Goal: Task Accomplishment & Management: Use online tool/utility

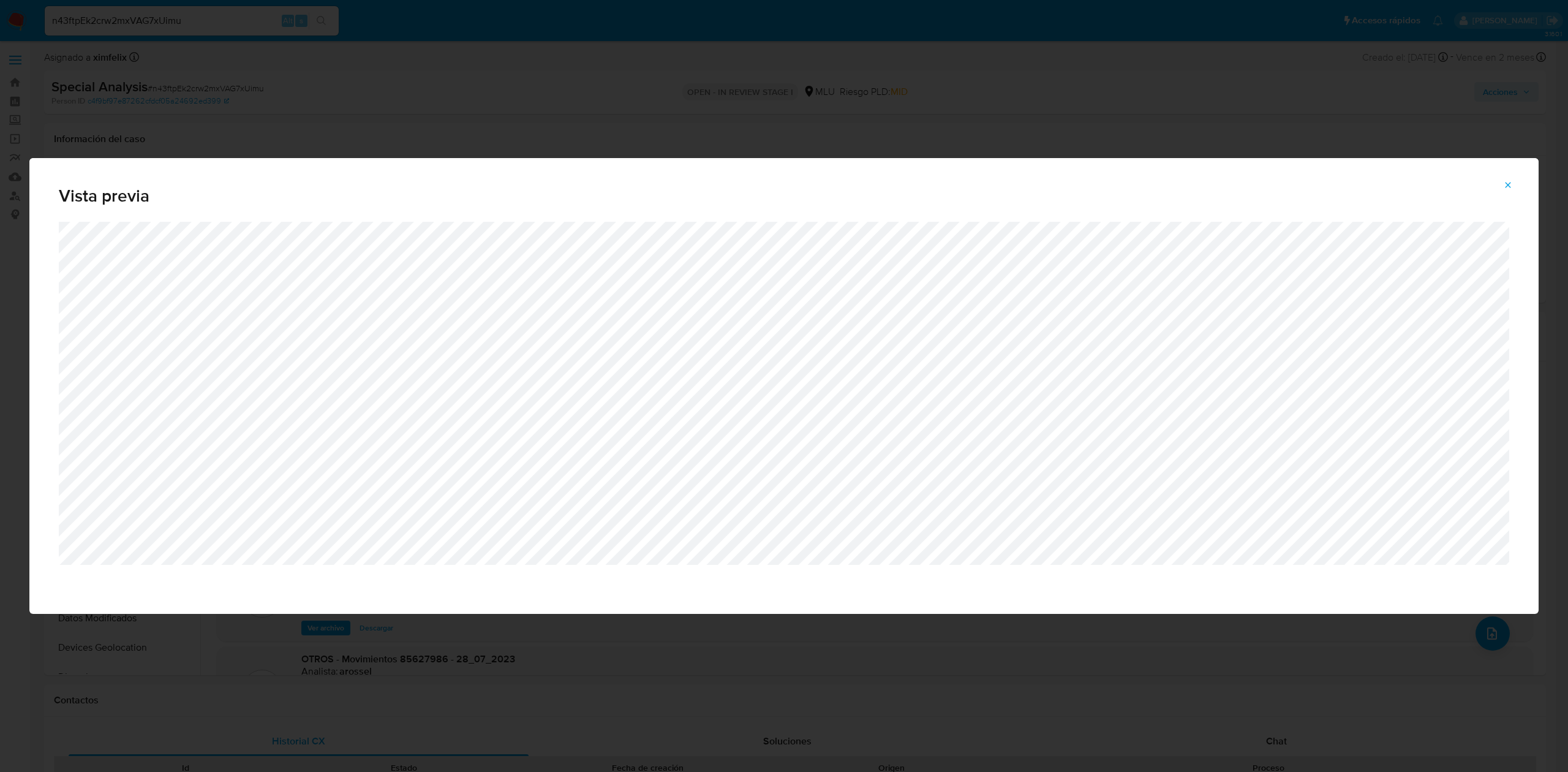
select select "10"
click at [1507, 196] on span "Vista previa" at bounding box center [784, 195] width 1451 height 17
click at [1513, 191] on span "Attachment preview" at bounding box center [1508, 184] width 10 height 17
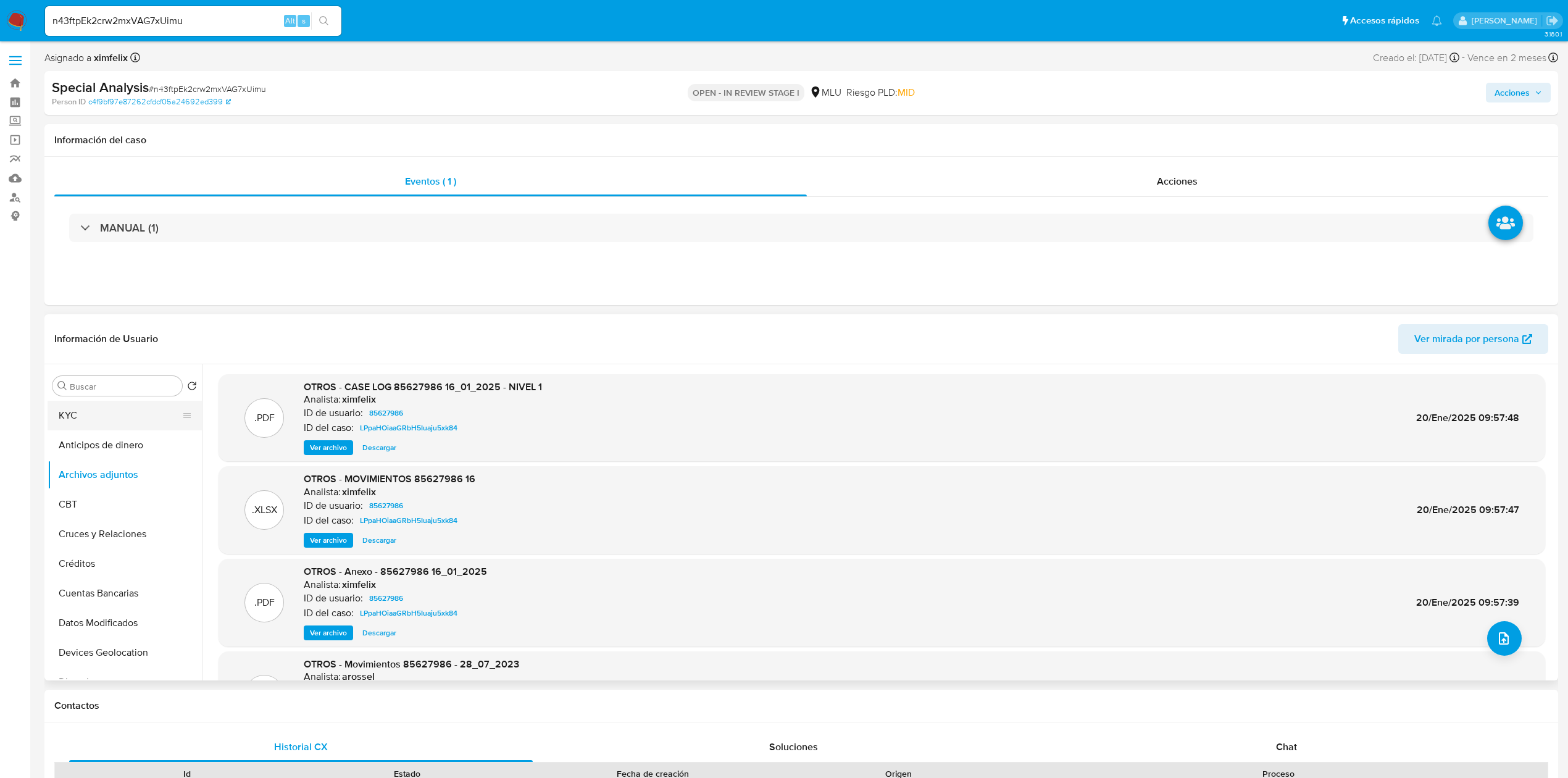
click at [157, 418] on button "KYC" at bounding box center [119, 415] width 144 height 30
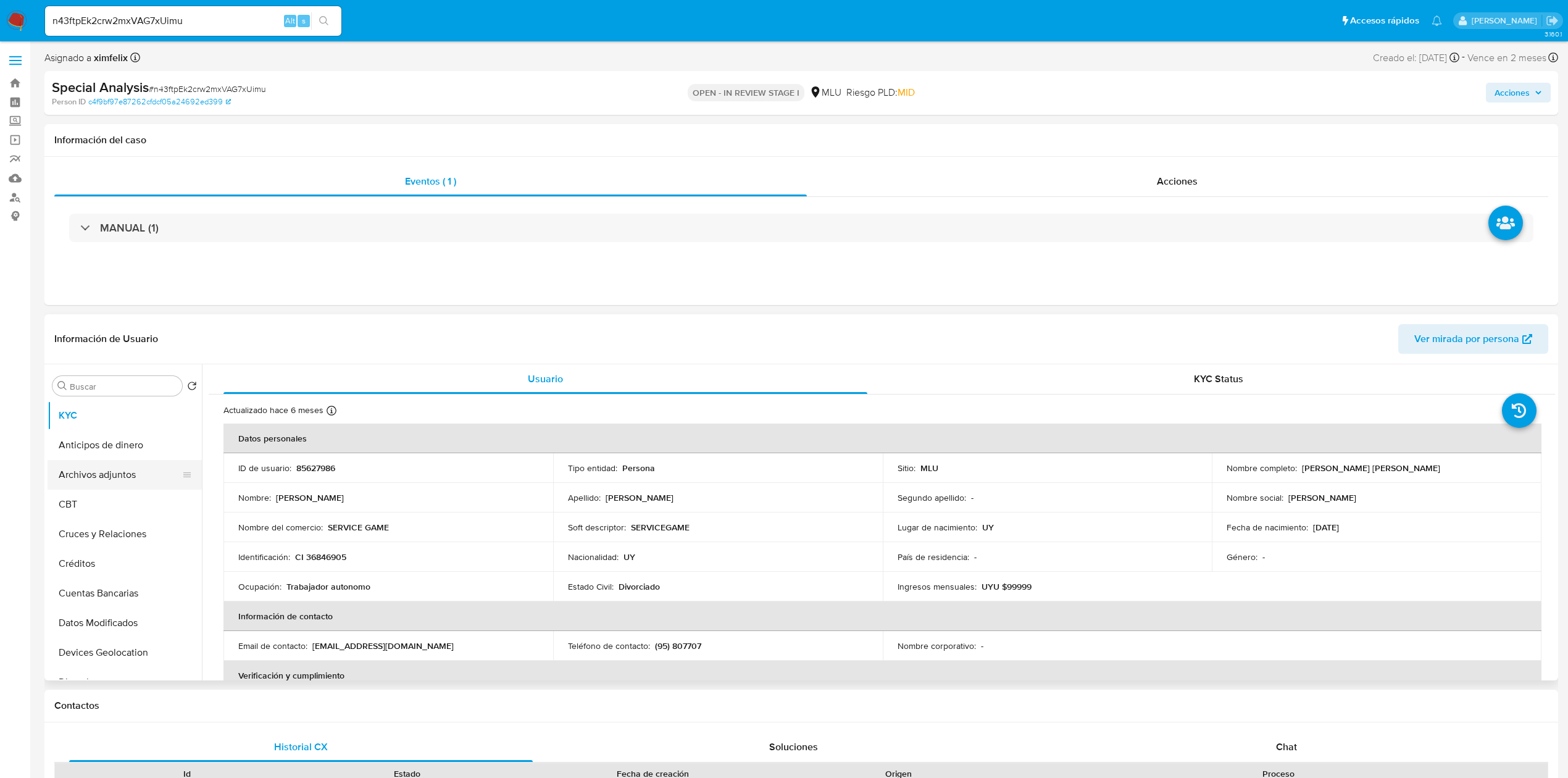
click at [124, 472] on button "Archivos adjuntos" at bounding box center [119, 474] width 144 height 30
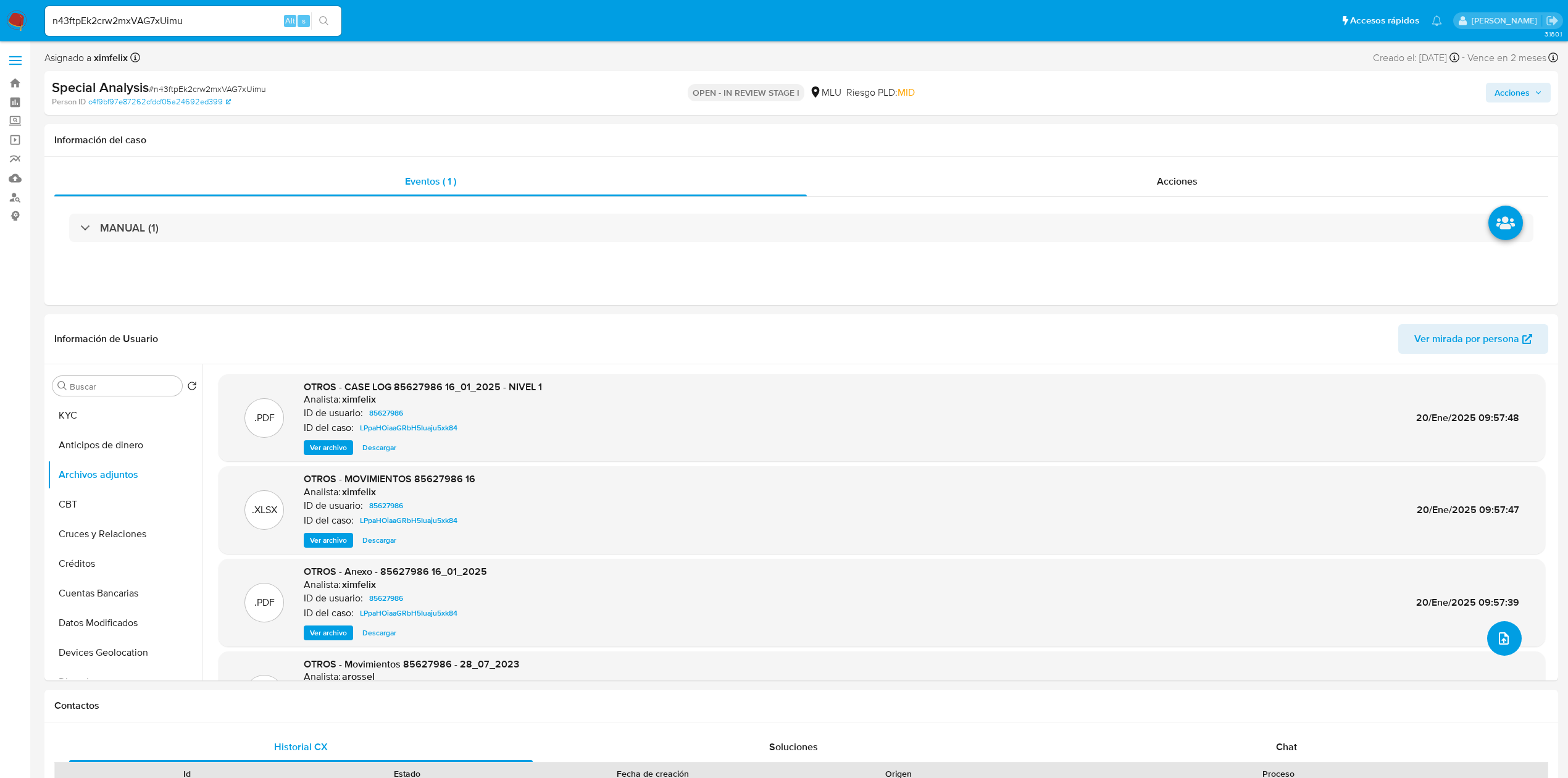
click at [1499, 638] on icon "upload-file" at bounding box center [1504, 638] width 10 height 13
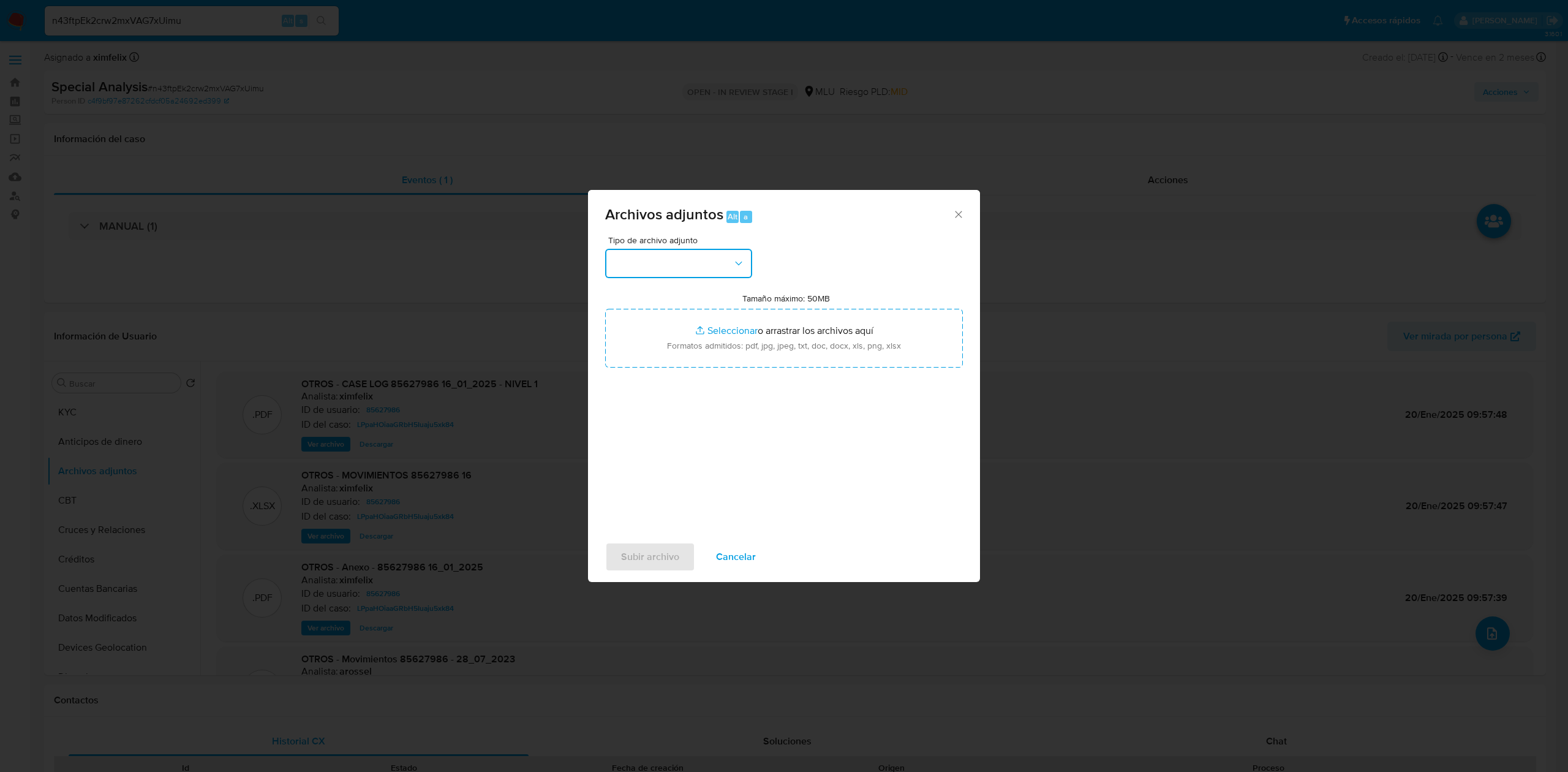
click at [691, 264] on button "button" at bounding box center [678, 263] width 147 height 30
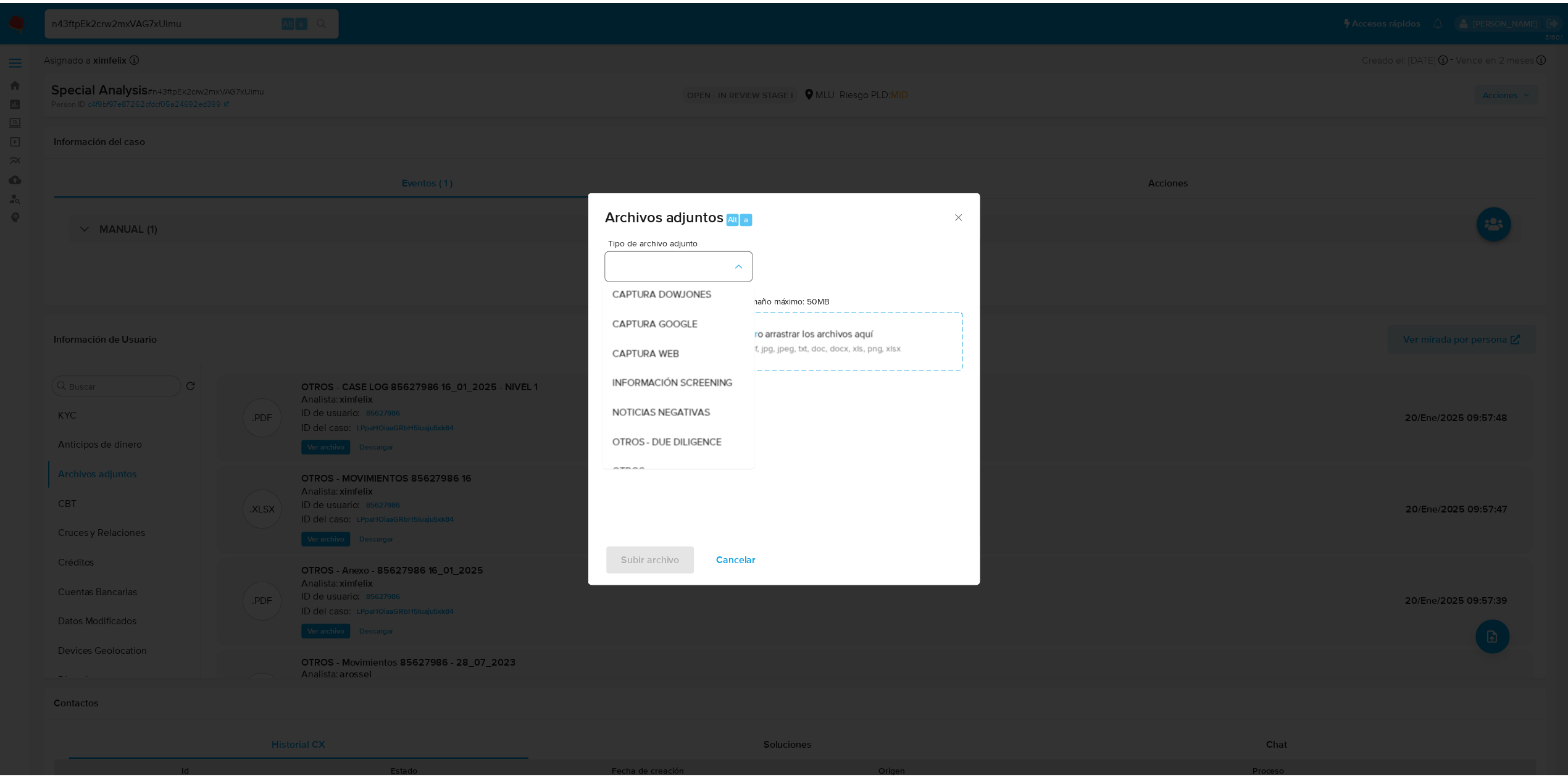
scroll to position [64, 0]
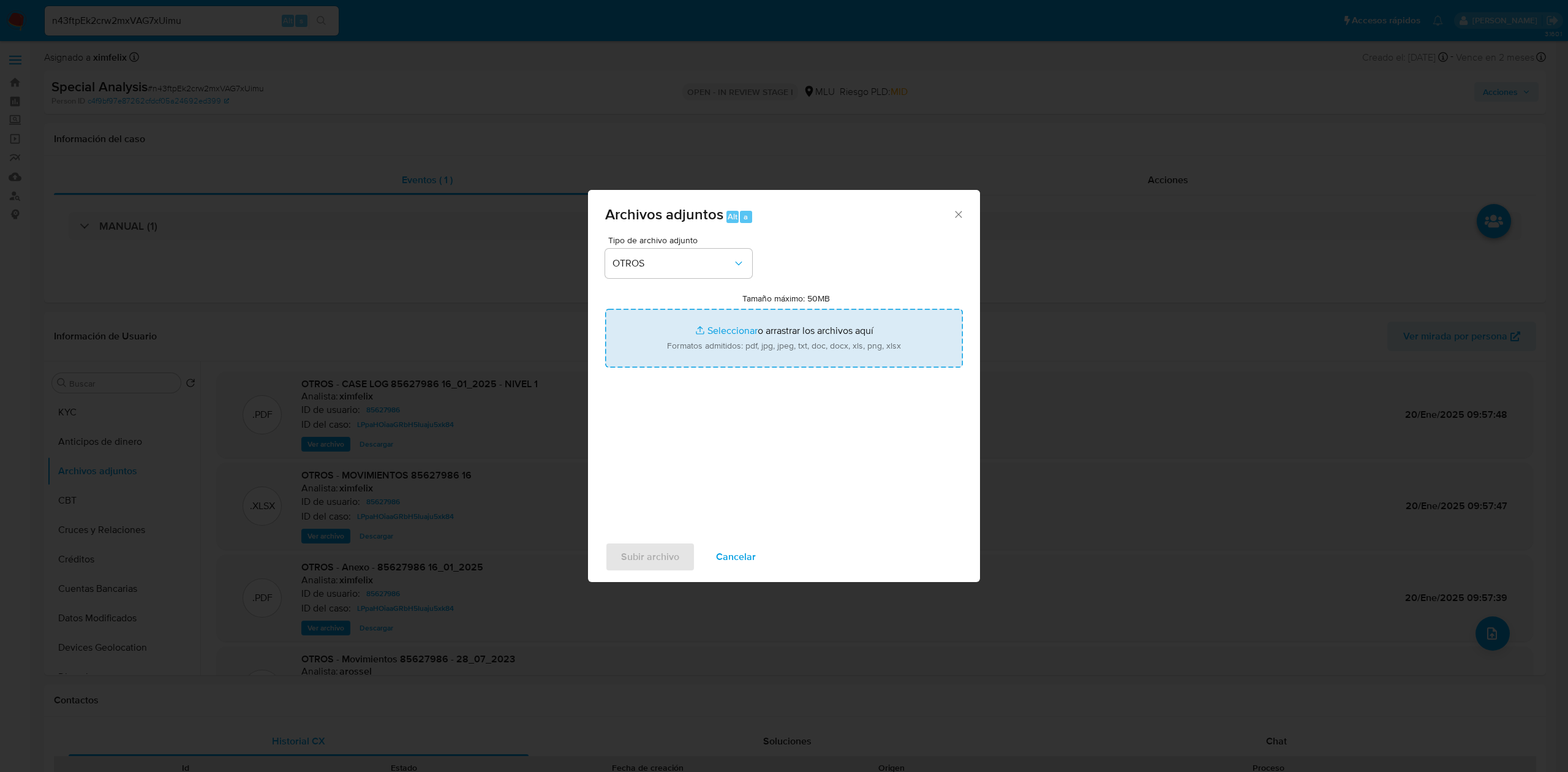
type input "C:\fakepath\Case Log 85627986 - 10_09_2025.pdf"
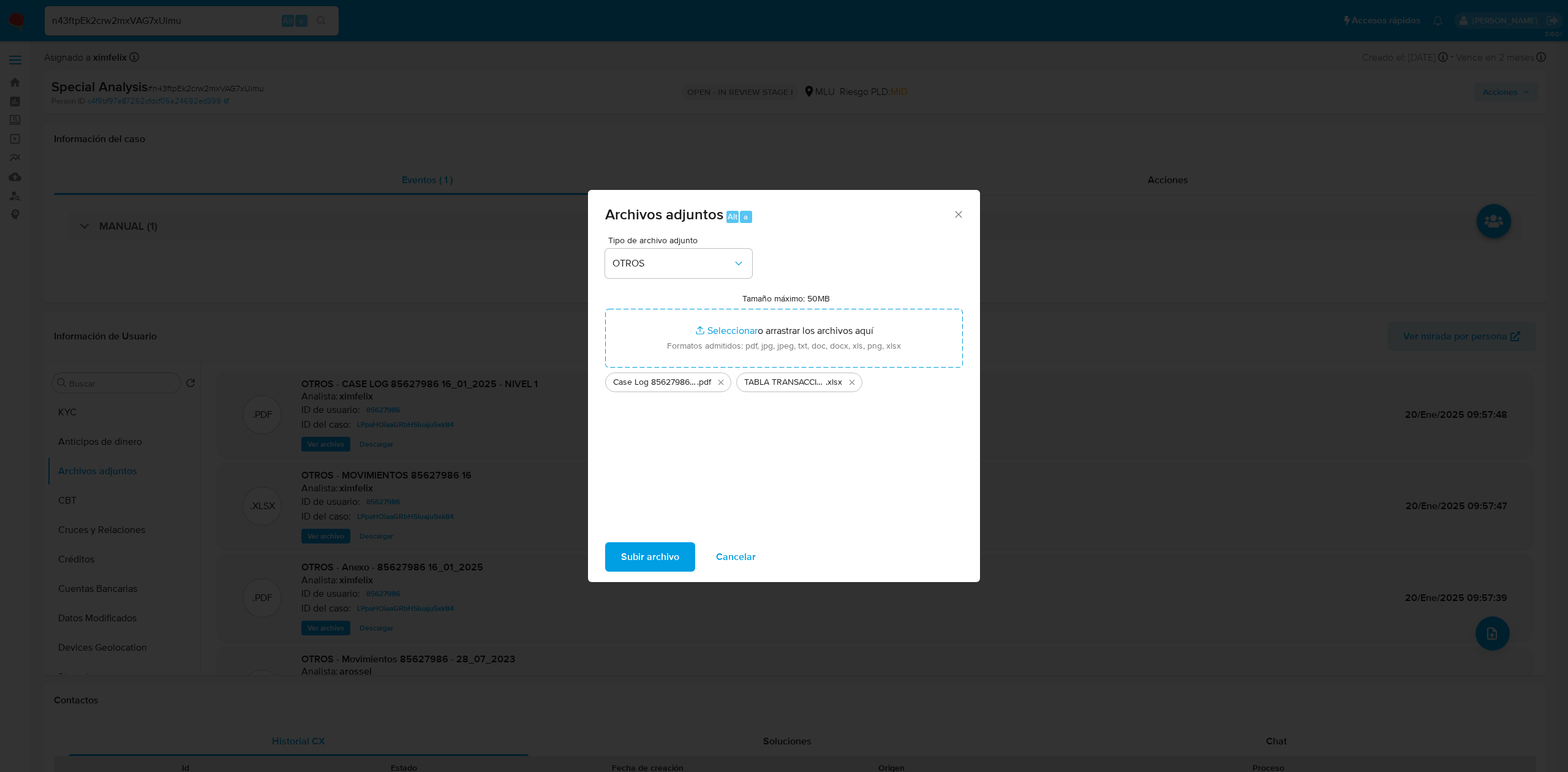
click at [678, 553] on span "Subir archivo" at bounding box center [650, 557] width 59 height 27
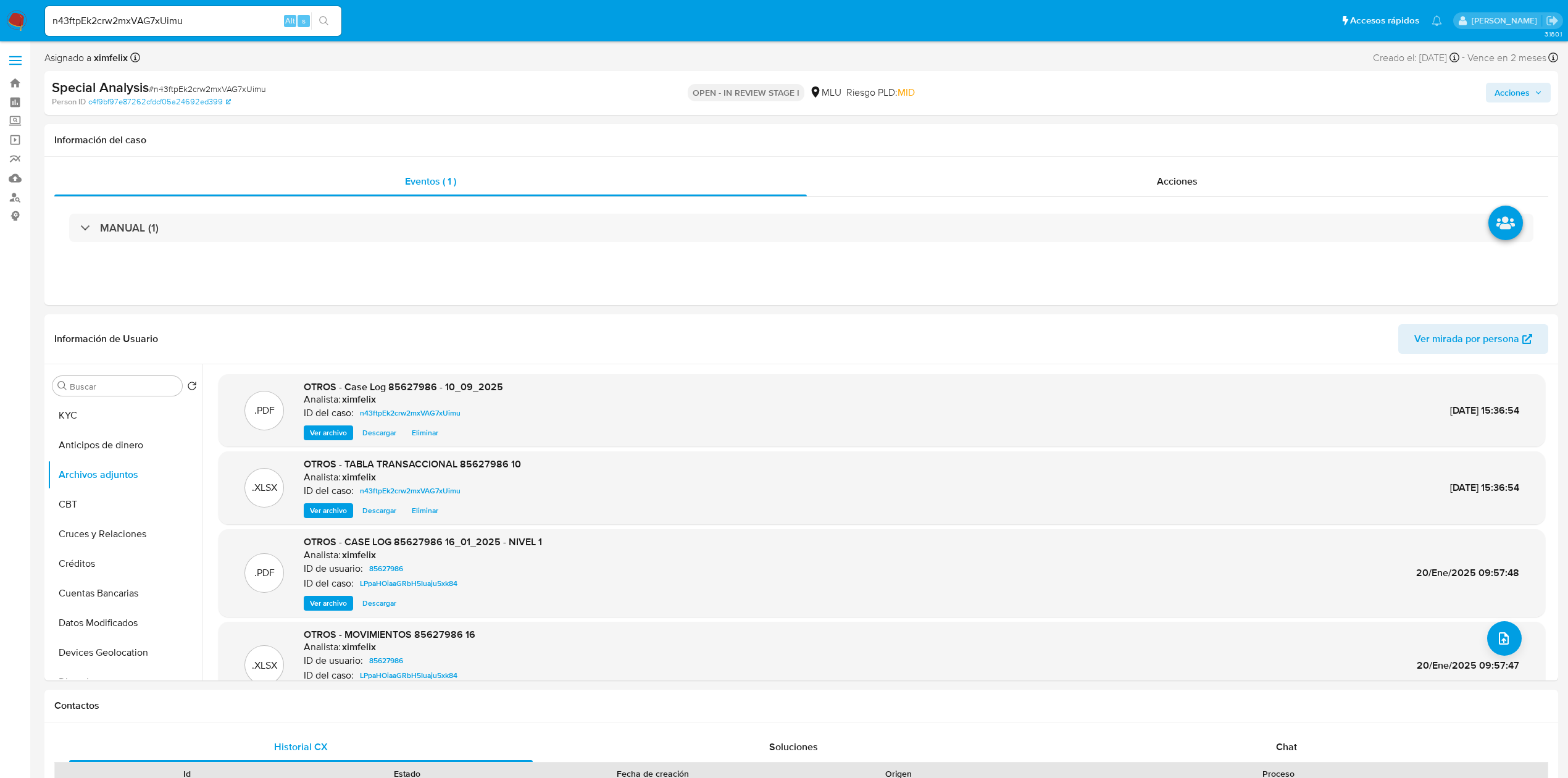
click at [1526, 90] on span "Acciones" at bounding box center [1512, 92] width 35 height 20
click at [1171, 105] on div "Enviar comentario Alt c Resolución del caso Alt r Enviar" at bounding box center [1253, 213] width 592 height 217
click at [1166, 136] on span "Resolución del caso" at bounding box center [1167, 131] width 88 height 15
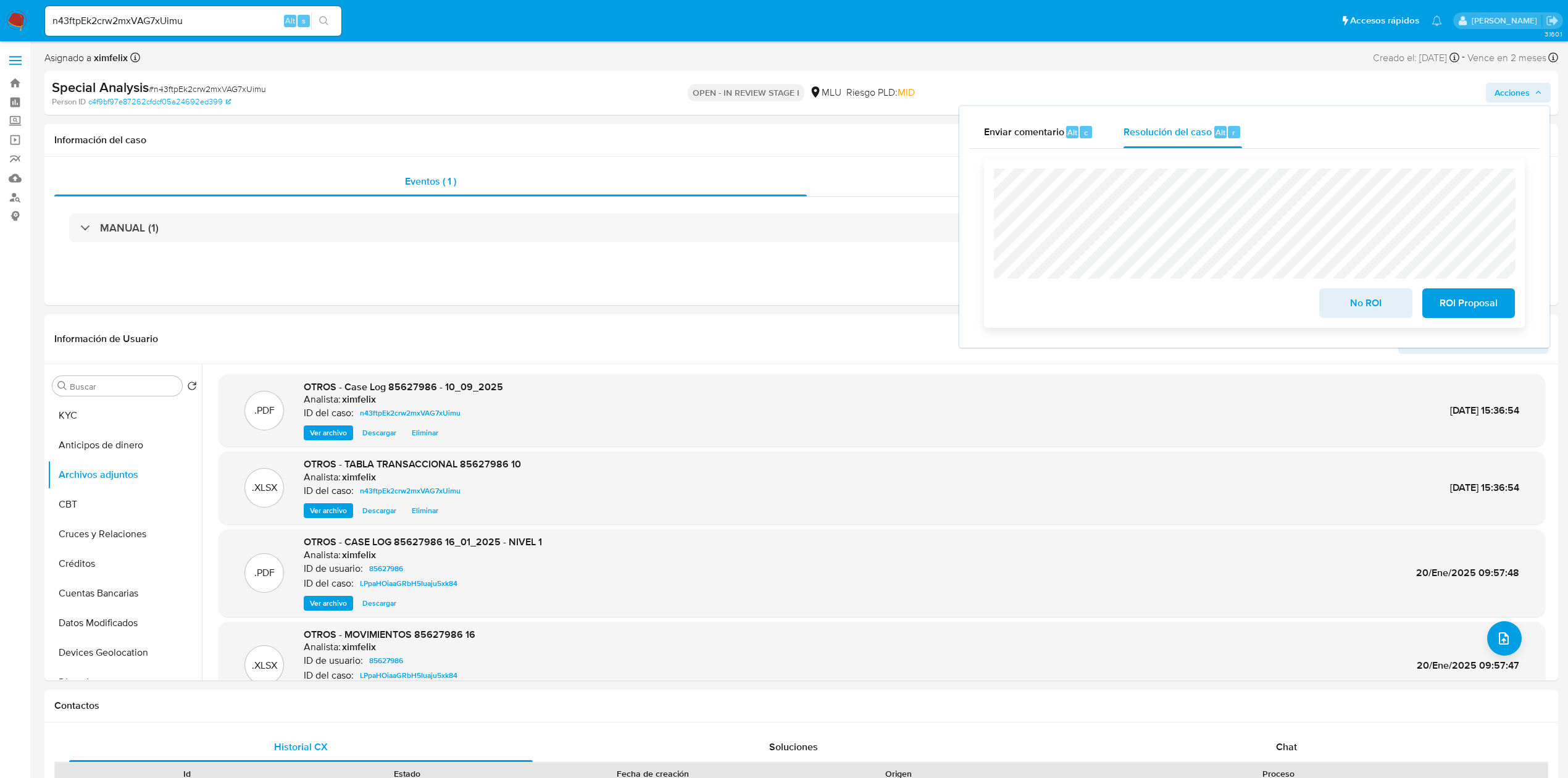
click at [1375, 300] on span "No ROI" at bounding box center [1365, 303] width 61 height 27
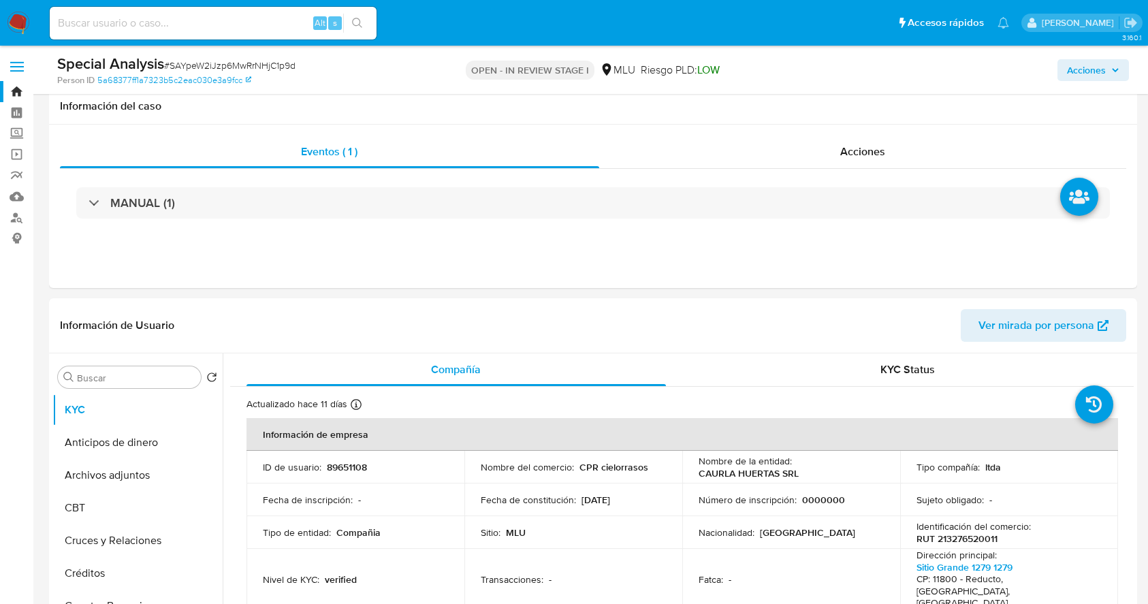
select select "10"
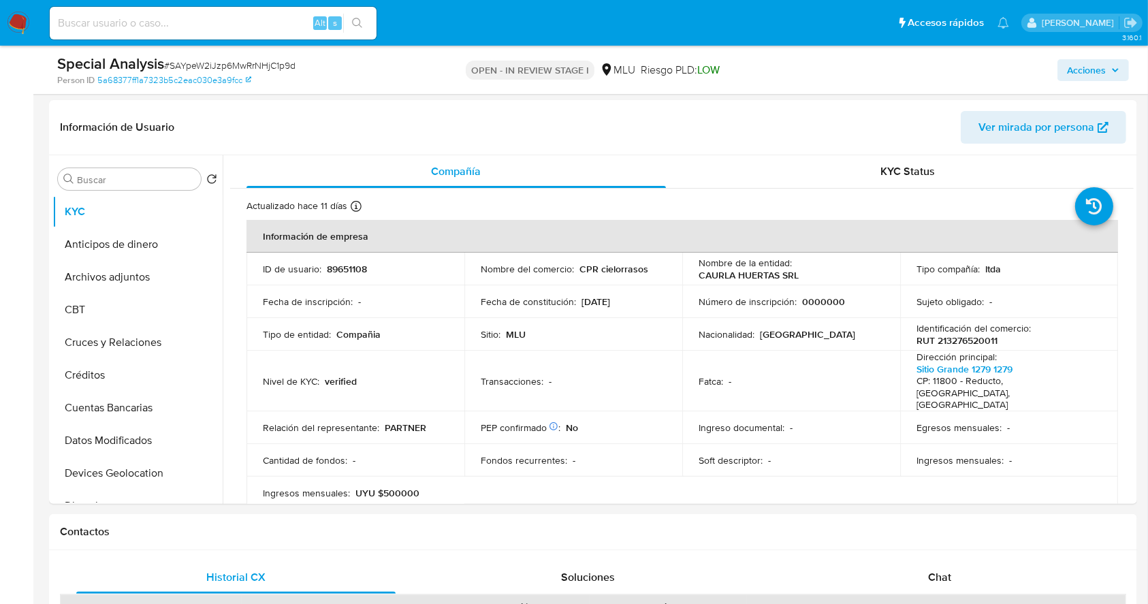
scroll to position [269, 0]
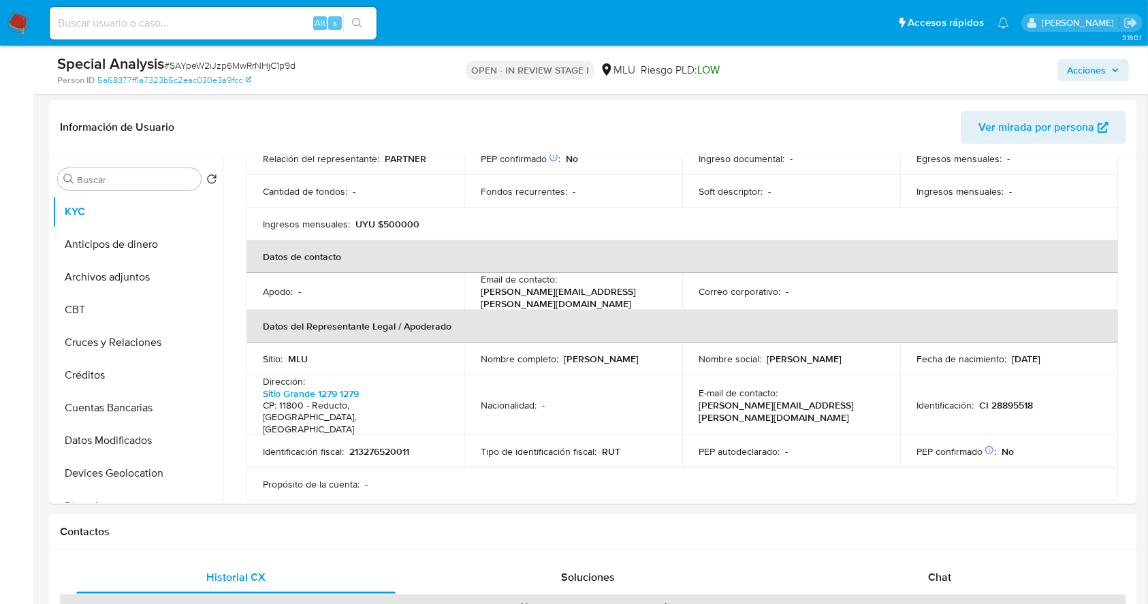
click at [233, 29] on input at bounding box center [213, 23] width 327 height 18
paste input "H6riXzokGmKpzFwhrtB92DvB"
type input "H6riXzokGmKpzFwhrtB92DvB"
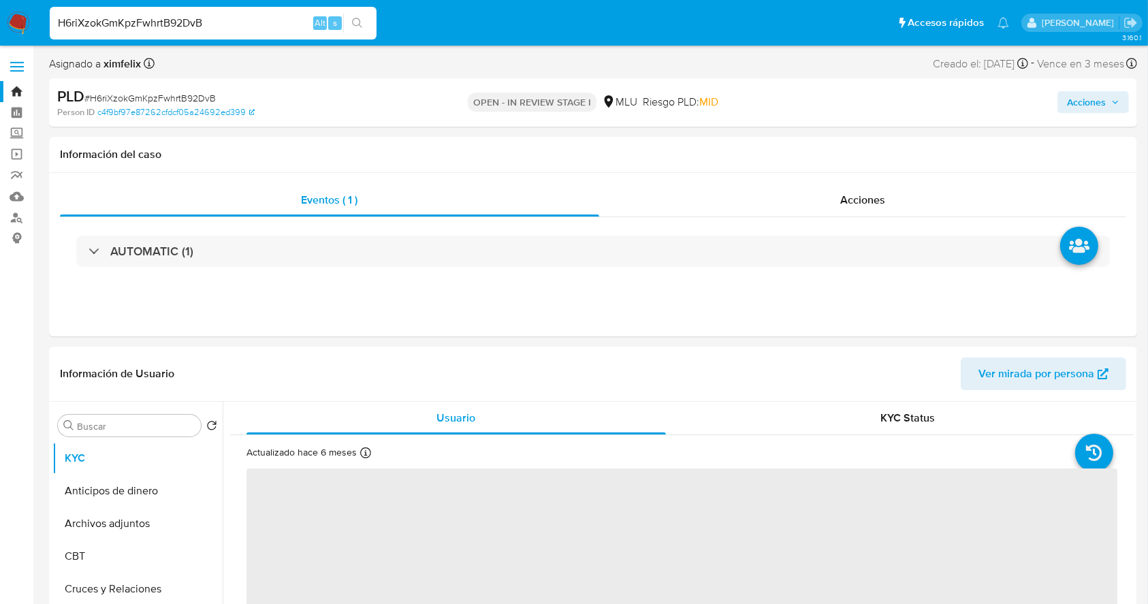
select select "10"
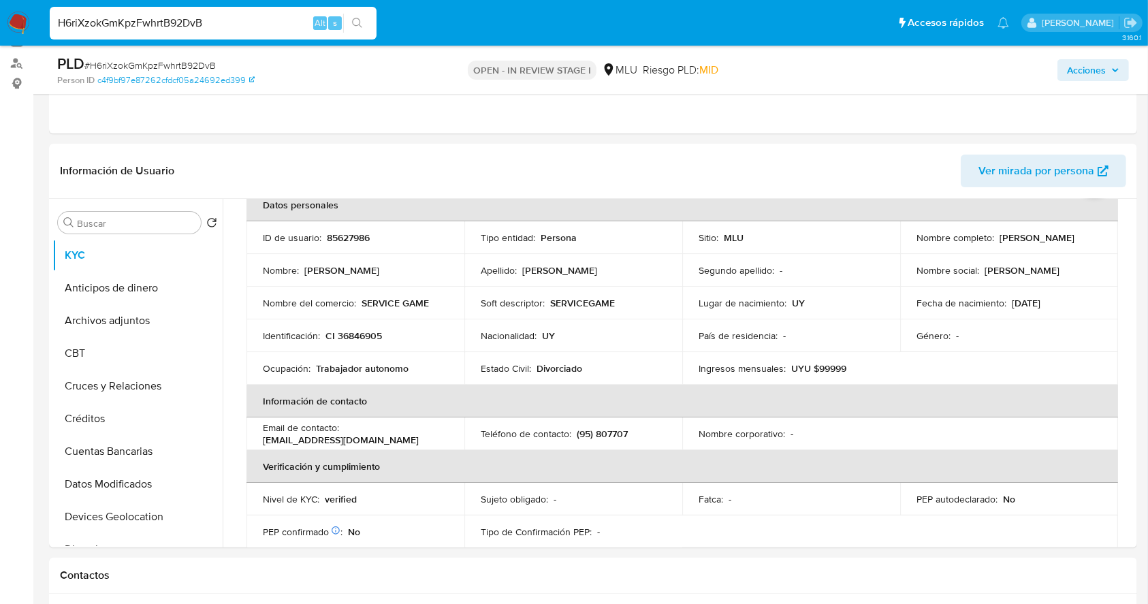
scroll to position [168, 0]
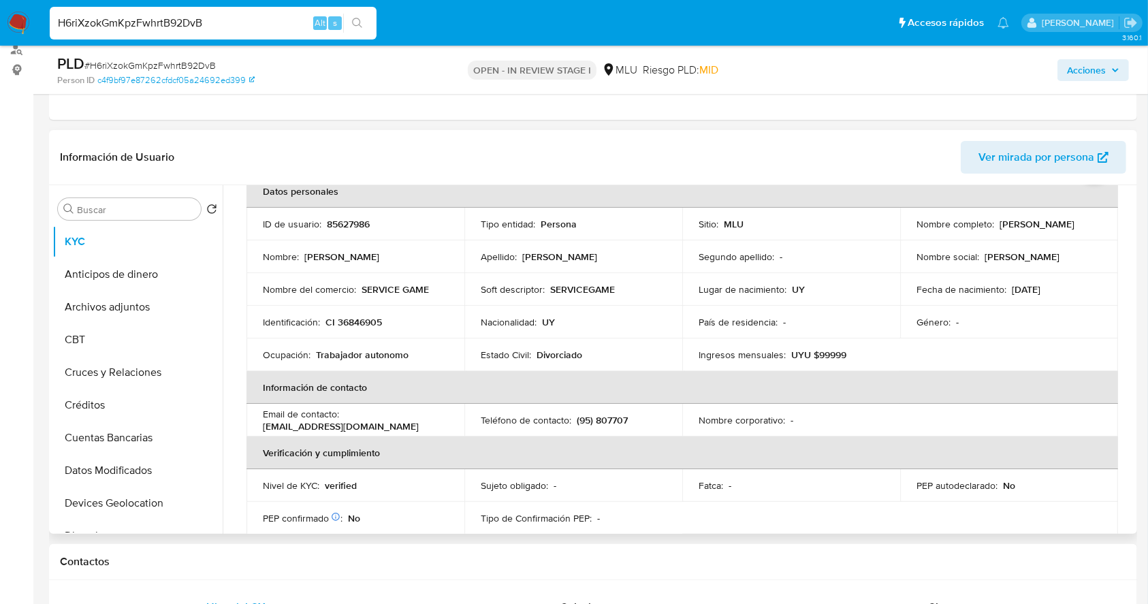
click at [1103, 373] on th "Información de contacto" at bounding box center [681, 387] width 871 height 33
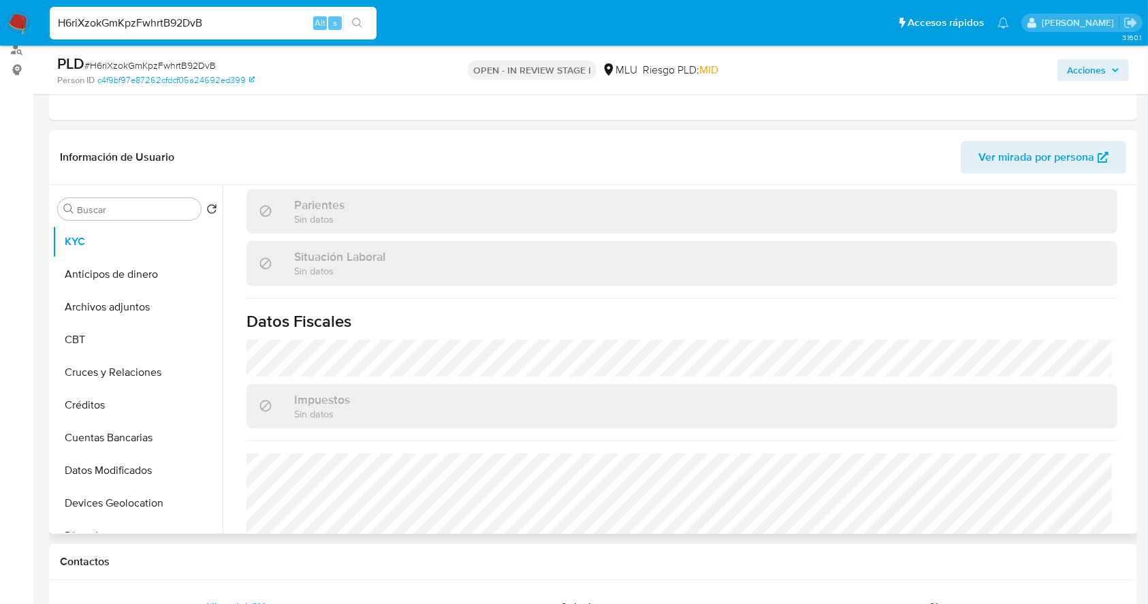
scroll to position [684, 0]
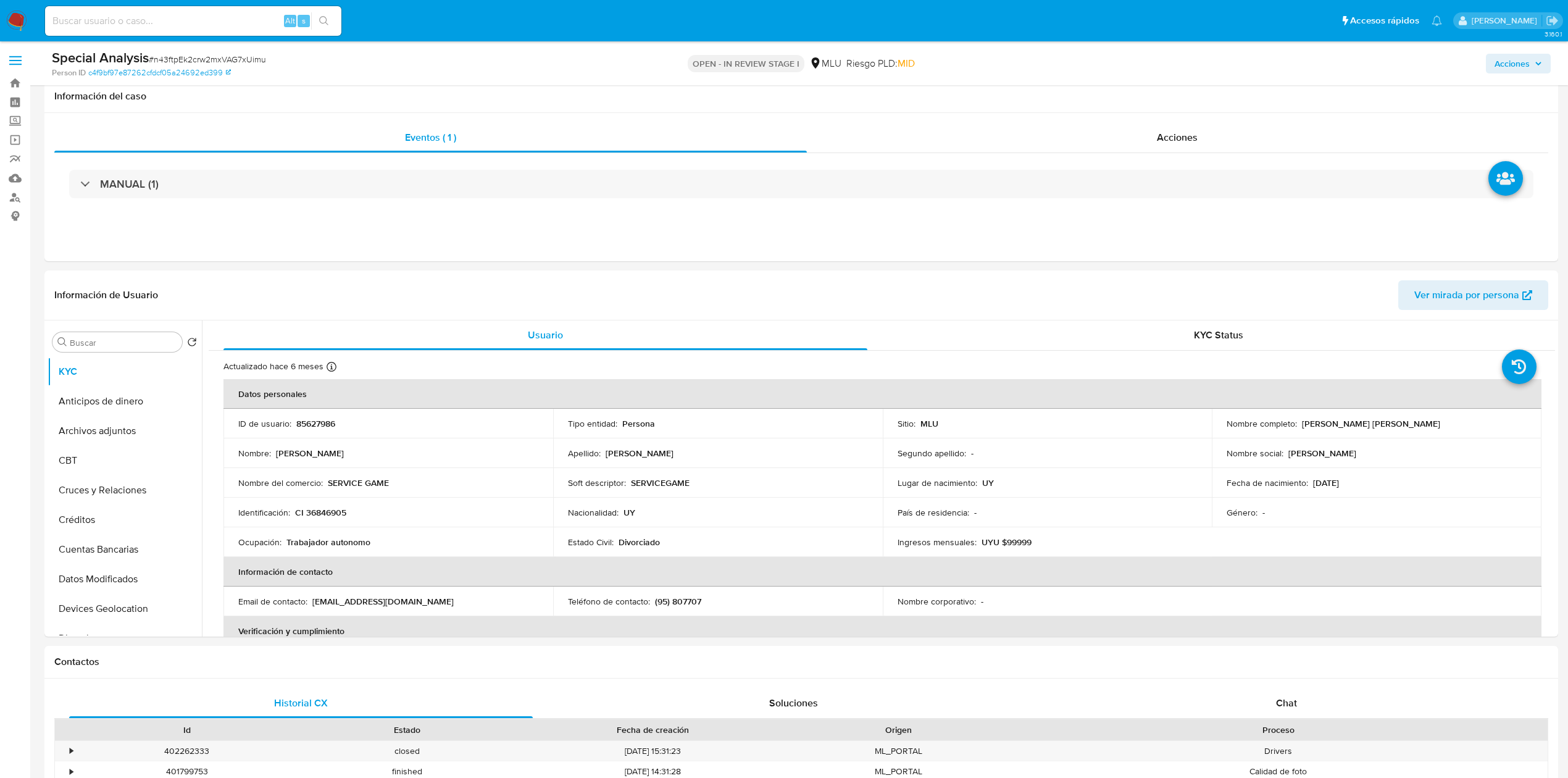
select select "10"
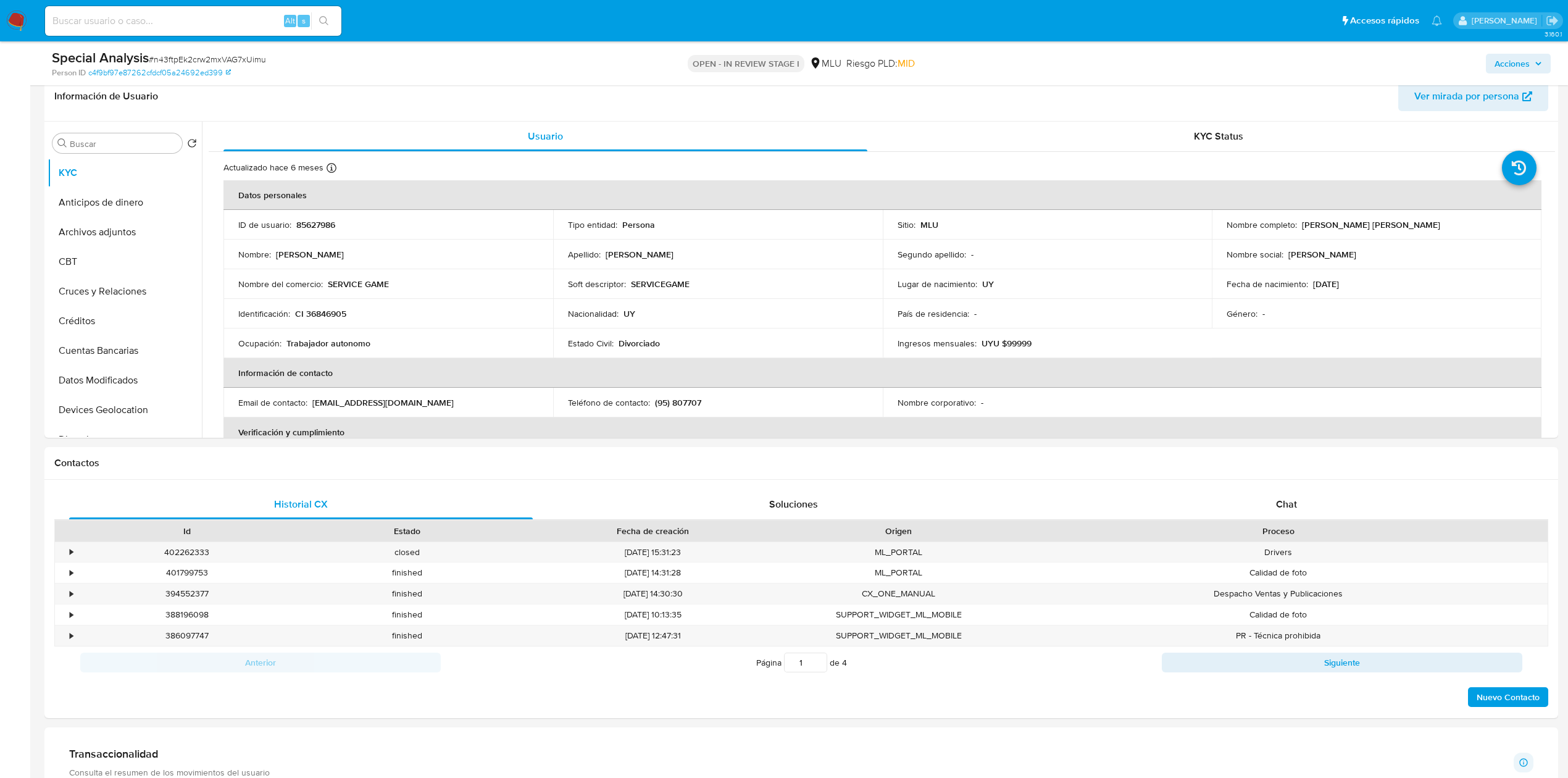
scroll to position [33, 0]
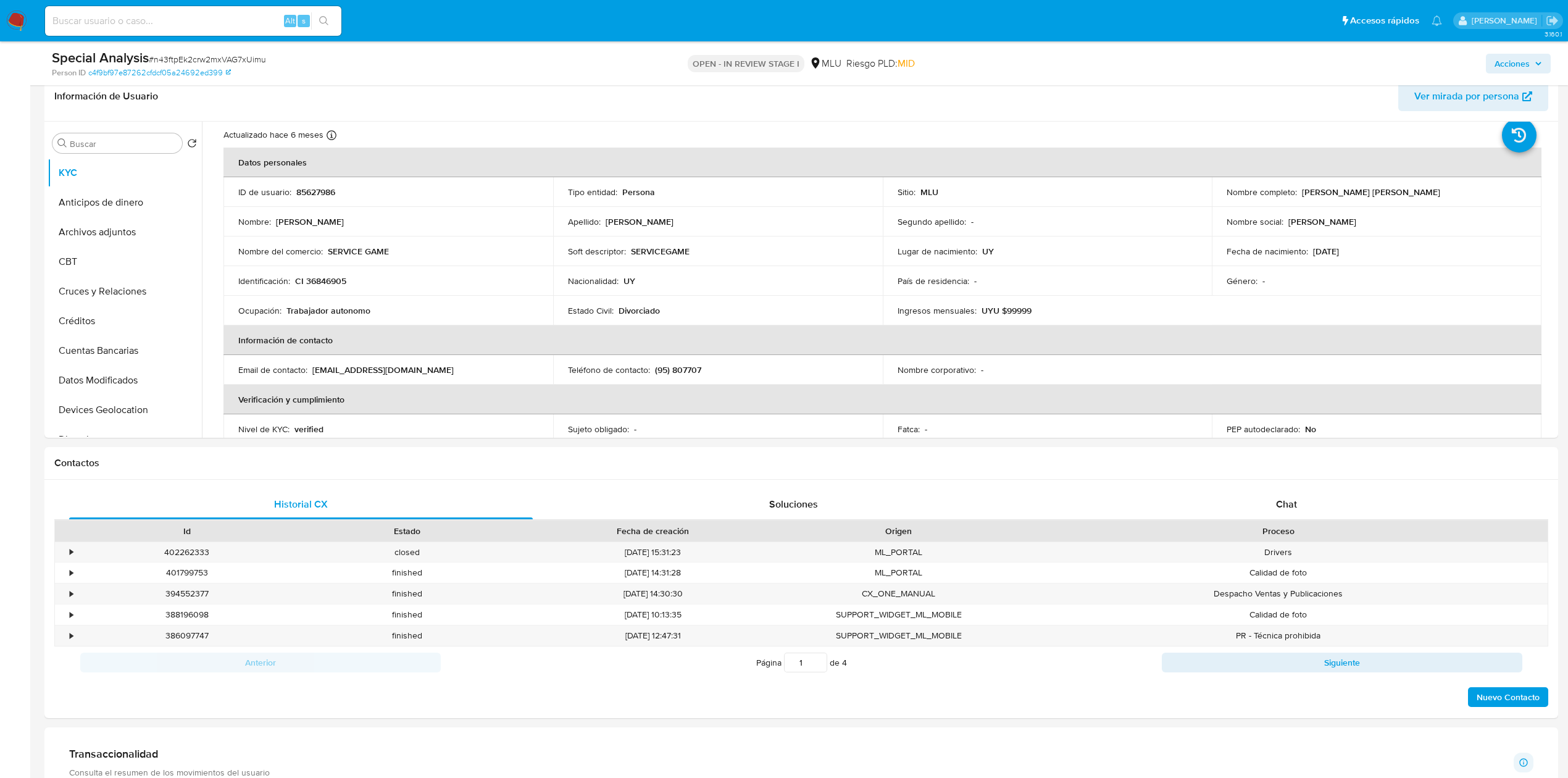
click at [179, 20] on input at bounding box center [193, 21] width 297 height 16
paste input "H6riXzokGmKpzFwhrtB92DvB"
type input "H6riXzokGmKpzFwhrtB92DvB"
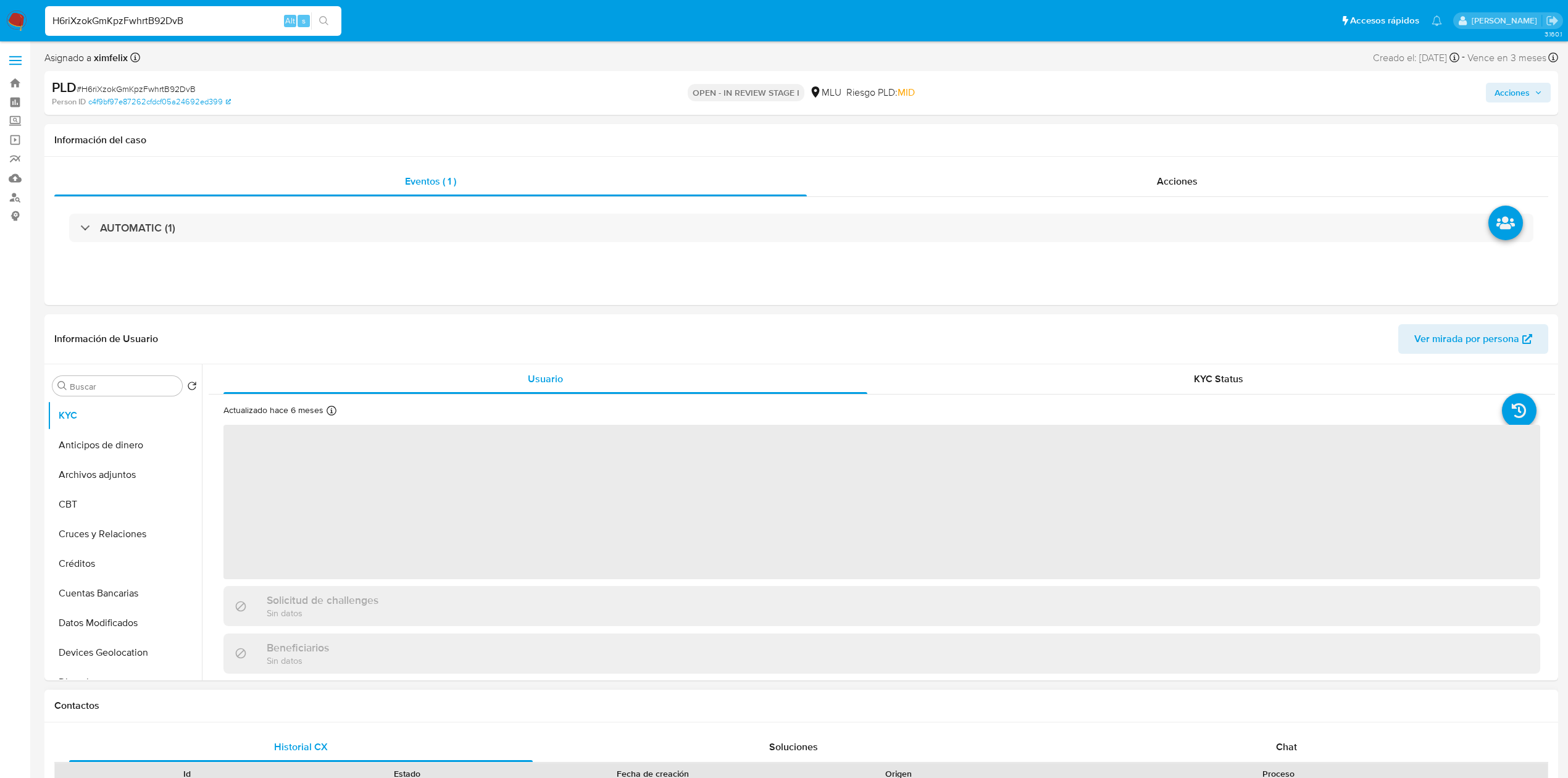
select select "10"
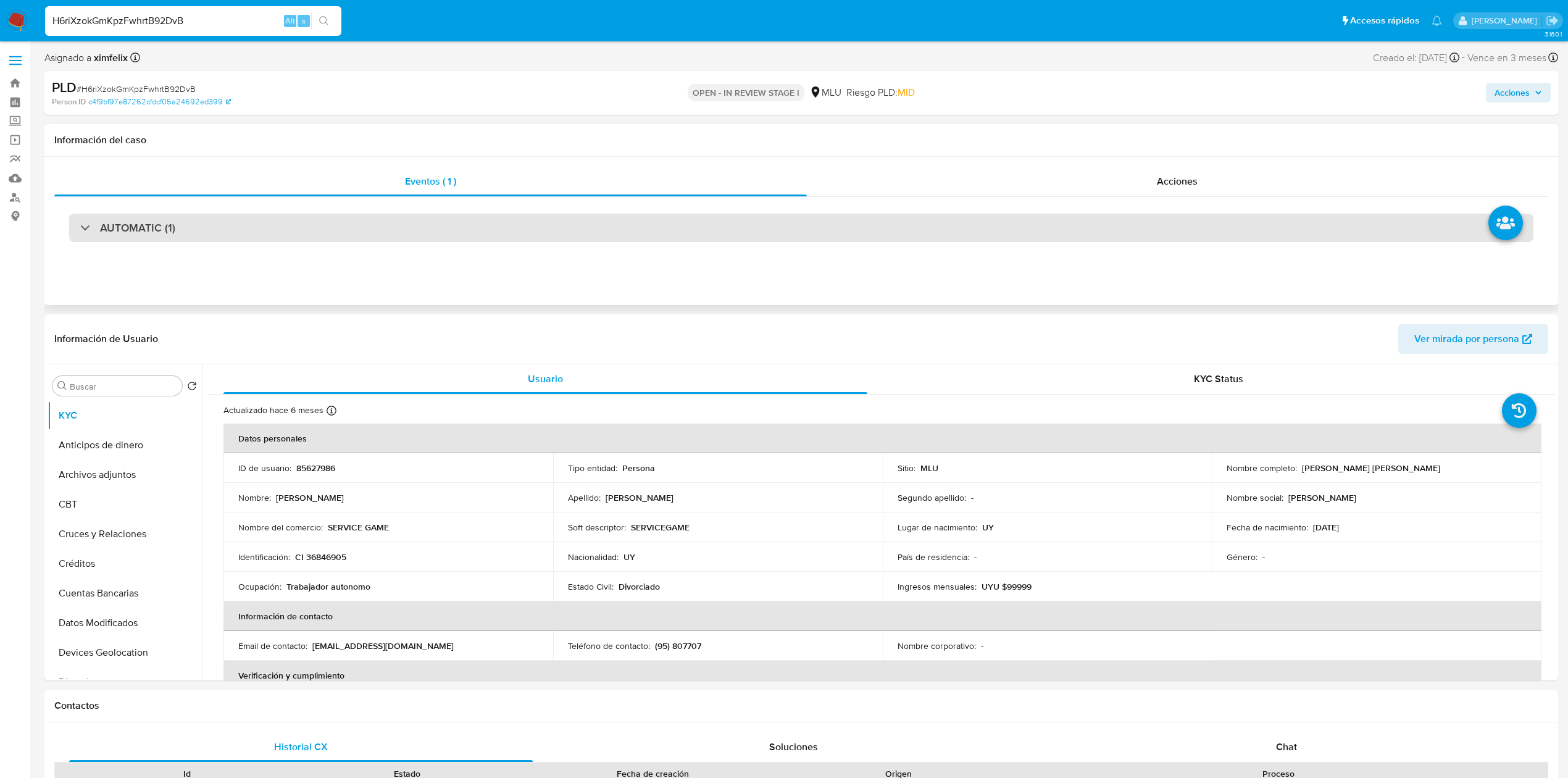
click at [675, 227] on div "AUTOMATIC (1)" at bounding box center [801, 228] width 1465 height 28
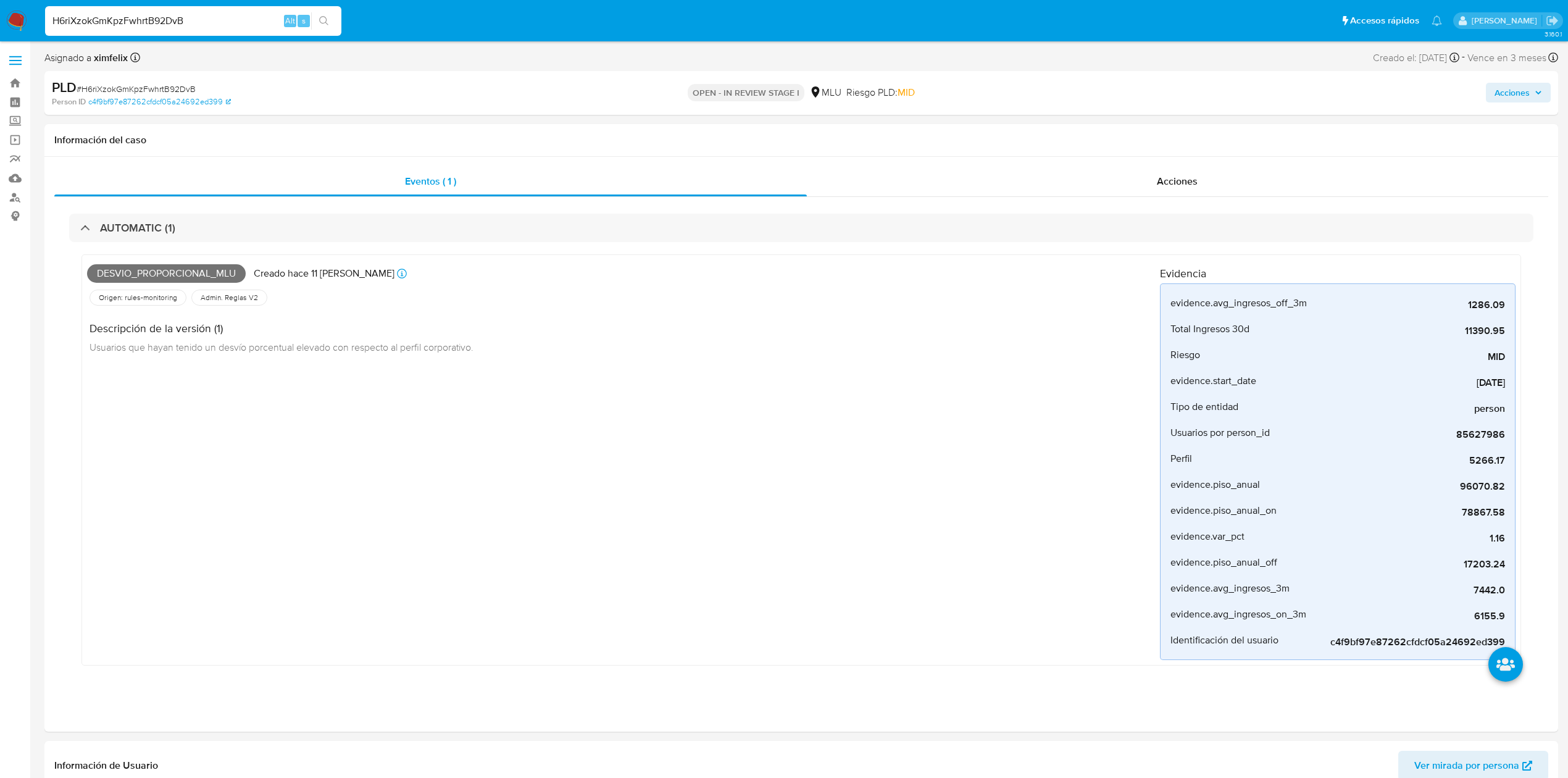
click at [1544, 93] on button "Acciones" at bounding box center [1517, 92] width 64 height 20
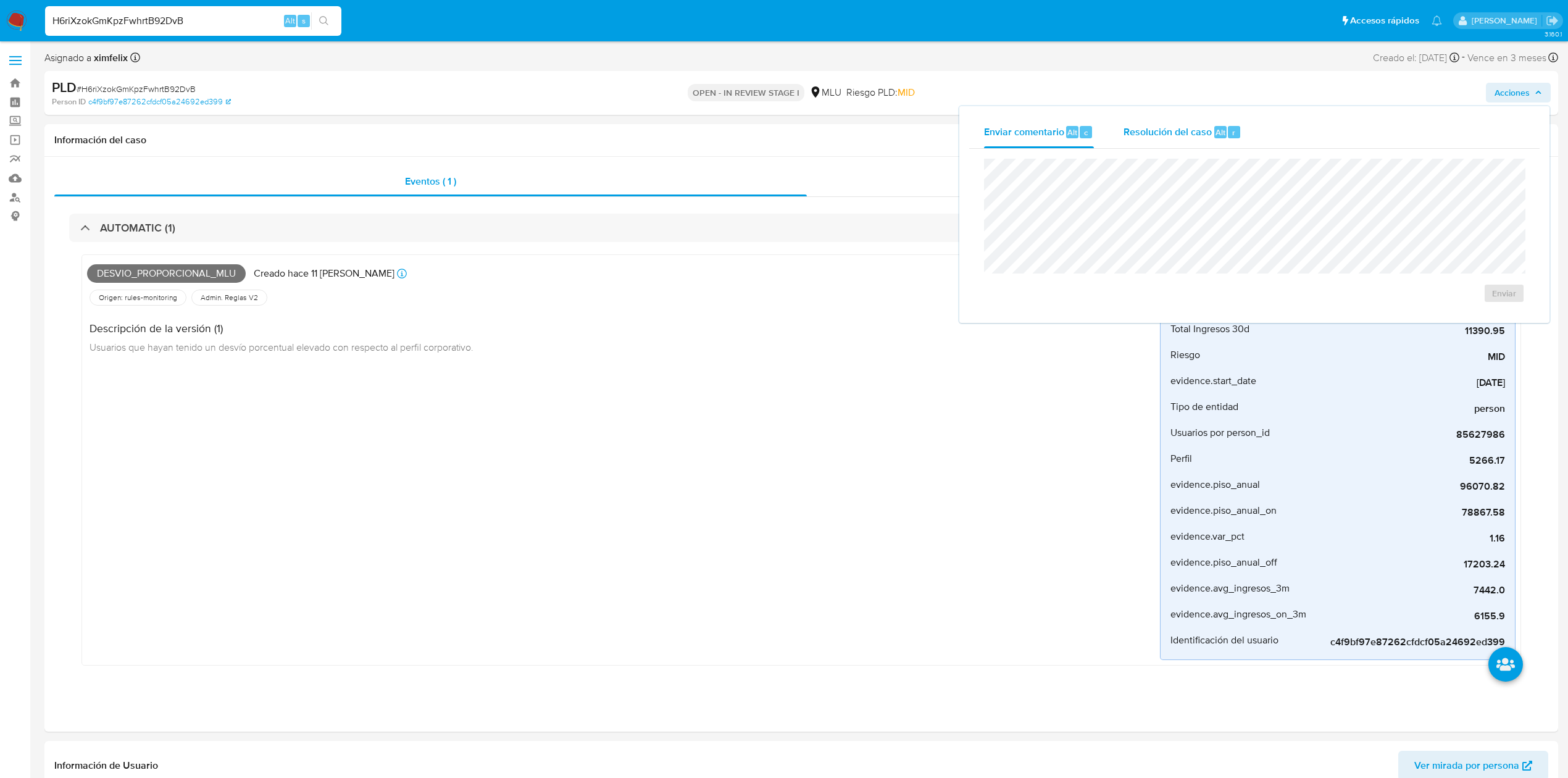
click at [1178, 129] on span "Resolución del caso" at bounding box center [1167, 131] width 88 height 15
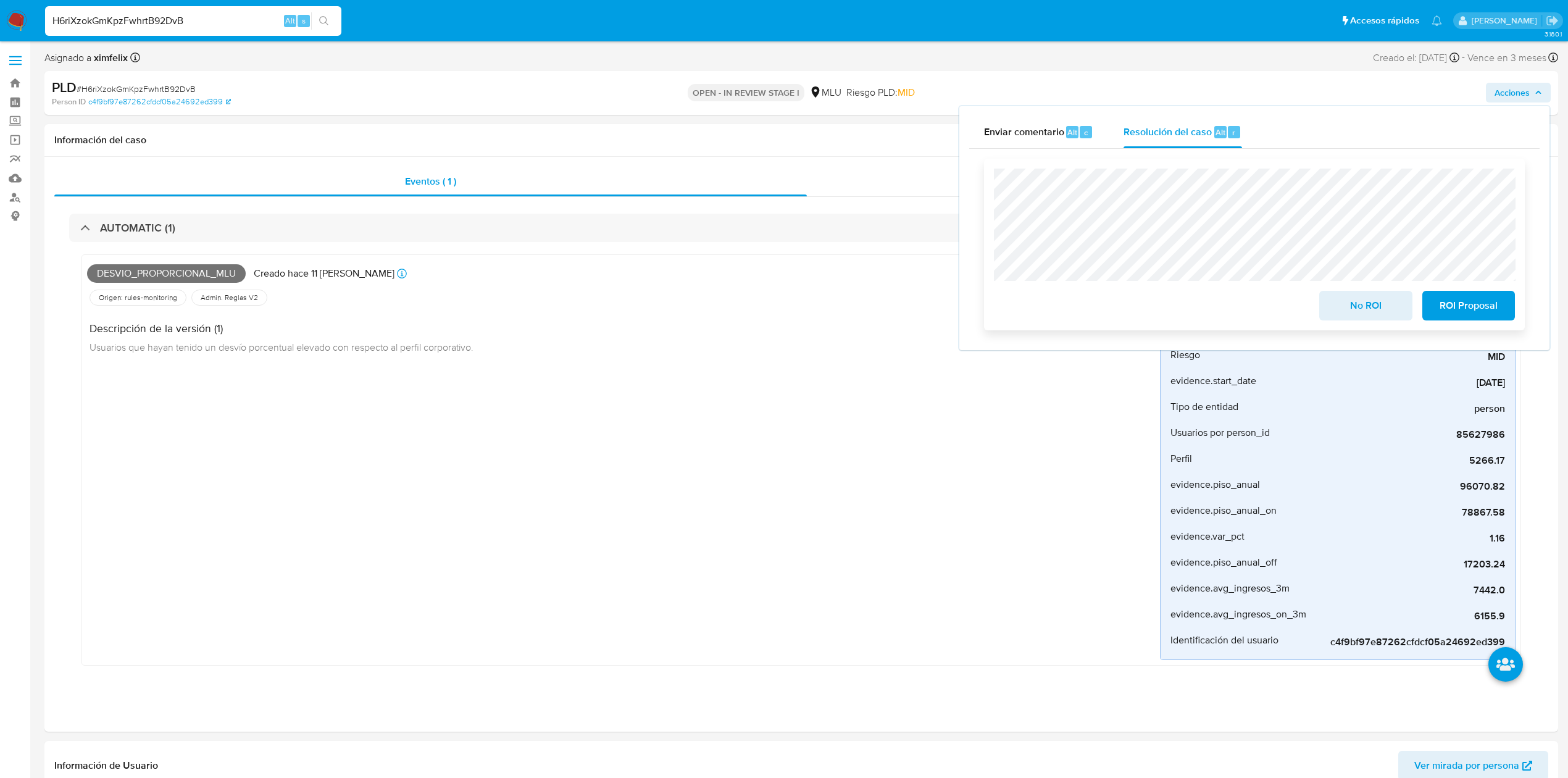
click at [1361, 306] on span "No ROI" at bounding box center [1365, 306] width 61 height 27
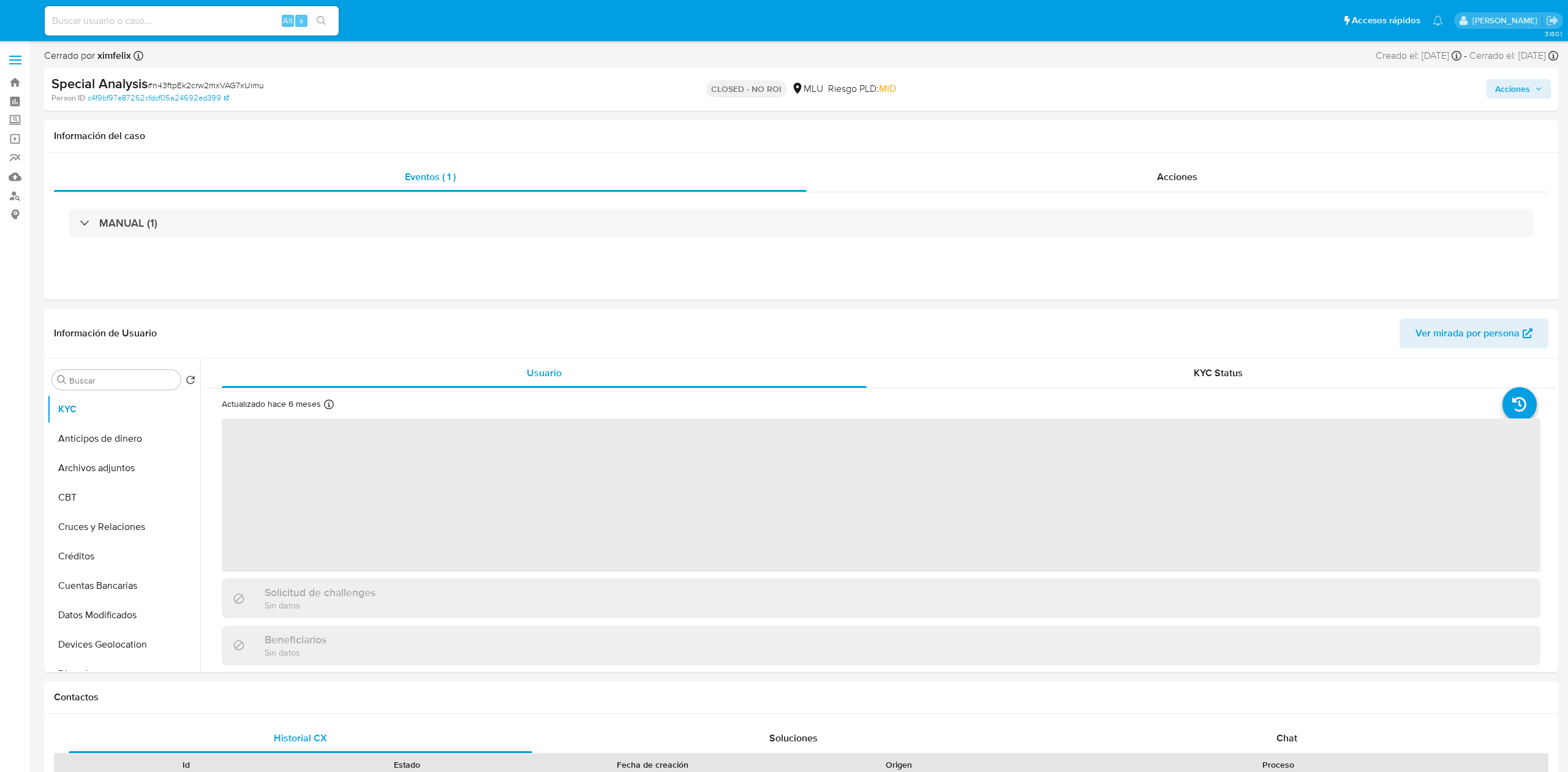
select select "10"
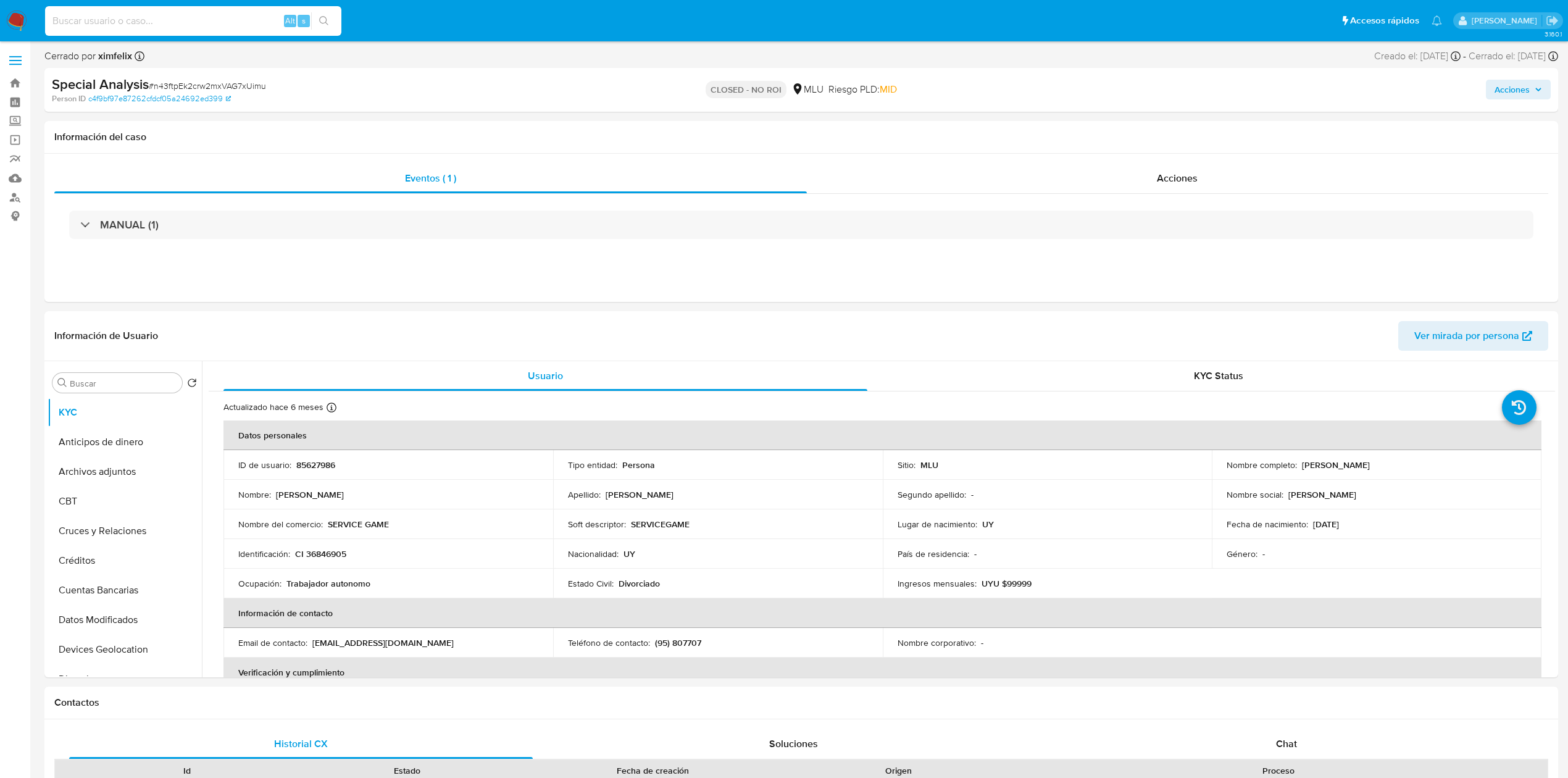
click at [153, 15] on input at bounding box center [193, 21] width 297 height 16
paste input "Sd5xLVFozRltUUZ8Ev7NiuwL"
type input "Sd5xLVFozRltUUZ8Ev7NiuwL"
click at [329, 25] on button "search-icon" at bounding box center [324, 21] width 25 height 17
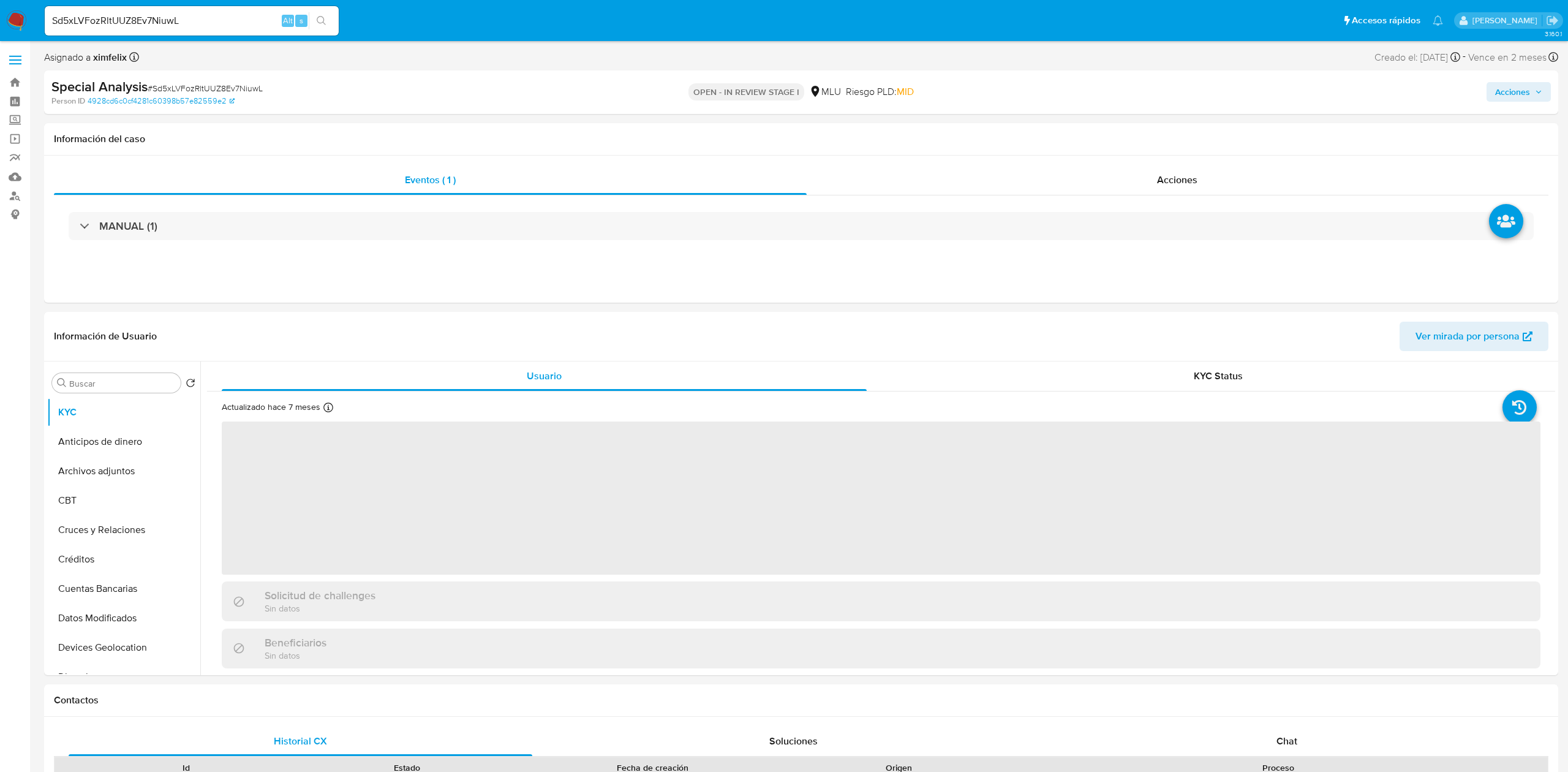
select select "10"
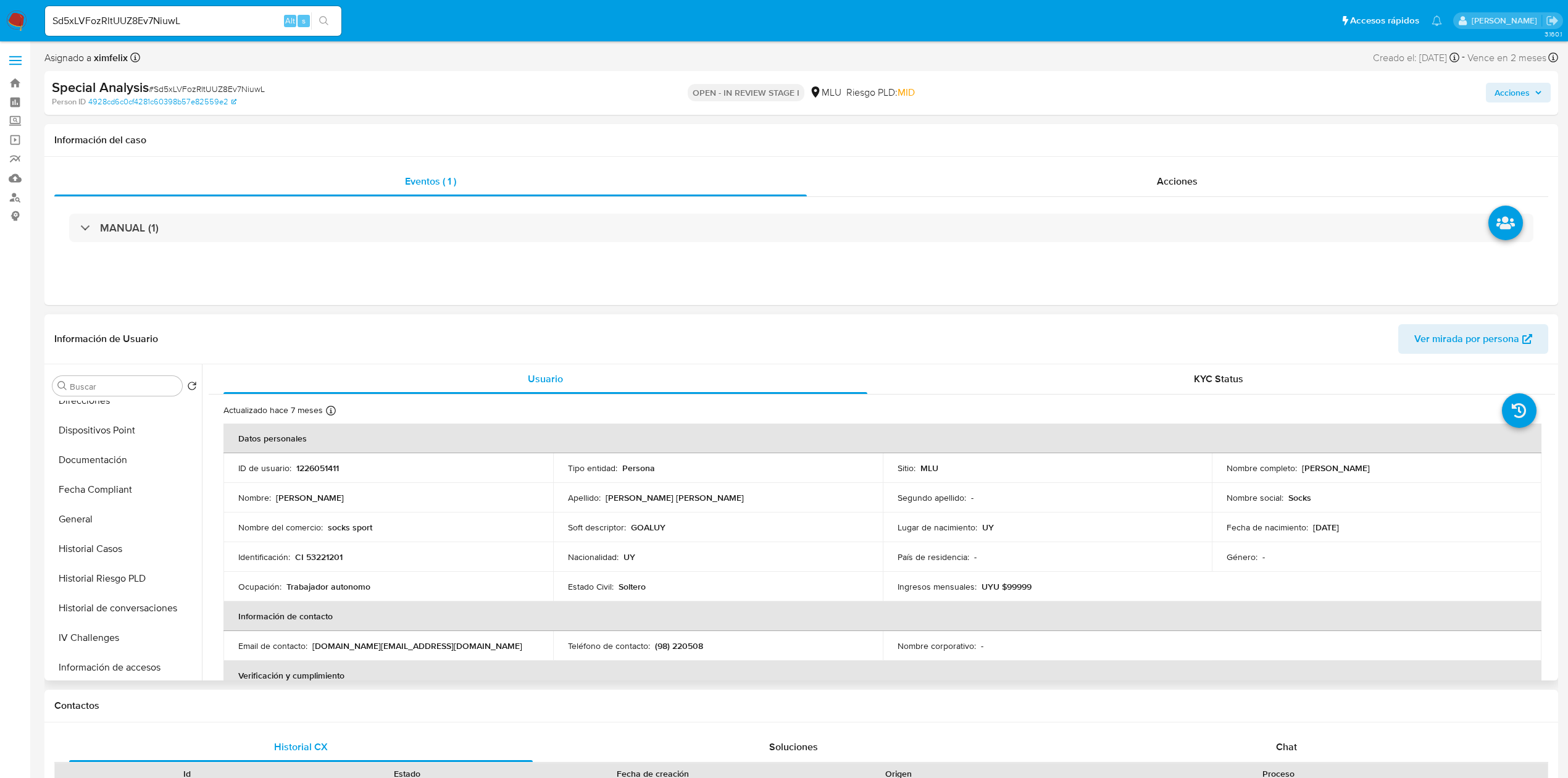
scroll to position [297, 0]
click at [116, 523] on button "Historial Casos" at bounding box center [119, 533] width 144 height 30
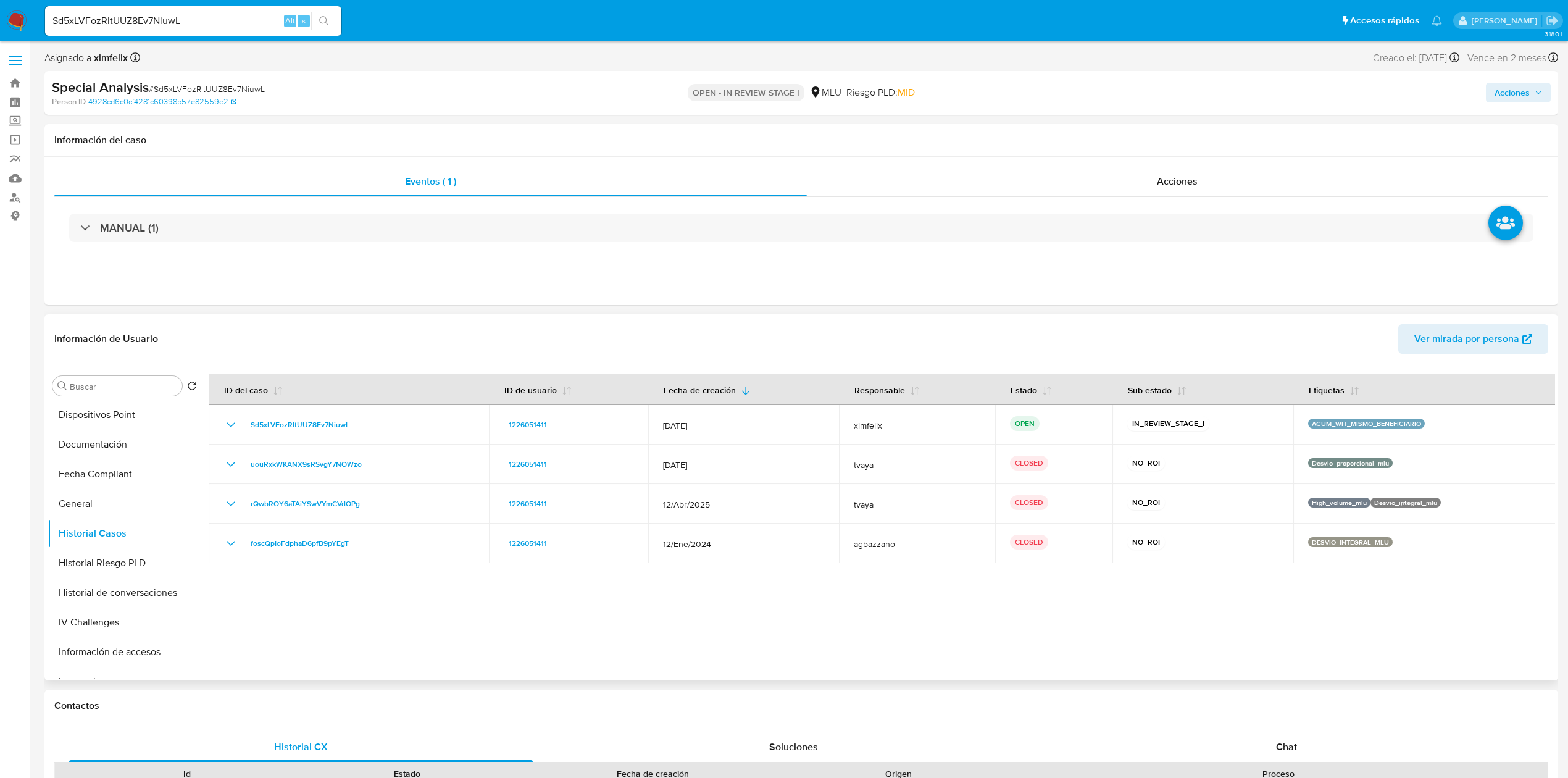
scroll to position [0, 0]
click at [124, 409] on button "KYC" at bounding box center [119, 415] width 144 height 30
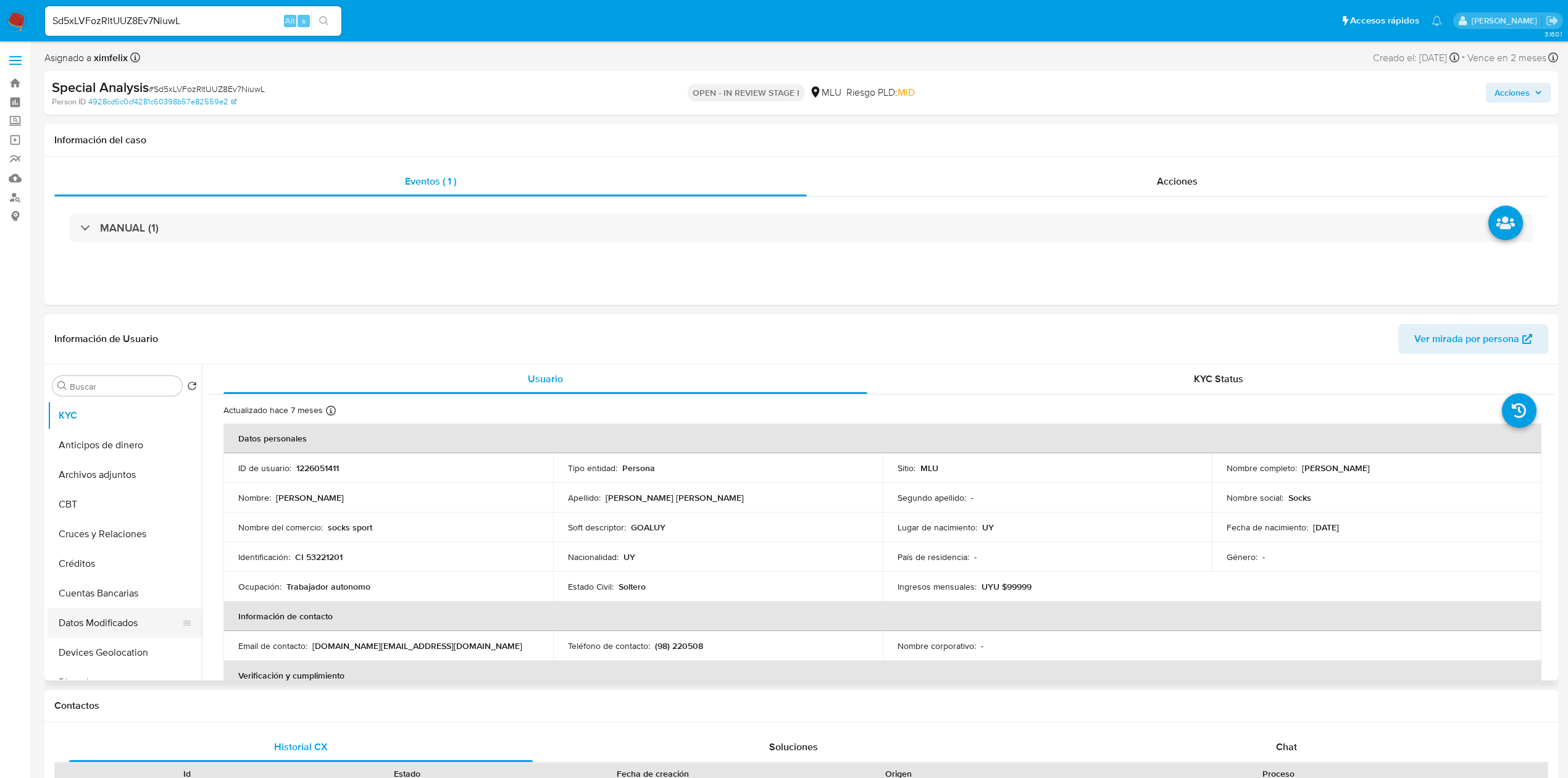
click at [105, 635] on button "Datos Modificados" at bounding box center [119, 622] width 144 height 30
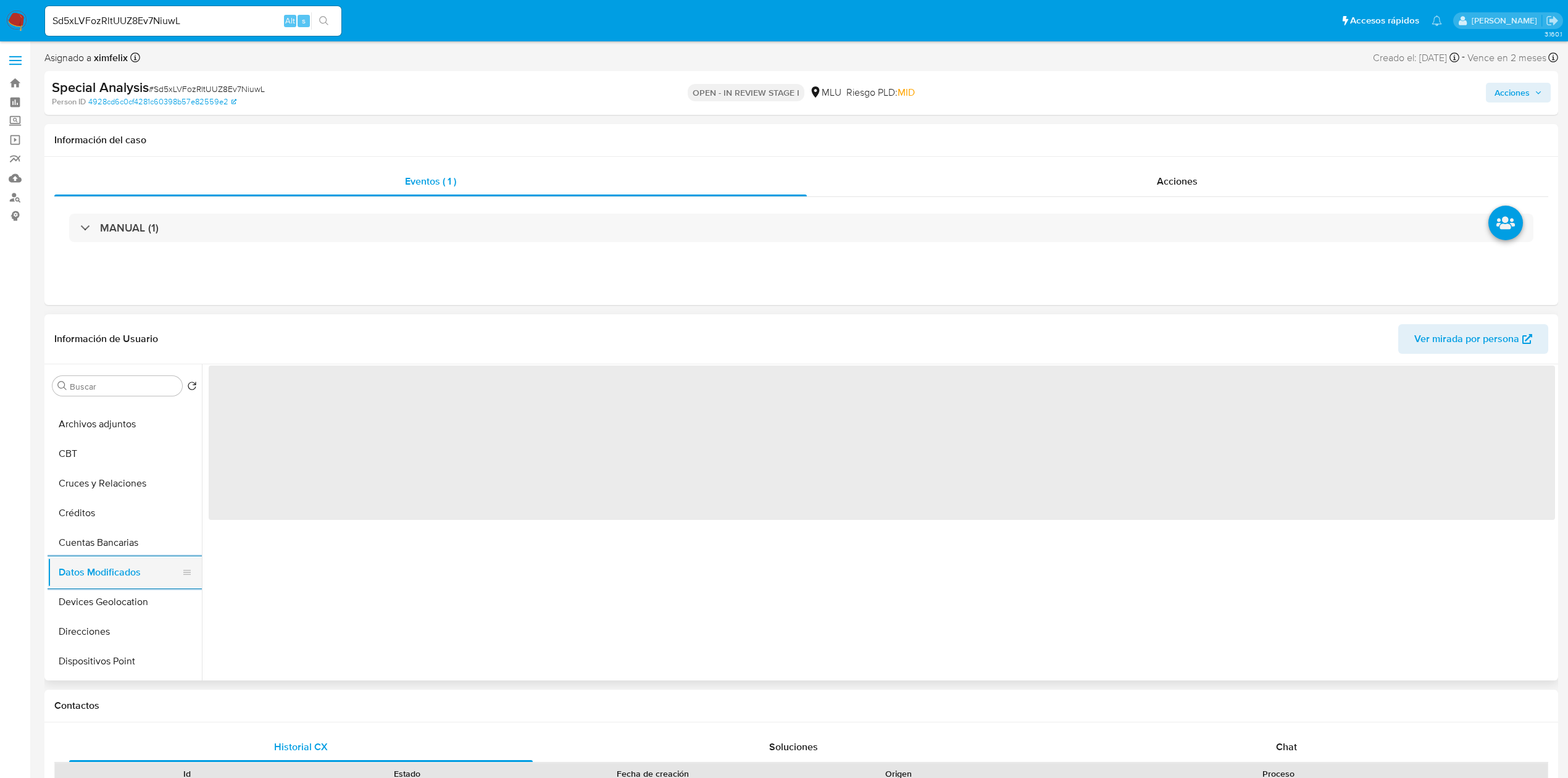
scroll to position [65, 0]
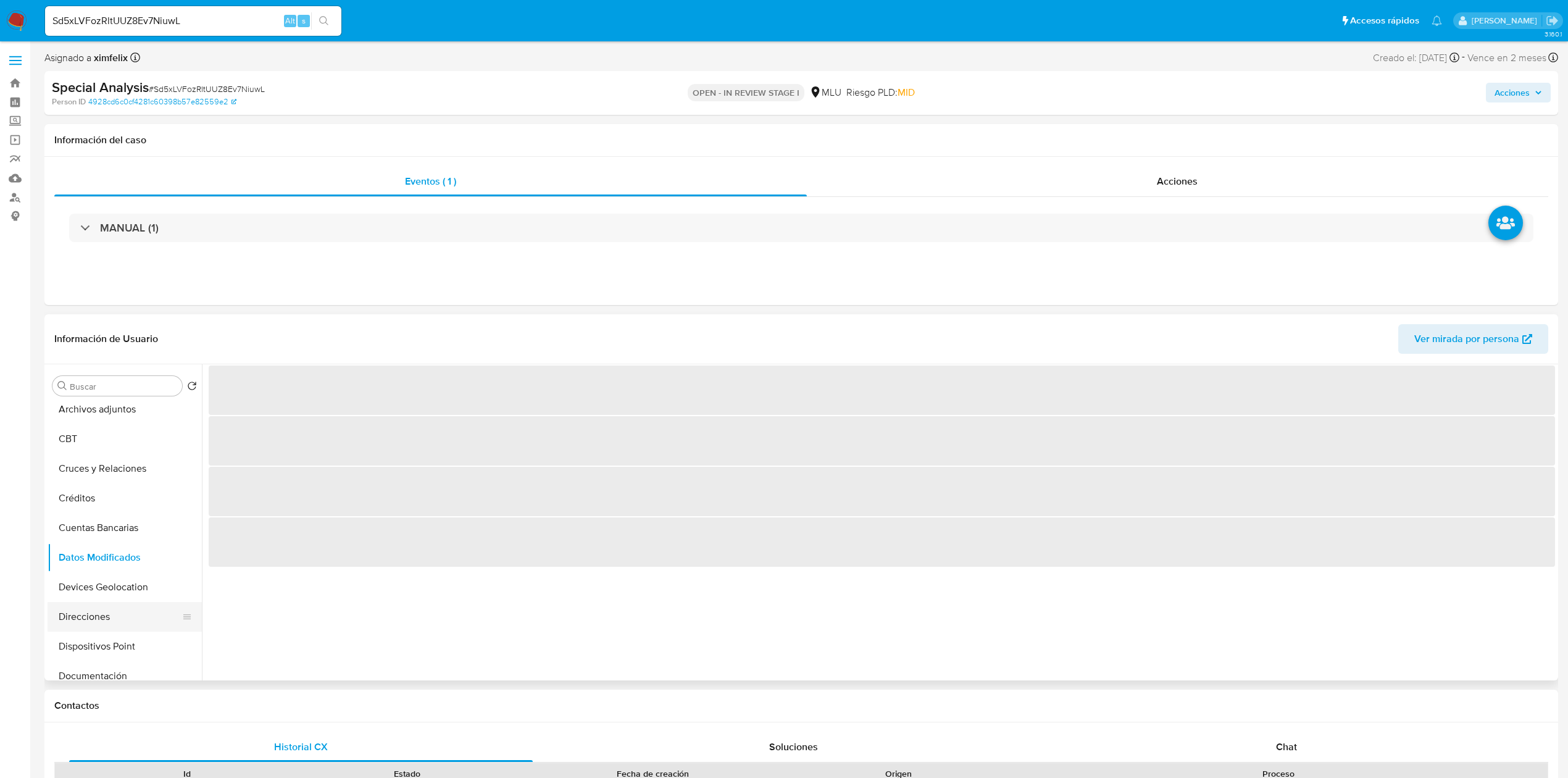
click at [114, 616] on button "Direcciones" at bounding box center [119, 617] width 144 height 30
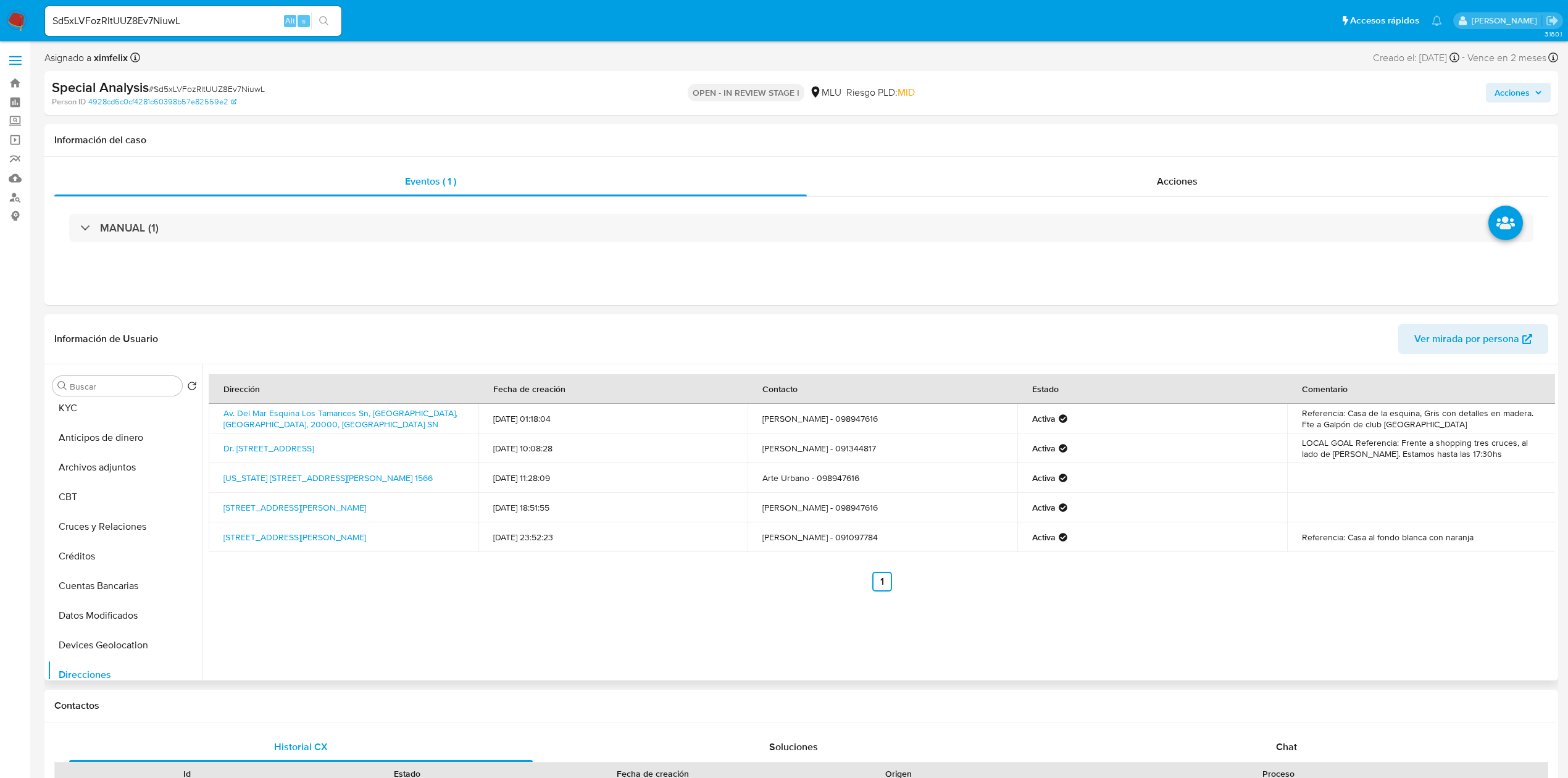
scroll to position [0, 0]
click at [147, 405] on button "KYC" at bounding box center [119, 415] width 144 height 30
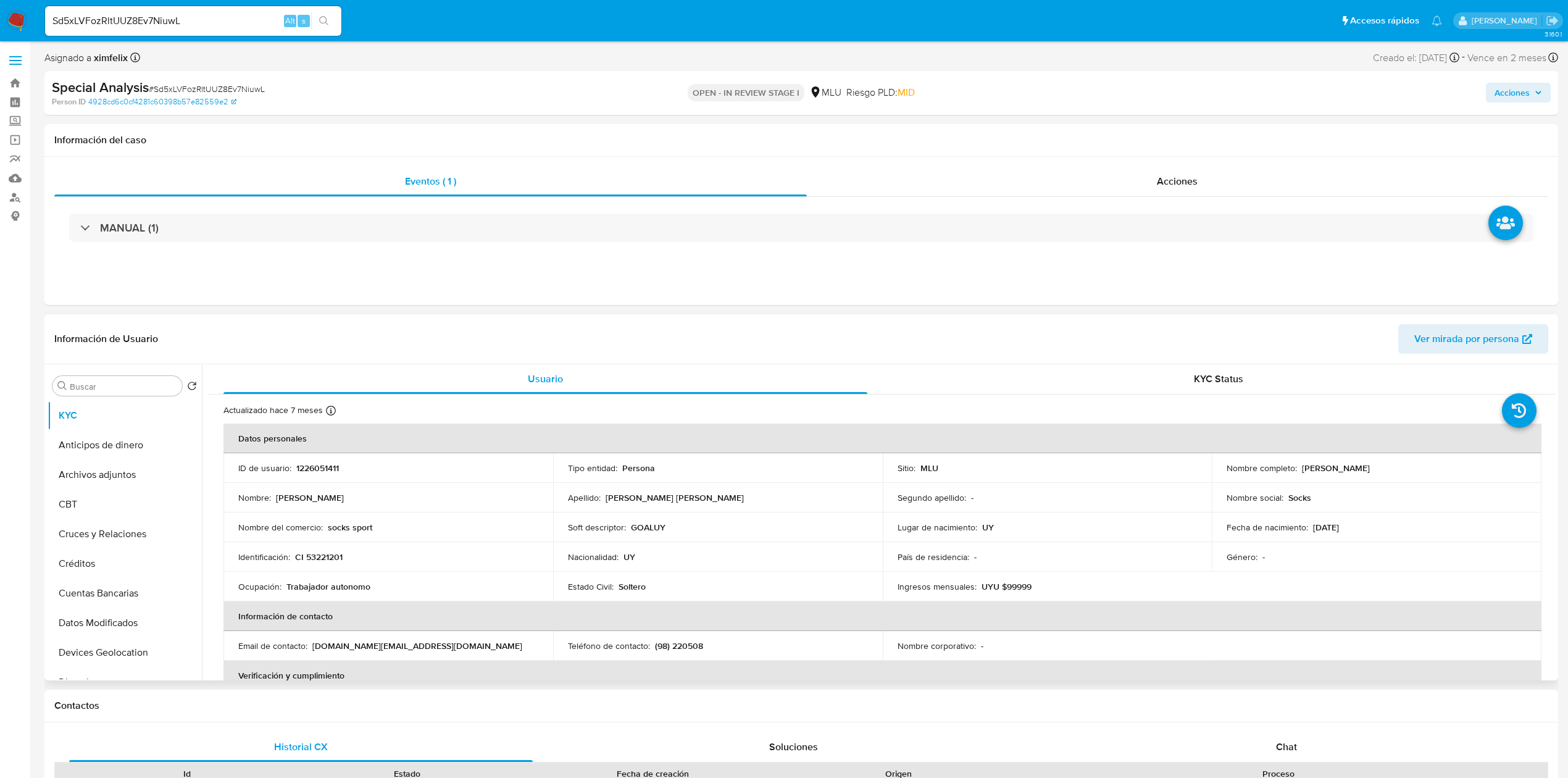
click at [653, 522] on p "GOALUY" at bounding box center [648, 527] width 34 height 11
copy p "GOALUY"
click at [1436, 335] on span "Ver mirada por persona" at bounding box center [1466, 338] width 105 height 30
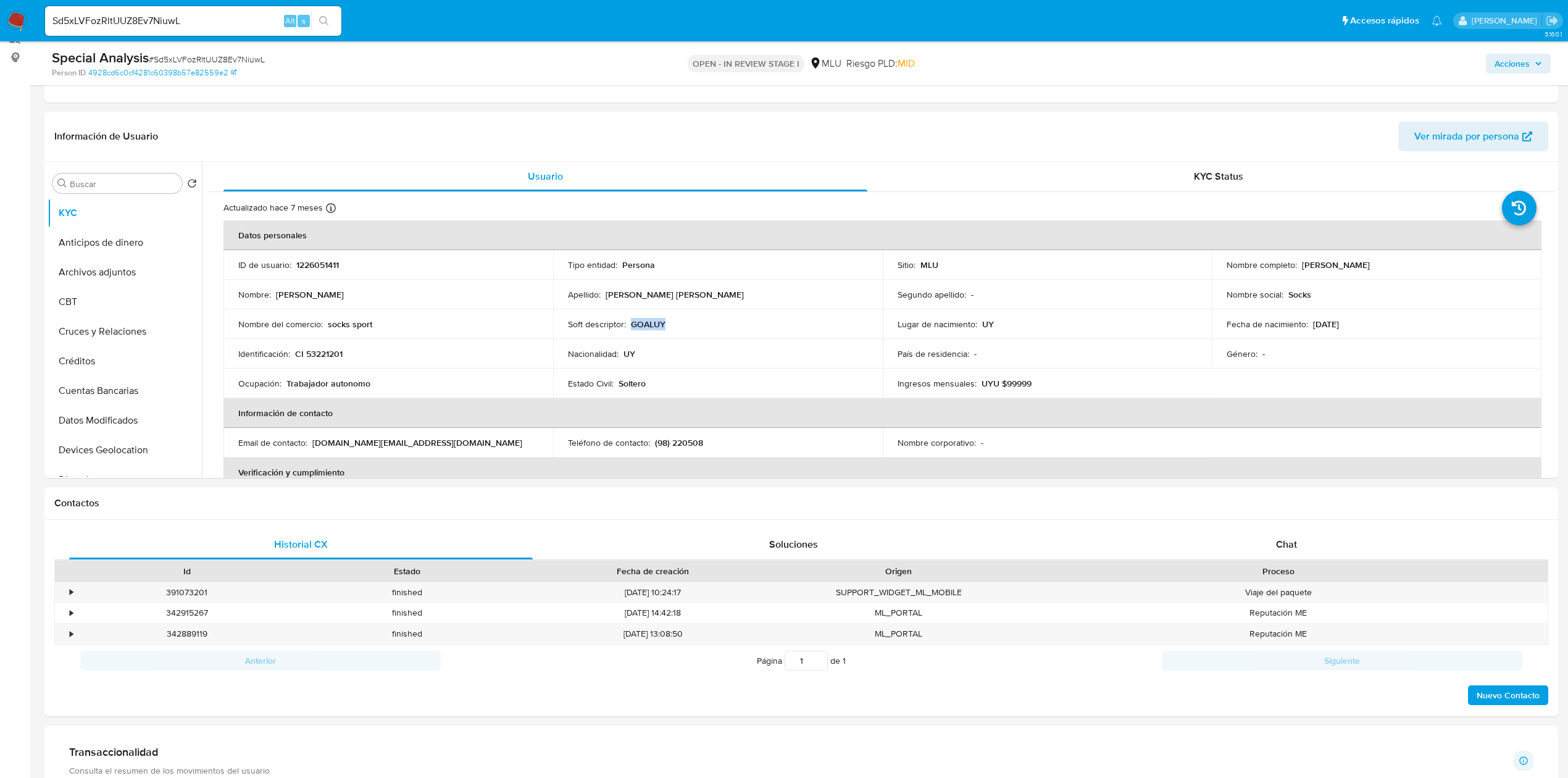
scroll to position [163, 0]
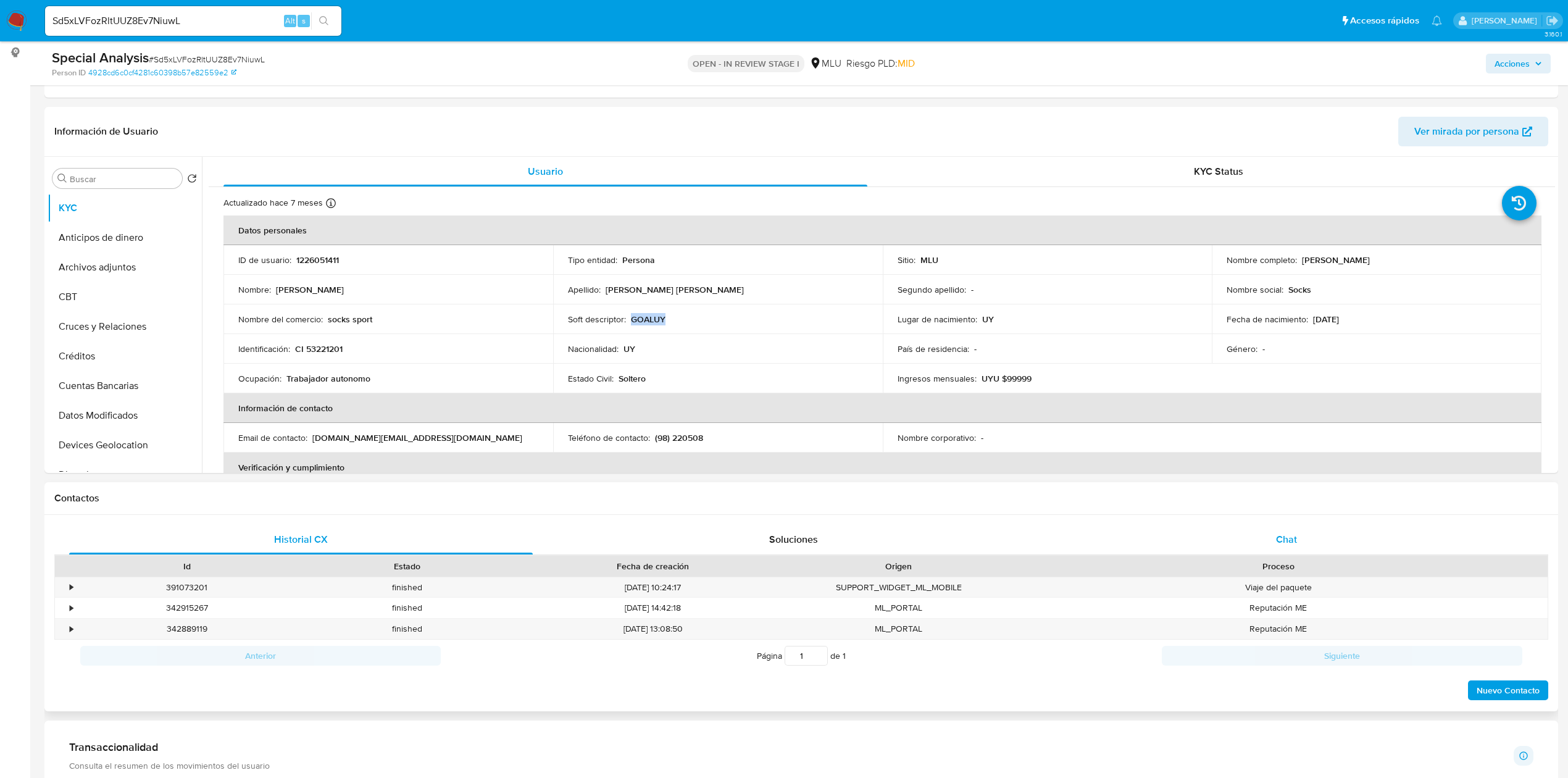
click at [1294, 527] on div "Chat" at bounding box center [1286, 540] width 463 height 30
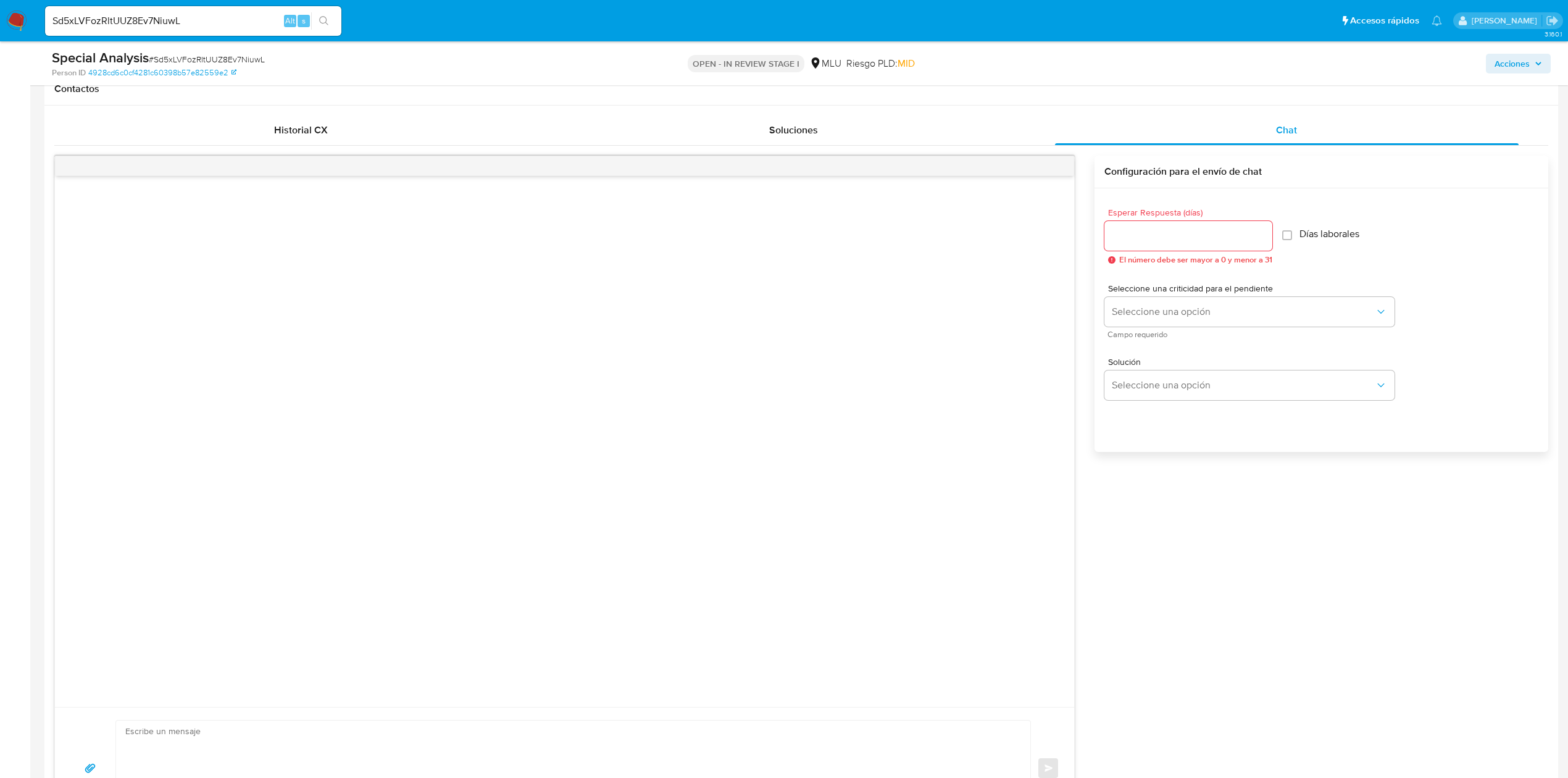
scroll to position [633, 0]
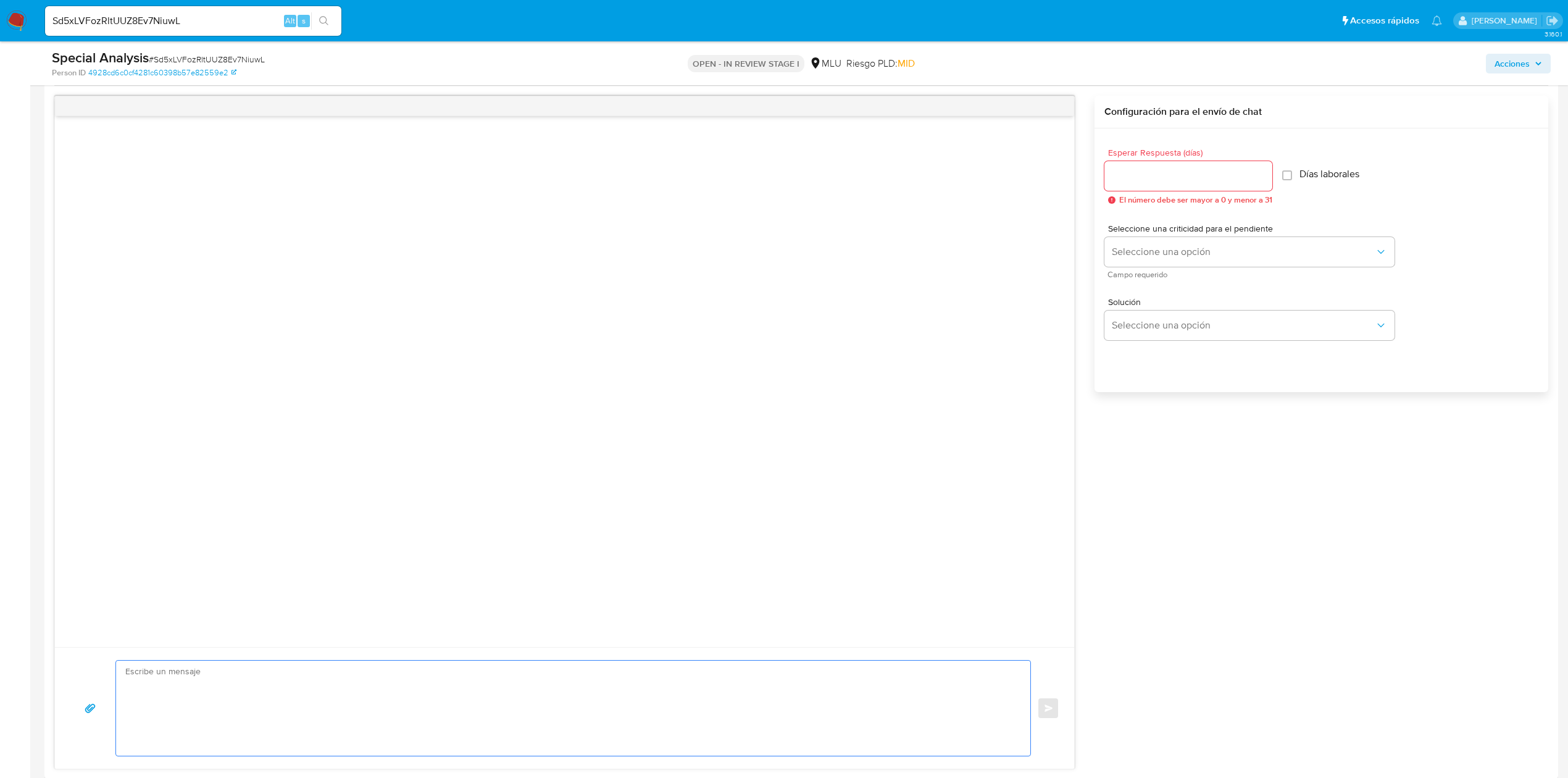
click at [761, 687] on textarea at bounding box center [570, 707] width 890 height 95
paste textarea "Te contactamos ya que necesitamos verificar algunos datos. Por este motivo, sol…"
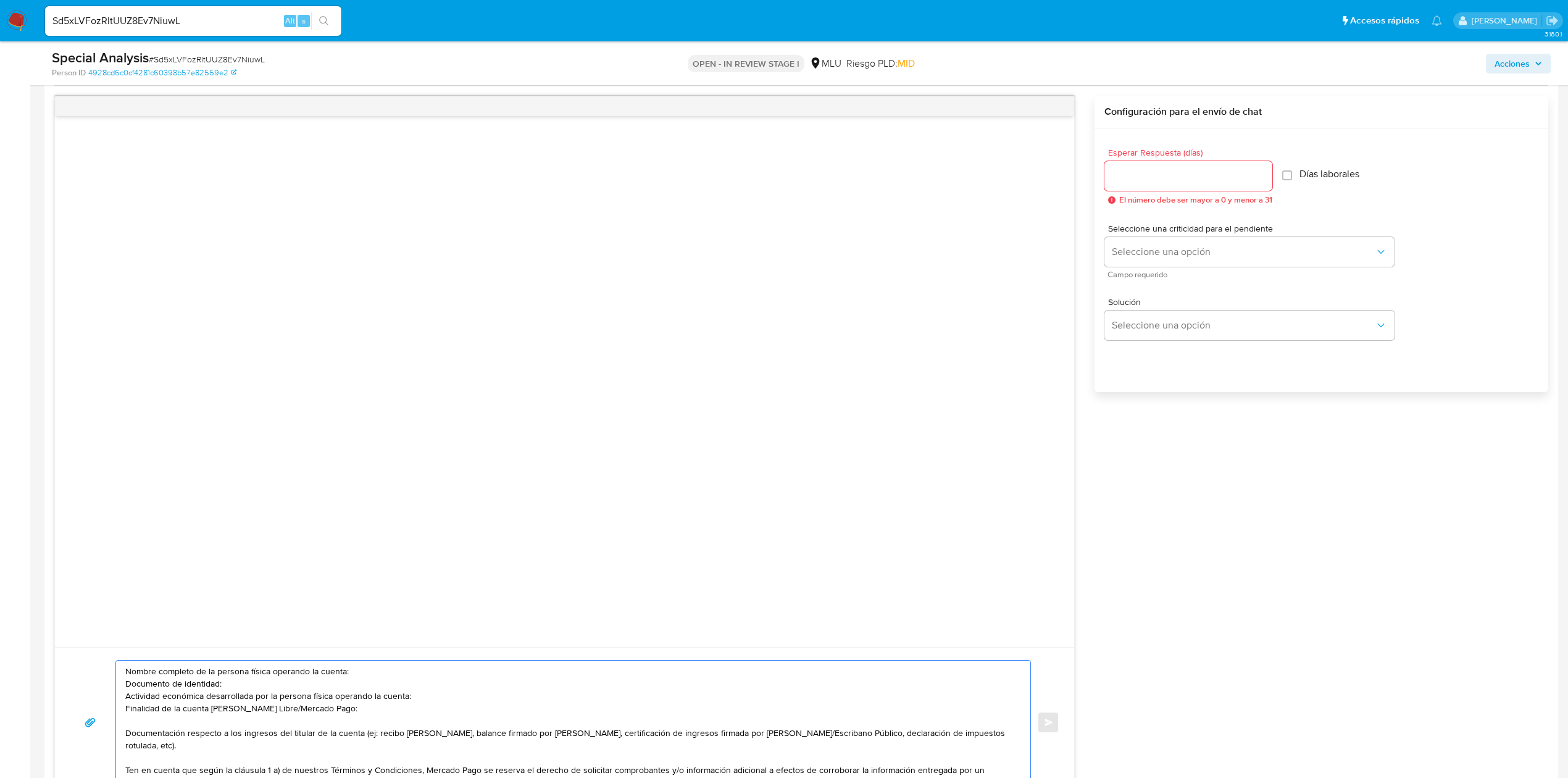
scroll to position [53, 0]
click at [270, 706] on textarea "Buenas tardes Stefano, Te contactamos ya que necesitamos verificar algunos dato…" at bounding box center [570, 722] width 890 height 123
click at [297, 704] on textarea "Buenas tardes Stefano, Te contactamos ya que necesitamos verificar algunos dato…" at bounding box center [570, 722] width 890 height 123
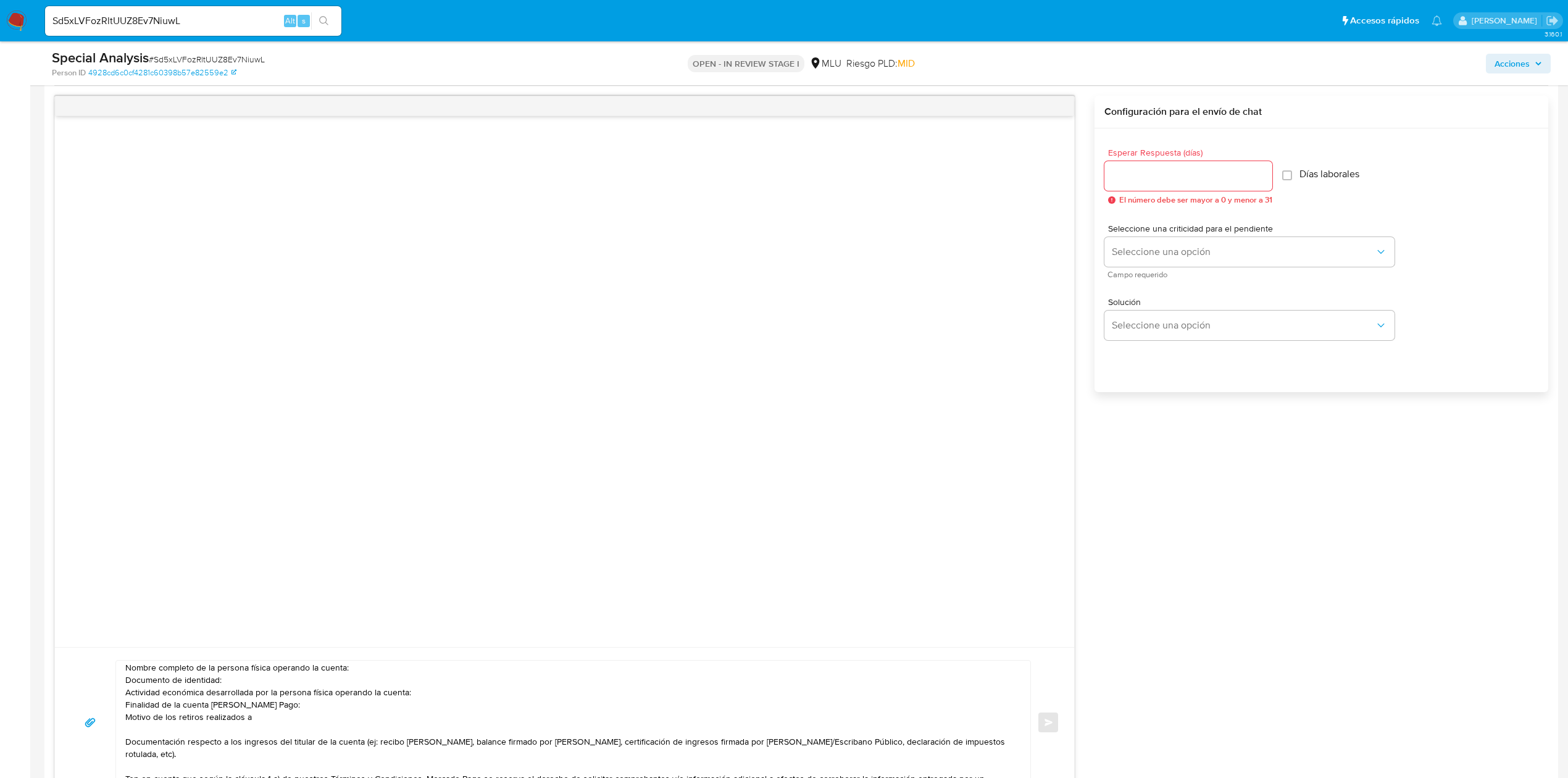
click at [282, 706] on textarea "Buenas tardes Stefano, Te contactamos ya que necesitamos verificar algunos dato…" at bounding box center [570, 722] width 890 height 123
click at [272, 720] on textarea "Buenas tardes Stefano, Te contactamos ya que necesitamos verificar algunos dato…" at bounding box center [570, 722] width 890 height 123
paste textarea "SPORTSOCKS URUGUAY SAS"
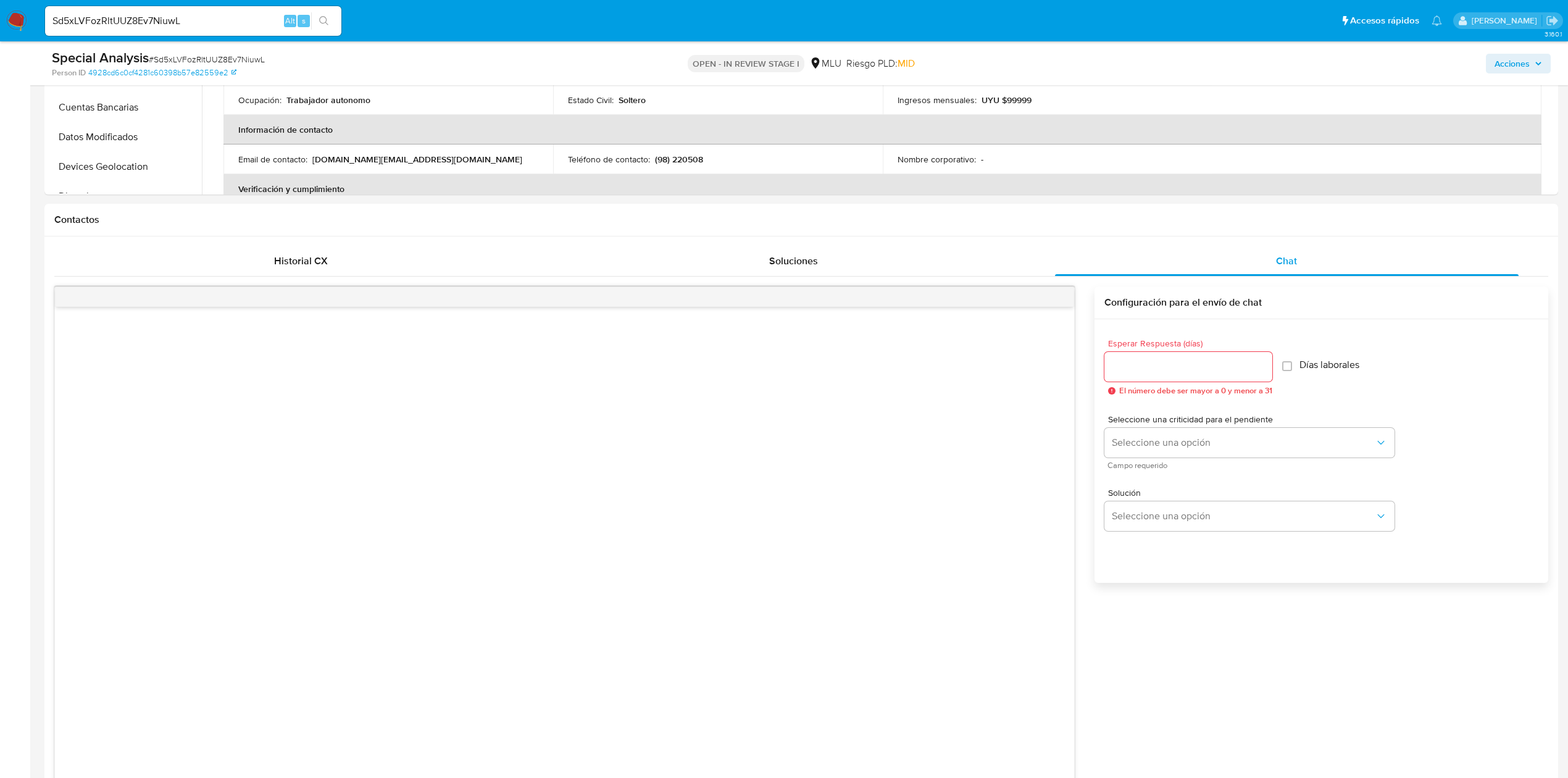
scroll to position [436, 0]
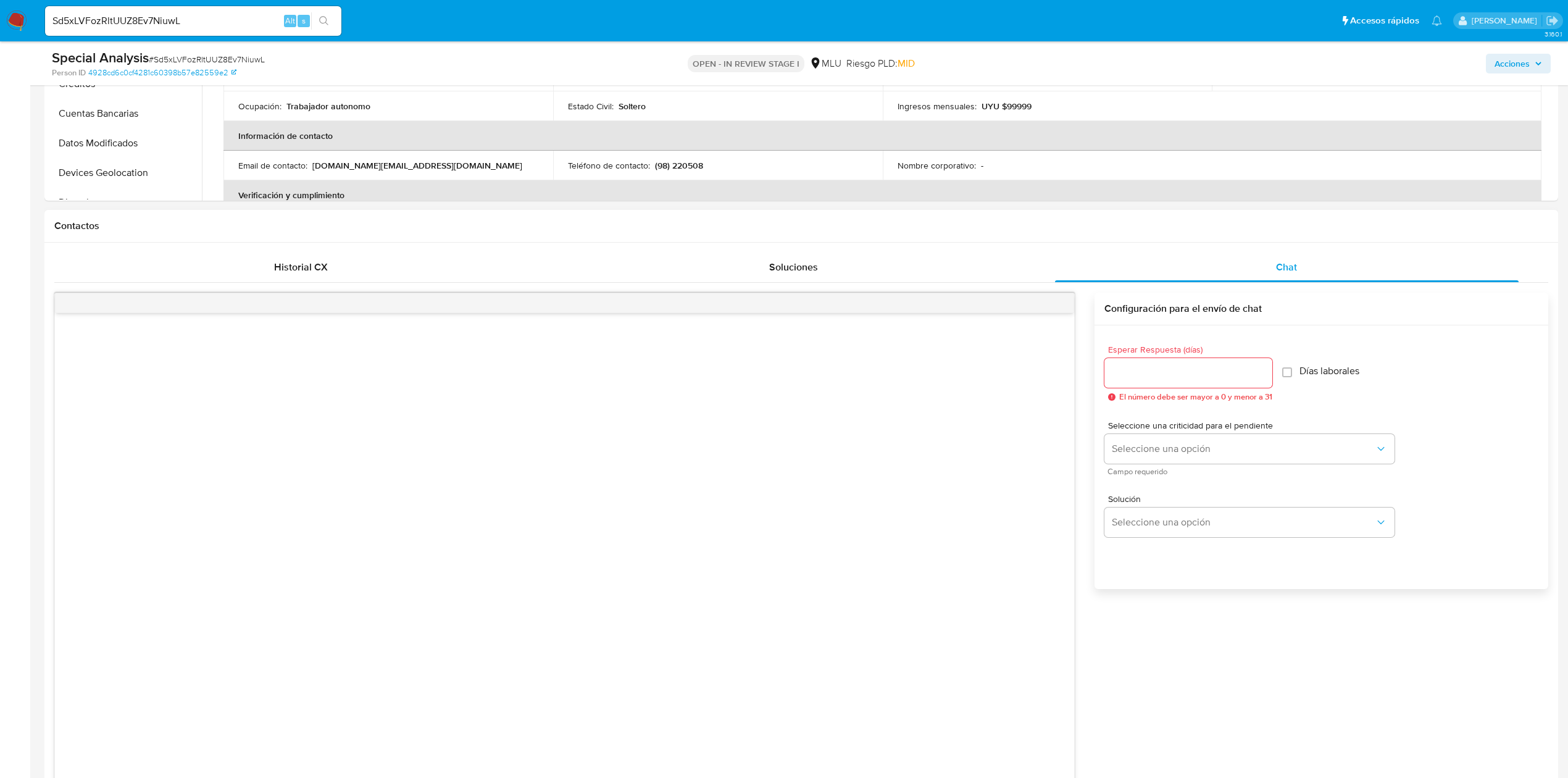
type textarea "Buenas tardes Stefano, Te contactamos ya que necesitamos verificar algunos dato…"
click at [1126, 376] on input "Esperar Respuesta (días)" at bounding box center [1188, 373] width 168 height 16
type input "3"
click at [1169, 440] on button "Seleccione una opción" at bounding box center [1250, 448] width 290 height 30
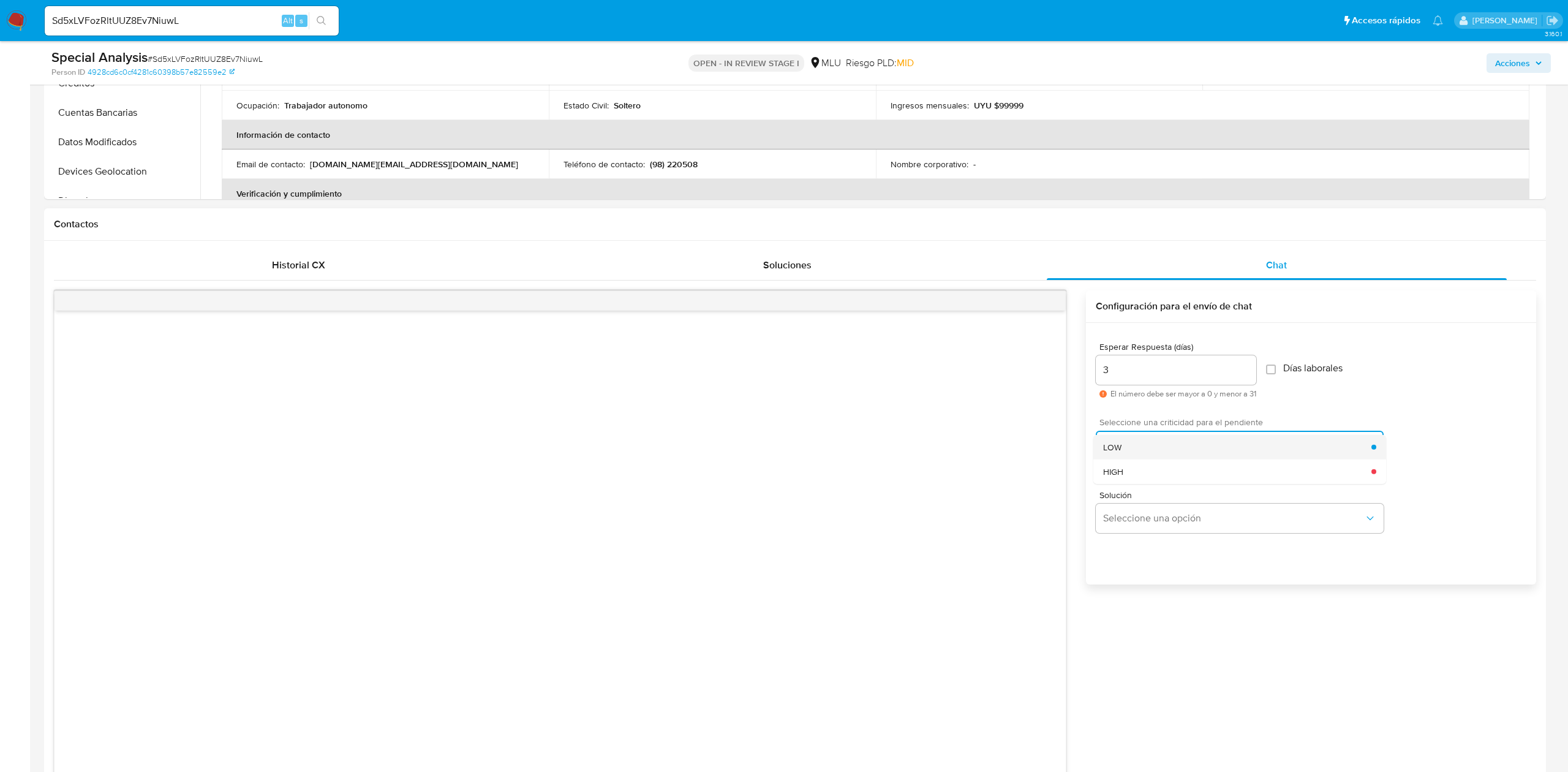
click at [1120, 444] on span "LOW" at bounding box center [1113, 446] width 18 height 11
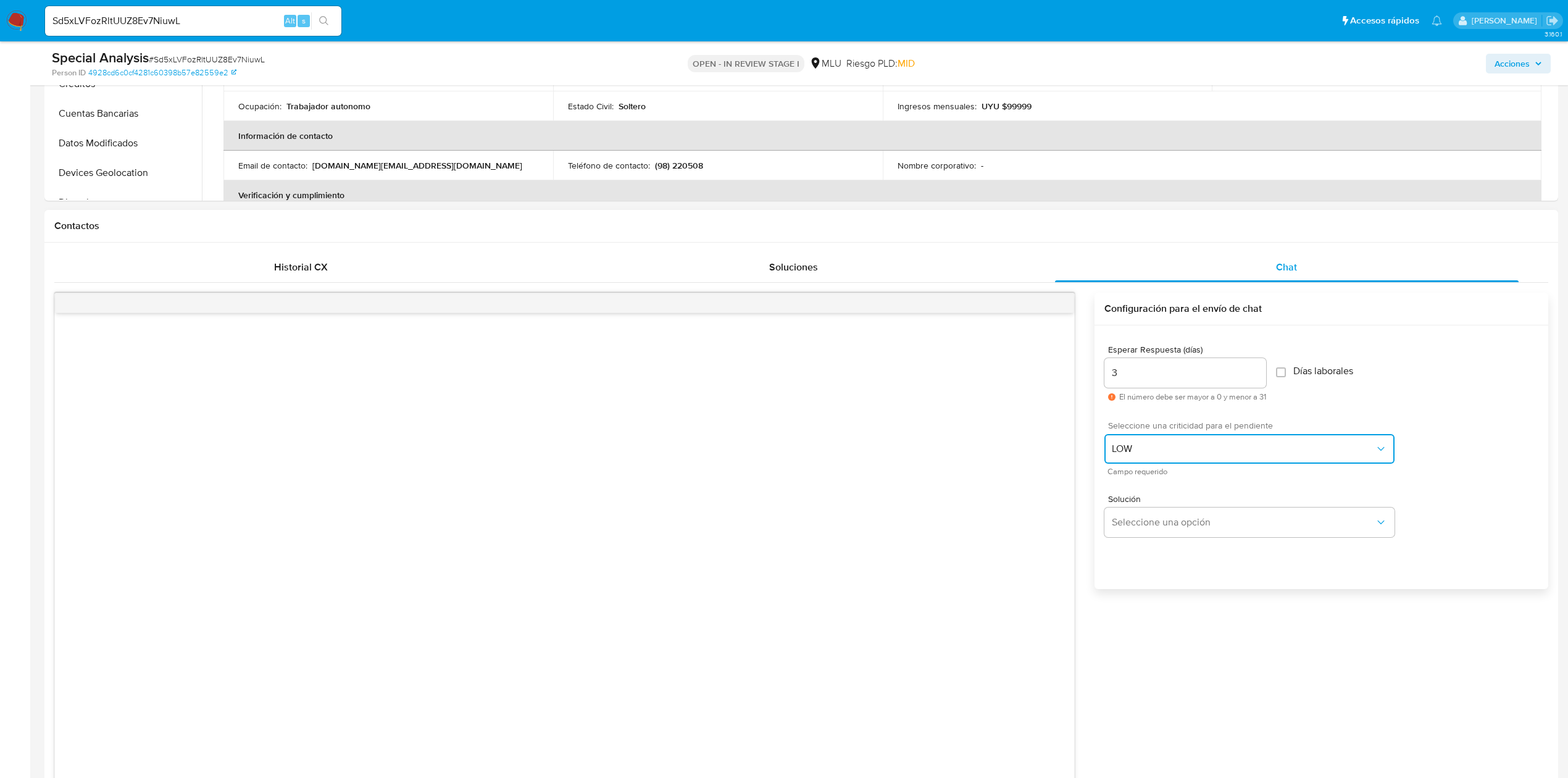
scroll to position [1116, 0]
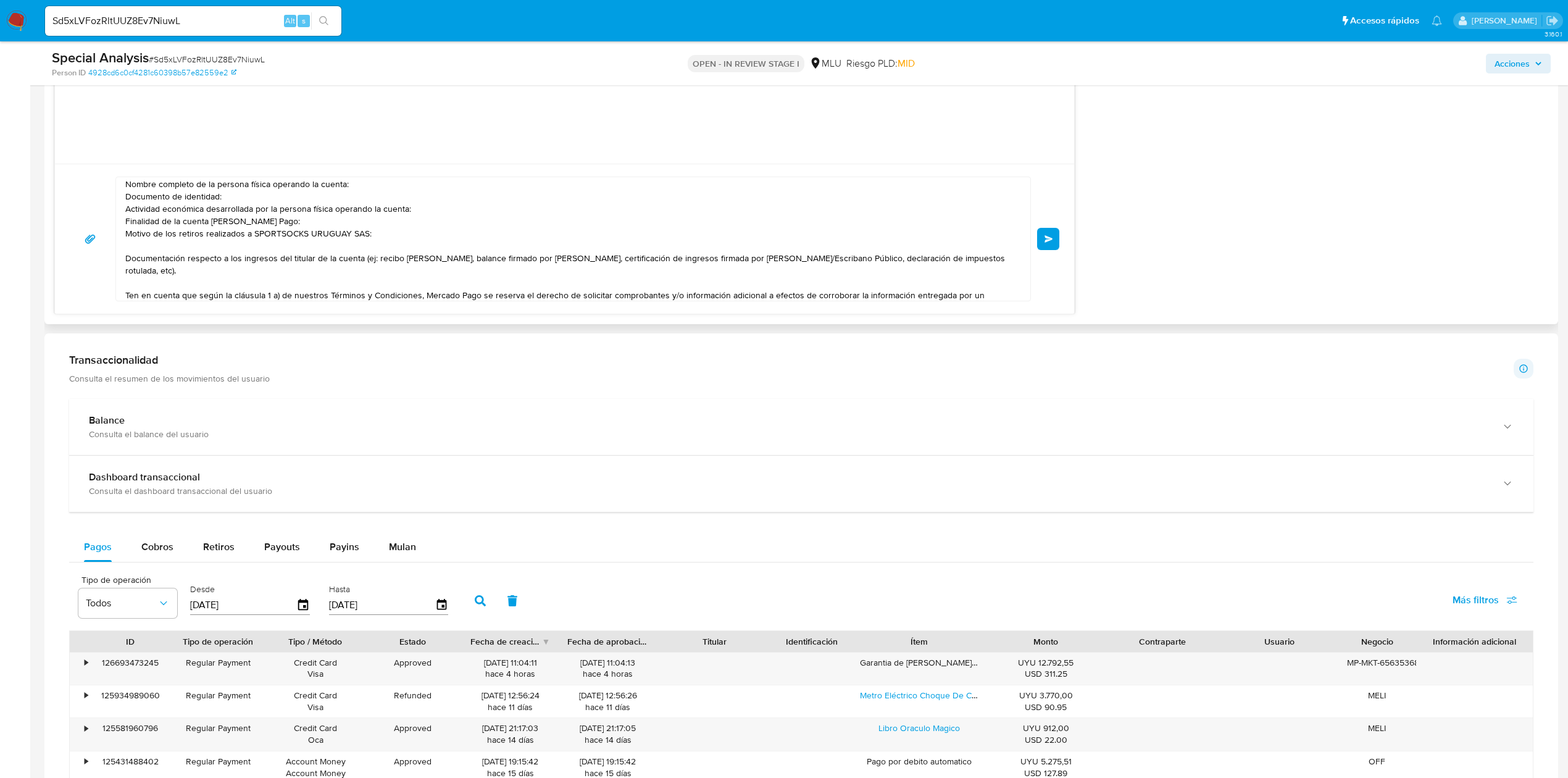
click at [1043, 247] on button "Enviar" at bounding box center [1047, 238] width 23 height 23
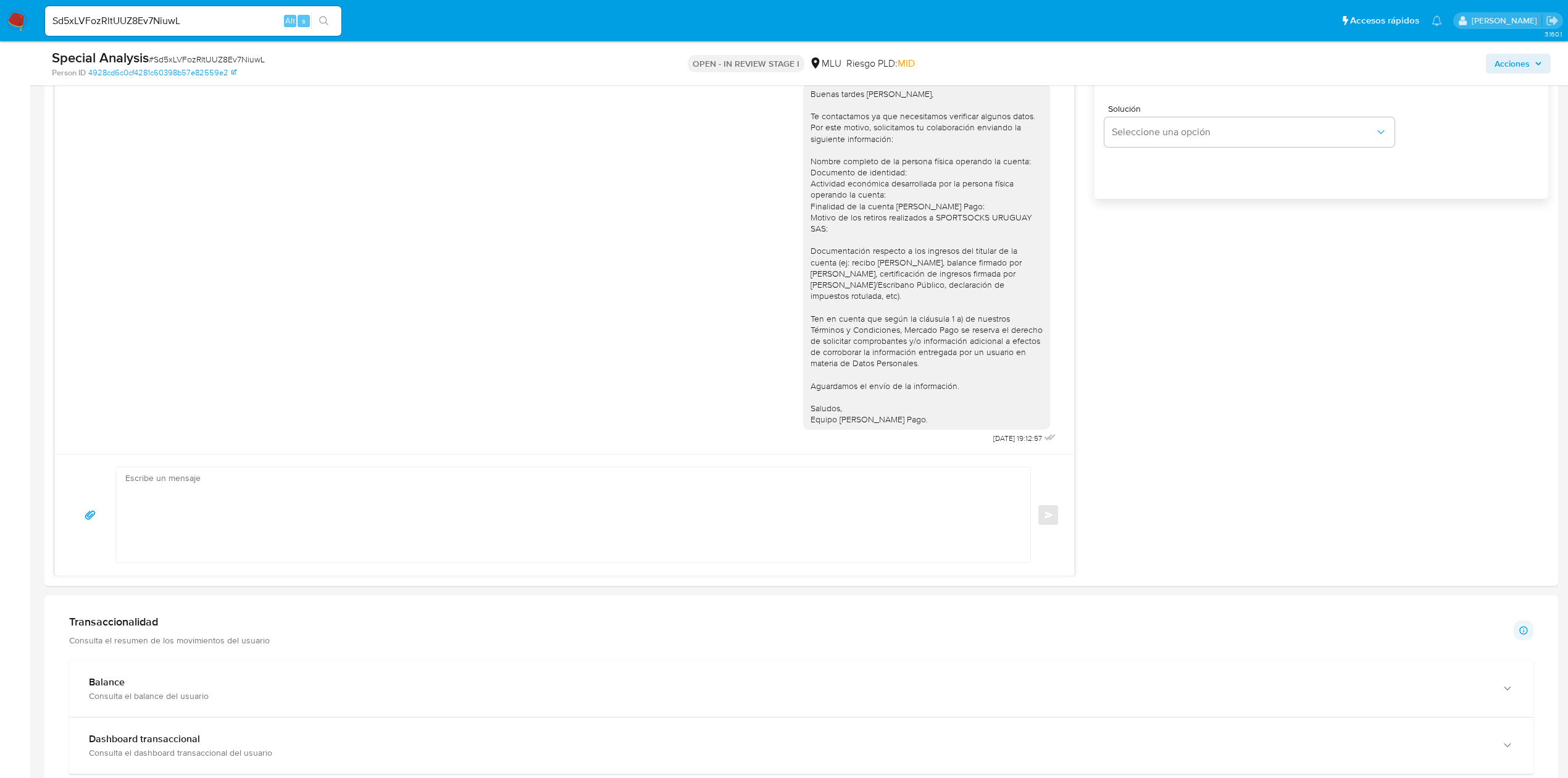
scroll to position [822, 0]
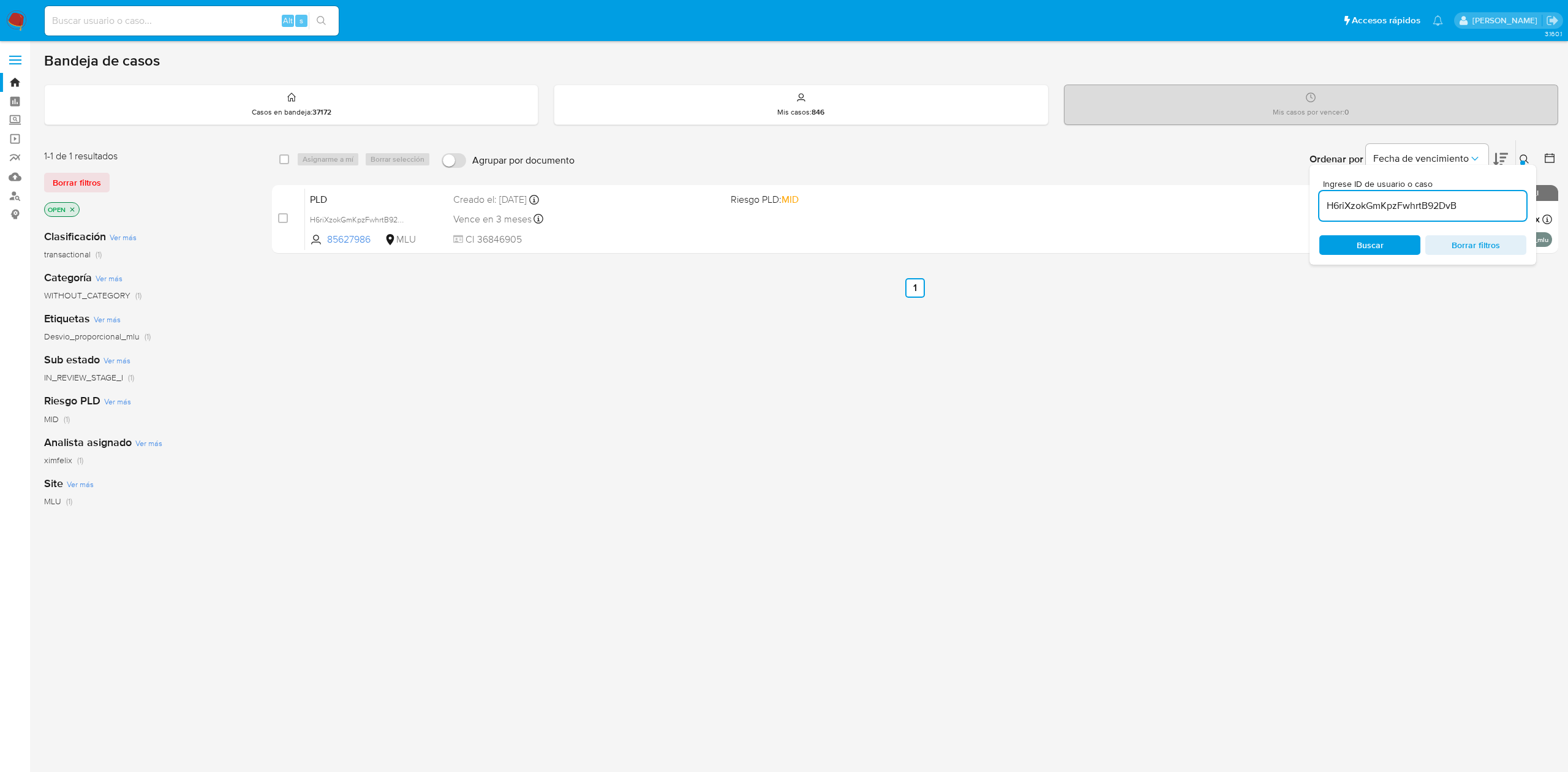
click at [25, 23] on img at bounding box center [16, 21] width 21 height 21
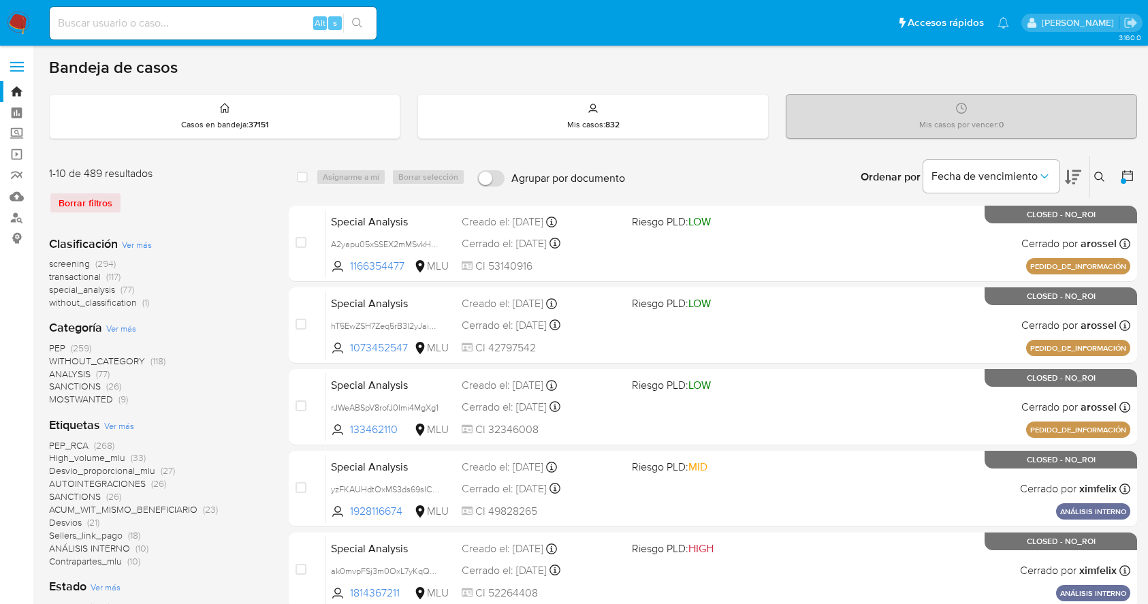
scroll to position [359, 0]
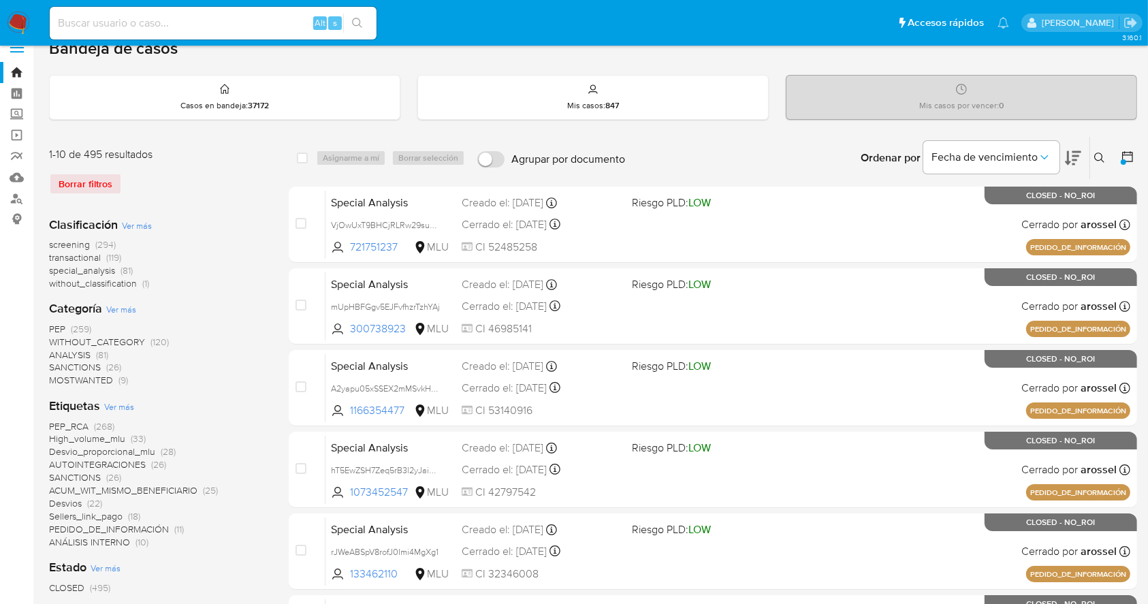
scroll to position [17, 0]
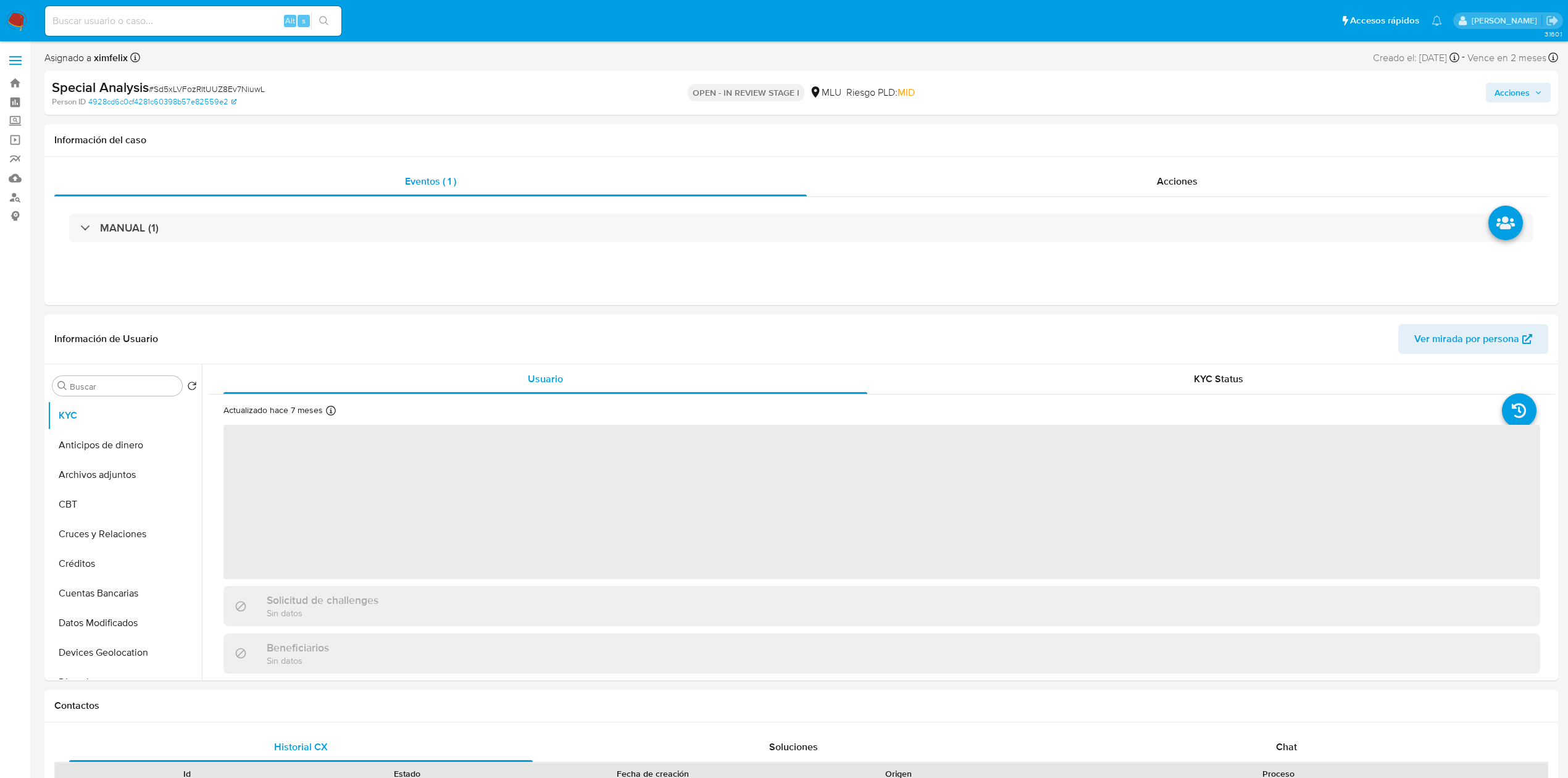
select select "10"
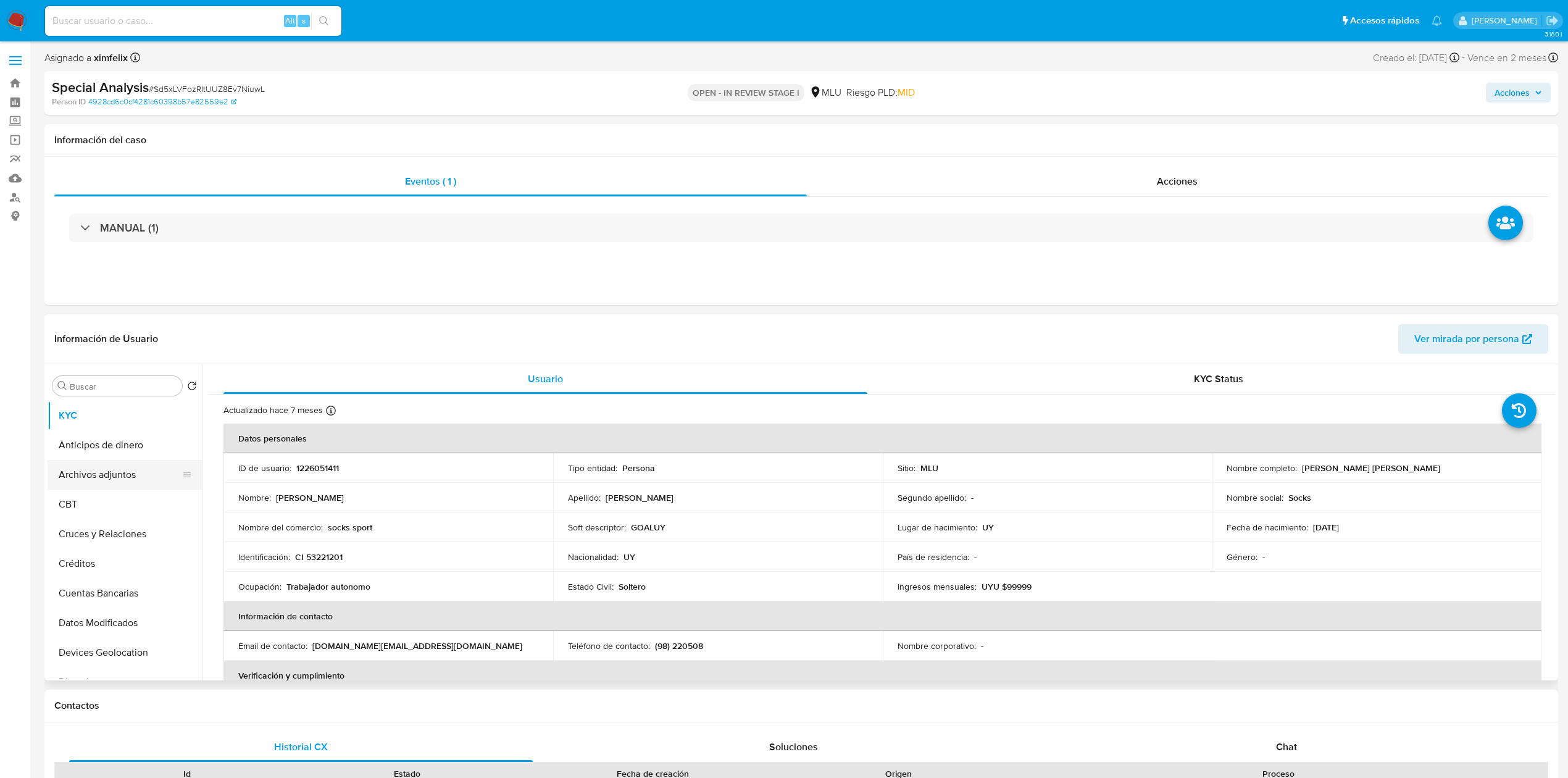
click at [116, 462] on button "Archivos adjuntos" at bounding box center [119, 474] width 144 height 30
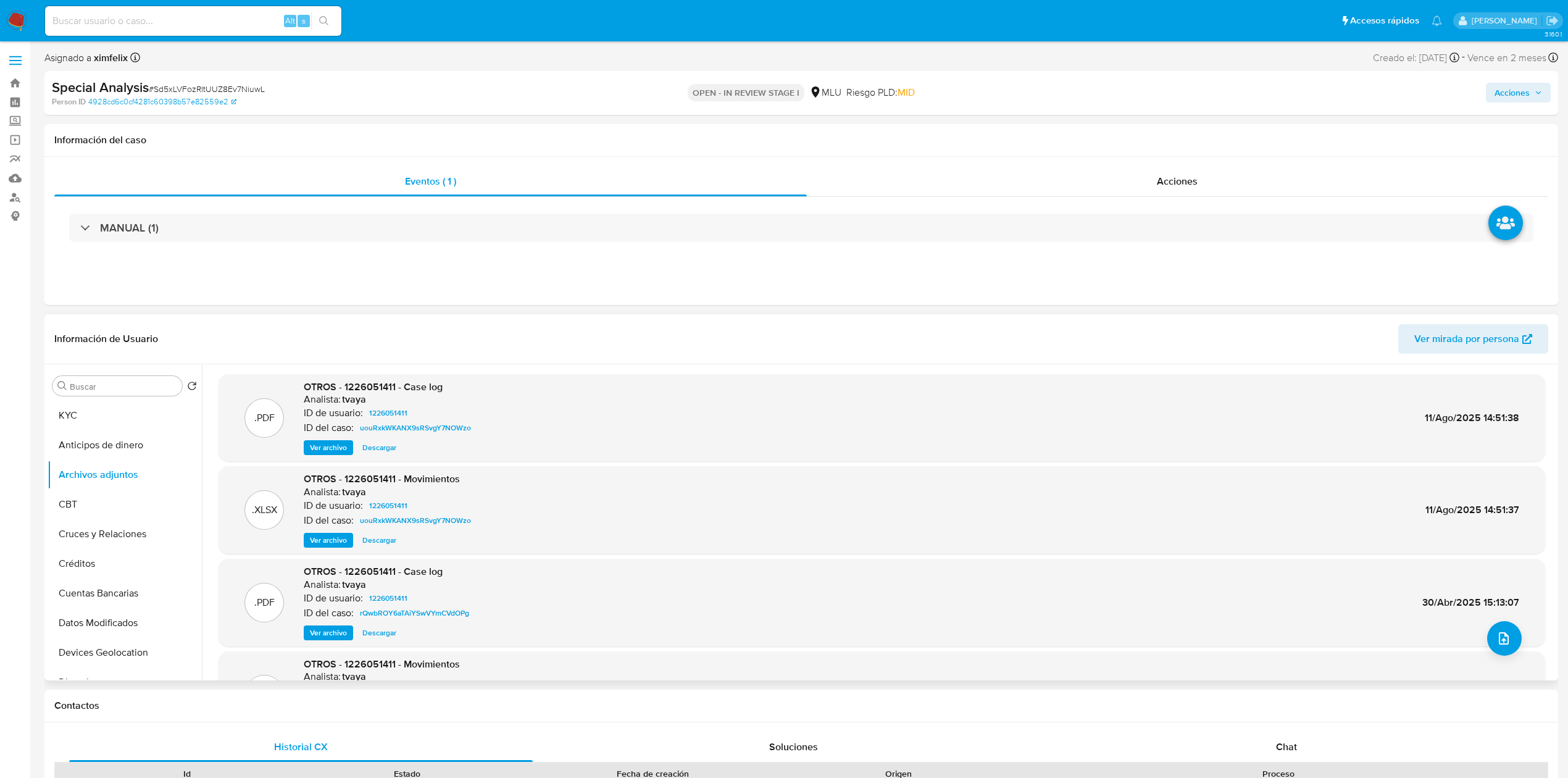
click at [325, 452] on span "Ver archivo" at bounding box center [328, 448] width 37 height 13
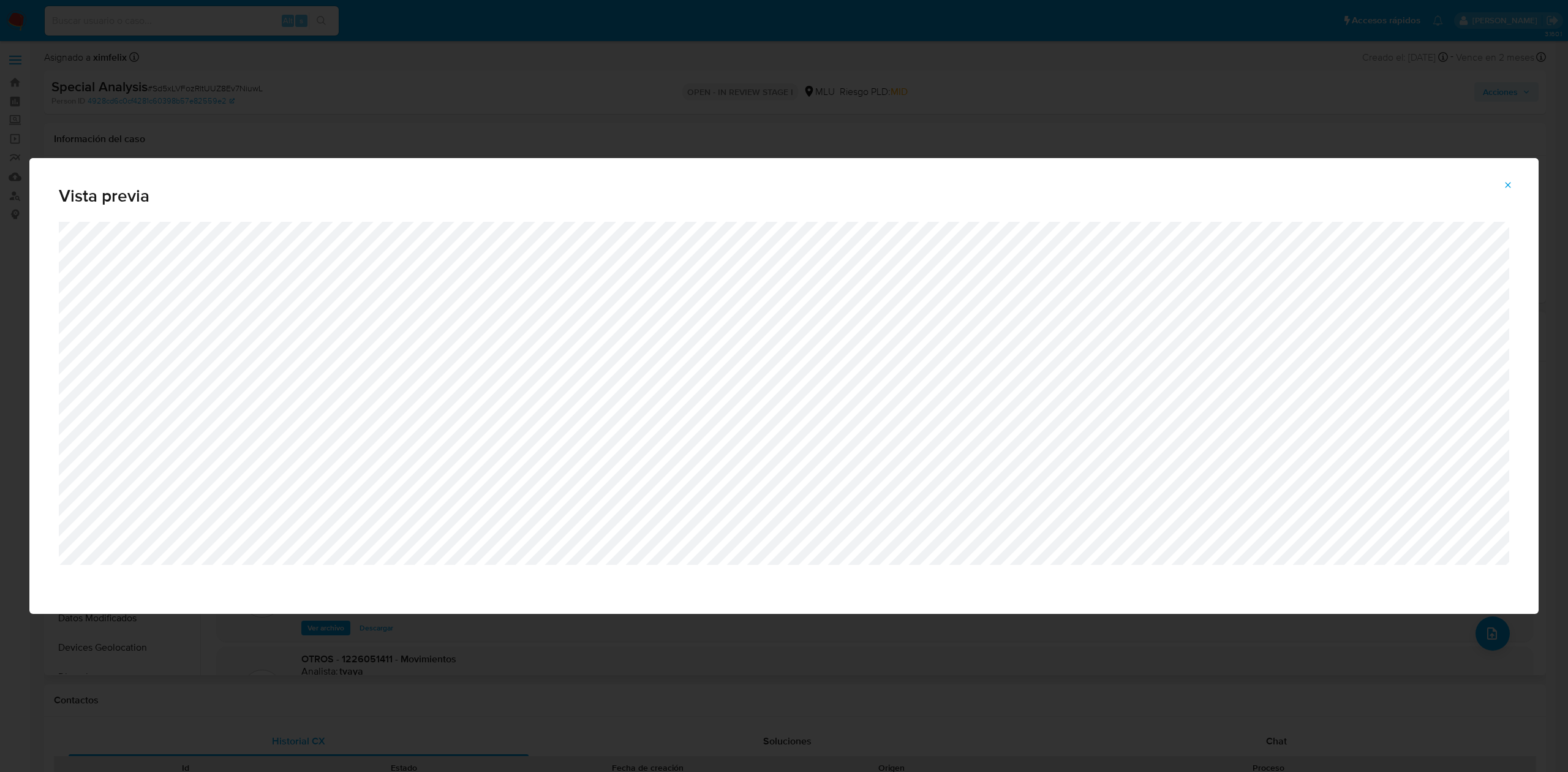
click at [1505, 179] on span "Attachment preview" at bounding box center [1508, 184] width 10 height 17
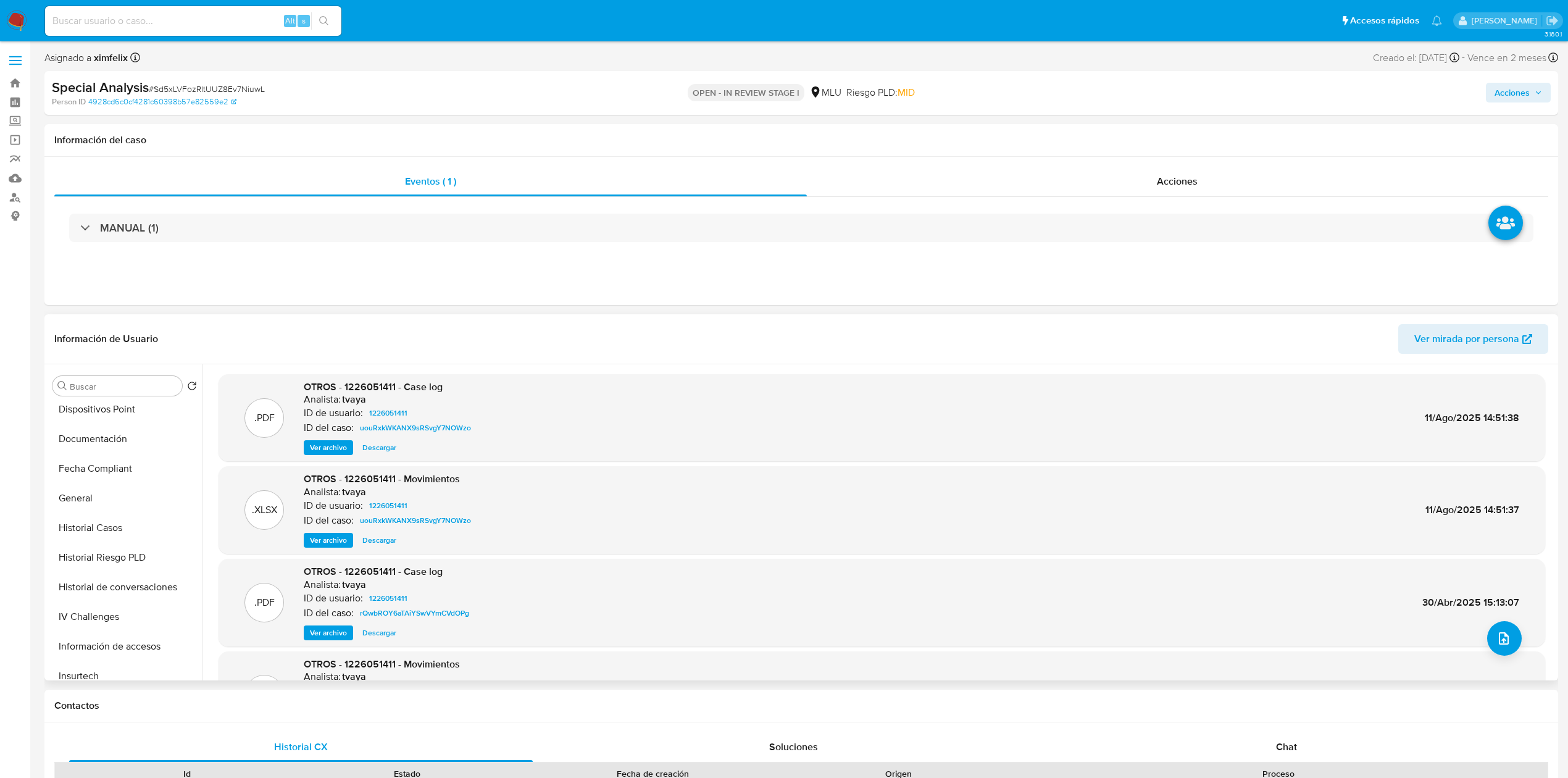
scroll to position [332, 0]
click at [138, 558] on button "Historial de conversaciones" at bounding box center [119, 558] width 144 height 30
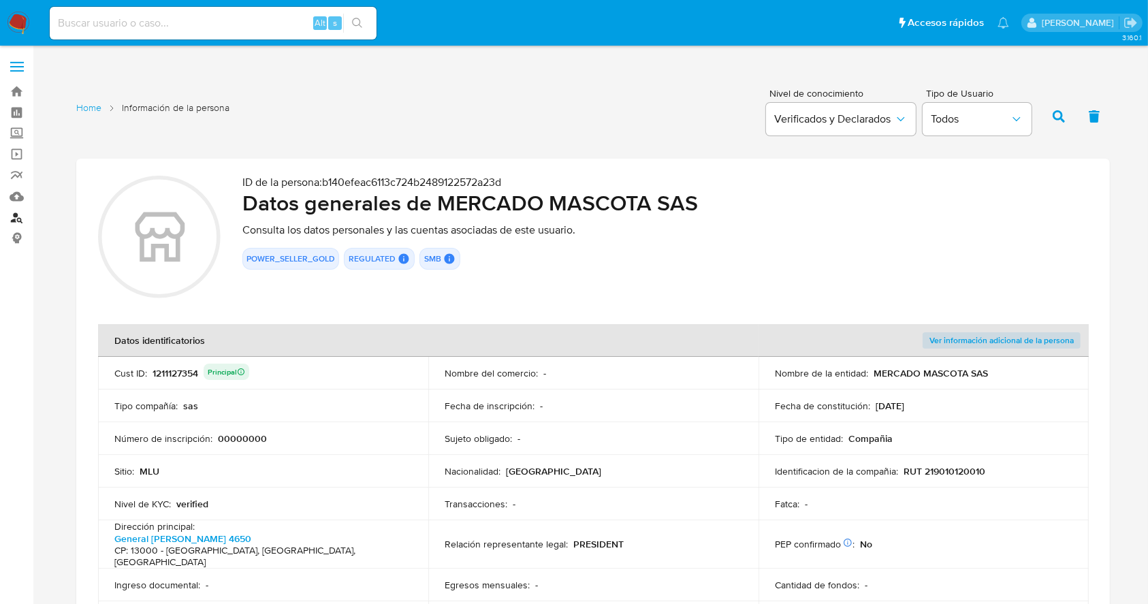
click at [8, 214] on link "Buscador de personas" at bounding box center [81, 217] width 162 height 21
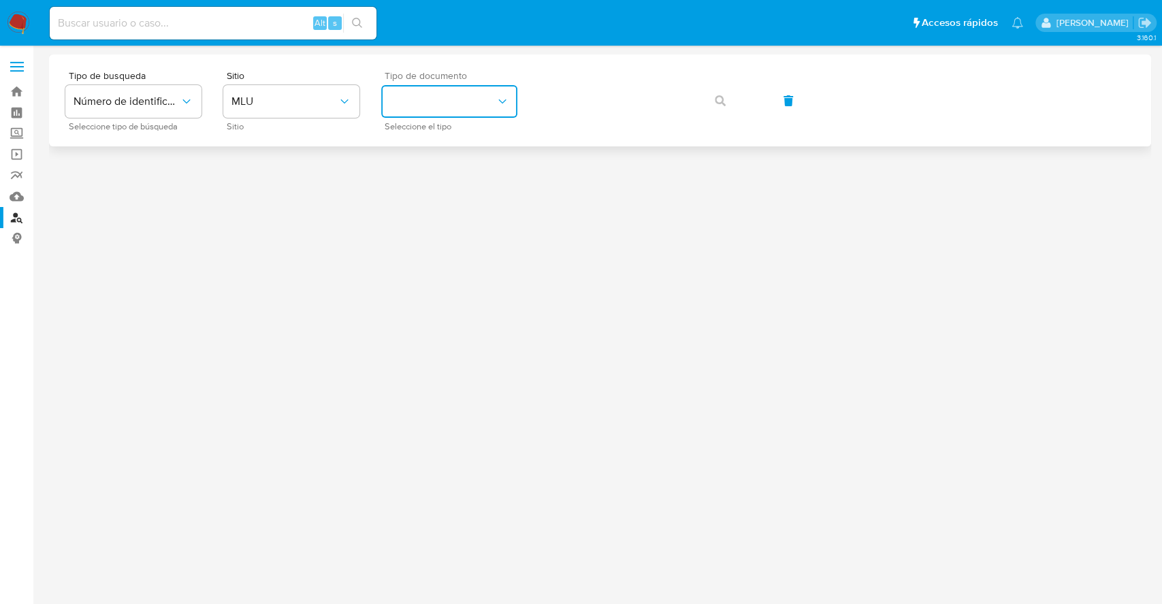
click at [493, 115] on button "identificationType" at bounding box center [449, 101] width 136 height 33
click at [444, 199] on div "RUT RUT" at bounding box center [445, 191] width 112 height 46
click at [725, 108] on button "button" at bounding box center [720, 100] width 46 height 33
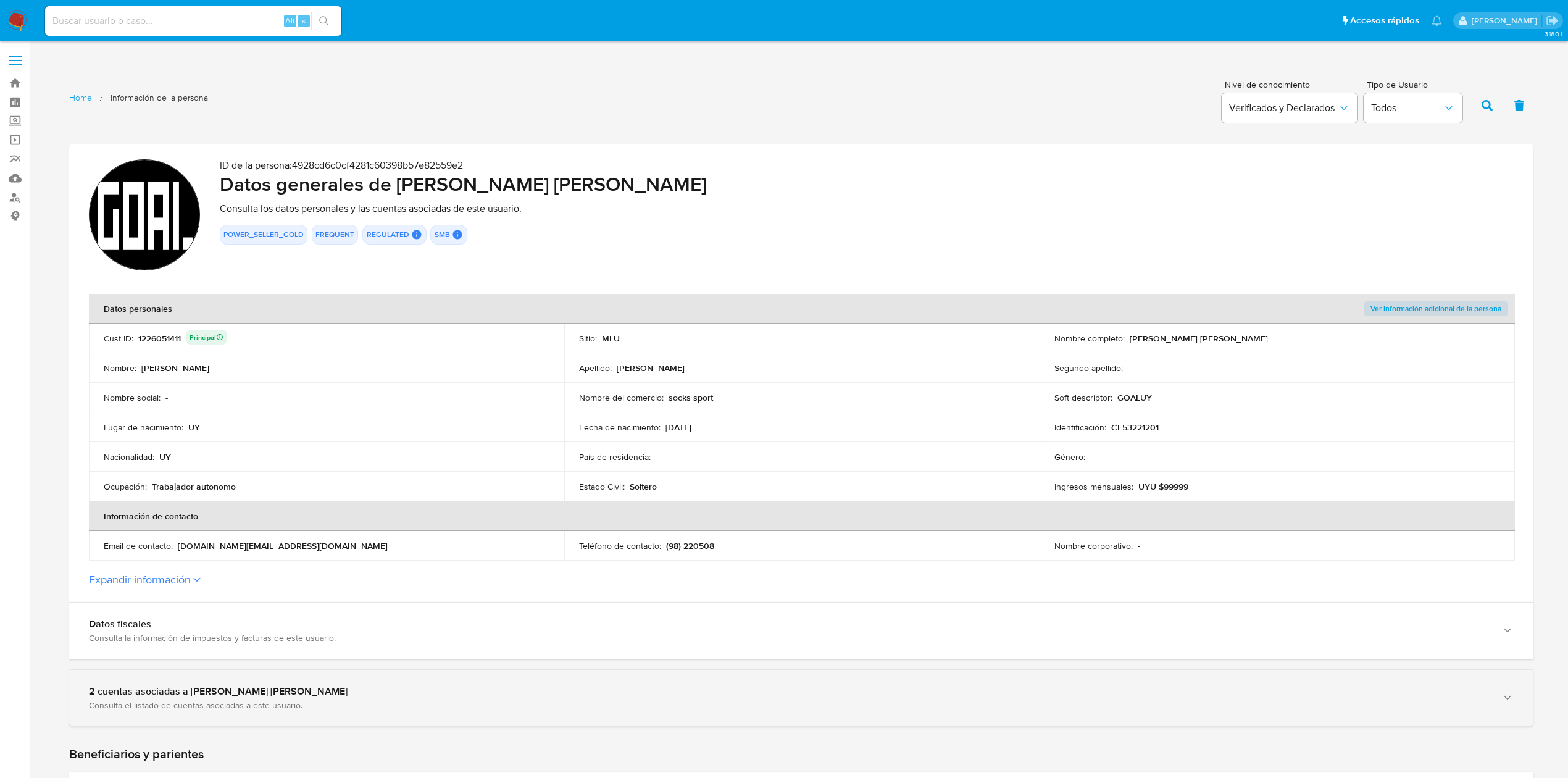
drag, startPoint x: 782, startPoint y: 717, endPoint x: 1190, endPoint y: 716, distance: 408.0
click at [1190, 716] on div "2 cuentas asociadas a Stefano Fagian Castro Consulta el listado de cuentas asoc…" at bounding box center [801, 698] width 1465 height 56
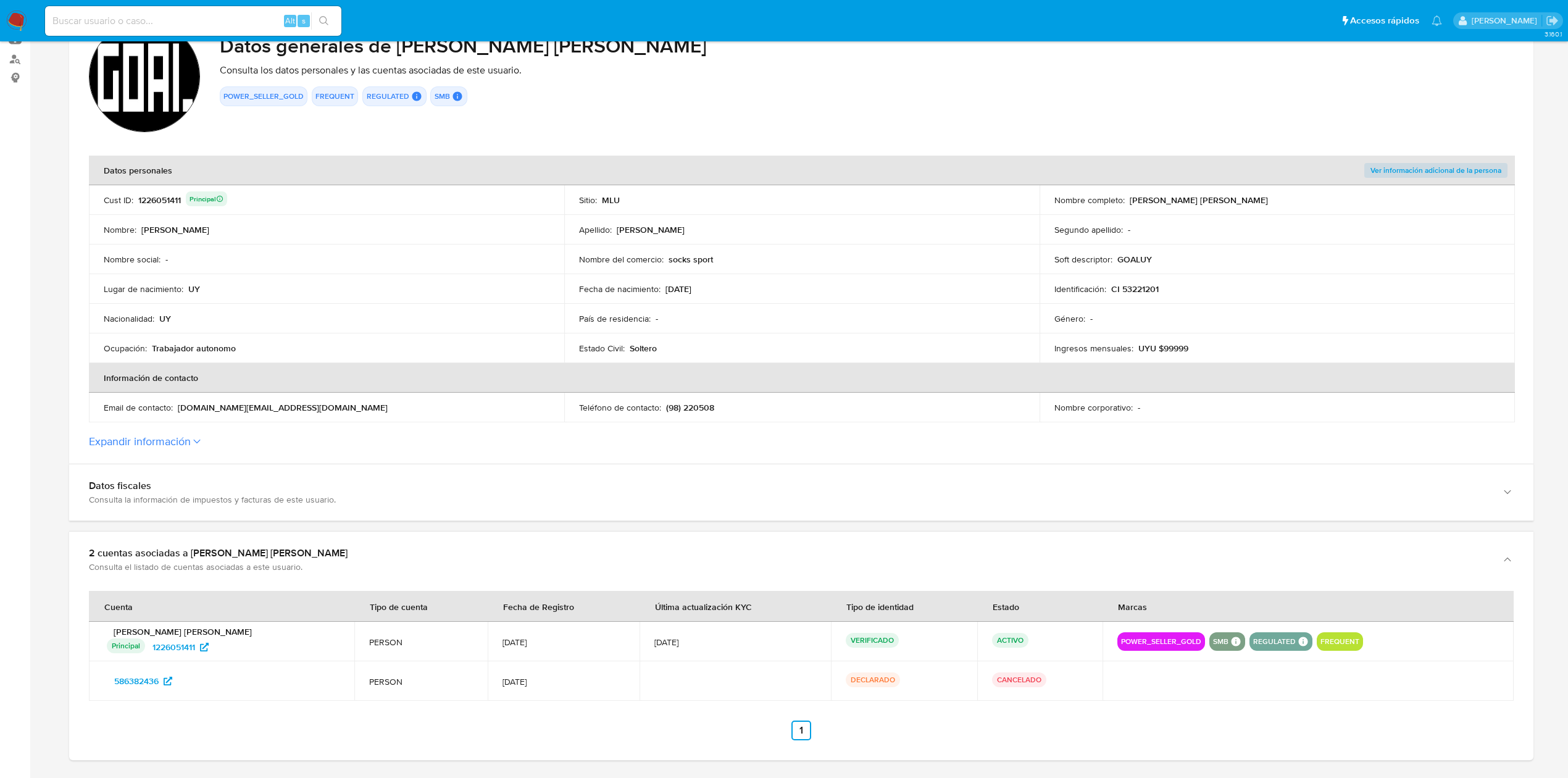
scroll to position [166, 0]
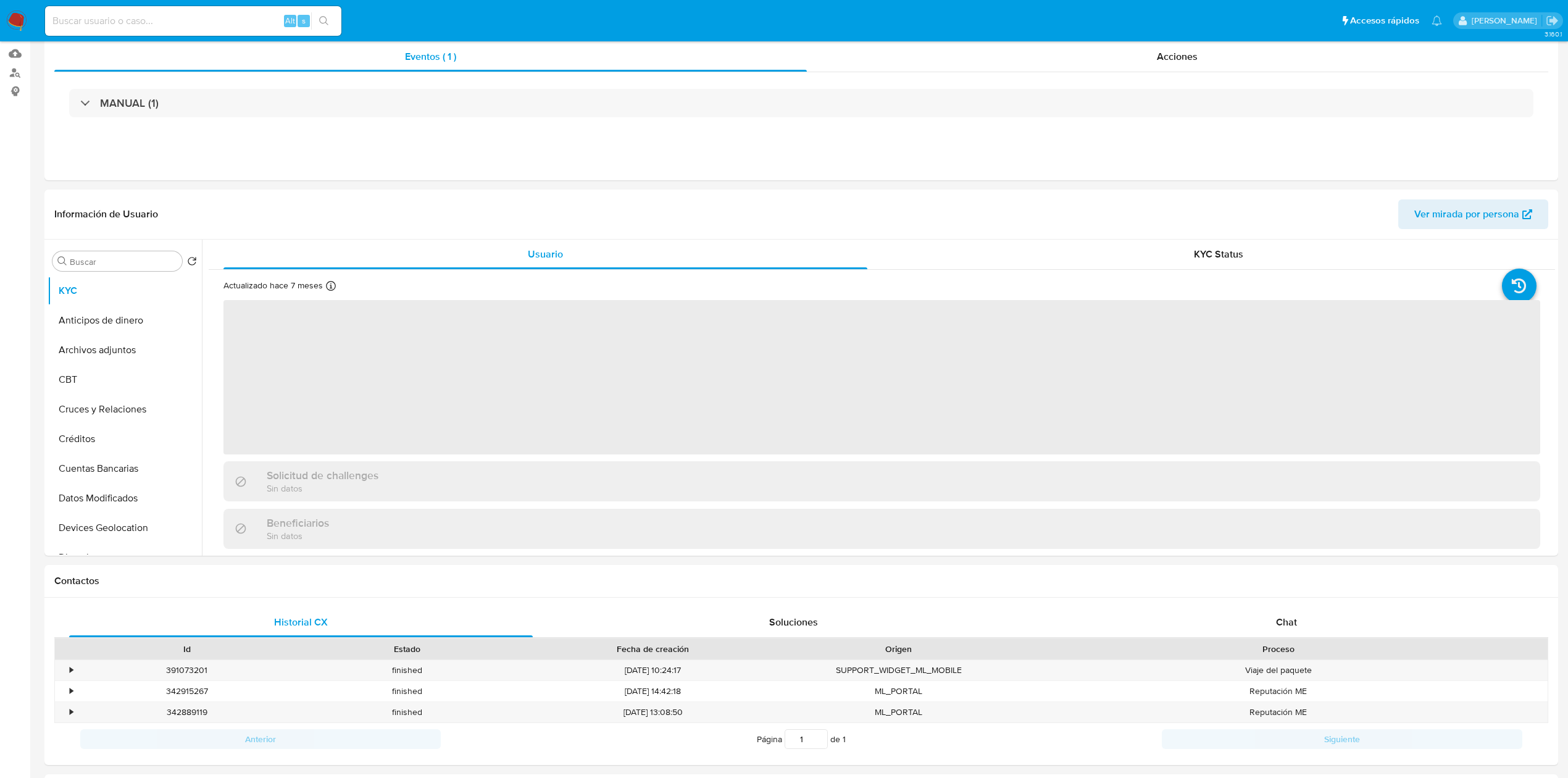
select select "10"
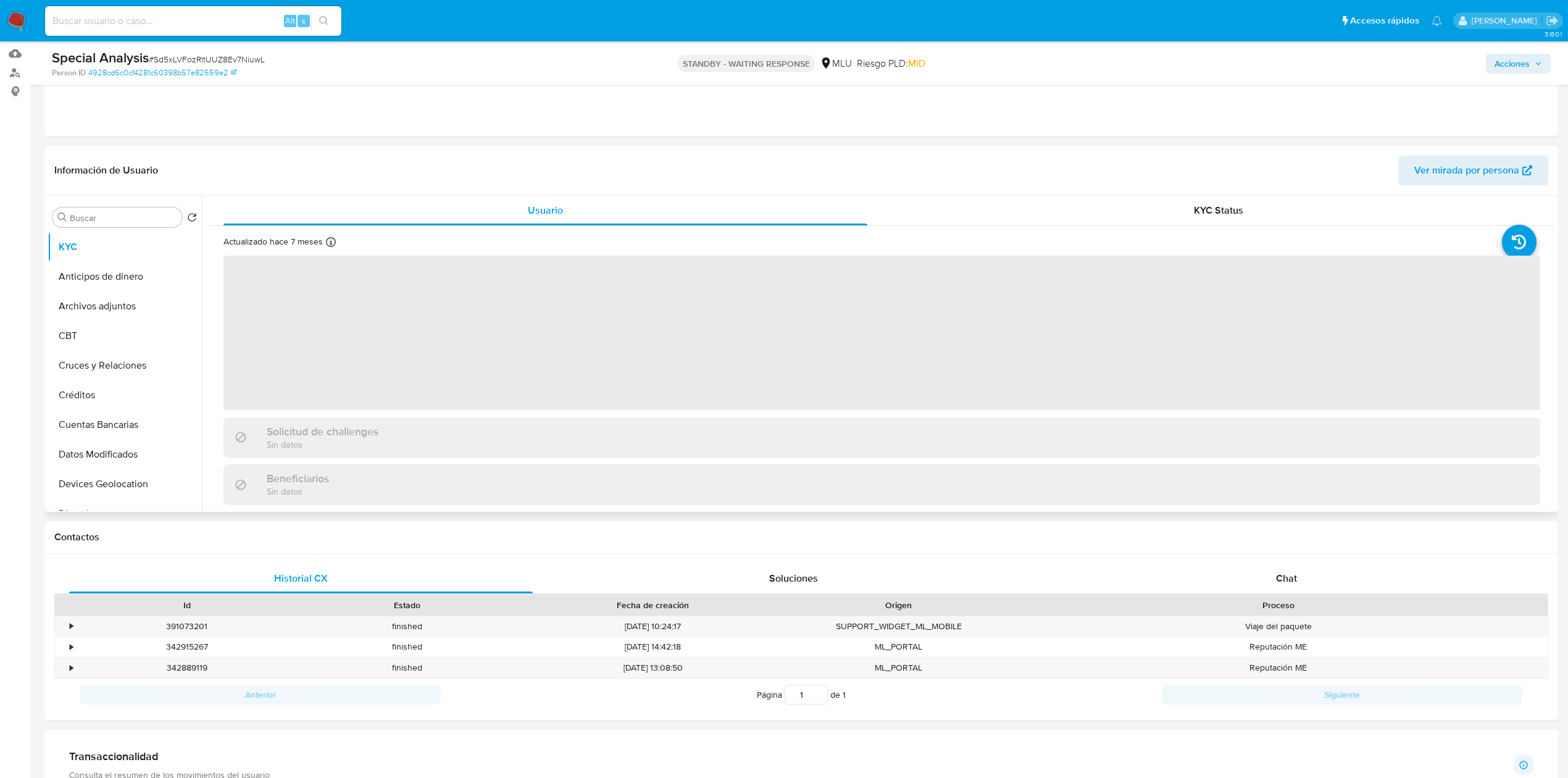
scroll to position [154, 0]
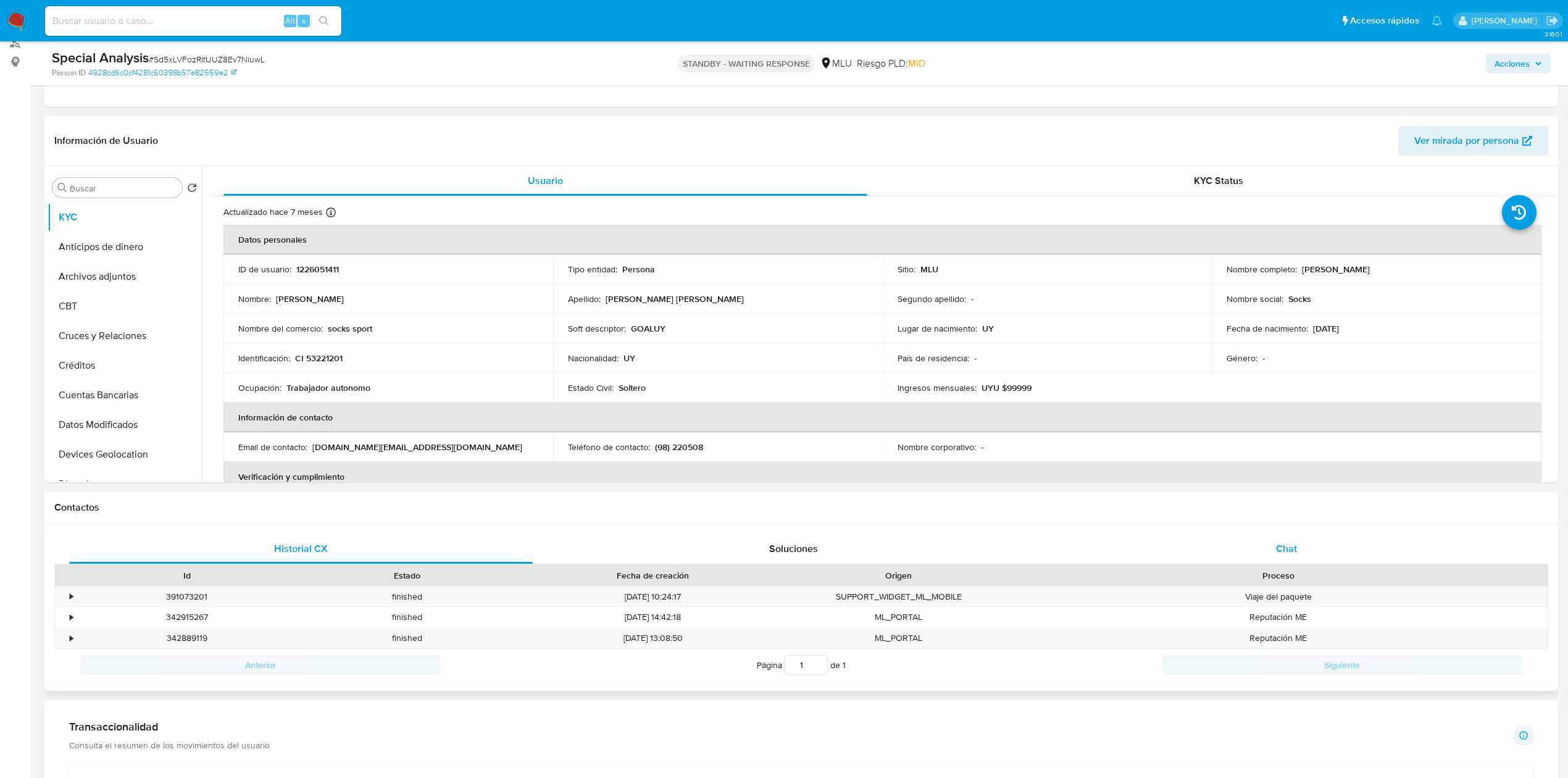
click at [1265, 546] on div "Chat" at bounding box center [1286, 549] width 463 height 30
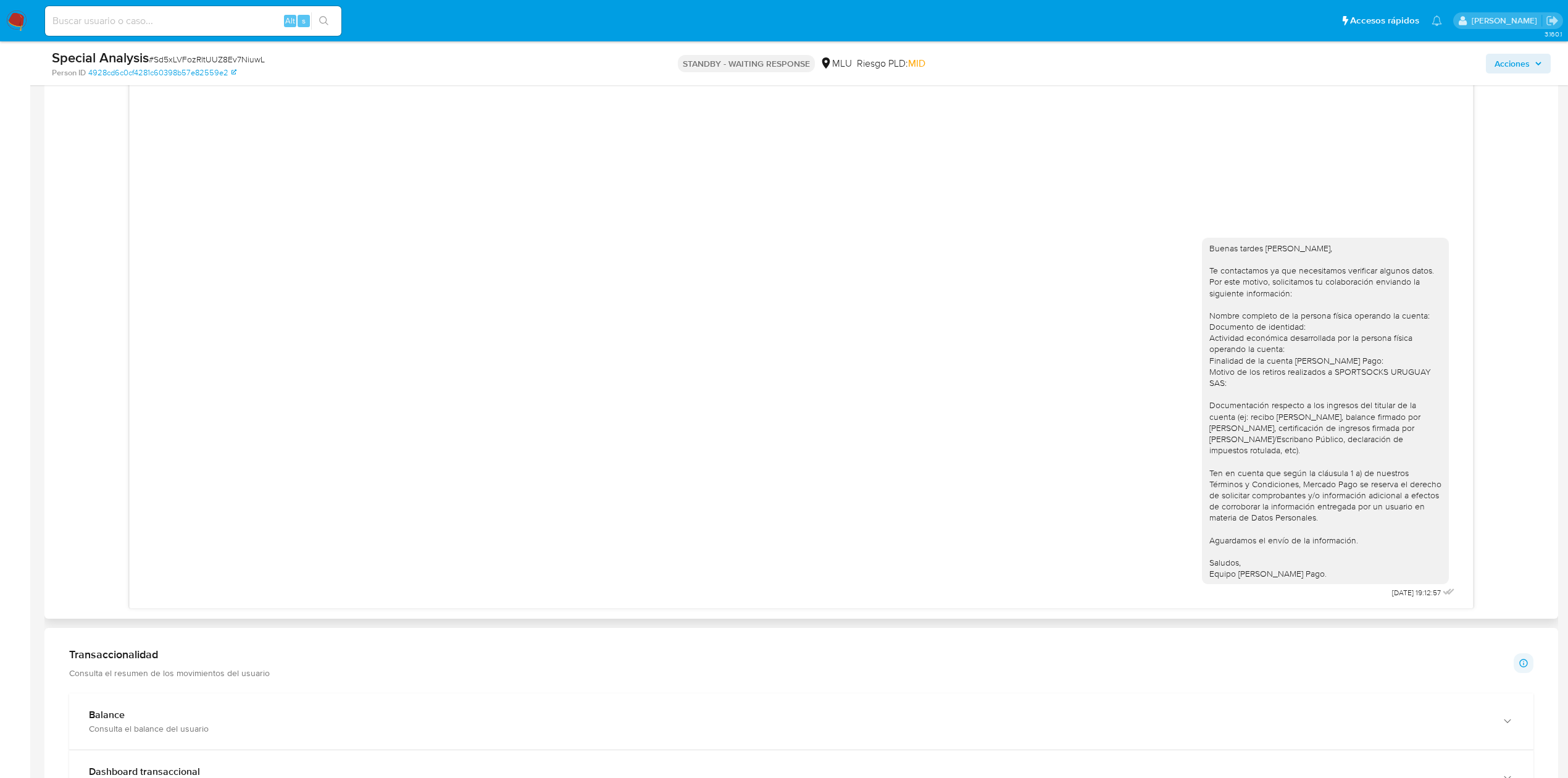
scroll to position [546, 0]
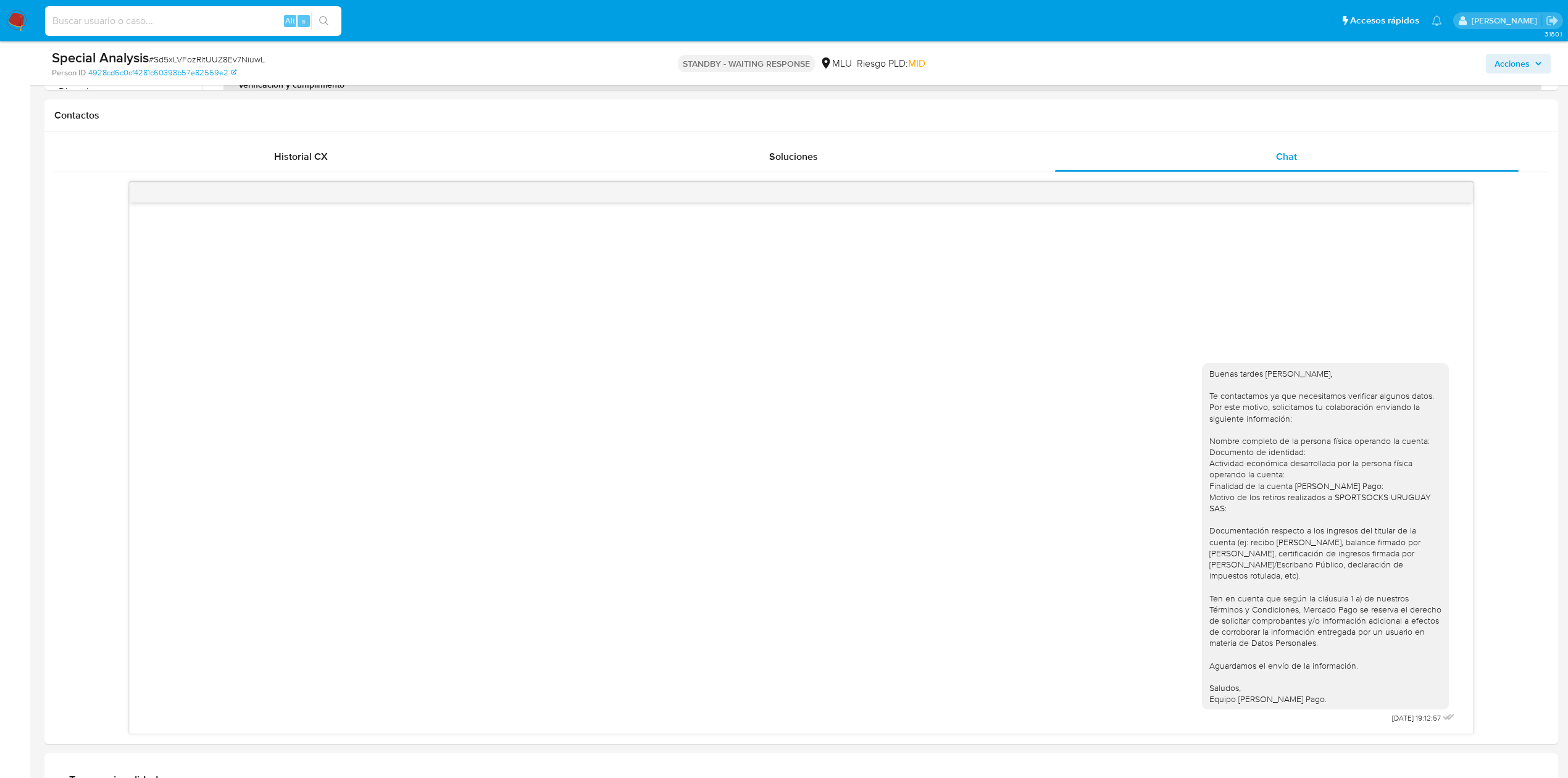
click at [246, 25] on input at bounding box center [193, 21] width 297 height 16
paste input "txUf7jwEUUt6S13LCZR4VIQp"
type input "txUf7jwEUUt6S13LCZR4VIQp"
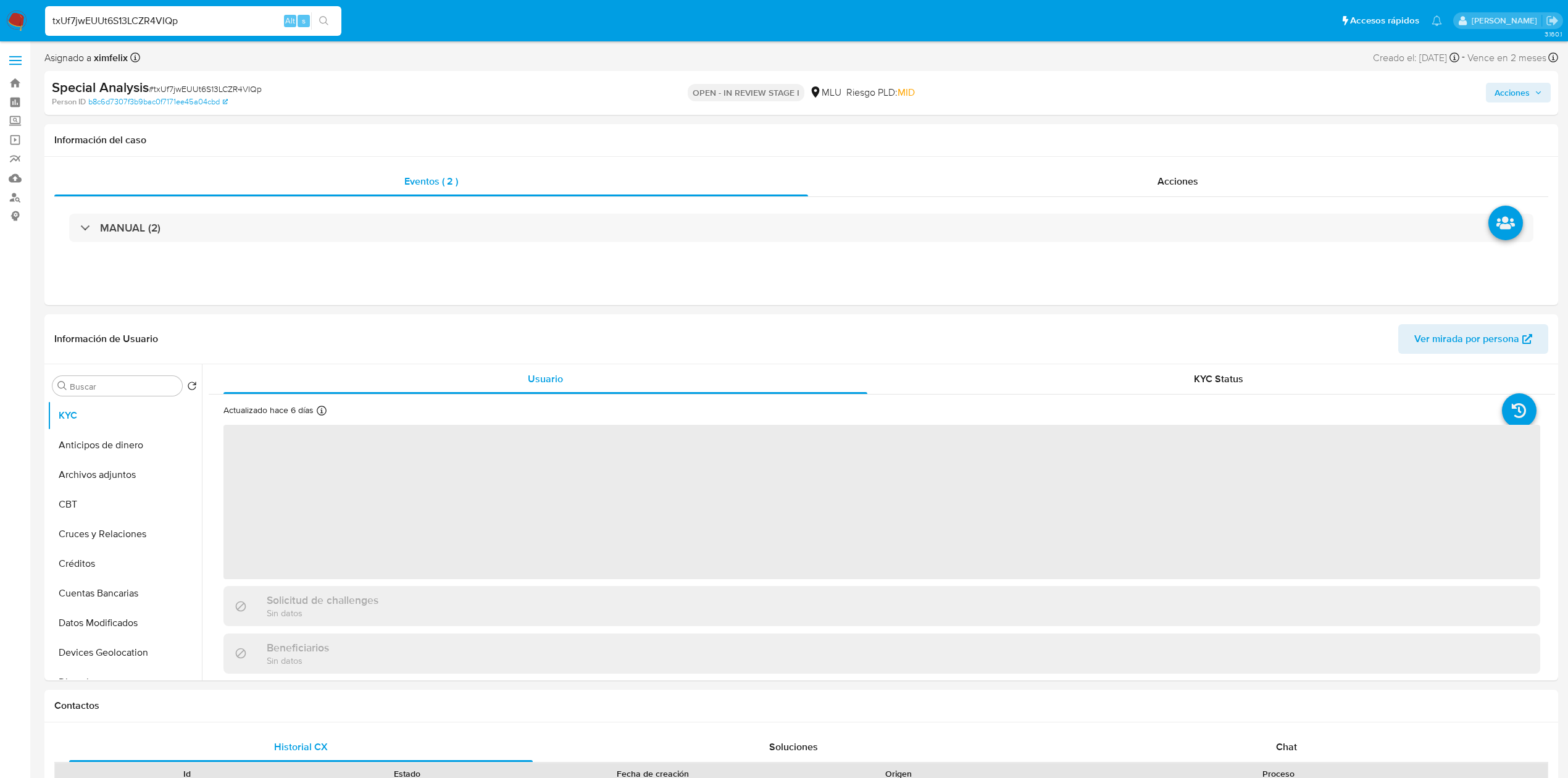
select select "10"
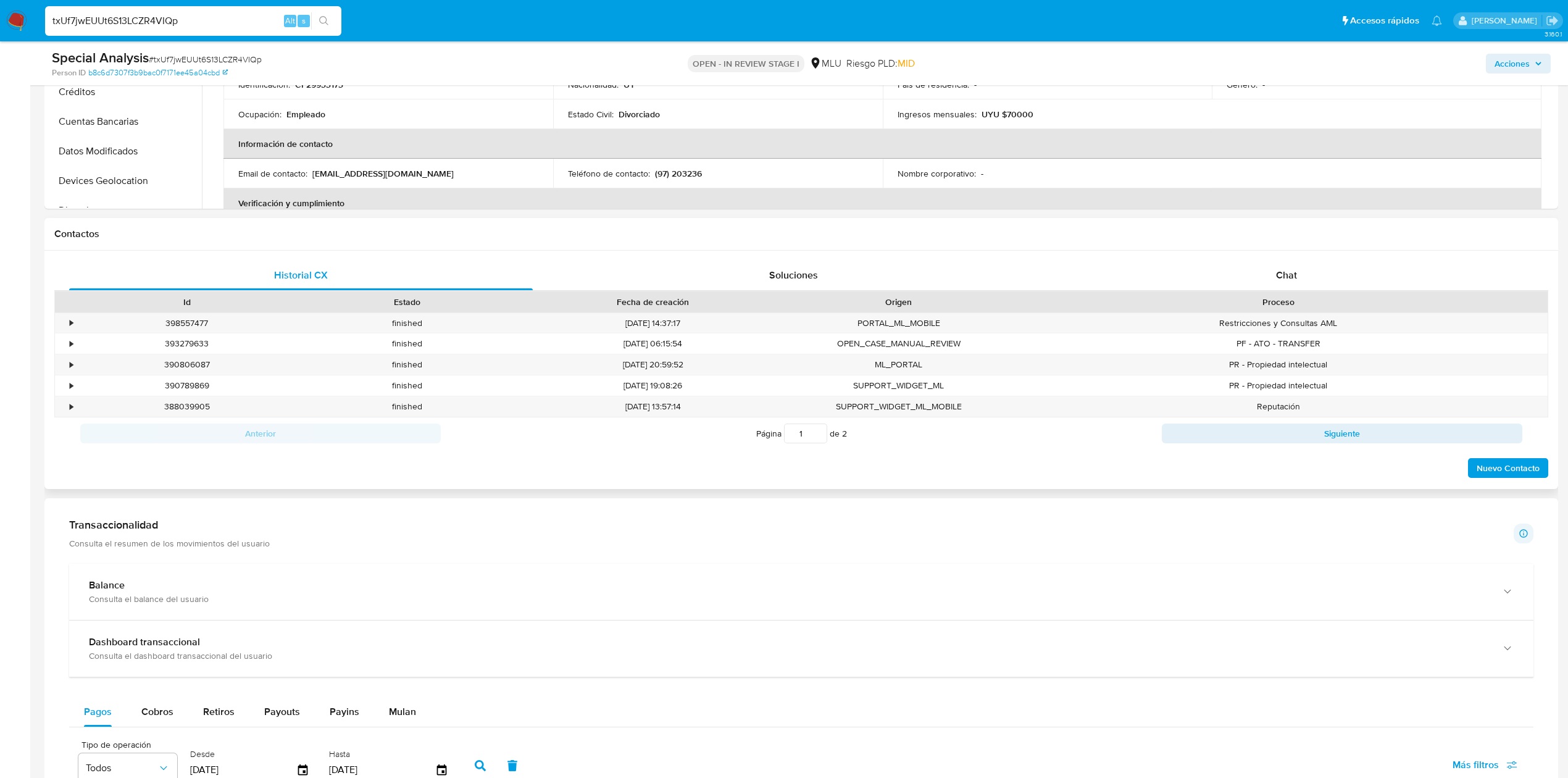
scroll to position [416, 0]
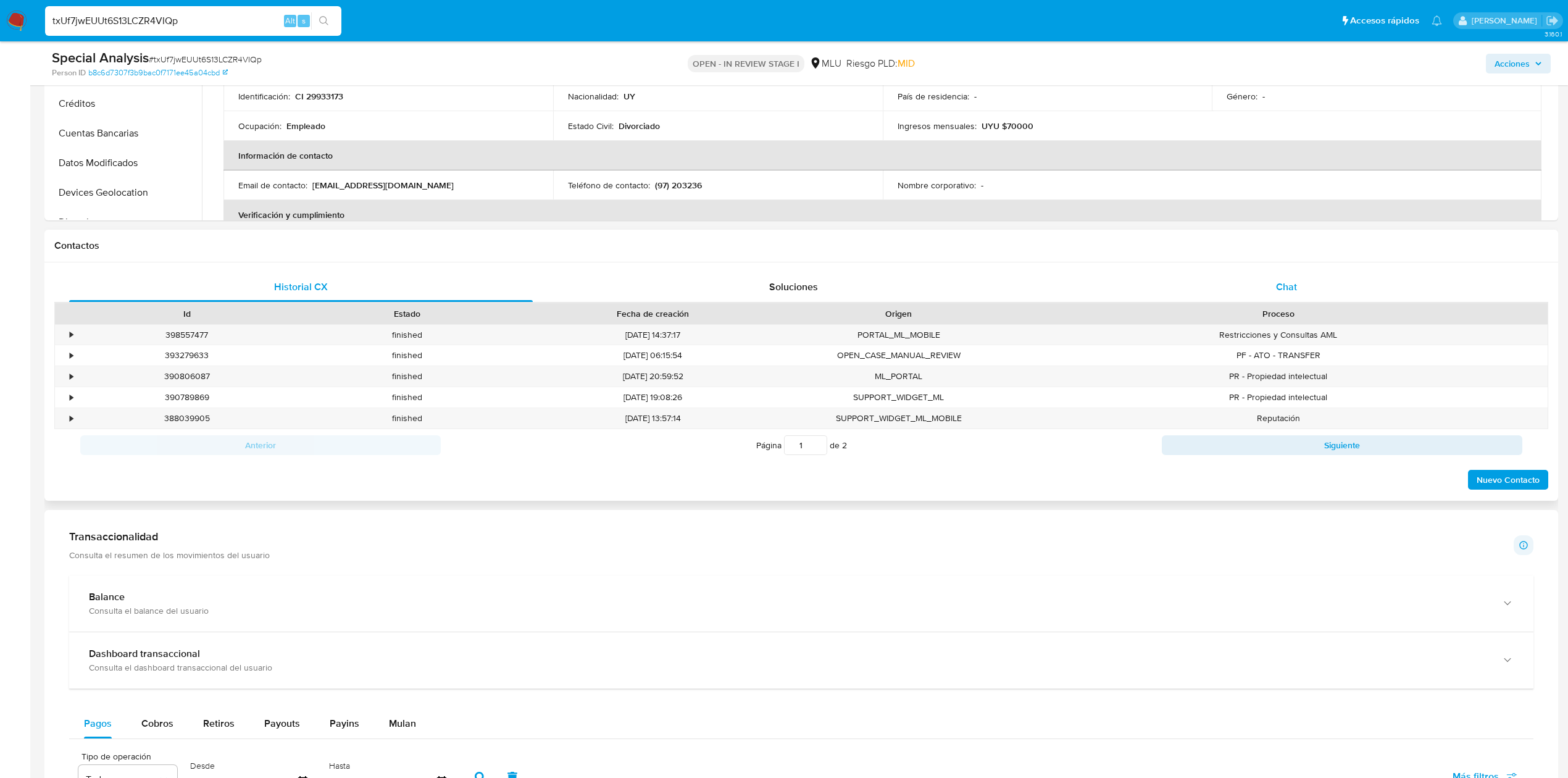
click at [1282, 289] on span "Chat" at bounding box center [1286, 287] width 21 height 15
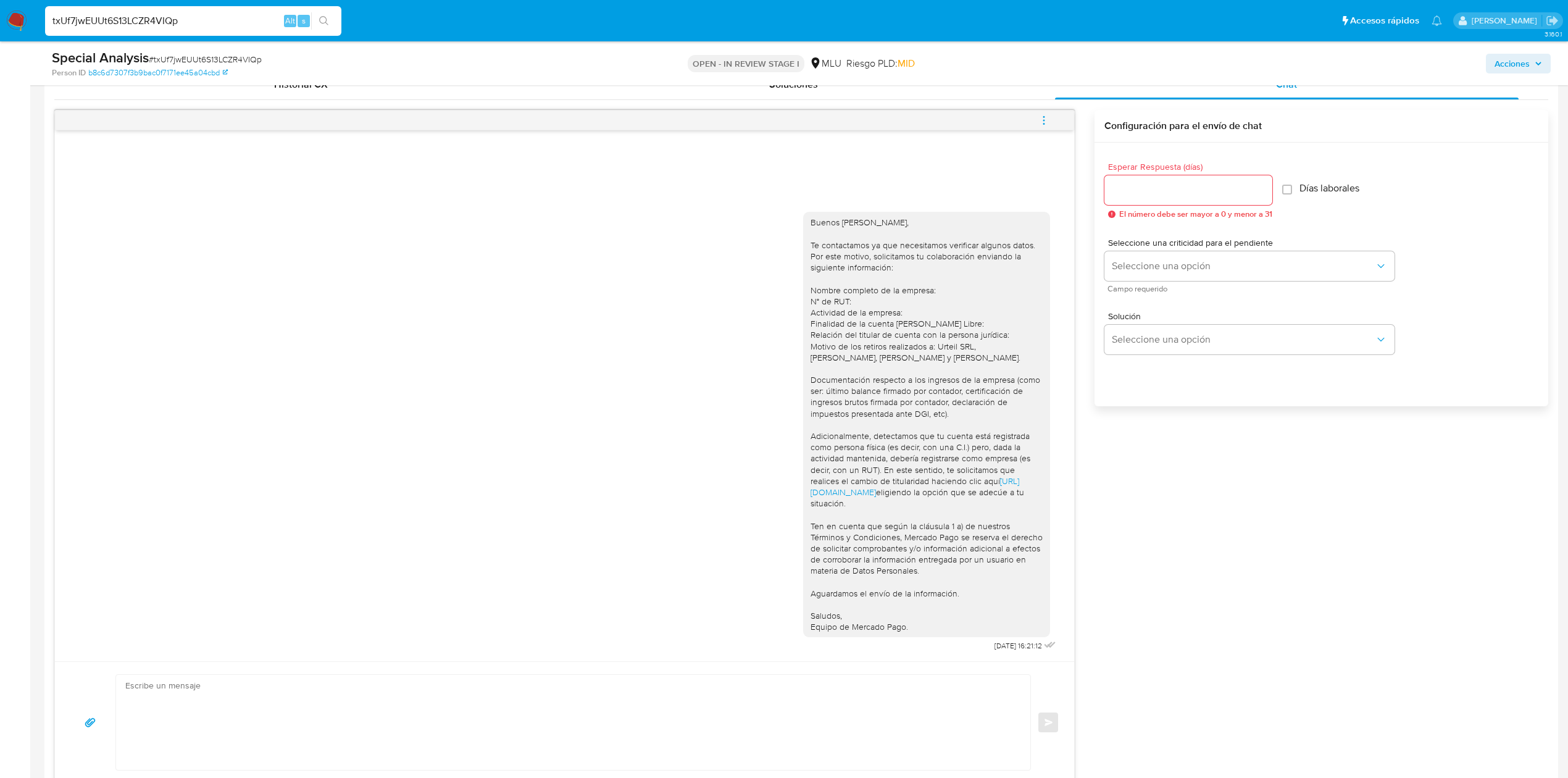
scroll to position [625, 0]
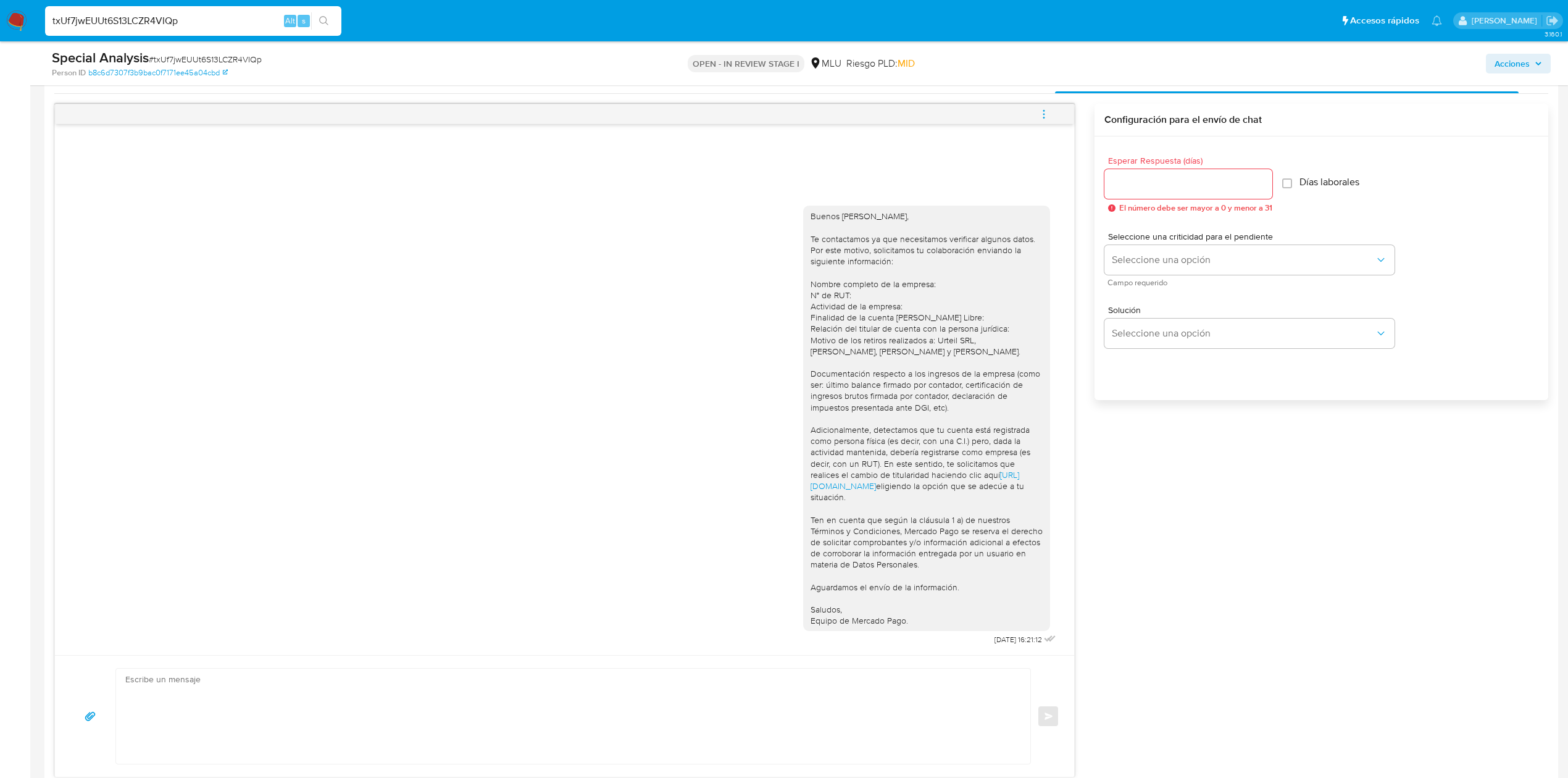
click at [710, 722] on textarea at bounding box center [570, 715] width 890 height 95
type textarea "b"
paste textarea "Te contactamos nuevamente ya que no hemos recibido respuesta de tu parte. Queda…"
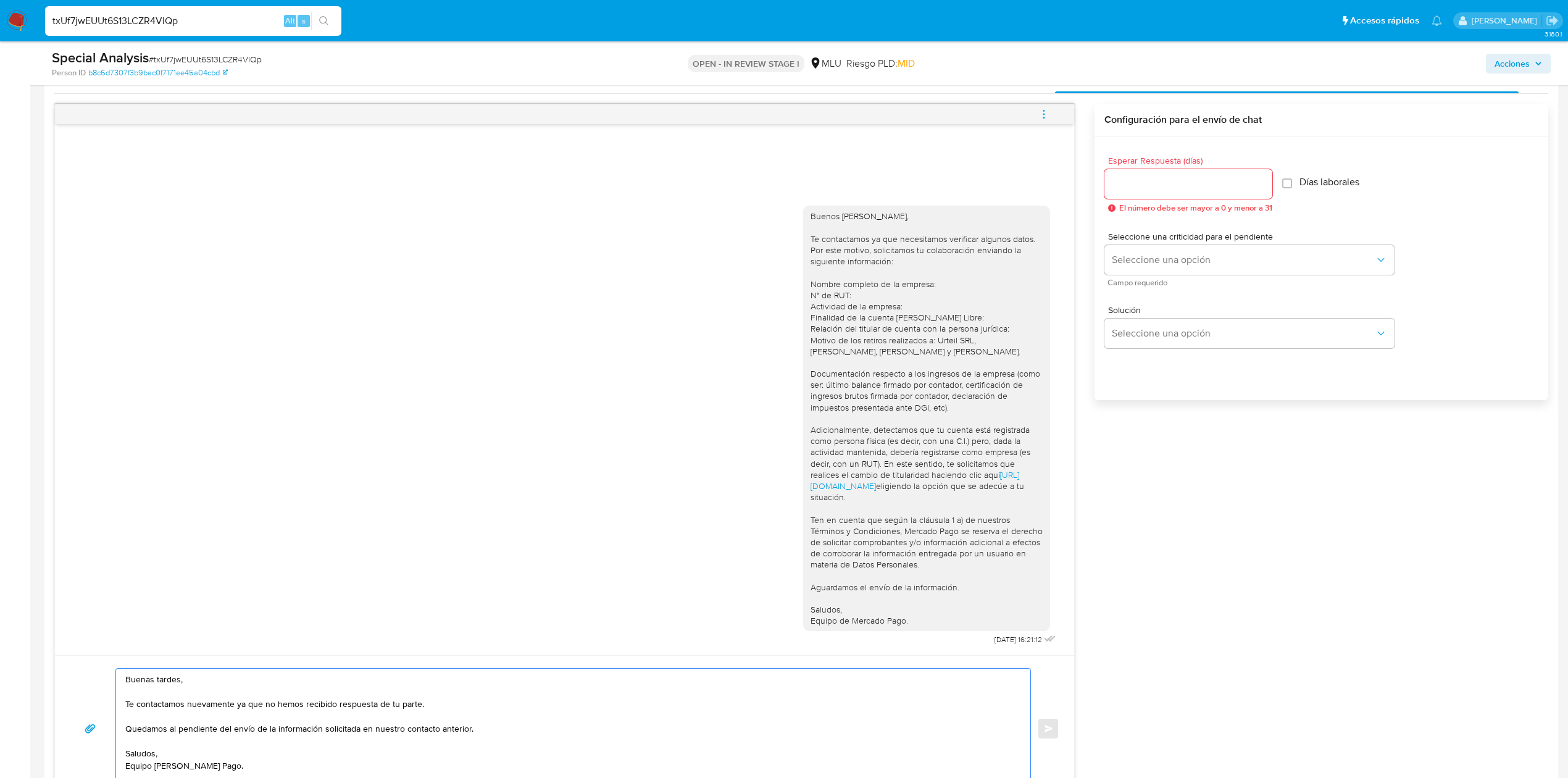
type textarea "Buenas tardes, Te contactamos nuevamente ya que no hemos recibido respuesta de …"
click at [1154, 176] on input "Esperar Respuesta (días)" at bounding box center [1188, 184] width 168 height 16
type input "3"
drag, startPoint x: 1559, startPoint y: 264, endPoint x: 1561, endPoint y: 314, distance: 50.0
click at [1561, 314] on main "3.160.1 Asignado a ximfelix Asignado el: 01/09/2025 17:31:43 Creado el: 01/09/2…" at bounding box center [784, 682] width 1568 height 2614
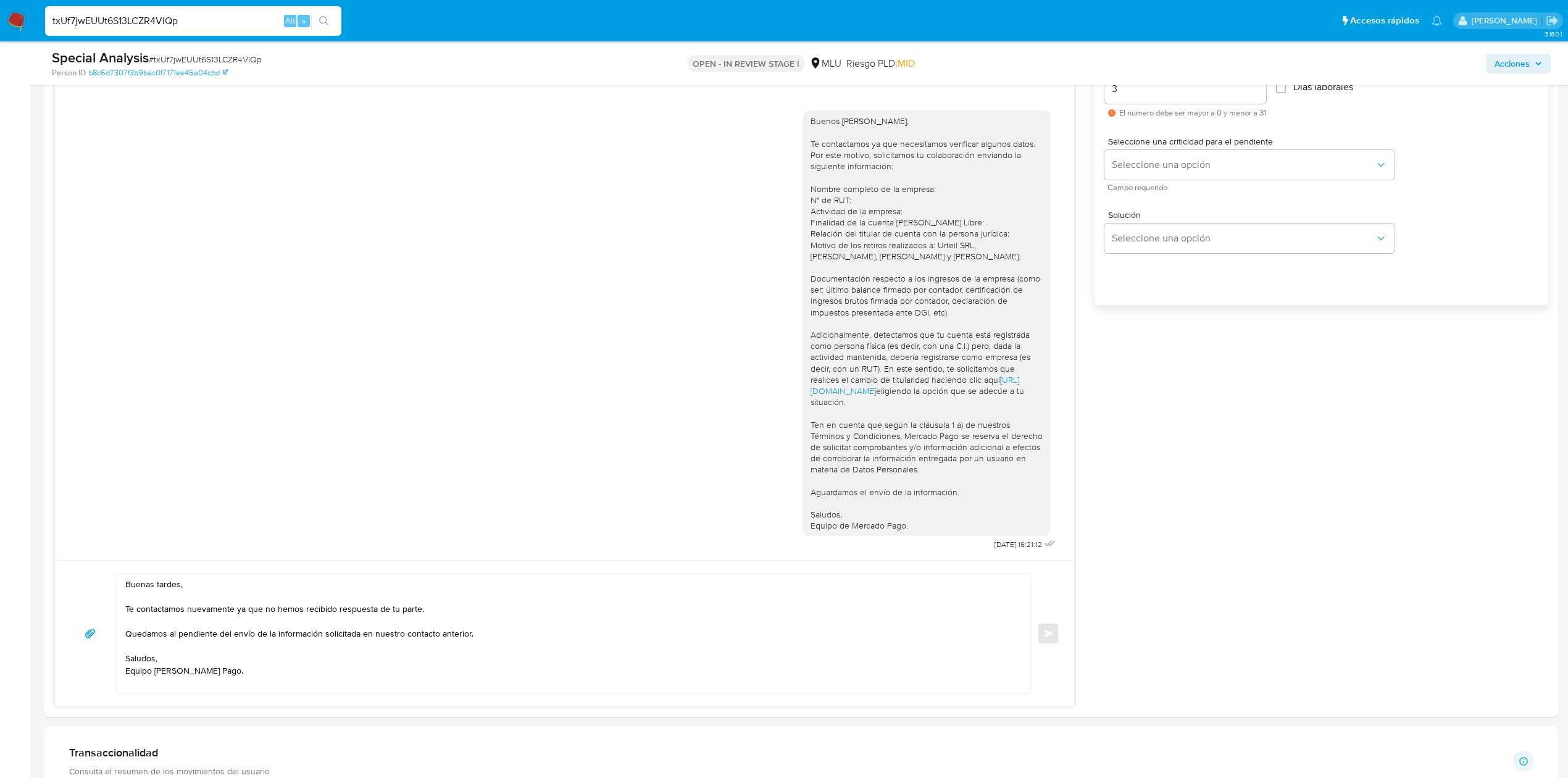
scroll to position [722, 0]
click at [1243, 171] on button "Seleccione una opción" at bounding box center [1250, 162] width 290 height 30
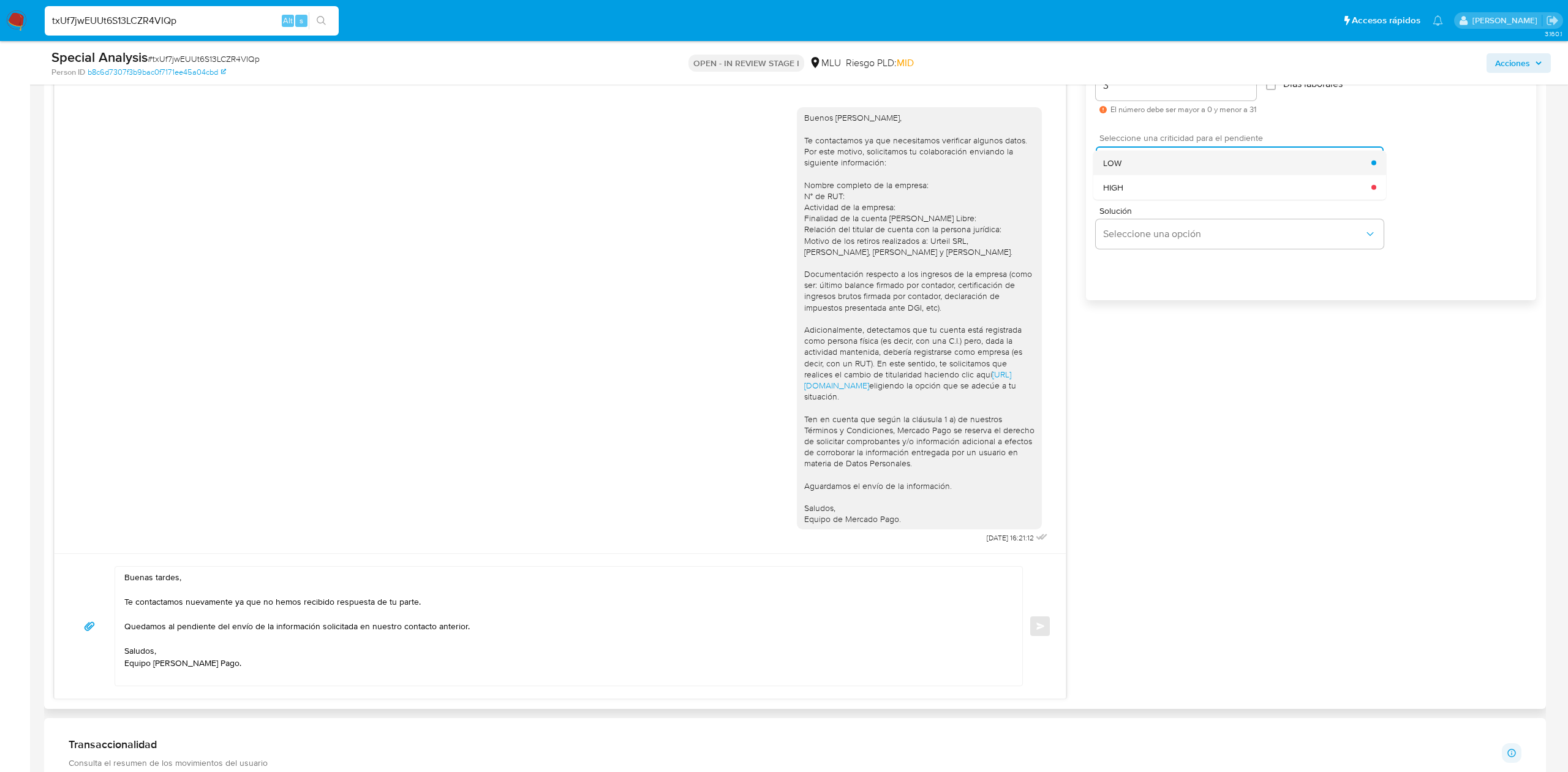
click at [1147, 155] on div "LOW" at bounding box center [1238, 162] width 268 height 24
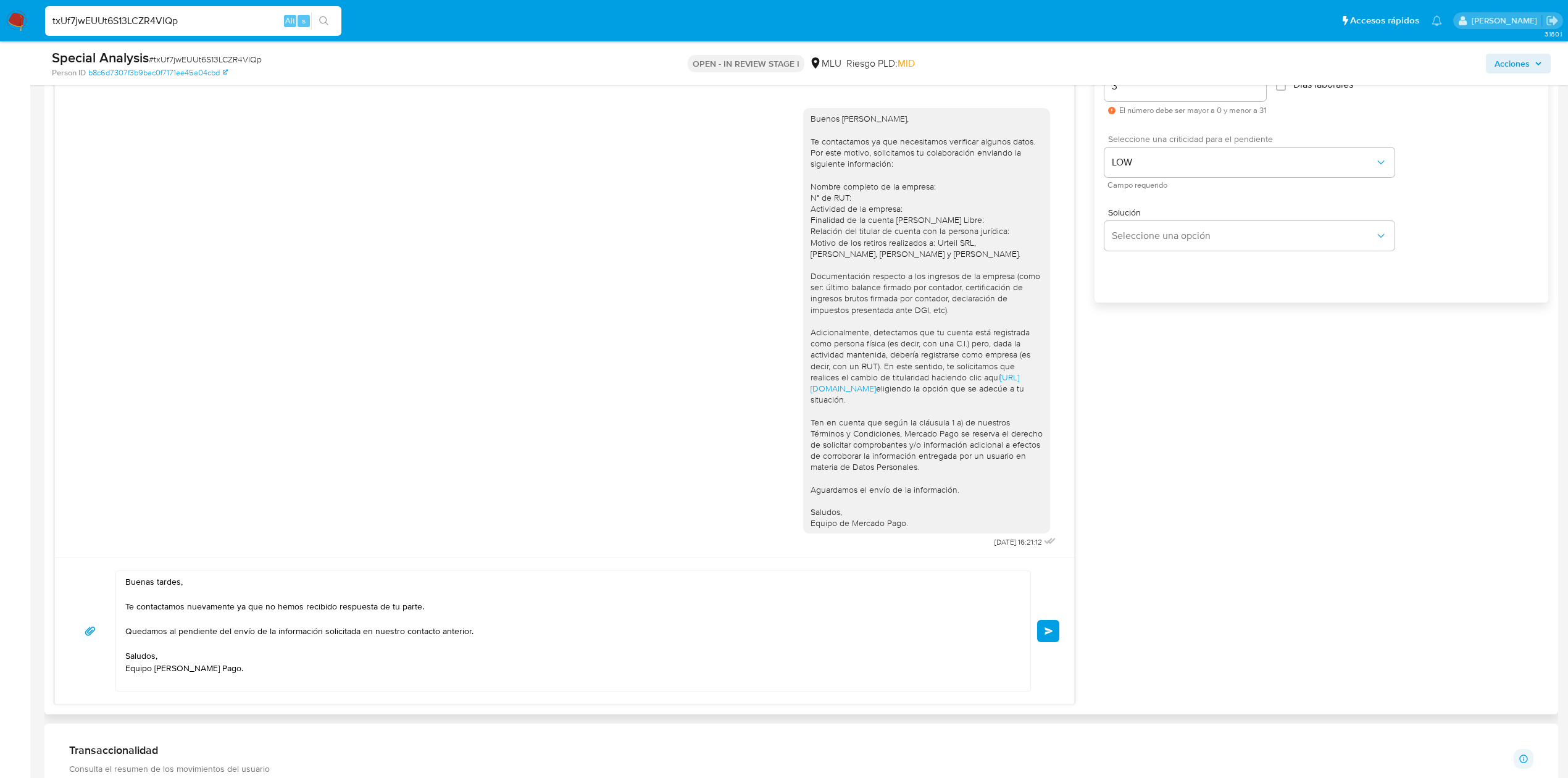
click at [1046, 638] on button "Enviar" at bounding box center [1047, 630] width 23 height 23
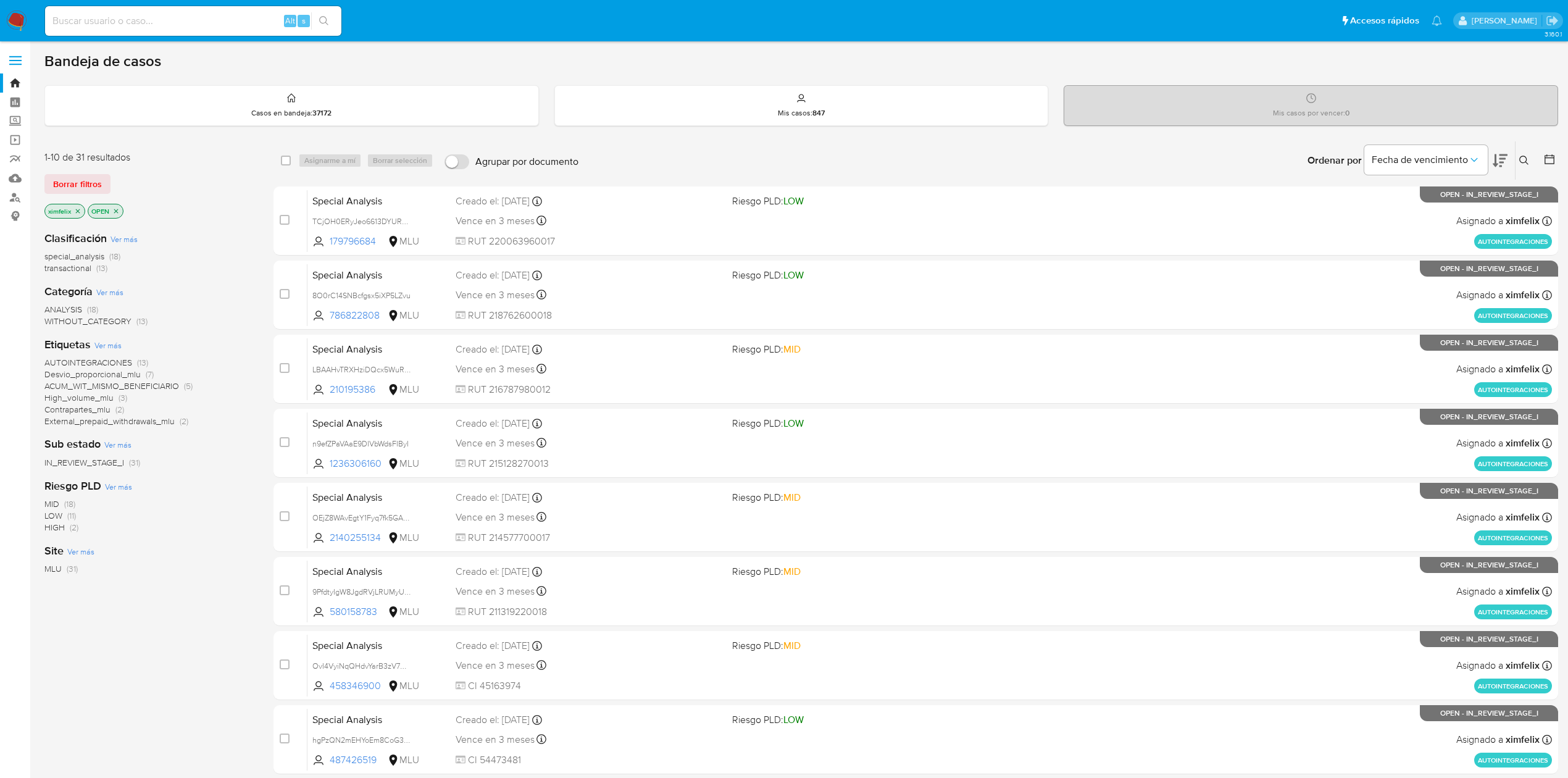
click at [17, 18] on img at bounding box center [16, 21] width 21 height 21
click at [20, 23] on img at bounding box center [16, 21] width 21 height 21
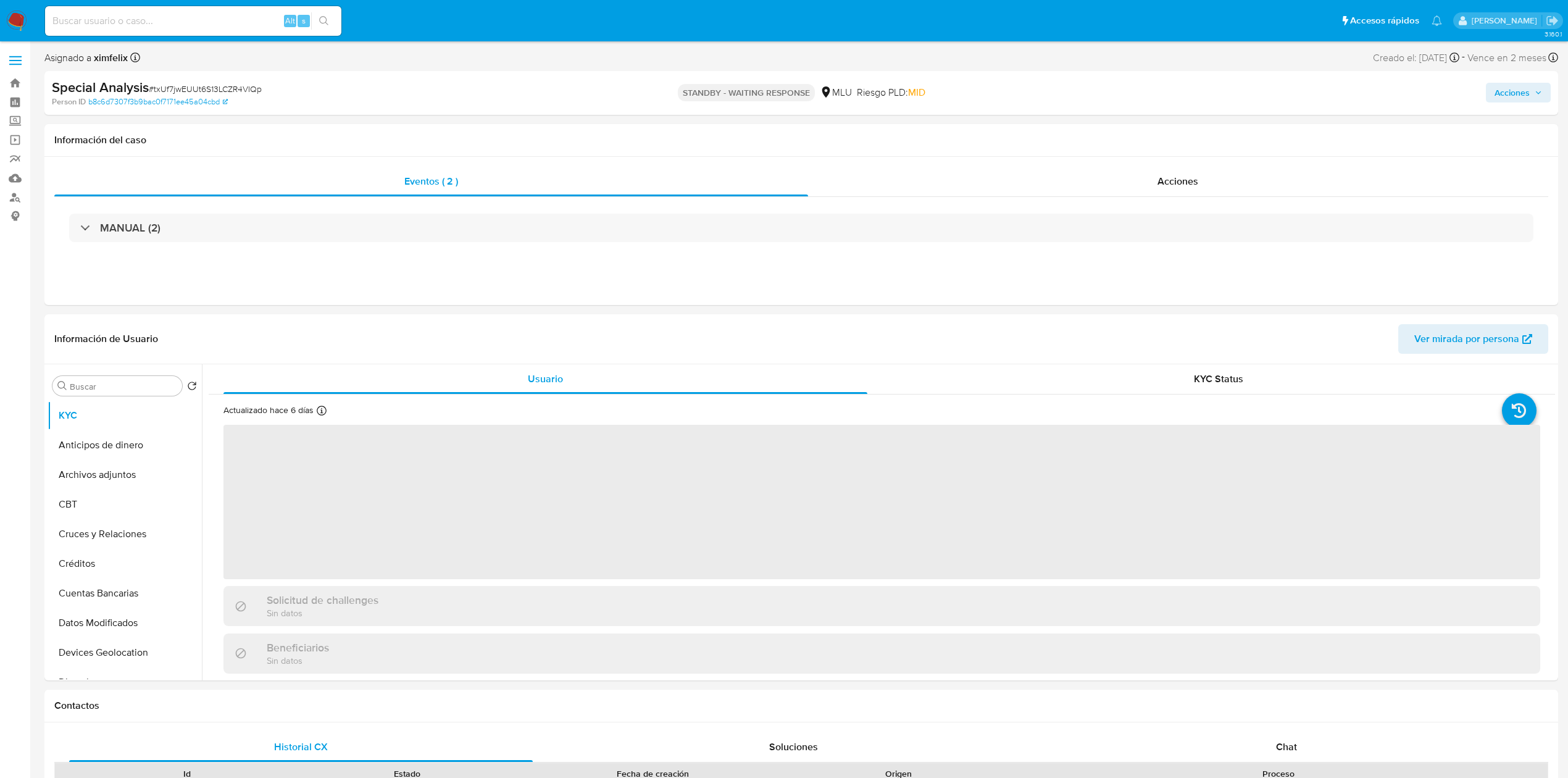
select select "10"
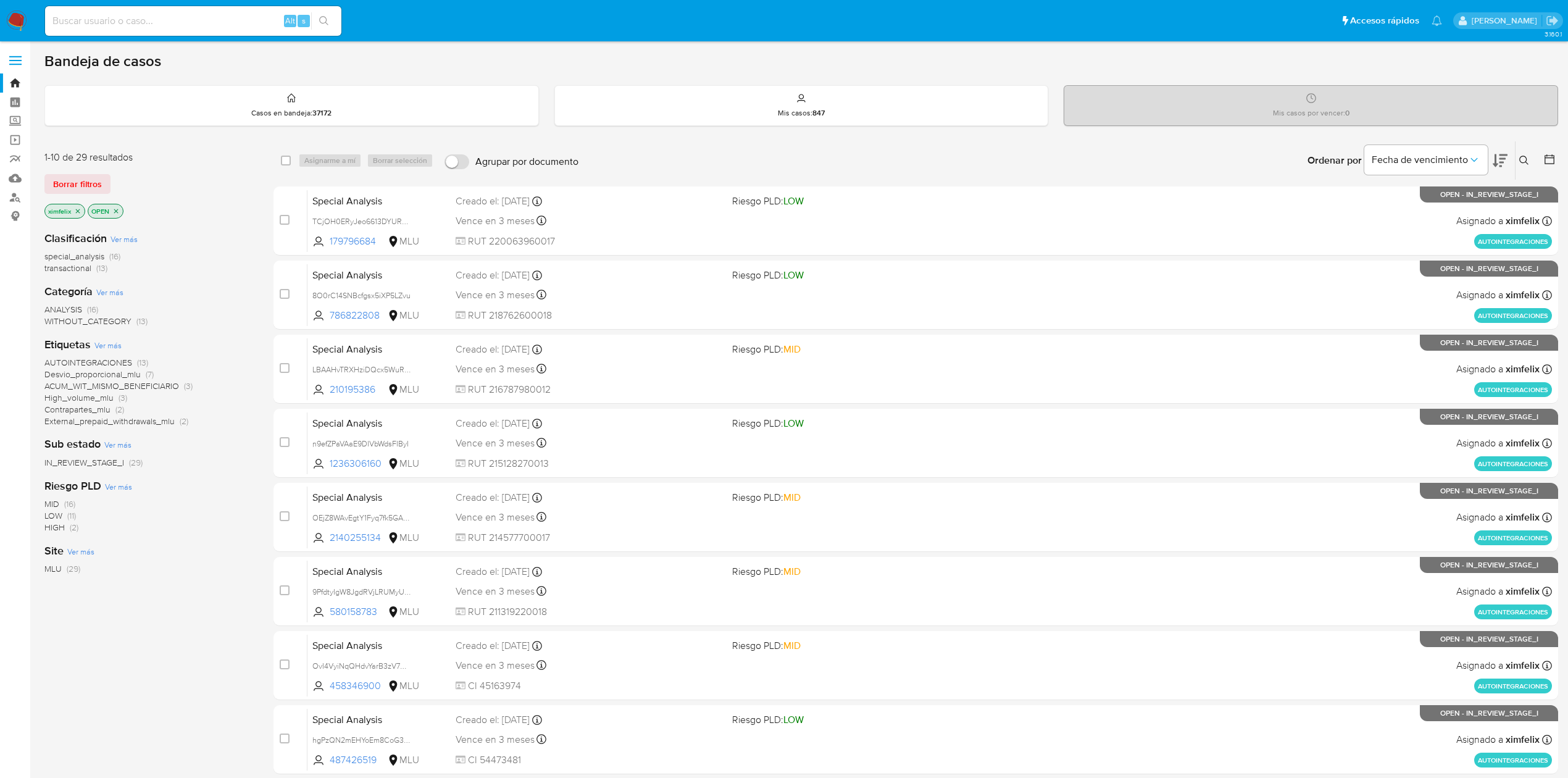
click at [1506, 156] on icon at bounding box center [1500, 160] width 15 height 15
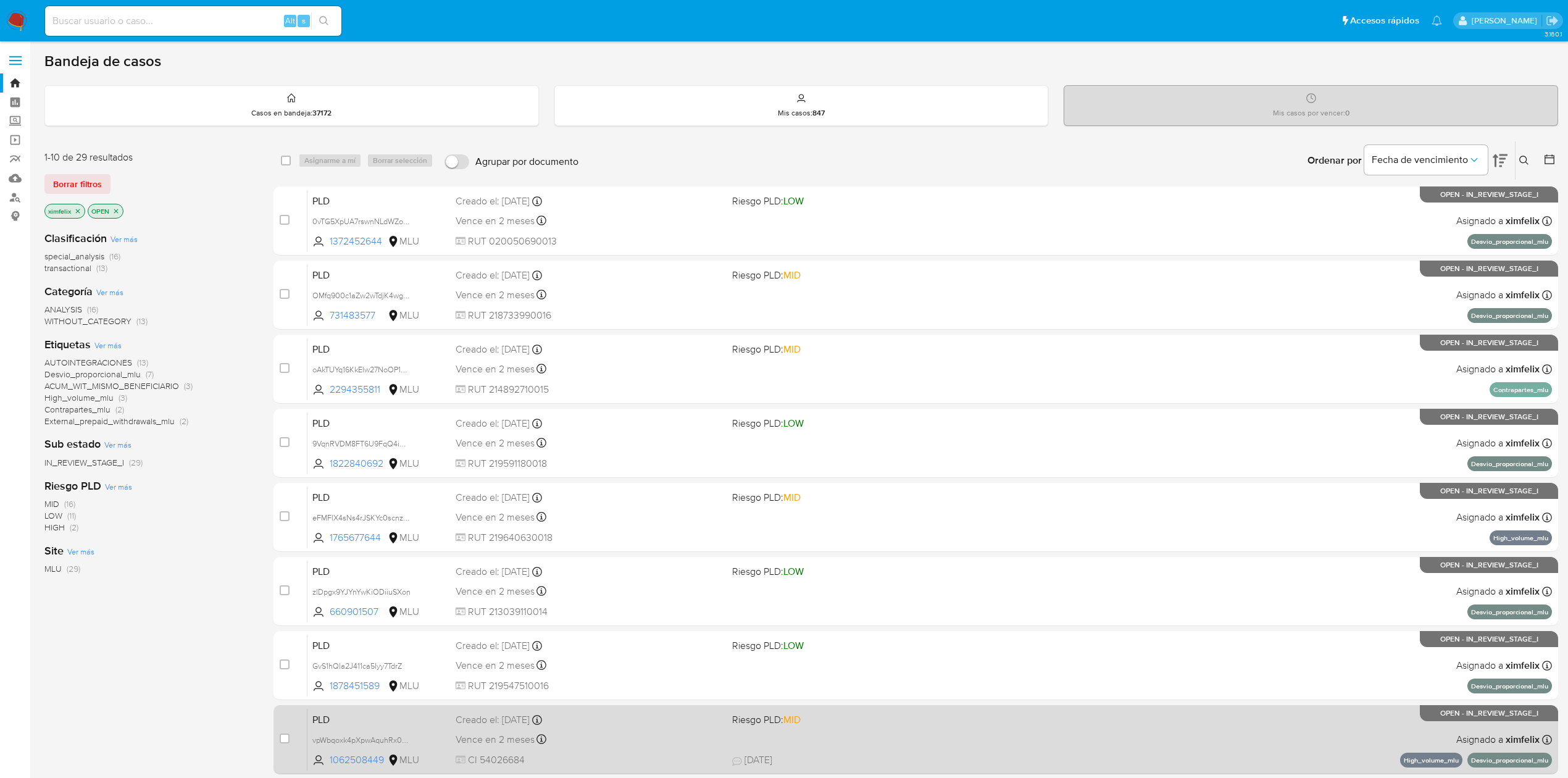
click at [1149, 731] on div "PLD vpWbqoxk4pXpwAquhRx0GYzc 1062508449 MLU Riesgo PLD: MID Creado el: [DATE] C…" at bounding box center [930, 739] width 1244 height 63
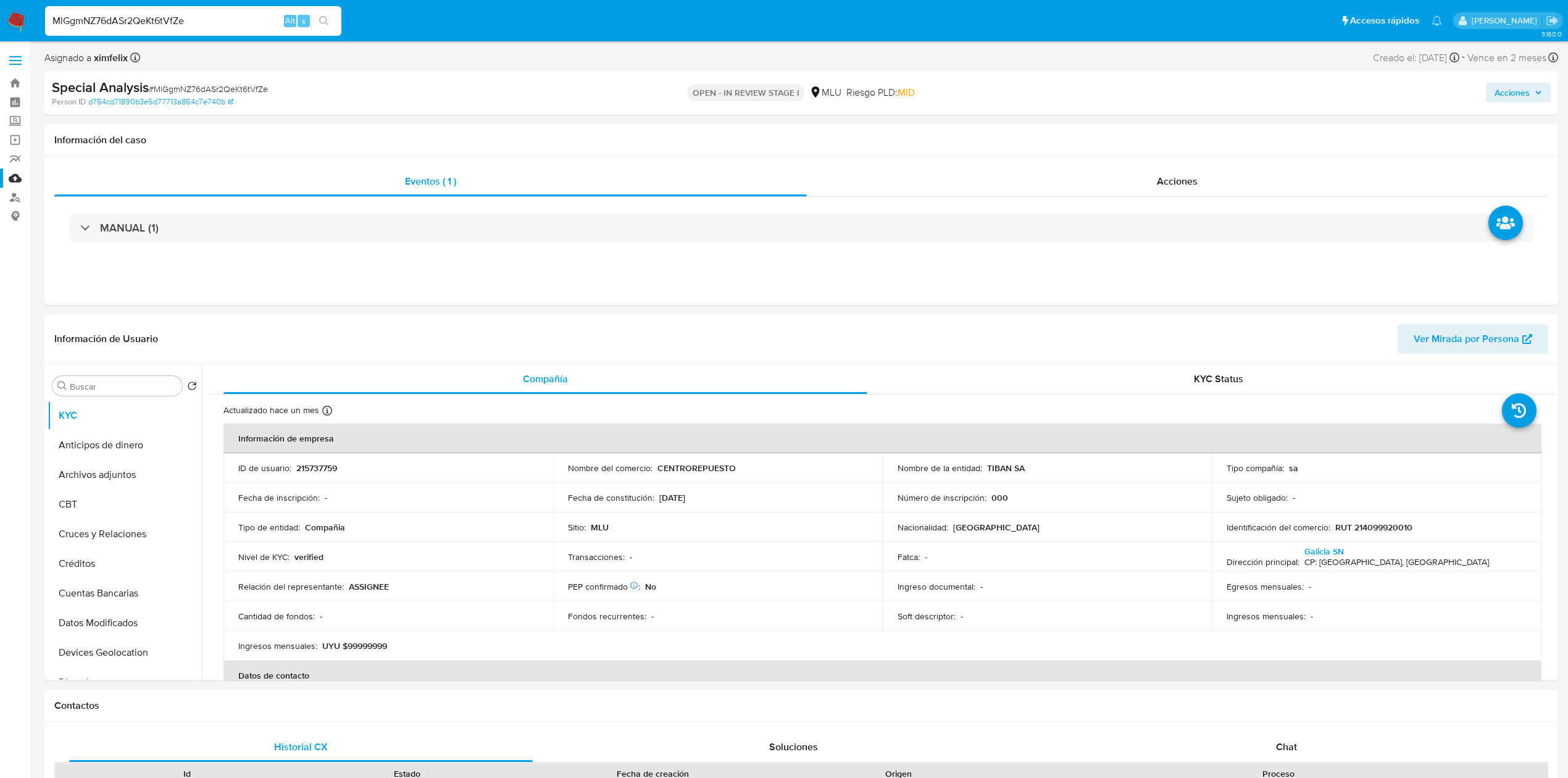
select select "10"
click at [195, 13] on input "MlGgmNZ76dASr2QeKt6tVfZe" at bounding box center [193, 21] width 297 height 16
type input "AC3JX76IH42lgZjjjABT0JpM"
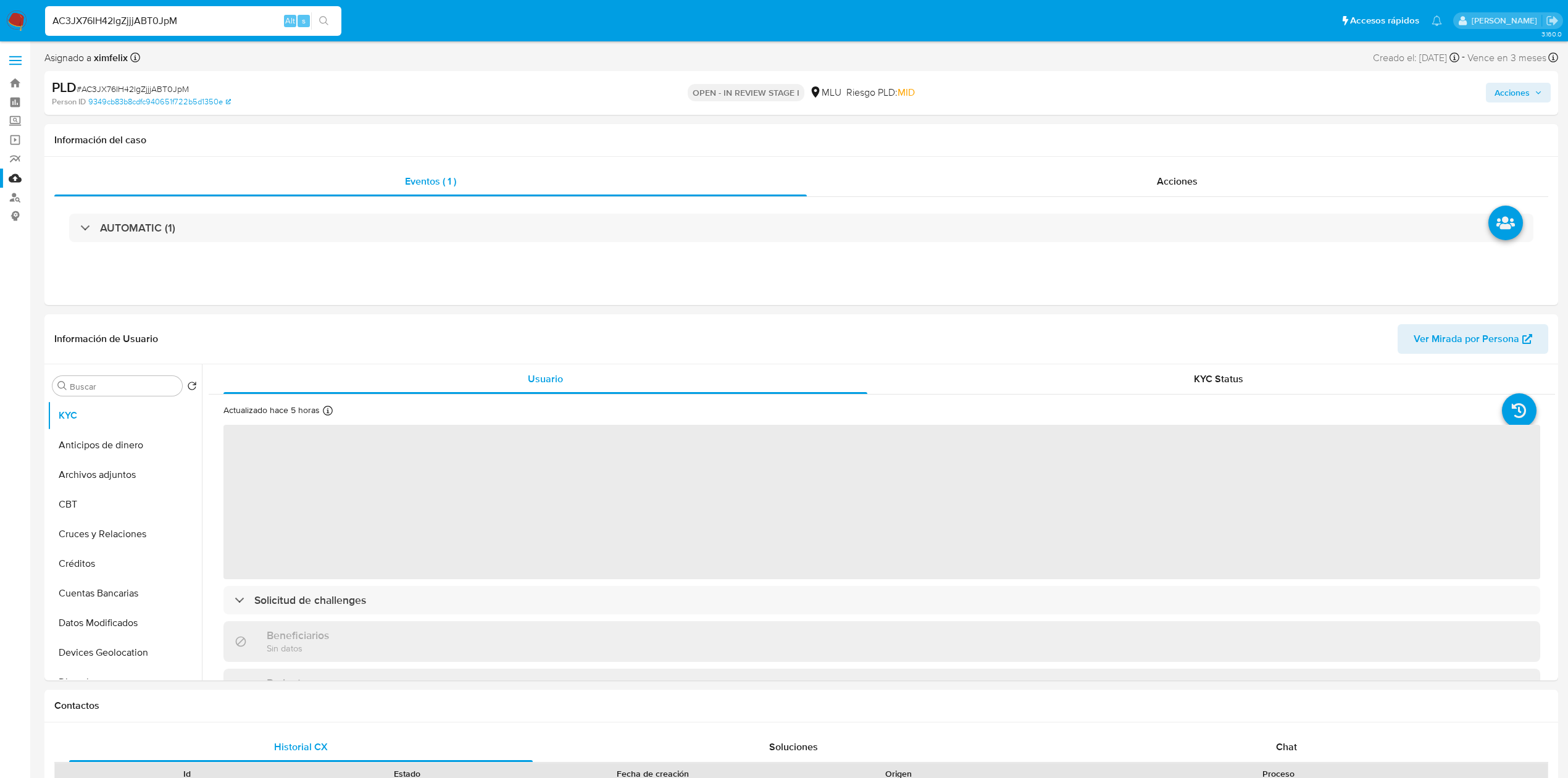
select select "10"
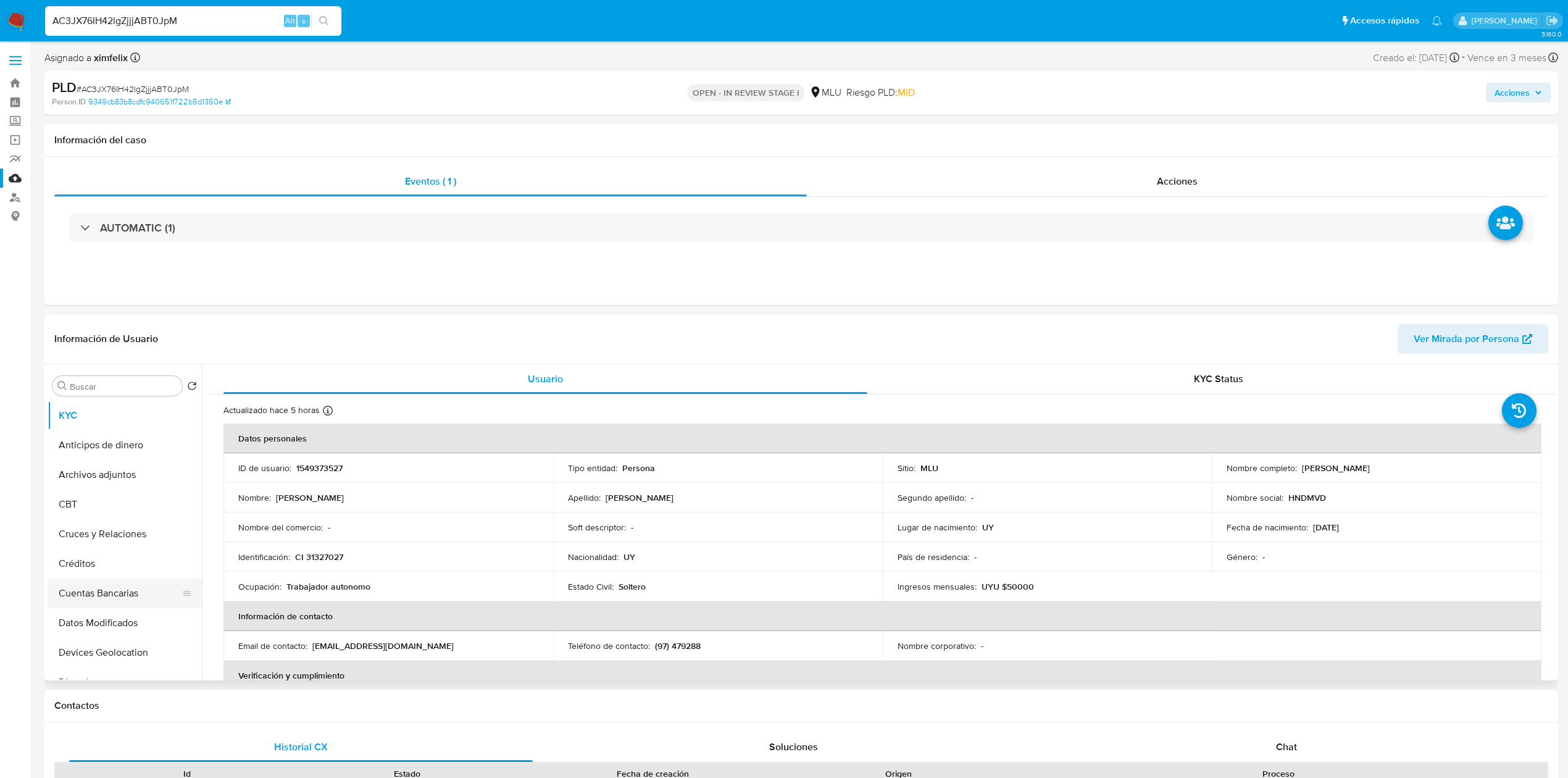
click at [150, 598] on button "Cuentas Bancarias" at bounding box center [119, 593] width 144 height 30
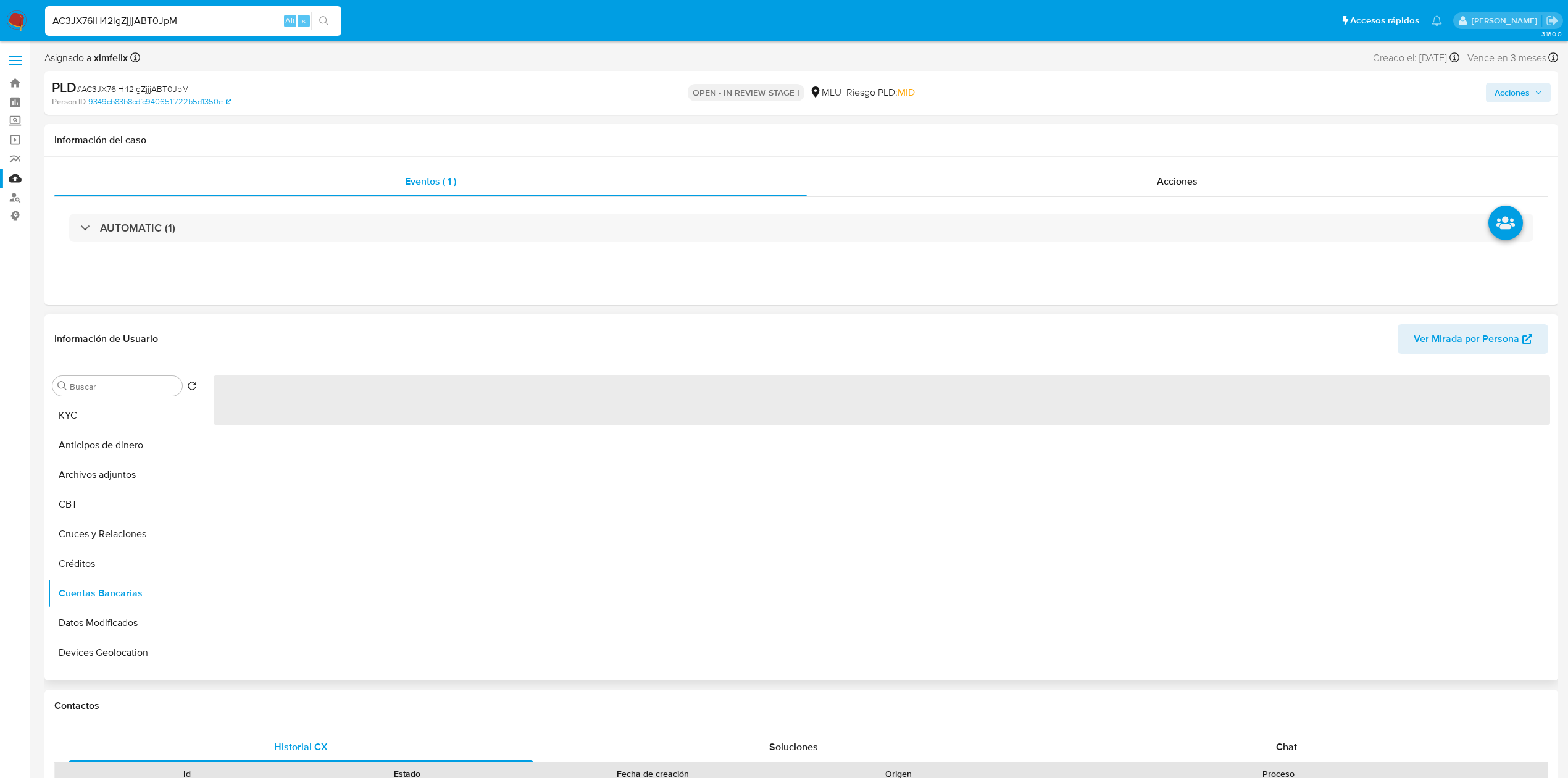
click at [469, 530] on div "‌" at bounding box center [879, 522] width 1353 height 316
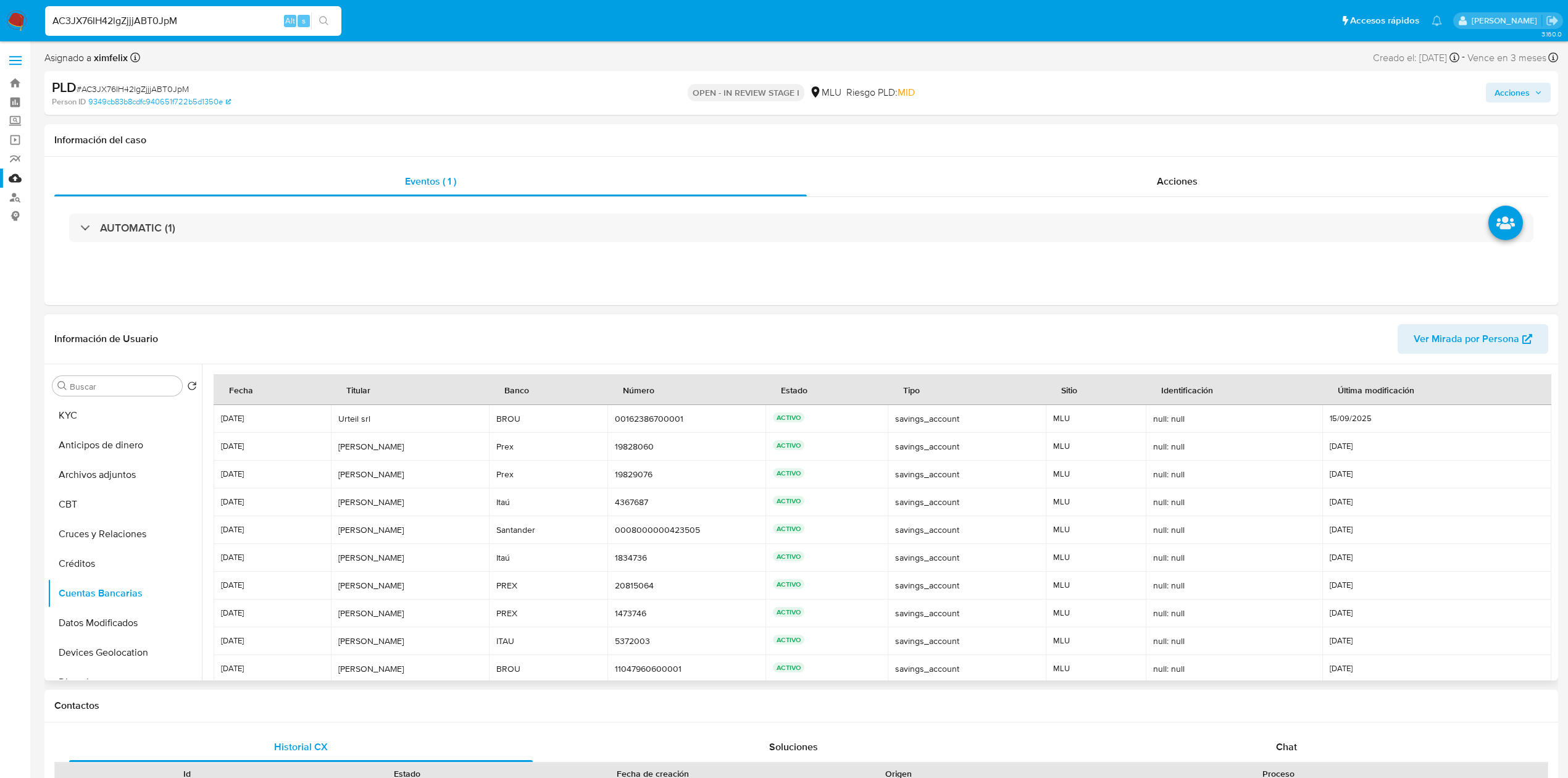
scroll to position [57, 0]
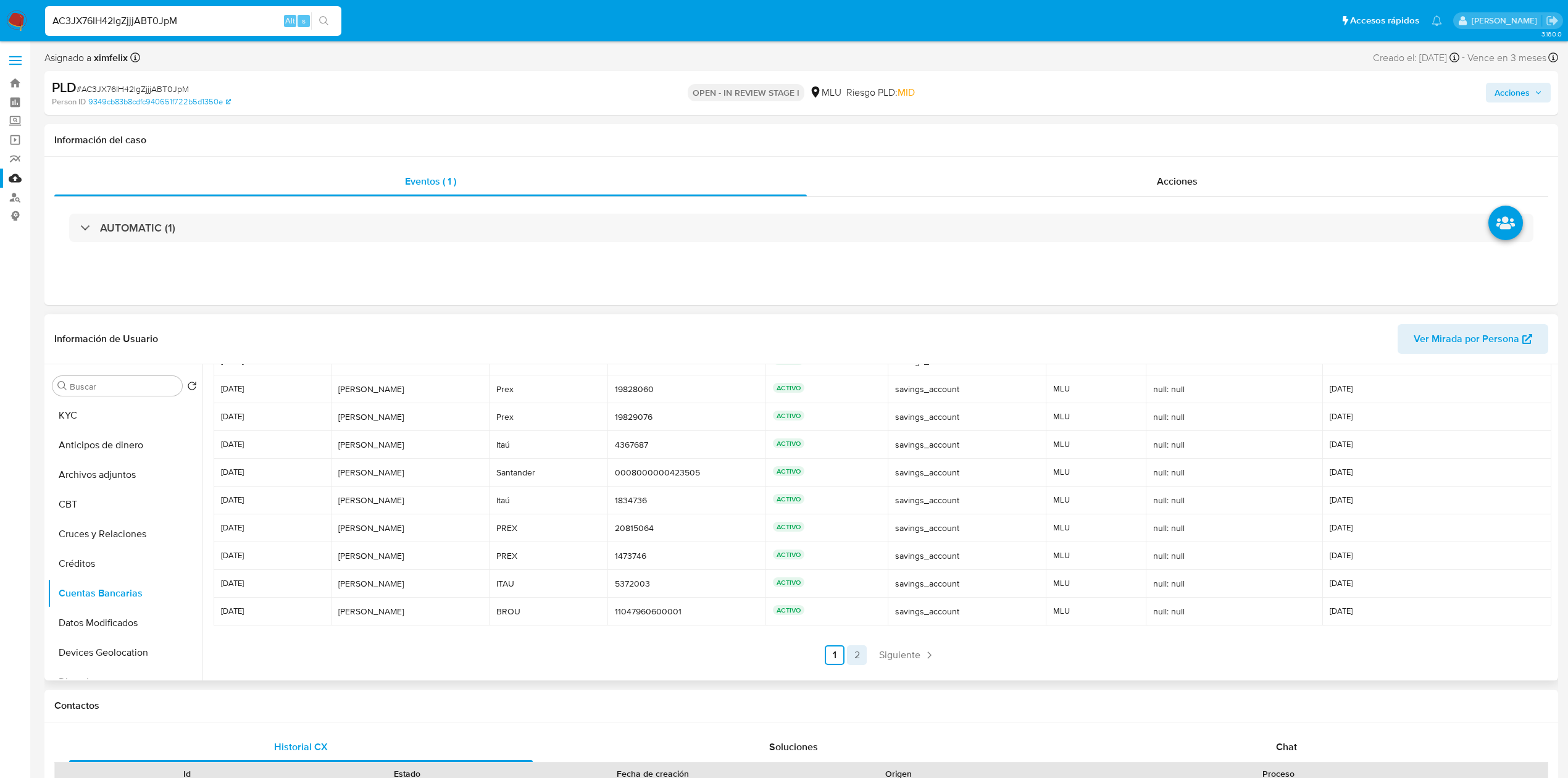
click at [862, 660] on link "2" at bounding box center [857, 655] width 20 height 20
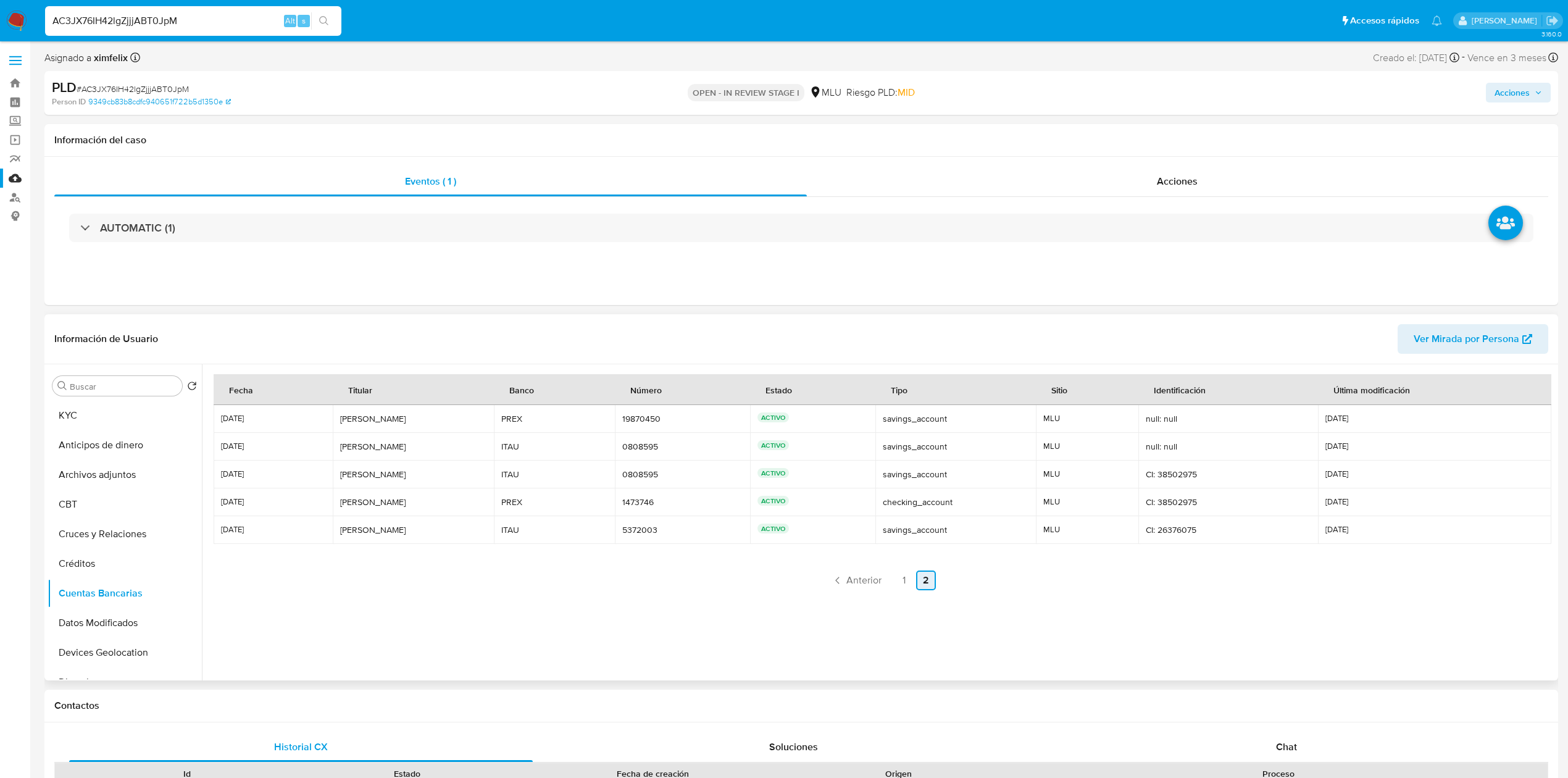
scroll to position [0, 0]
click at [894, 571] on link "1" at bounding box center [904, 580] width 20 height 20
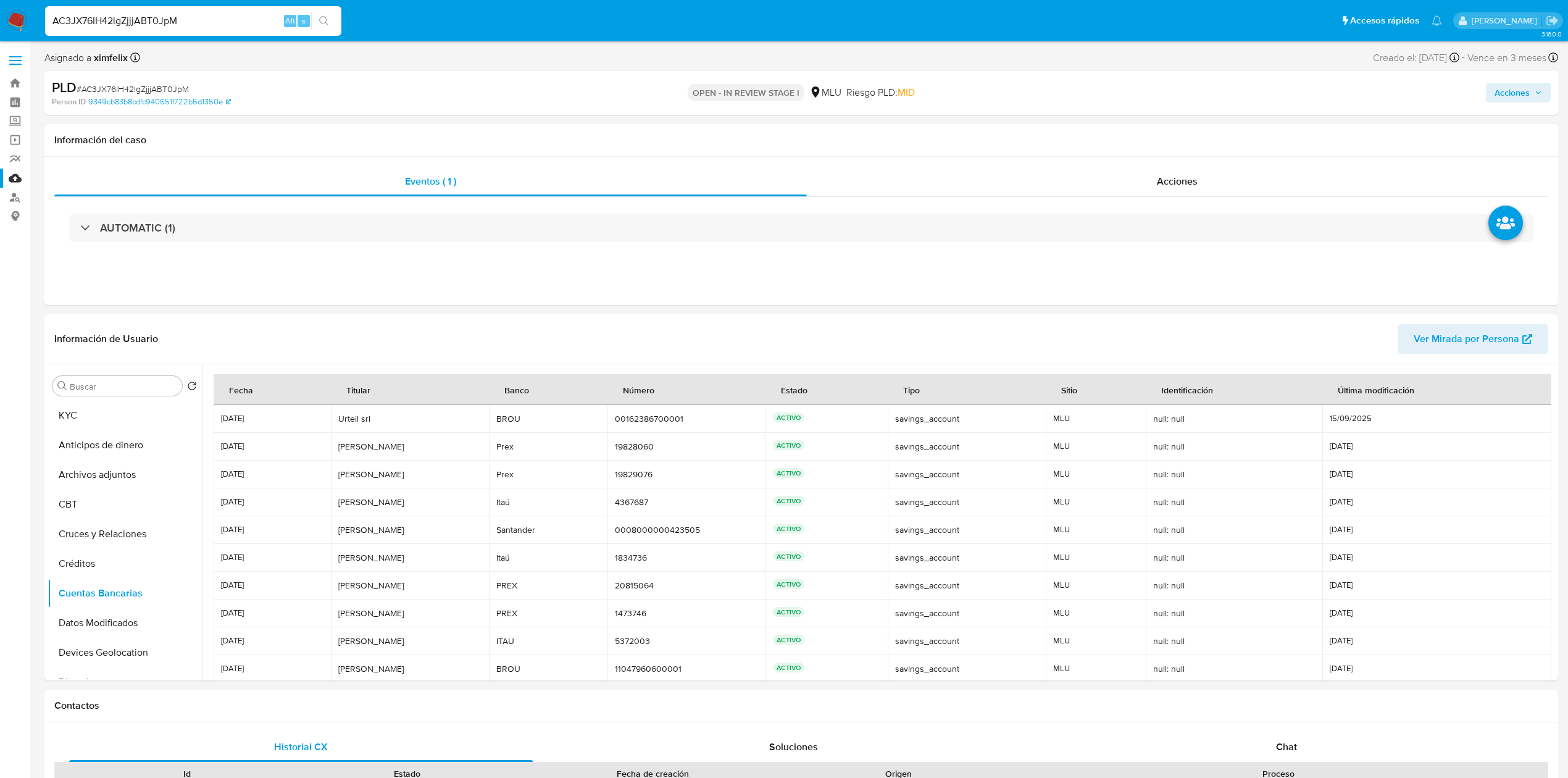
click at [931, 484] on td "savings_account savings_account" at bounding box center [967, 474] width 158 height 28
click at [906, 491] on td "savings_account savings_account" at bounding box center [967, 501] width 158 height 28
click at [1501, 341] on span "Ver Mirada por Persona" at bounding box center [1466, 338] width 105 height 30
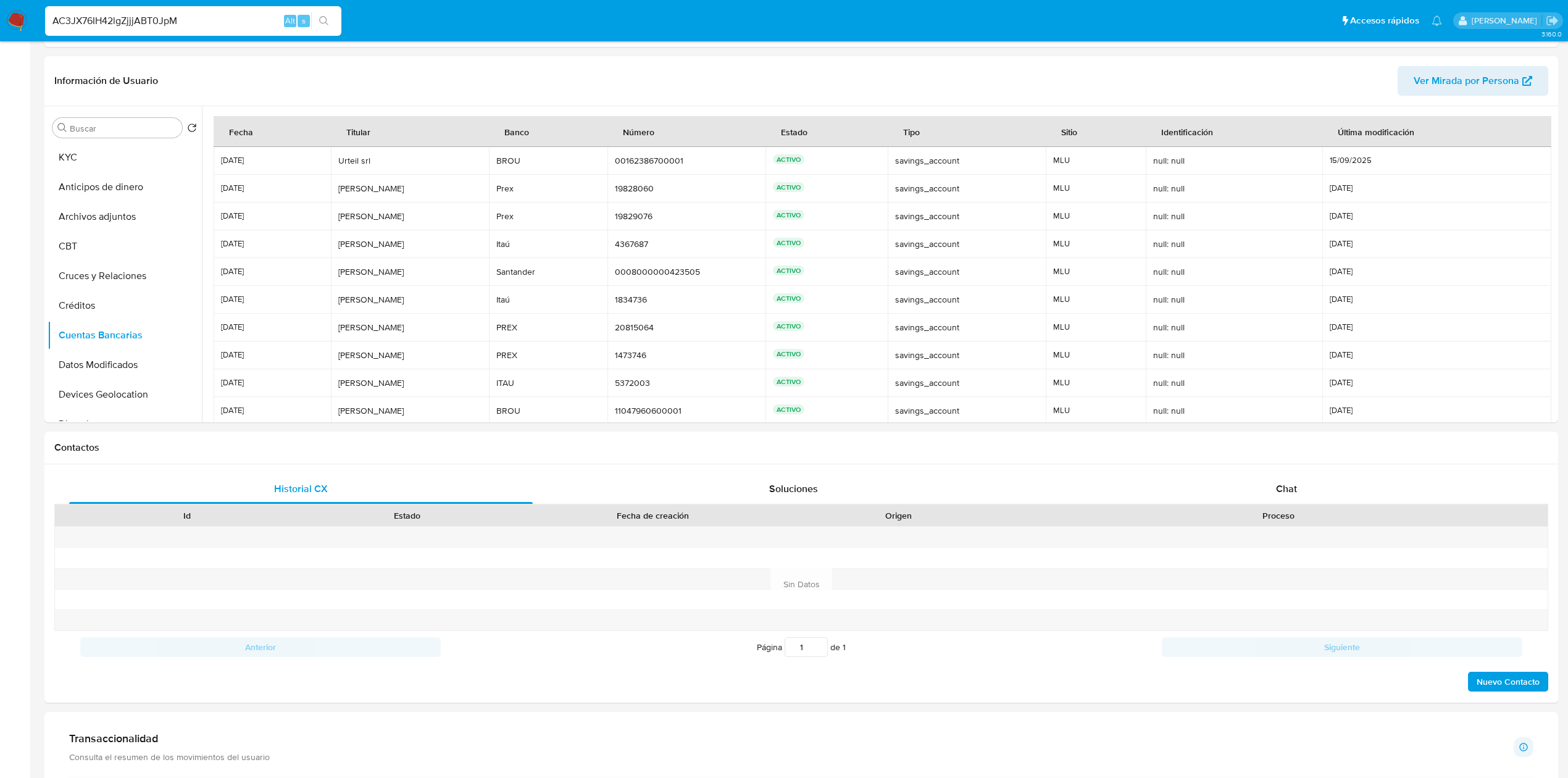
scroll to position [315, 0]
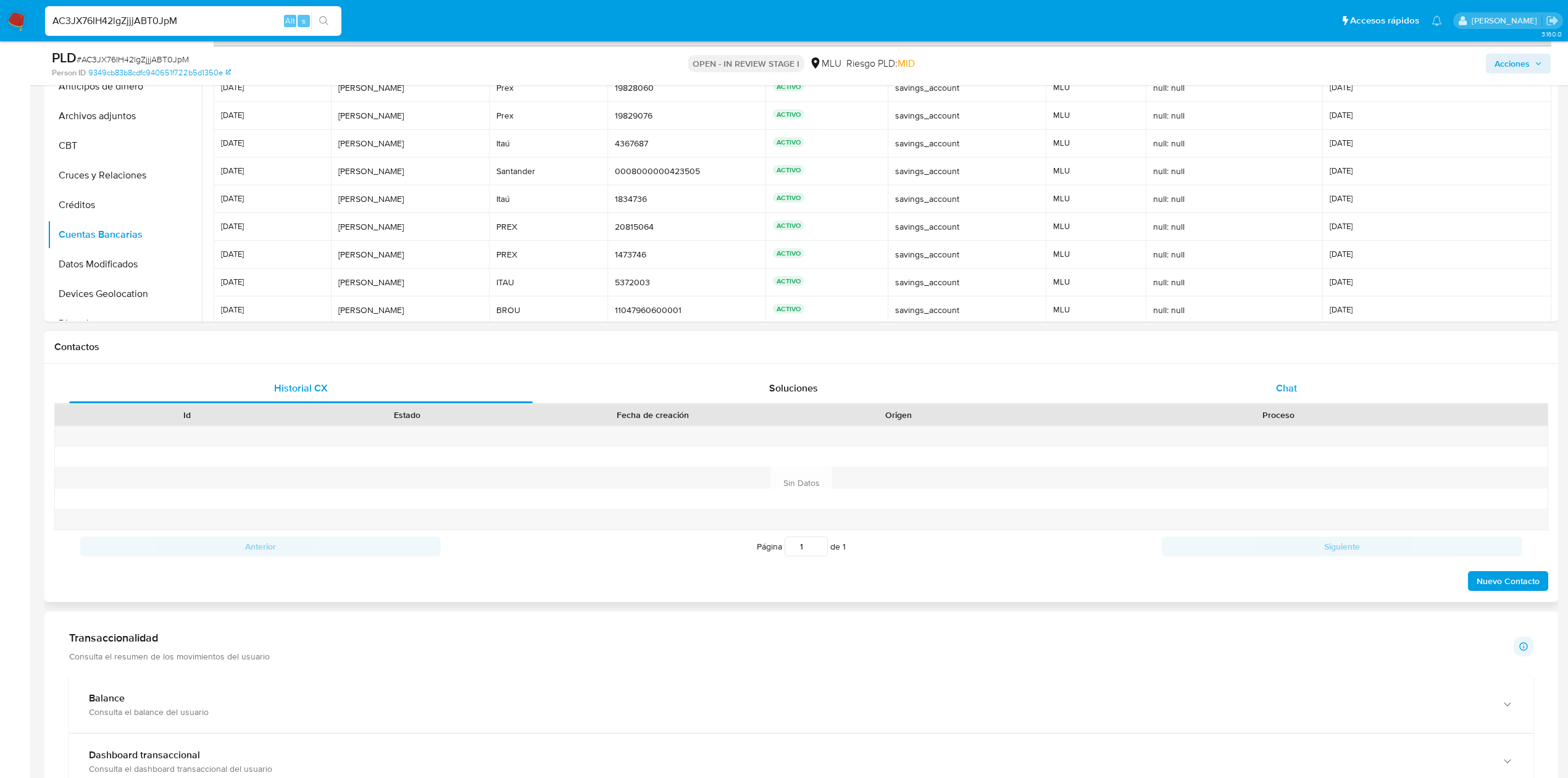
click at [1305, 385] on div "Chat" at bounding box center [1286, 388] width 463 height 30
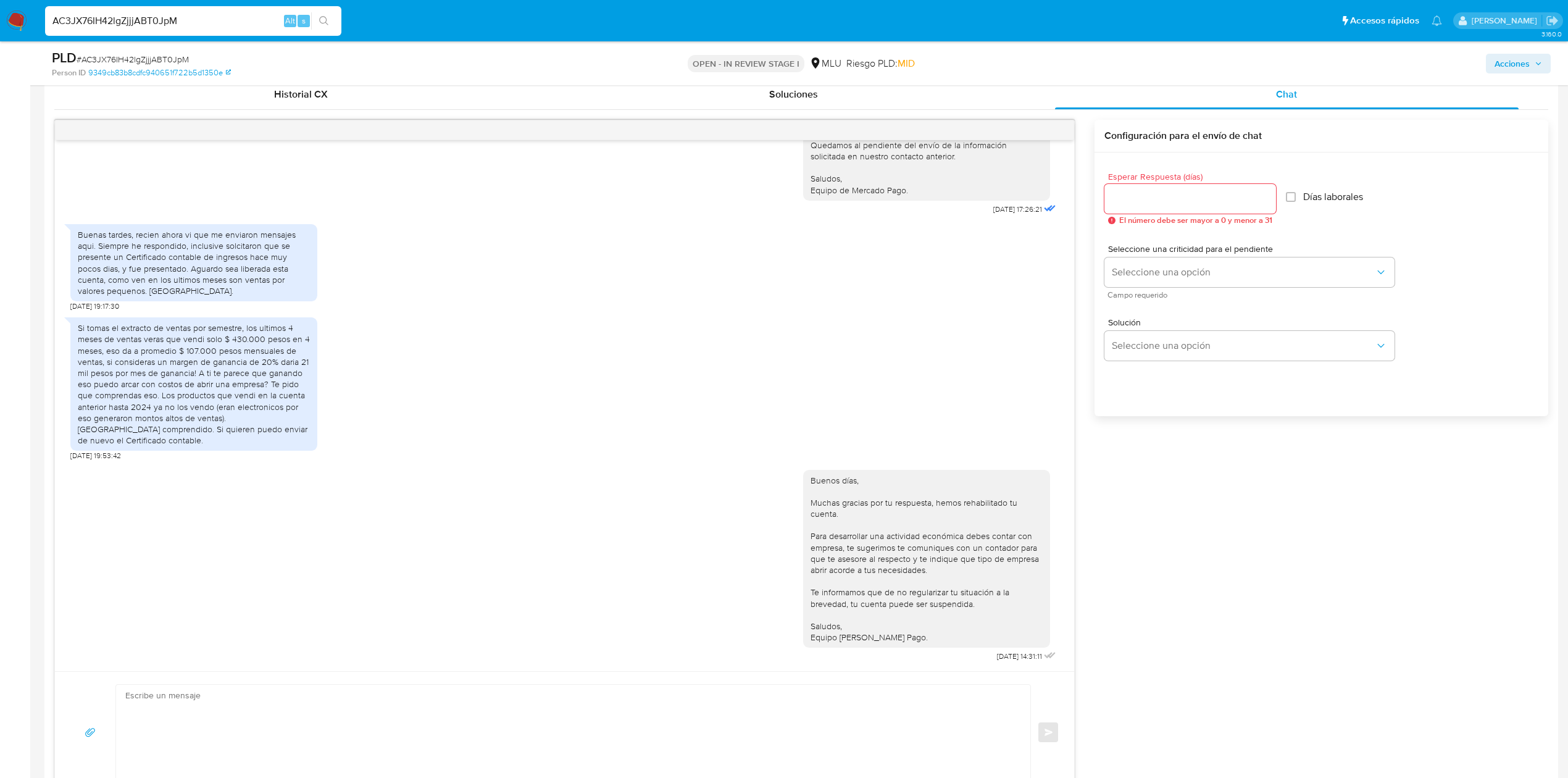
scroll to position [601, 0]
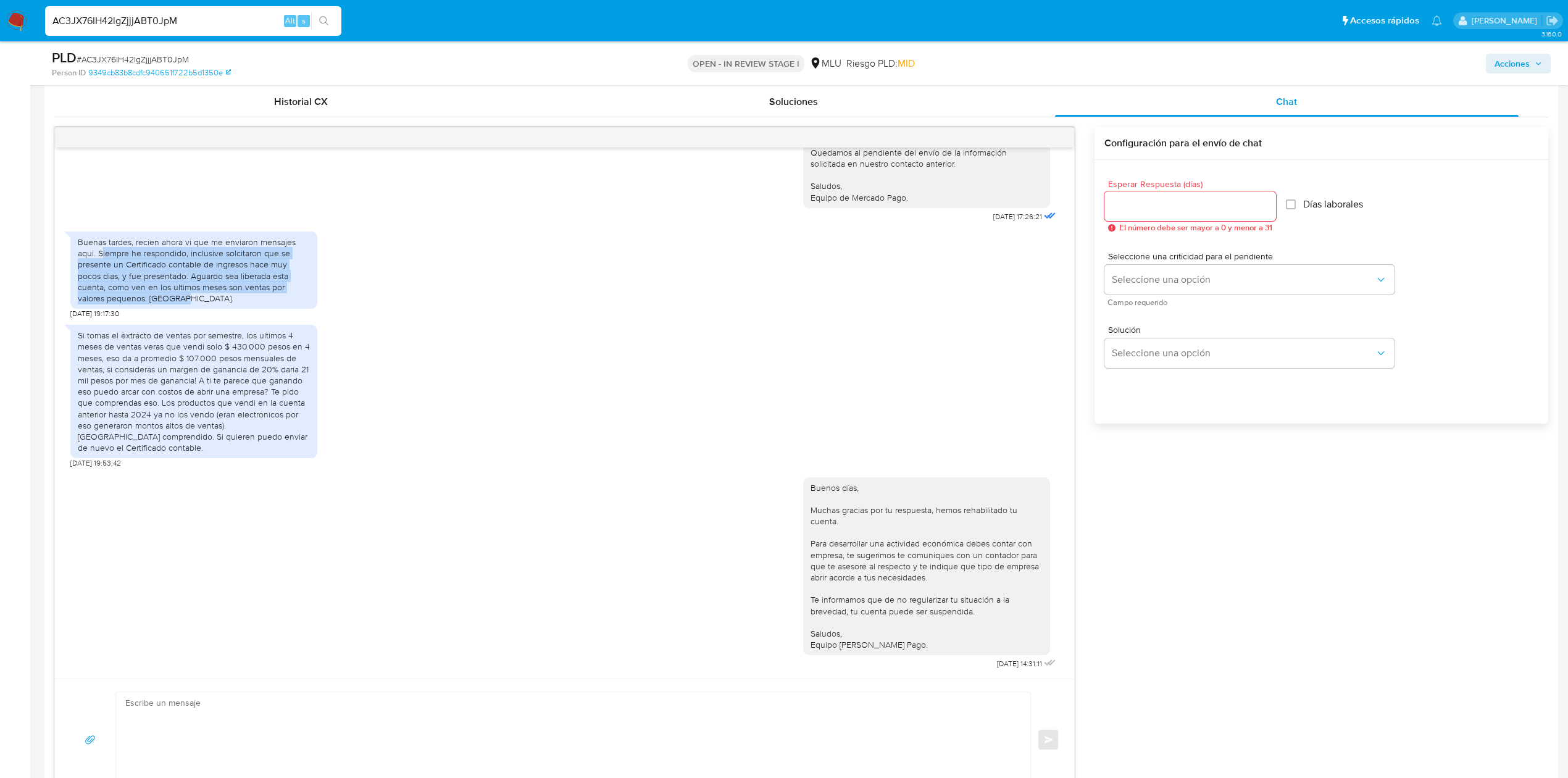
drag, startPoint x: 103, startPoint y: 250, endPoint x: 191, endPoint y: 297, distance: 99.8
click at [191, 297] on div "Buenas tardes, recien ahora vi que me enviaron mensajes aqui. Siempre he respon…" at bounding box center [194, 270] width 232 height 67
copy div "iempre he respondido, inclusive solcitaron que se presente un Certificado conta…"
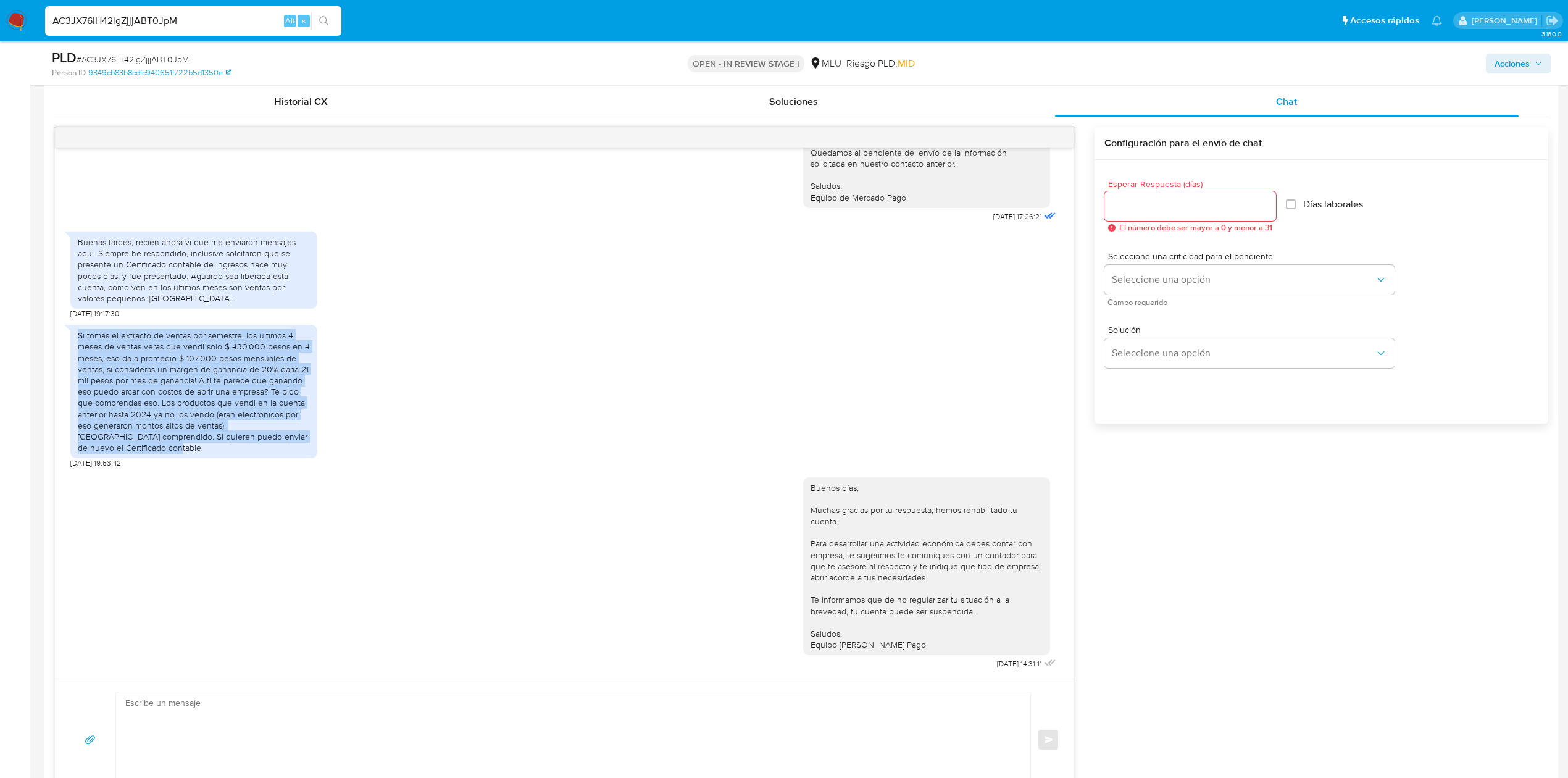
drag, startPoint x: 73, startPoint y: 335, endPoint x: 187, endPoint y: 447, distance: 159.8
click at [187, 447] on div "Si tomas el extracto de ventas por semestre, los ultimos 4 meses de ventas vera…" at bounding box center [194, 391] width 247 height 133
copy div "Si tomas el extracto de ventas por semestre, los ultimos 4 meses de ventas vera…"
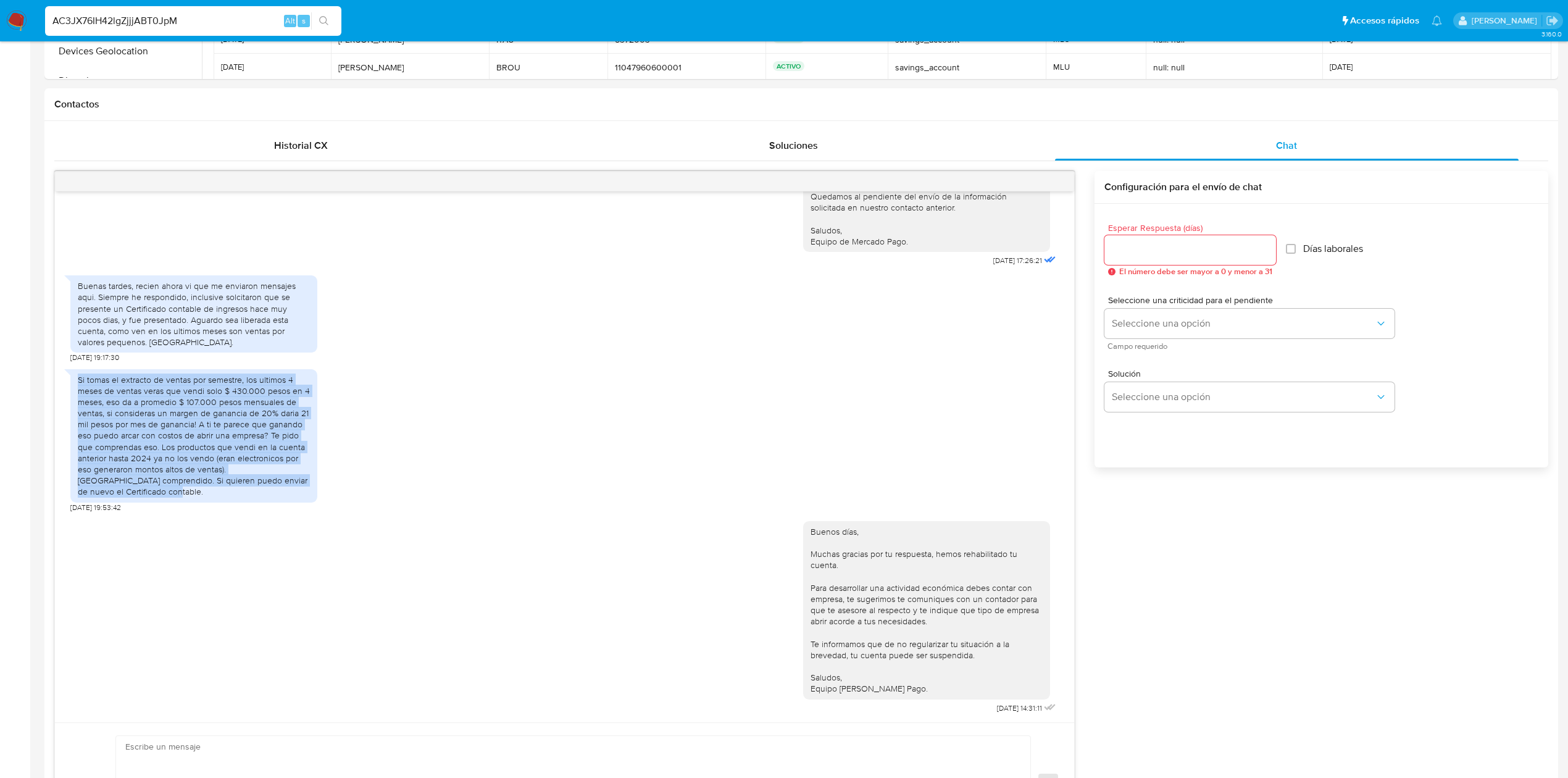
scroll to position [0, 0]
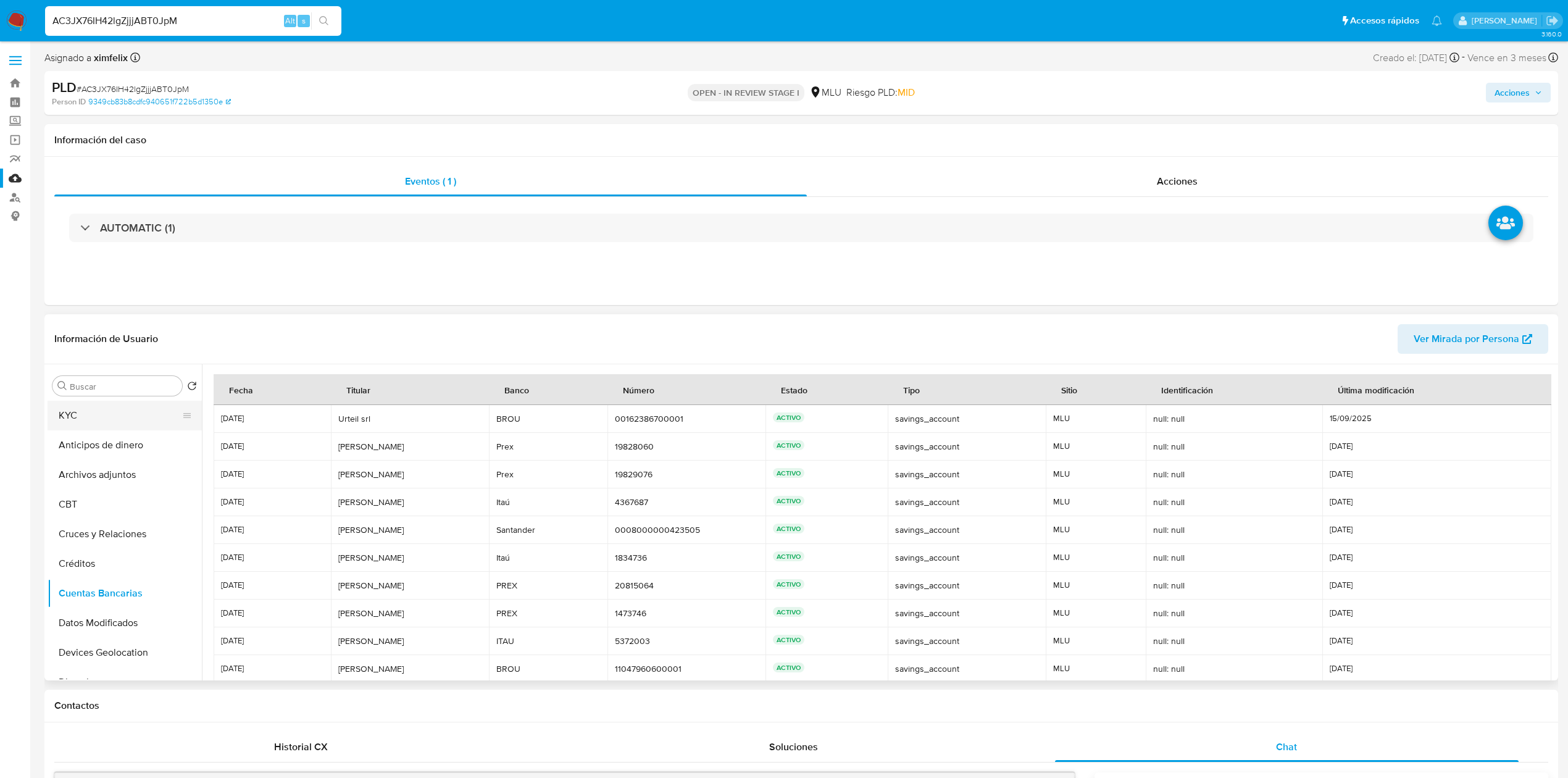
click at [77, 413] on button "KYC" at bounding box center [119, 415] width 144 height 30
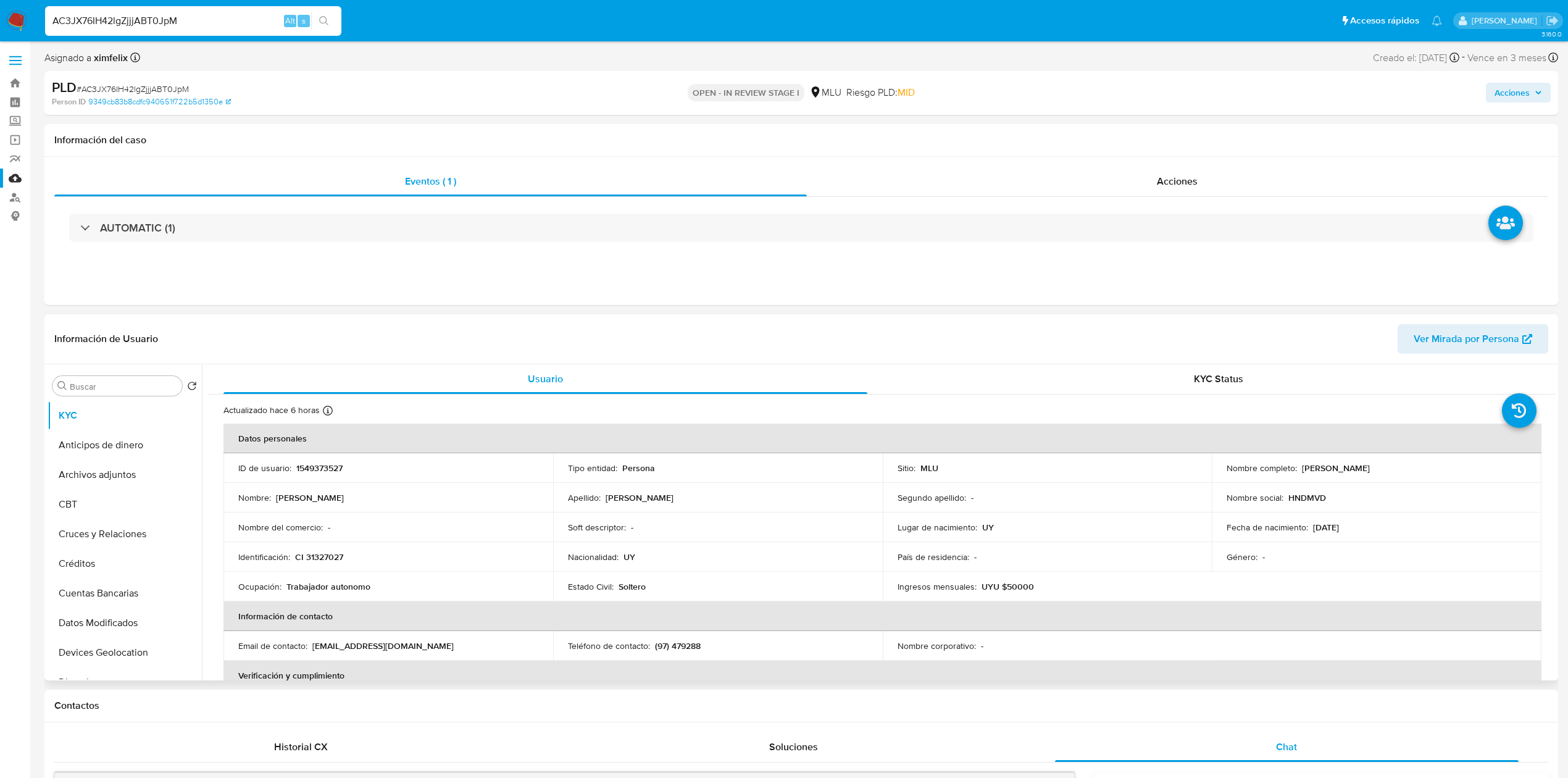
click at [317, 462] on p "1549373527" at bounding box center [319, 468] width 46 height 11
copy p "1549373527"
click at [322, 467] on p "1549373527" at bounding box center [319, 468] width 46 height 11
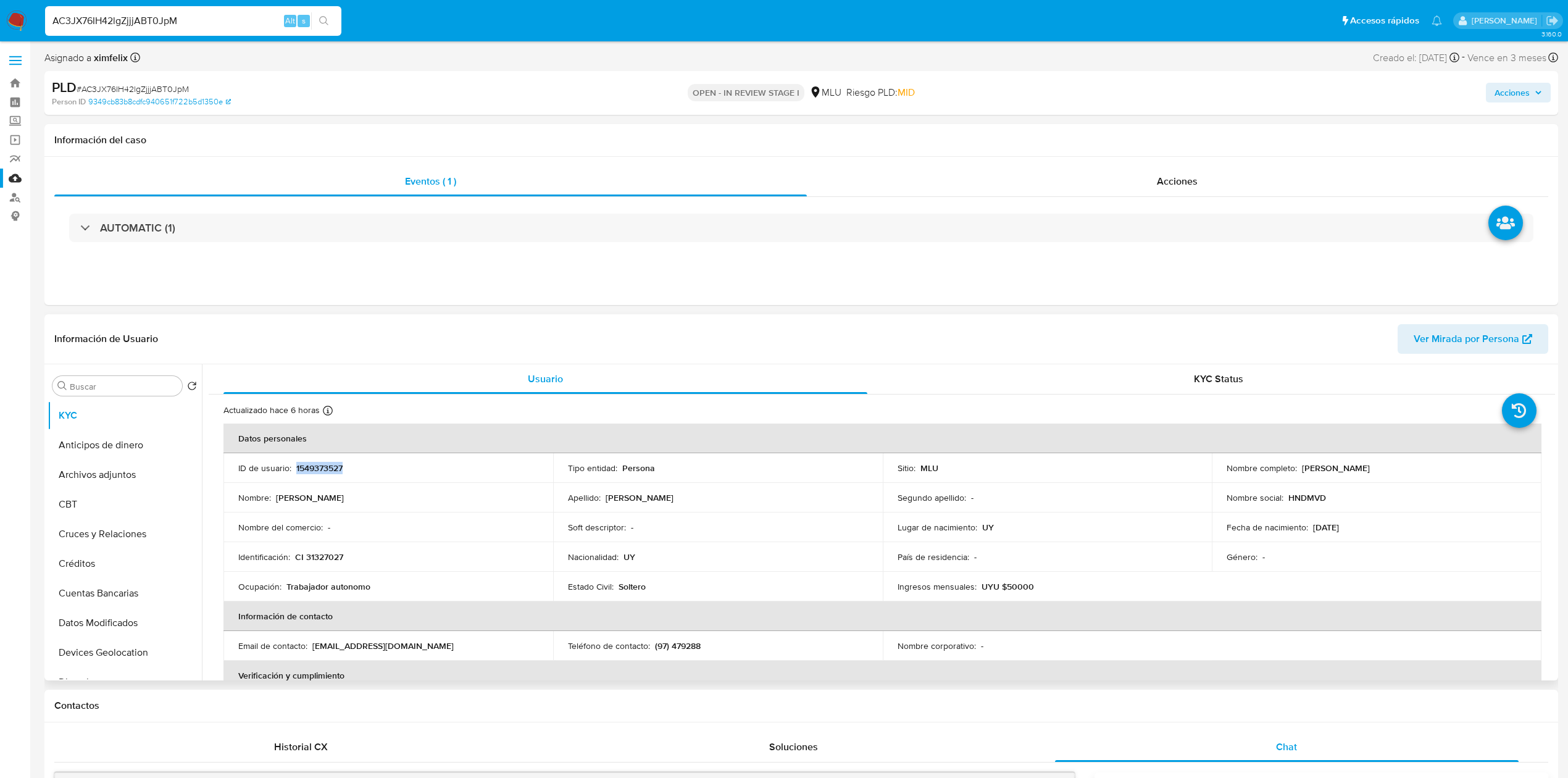
click at [322, 467] on p "1549373527" at bounding box center [319, 468] width 46 height 11
click at [112, 554] on button "Marcas AML" at bounding box center [119, 555] width 144 height 30
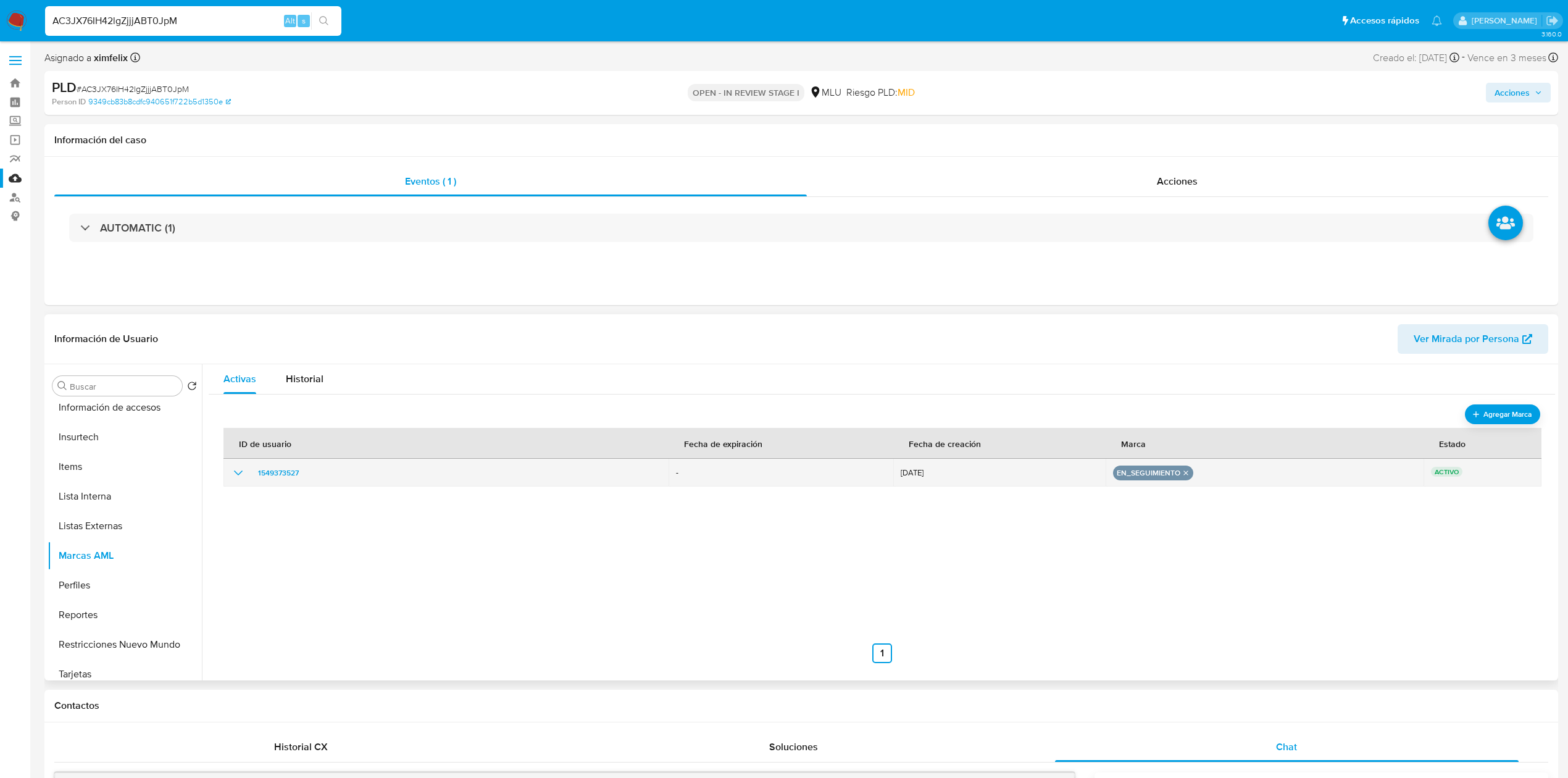
click at [1183, 472] on icon "remove-mark-EN_SEGUIMIENTO" at bounding box center [1185, 472] width 5 height 5
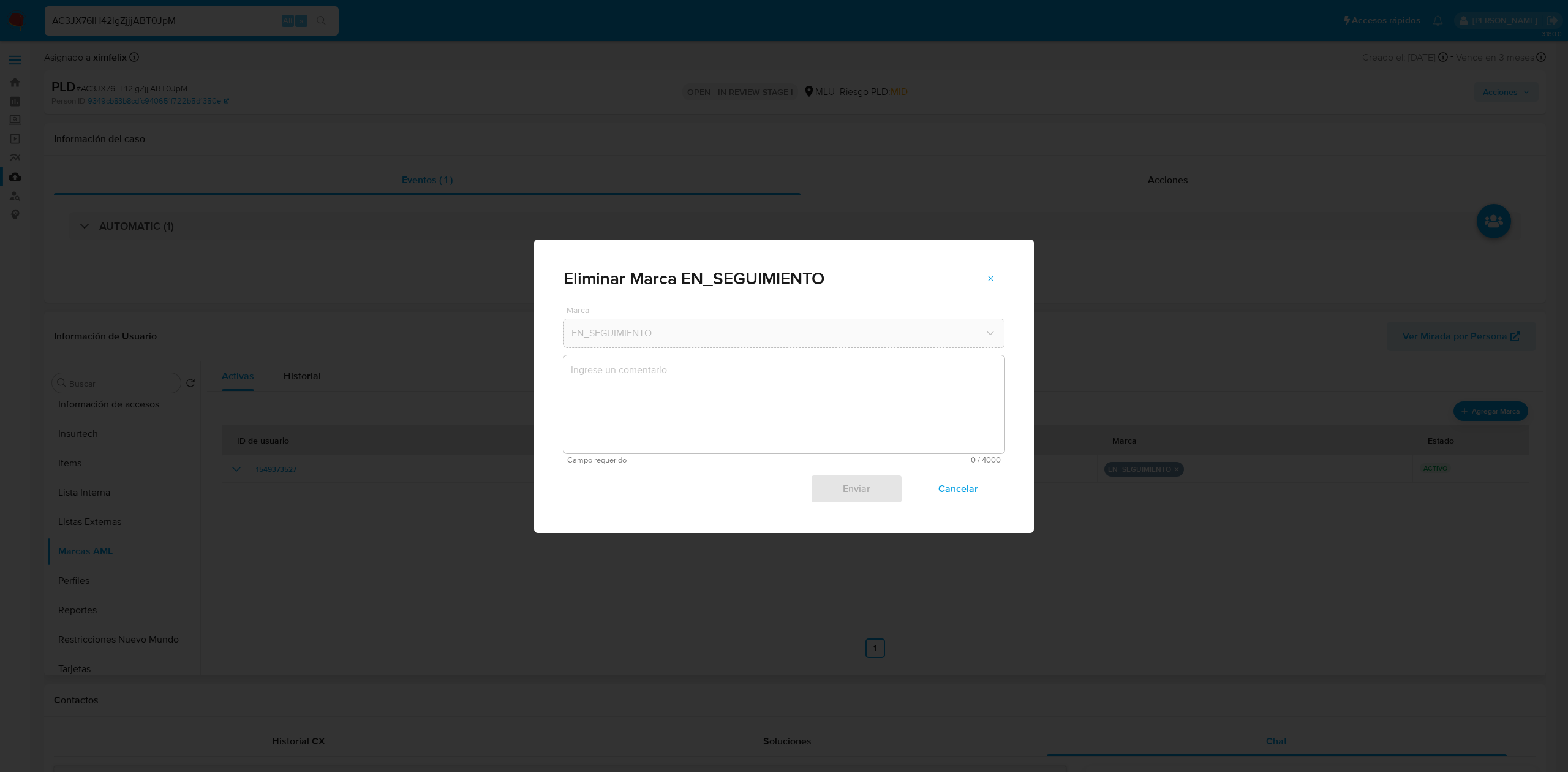
click at [740, 383] on textarea "marks-modal" at bounding box center [784, 404] width 441 height 98
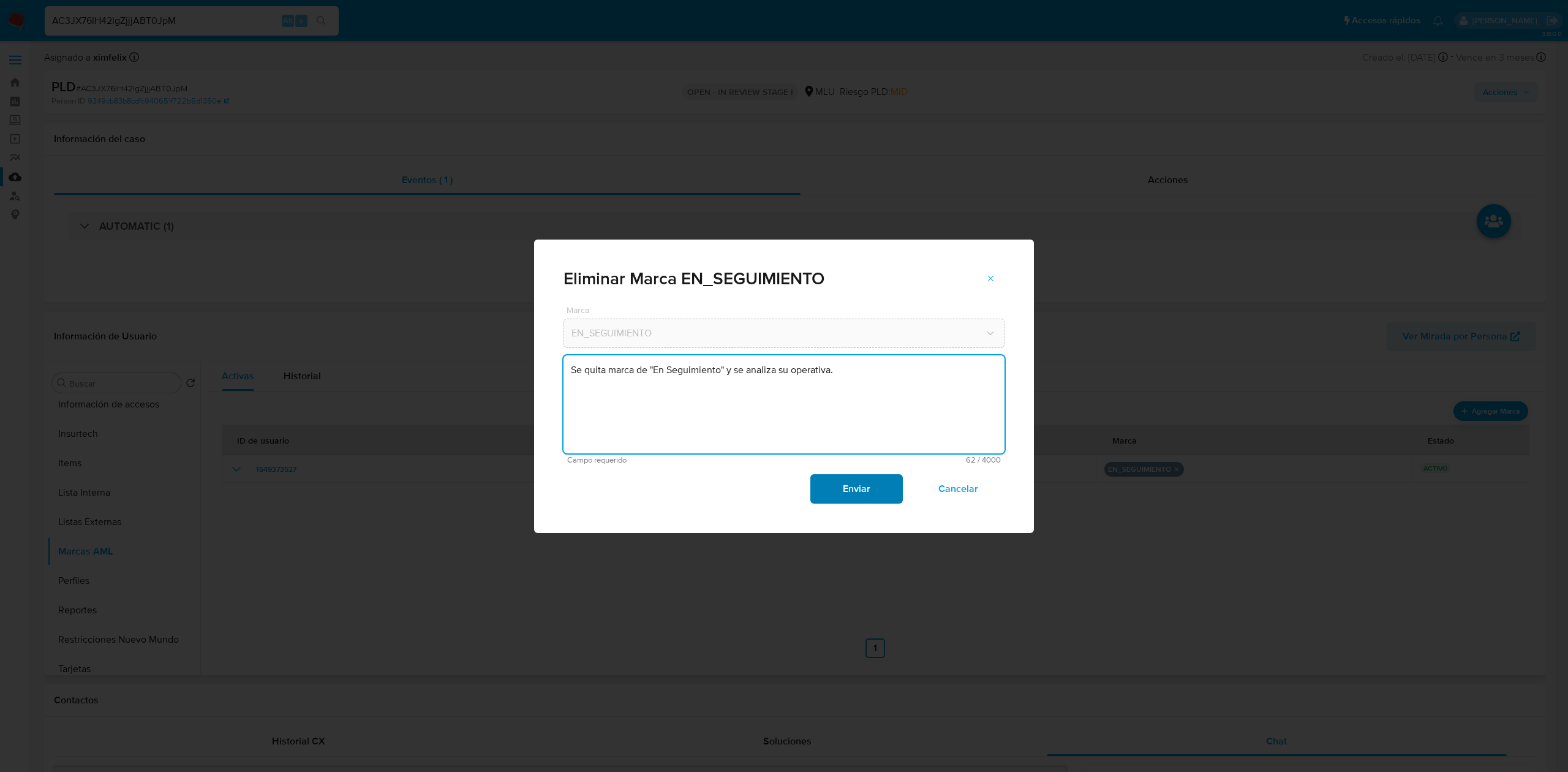
type textarea "Se quita marca de "En Seguimiento" y se analiza su operativa."
click at [842, 498] on span "Enviar" at bounding box center [856, 489] width 60 height 27
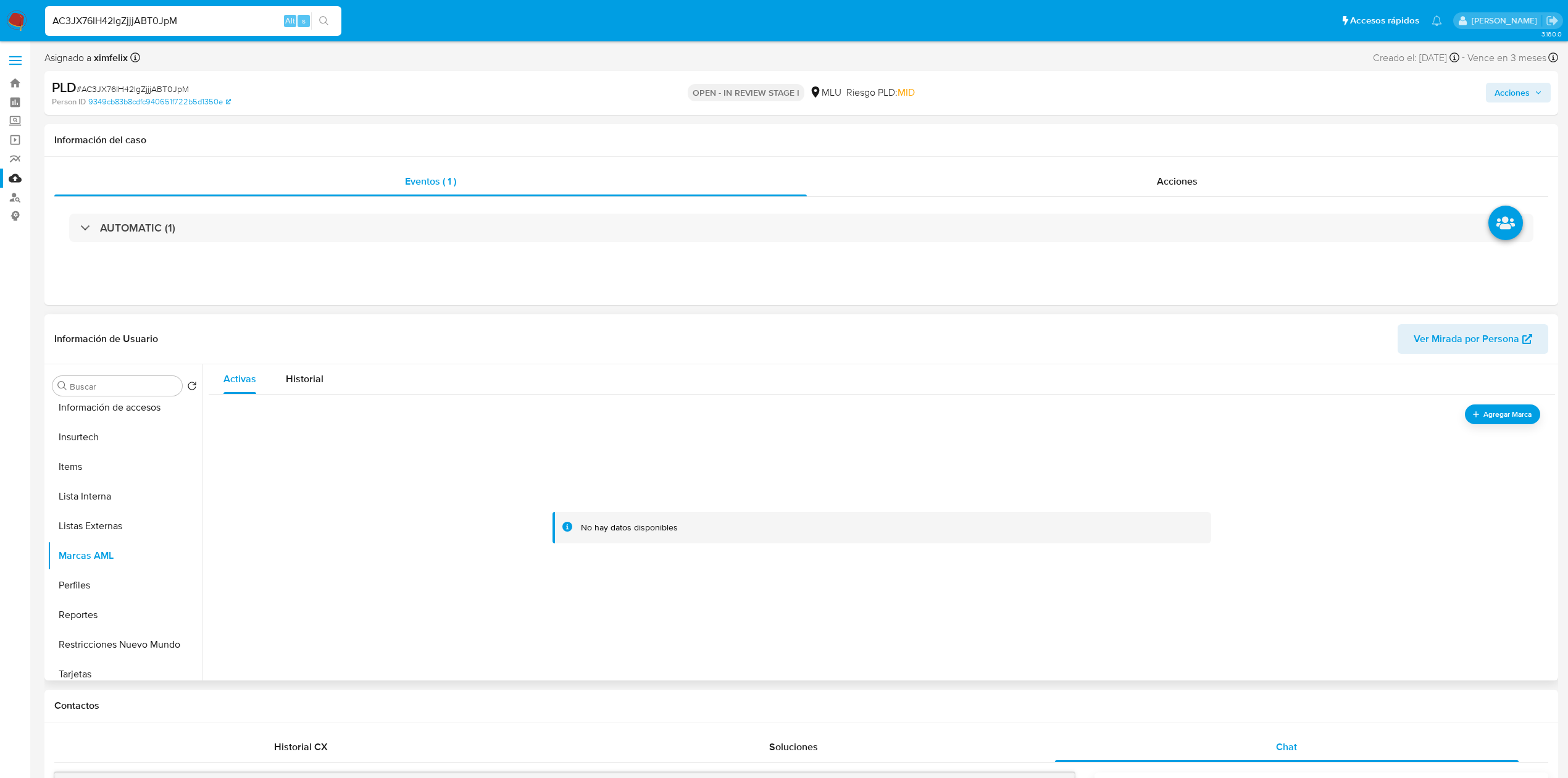
click at [190, 11] on div "AC3JX76IH42lgZjjjABT0JpM Alt s" at bounding box center [193, 21] width 297 height 30
click at [151, 20] on input "AC3JX76IH42lgZjjjABT0JpM" at bounding box center [193, 21] width 297 height 16
paste input "141467261"
type input "141467261"
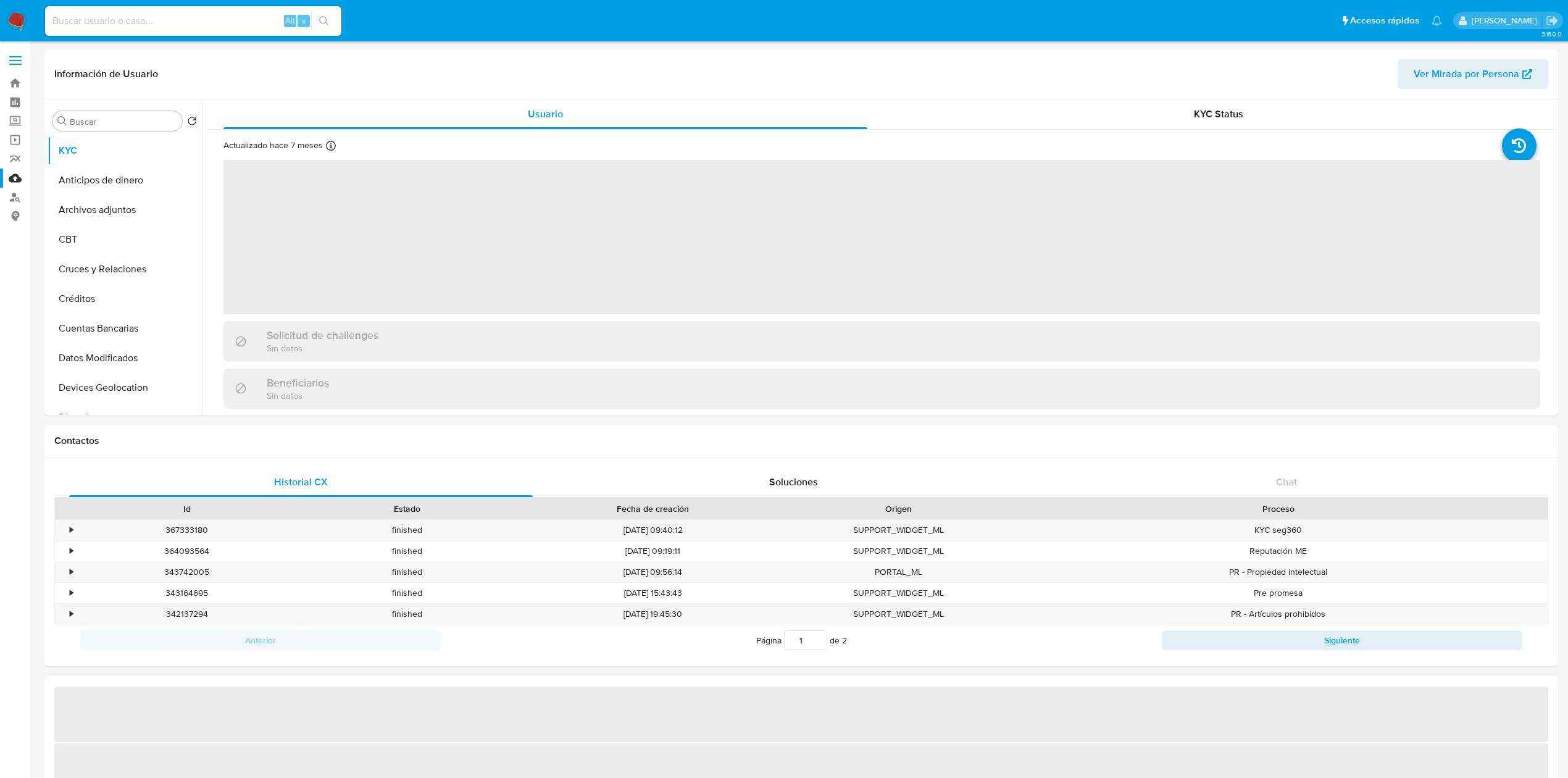
select select "10"
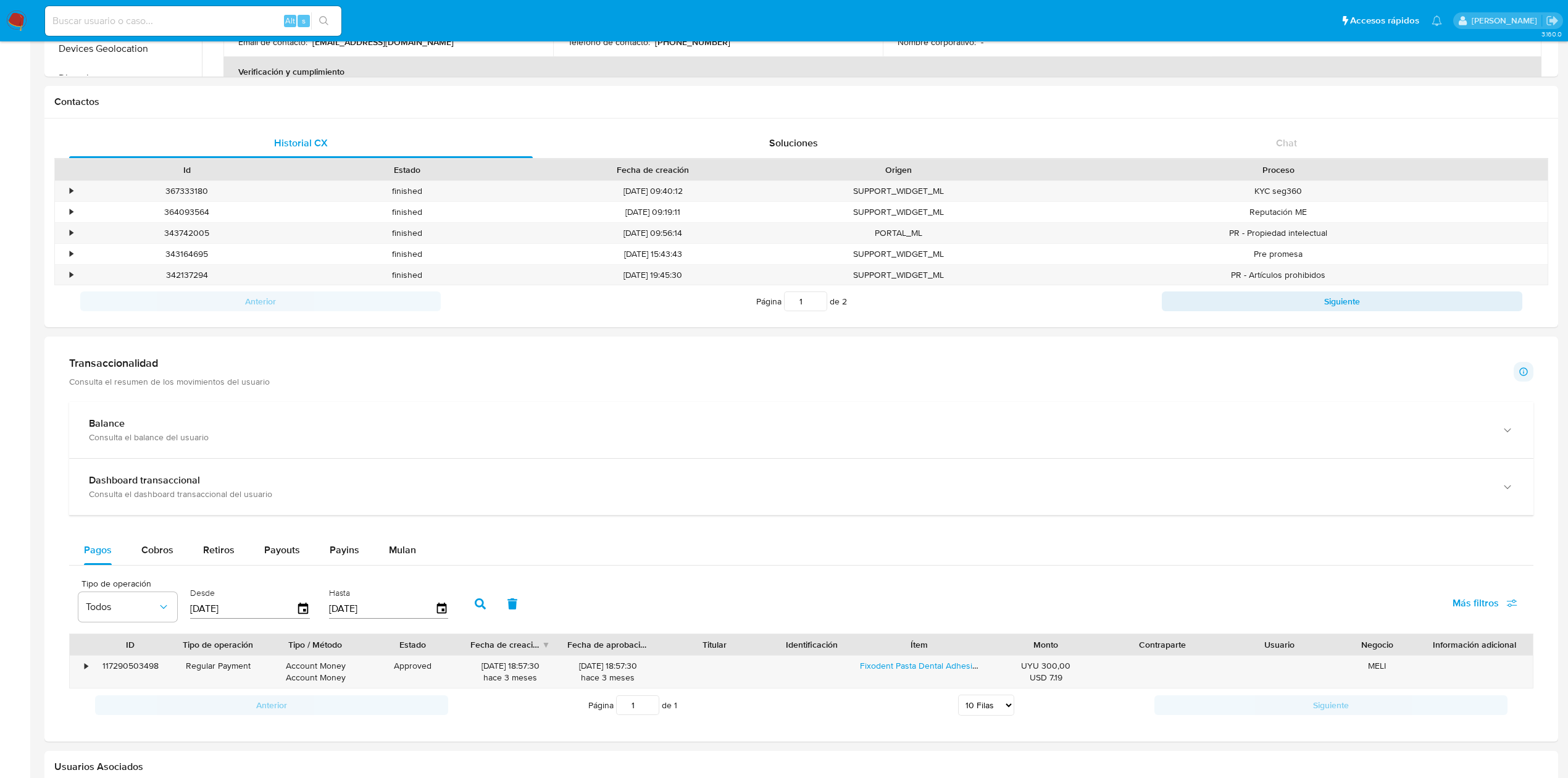
scroll to position [343, 0]
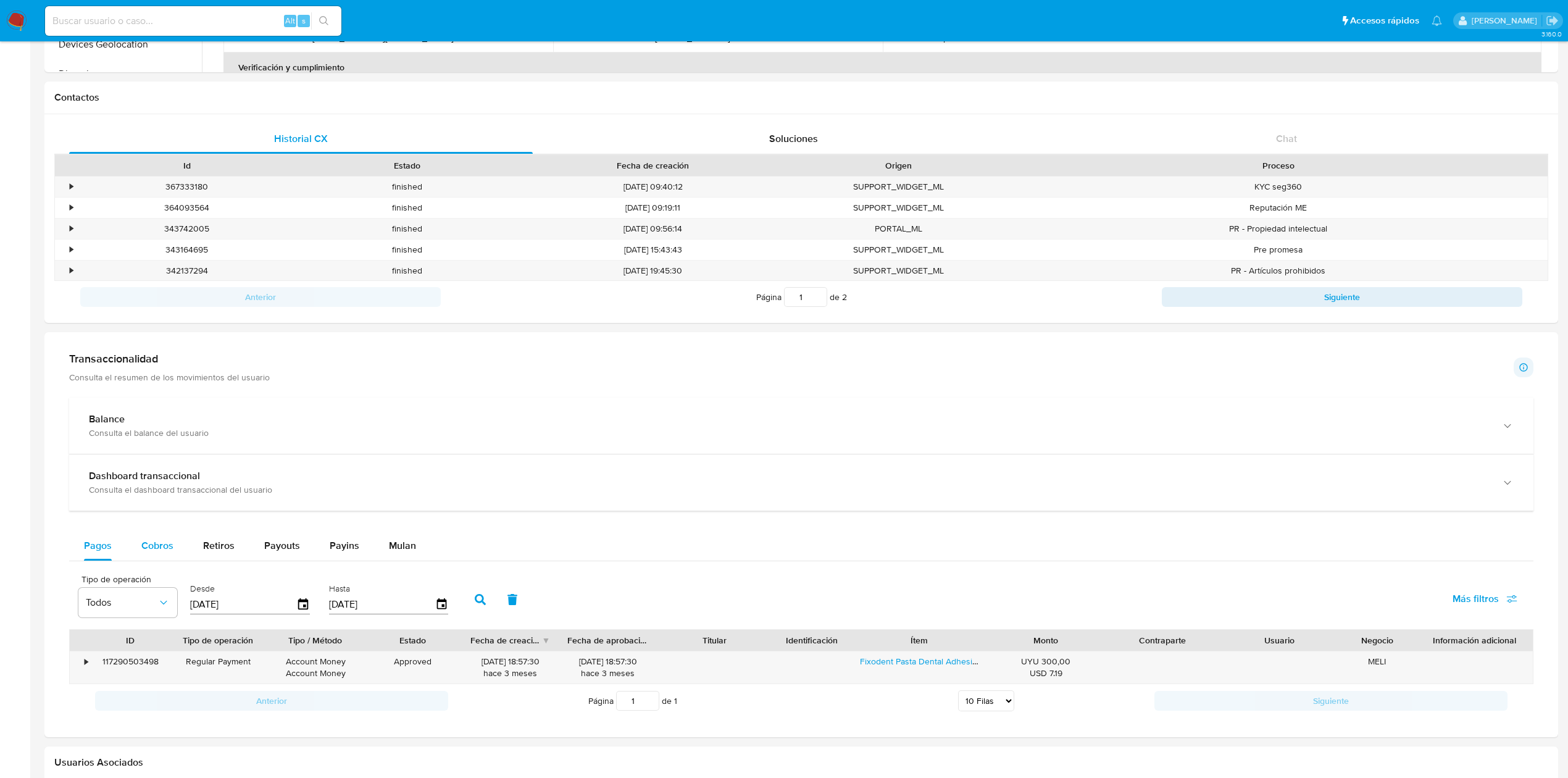
click at [142, 551] on span "Cobros" at bounding box center [157, 546] width 32 height 15
select select "10"
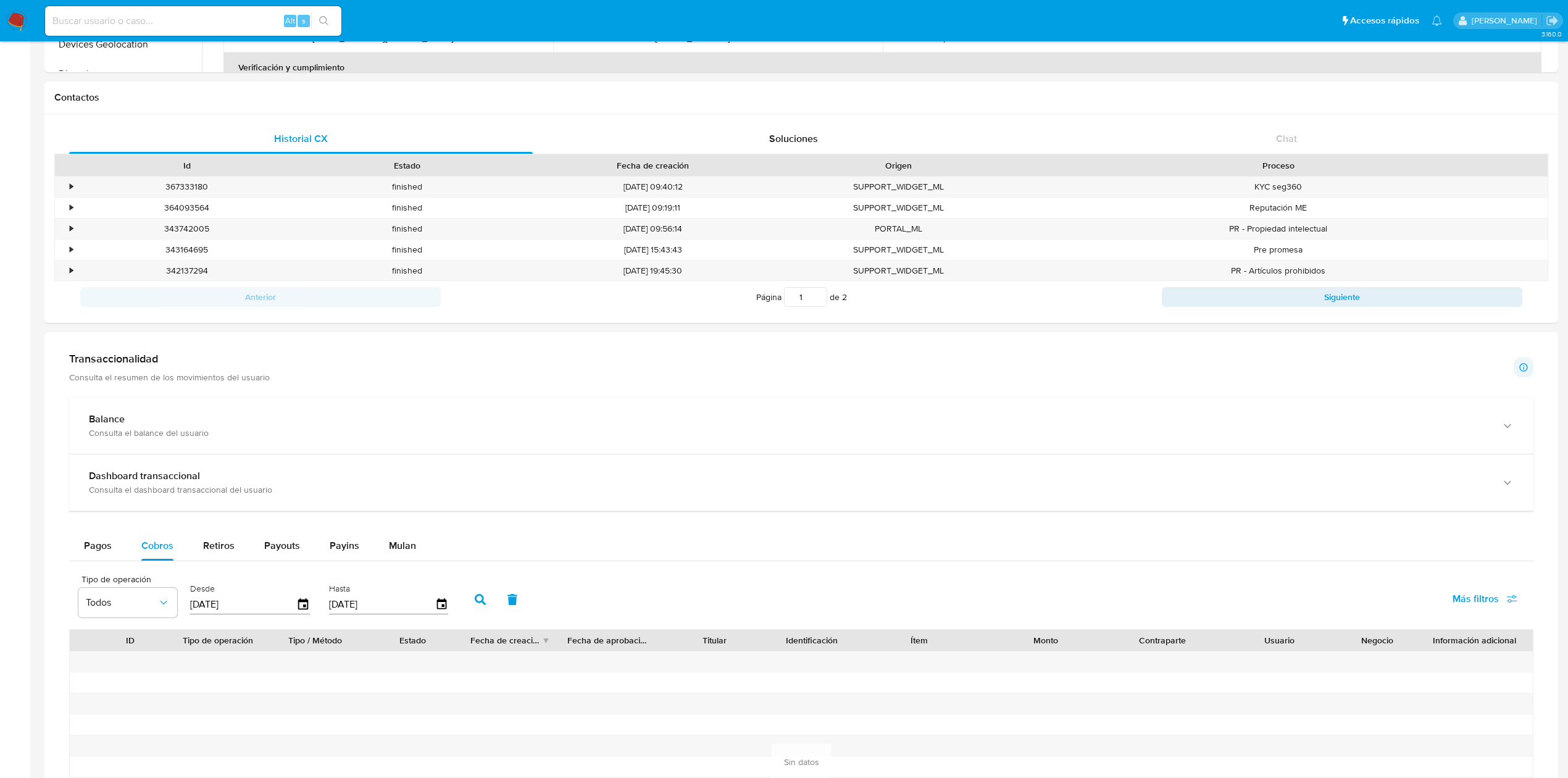
click at [252, 614] on input "26/06/2025" at bounding box center [243, 604] width 106 height 20
drag, startPoint x: 295, startPoint y: 606, endPoint x: 303, endPoint y: 608, distance: 8.2
click at [303, 608] on div "26/06/2025" at bounding box center [250, 604] width 120 height 20
click at [303, 608] on icon "button" at bounding box center [304, 605] width 22 height 22
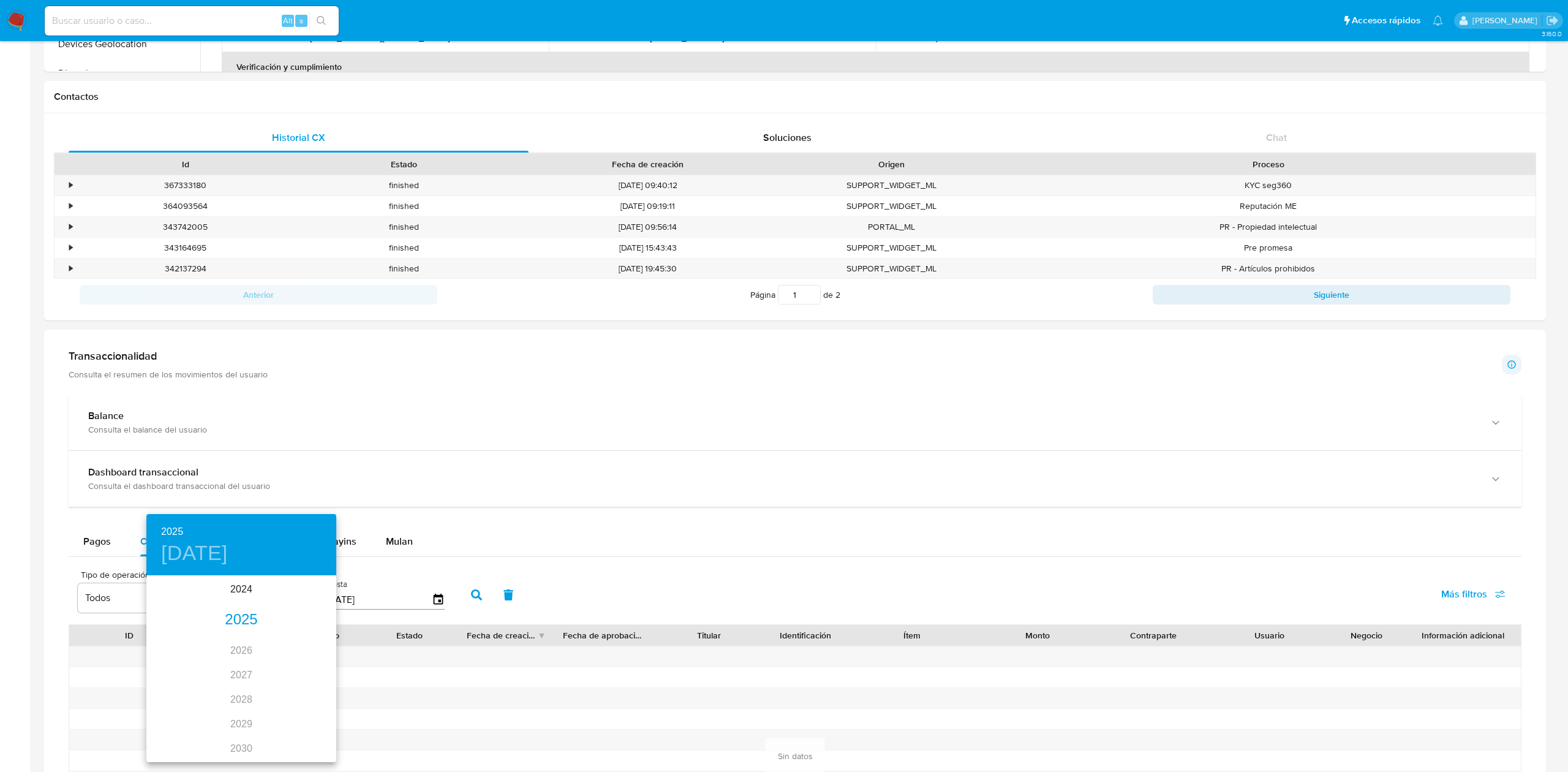
click at [256, 615] on div "2025" at bounding box center [241, 619] width 190 height 24
click at [248, 601] on div "feb." at bounding box center [241, 599] width 63 height 46
click at [274, 723] on span "28" at bounding box center [266, 728] width 23 height 13
type input "28/02/2025"
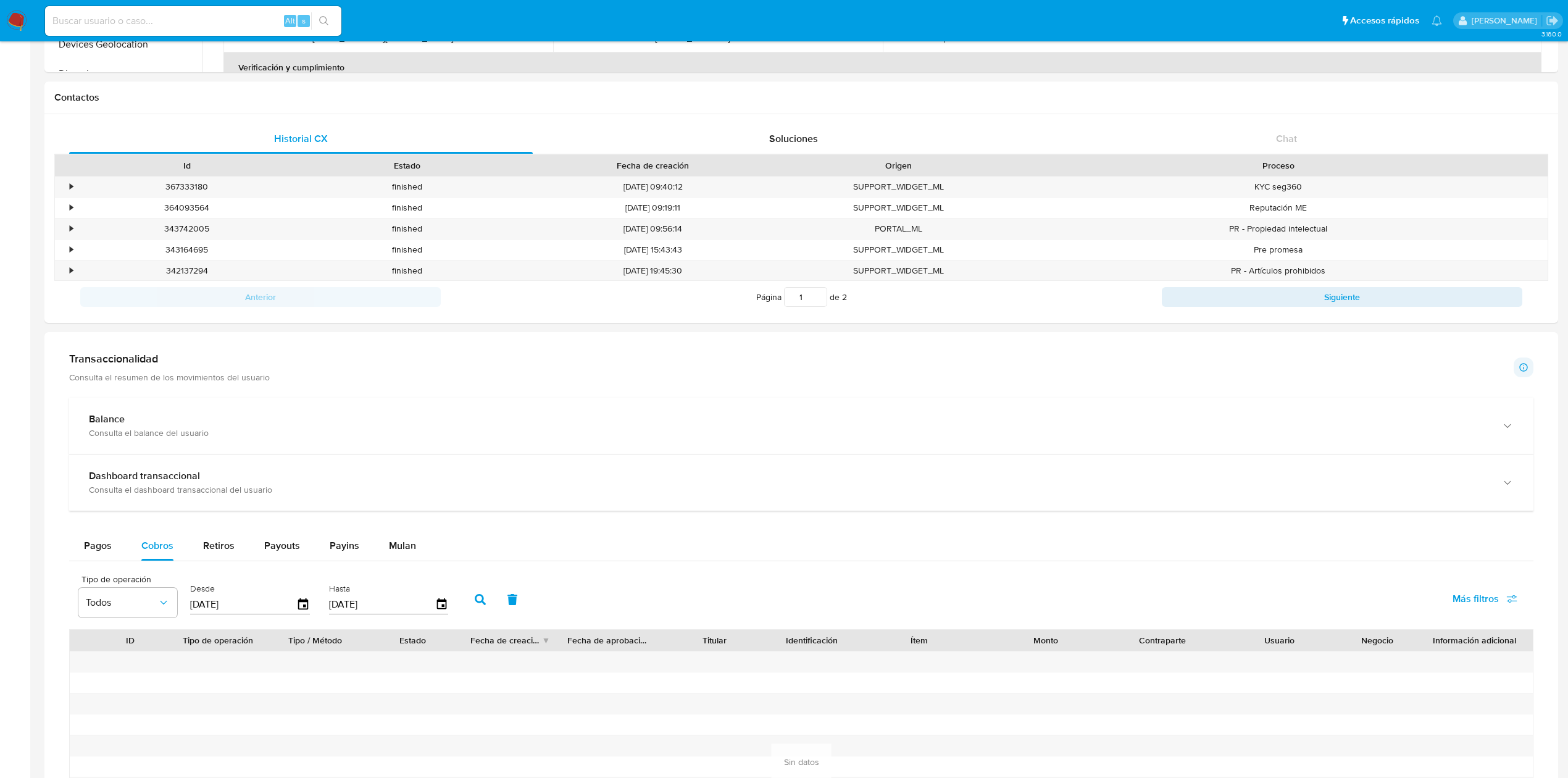
click at [482, 598] on icon "button" at bounding box center [480, 599] width 11 height 11
click at [112, 20] on input at bounding box center [193, 21] width 297 height 16
paste input "AC3JX76IH42lgZjjjABT0JpM"
type input "AC3JX76IH42lgZjjjABT0JpM"
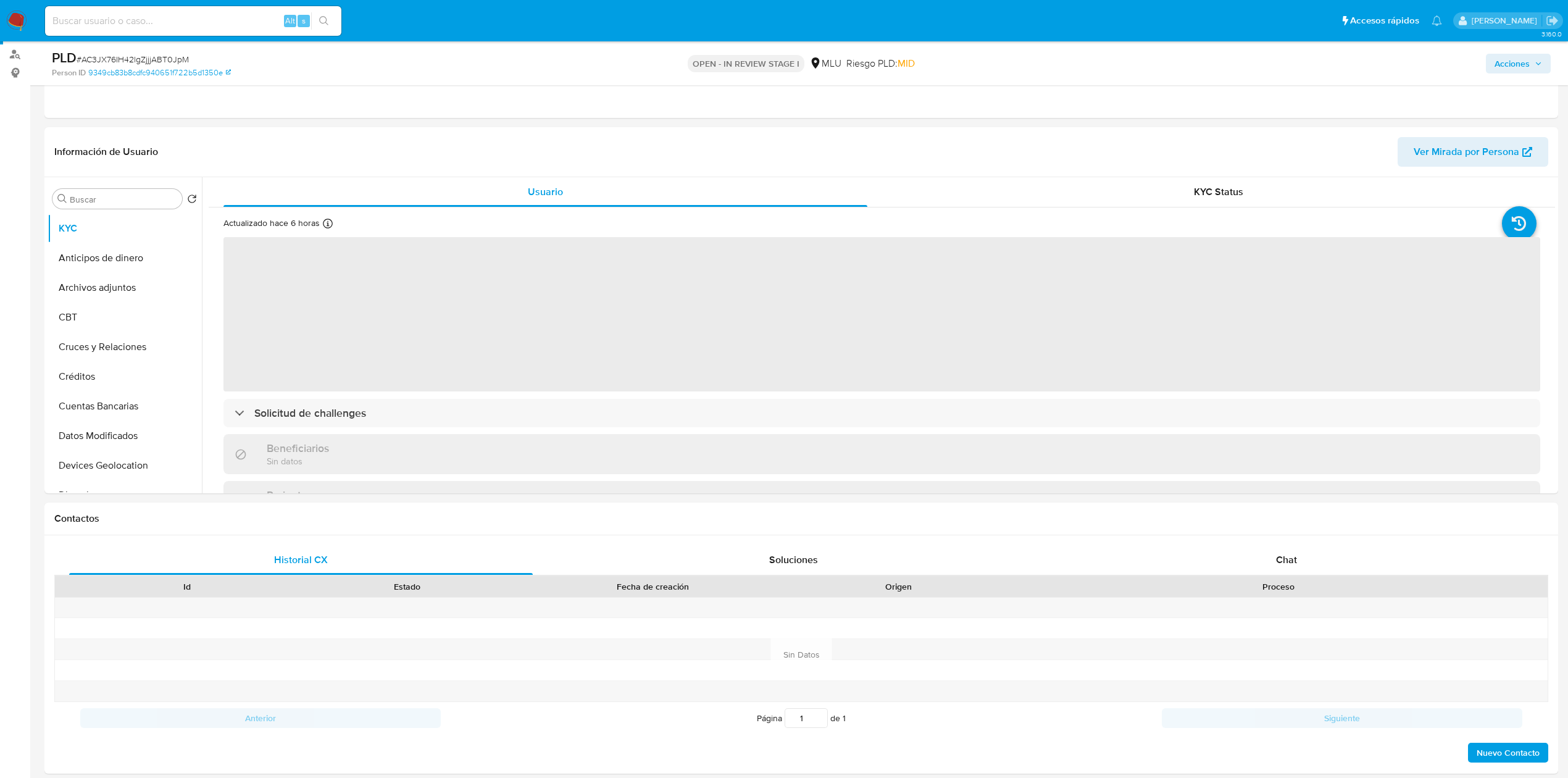
scroll to position [198, 0]
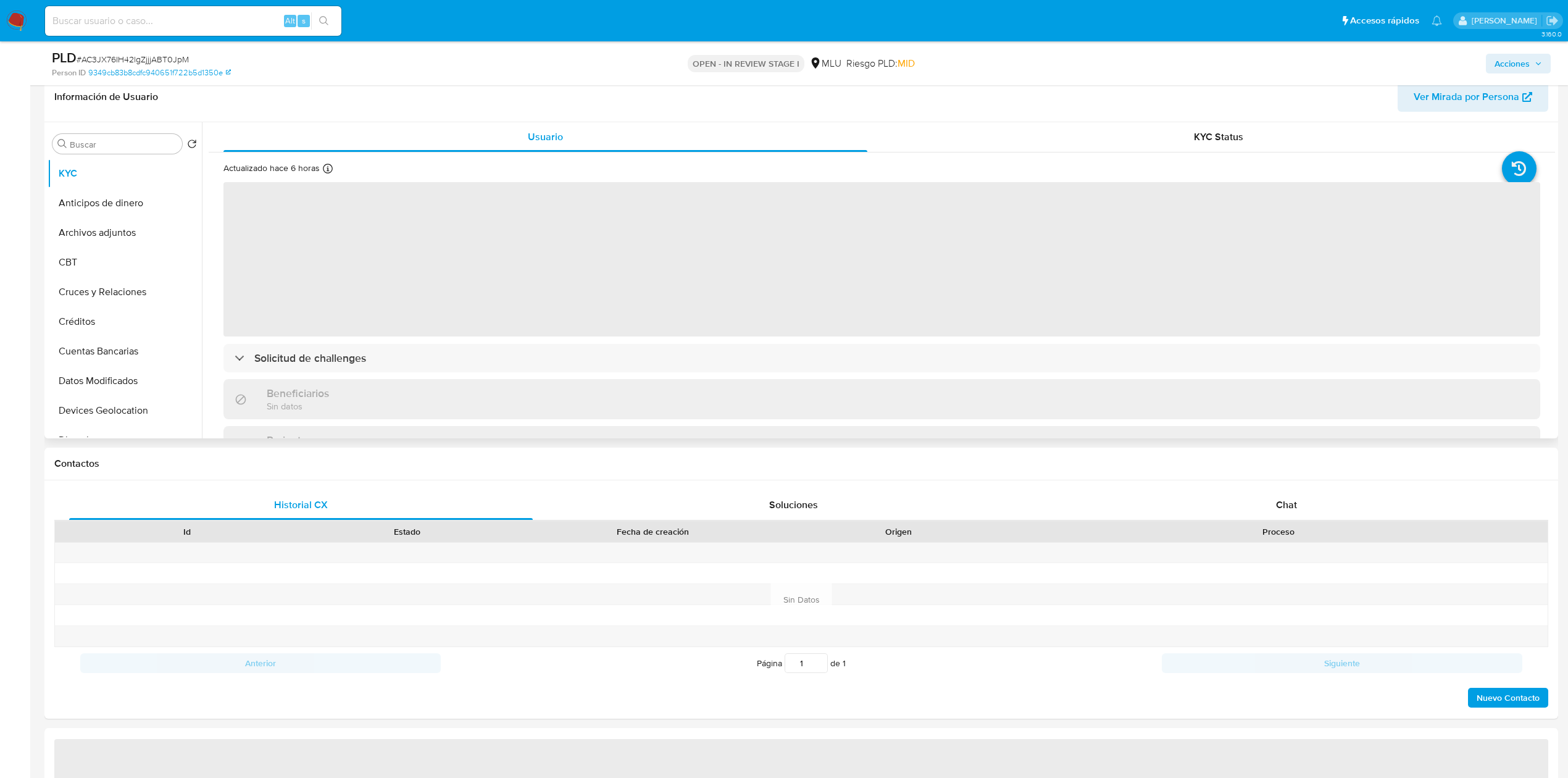
select select "10"
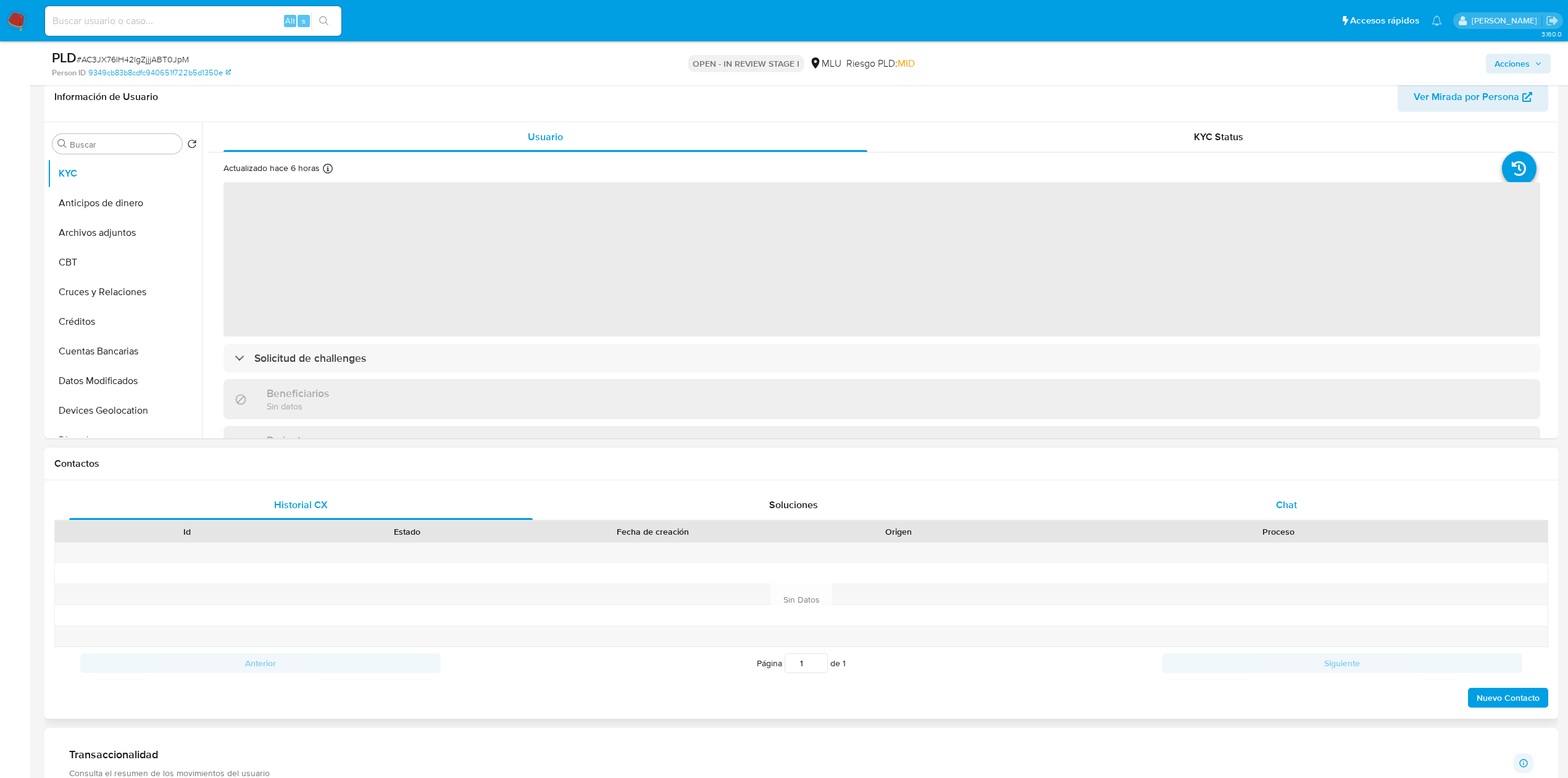
click at [1312, 509] on div "Chat" at bounding box center [1286, 504] width 463 height 30
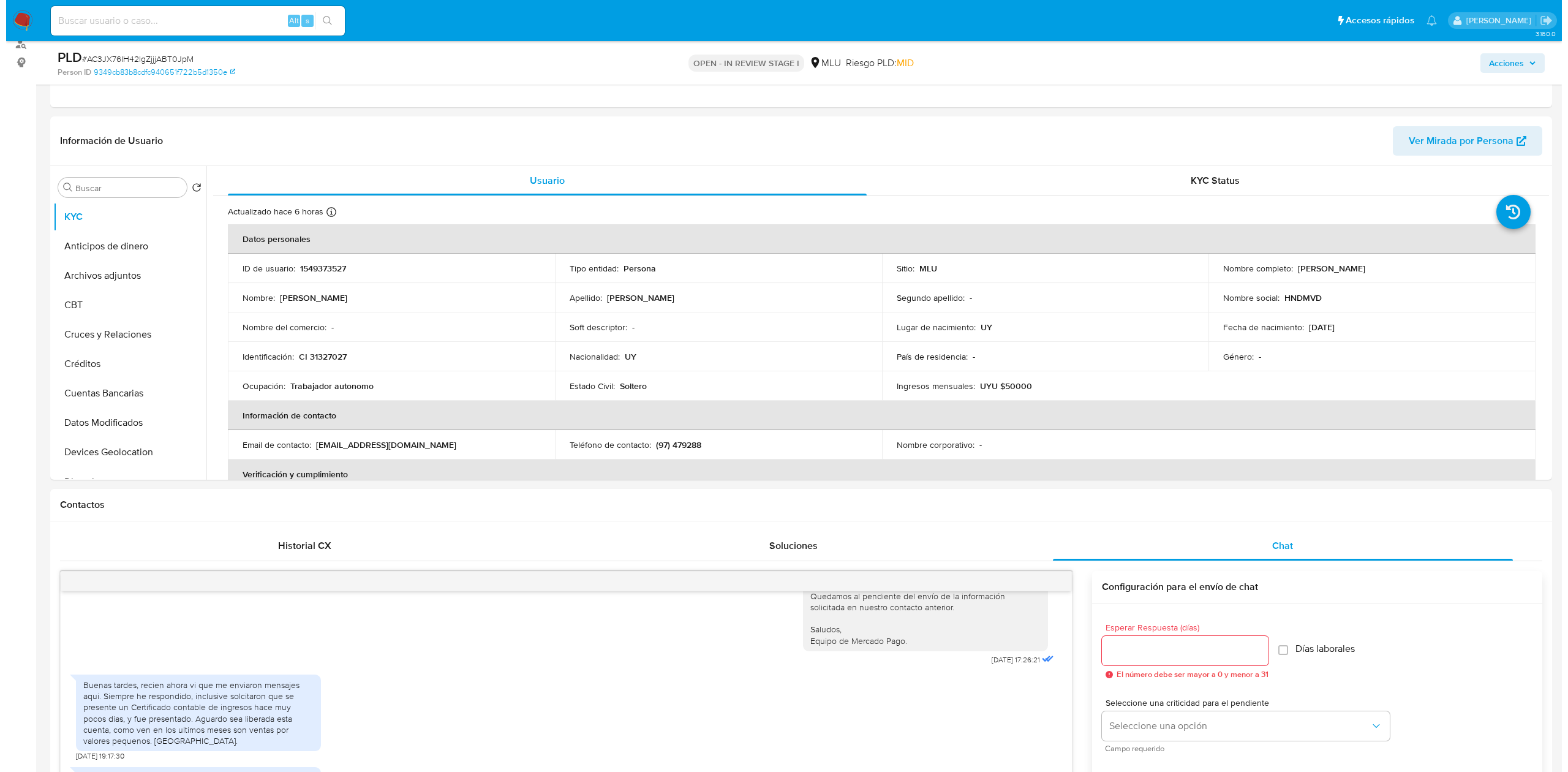
scroll to position [0, 0]
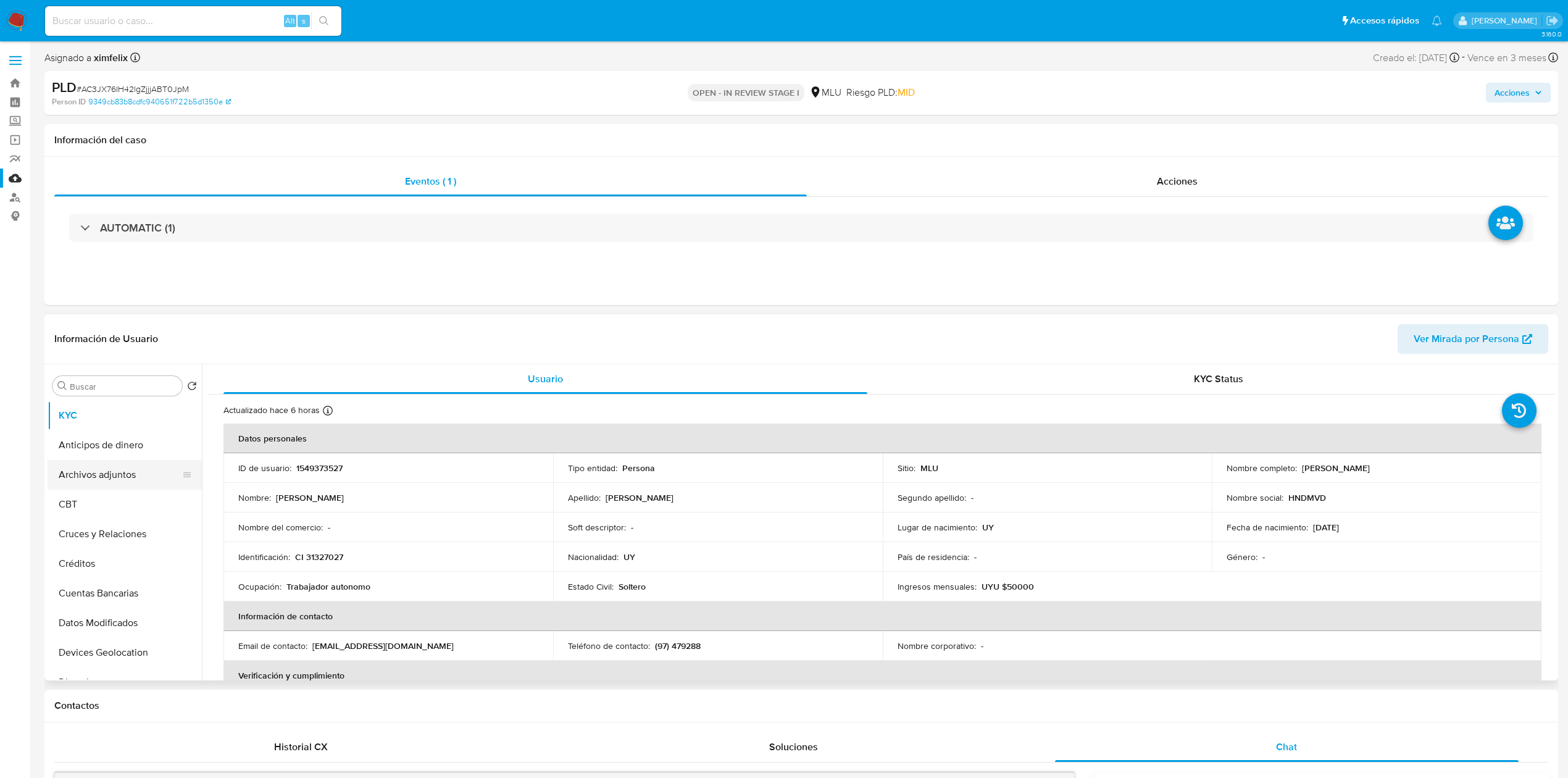
click at [116, 467] on button "Archivos adjuntos" at bounding box center [119, 474] width 144 height 30
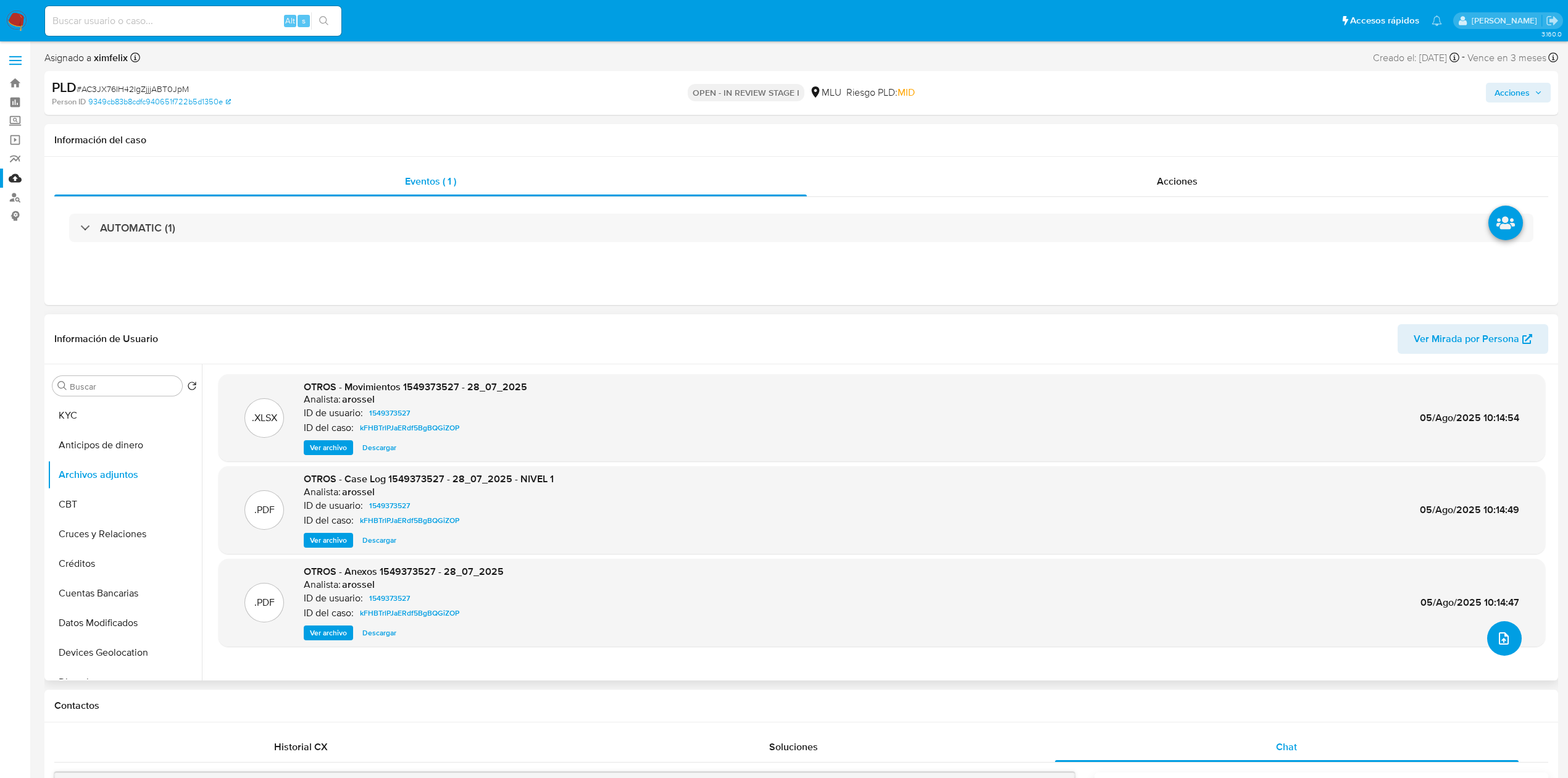
click at [1497, 643] on icon "upload-file" at bounding box center [1504, 638] width 15 height 15
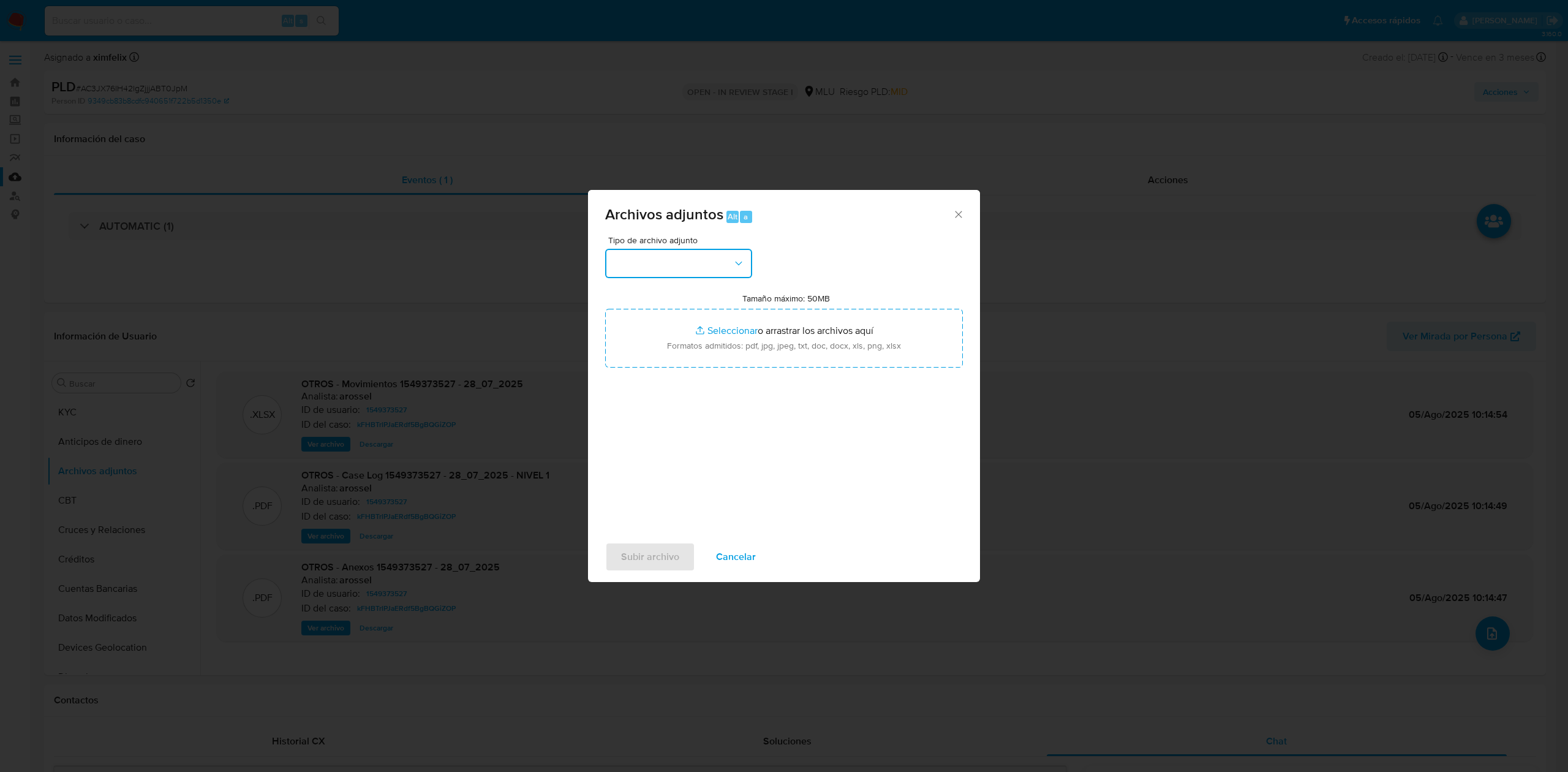
click at [711, 270] on button "button" at bounding box center [678, 263] width 147 height 30
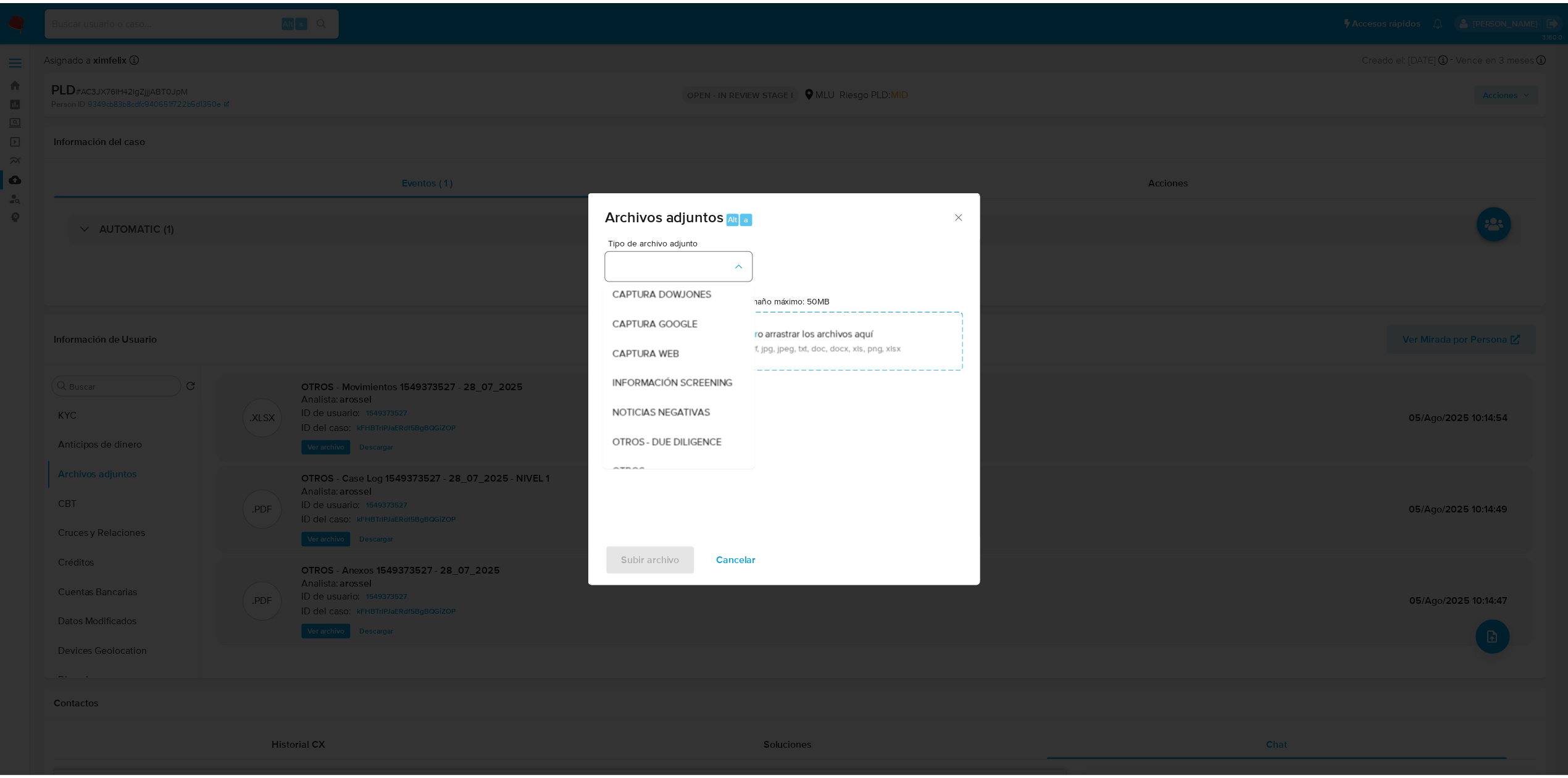
scroll to position [64, 0]
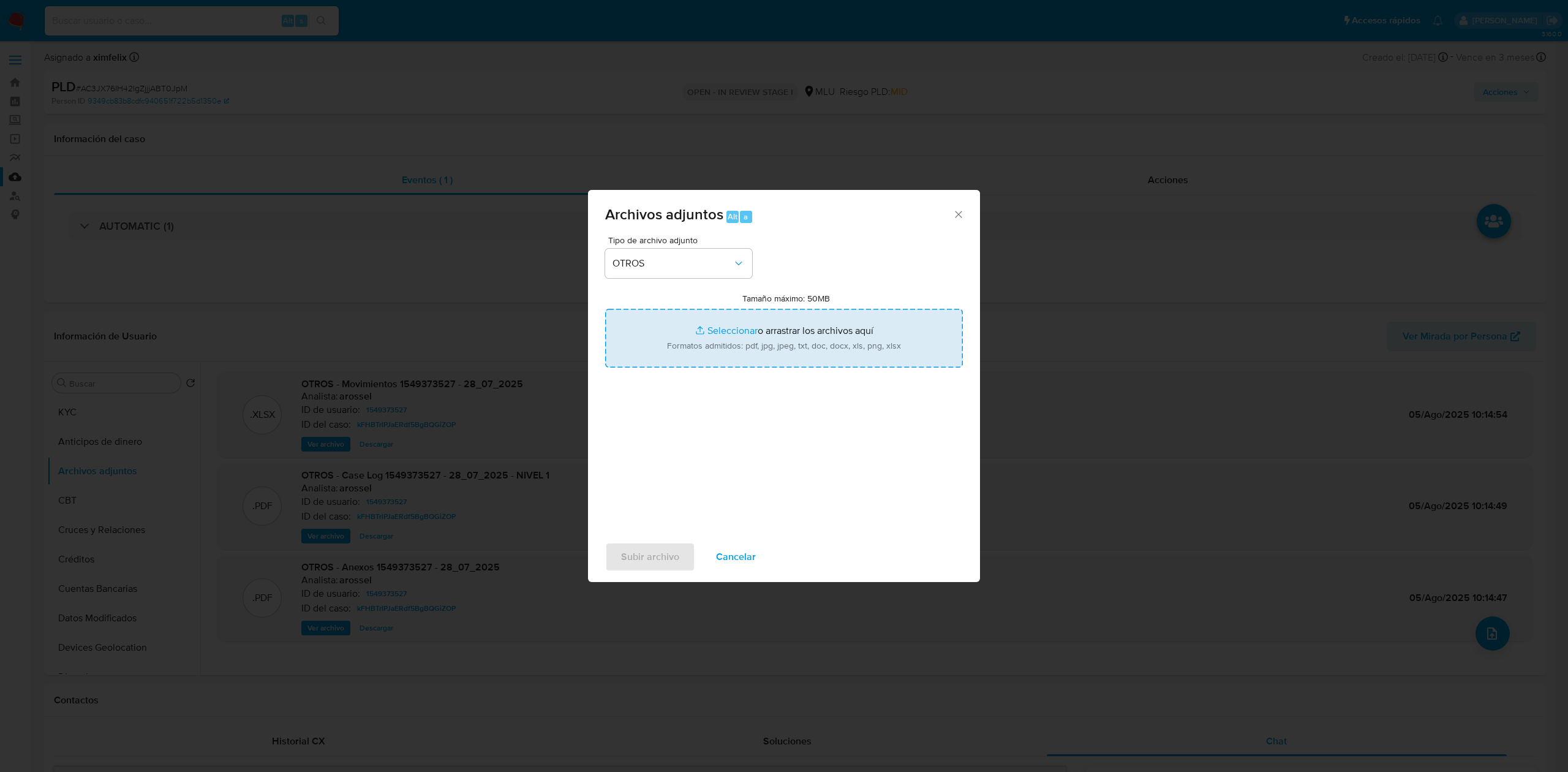
type input "C:\fakepath\TABLA TRANSACCIONAL 1549373527 16.09.2025.xlsx"
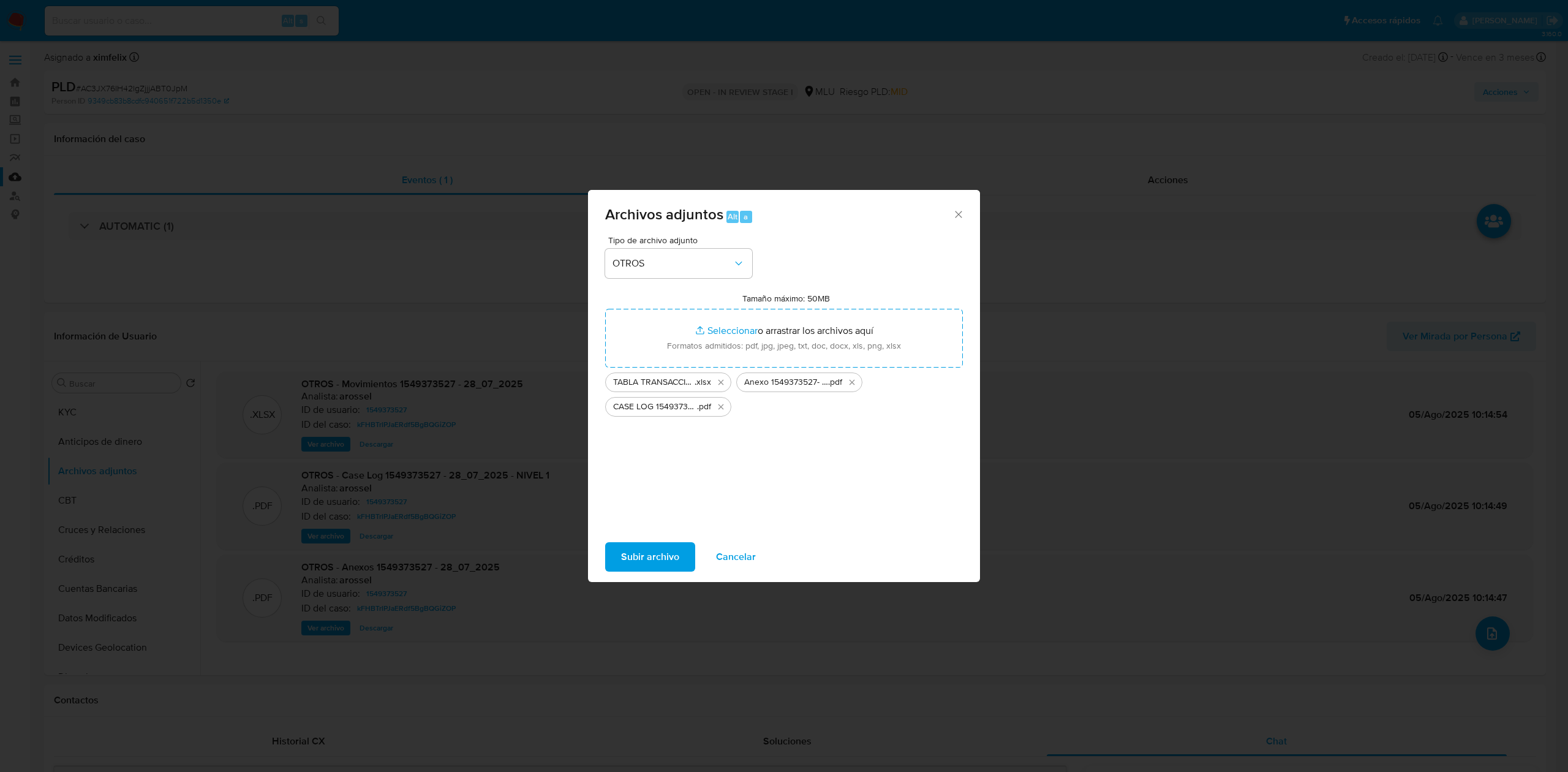
click at [659, 552] on span "Subir archivo" at bounding box center [650, 557] width 59 height 27
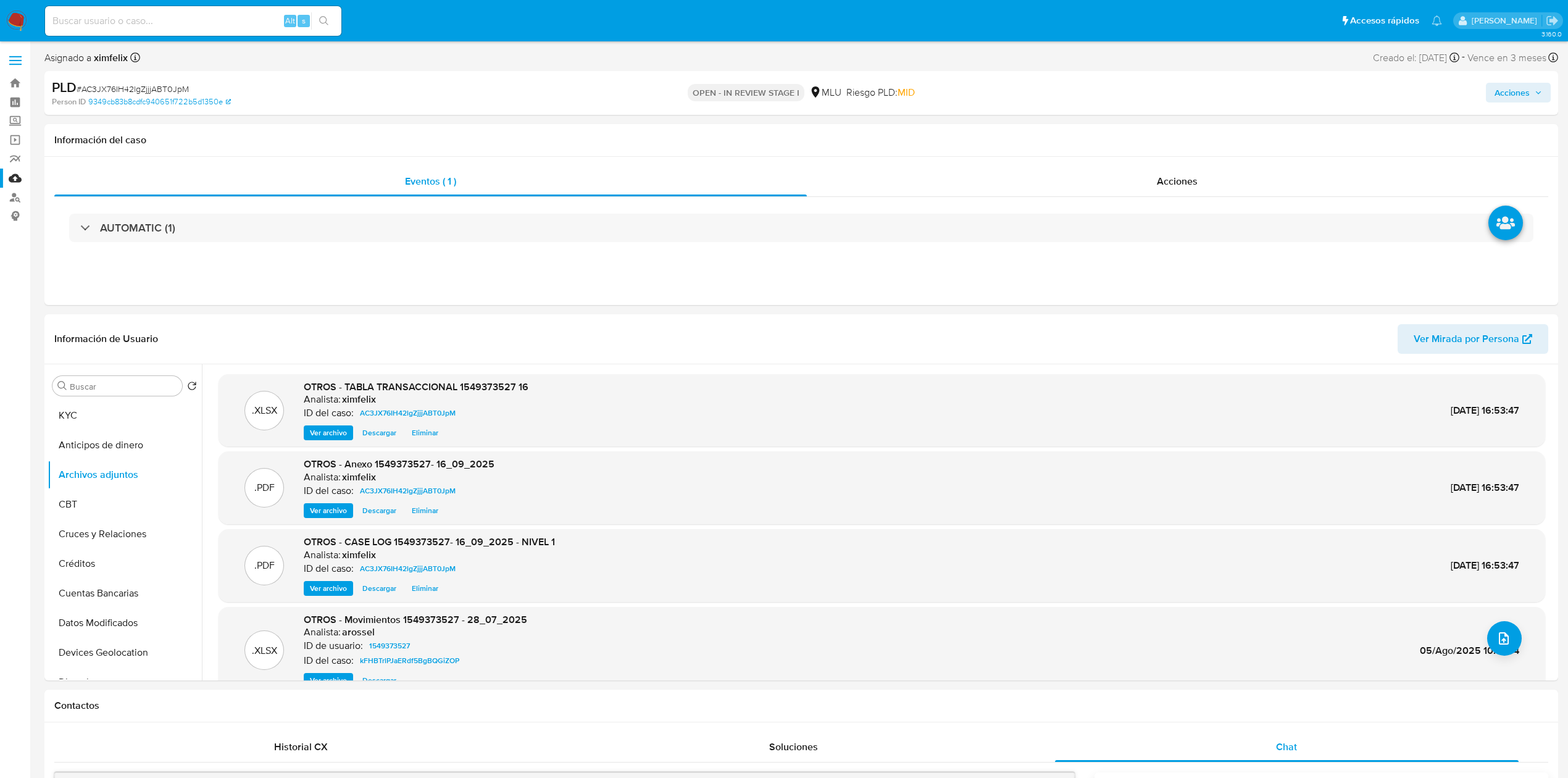
click at [1519, 90] on span "Acciones" at bounding box center [1512, 92] width 35 height 20
click at [1188, 122] on div "Resolución del caso Alt r" at bounding box center [1183, 131] width 118 height 32
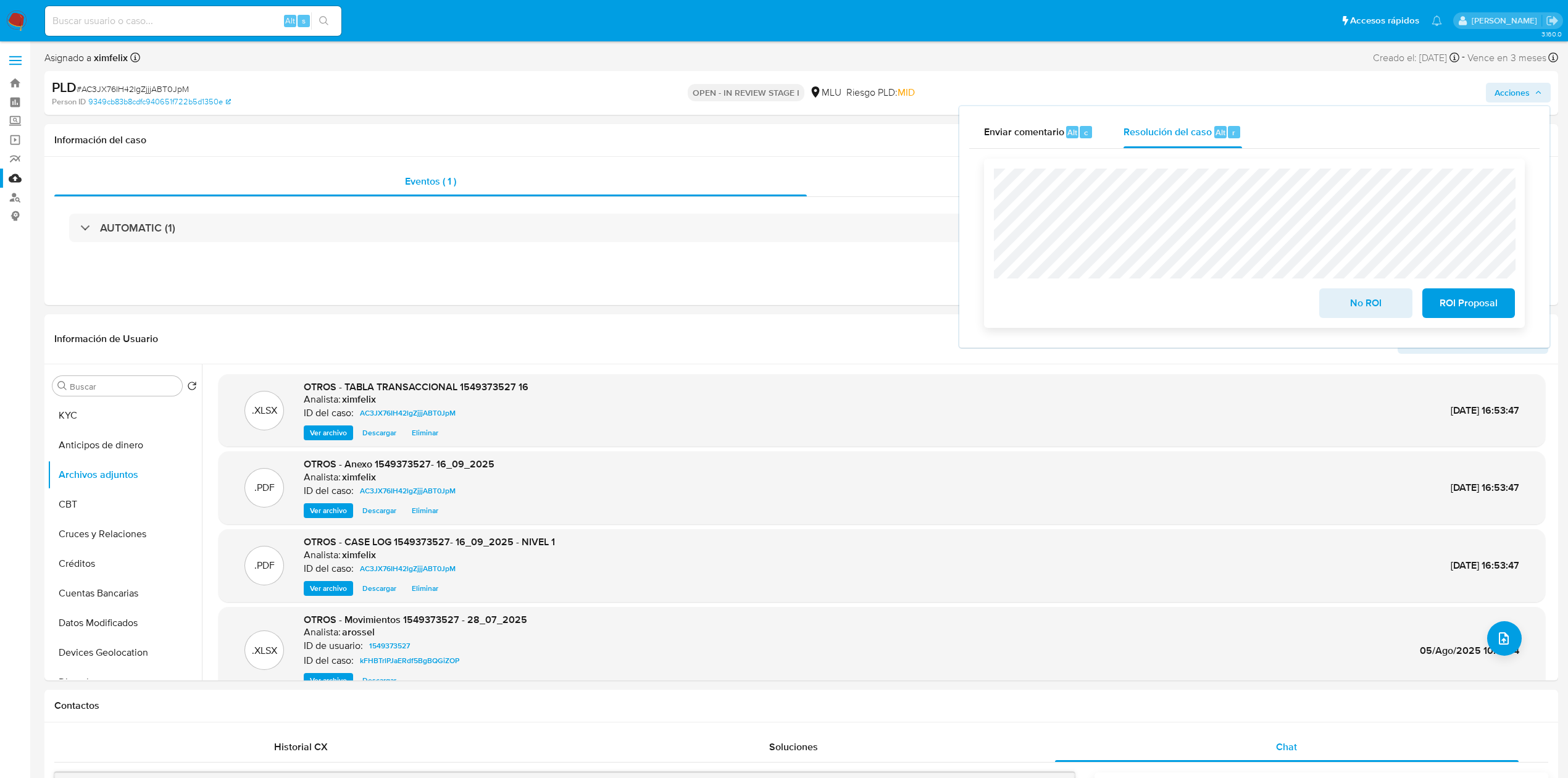
click at [1452, 300] on span "ROI Proposal" at bounding box center [1468, 303] width 61 height 27
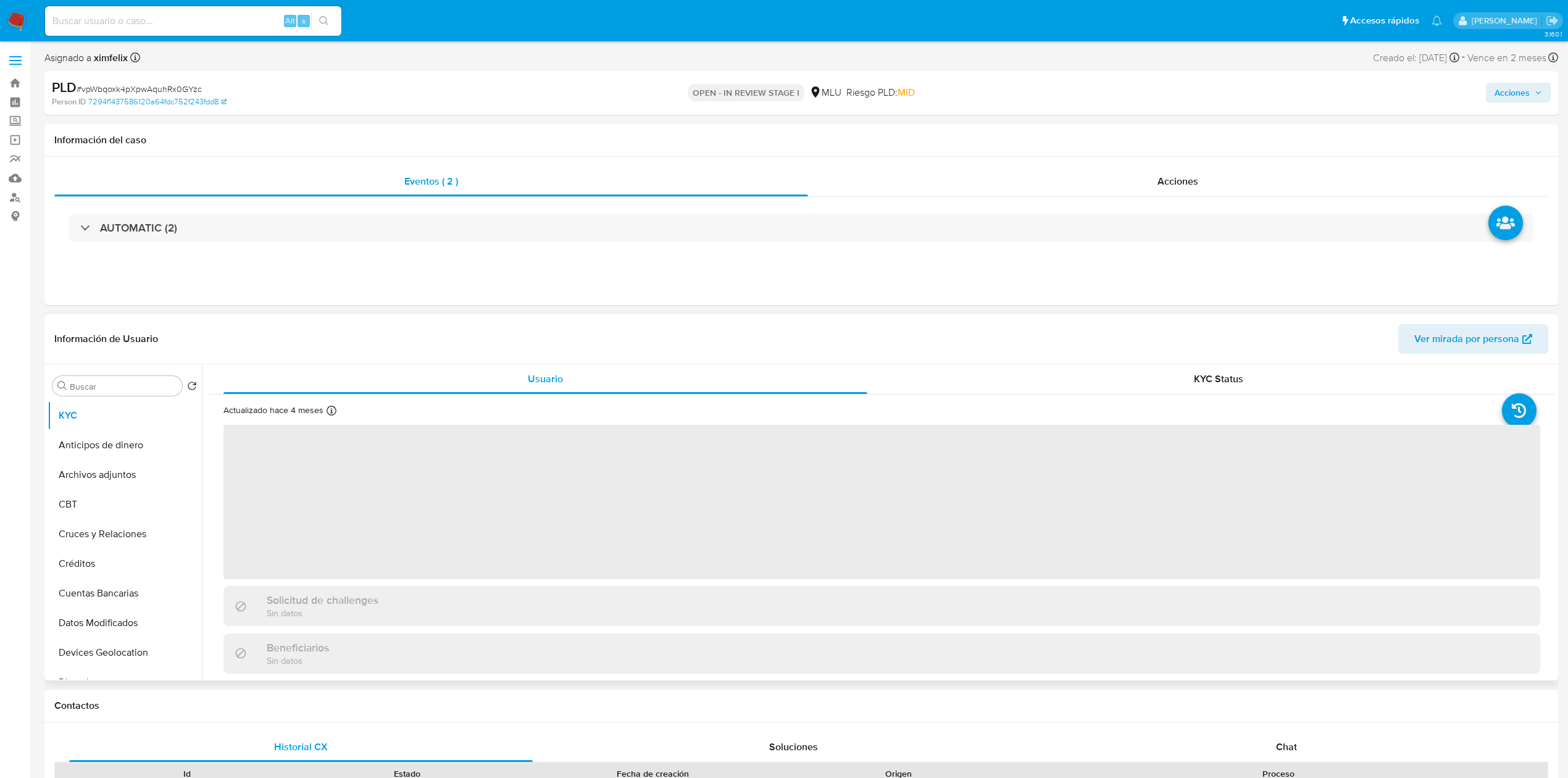
select select "10"
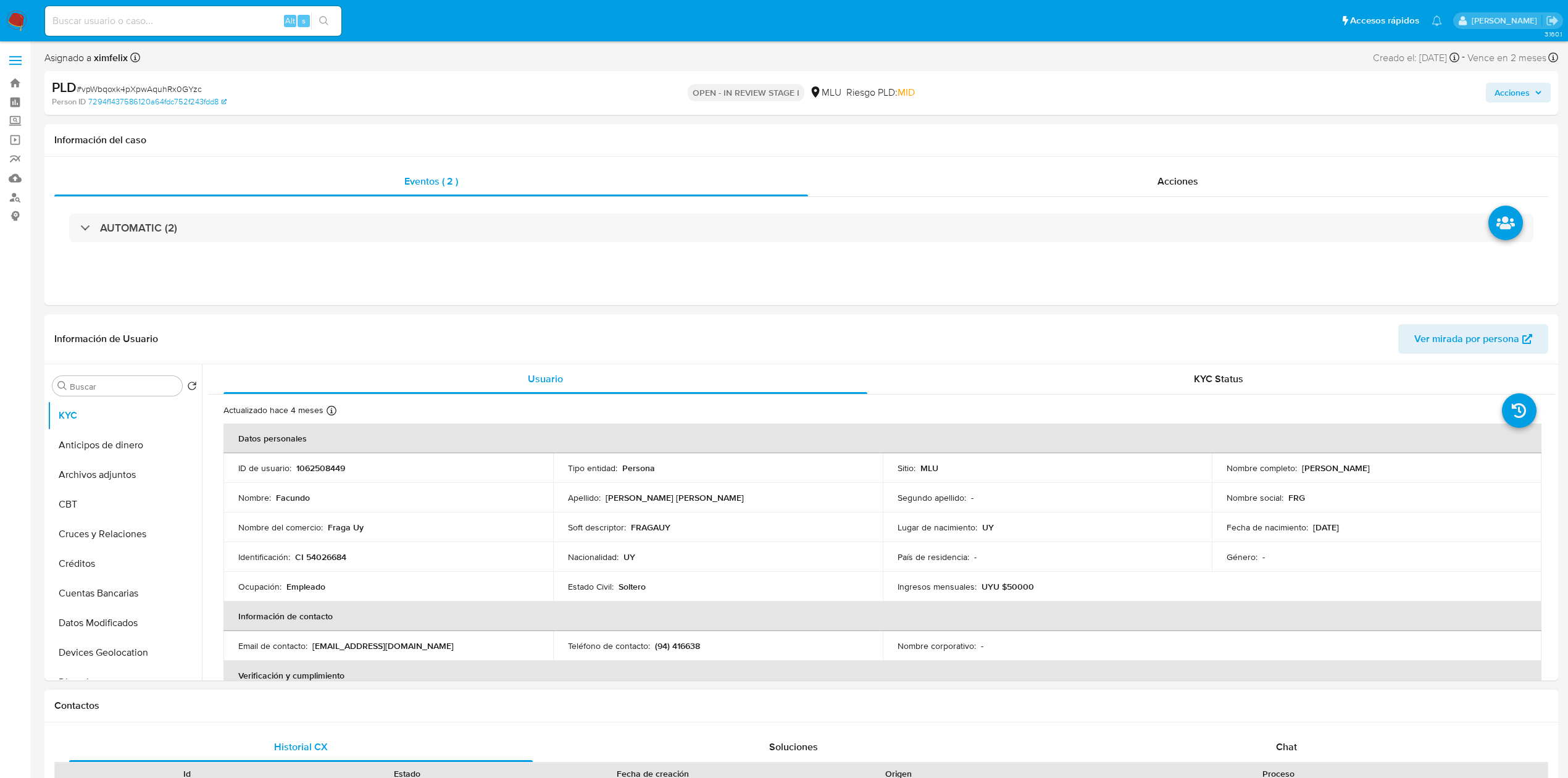
drag, startPoint x: 1282, startPoint y: 737, endPoint x: 1579, endPoint y: 336, distance: 499.0
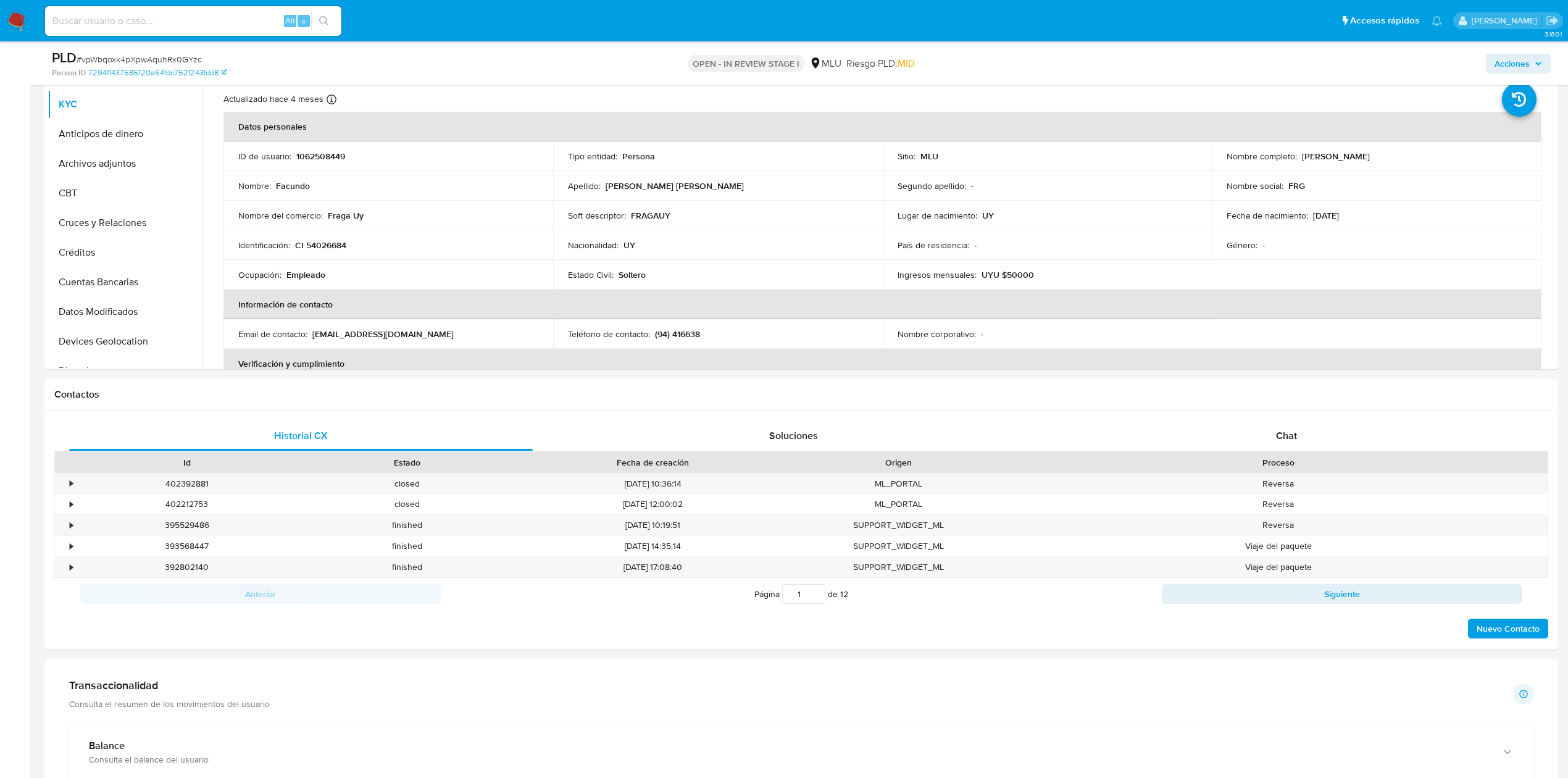
scroll to position [272, 0]
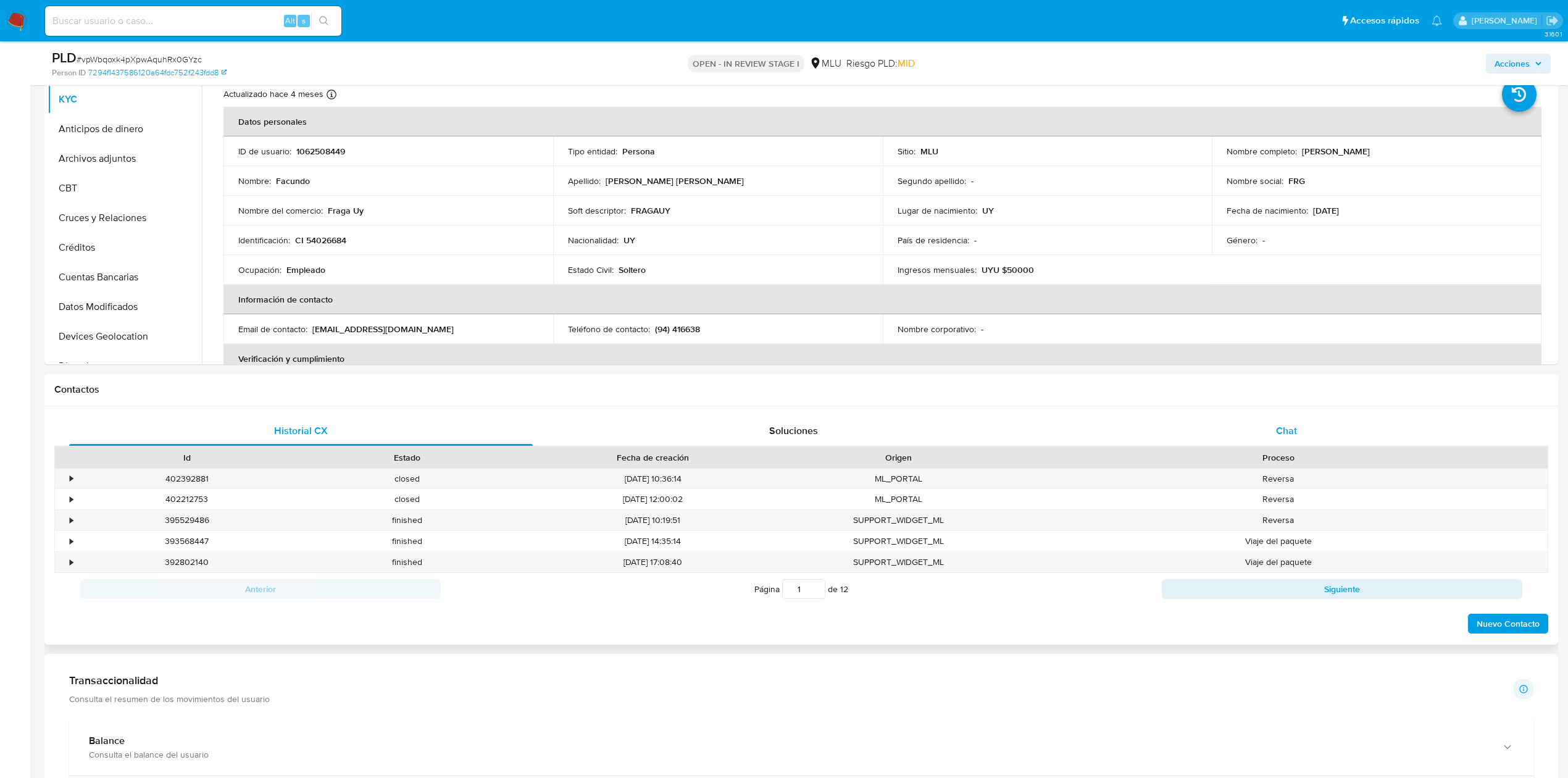
click at [1274, 428] on div "Chat" at bounding box center [1286, 431] width 463 height 30
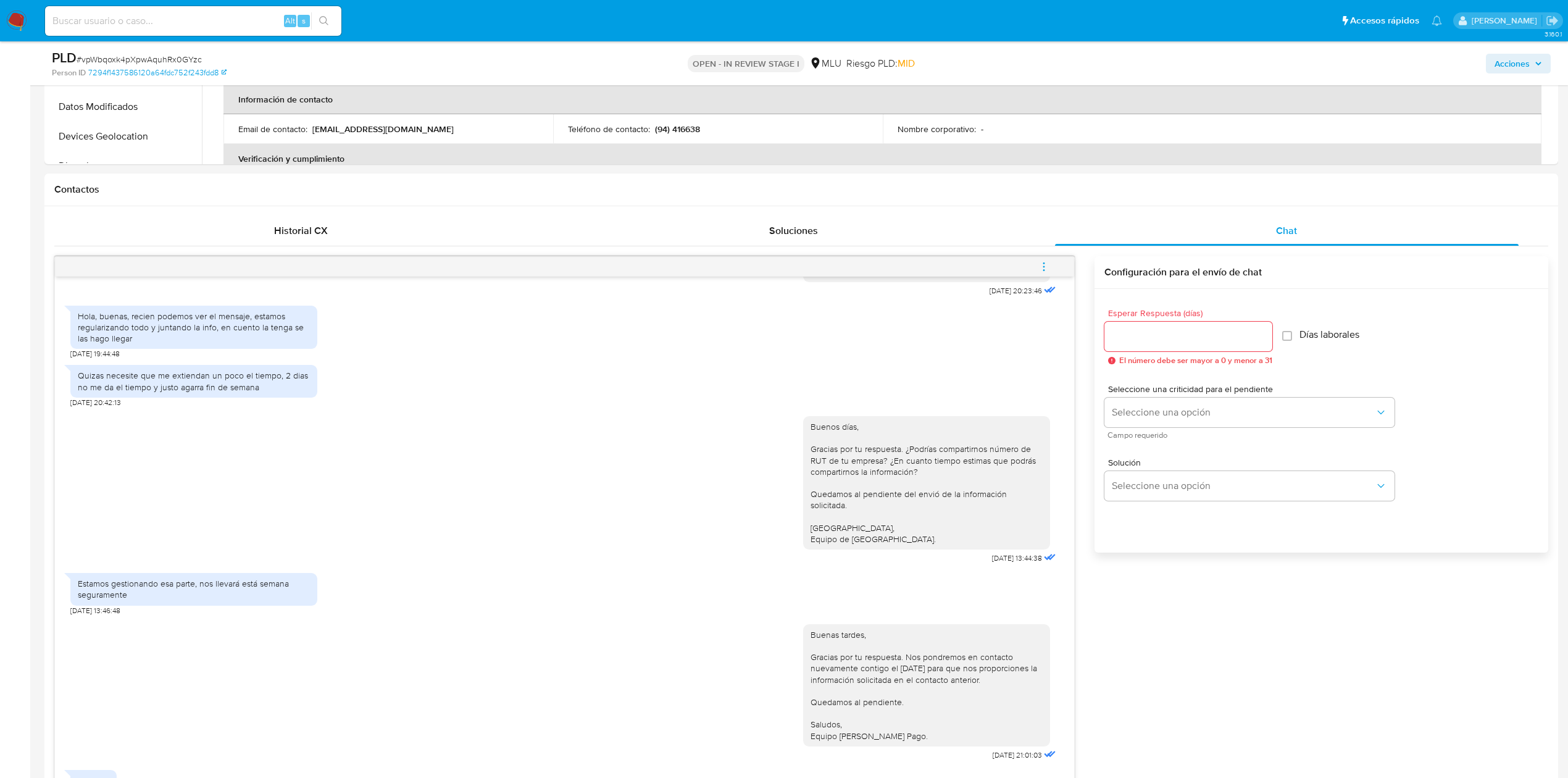
scroll to position [571, 0]
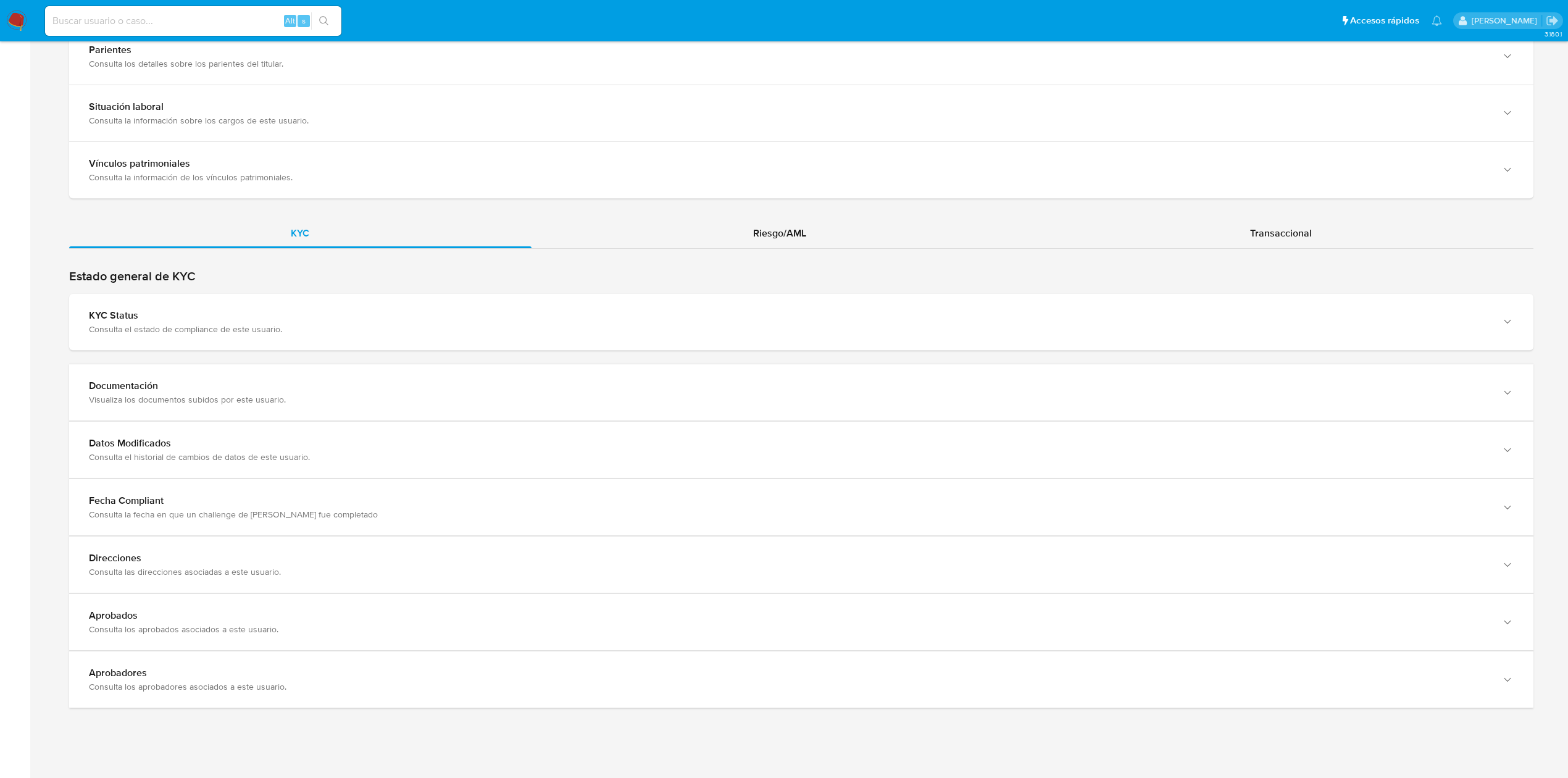
scroll to position [987, 0]
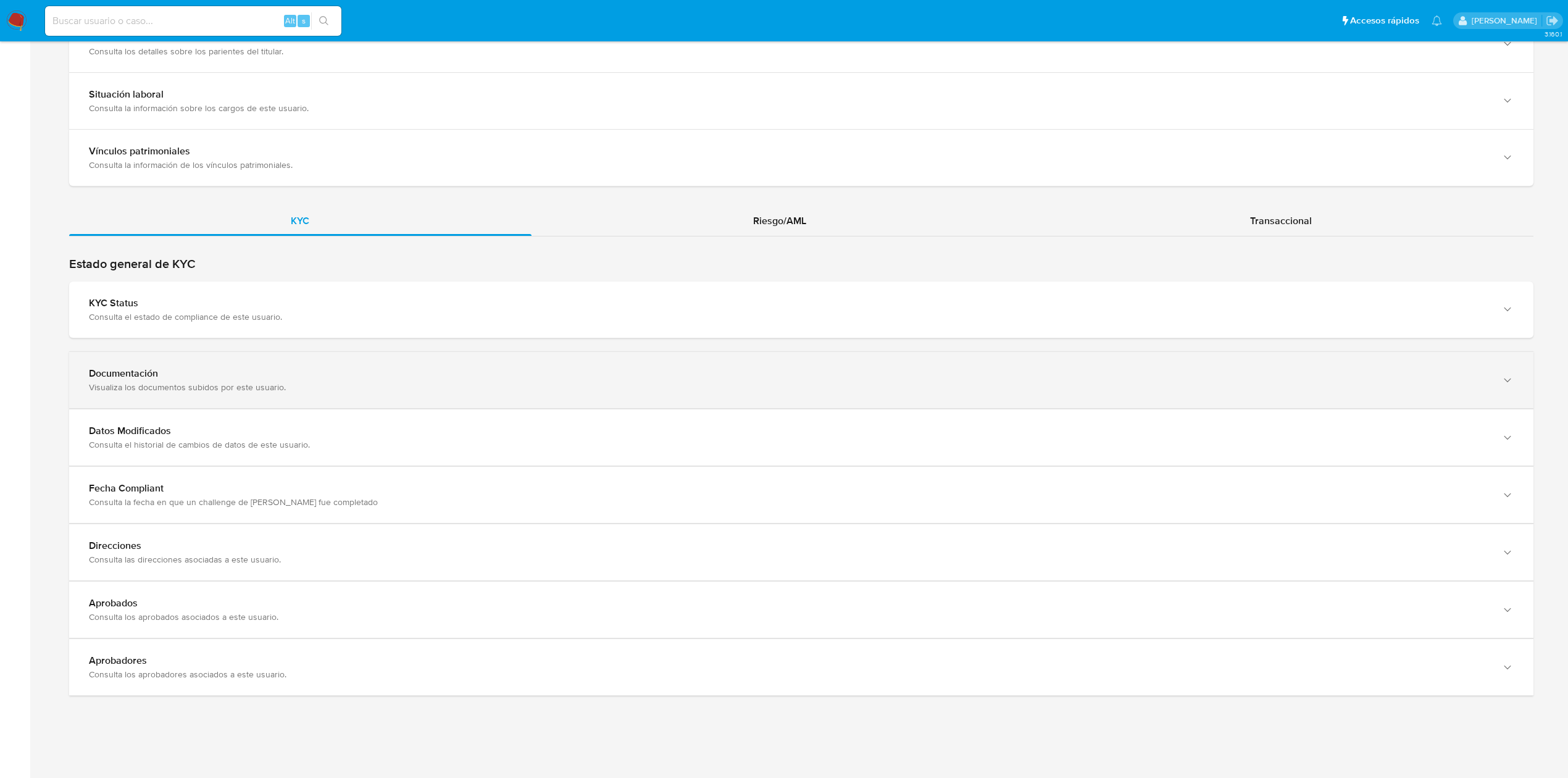
click at [756, 376] on div "Documentación" at bounding box center [789, 374] width 1400 height 13
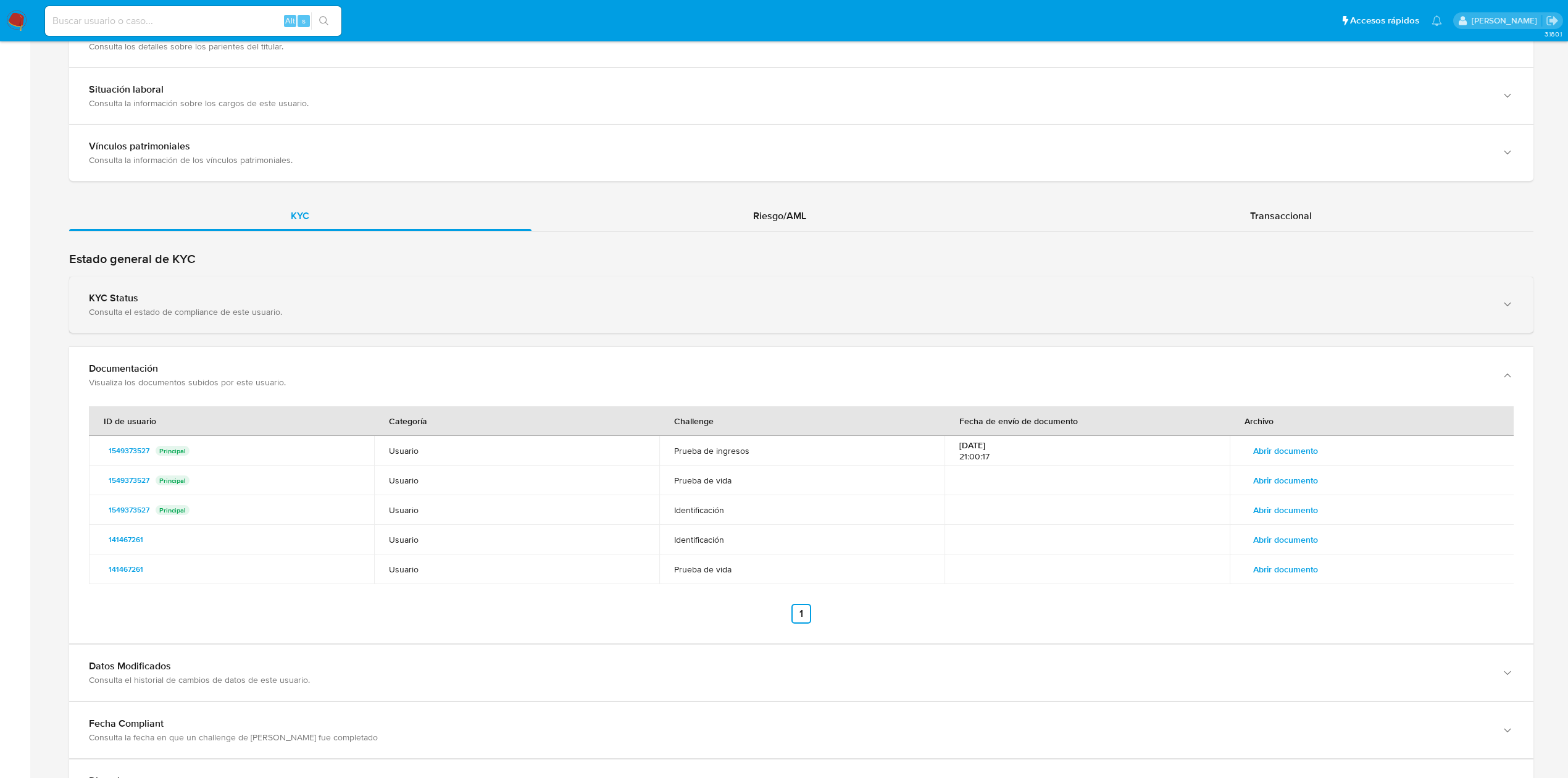
click at [751, 302] on div "KYC Status" at bounding box center [789, 298] width 1400 height 13
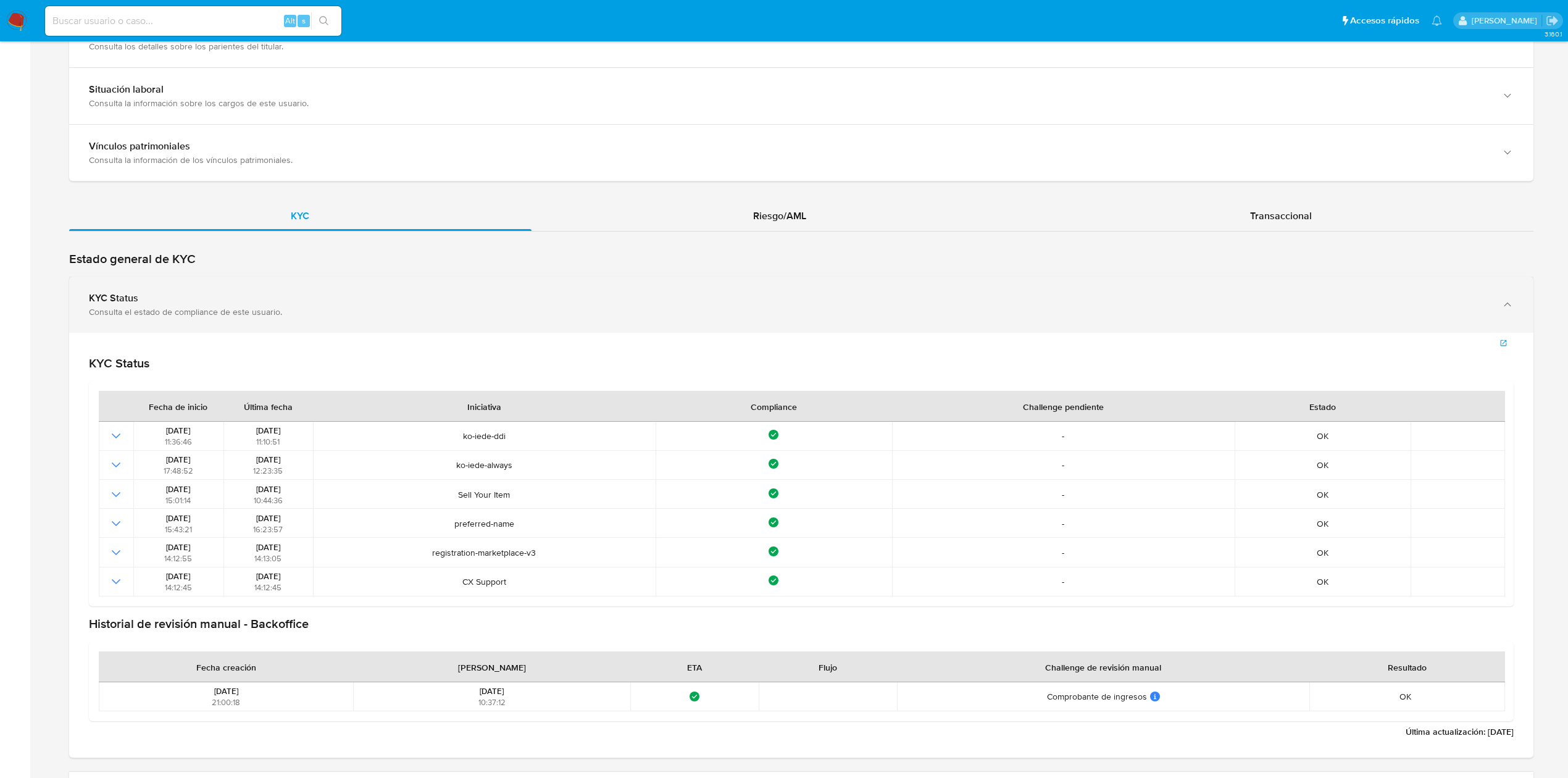
click at [712, 297] on div "KYC Status" at bounding box center [789, 298] width 1400 height 13
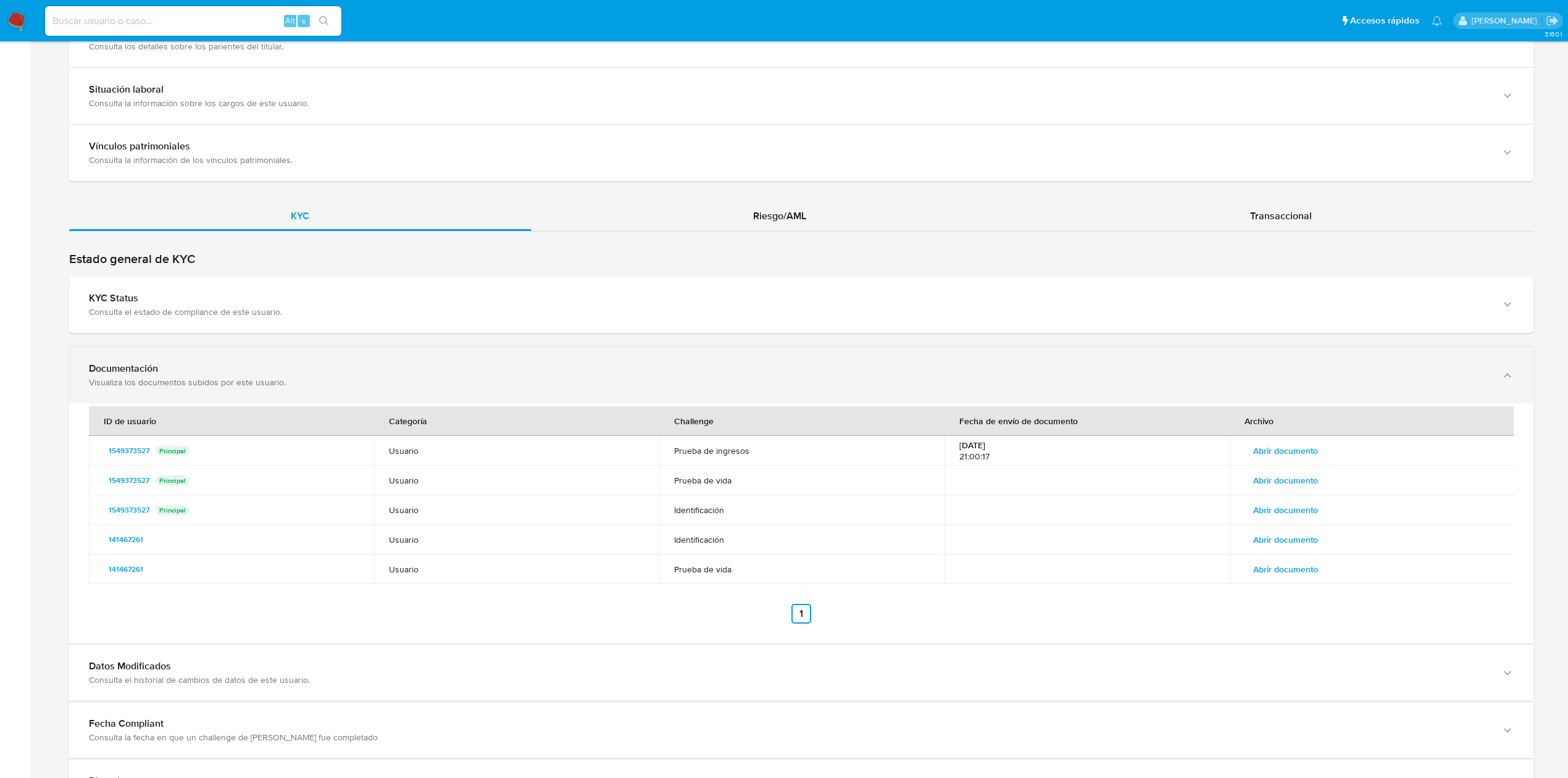
click at [814, 378] on div "Visualiza los documentos subidos por este usuario." at bounding box center [789, 382] width 1400 height 11
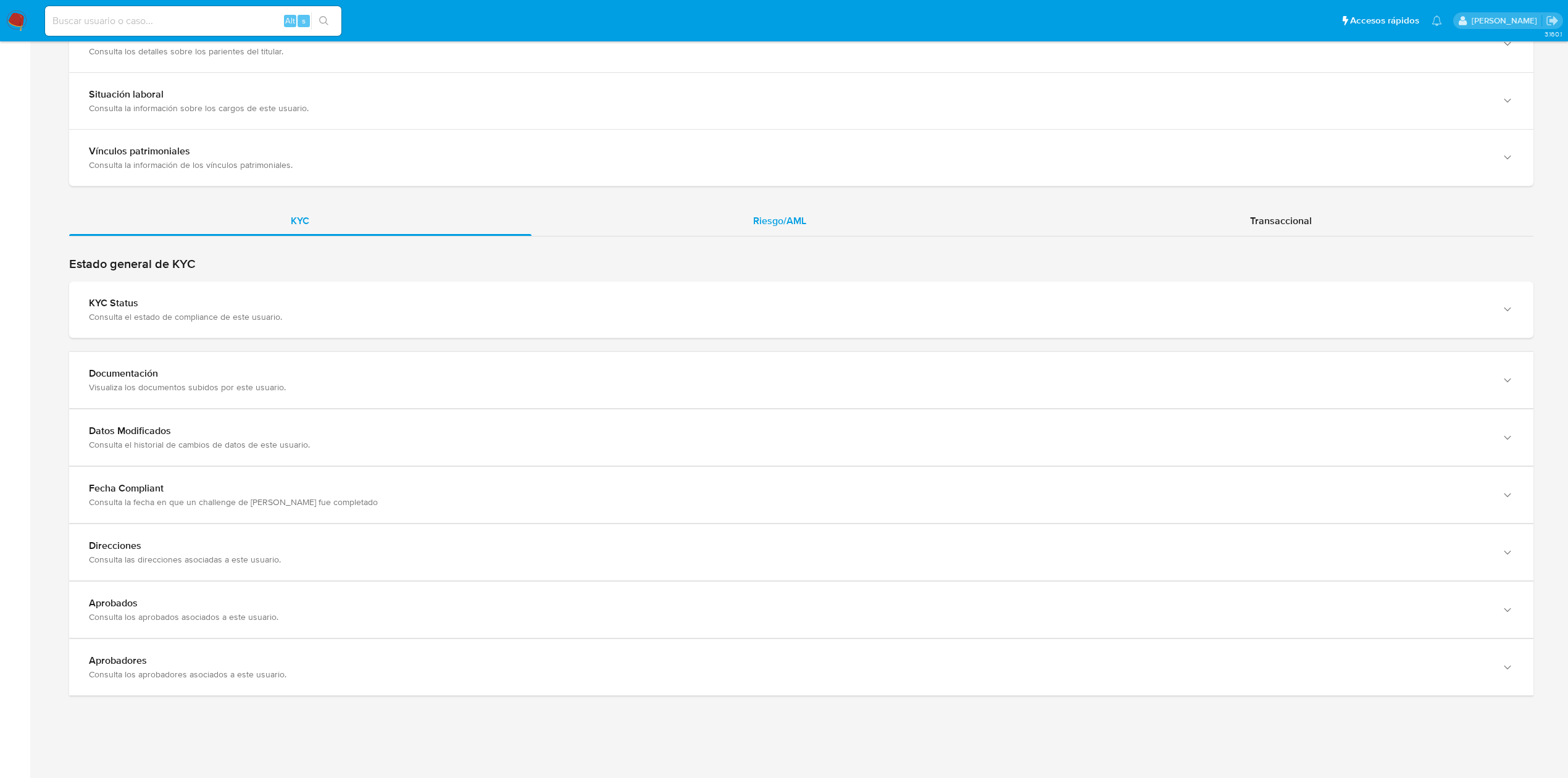
click at [754, 208] on div "Riesgo/AML" at bounding box center [780, 220] width 497 height 30
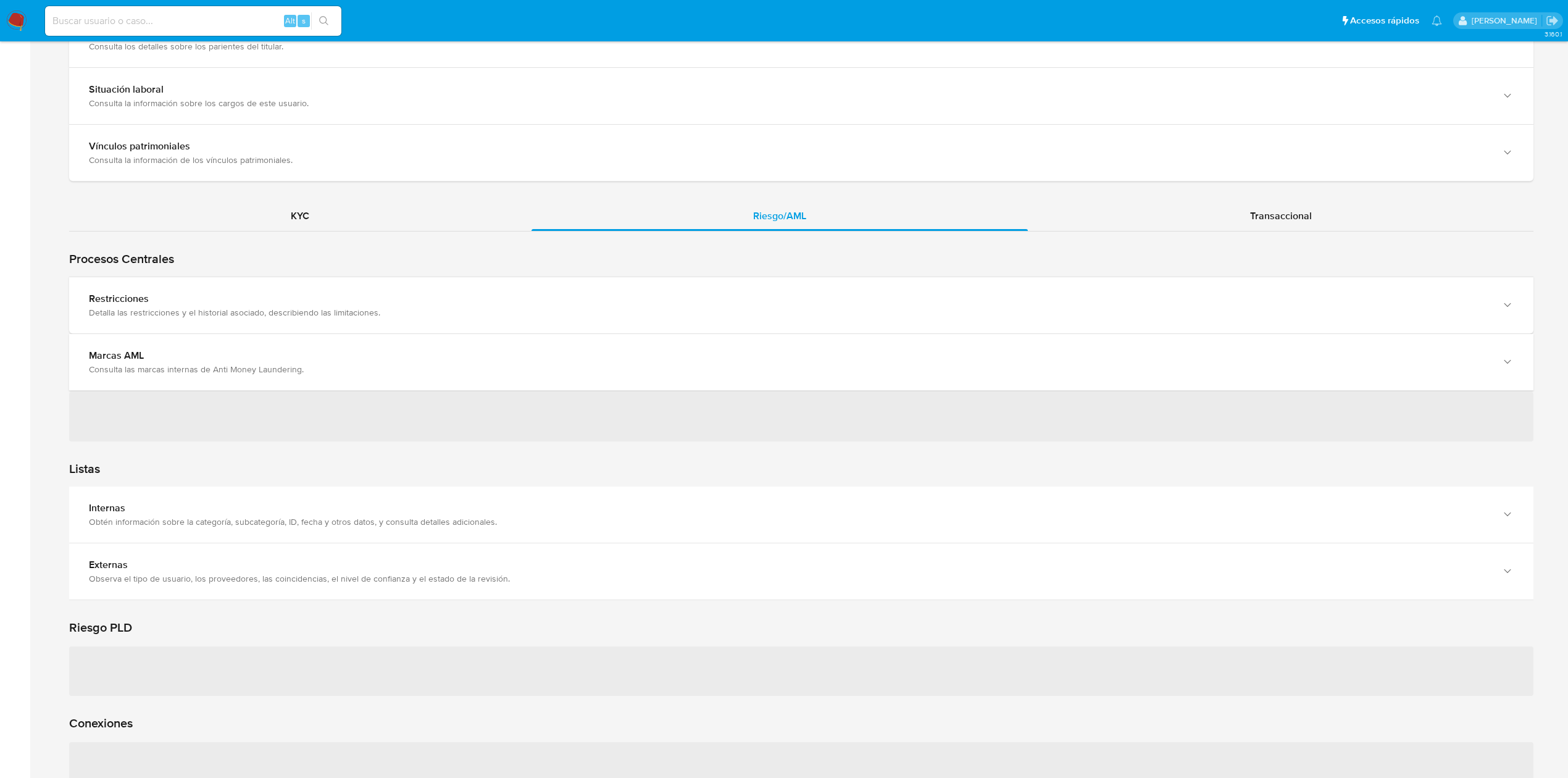
click at [1205, 200] on div "KYC Riesgo/AML Transaccional Procesos Centrales Restricciones Detalla las restr…" at bounding box center [801, 73] width 1465 height 1832
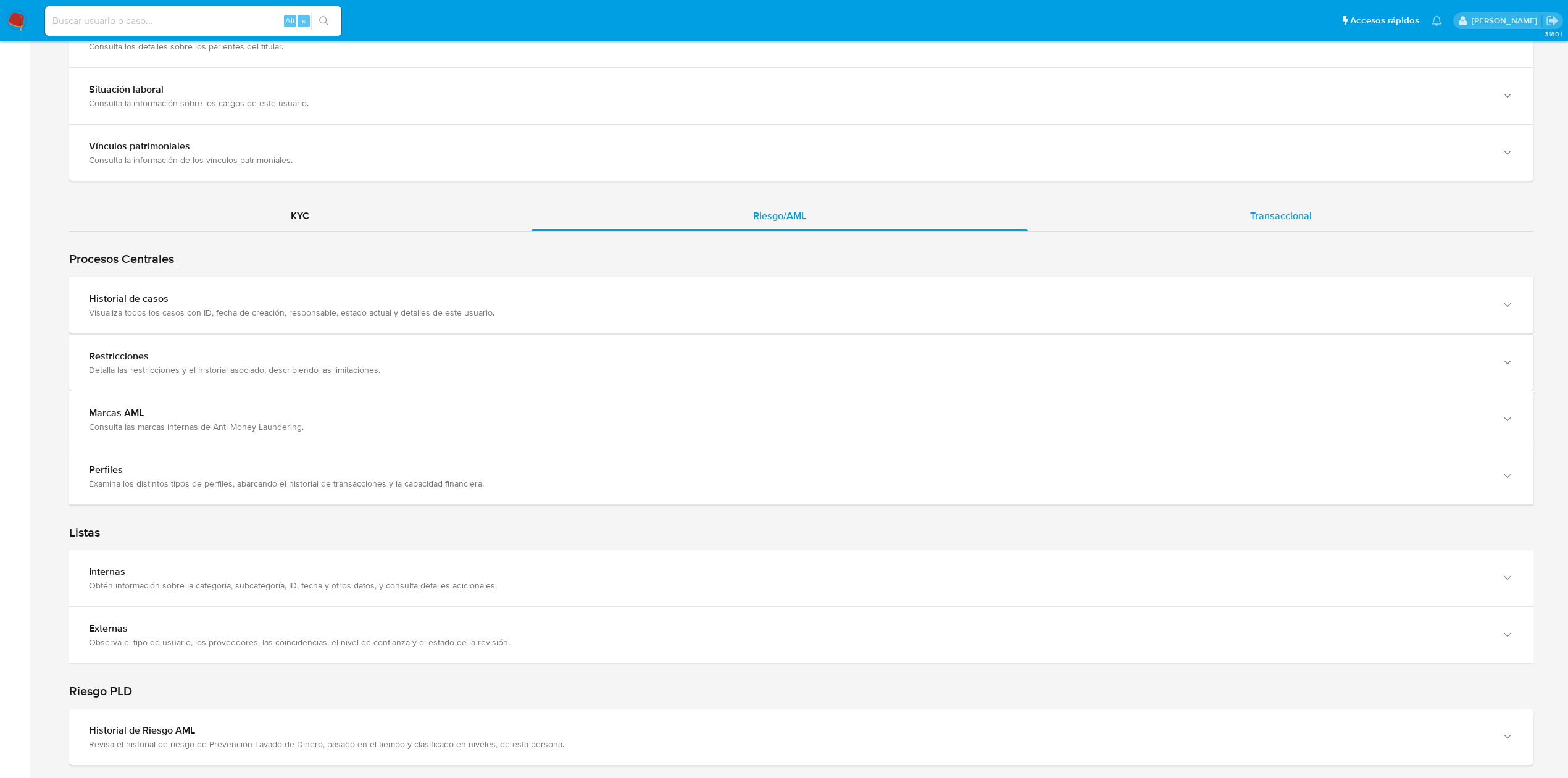
click at [1243, 208] on div "Transaccional" at bounding box center [1280, 216] width 505 height 30
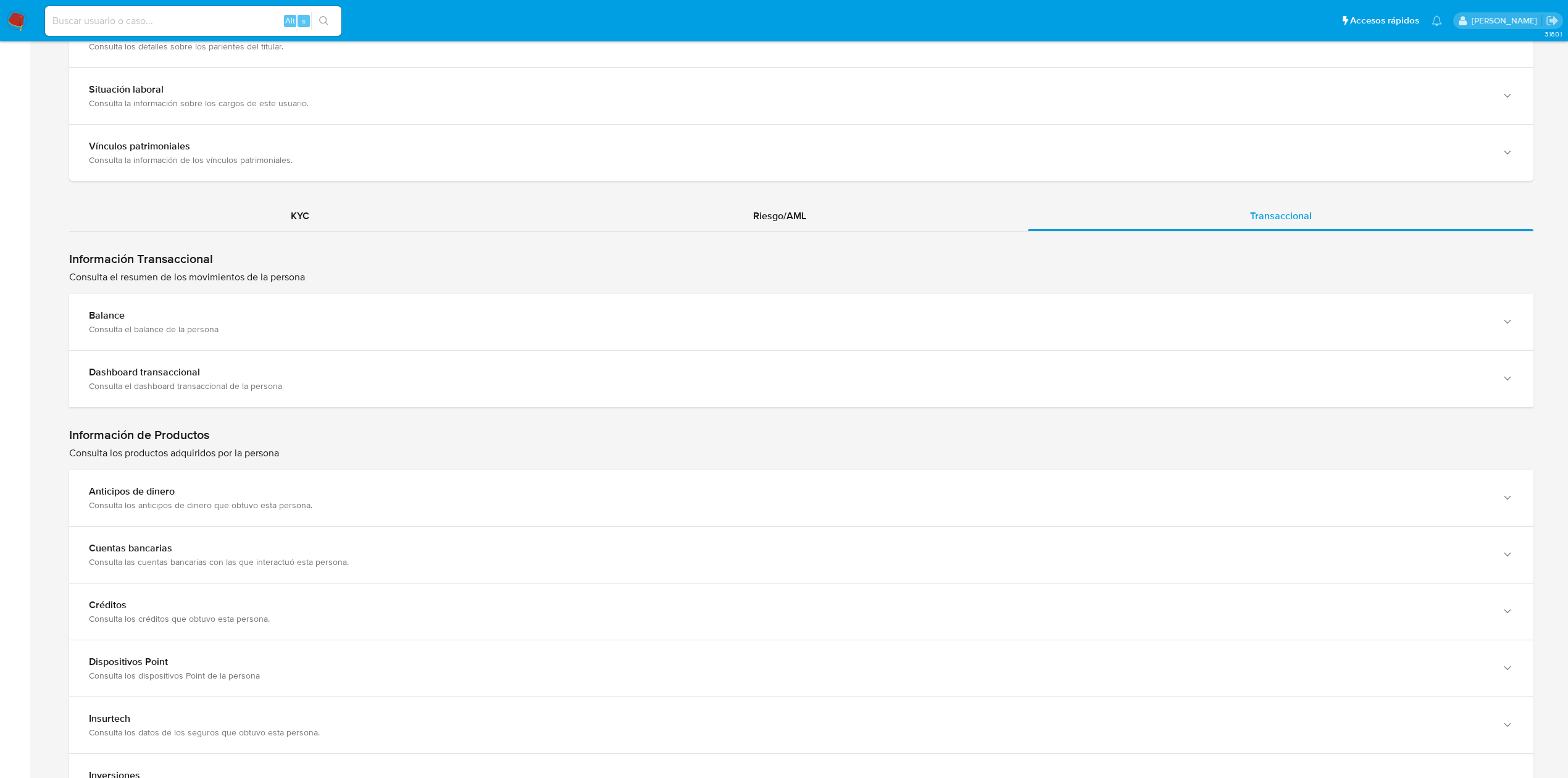
scroll to position [1035, 0]
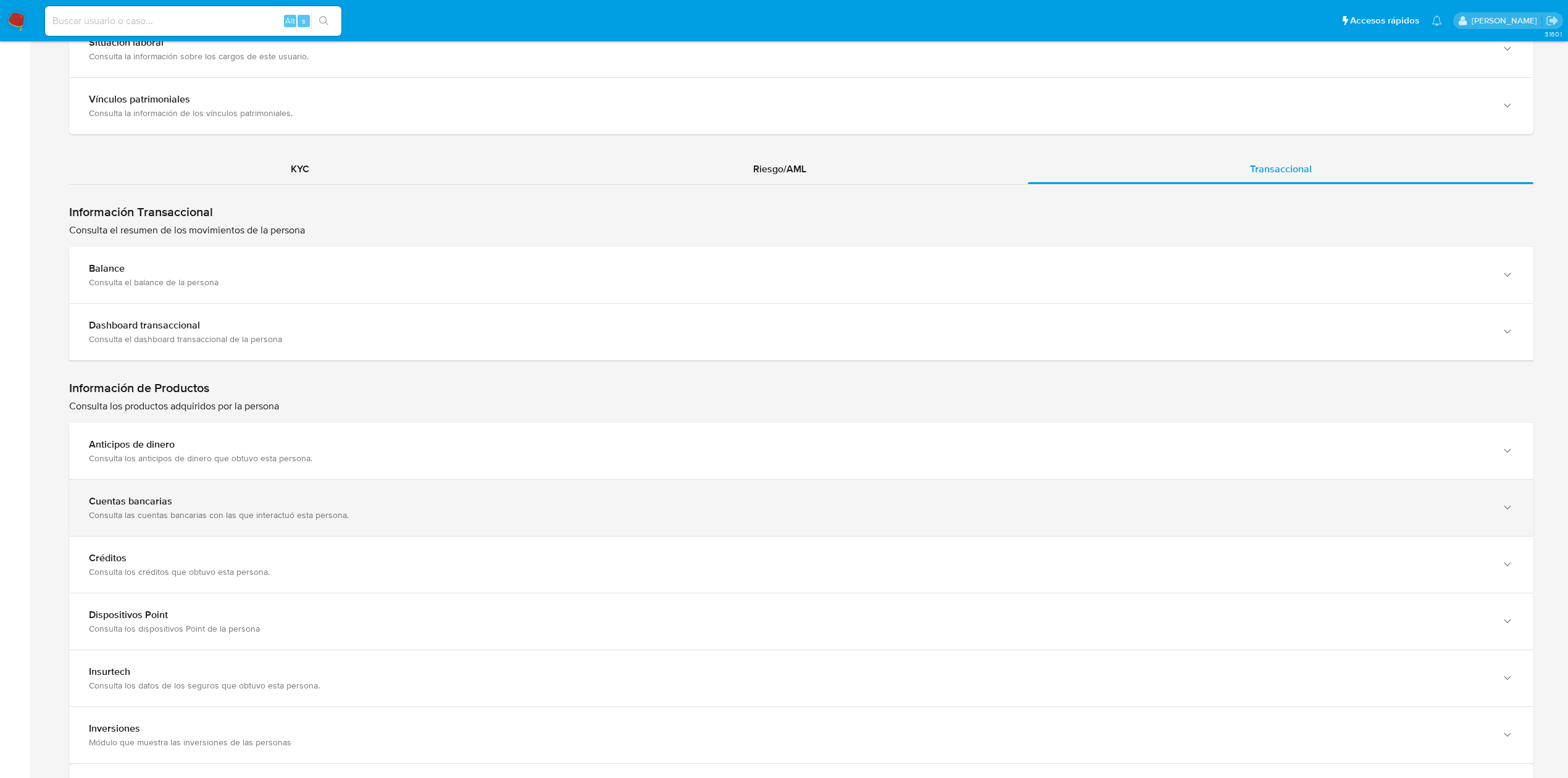
click at [1095, 519] on div "Consulta las cuentas bancarias con las que interactuó esta persona." at bounding box center [789, 515] width 1400 height 11
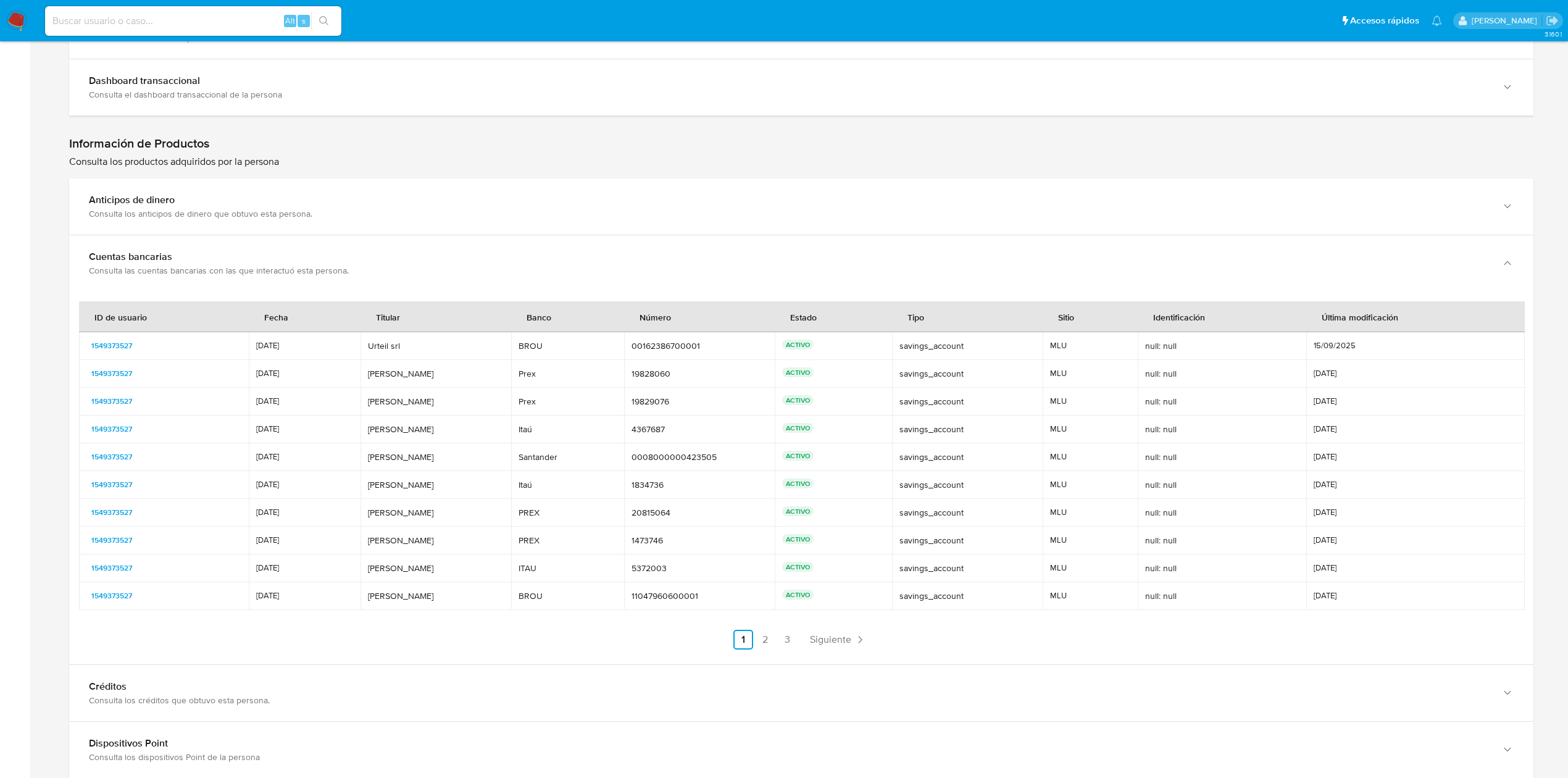
scroll to position [1252, 0]
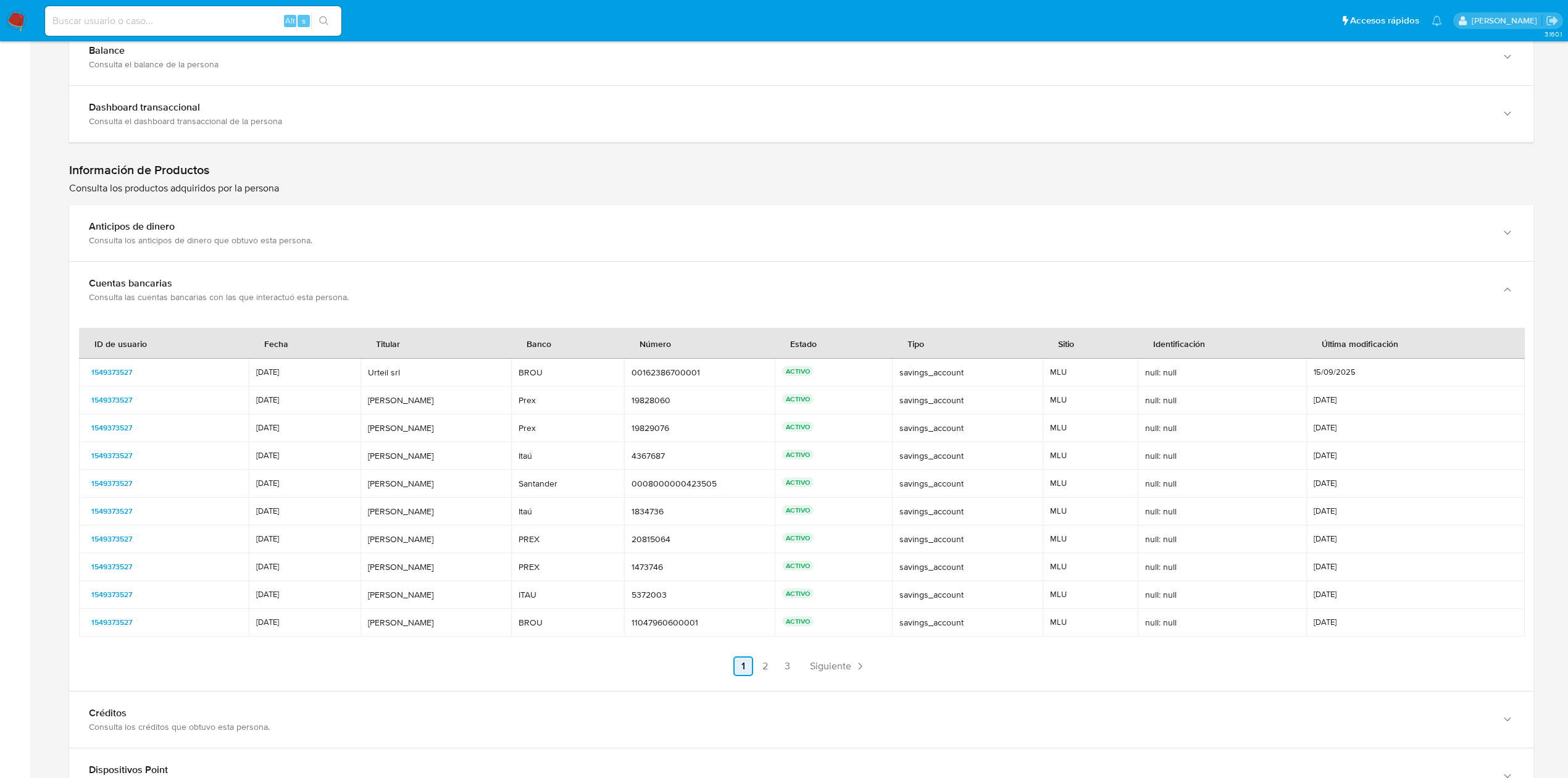
click at [749, 676] on link "1" at bounding box center [744, 666] width 20 height 20
click at [761, 676] on link "2" at bounding box center [765, 666] width 20 height 20
click at [821, 672] on link "3" at bounding box center [821, 666] width 20 height 20
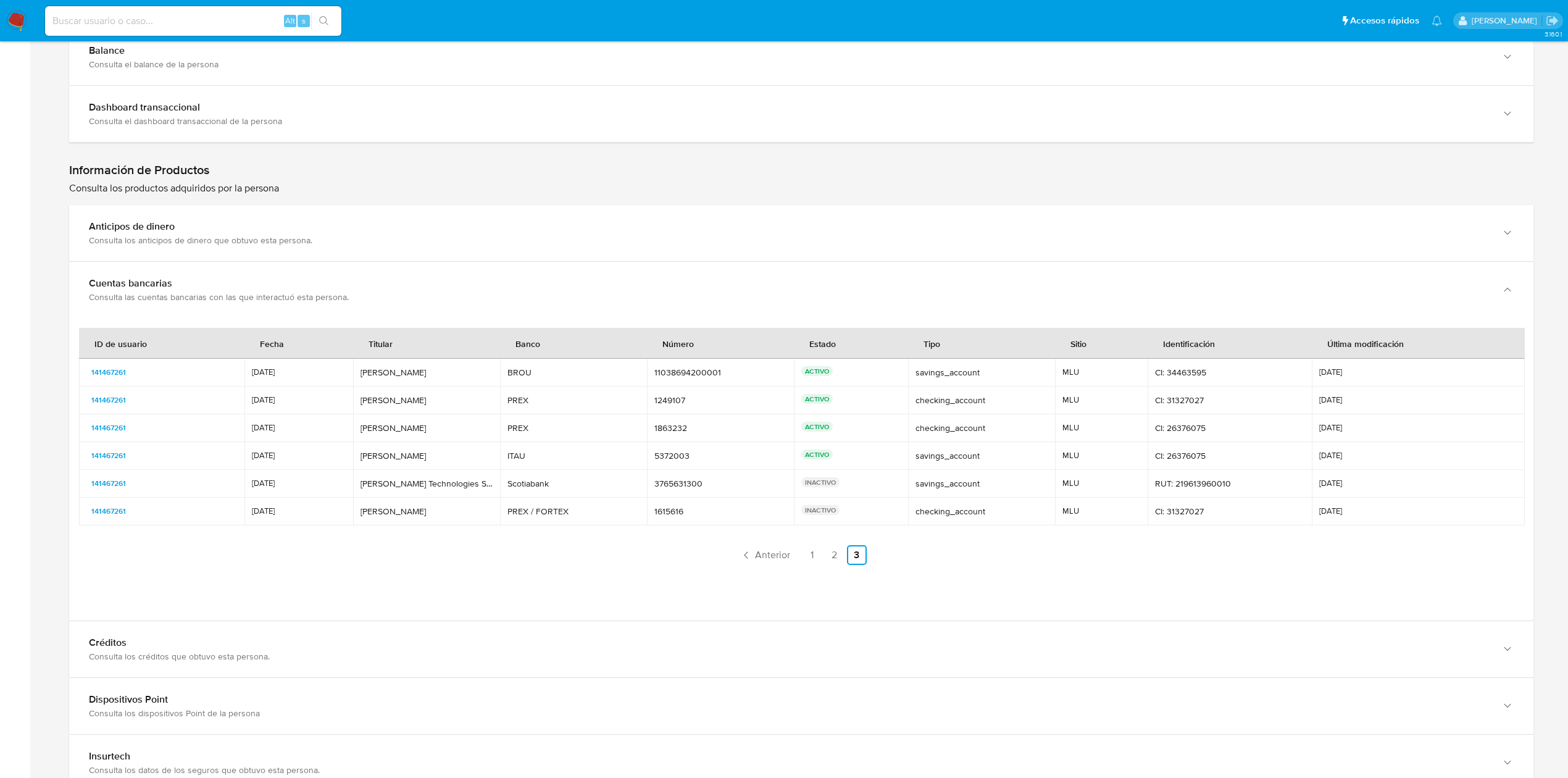
click at [886, 474] on td "INACTIVO" at bounding box center [850, 483] width 113 height 28
click at [726, 544] on nav "Anterior 1 2 3 Siguiente" at bounding box center [801, 545] width 1445 height 40
click at [828, 558] on link "2" at bounding box center [834, 555] width 20 height 20
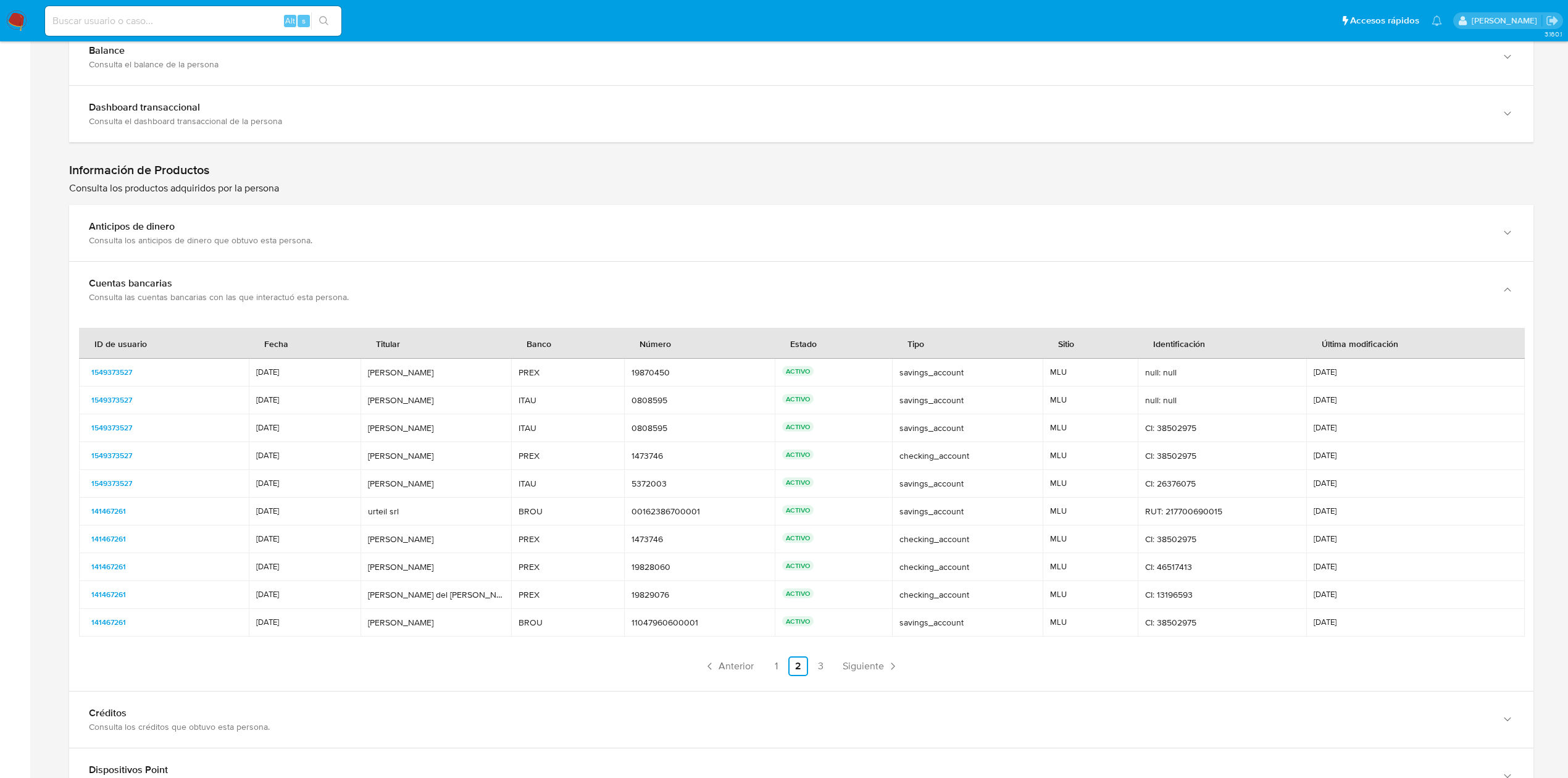
click at [983, 637] on td "savings_account savings_account" at bounding box center [968, 622] width 151 height 28
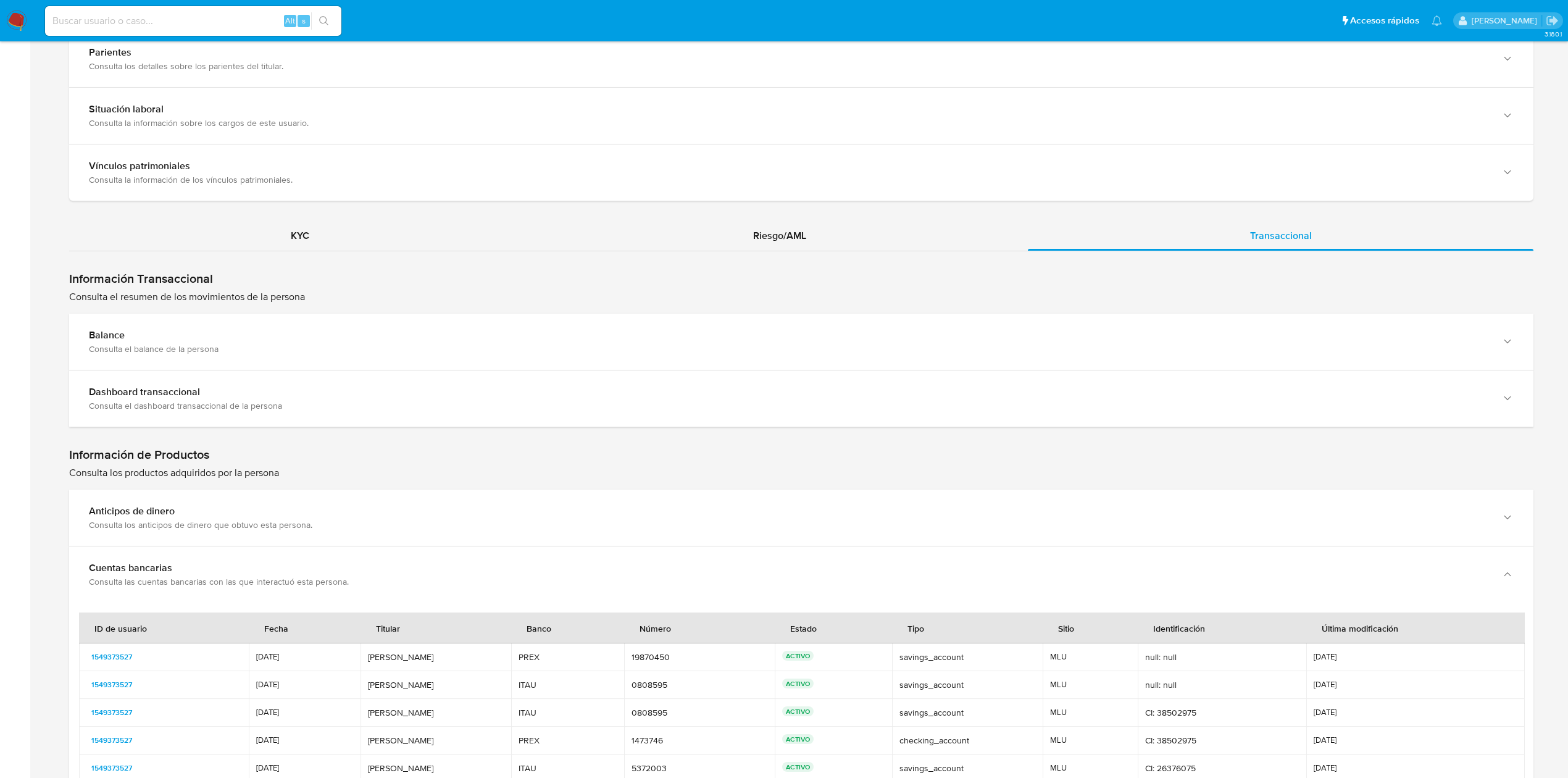
scroll to position [950, 0]
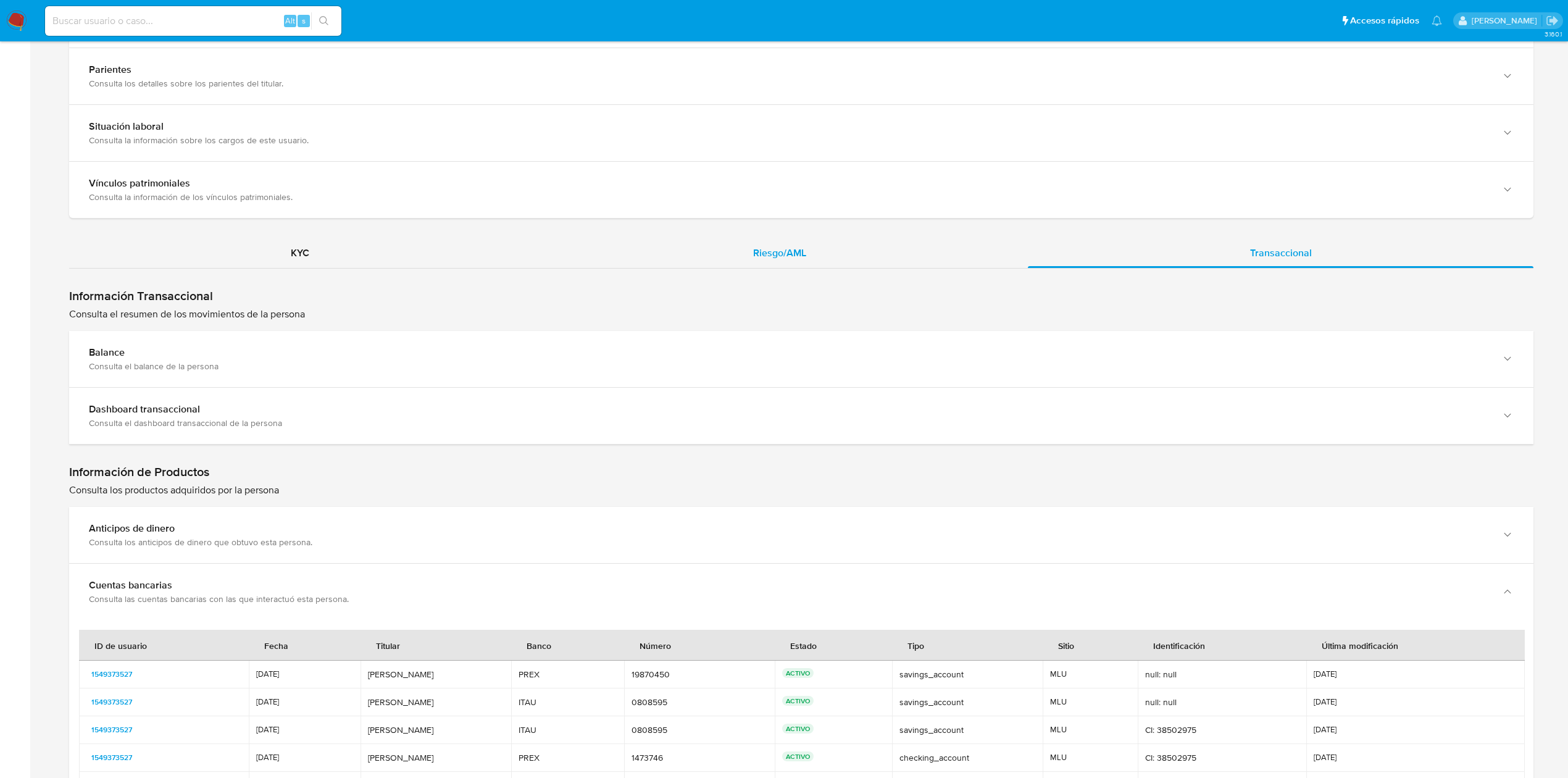
click at [772, 239] on div "Riesgo/AML" at bounding box center [780, 253] width 497 height 30
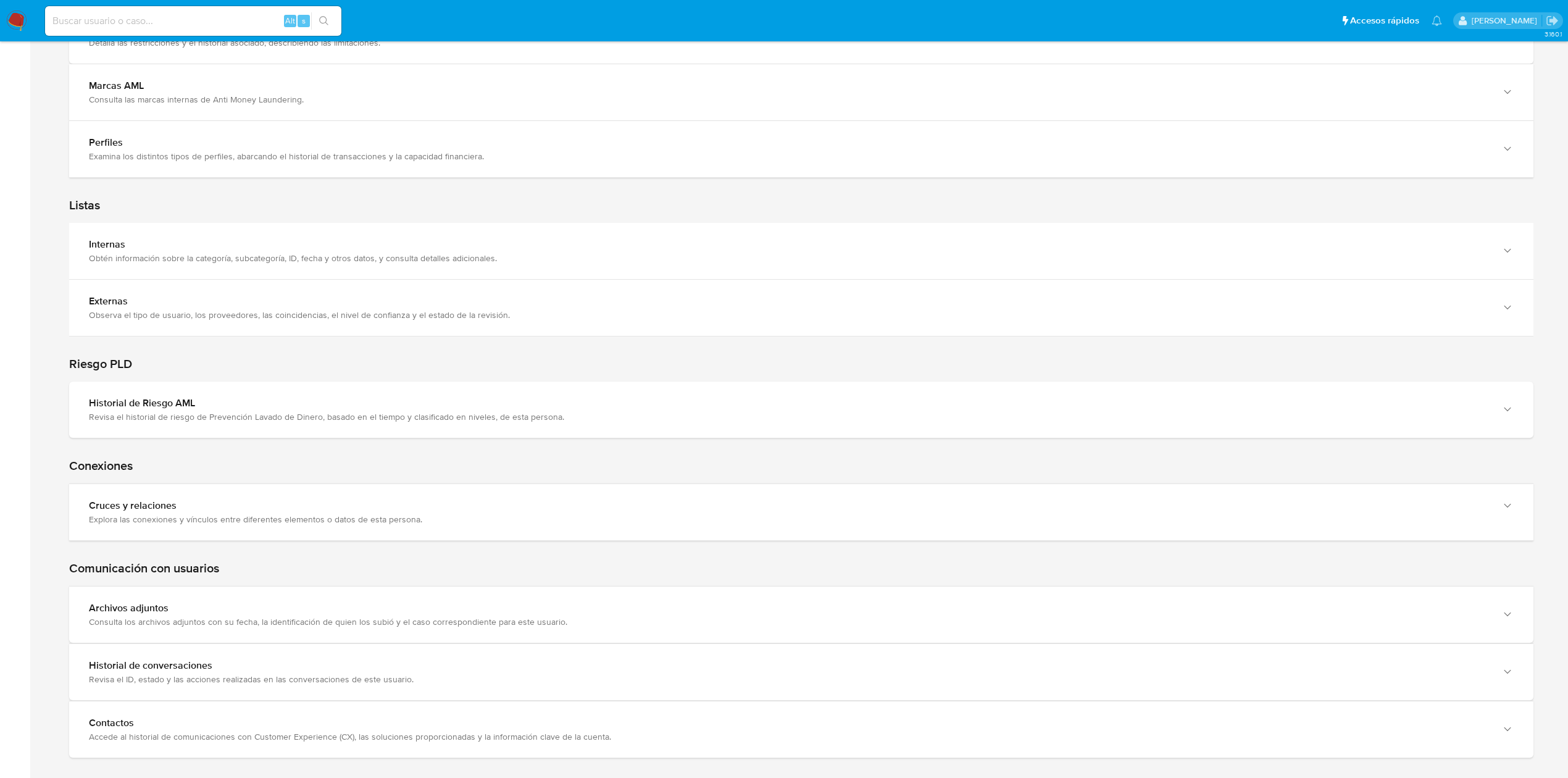
scroll to position [1318, 0]
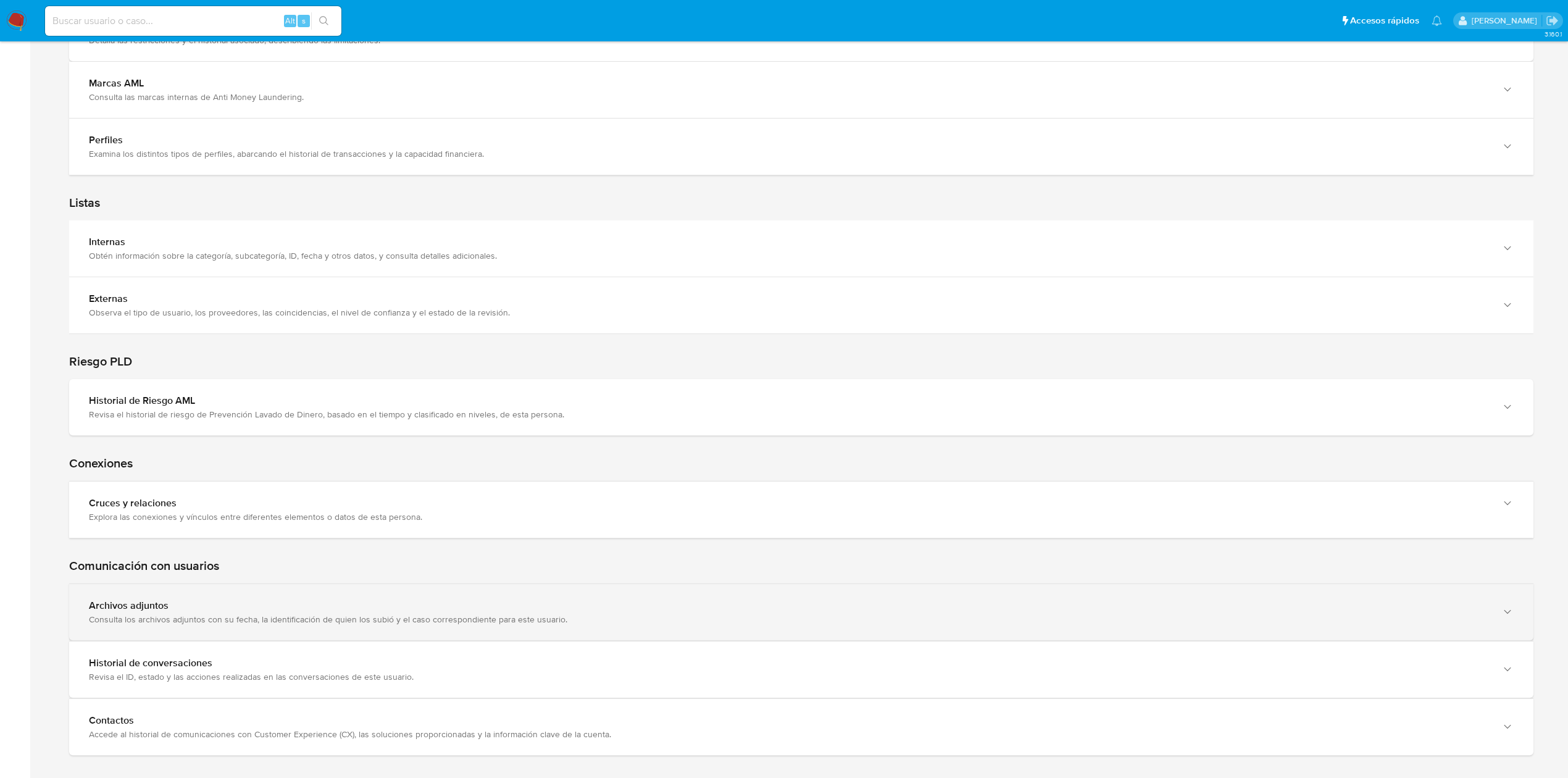
click at [1457, 603] on div "Archivos adjuntos Consulta los archivos adjuntos con su fecha, la identificació…" at bounding box center [801, 612] width 1465 height 56
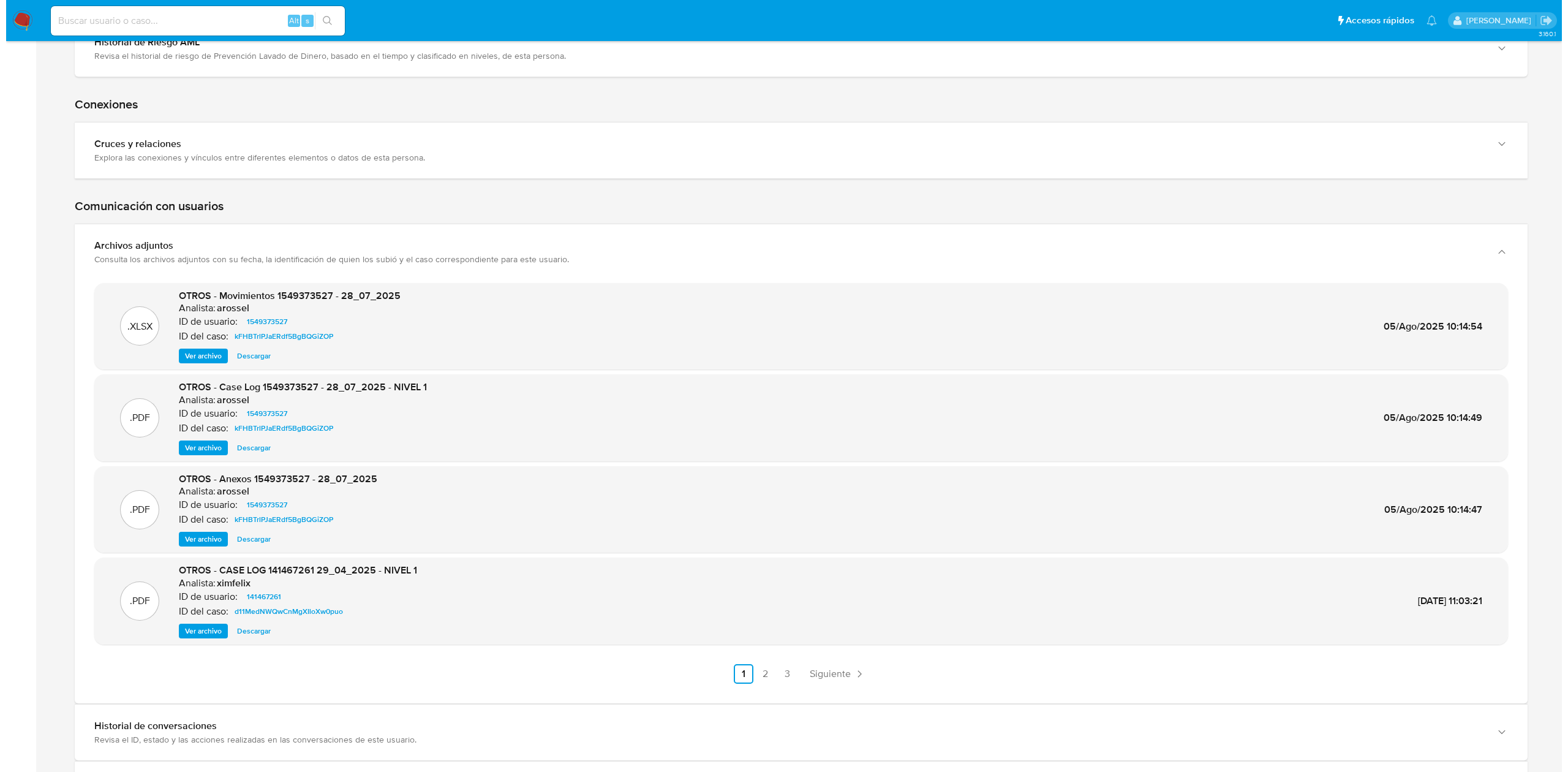
scroll to position [1674, 0]
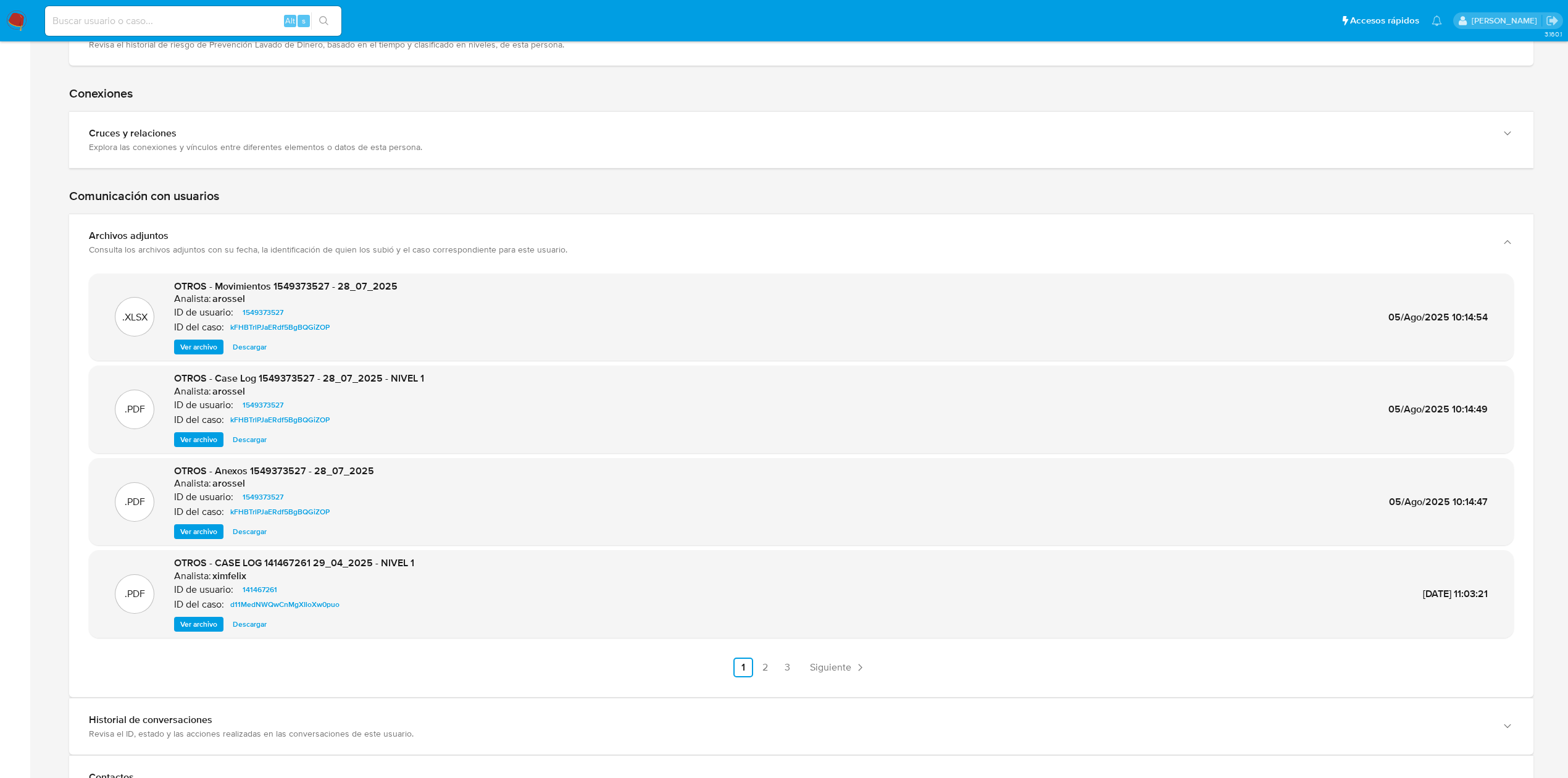
click at [199, 623] on span "Ver archivo" at bounding box center [199, 624] width 37 height 13
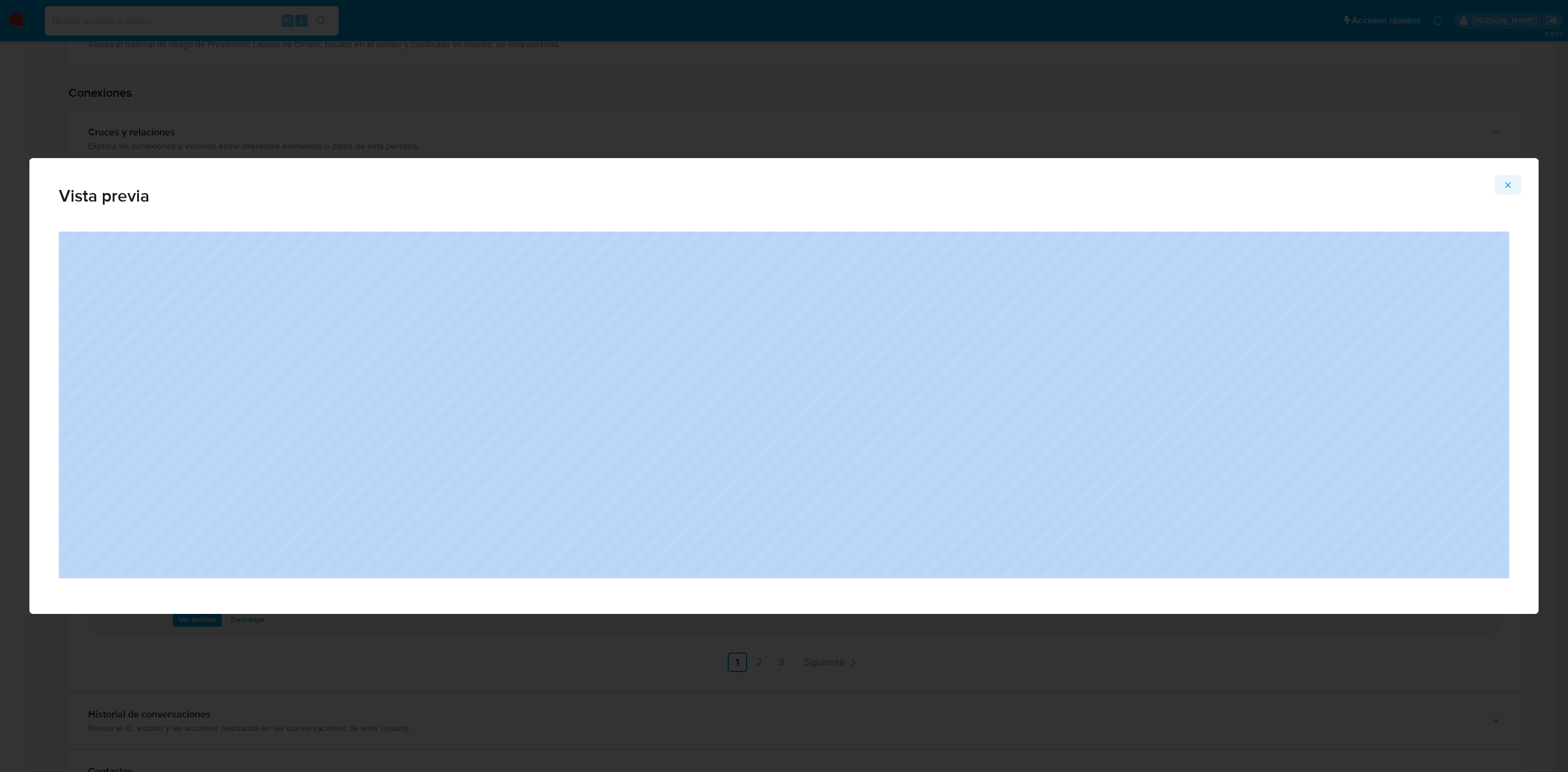
drag, startPoint x: 1505, startPoint y: 196, endPoint x: 1513, endPoint y: 182, distance: 16.1
click at [1513, 182] on div "Vista previa" at bounding box center [784, 386] width 1509 height 455
click at [1513, 182] on icon "Attachment preview" at bounding box center [1508, 184] width 10 height 10
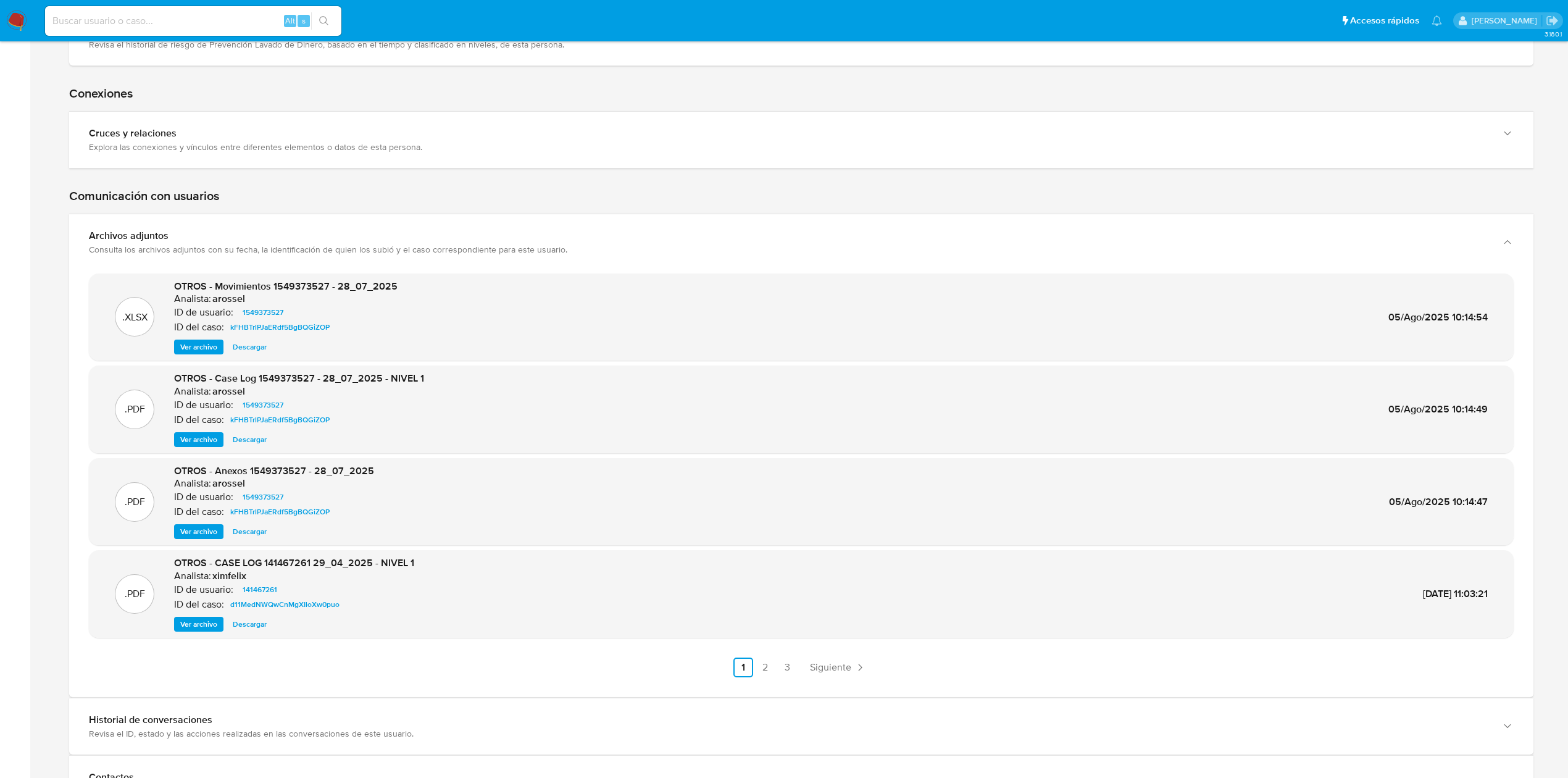
click at [191, 445] on span "Ver archivo" at bounding box center [199, 440] width 37 height 13
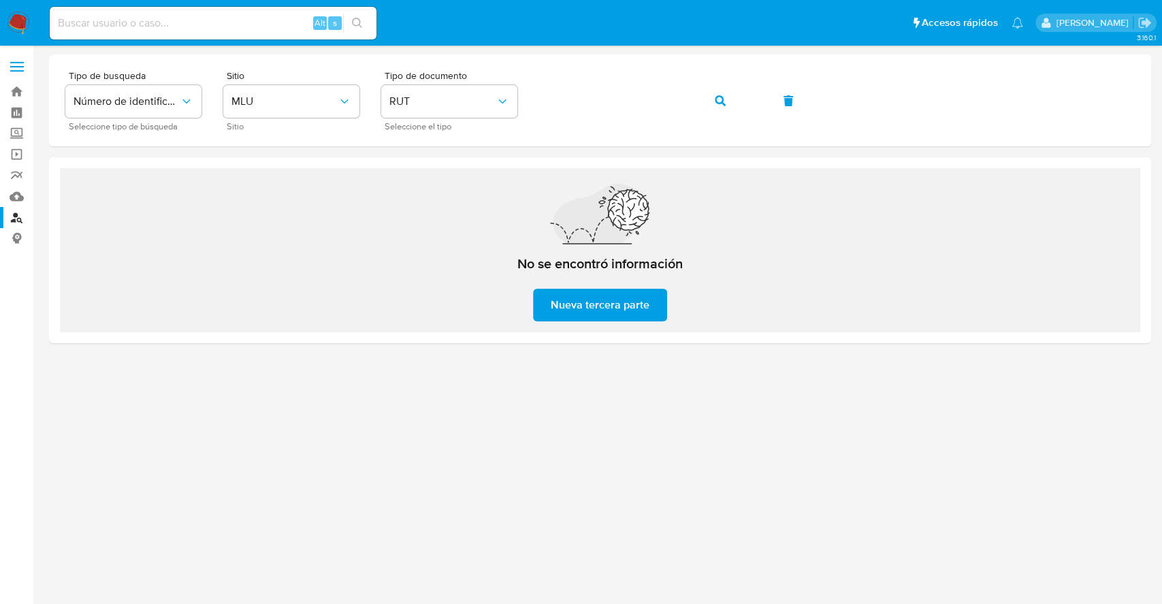
click at [227, 30] on input at bounding box center [213, 23] width 327 height 18
paste input "744126776"
type input "744126776"
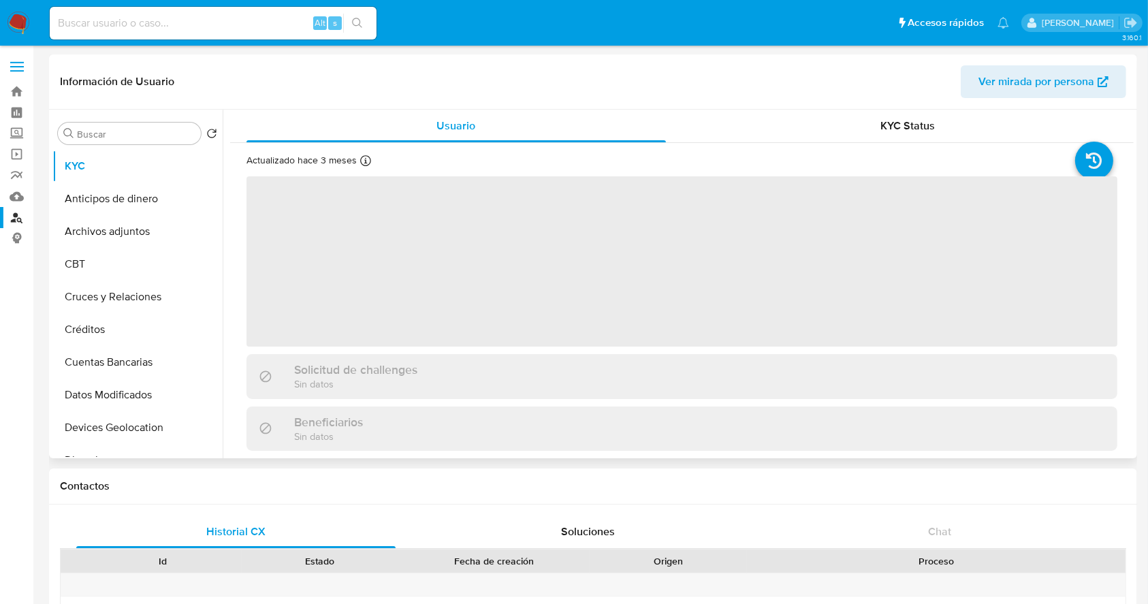
select select "10"
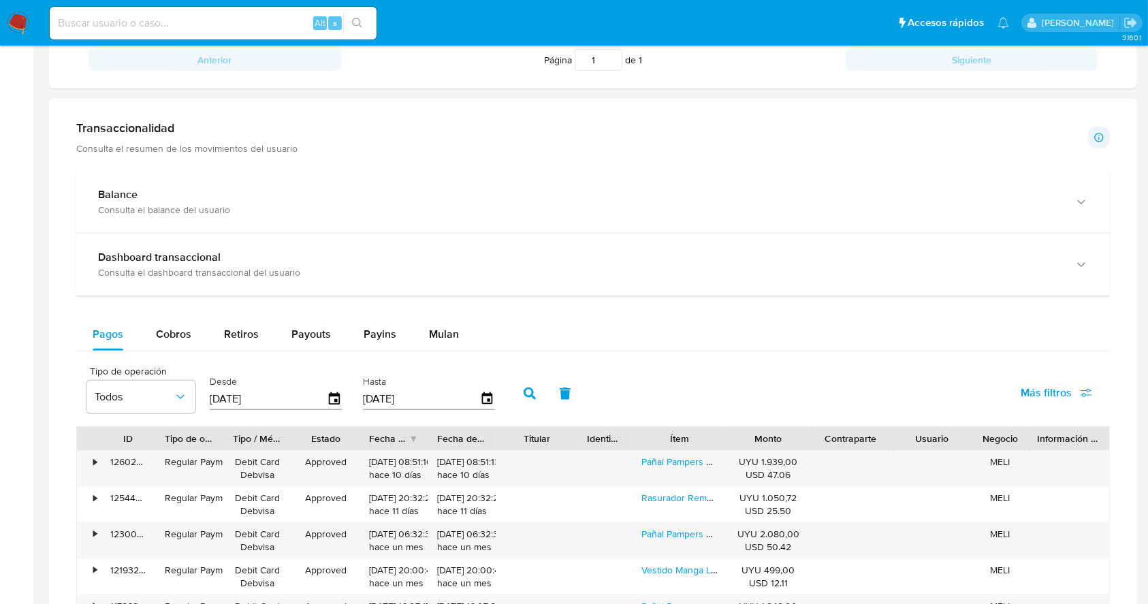
scroll to position [644, 0]
click at [172, 339] on span "Cobros" at bounding box center [173, 336] width 35 height 16
select select "10"
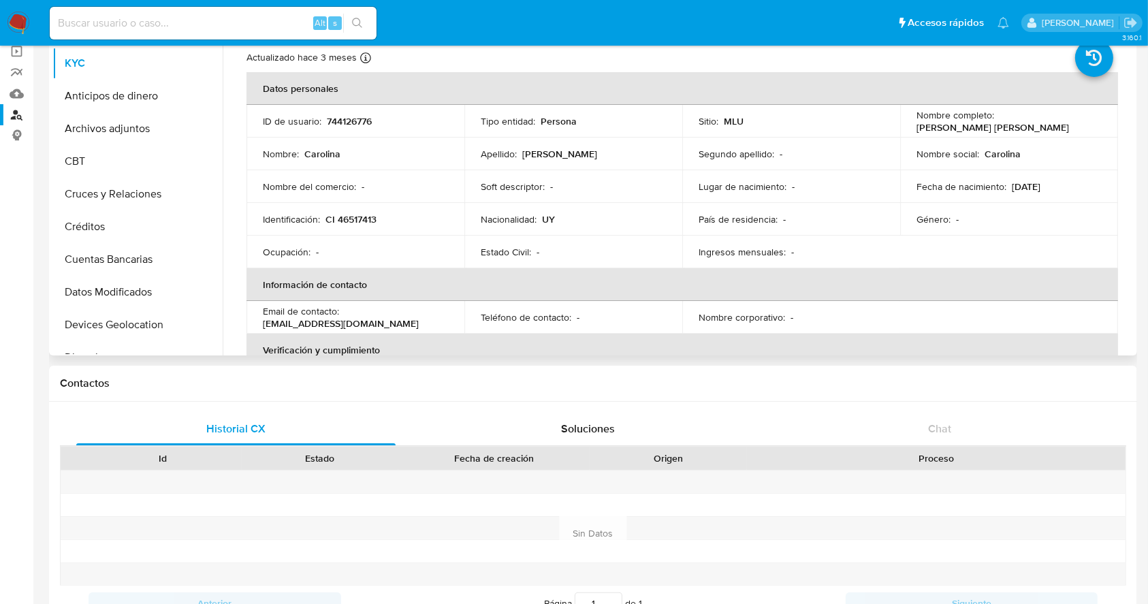
scroll to position [26, 0]
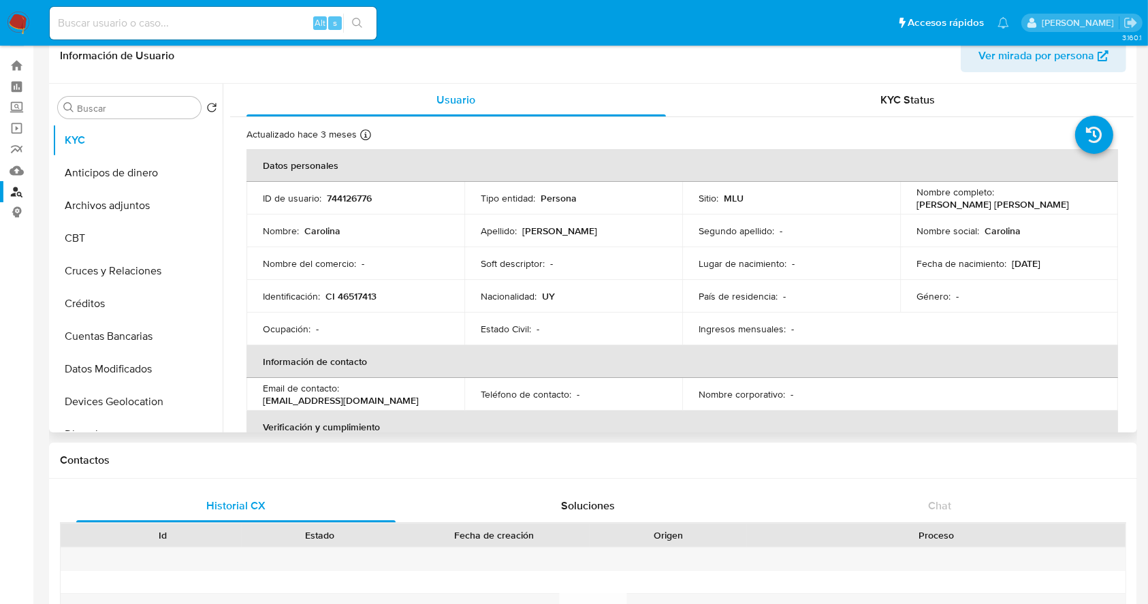
click at [996, 203] on p "Carolina Iglesias Dominguez" at bounding box center [992, 204] width 152 height 12
copy p "Dominguez"
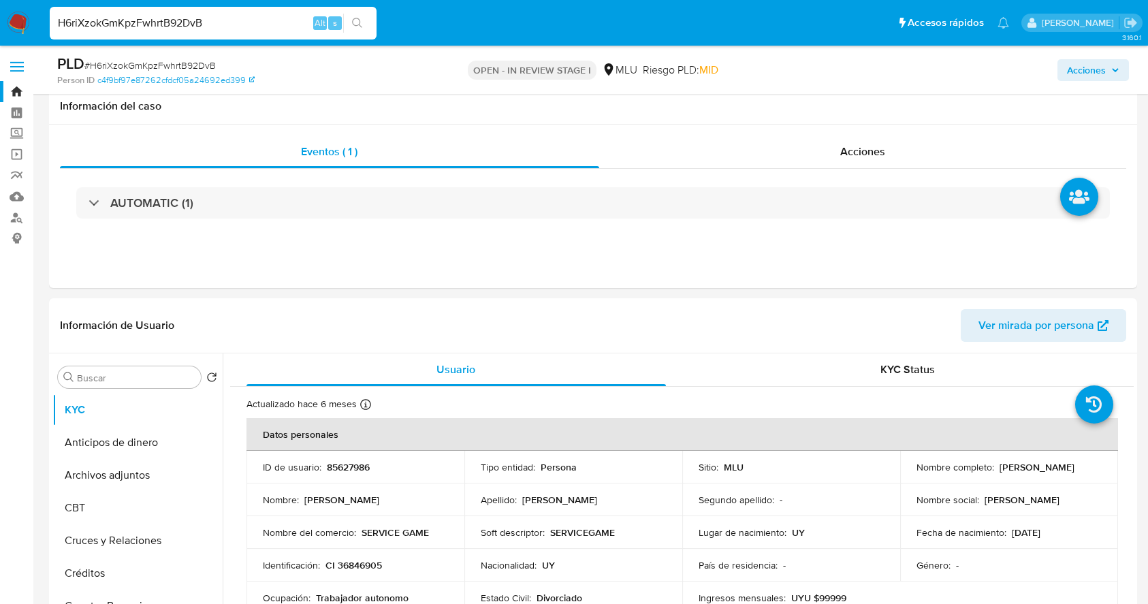
select select "10"
click at [184, 18] on input "H6riXzokGmKpzFwhrtB92DvB" at bounding box center [213, 23] width 327 height 18
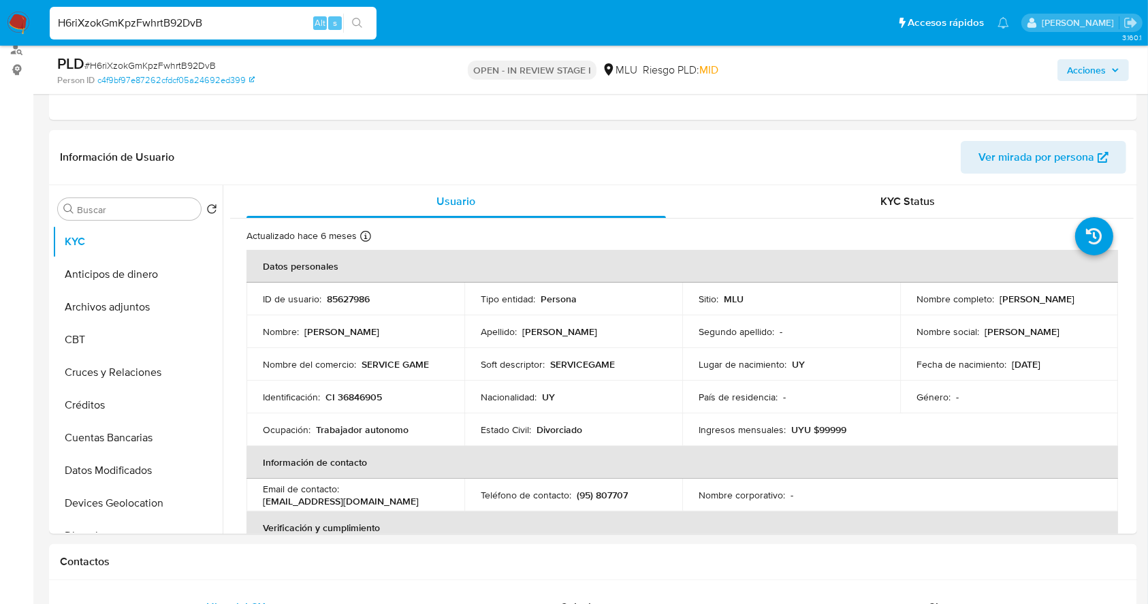
scroll to position [684, 0]
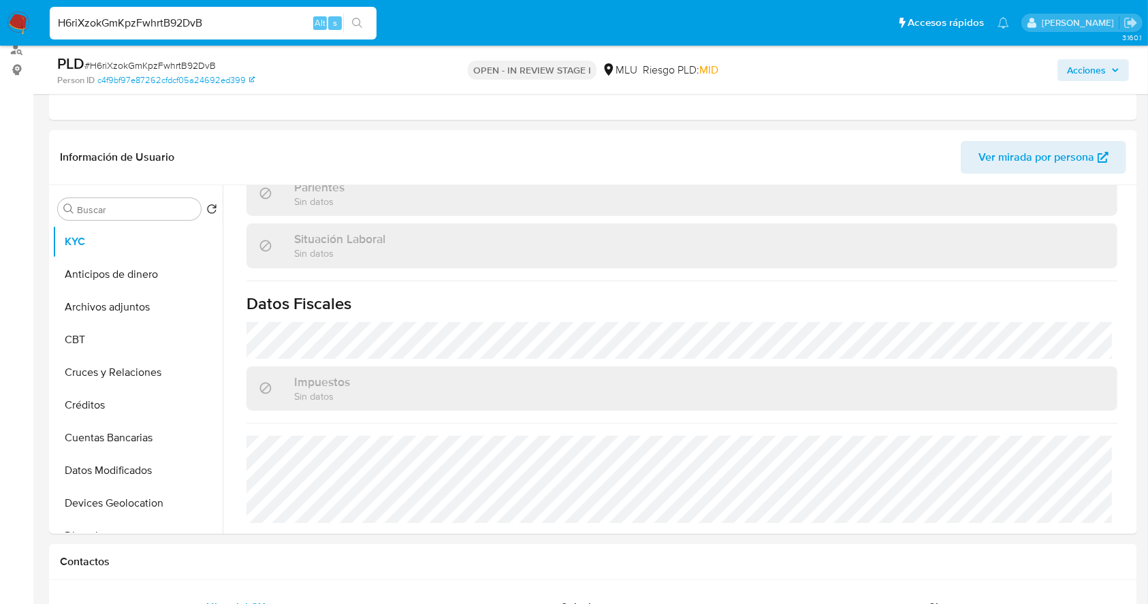
click at [184, 18] on input "H6riXzokGmKpzFwhrtB92DvB" at bounding box center [213, 23] width 327 height 18
type input "AC3JX76IH42lgZjjjABT0JpM"
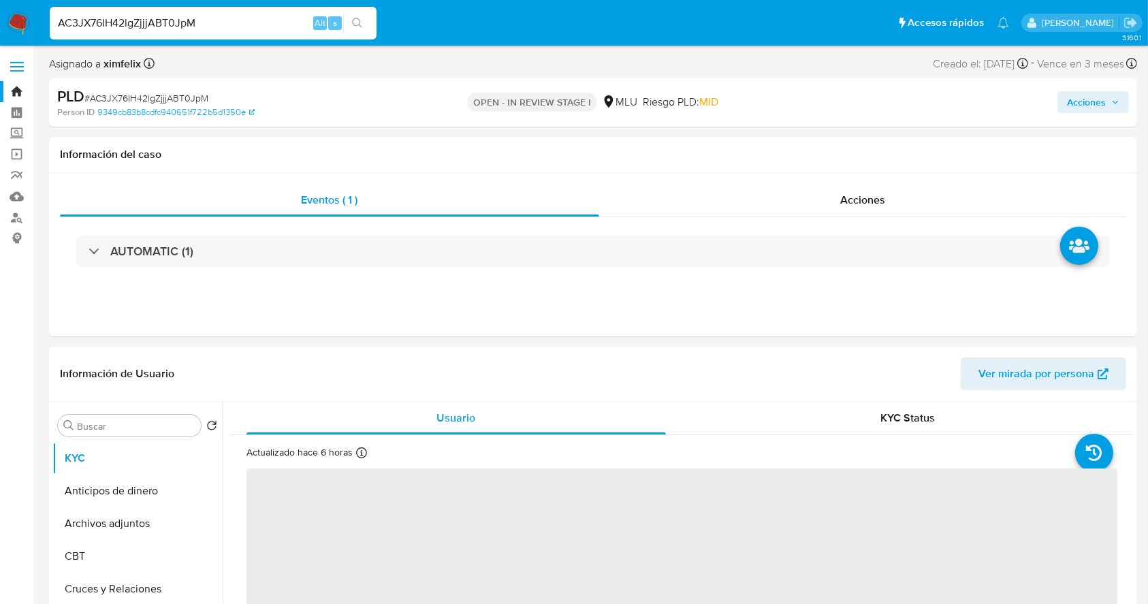
select select "10"
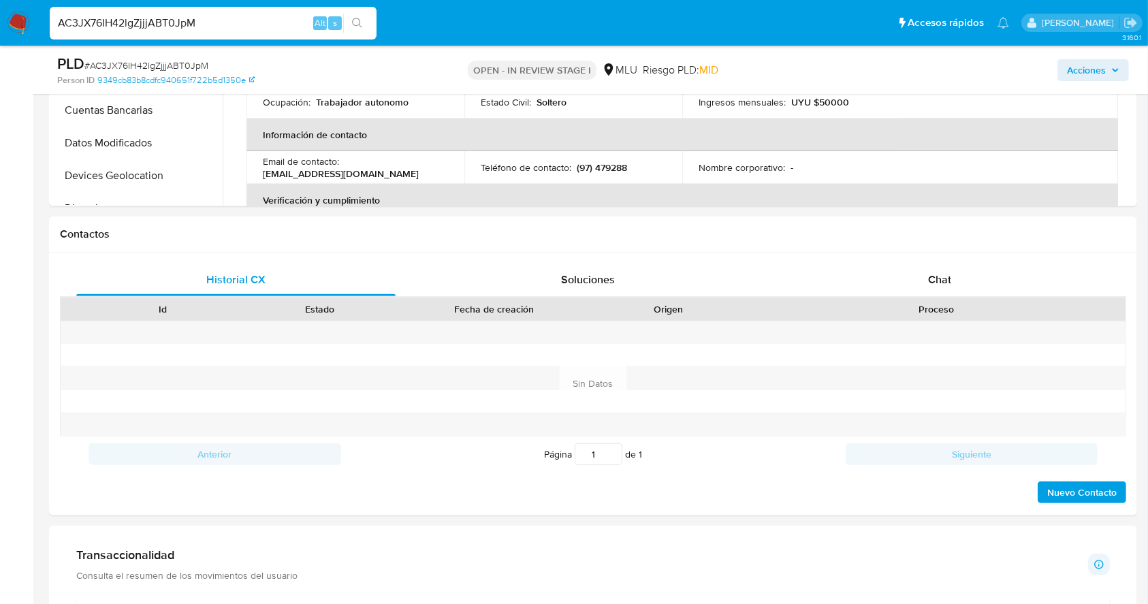
scroll to position [547, 0]
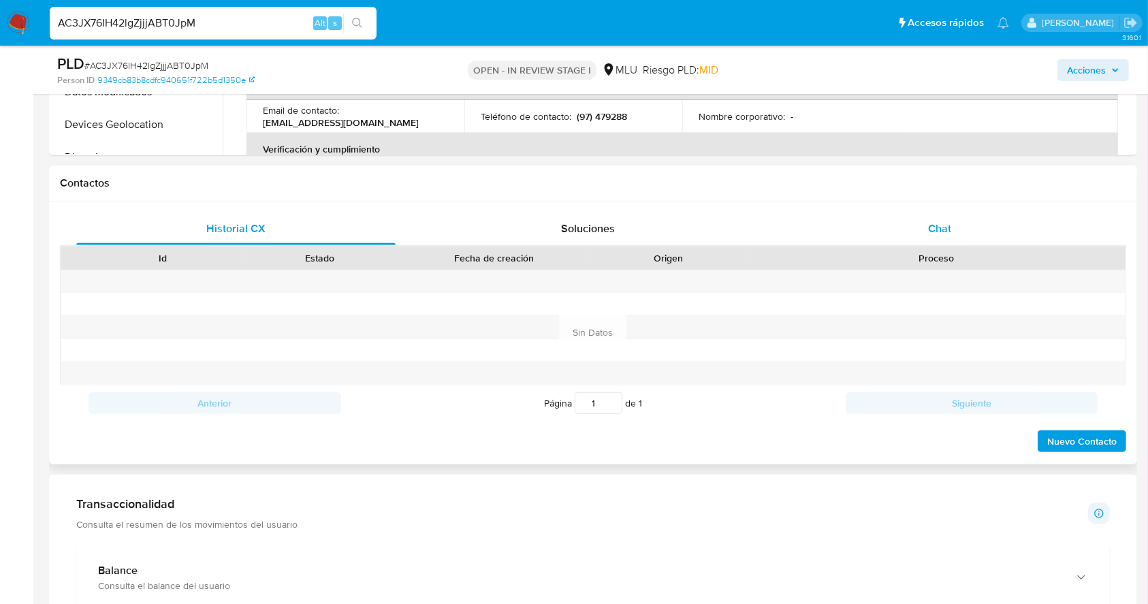
click at [977, 223] on div "Chat" at bounding box center [939, 228] width 319 height 33
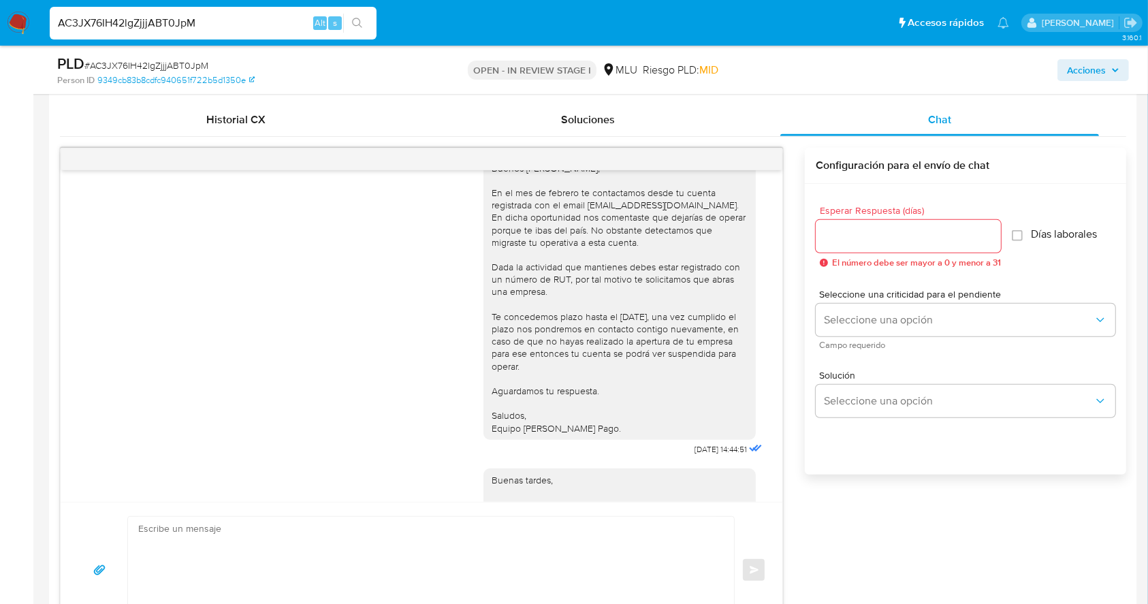
scroll to position [0, 0]
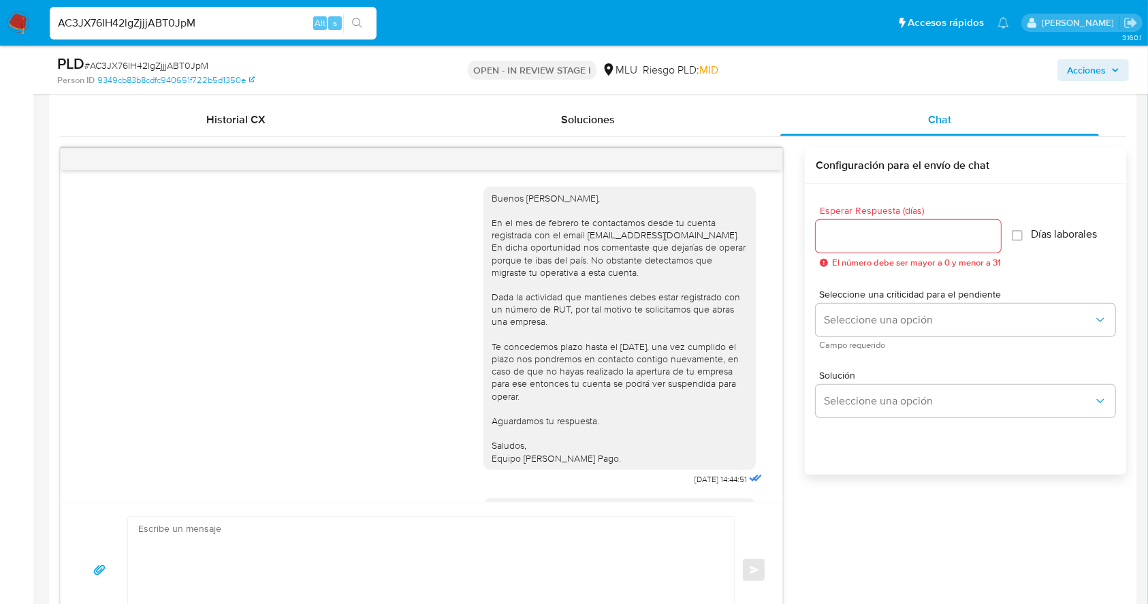
click at [745, 474] on icon at bounding box center [753, 478] width 16 height 16
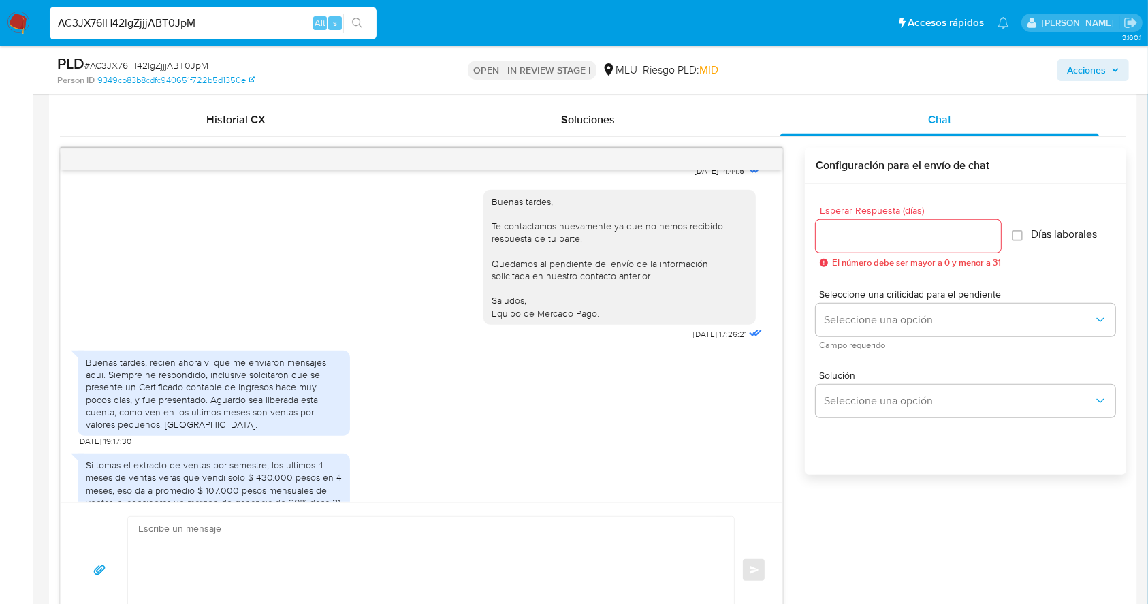
scroll to position [313, 0]
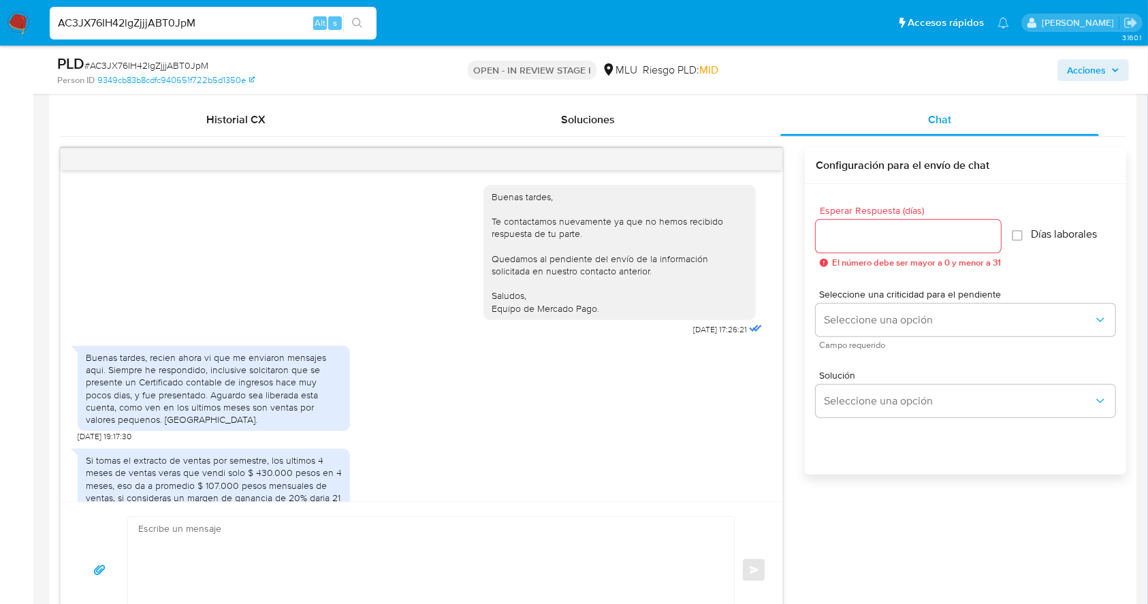
click at [720, 434] on div "Buenas tardes, recien ahora vi que me enviaron mensajes aqui. Siempre he respon…" at bounding box center [421, 390] width 687 height 103
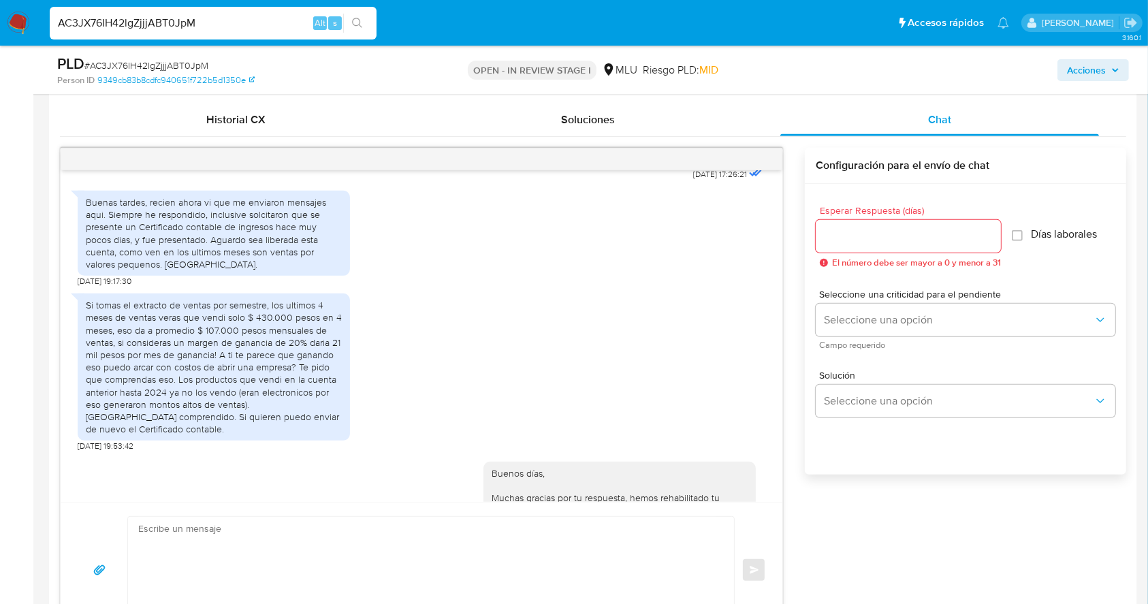
scroll to position [474, 0]
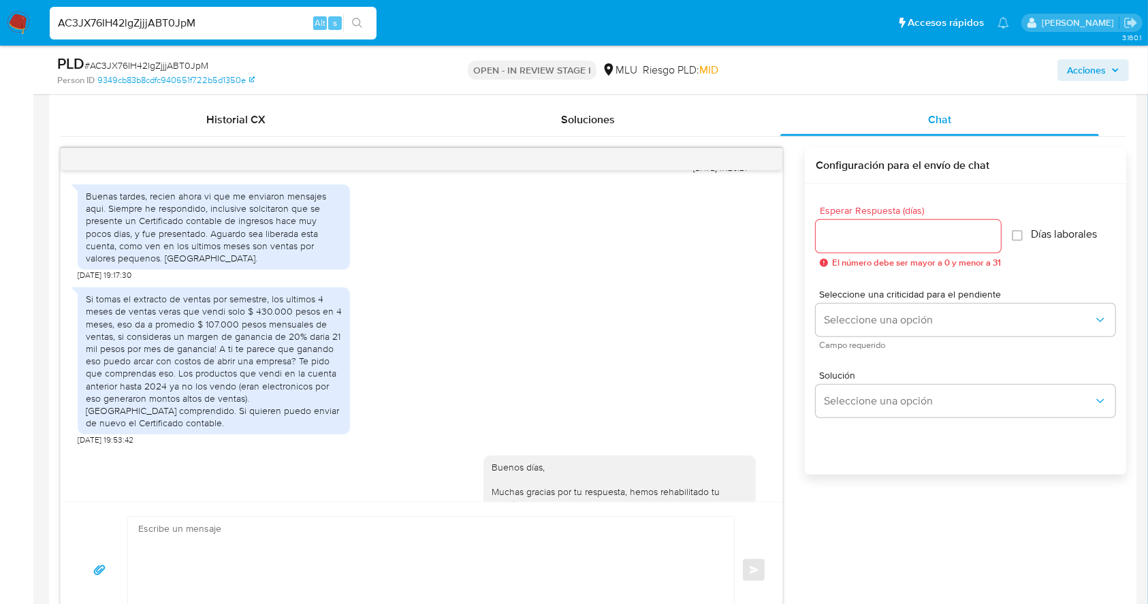
click at [647, 471] on div "Buenos días, Muchas gracias por tu respuesta, hemos rehabilitado tu cuenta. Par…" at bounding box center [619, 554] width 256 height 186
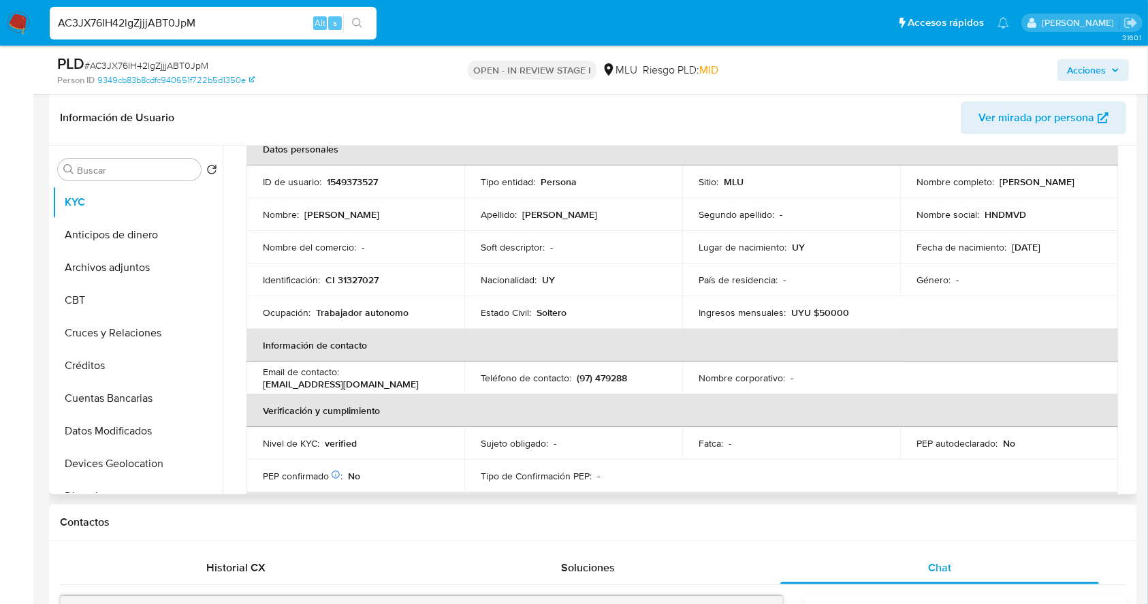
scroll to position [76, 0]
click at [1042, 389] on table "Datos personales ID de usuario : 1549373527 Tipo entidad : Persona Sitio : MLU …" at bounding box center [681, 380] width 871 height 490
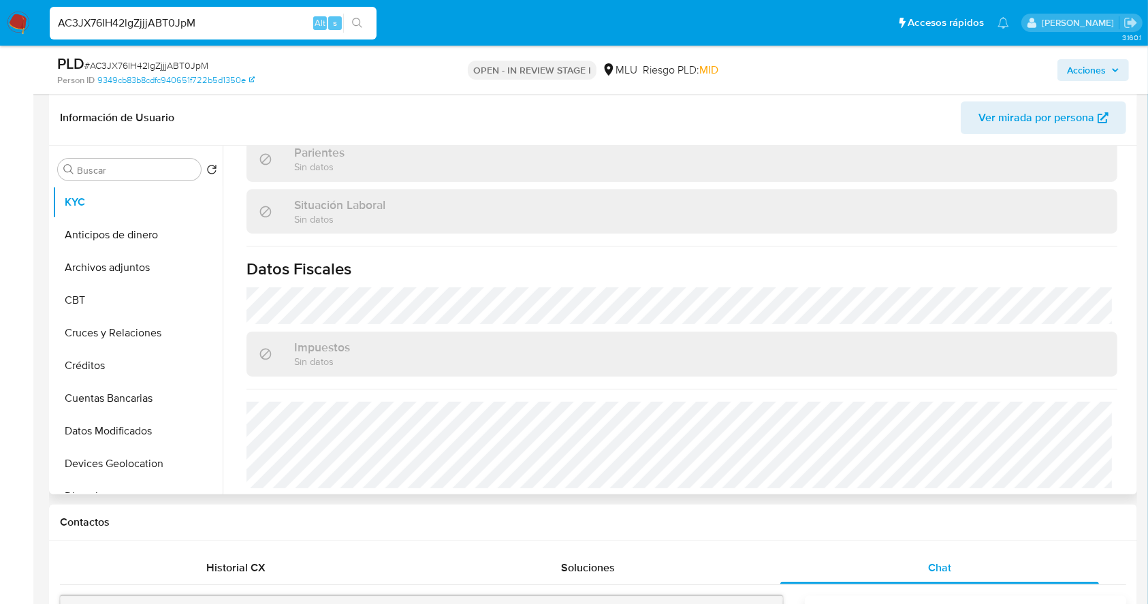
scroll to position [670, 0]
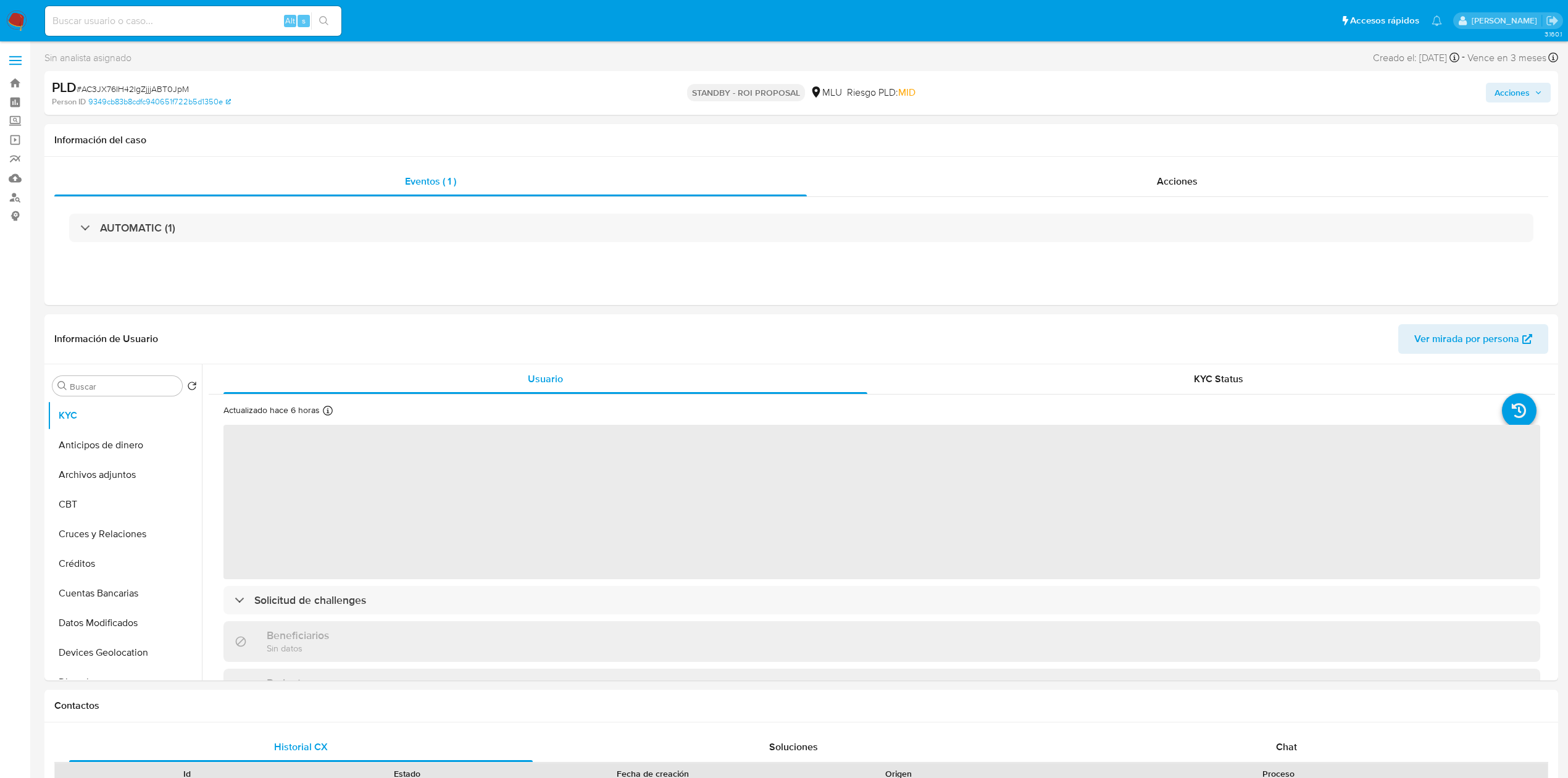
select select "10"
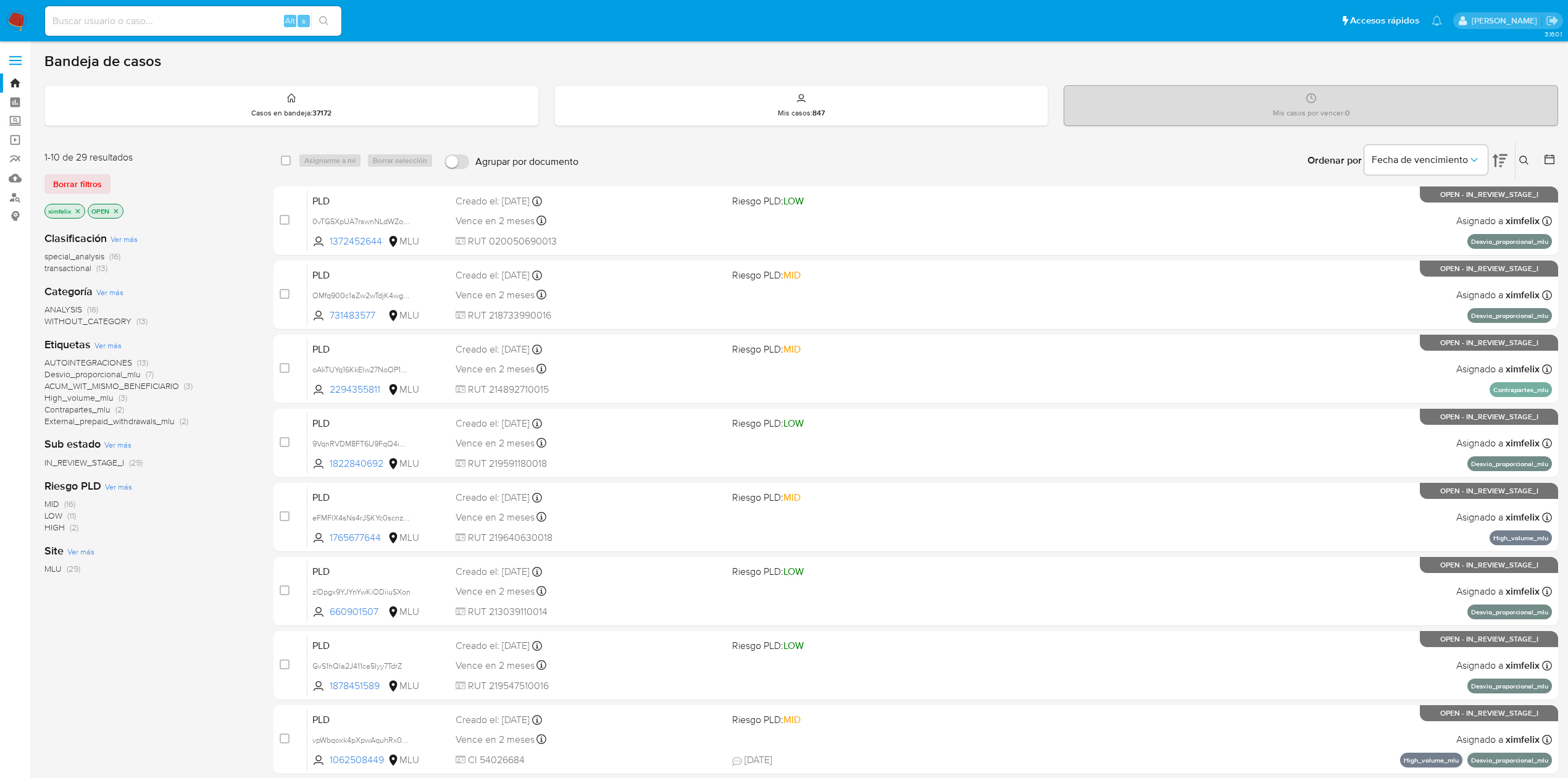
click at [15, 28] on img at bounding box center [16, 21] width 21 height 21
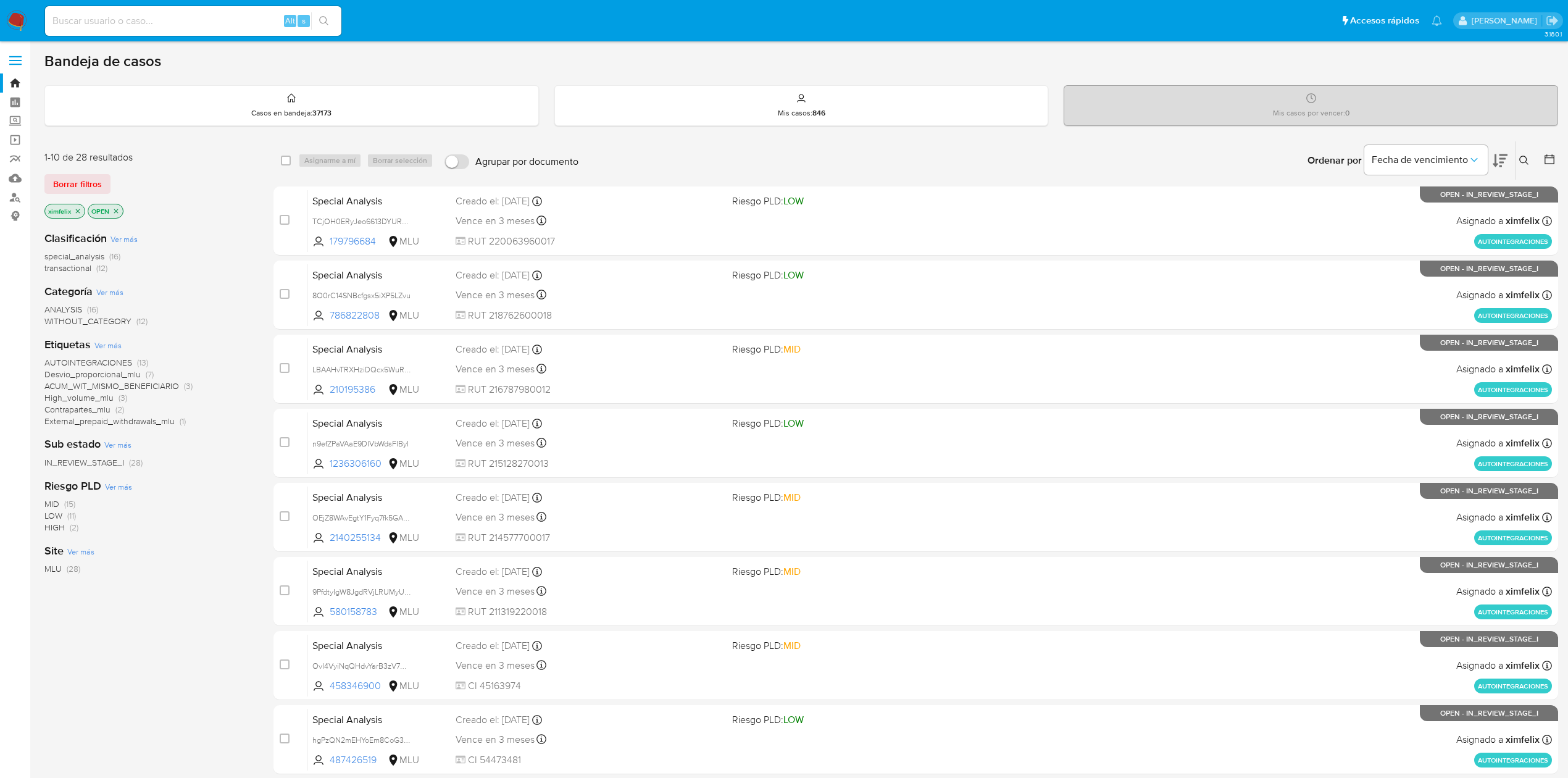
click at [1503, 158] on icon at bounding box center [1500, 160] width 15 height 13
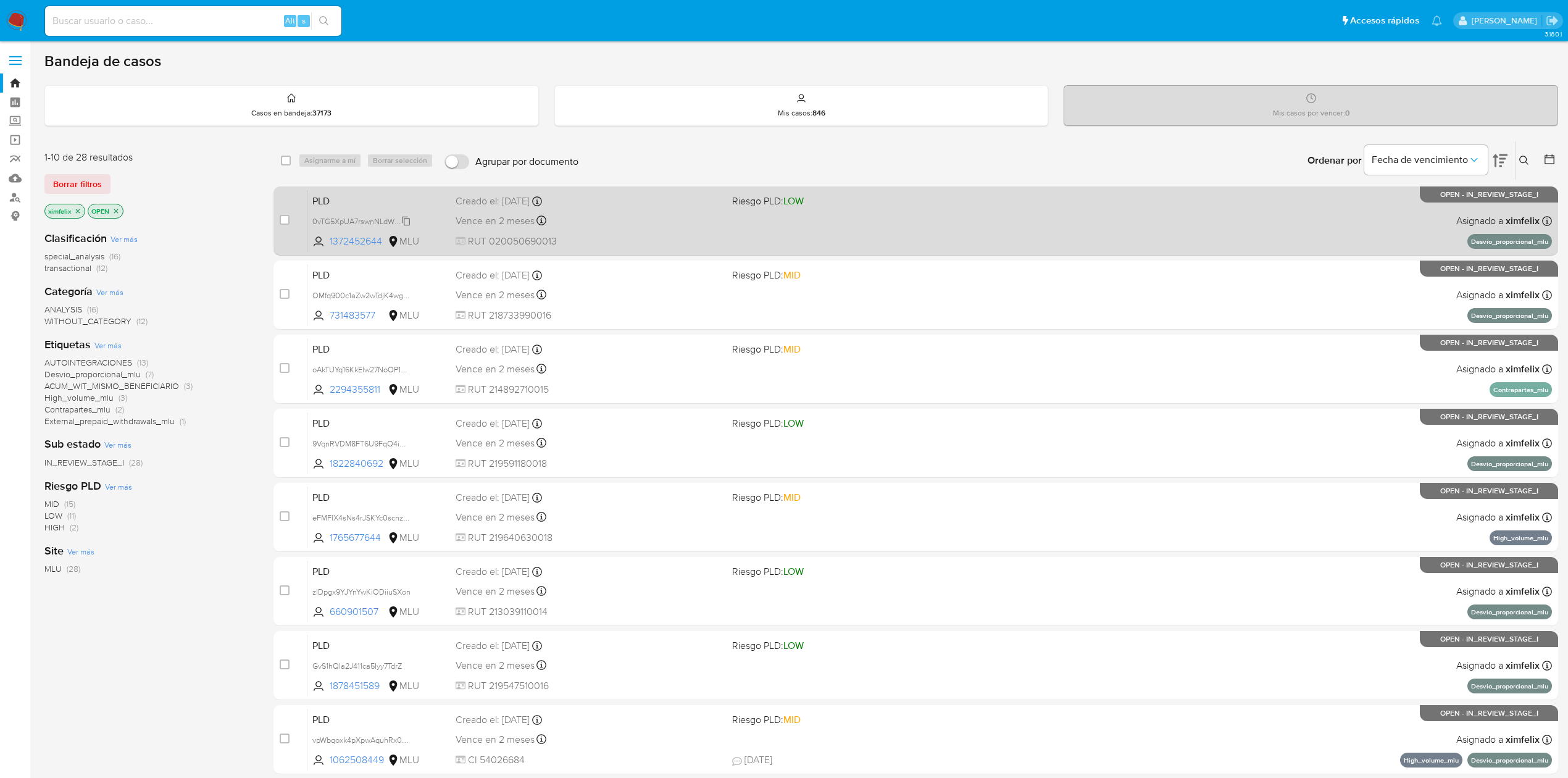
click at [411, 220] on span "0vTG5XpUA7rswnNLdWZoL8QP" at bounding box center [366, 220] width 109 height 14
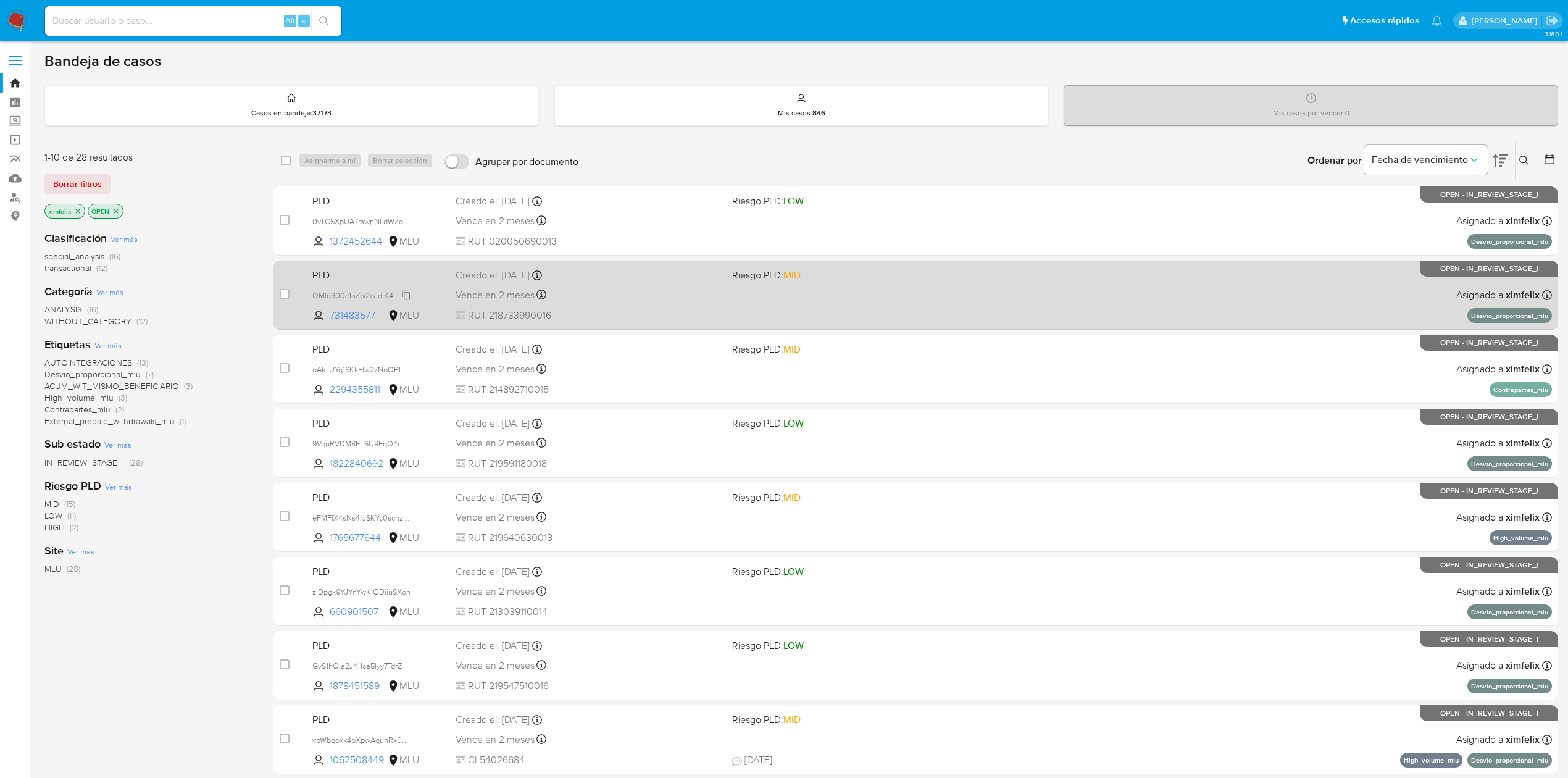
click at [407, 295] on span "OMfq900c1aZw2wTdjK4wg2qd" at bounding box center [364, 294] width 103 height 14
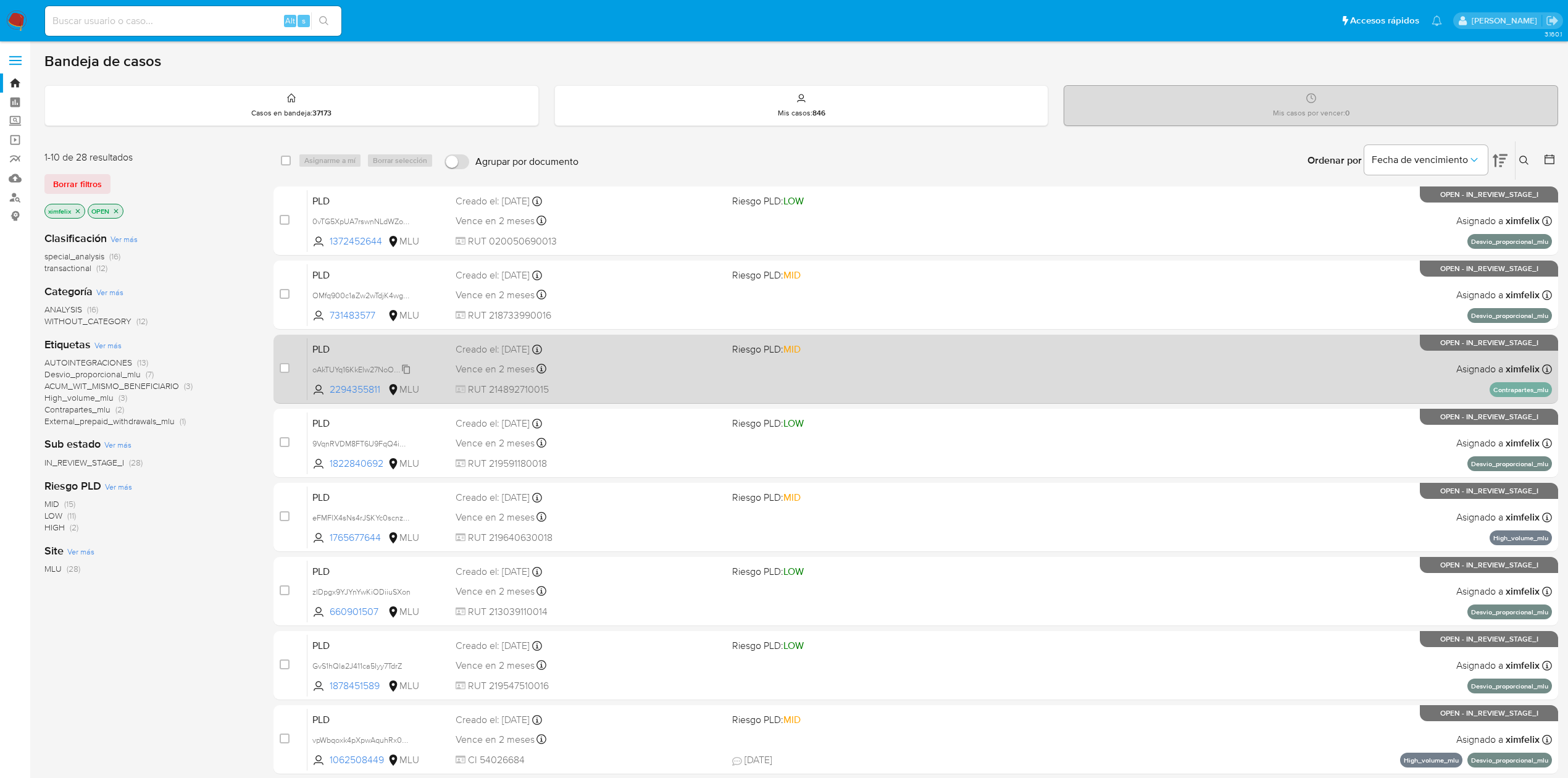
click at [410, 369] on span "oAkTUYq16KkElw27NoOP15ab" at bounding box center [363, 368] width 102 height 14
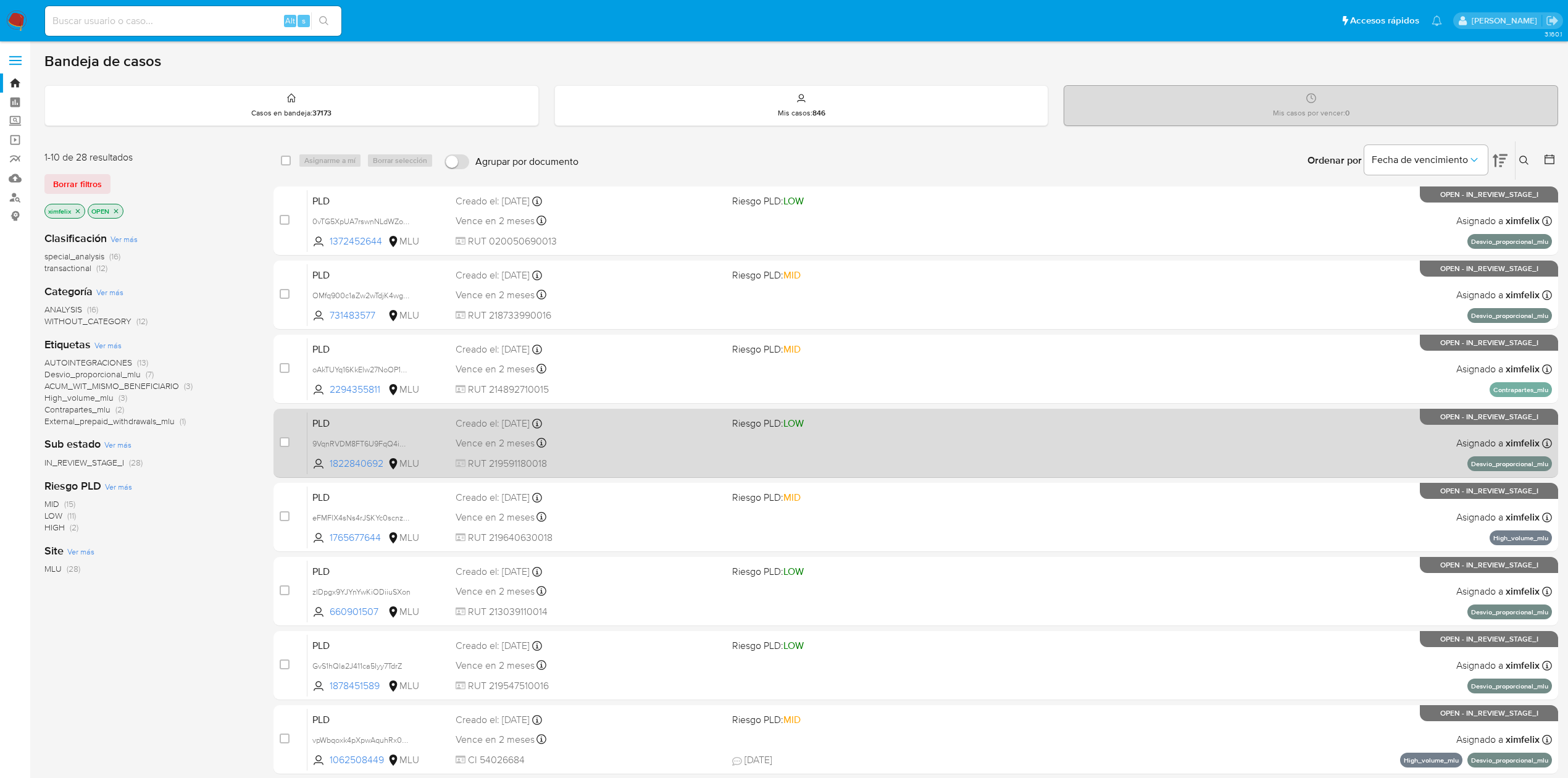
click at [413, 433] on div "PLD 9VqnRVDM8FT6U9FqQ4impxVe 1822840692 MLU Riesgo PLD: LOW Creado el: 12/08/20…" at bounding box center [930, 442] width 1244 height 63
click at [405, 441] on span "9VqnRVDM8FT6U9FqQ4impxVe" at bounding box center [366, 442] width 110 height 14
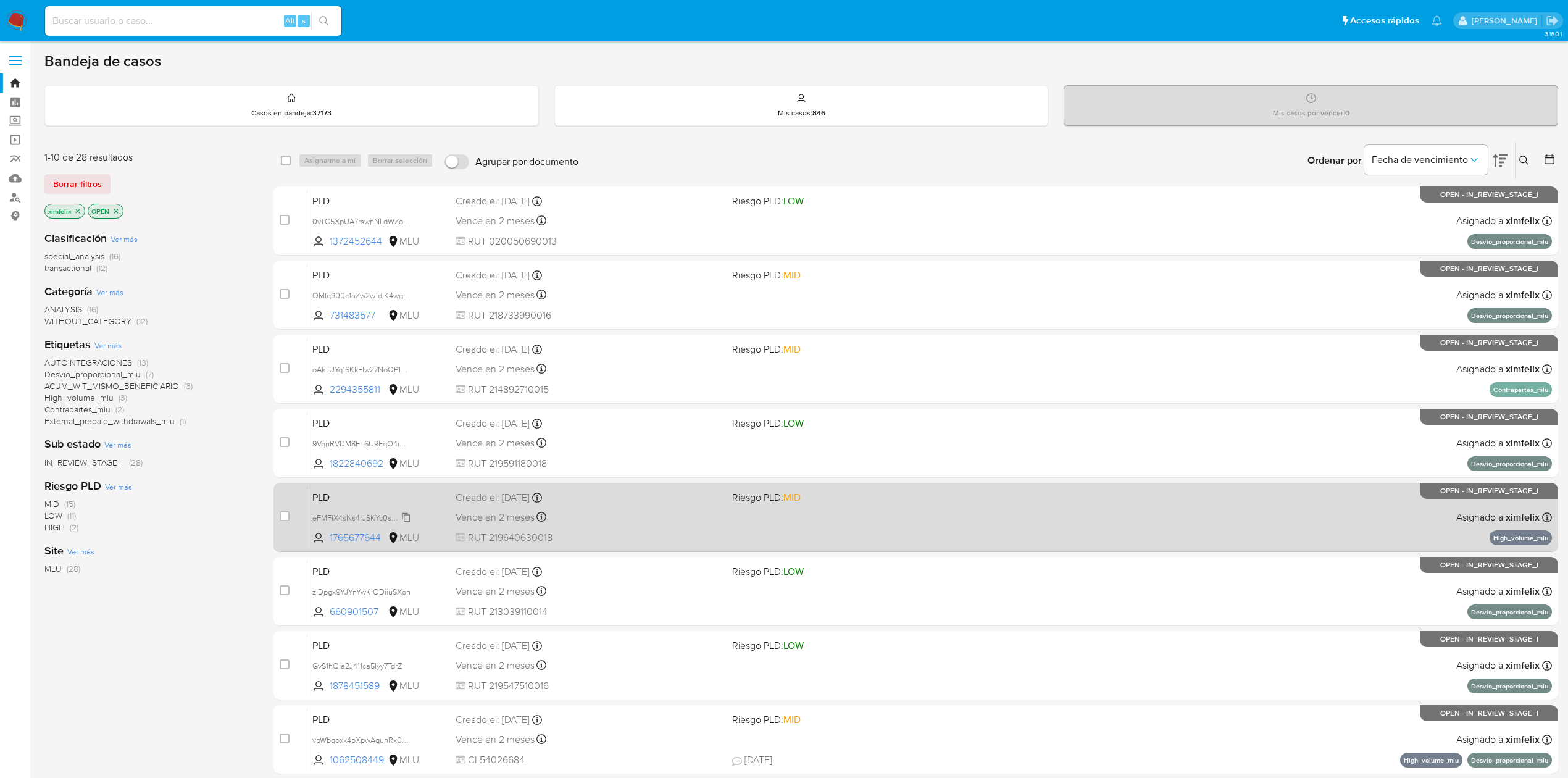
click at [407, 517] on span "eFMFlX4sNs4rJSKYc0scnz6b" at bounding box center [362, 516] width 100 height 14
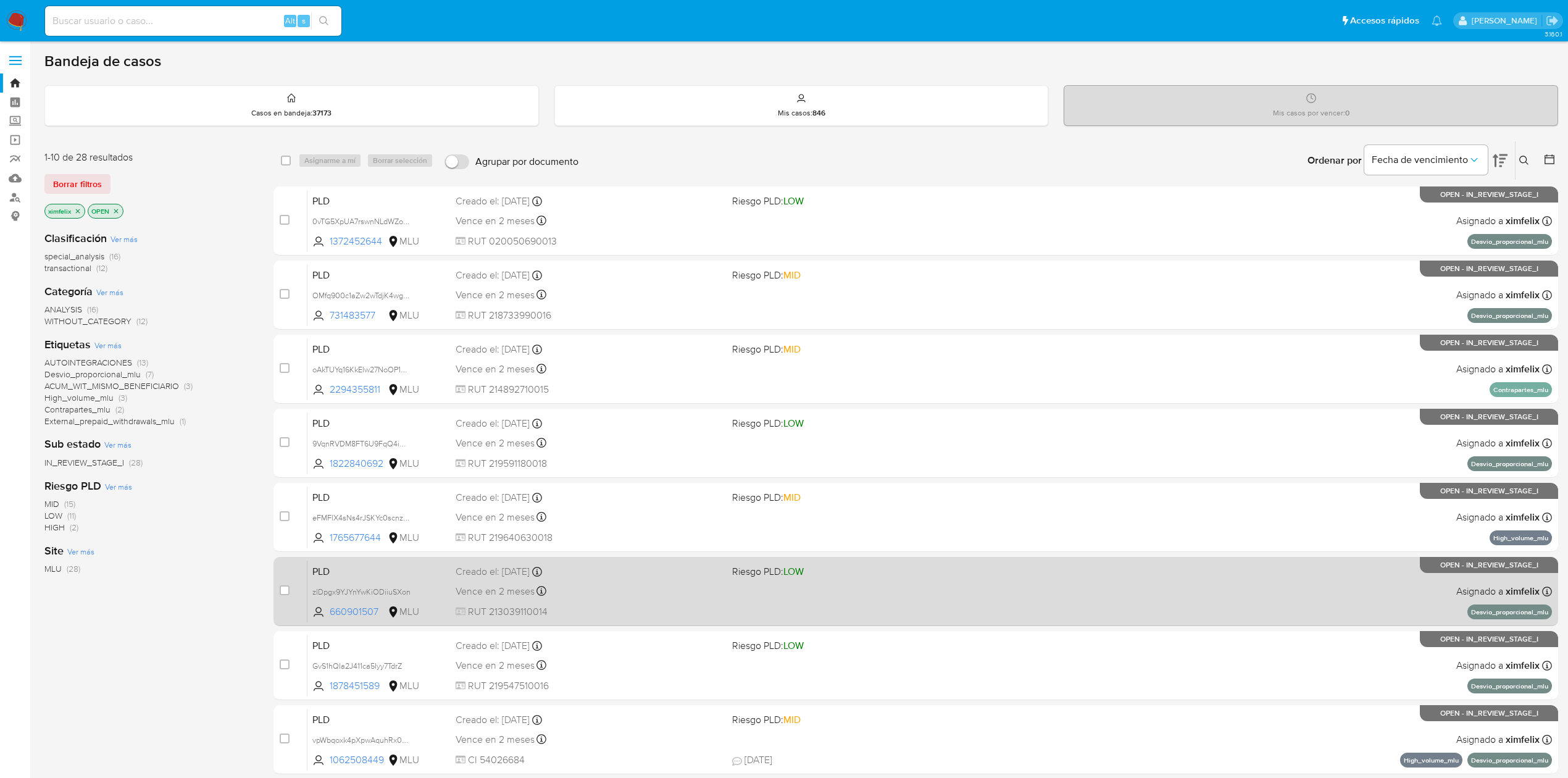
click at [411, 590] on span "zIDpgx9YJYnYwKiODiiuSXon" at bounding box center [378, 591] width 133 height 14
click at [411, 590] on icon at bounding box center [405, 591] width 10 height 10
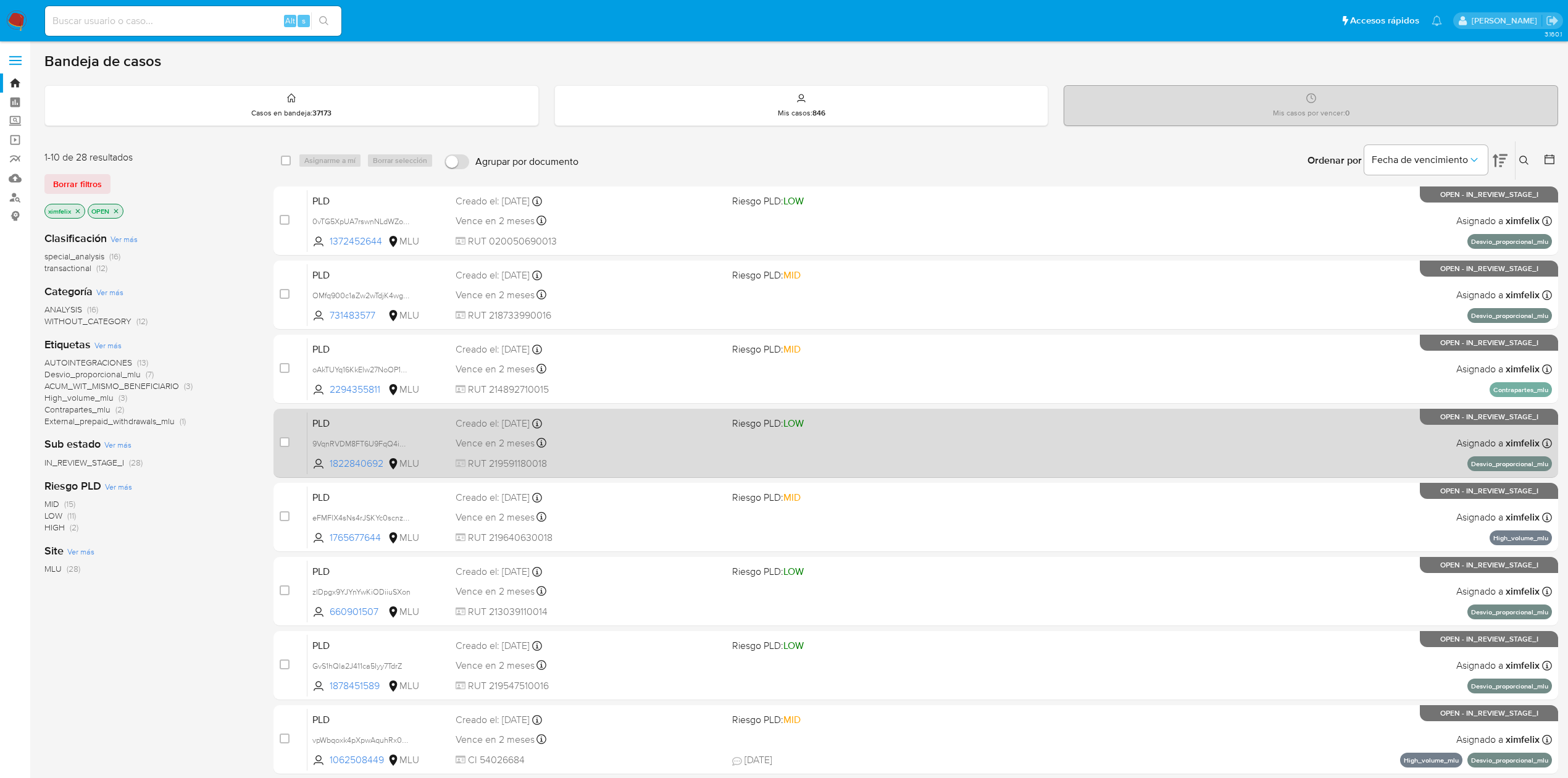
click at [423, 438] on span "9VqnRVDM8FT6U9FqQ4impxVe" at bounding box center [378, 442] width 133 height 14
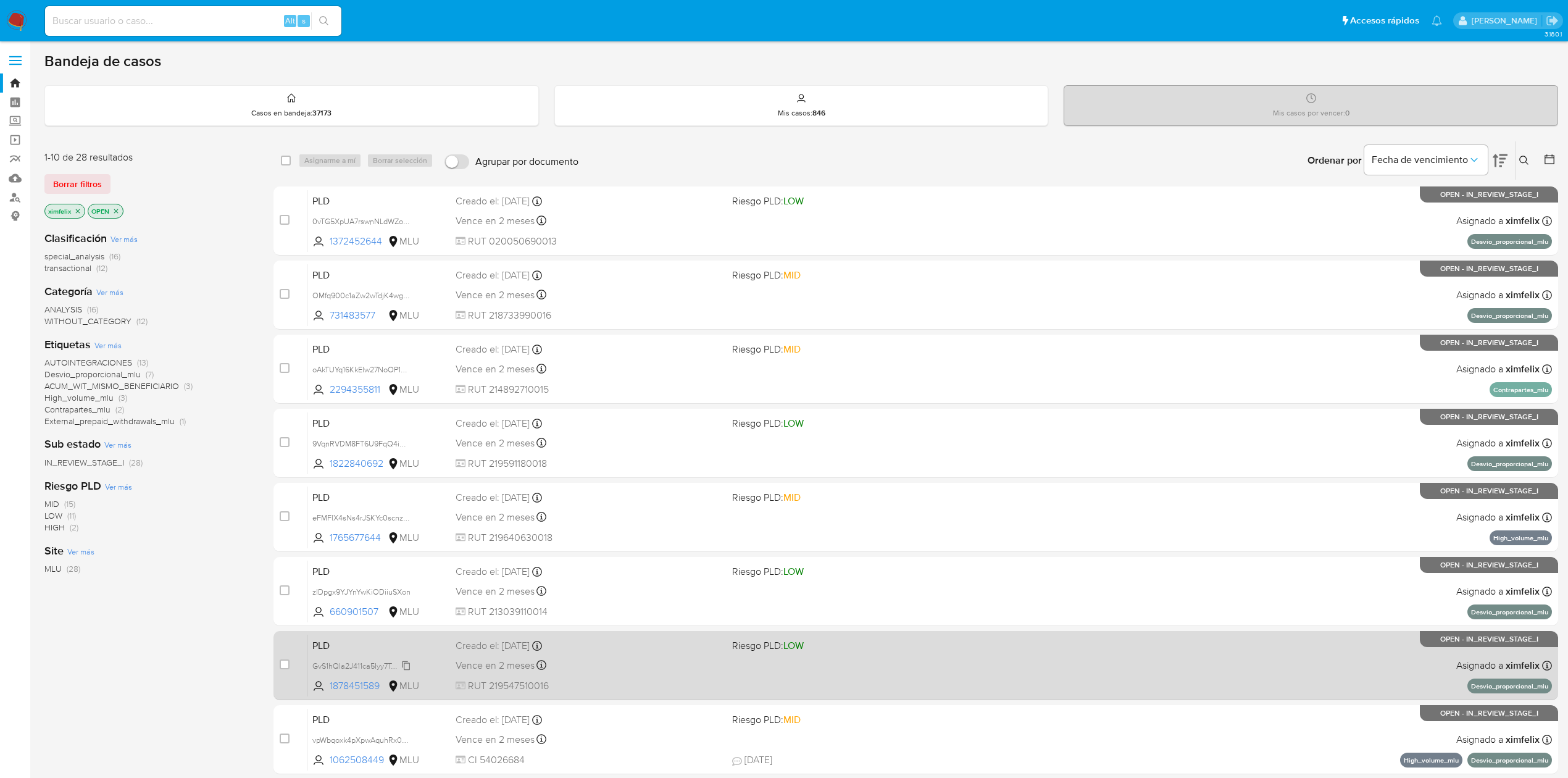
click at [404, 666] on icon at bounding box center [405, 665] width 8 height 9
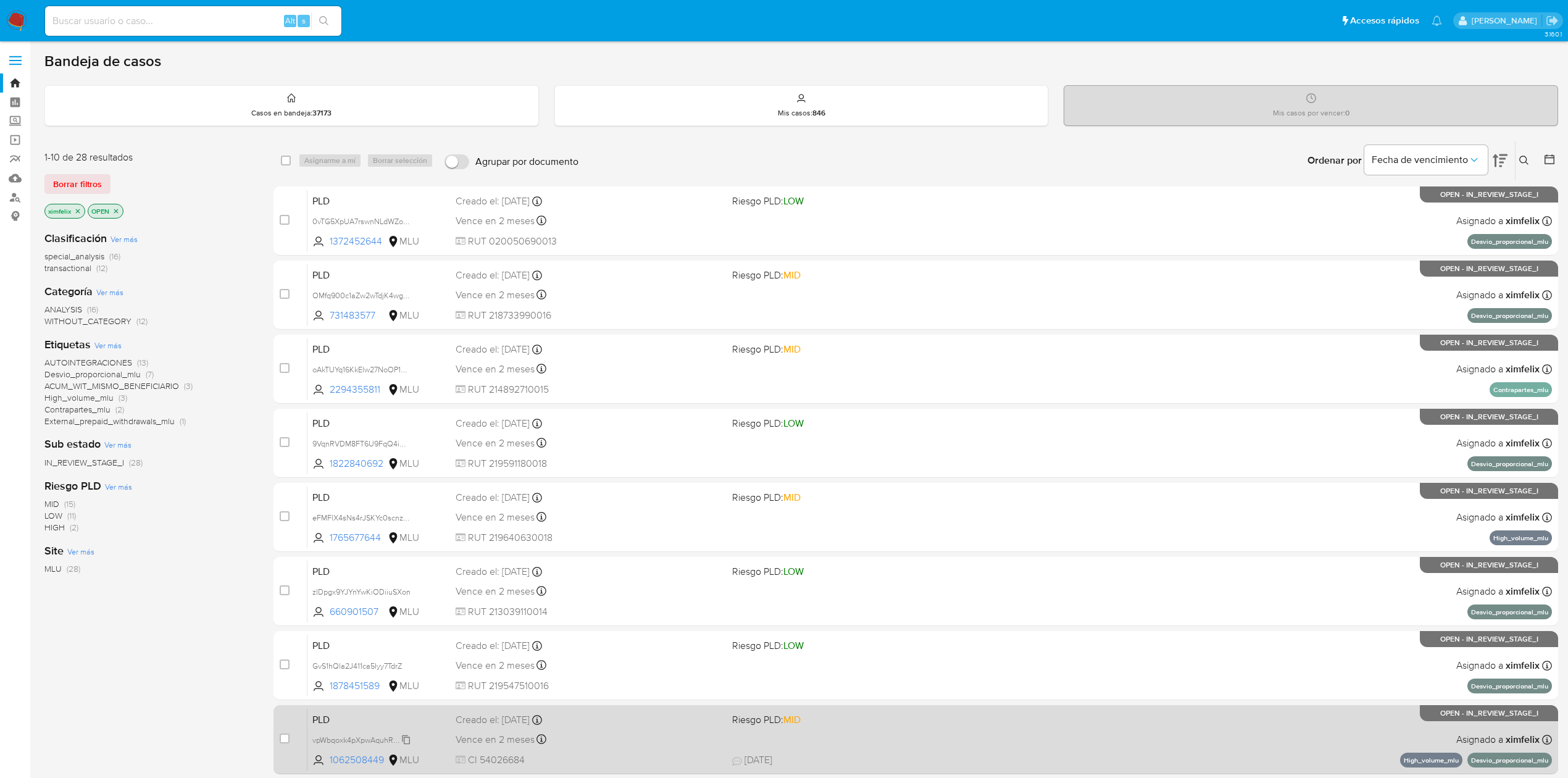
click at [403, 739] on span "vpWbqoxk4pXpwAquhRx0GYzc" at bounding box center [365, 738] width 107 height 14
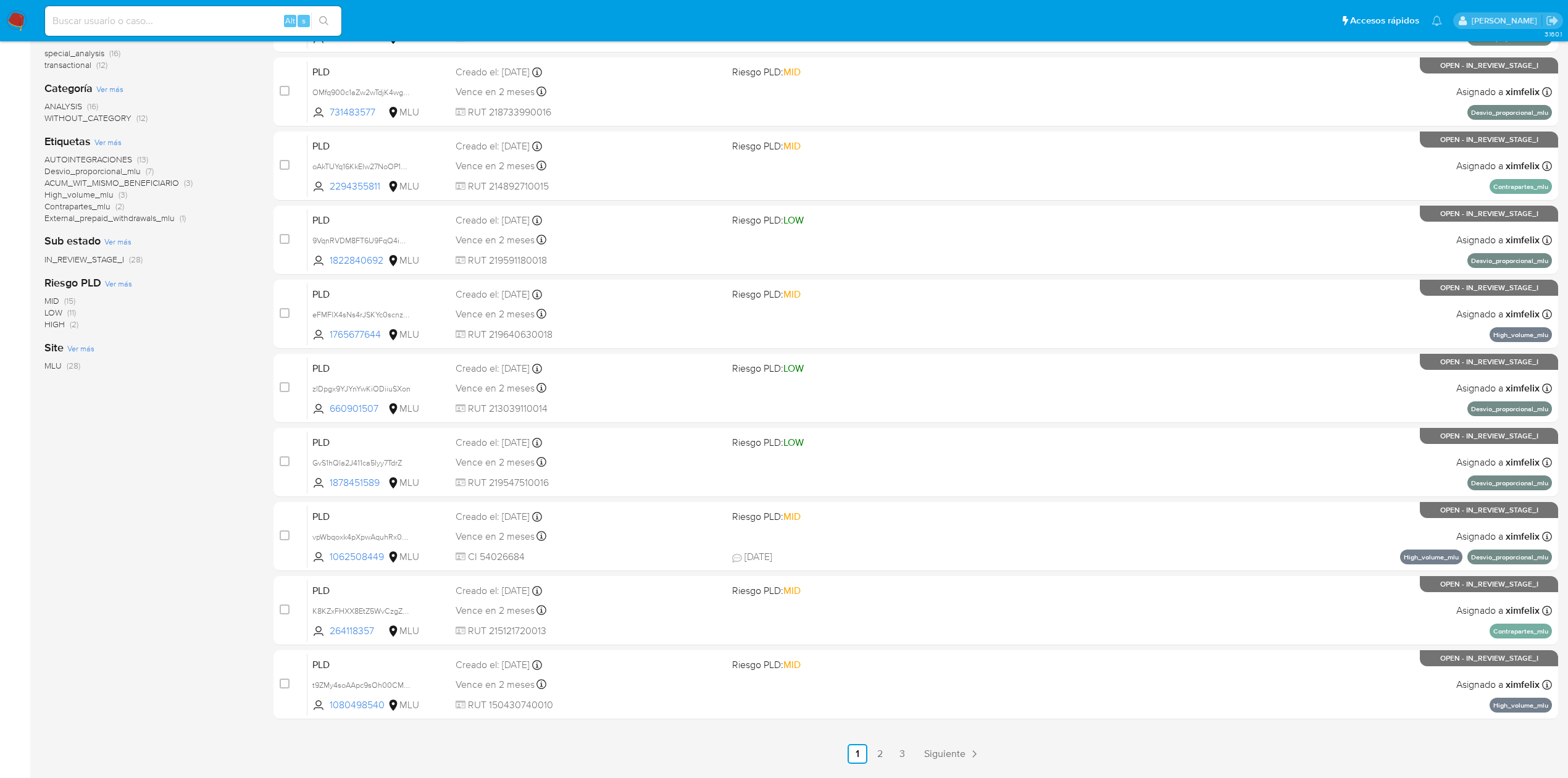
scroll to position [240, 0]
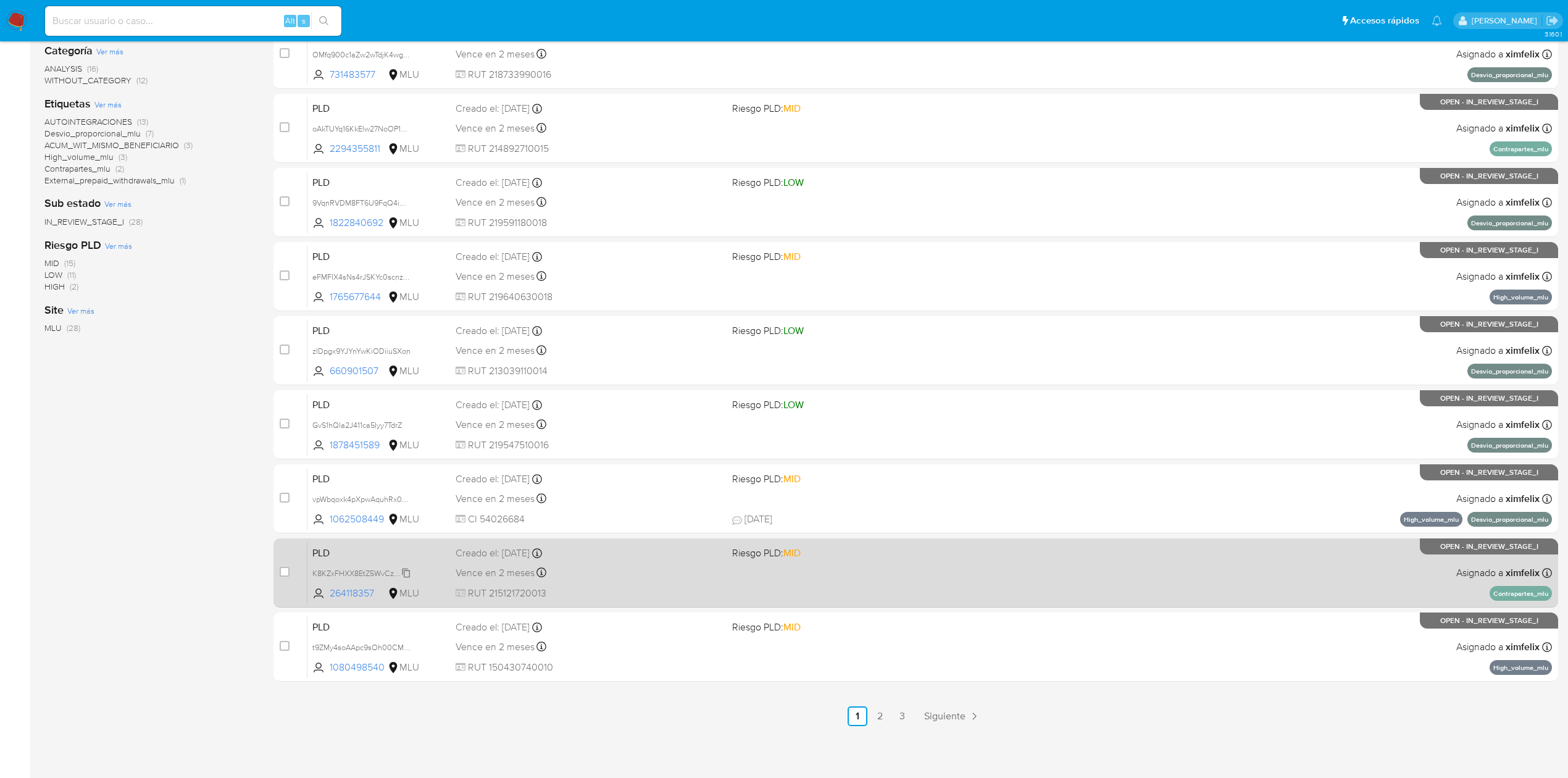
click at [409, 571] on span "K8KZxFHXX8EtZ5WvCzgZHQjm" at bounding box center [366, 571] width 110 height 14
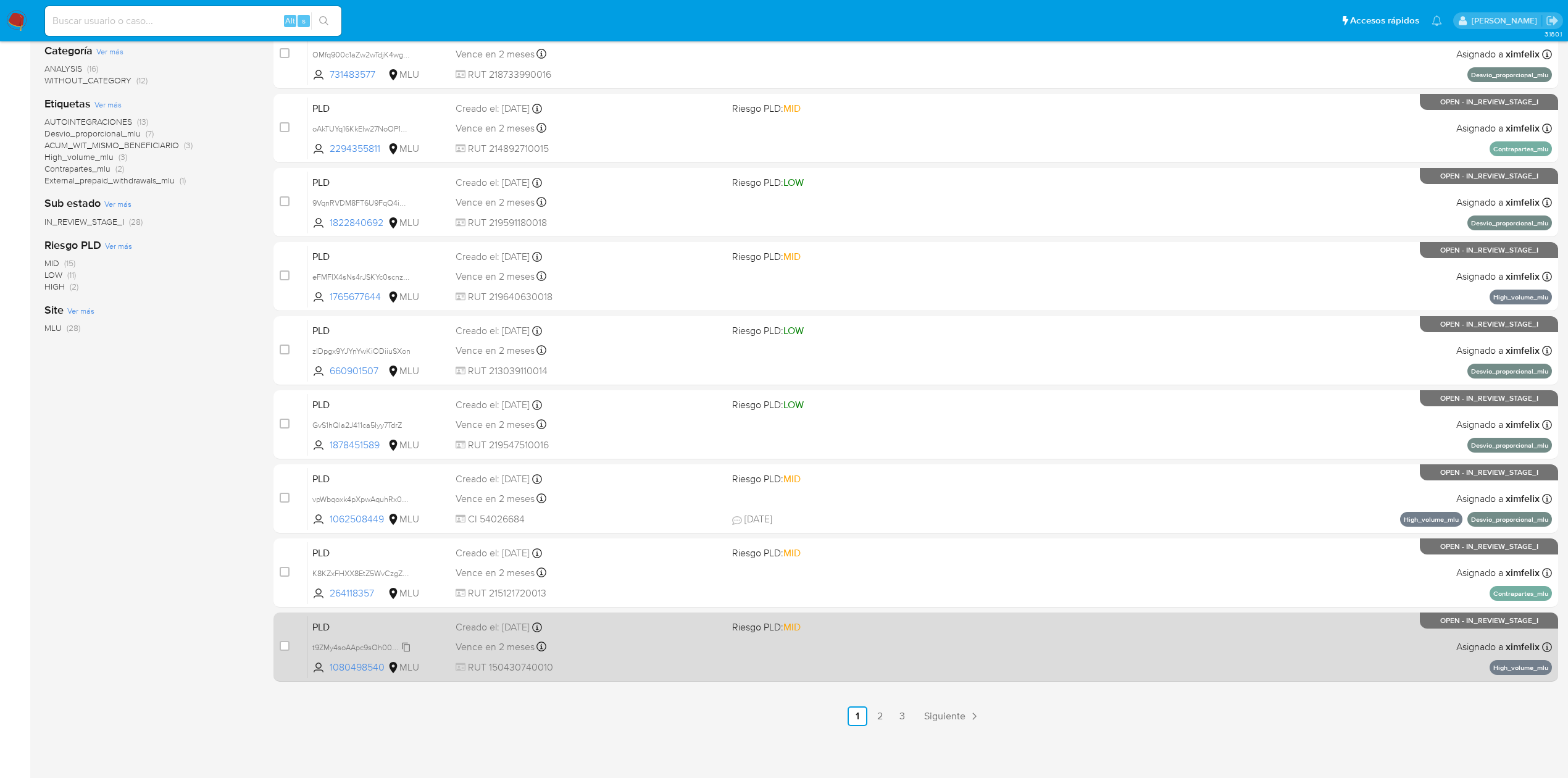
click at [409, 648] on span "t9ZMy4soAApc9sOh00CMXbzw" at bounding box center [366, 646] width 110 height 14
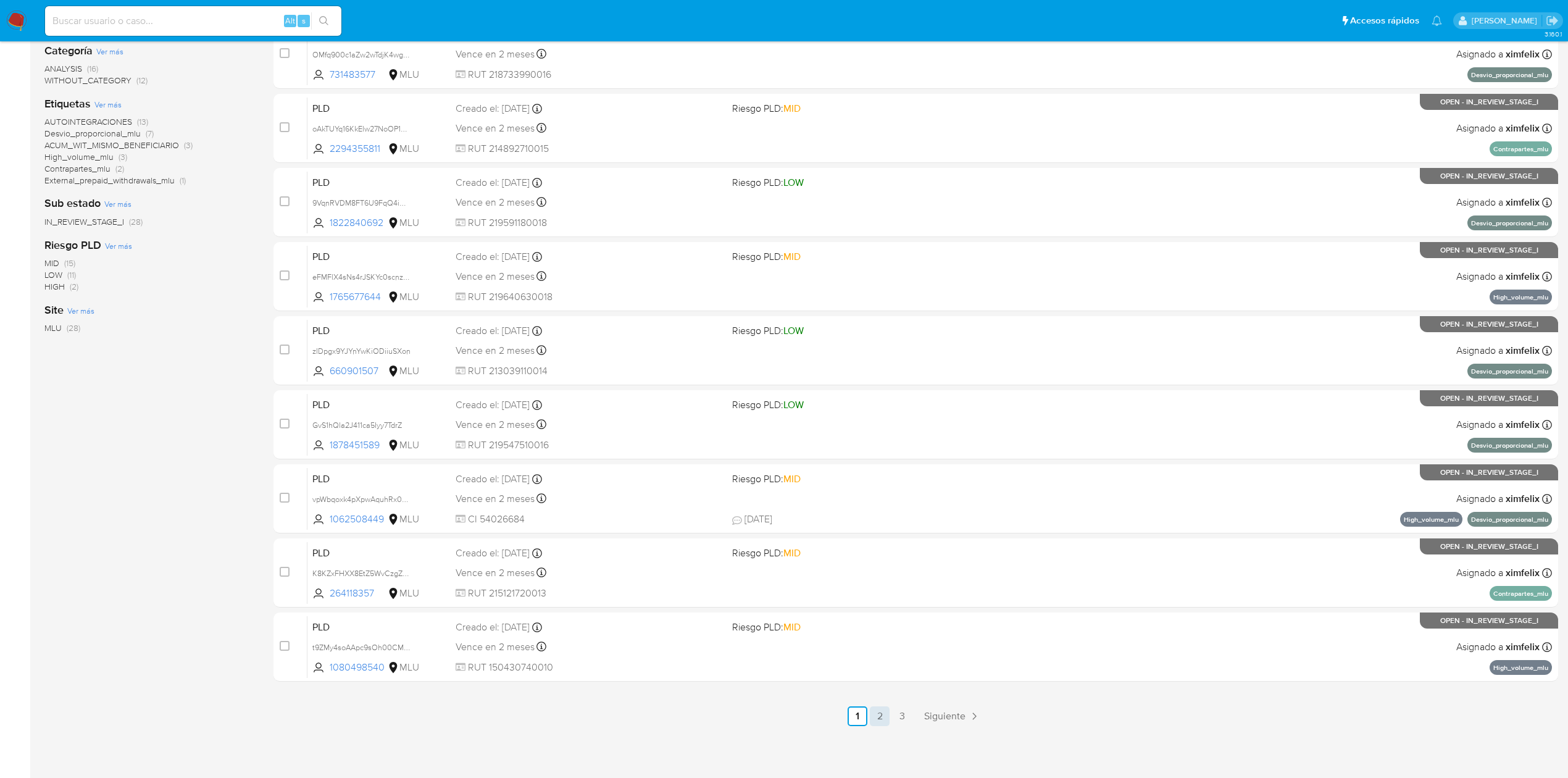
click at [872, 720] on link "2" at bounding box center [880, 716] width 20 height 20
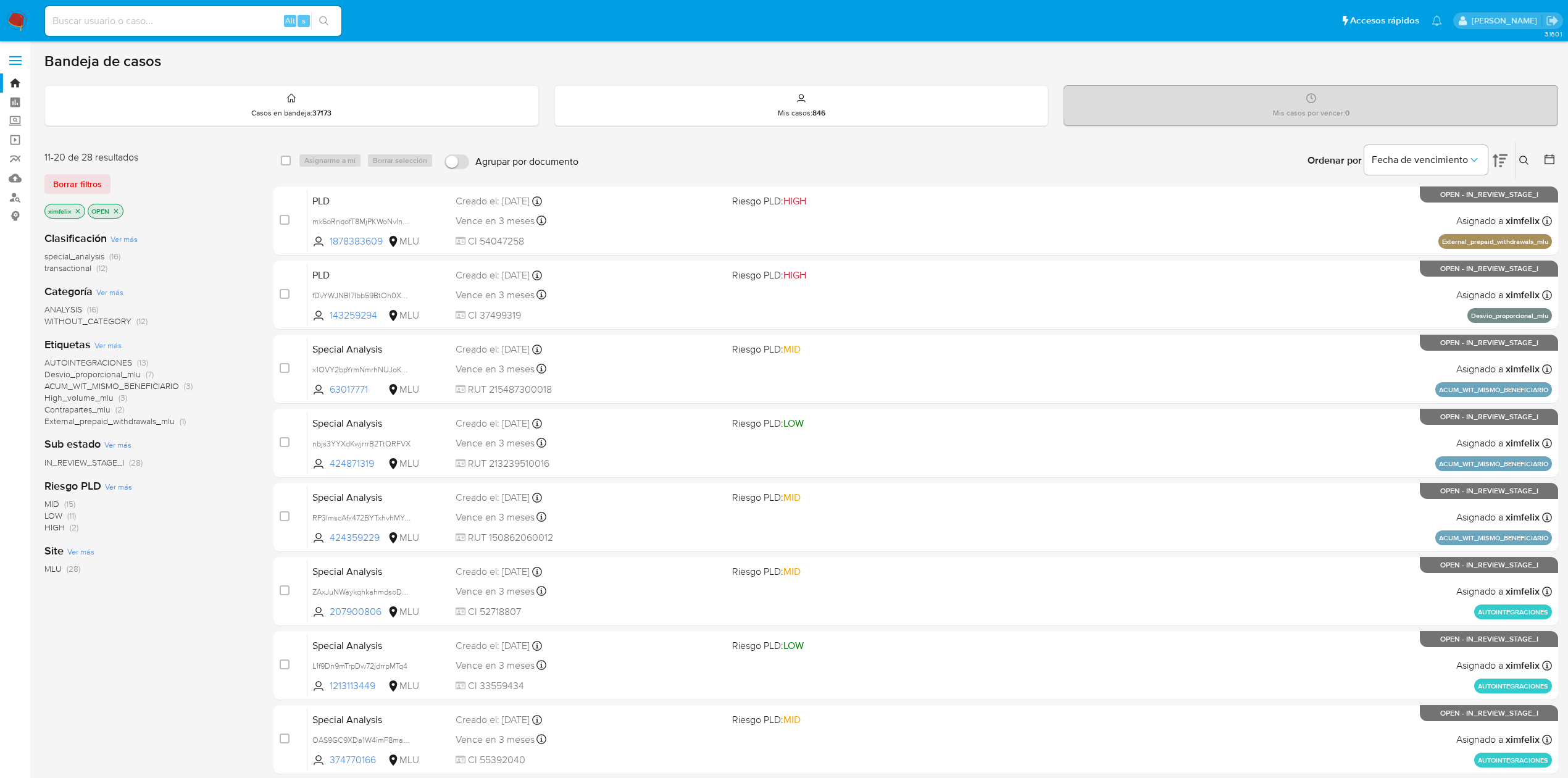
click at [219, 26] on input at bounding box center [193, 21] width 297 height 16
paste input "0vTG5XpUA7rswnNLdWZoL8QP"
type input "0vTG5XpUA7rswnNLdWZoL8QP"
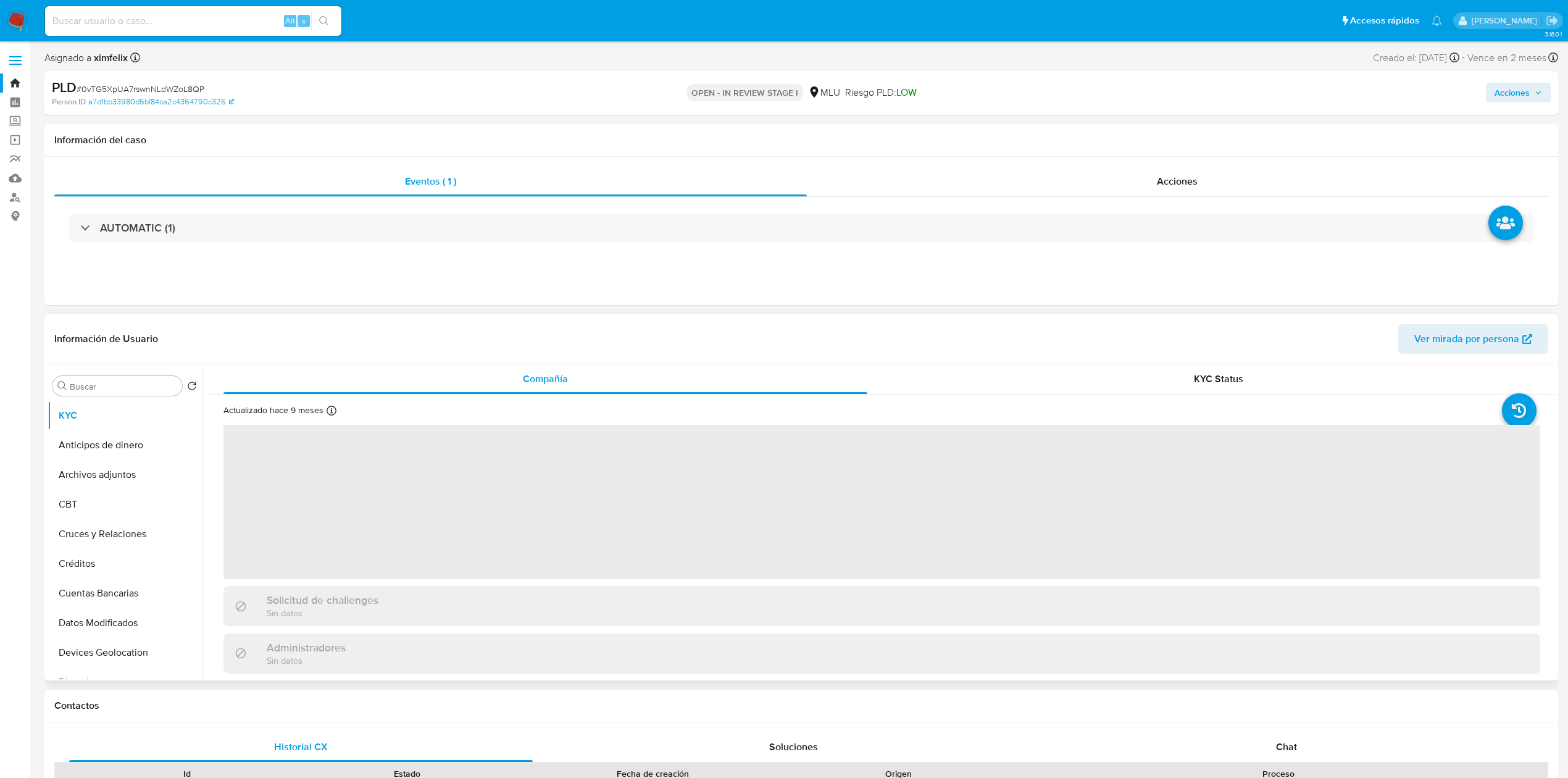
select select "10"
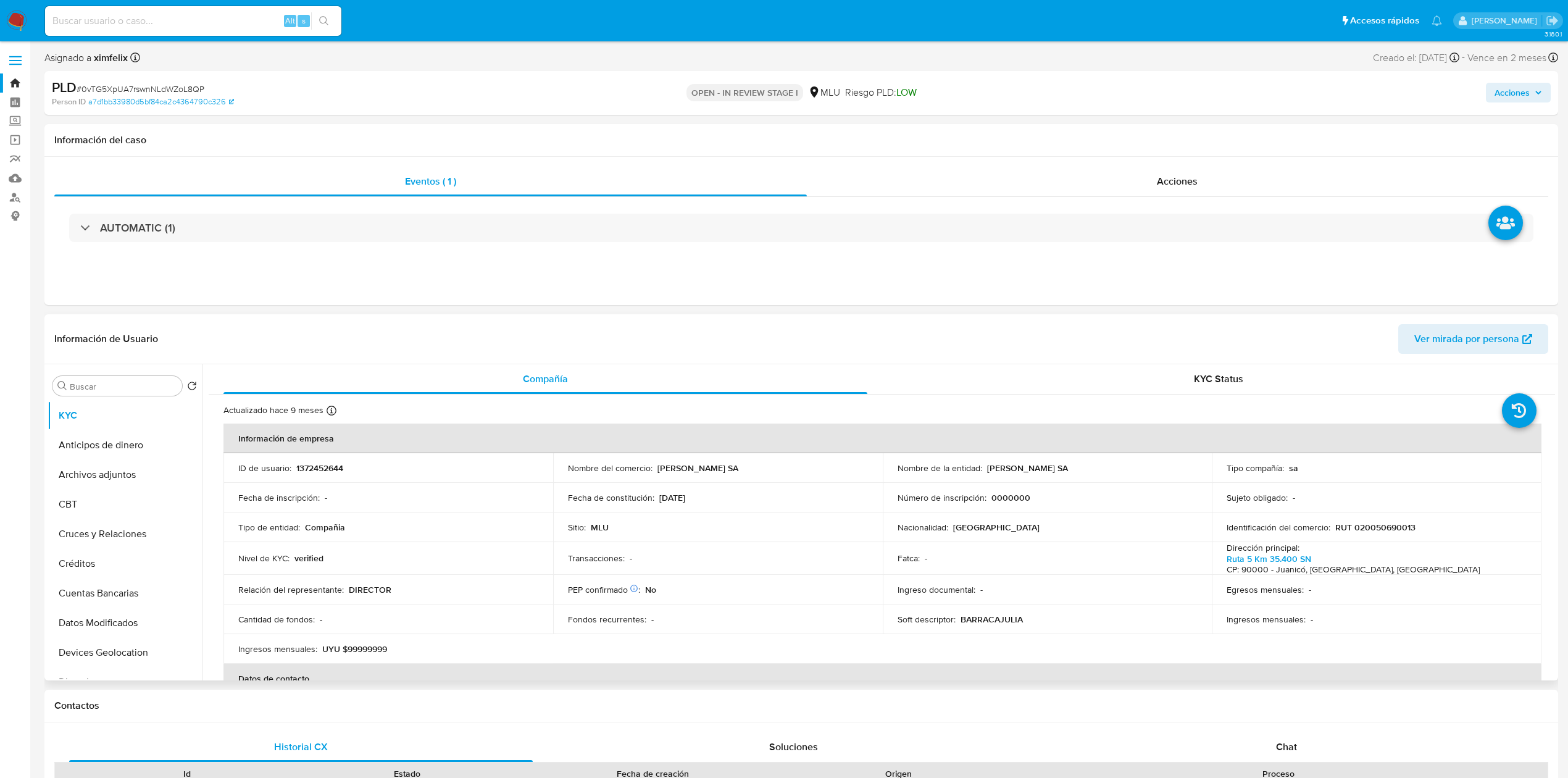
click at [325, 470] on p "1372452644" at bounding box center [320, 468] width 47 height 11
copy p "1372452644"
click at [1066, 465] on div "Nombre de la entidad : BARRACA JULIA SA" at bounding box center [1047, 468] width 300 height 11
drag, startPoint x: 1066, startPoint y: 465, endPoint x: 986, endPoint y: 467, distance: 80.0
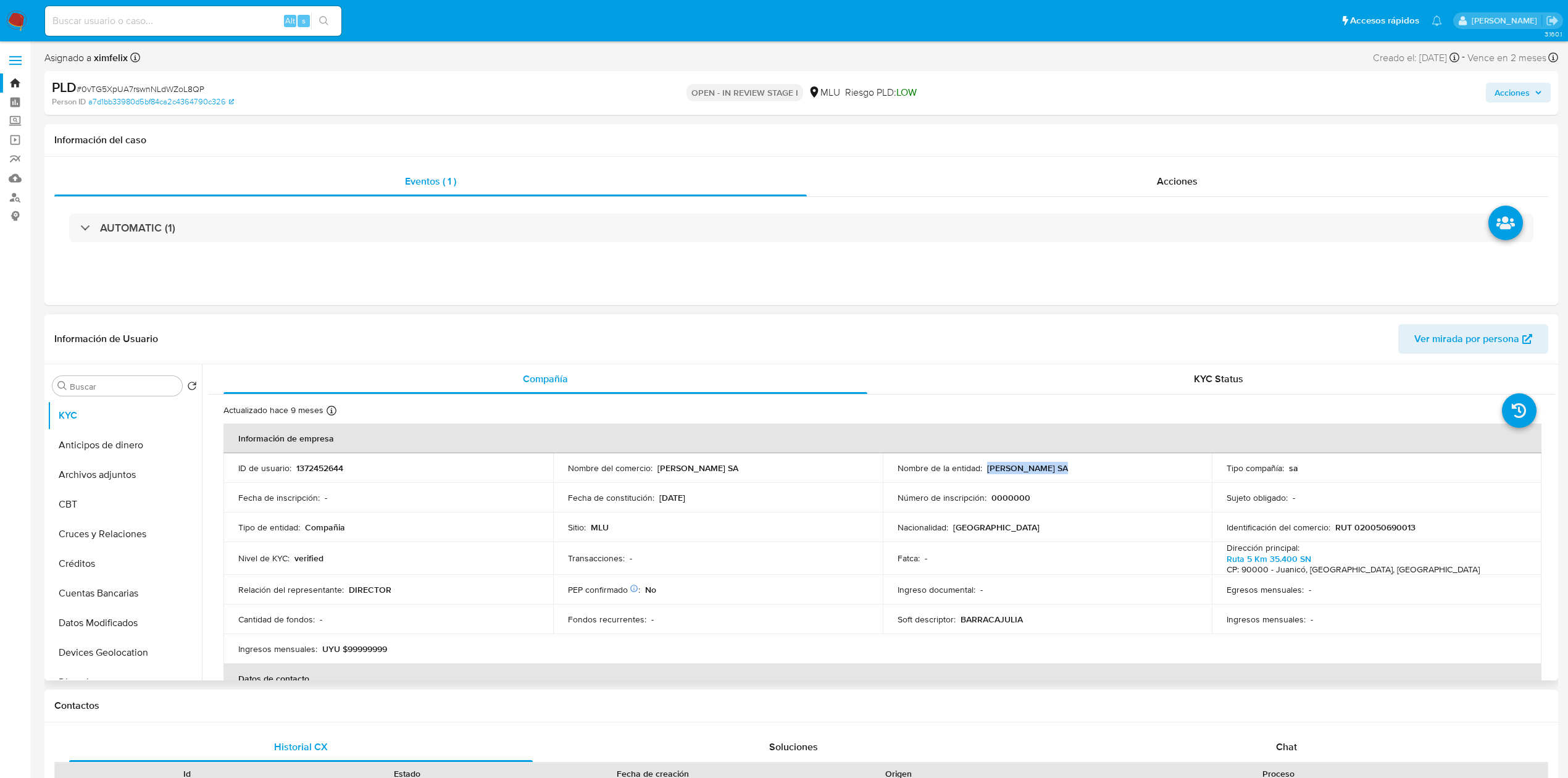
click at [986, 467] on div "Nombre de la entidad : BARRACA JULIA SA" at bounding box center [1047, 468] width 300 height 11
copy p "BARRACA JULIA SA"
click at [171, 18] on input at bounding box center [193, 21] width 297 height 16
paste input "OMfq900c1aZw2wTdjK4wg2qd"
type input "OMfq900c1aZw2wTdjK4wg2qd"
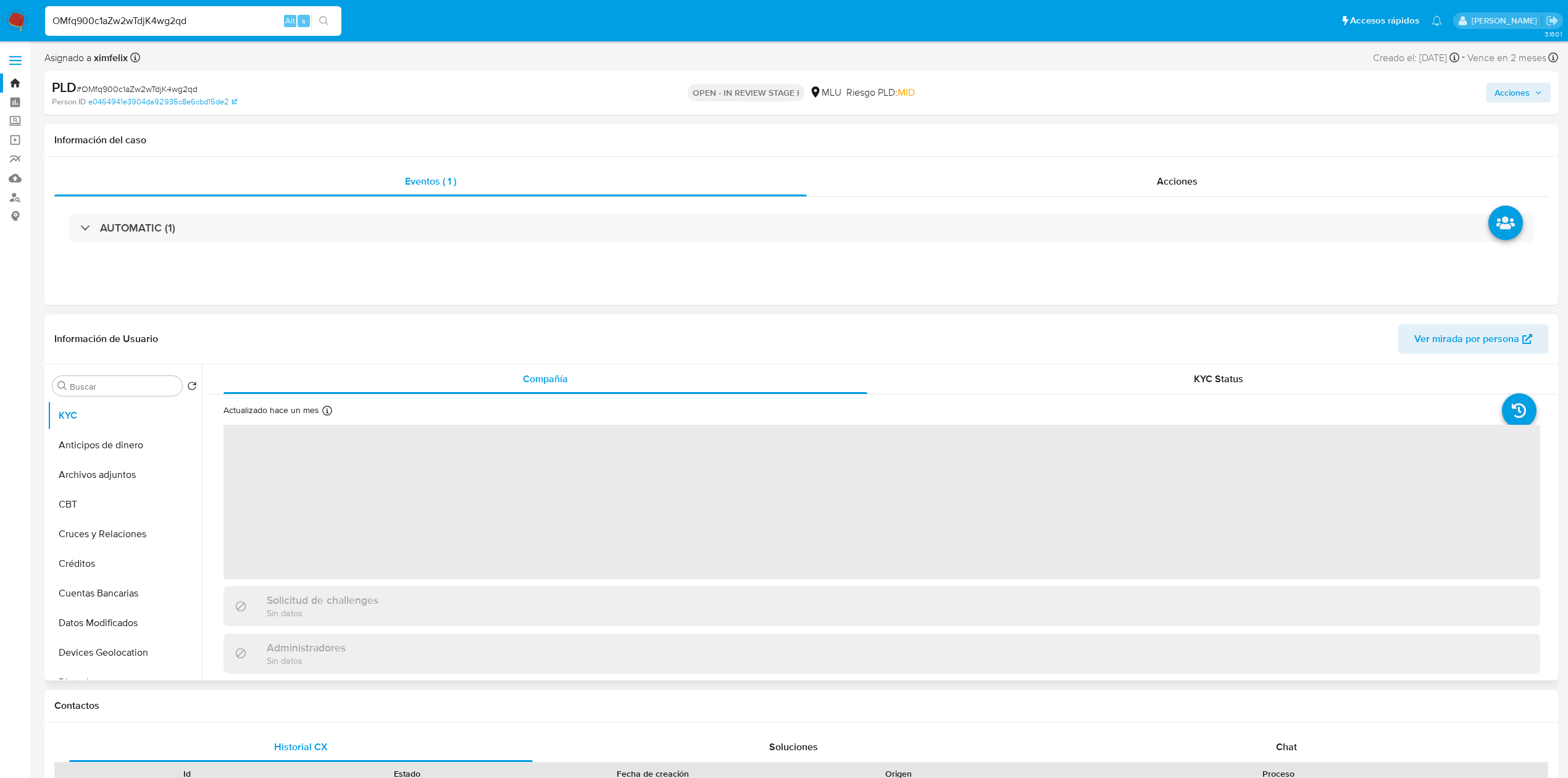
select select "10"
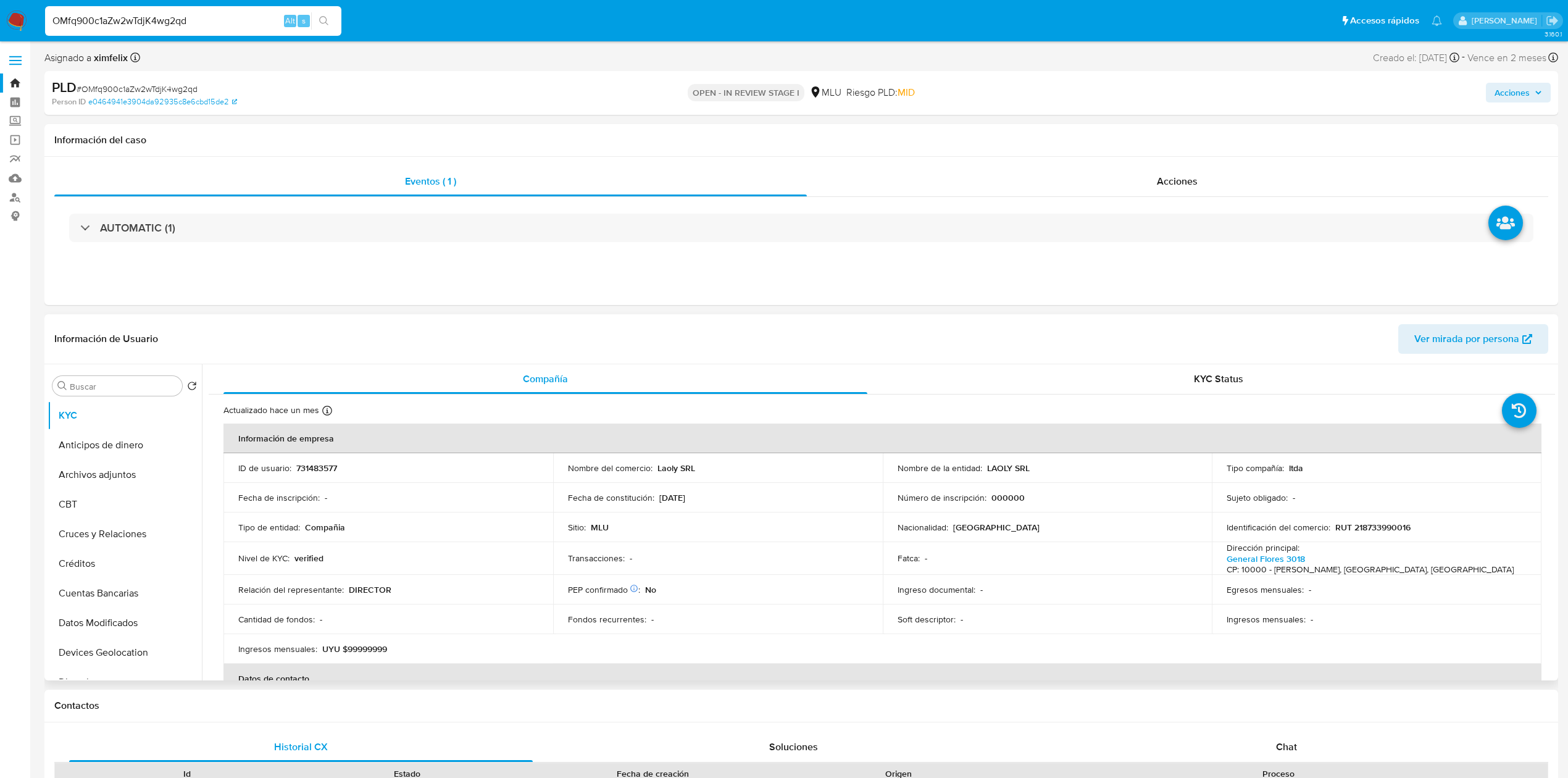
click at [329, 472] on p "731483577" at bounding box center [317, 468] width 41 height 11
copy p "731483577"
drag, startPoint x: 1026, startPoint y: 465, endPoint x: 981, endPoint y: 465, distance: 45.0
click at [981, 465] on div "Nombre de la entidad : LAOLY SRL" at bounding box center [1047, 468] width 300 height 11
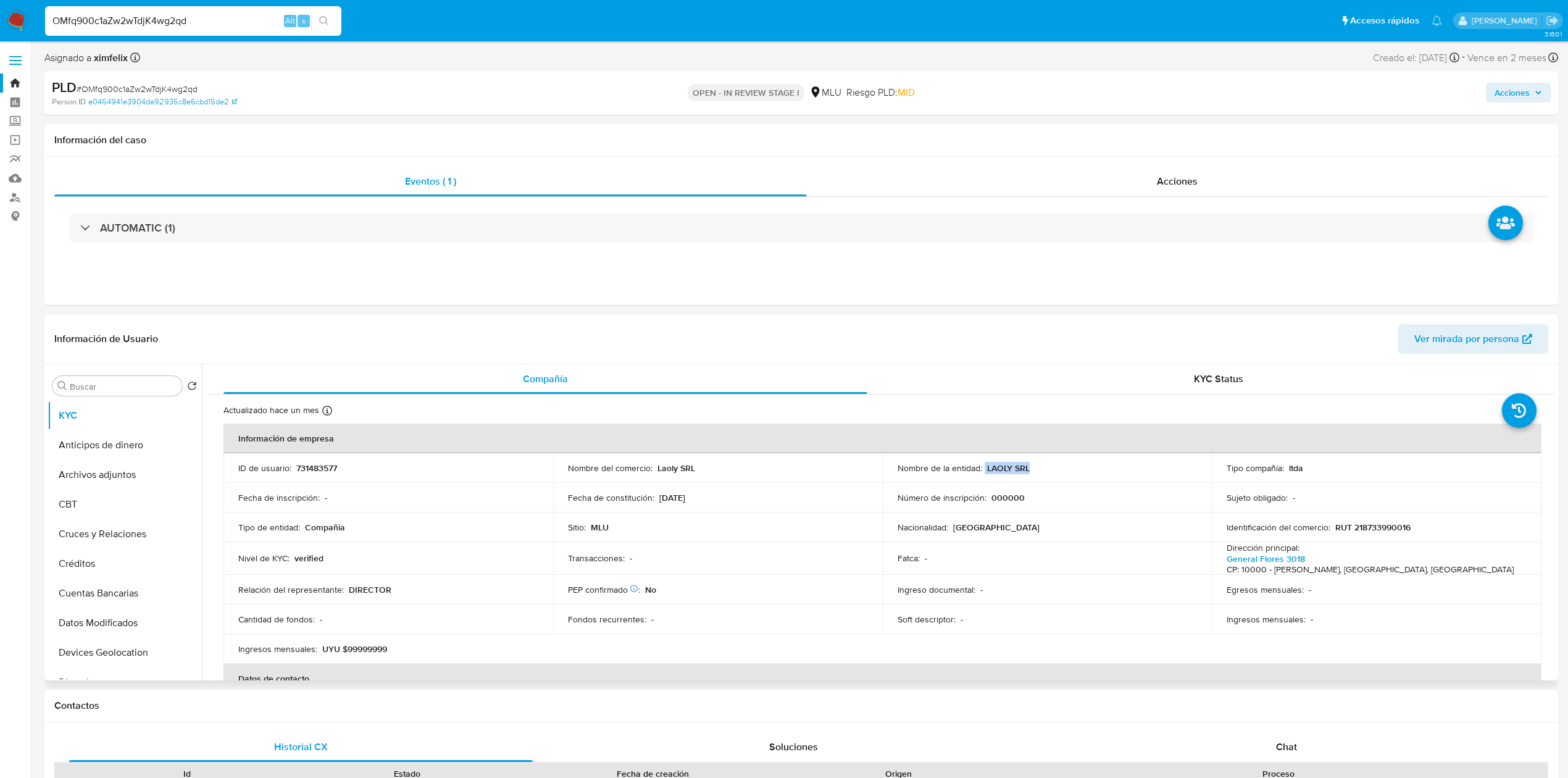
copy div "LAOLY SRL"
click at [199, 13] on input "OMfq900c1aZw2wTdjK4wg2qd" at bounding box center [193, 21] width 297 height 16
click at [165, 20] on input "OMfq900c1aZw2wTdjK4wg2qd" at bounding box center [193, 21] width 297 height 16
paste input "oAkTUYq16KkElw27NoOP15ab"
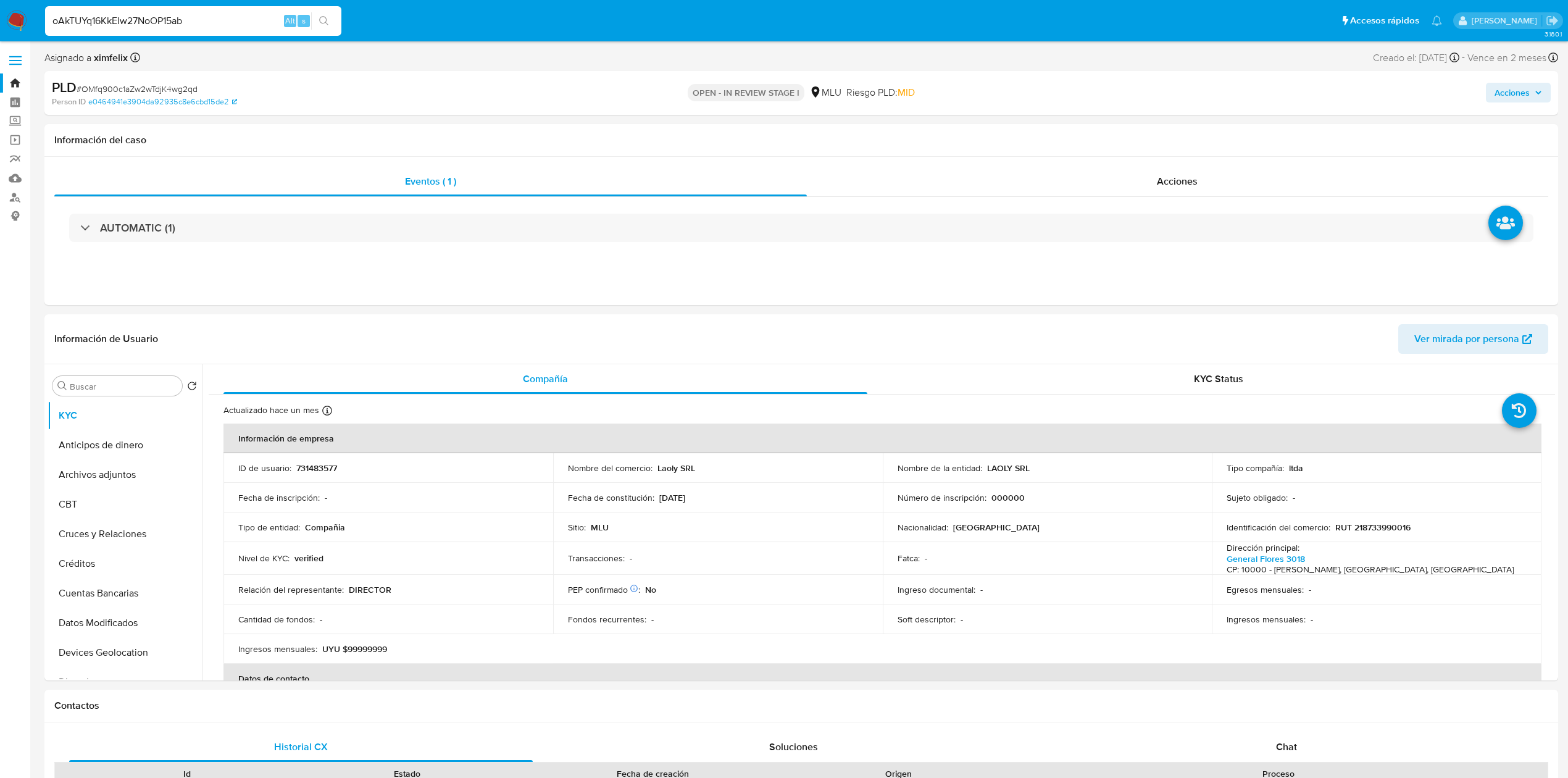
type input "oAkTUYq16KkElw27NoOP15ab"
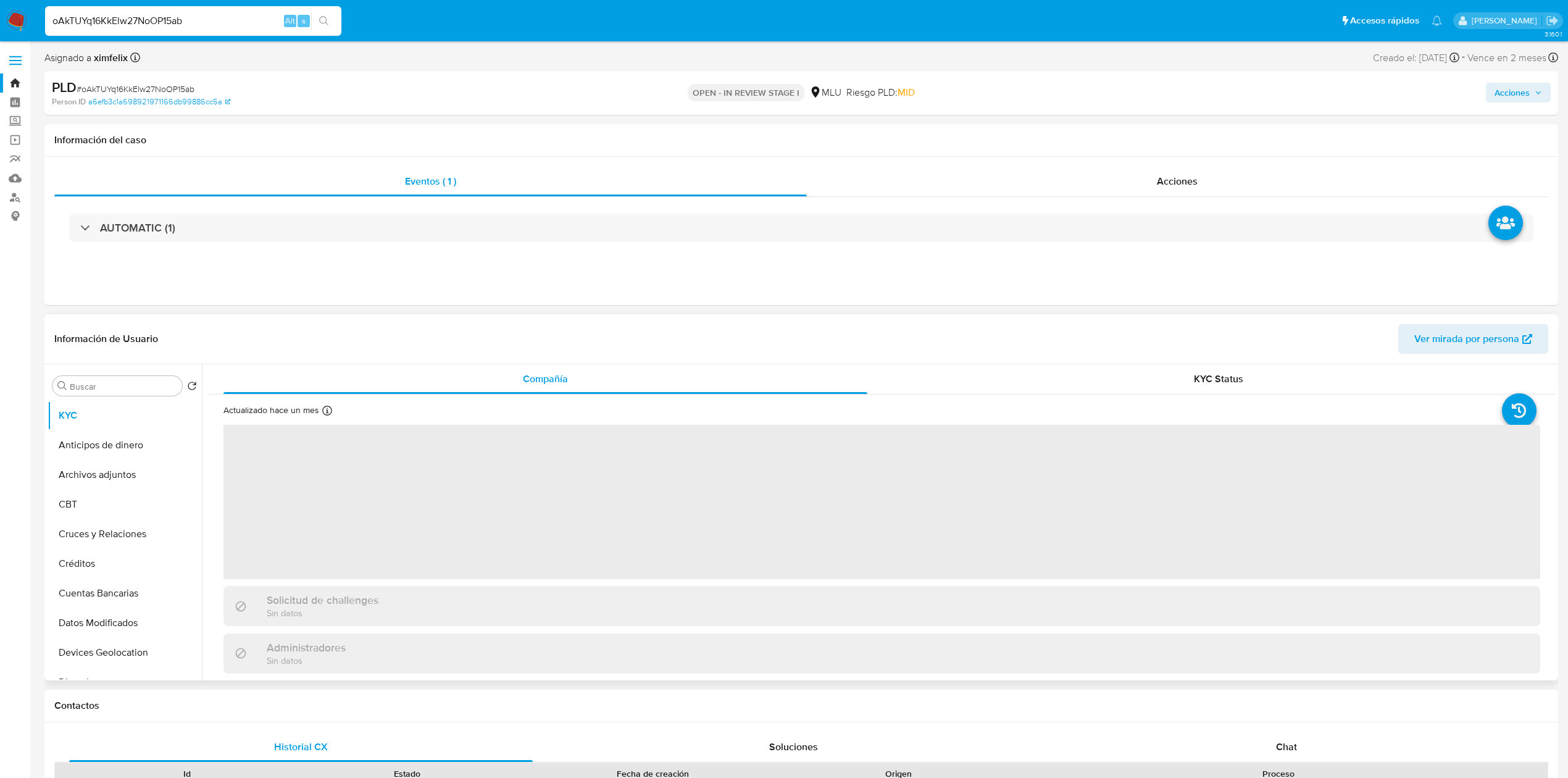
select select "10"
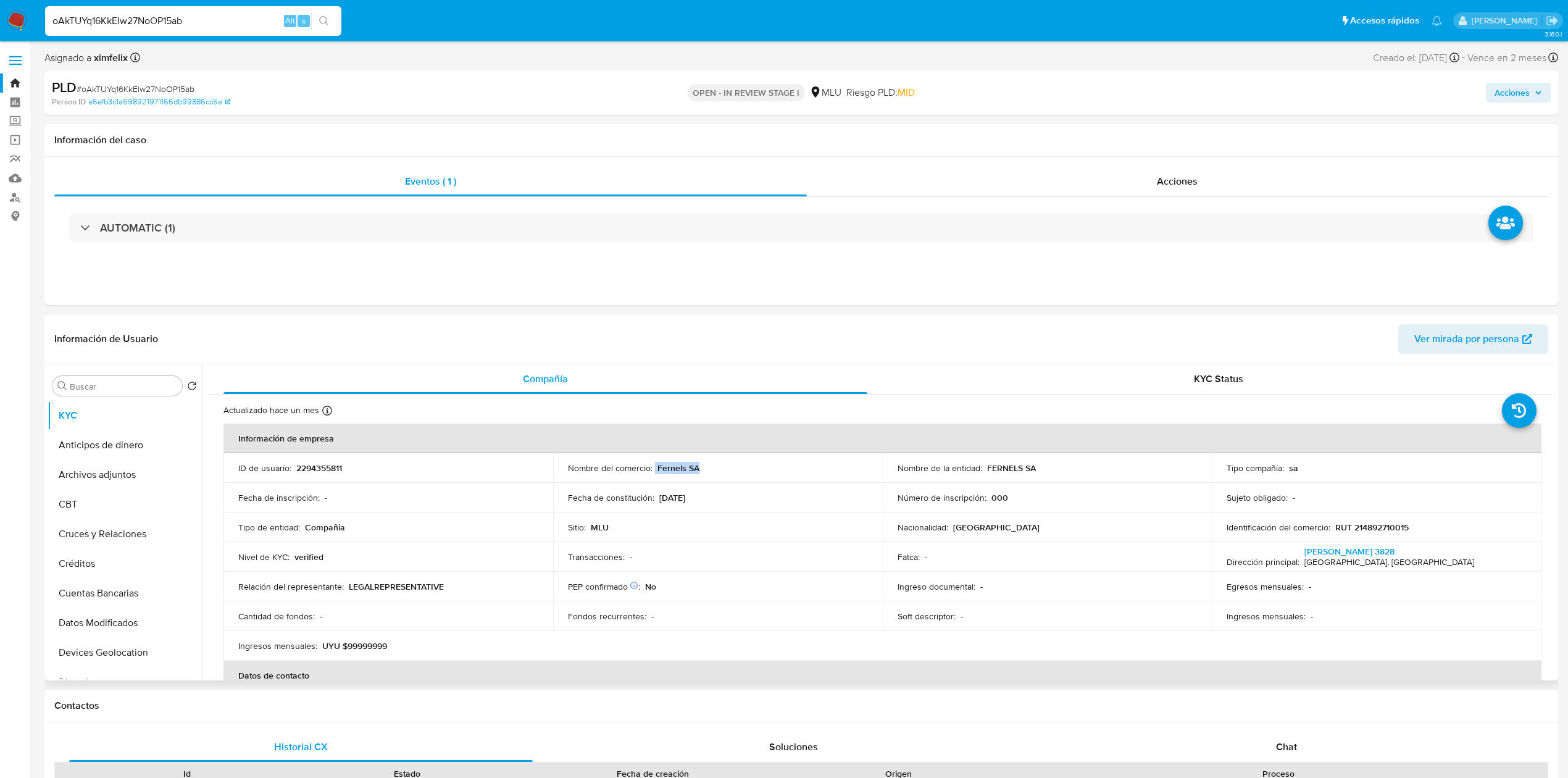
drag, startPoint x: 709, startPoint y: 465, endPoint x: 653, endPoint y: 465, distance: 56.0
click at [653, 465] on div "Nombre del comercio : Fernels SA" at bounding box center [717, 468] width 300 height 11
copy p "Fernels SA"
click at [311, 469] on p "2294355811" at bounding box center [319, 468] width 45 height 11
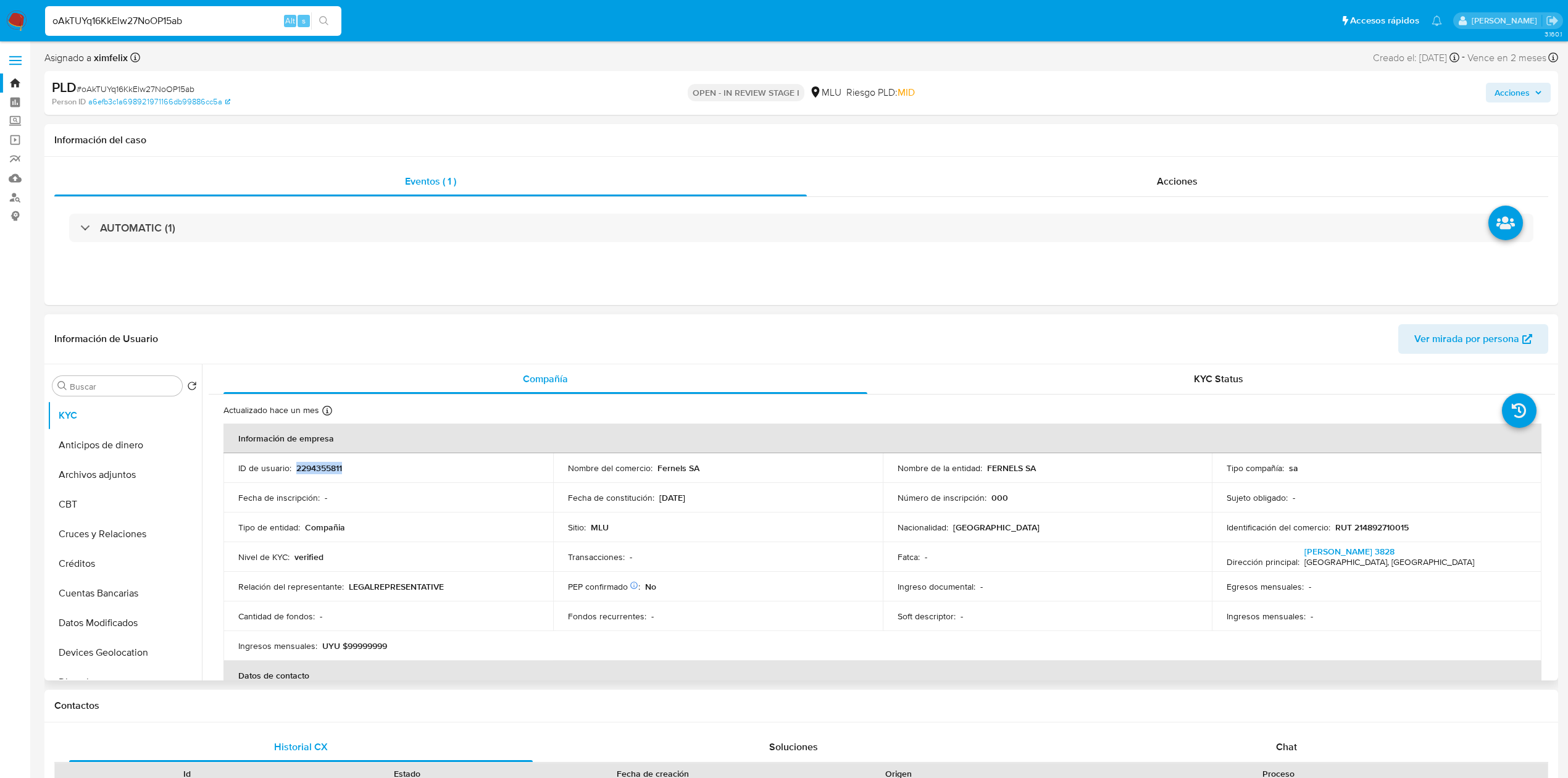
copy p "2294355811"
click at [166, 15] on input "oAkTUYq16KkElw27NoOP15ab" at bounding box center [193, 21] width 297 height 16
paste input "eFMFlX4sNs4rJSKYc0scnz6"
type input "eFMFlX4sNs4rJSKYc0scnz6b"
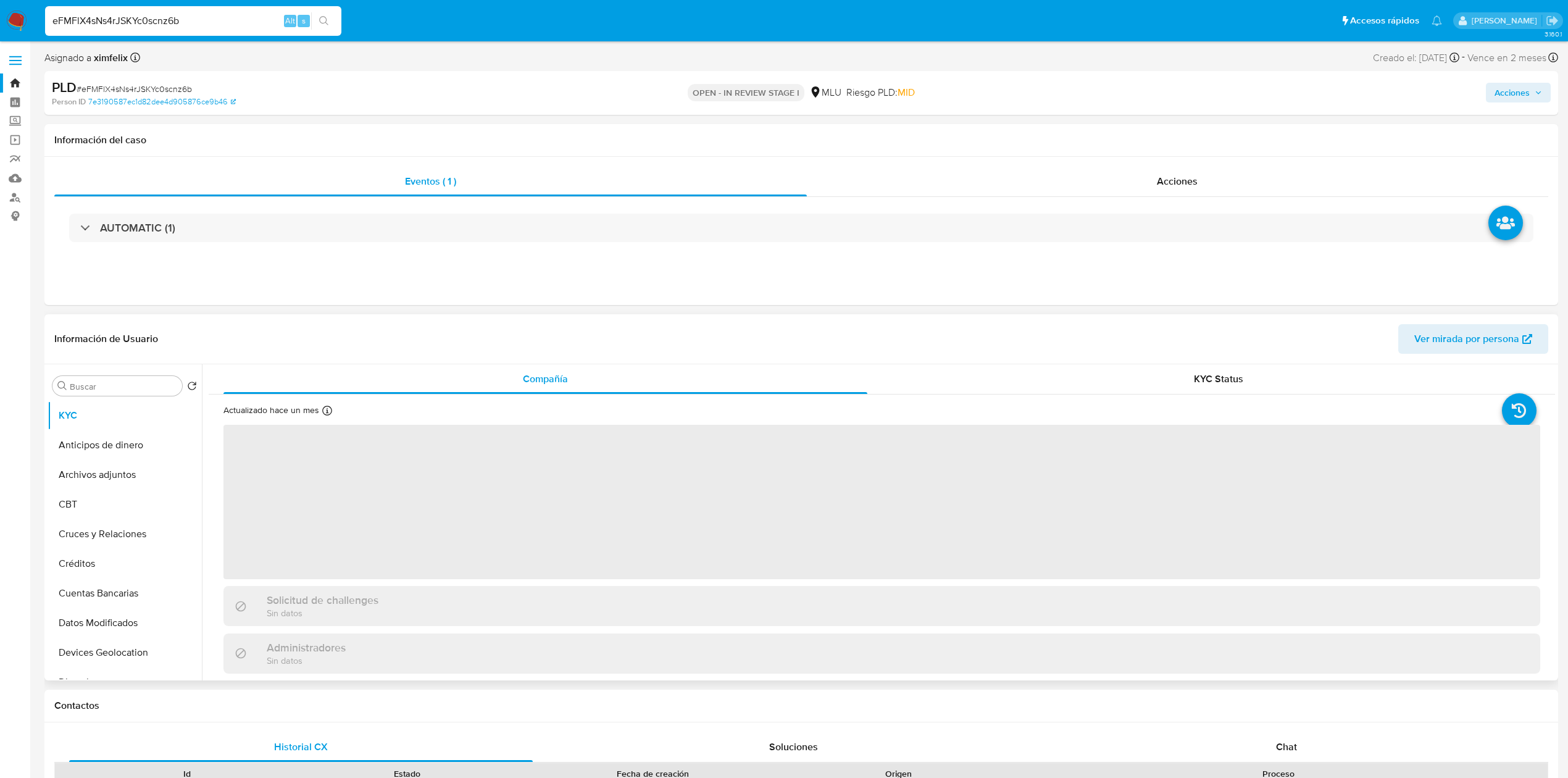
select select "10"
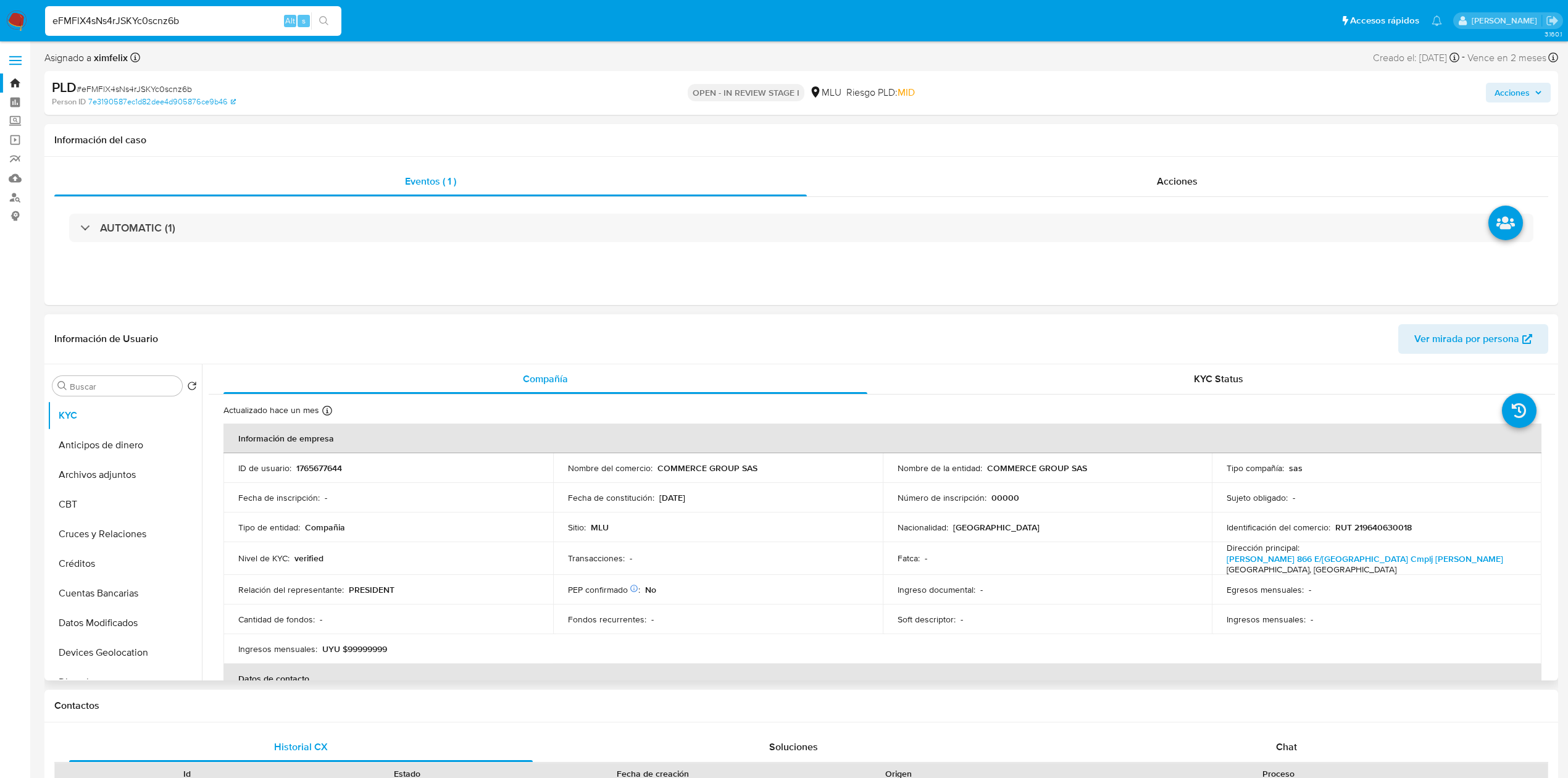
click at [324, 470] on p "1765677644" at bounding box center [319, 468] width 45 height 11
copy p "1765677644"
click at [138, 23] on input "eFMFlX4sNs4rJSKYc0scnz6b" at bounding box center [193, 21] width 297 height 16
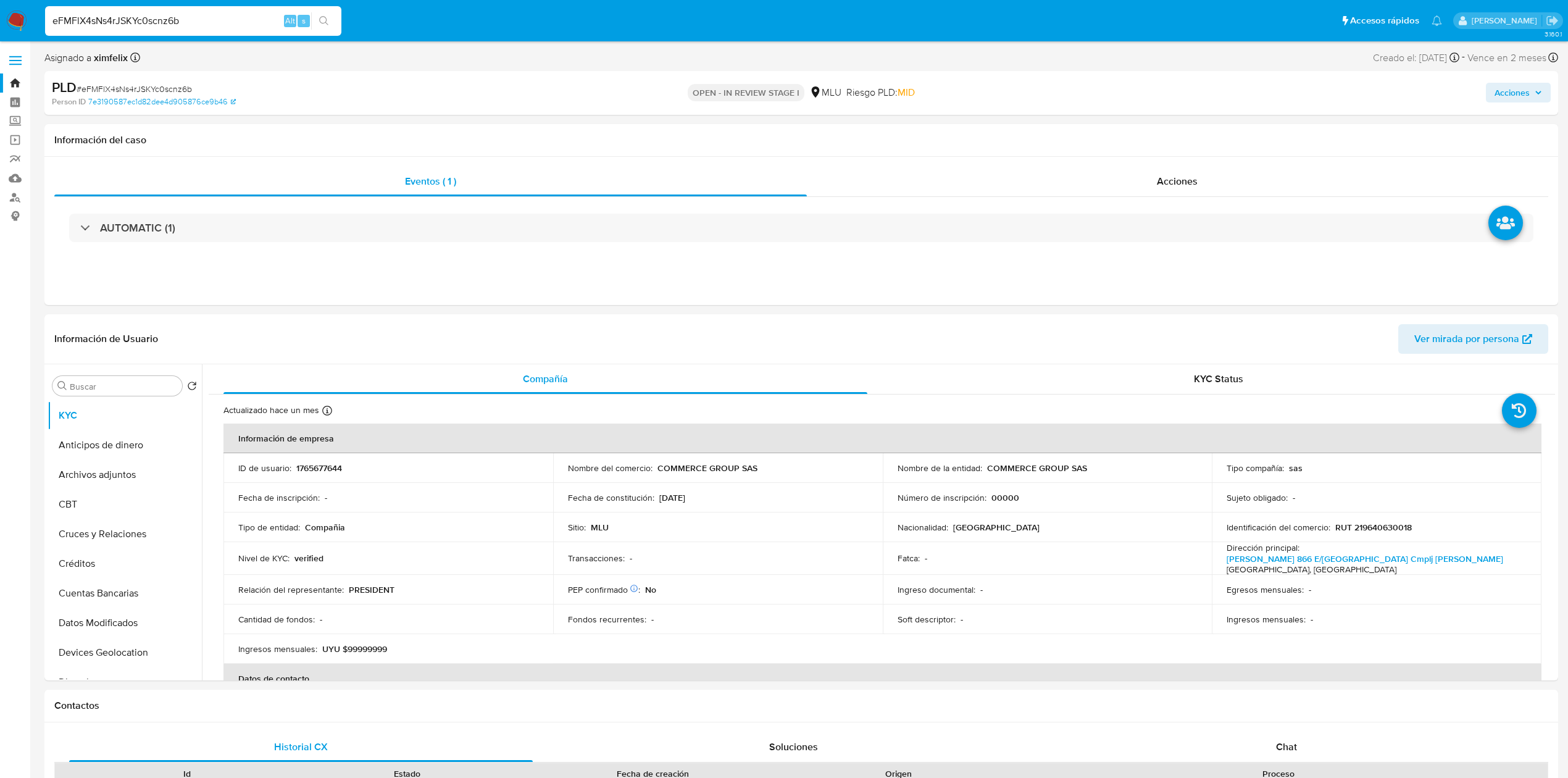
paste input "zIDpgx9YJYnYwKiODiiuSXon"
type input "zIDpgx9YJYnYwKiODiiuSXon"
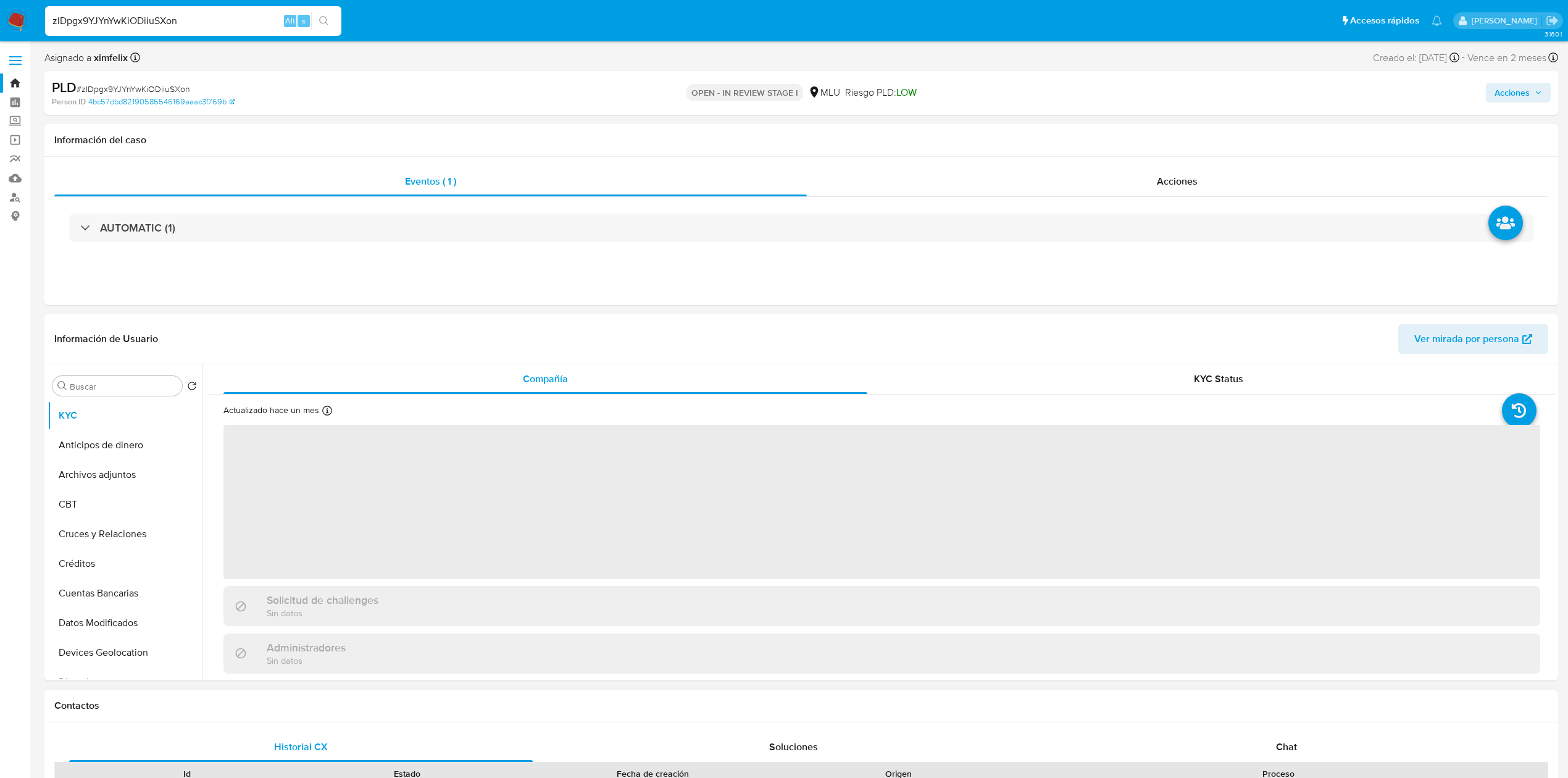
select select "10"
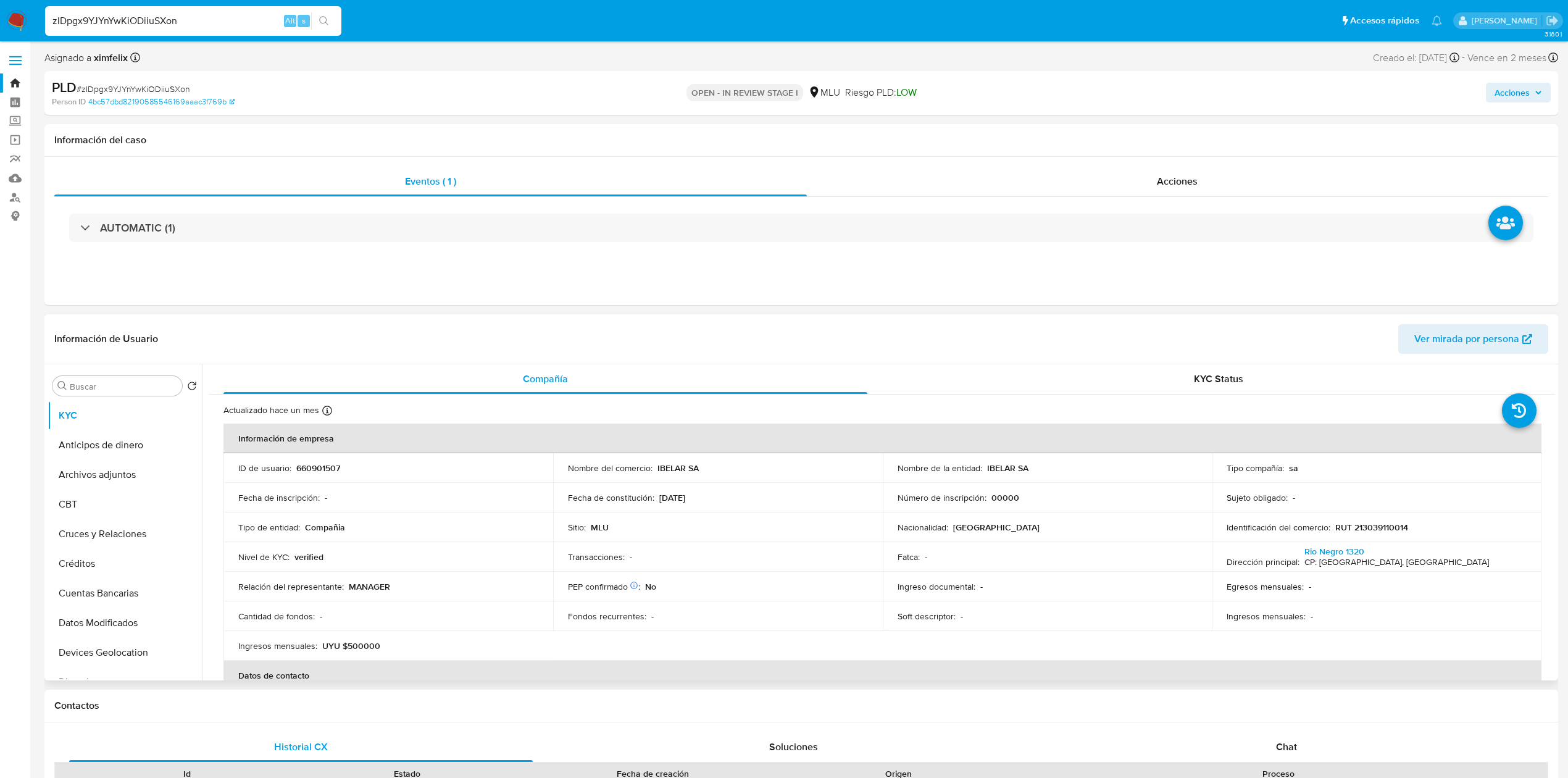
click at [339, 470] on p "660901507" at bounding box center [318, 468] width 44 height 11
click at [317, 472] on p "660901507" at bounding box center [318, 468] width 44 height 11
click at [314, 454] on td "ID de usuario : 660901507" at bounding box center [387, 468] width 329 height 30
click at [315, 469] on p "660901507" at bounding box center [318, 468] width 44 height 11
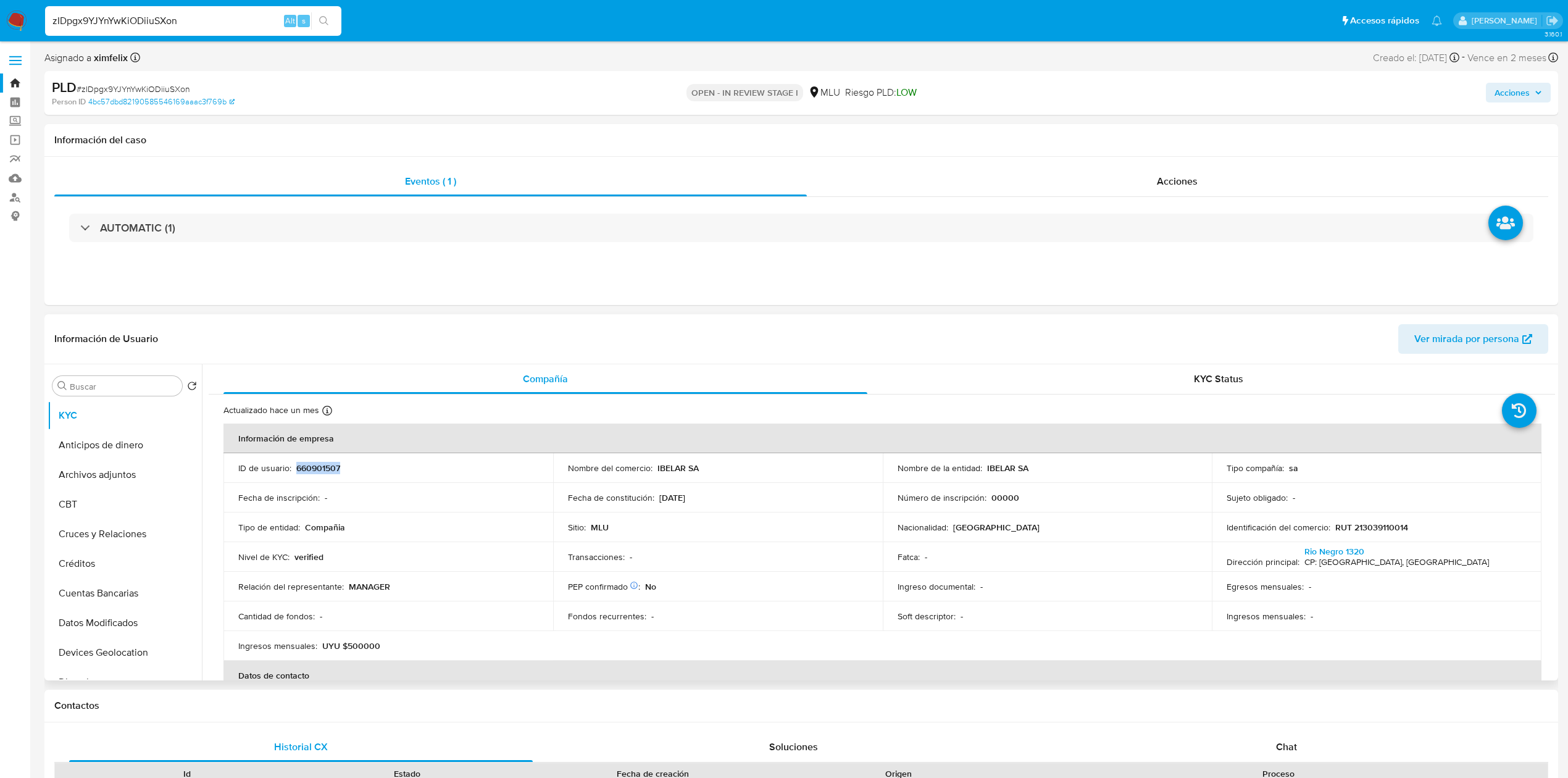
click at [315, 469] on p "660901507" at bounding box center [318, 468] width 44 height 11
copy p "660901507"
drag, startPoint x: 1055, startPoint y: 474, endPoint x: 981, endPoint y: 469, distance: 74.2
click at [981, 469] on td "Nombre de la entidad : IBELAR SA" at bounding box center [1047, 468] width 329 height 30
copy div "IBELAR SA"
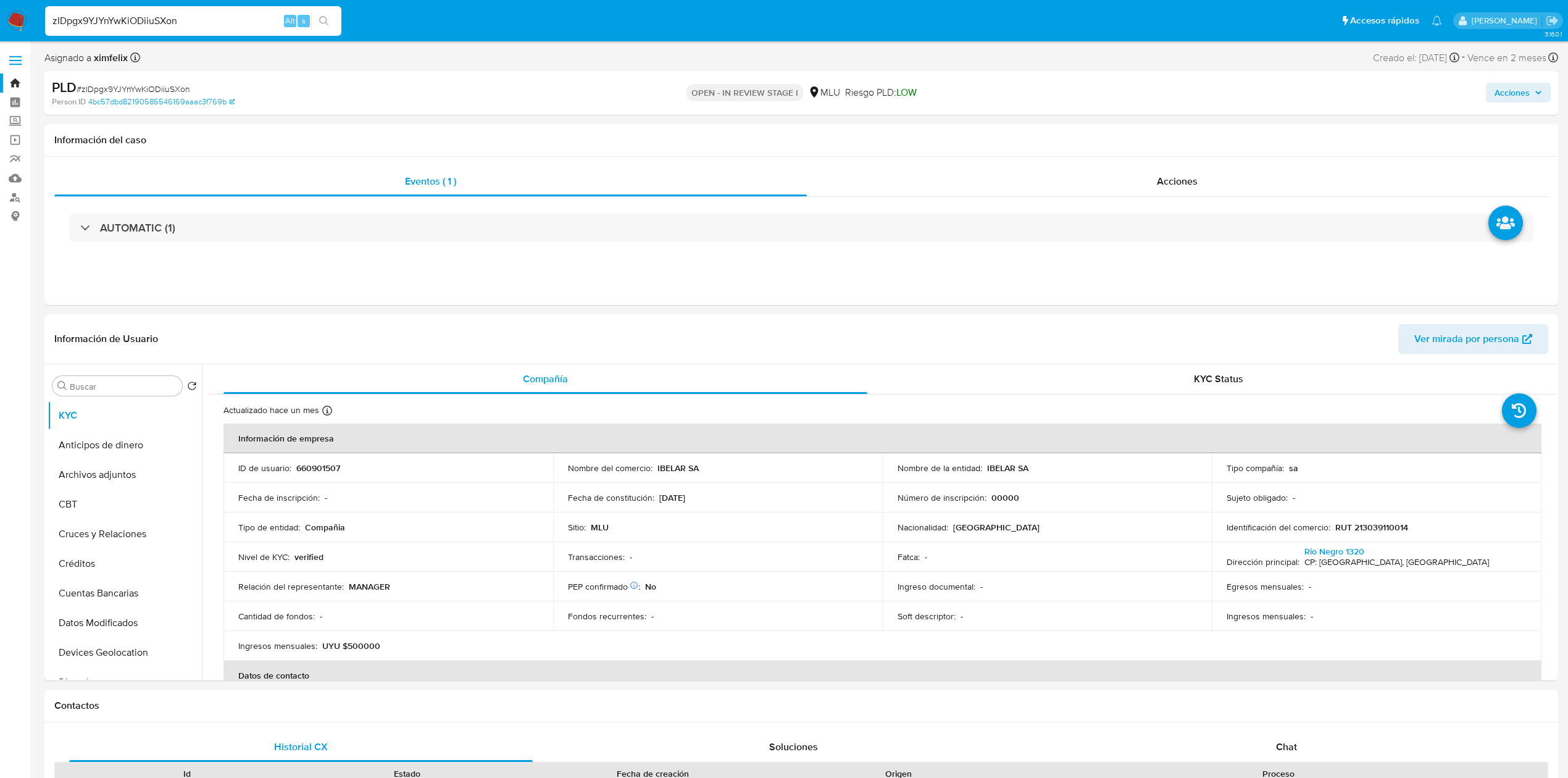
click at [123, 20] on input "zIDpgx9YJYnYwKiODiiuSXon" at bounding box center [193, 21] width 297 height 16
paste input "9VqnRVDM8FT6U9FqQ4impxVe"
type input "9VqnRVDM8FT6U9FqQ4impxVe"
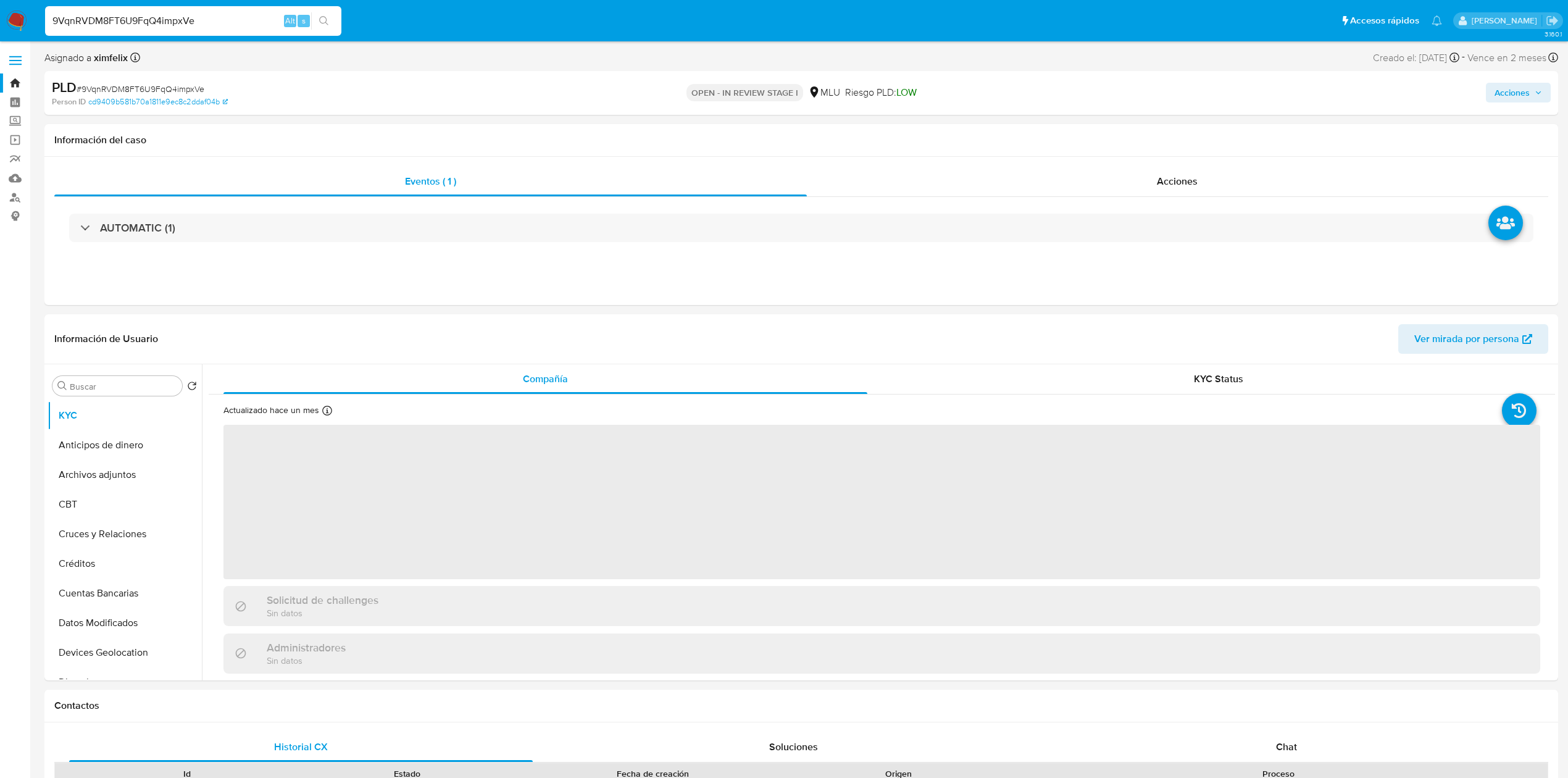
select select "10"
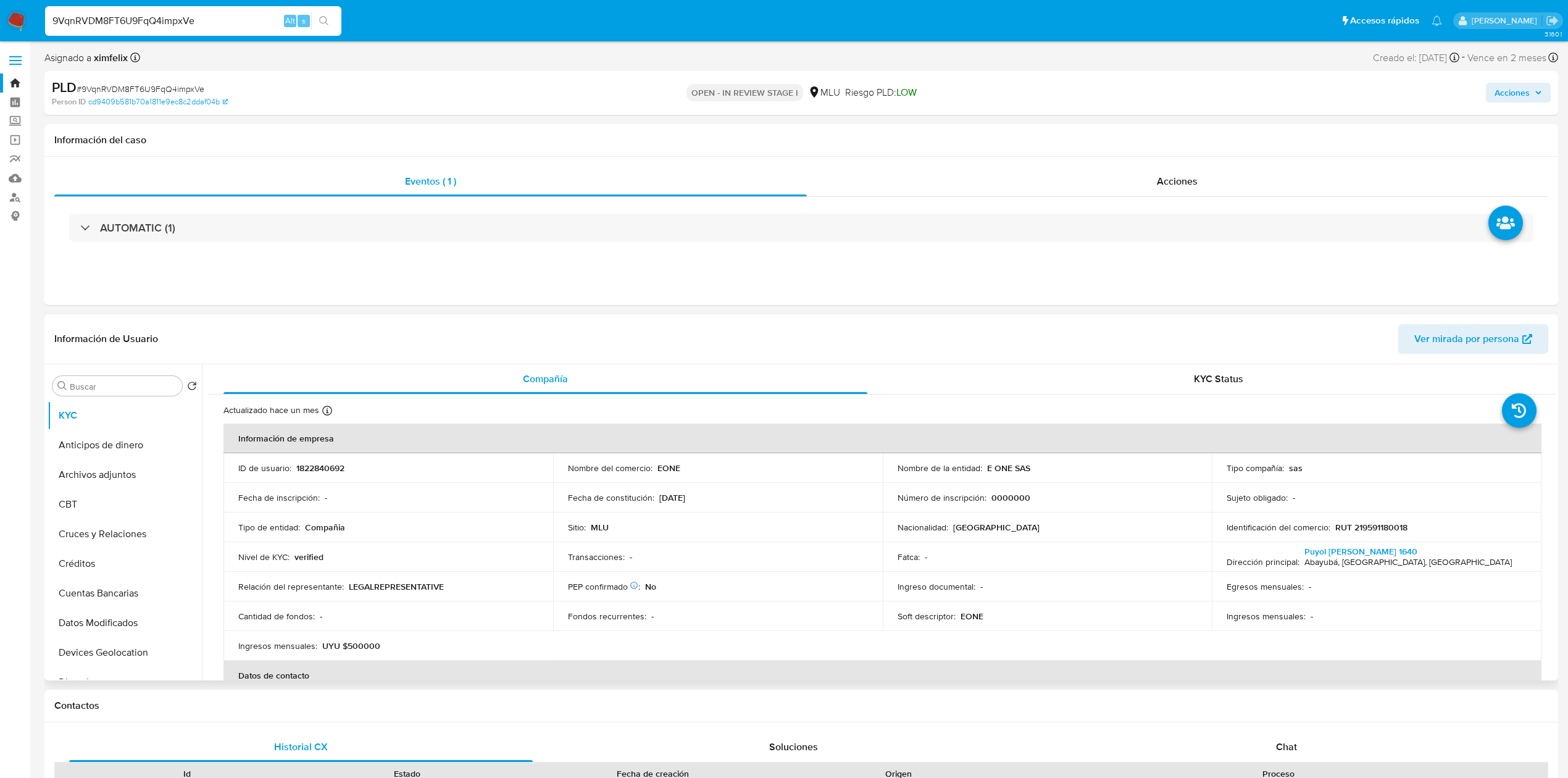
click at [327, 469] on p "1822840692" at bounding box center [320, 468] width 48 height 11
copy p "1822840692"
drag, startPoint x: 1035, startPoint y: 474, endPoint x: 984, endPoint y: 469, distance: 51.2
click at [984, 469] on td "Nombre de la entidad : E ONE SAS" at bounding box center [1047, 468] width 329 height 30
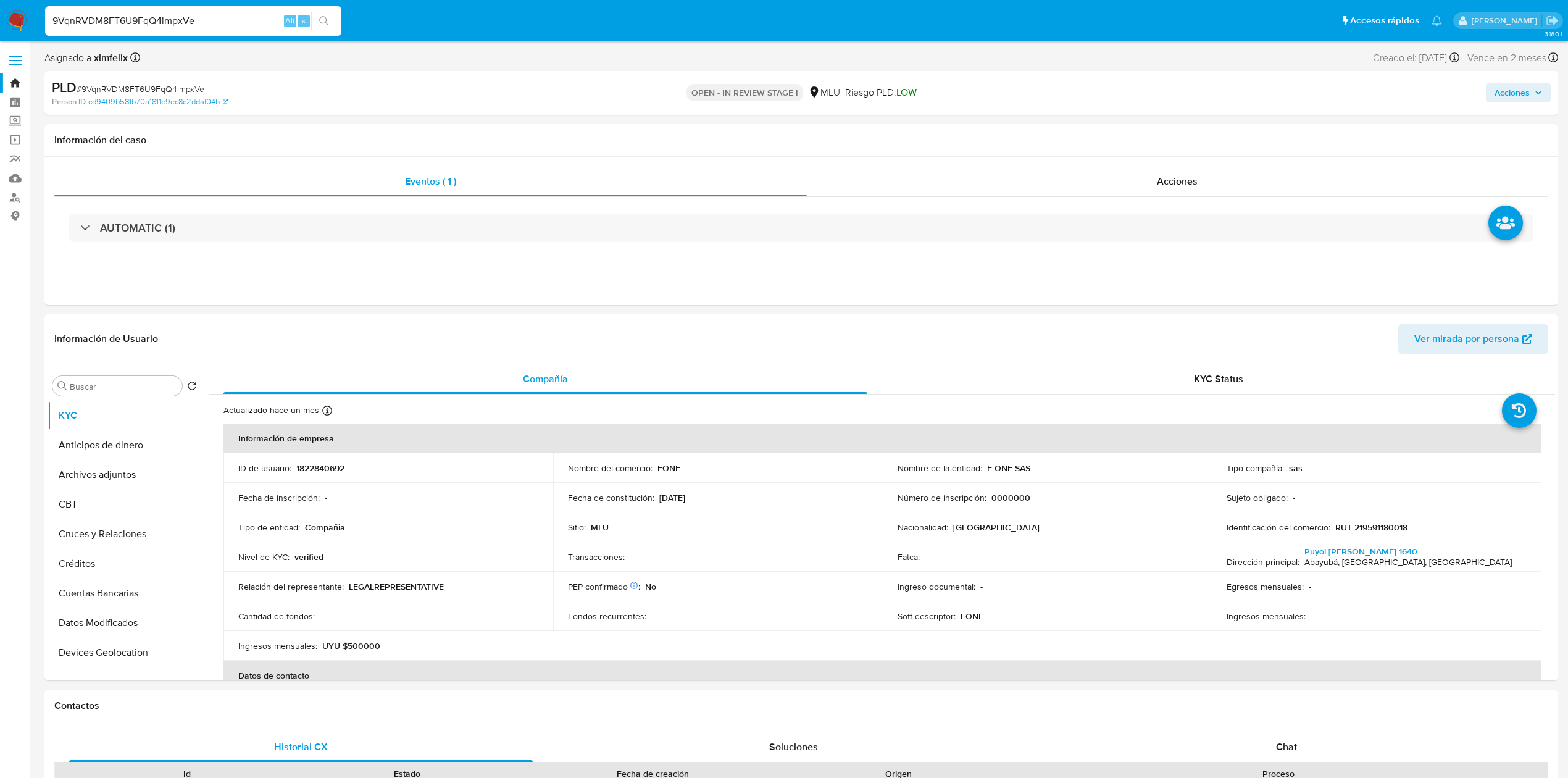
click at [170, 18] on input "9VqnRVDM8FT6U9FqQ4impxVe" at bounding box center [193, 21] width 297 height 16
paste input "GvS1hQla2J411ca5Iyy7TdrZ"
type input "GvS1hQla2J411ca5Iyy7TdrZ"
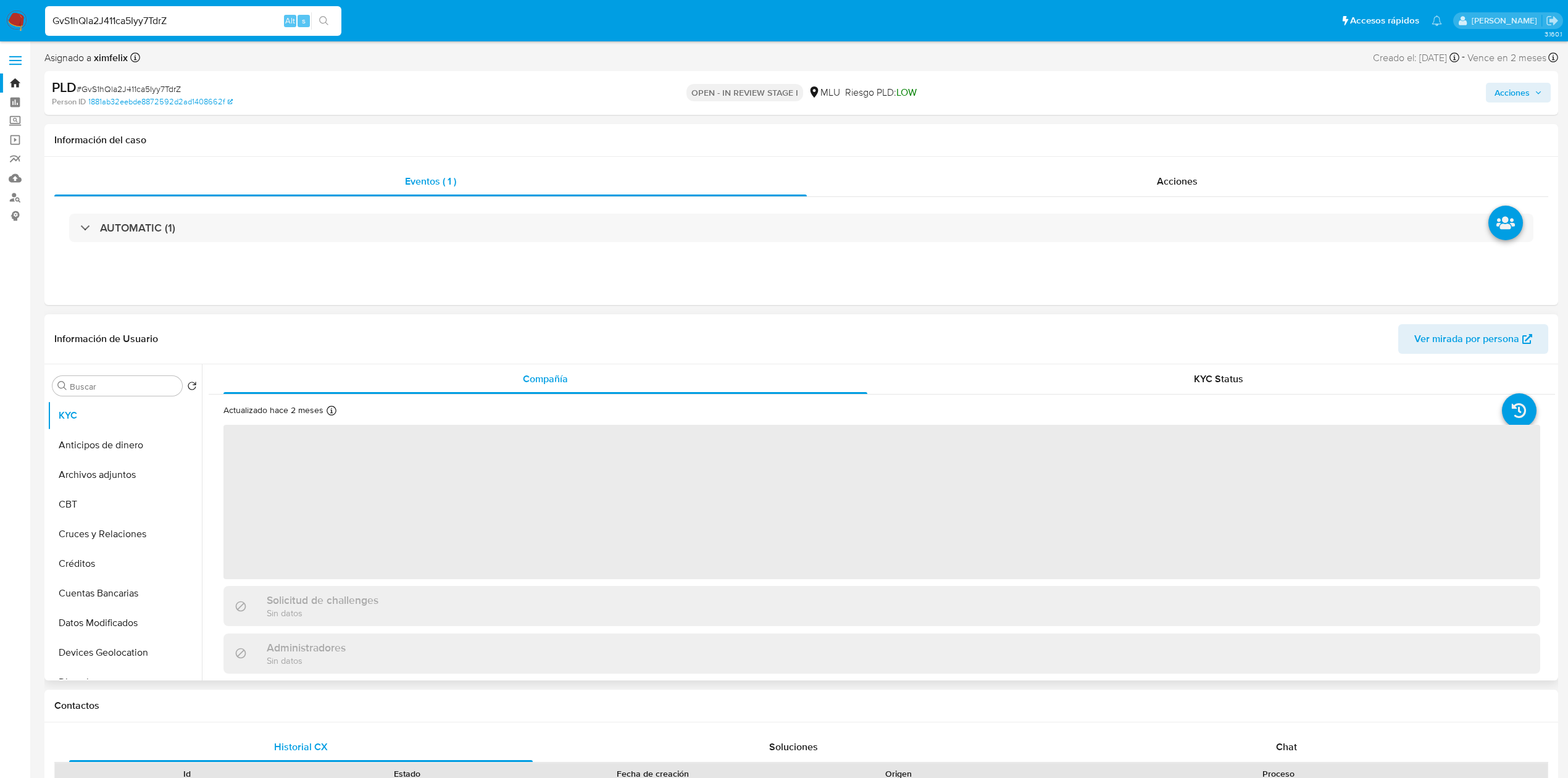
select select "10"
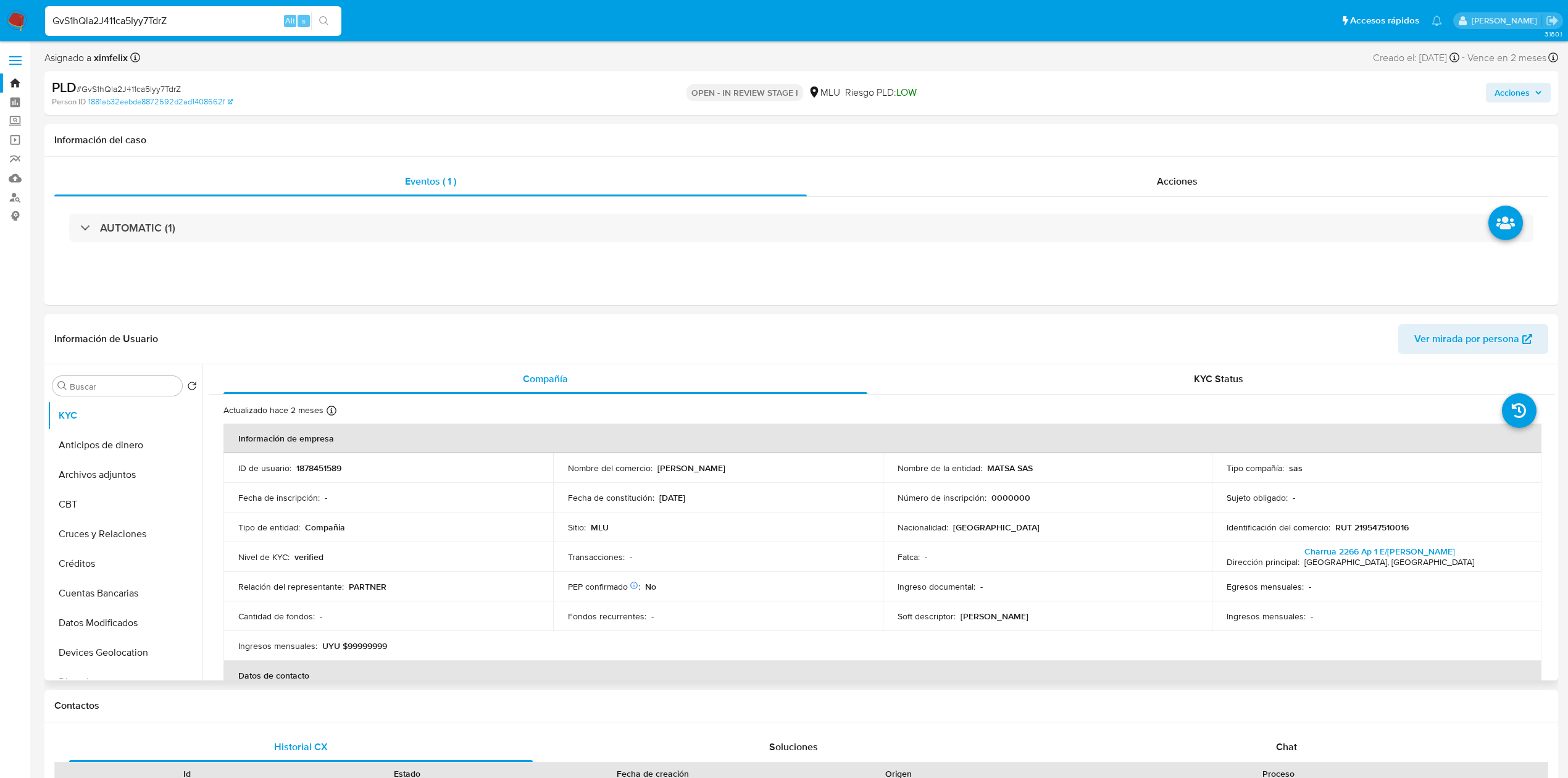
click at [324, 465] on p "1878451589" at bounding box center [319, 468] width 45 height 11
drag, startPoint x: 1041, startPoint y: 462, endPoint x: 986, endPoint y: 468, distance: 55.3
click at [986, 468] on td "Nombre de la entidad : MATSA SAS" at bounding box center [1047, 468] width 329 height 30
click at [148, 20] on input "GvS1hQla2J411ca5Iyy7TdrZ" at bounding box center [193, 21] width 297 height 16
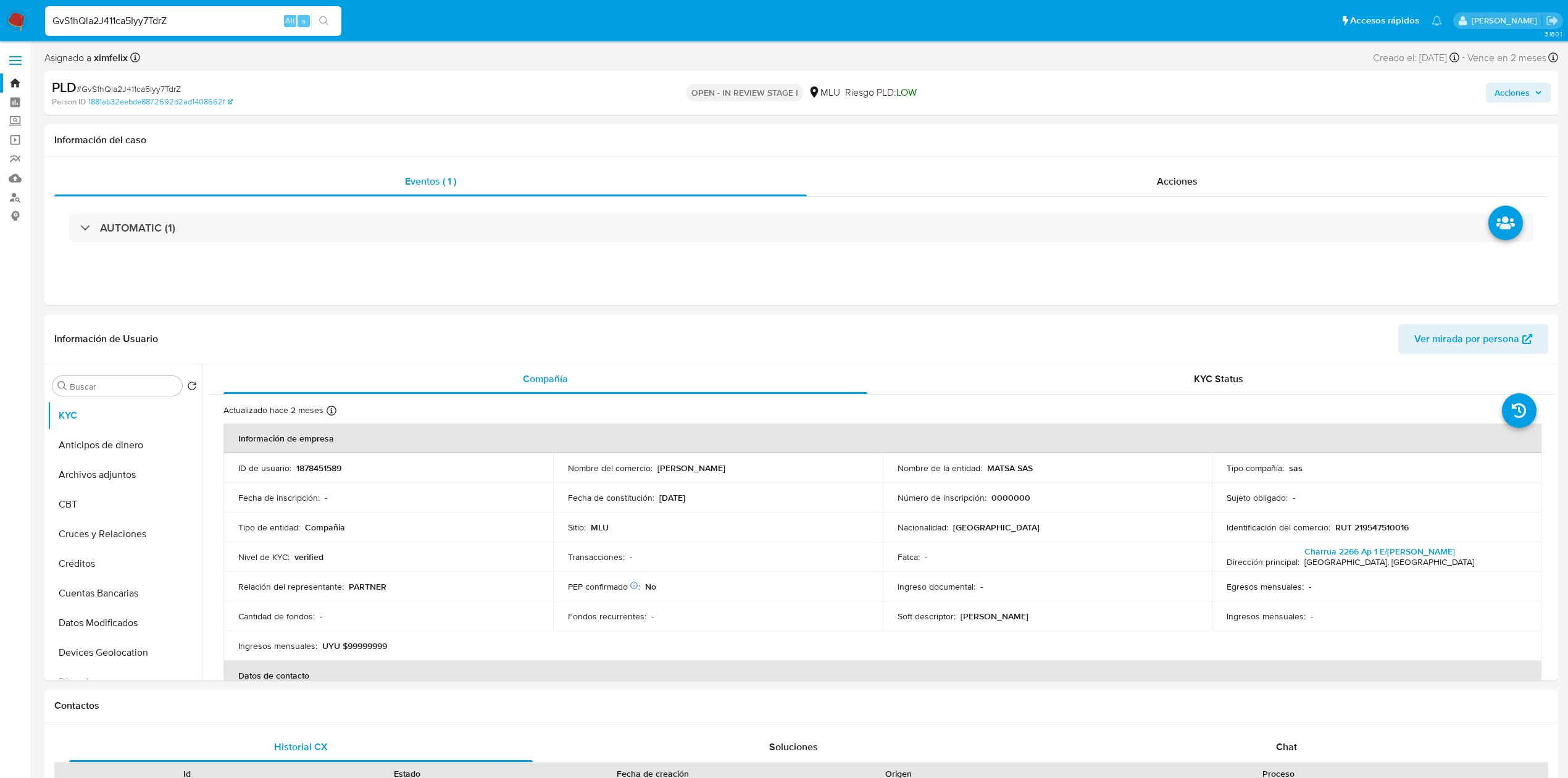
click at [148, 20] on input "GvS1hQla2J411ca5Iyy7TdrZ" at bounding box center [193, 21] width 297 height 16
paste input "vpWbqoxk4pXpwAquhRx0GYzc"
type input "vpWbqoxk4pXpwAquhRx0GYzc"
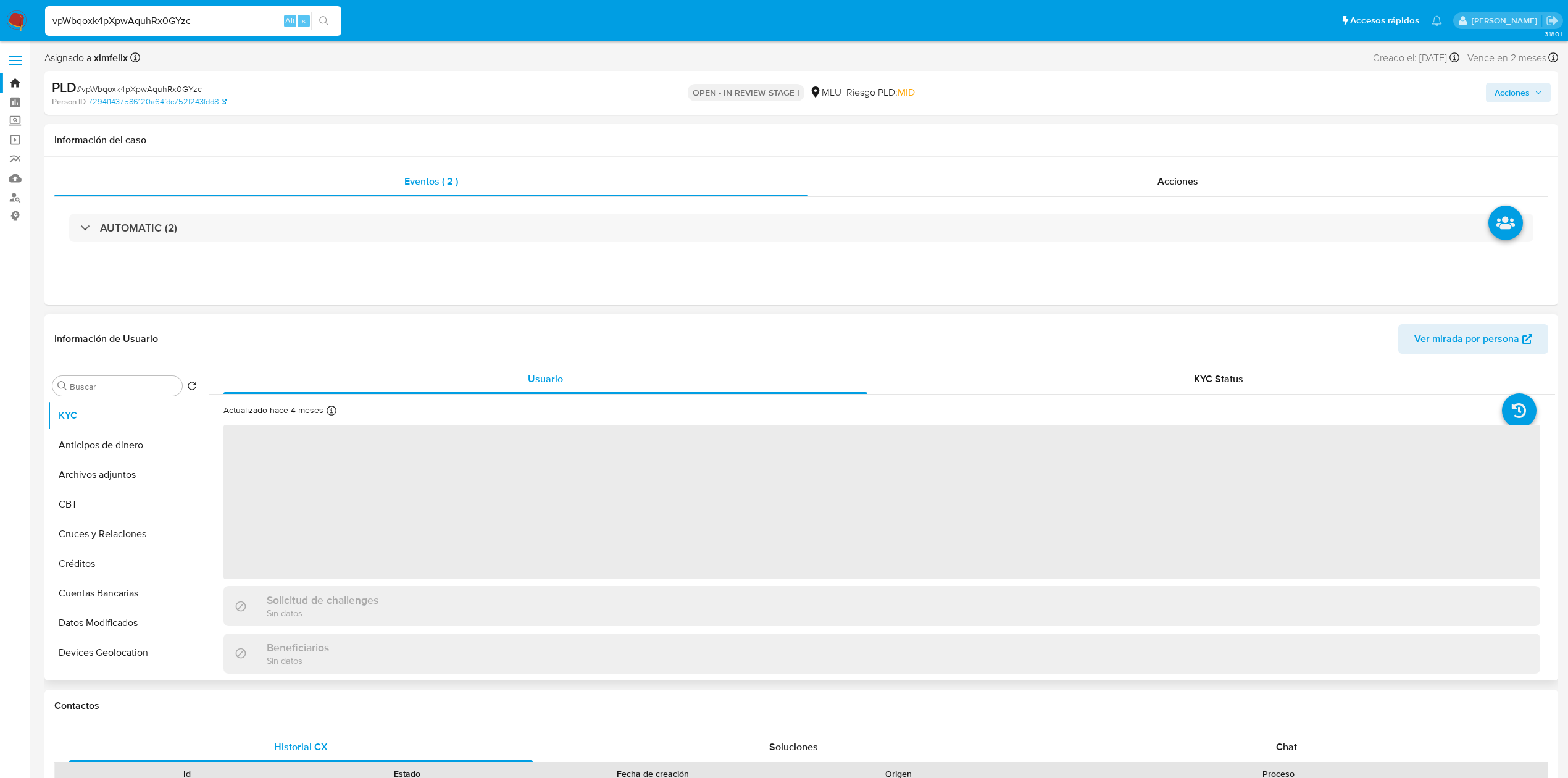
select select "10"
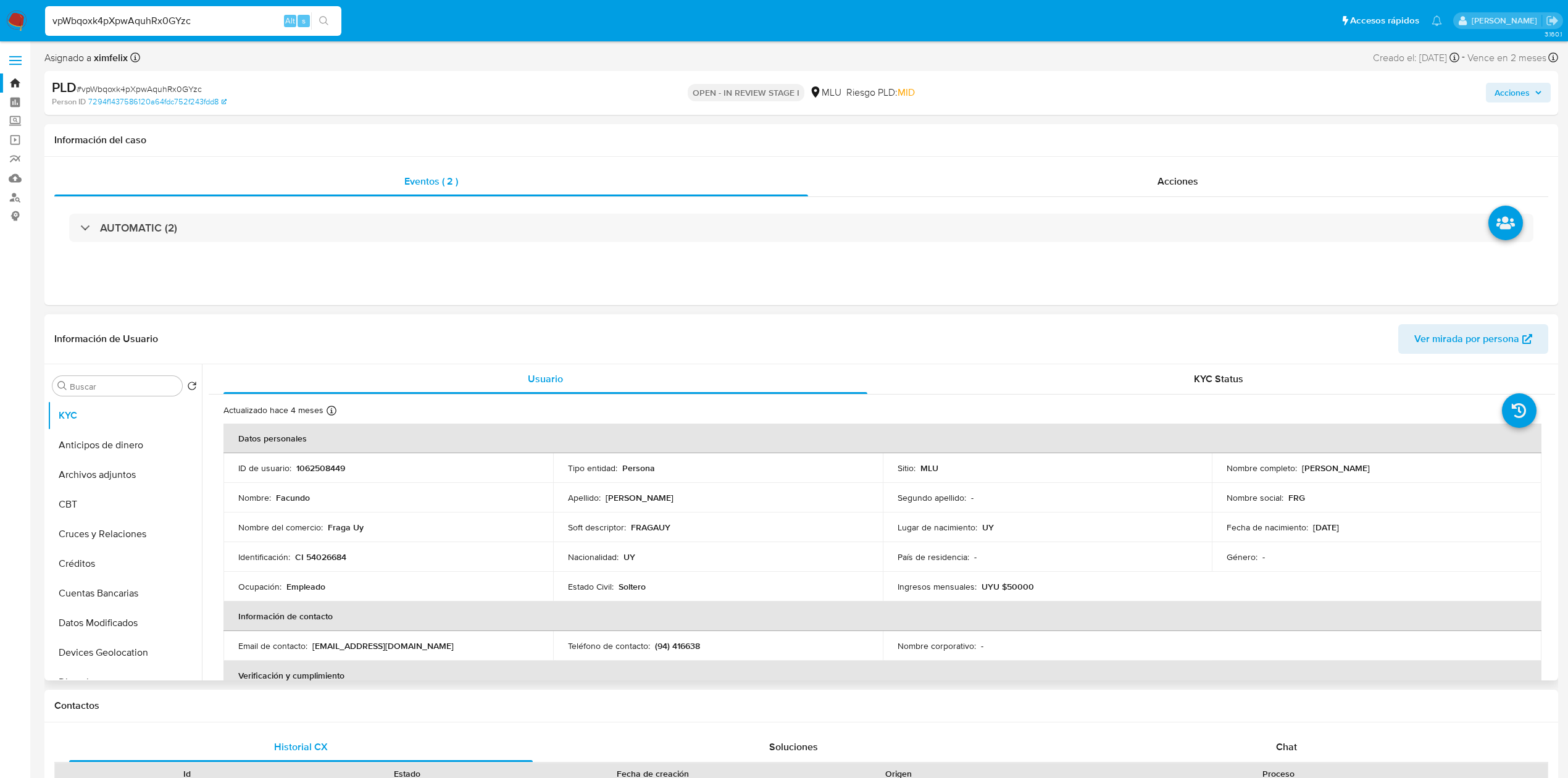
click at [334, 465] on p "1062508449" at bounding box center [321, 468] width 49 height 11
drag, startPoint x: 1394, startPoint y: 469, endPoint x: 1298, endPoint y: 472, distance: 96.0
click at [1298, 472] on div "Nombre completo : Facundo Gatica Sosa" at bounding box center [1376, 468] width 300 height 11
click at [166, 17] on input "vpWbqoxk4pXpwAquhRx0GYzc" at bounding box center [193, 21] width 297 height 16
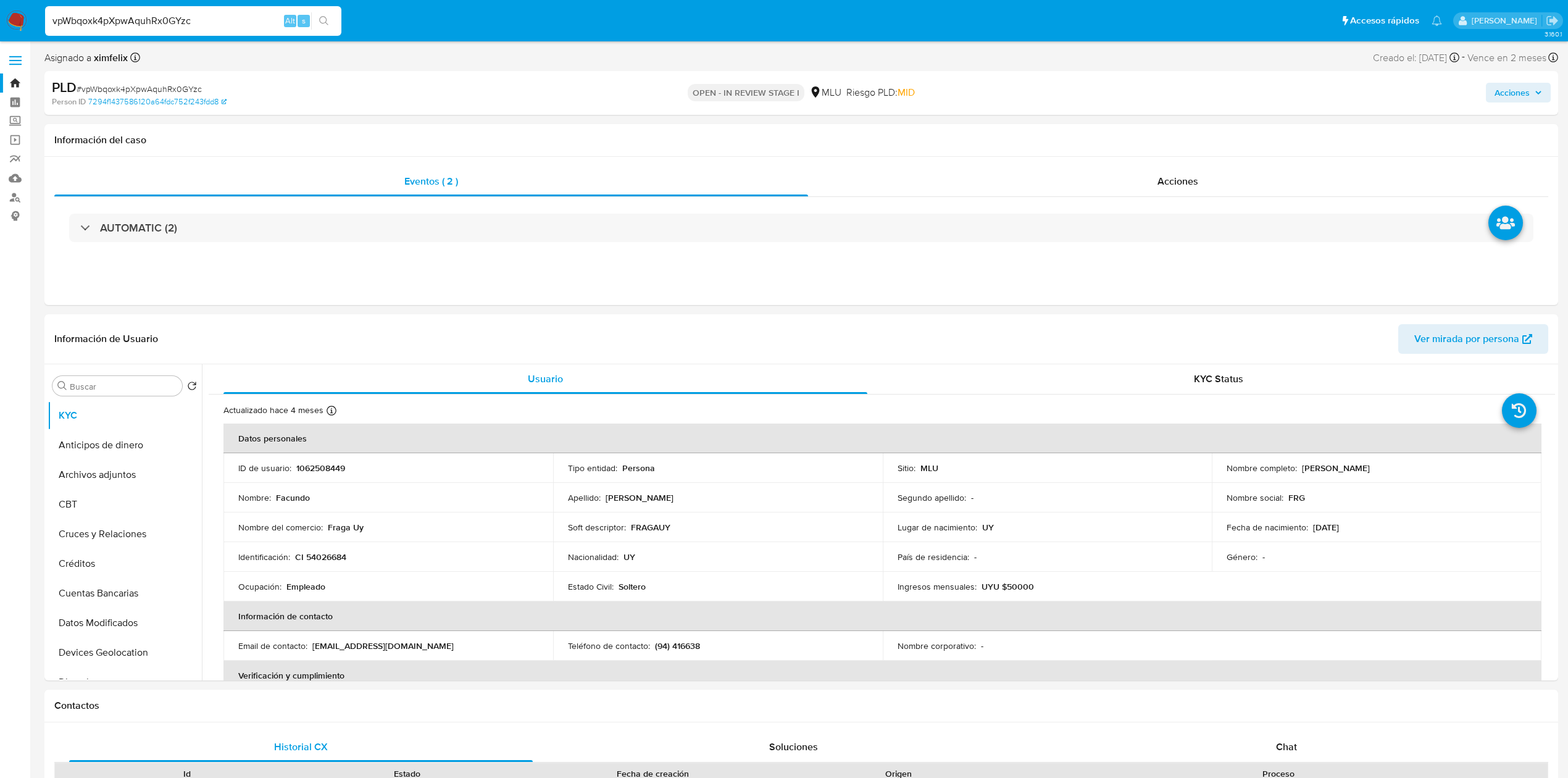
click at [166, 17] on input "vpWbqoxk4pXpwAquhRx0GYzc" at bounding box center [193, 21] width 297 height 16
paste input "K8KZxFHXX8EtZ5WvCzgZHQjm"
type input "K8KZxFHXX8EtZ5WvCzgZHQjm"
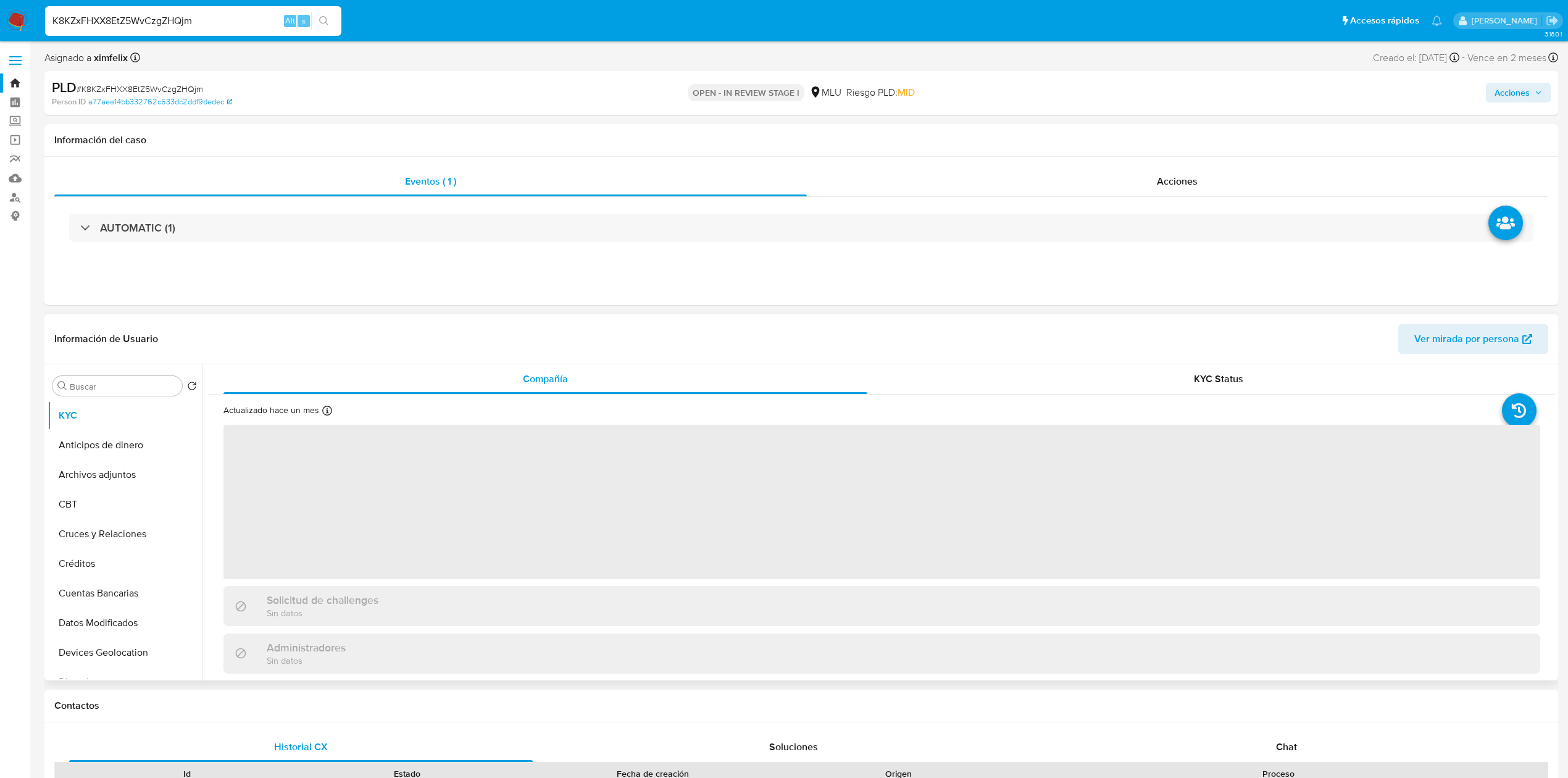
select select "10"
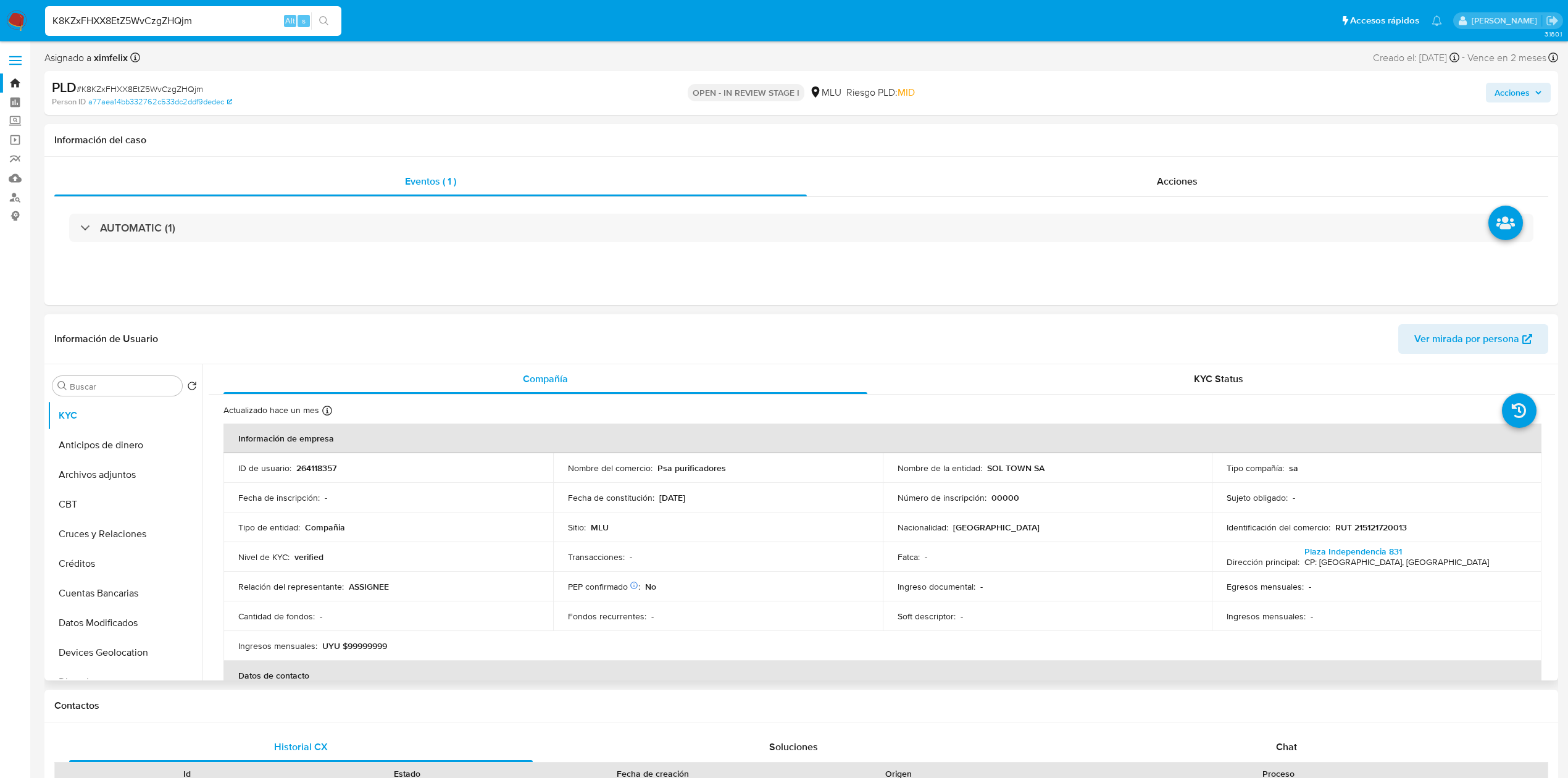
click at [321, 467] on p "264118357" at bounding box center [317, 468] width 40 height 11
select select "10"
drag, startPoint x: 1047, startPoint y: 462, endPoint x: 985, endPoint y: 469, distance: 62.4
click at [985, 469] on td "Nombre de la entidad : SOL TOWN SA" at bounding box center [1047, 468] width 329 height 30
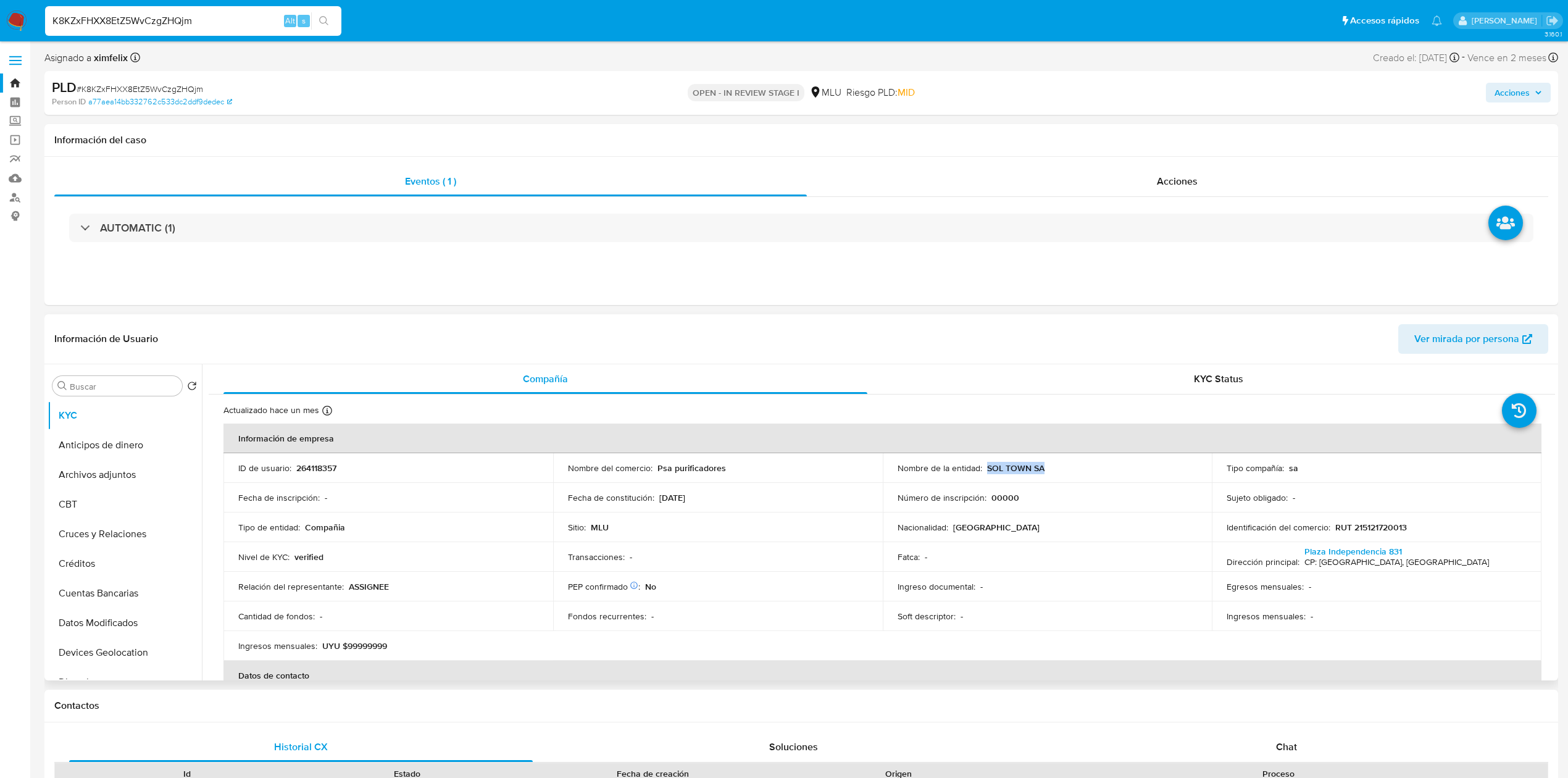
copy p "SOL TOWN SA"
click at [177, 16] on input "K8KZxFHXX8EtZ5WvCzgZHQjm" at bounding box center [193, 21] width 297 height 16
paste input "t9ZMy4soAApc9sOh00CMXbzw"
type input "t9ZMy4soAApc9sOh00CMXbzw"
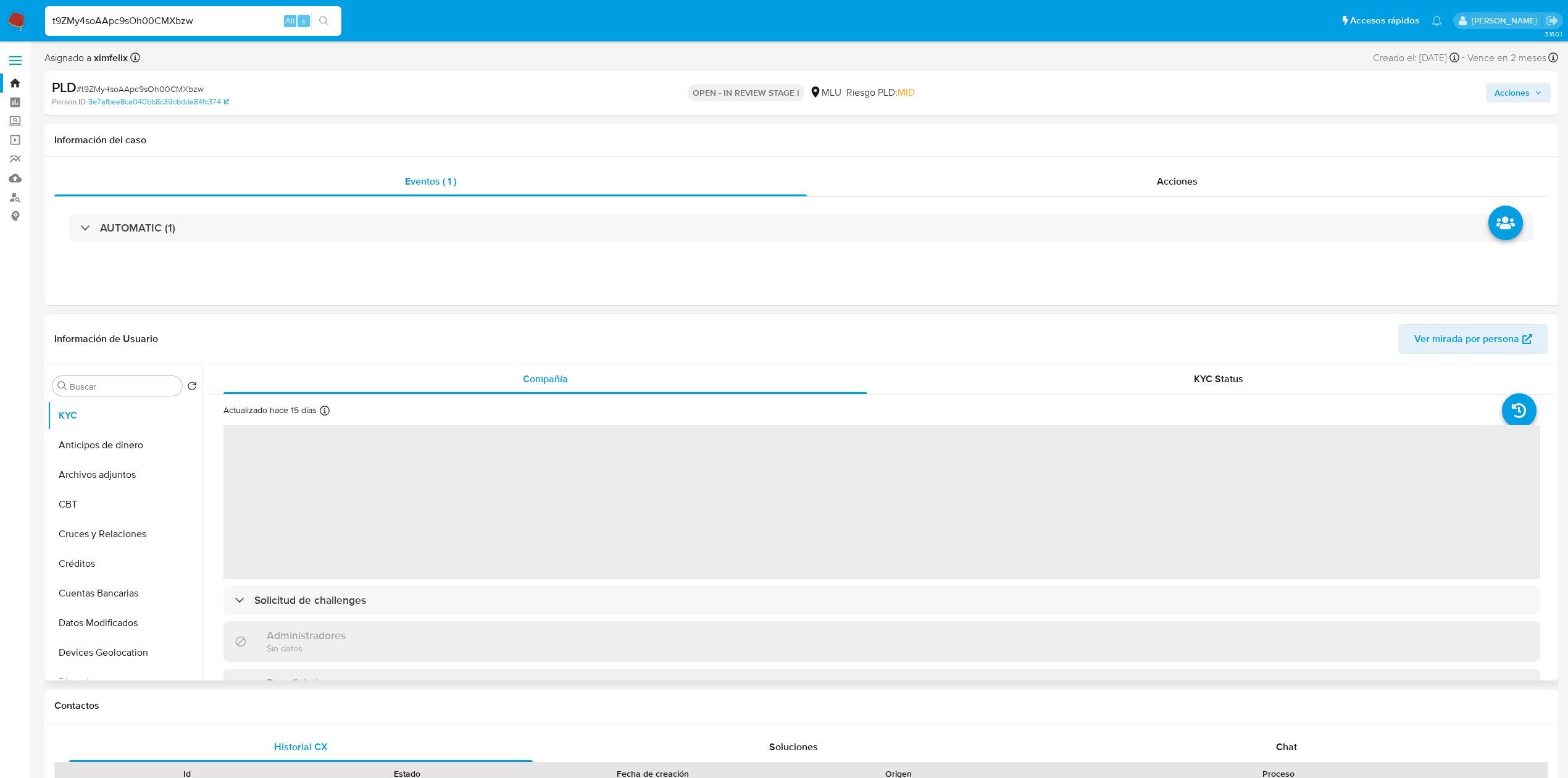
select select "10"
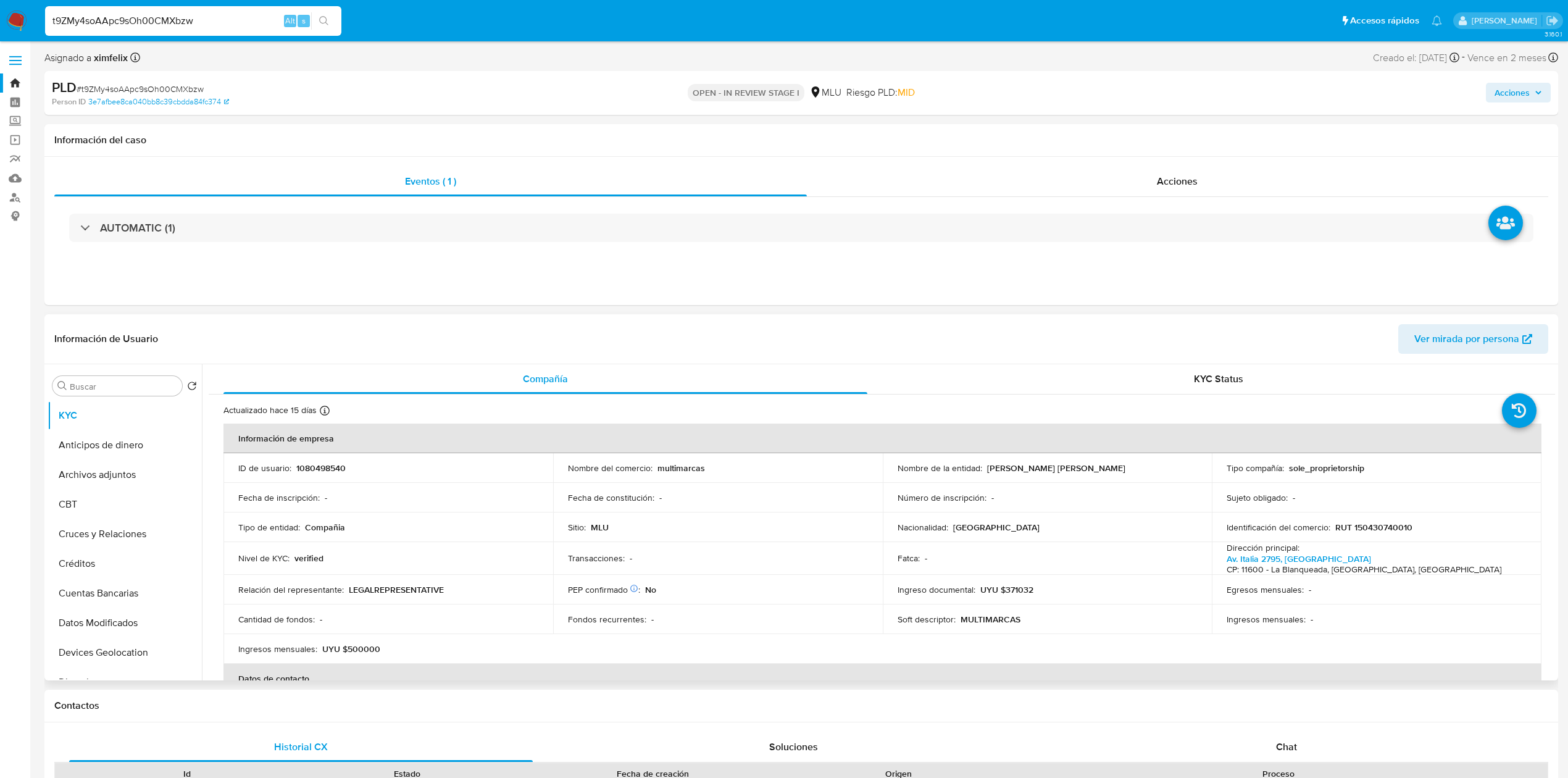
click at [311, 471] on p "1080498540" at bounding box center [321, 468] width 49 height 11
copy p "1080498540"
drag, startPoint x: 1168, startPoint y: 471, endPoint x: 981, endPoint y: 465, distance: 187.1
click at [981, 465] on div "Nombre de la entidad : [PERSON_NAME] [PERSON_NAME]" at bounding box center [1047, 468] width 300 height 11
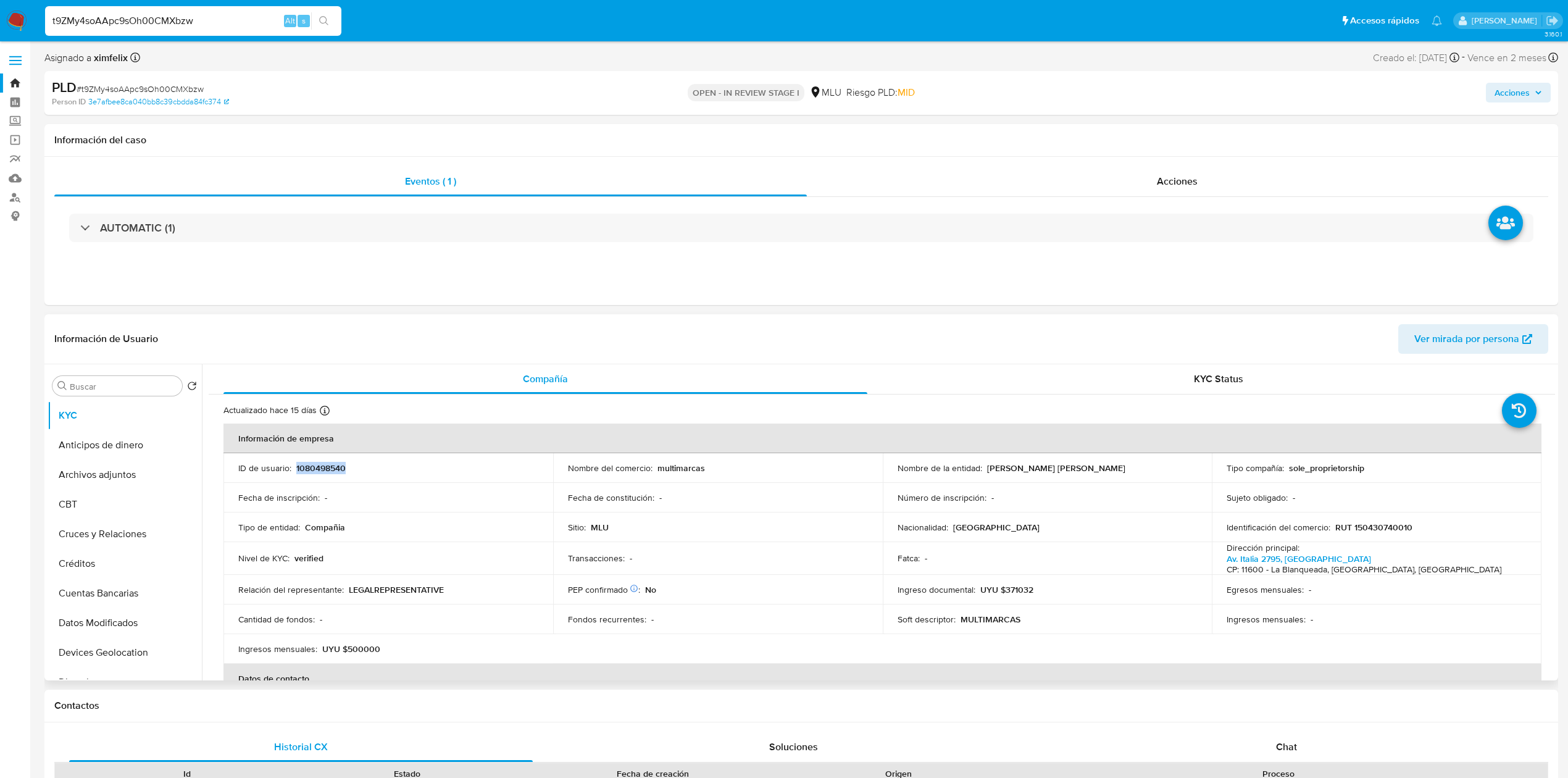
copy p "[PERSON_NAME] [PERSON_NAME]"
click at [179, 14] on input "t9ZMy4soAApc9sOh00CMXbzw" at bounding box center [193, 21] width 297 height 16
paste input "eFMFlX4sNs4rJSKYc0scnz6b"
type input "eFMFlX4sNs4rJSKYc0scnz6b"
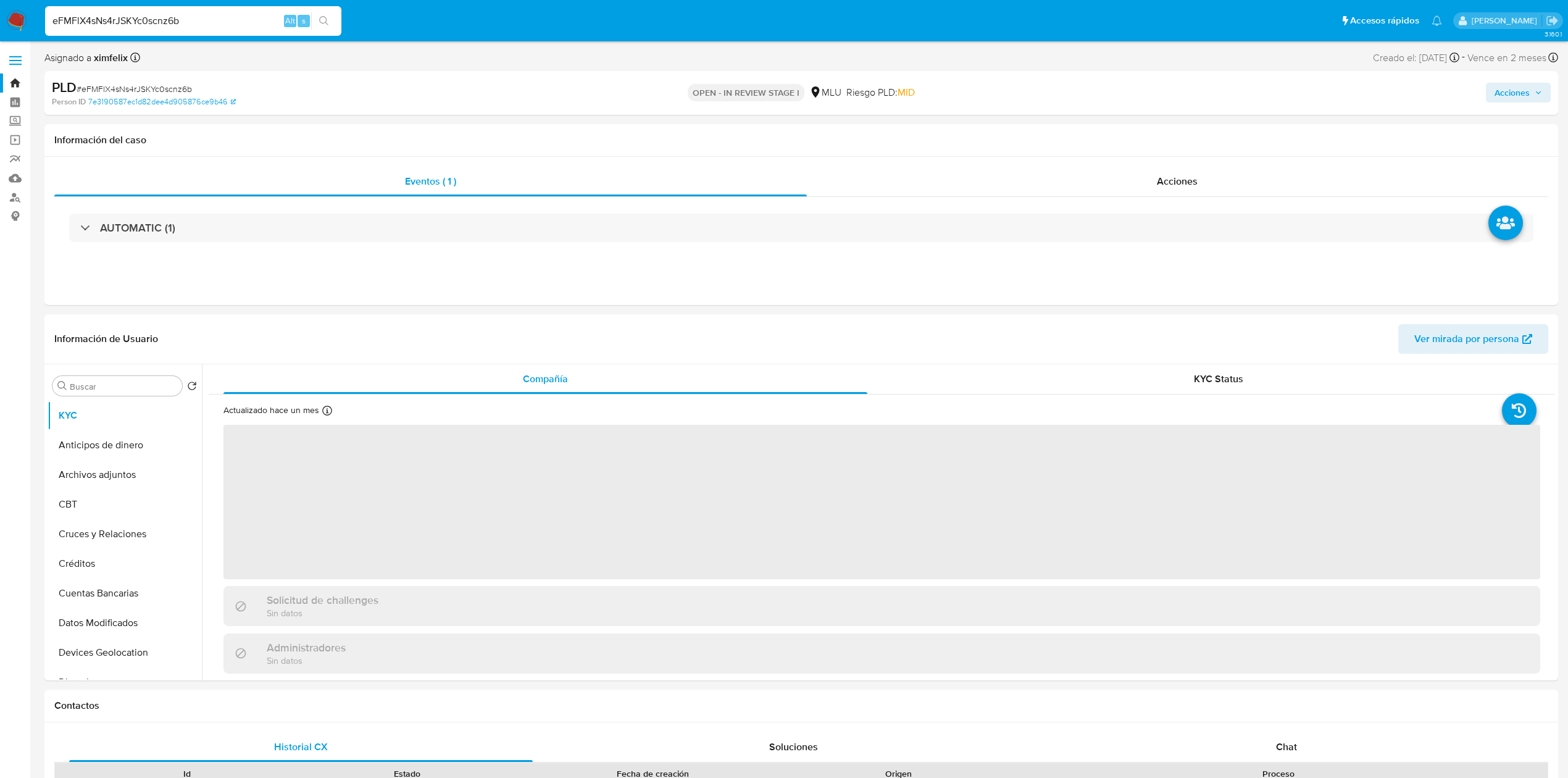
select select "10"
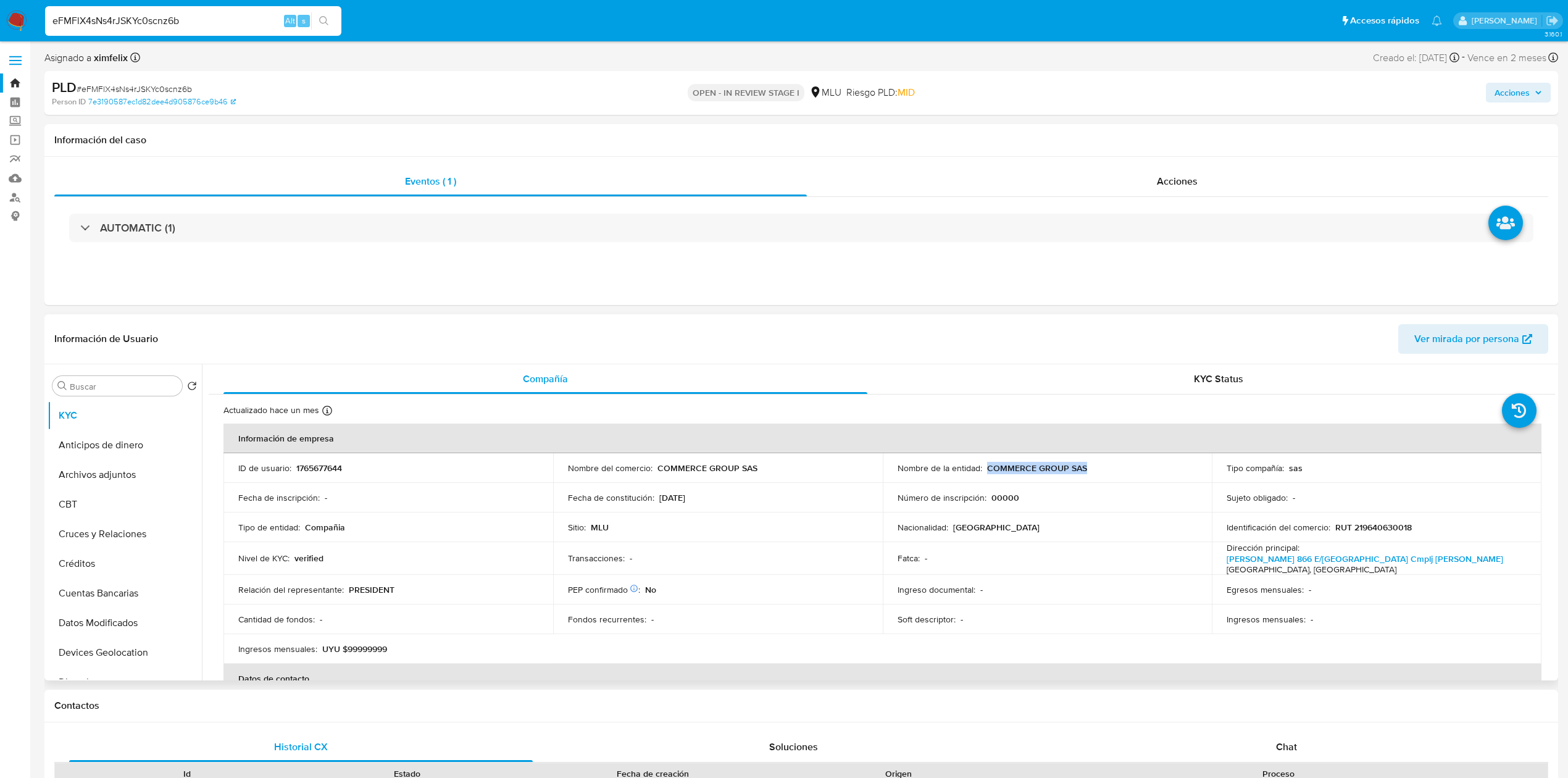
drag, startPoint x: 1090, startPoint y: 474, endPoint x: 983, endPoint y: 472, distance: 107.0
click at [983, 472] on td "Nombre de la entidad : COMMERCE GROUP SAS" at bounding box center [1047, 468] width 329 height 30
copy p "COMMERCE GROUP SAS"
click at [23, 18] on img at bounding box center [16, 21] width 21 height 21
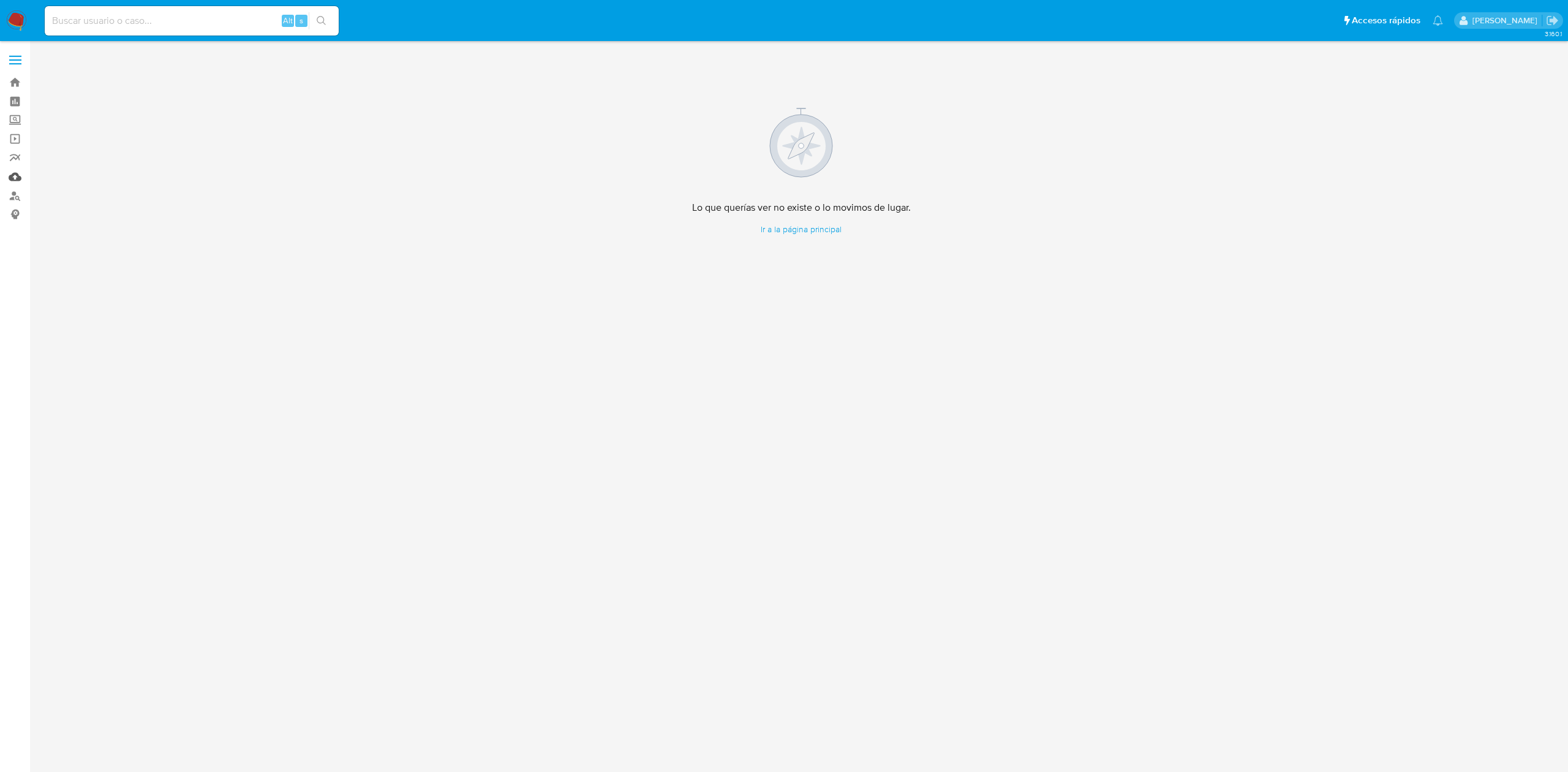
click at [13, 179] on link "Mulan" at bounding box center [73, 176] width 146 height 19
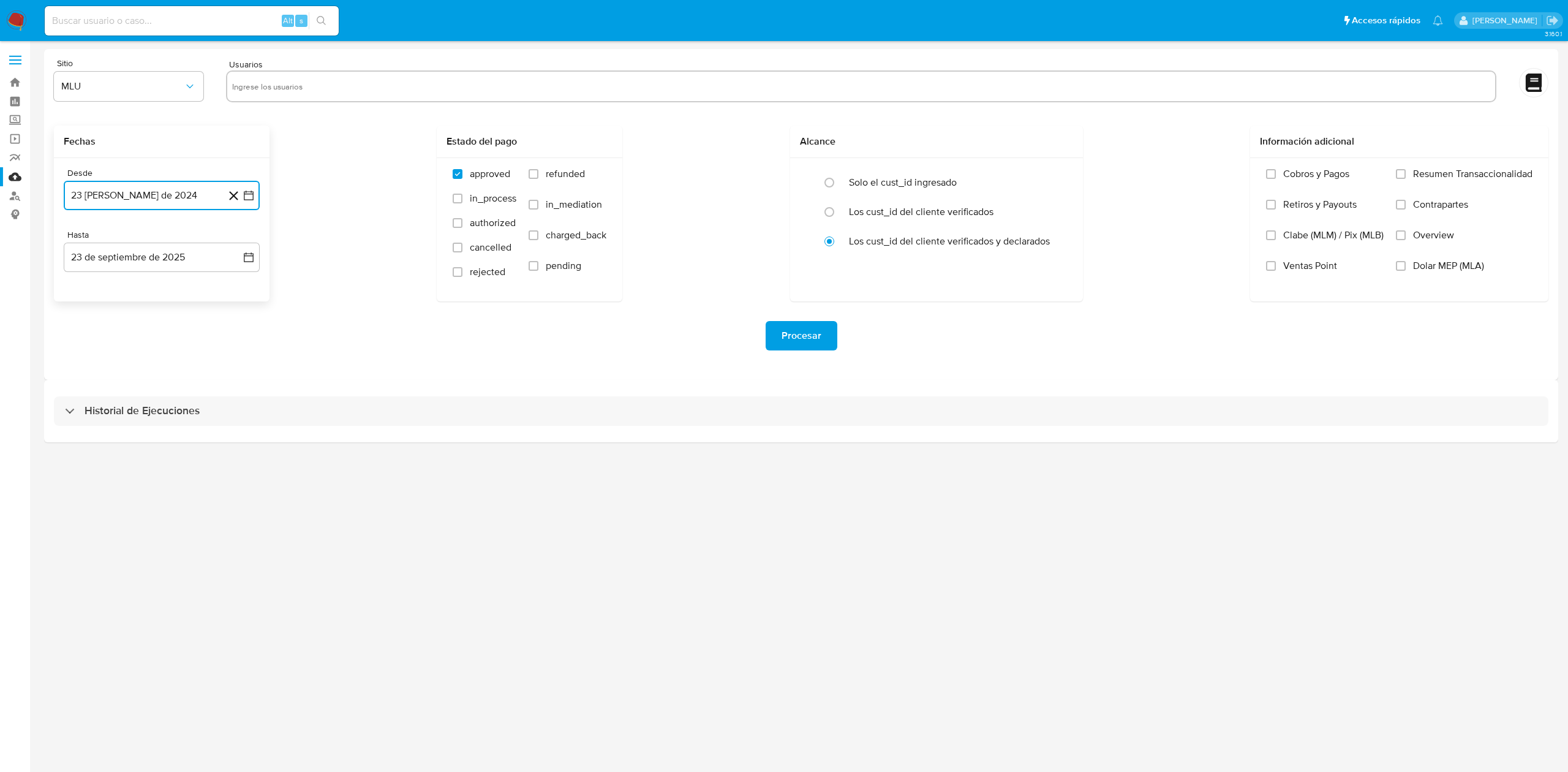
click at [196, 194] on button "23 [PERSON_NAME] de 2024" at bounding box center [162, 195] width 196 height 30
click at [236, 247] on icon "Mes siguiente" at bounding box center [238, 240] width 14 height 14
click at [116, 331] on button "10" at bounding box center [113, 335] width 20 height 20
click at [135, 256] on button "23 de septiembre de 2025" at bounding box center [162, 257] width 196 height 30
click at [136, 373] on button "10" at bounding box center [138, 372] width 20 height 20
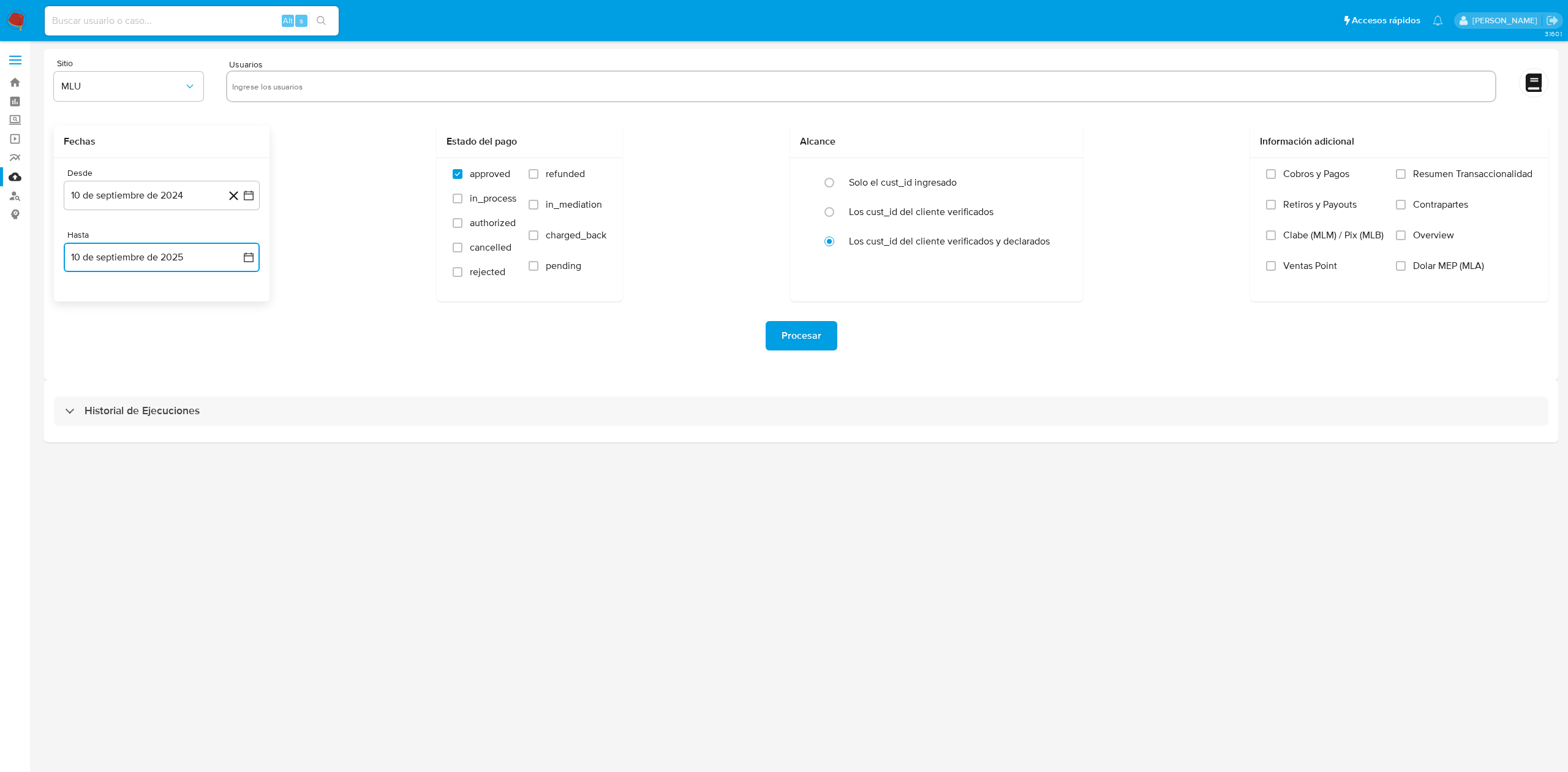
click at [388, 95] on input "text" at bounding box center [861, 86] width 1258 height 20
type input "1372452644"
type input "731483577"
type input "2294355811"
type input "1765677644"
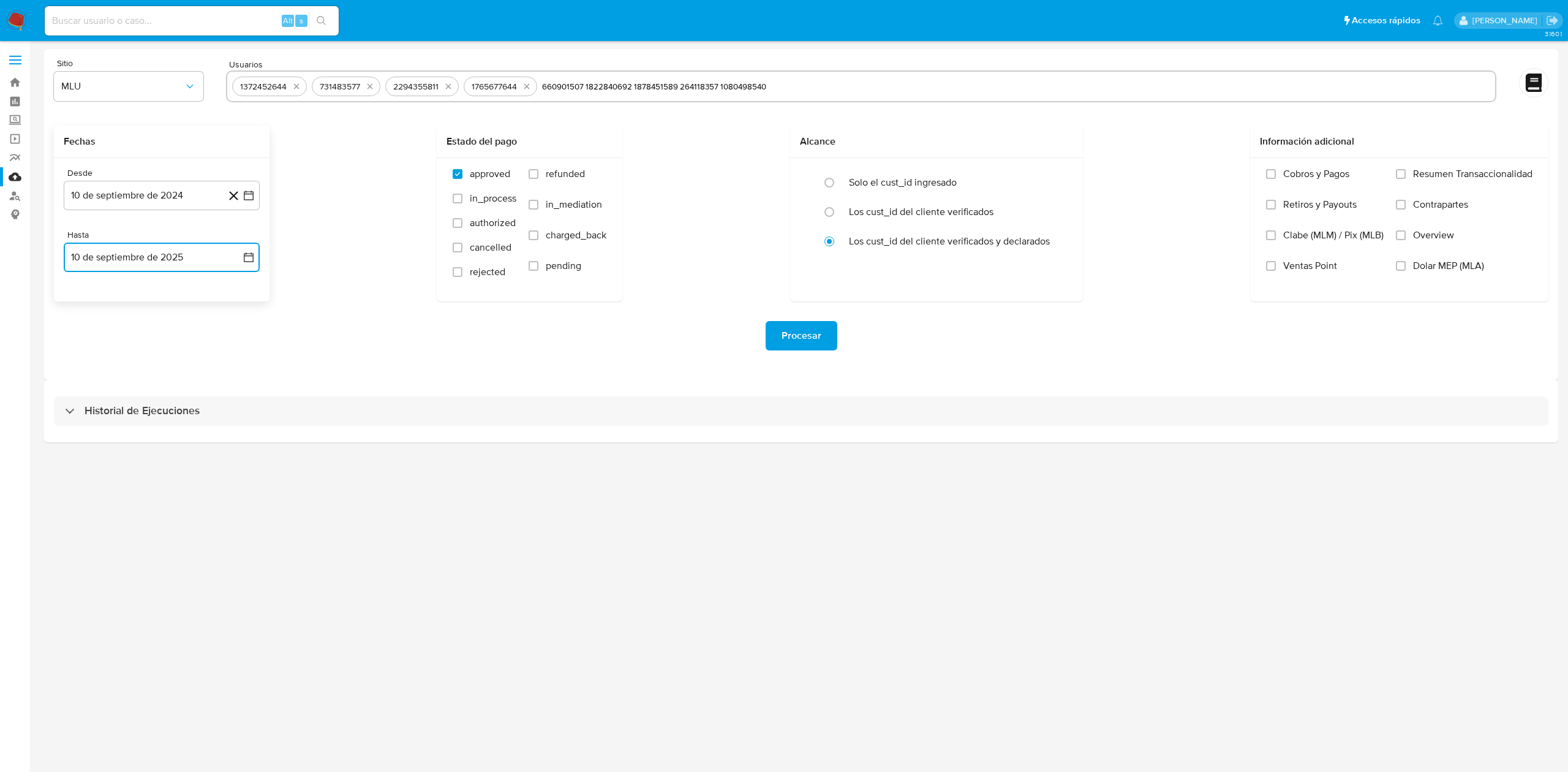
type input "660901507"
type input "1822840692"
type input "1878451589"
type input "264118357"
type input "1080498540"
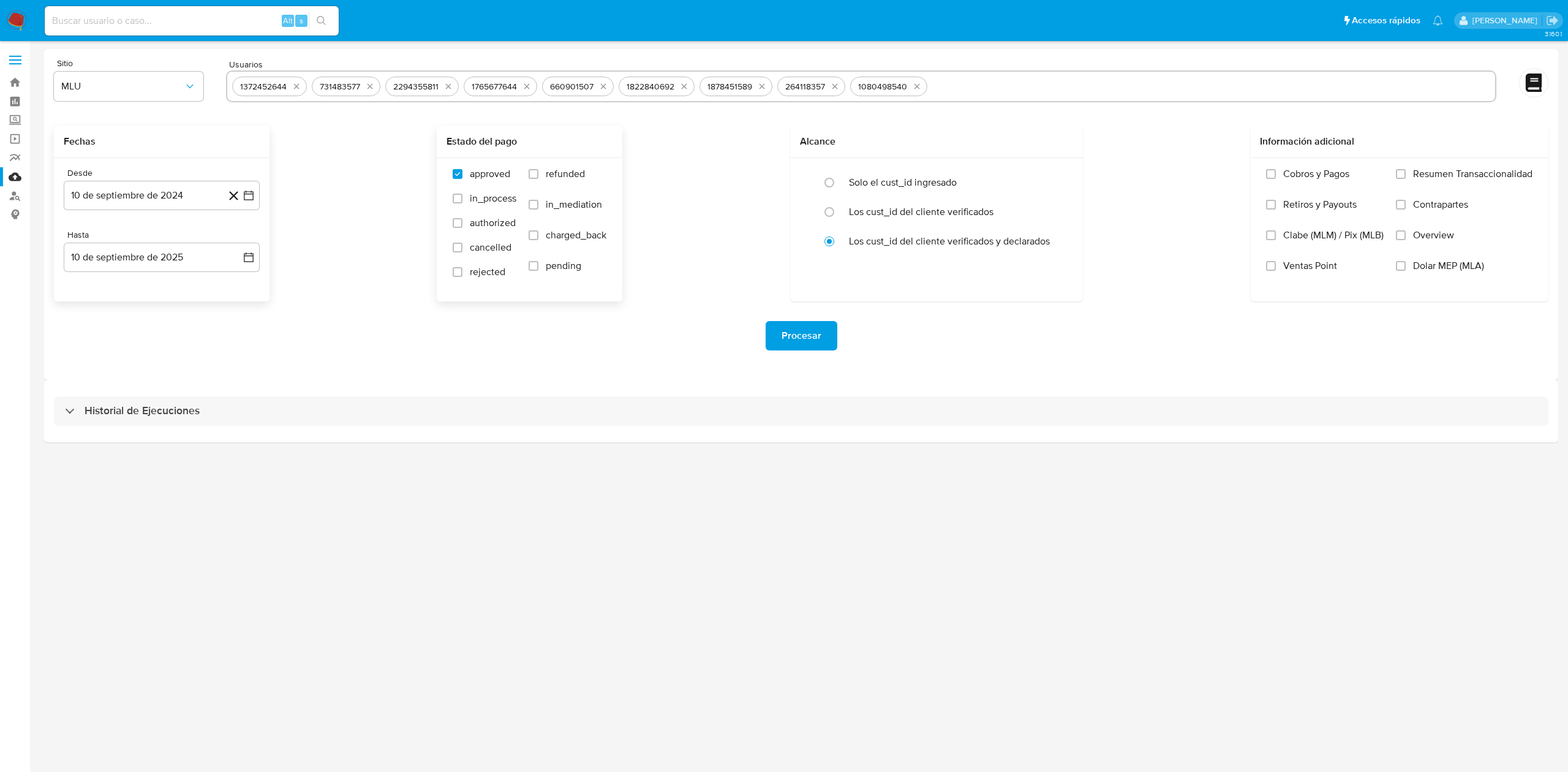
click at [533, 167] on label "refunded" at bounding box center [567, 183] width 77 height 31
click at [533, 169] on input "refunded" at bounding box center [533, 174] width 10 height 10
checkbox input "true"
click at [562, 236] on span "charged_back" at bounding box center [575, 236] width 60 height 13
click at [538, 236] on input "charged_back" at bounding box center [533, 235] width 10 height 10
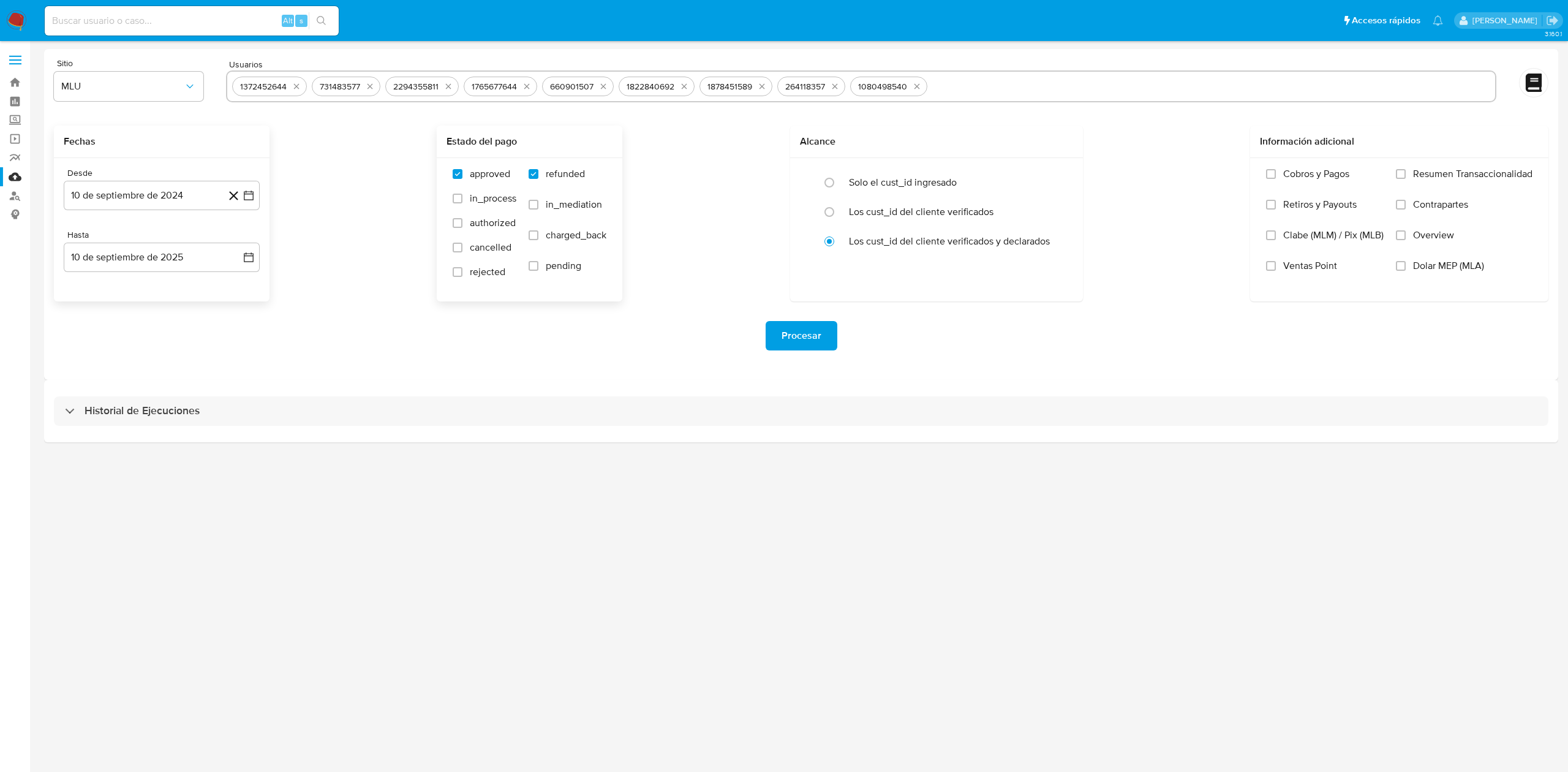
checkbox input "true"
click at [789, 335] on span "Procesar" at bounding box center [802, 336] width 40 height 27
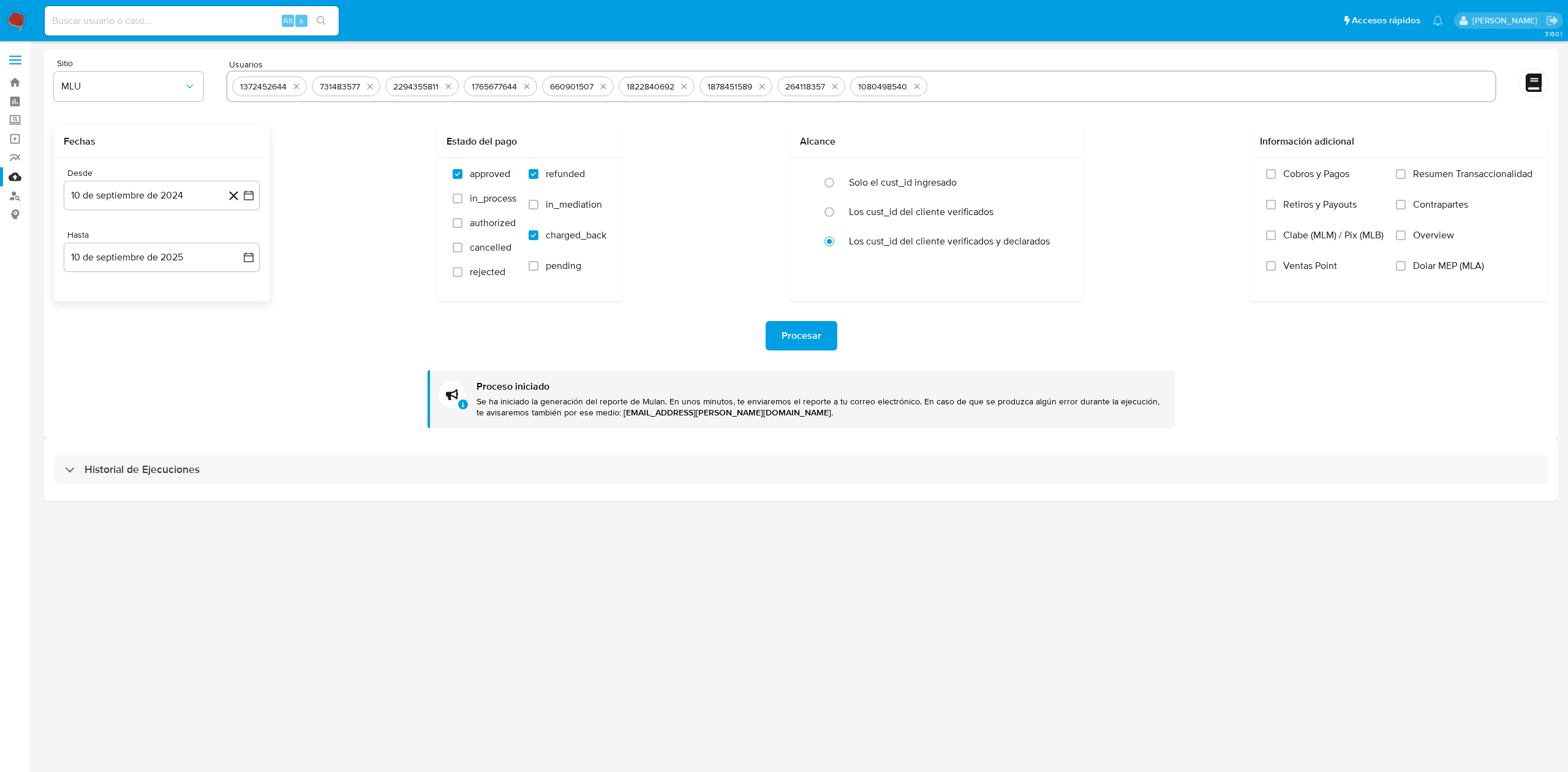
click at [767, 448] on div "Historial de Ejecuciones" at bounding box center [801, 469] width 1515 height 62
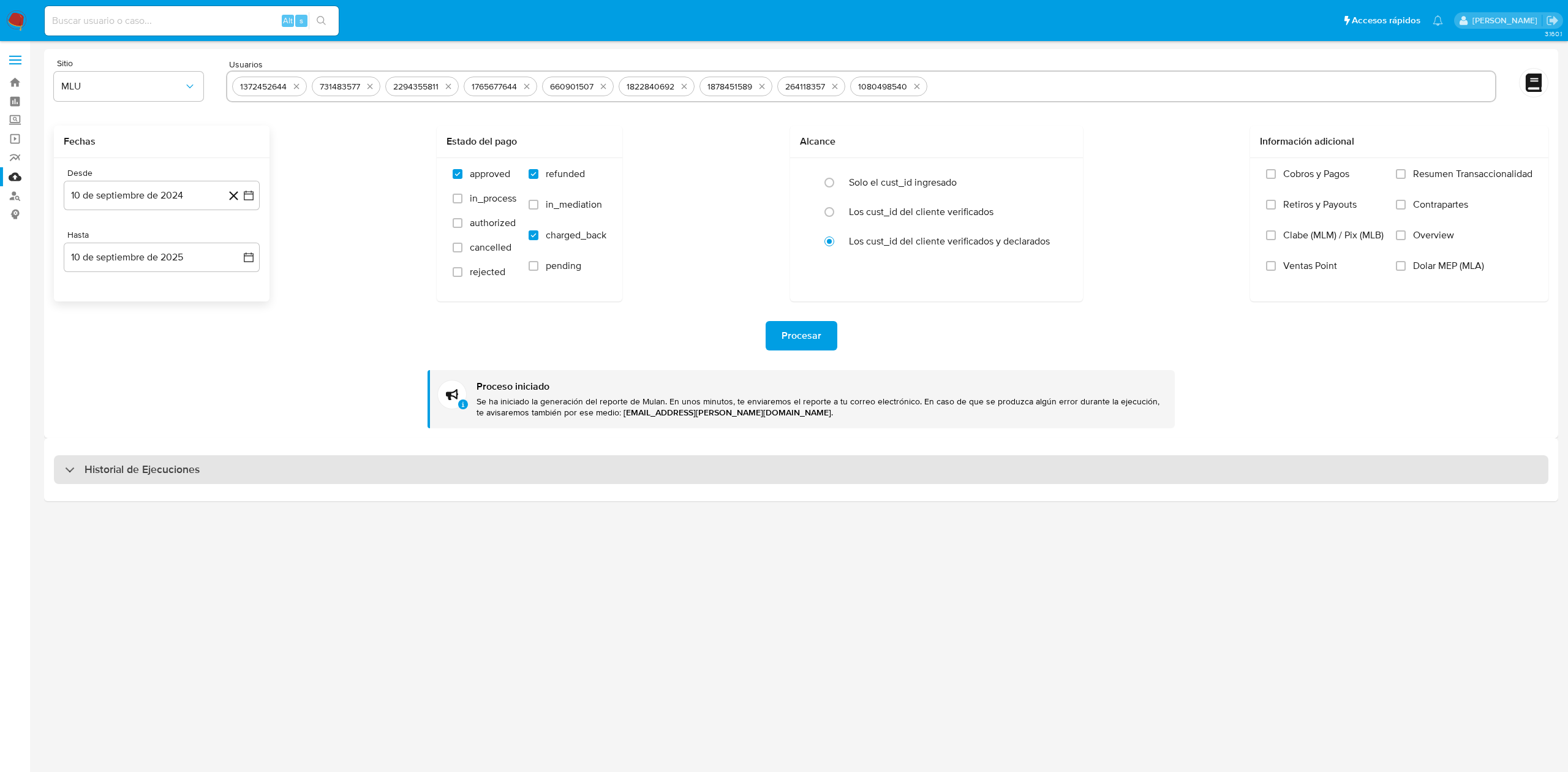
click at [759, 468] on div "Historial de Ejecuciones" at bounding box center [801, 470] width 1495 height 30
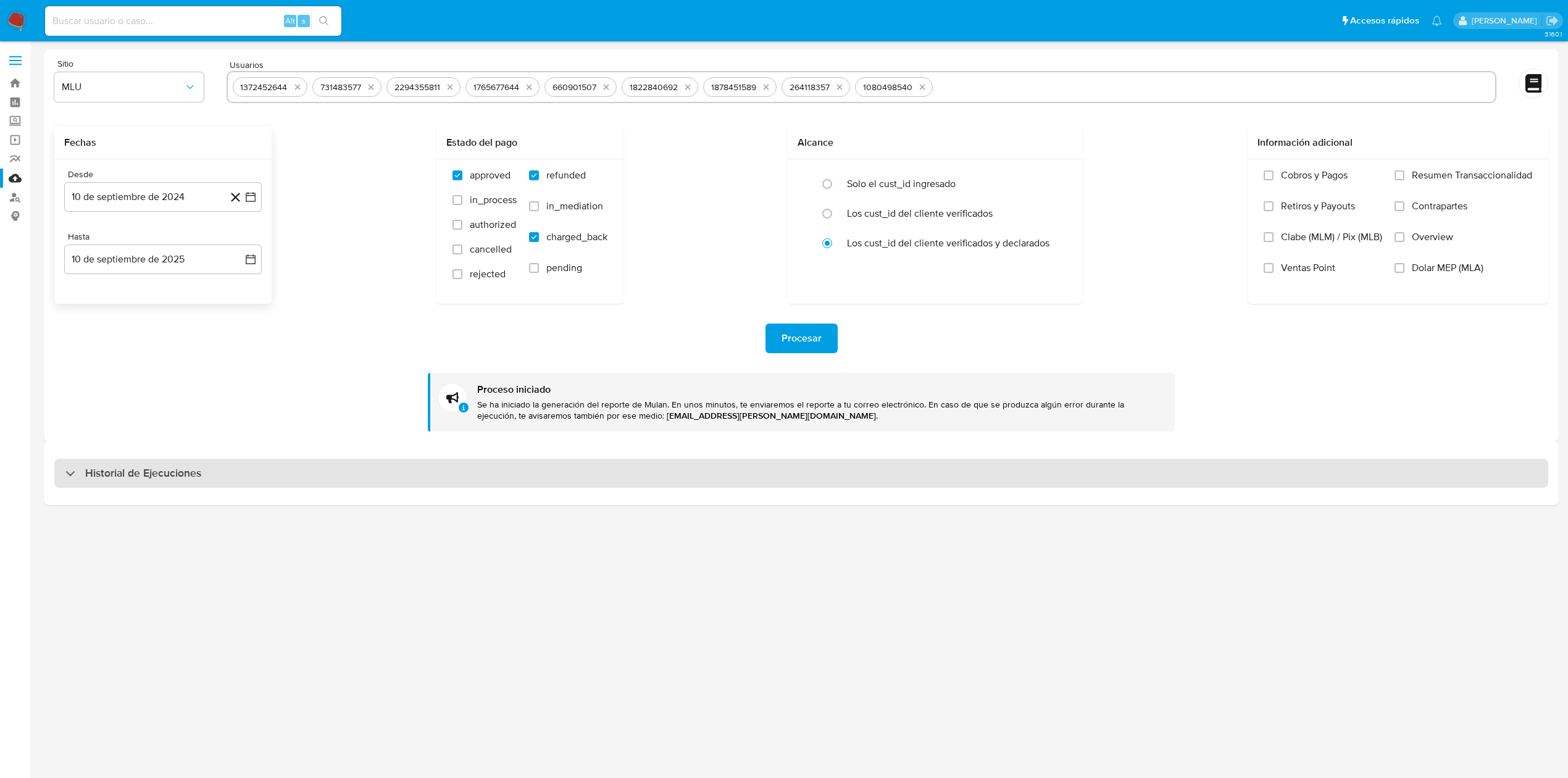
select select "10"
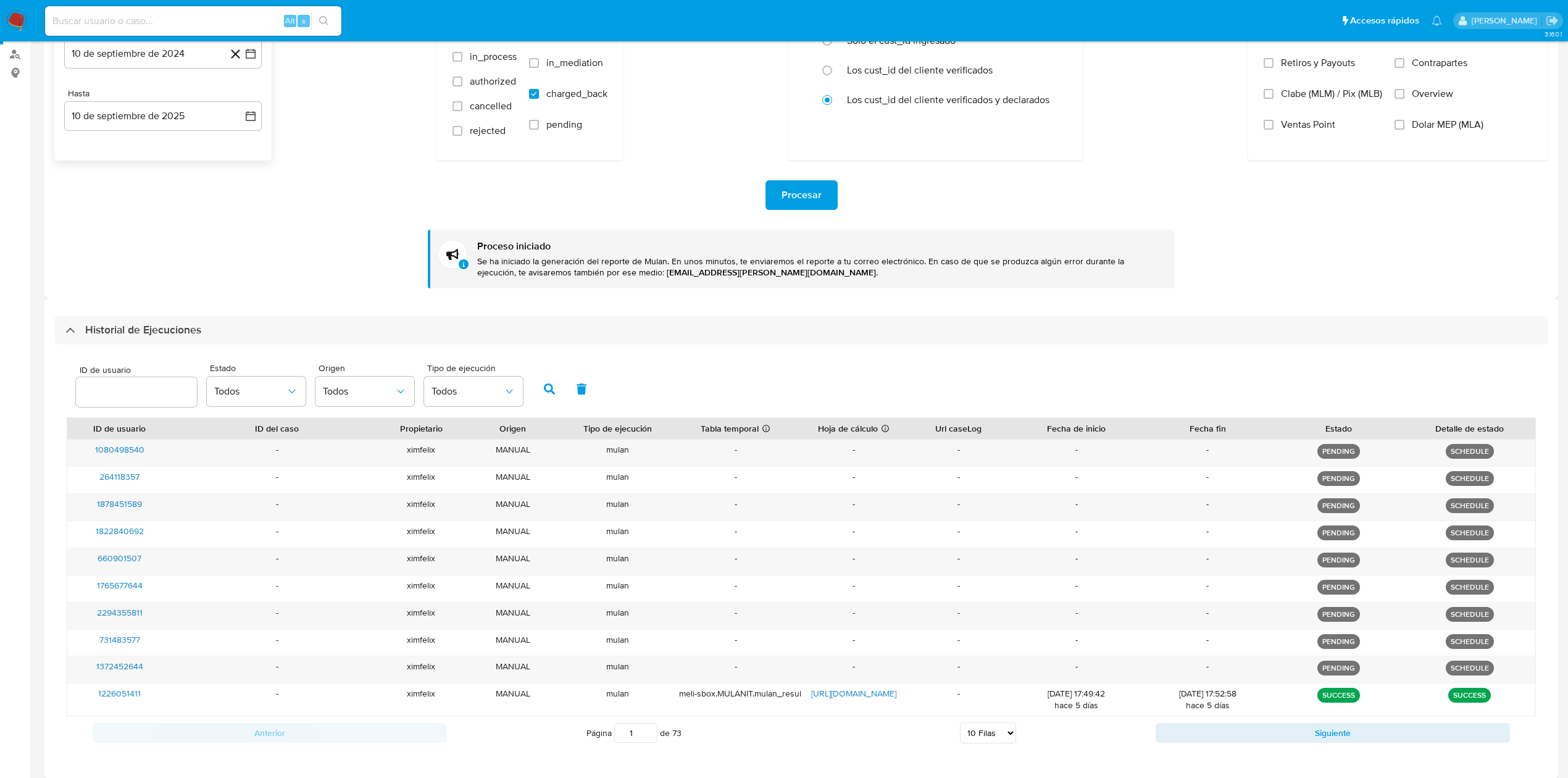
scroll to position [184, 0]
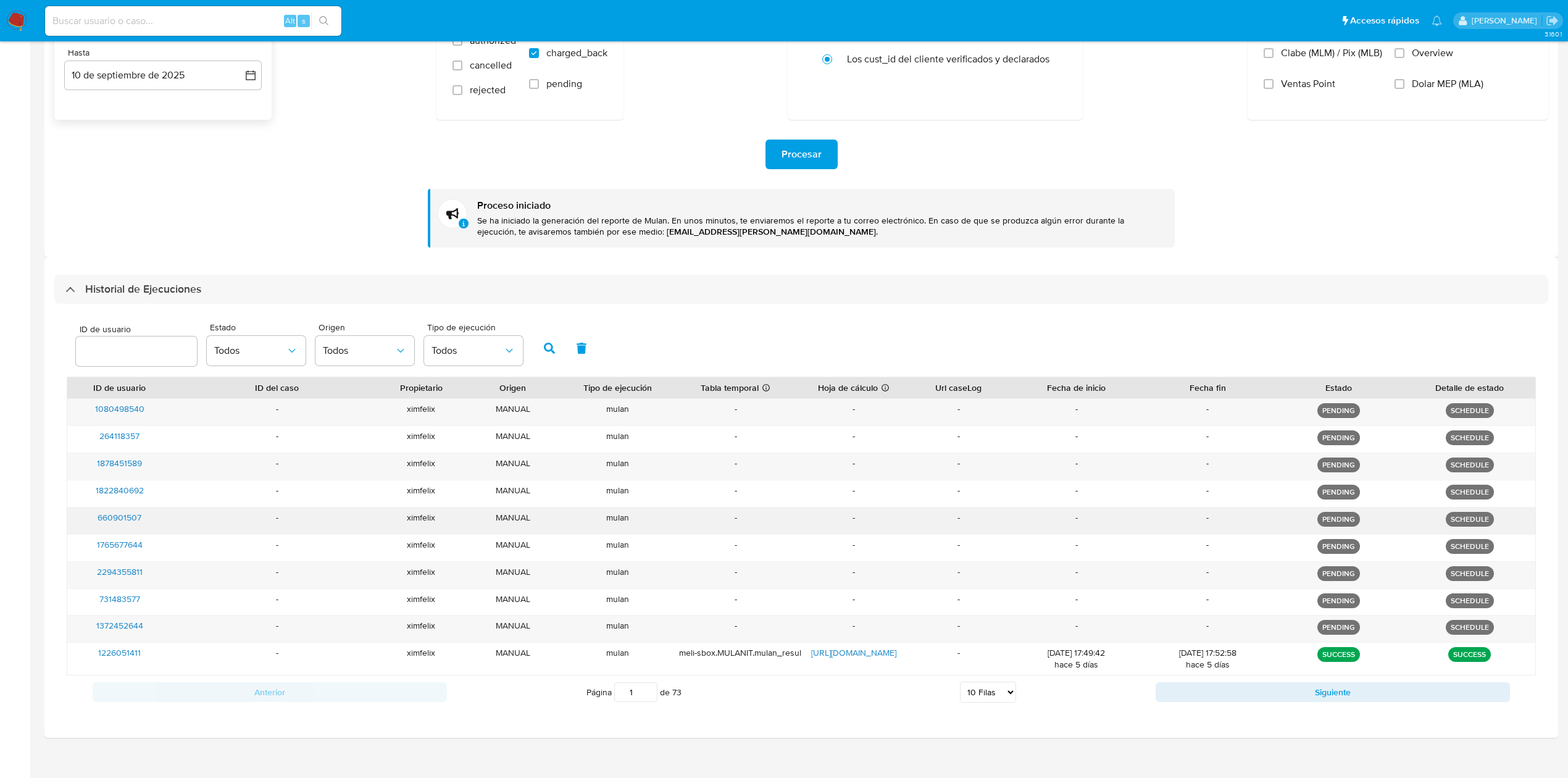
click at [1110, 531] on div "-" at bounding box center [1076, 520] width 131 height 26
click at [872, 478] on div "-" at bounding box center [853, 466] width 105 height 26
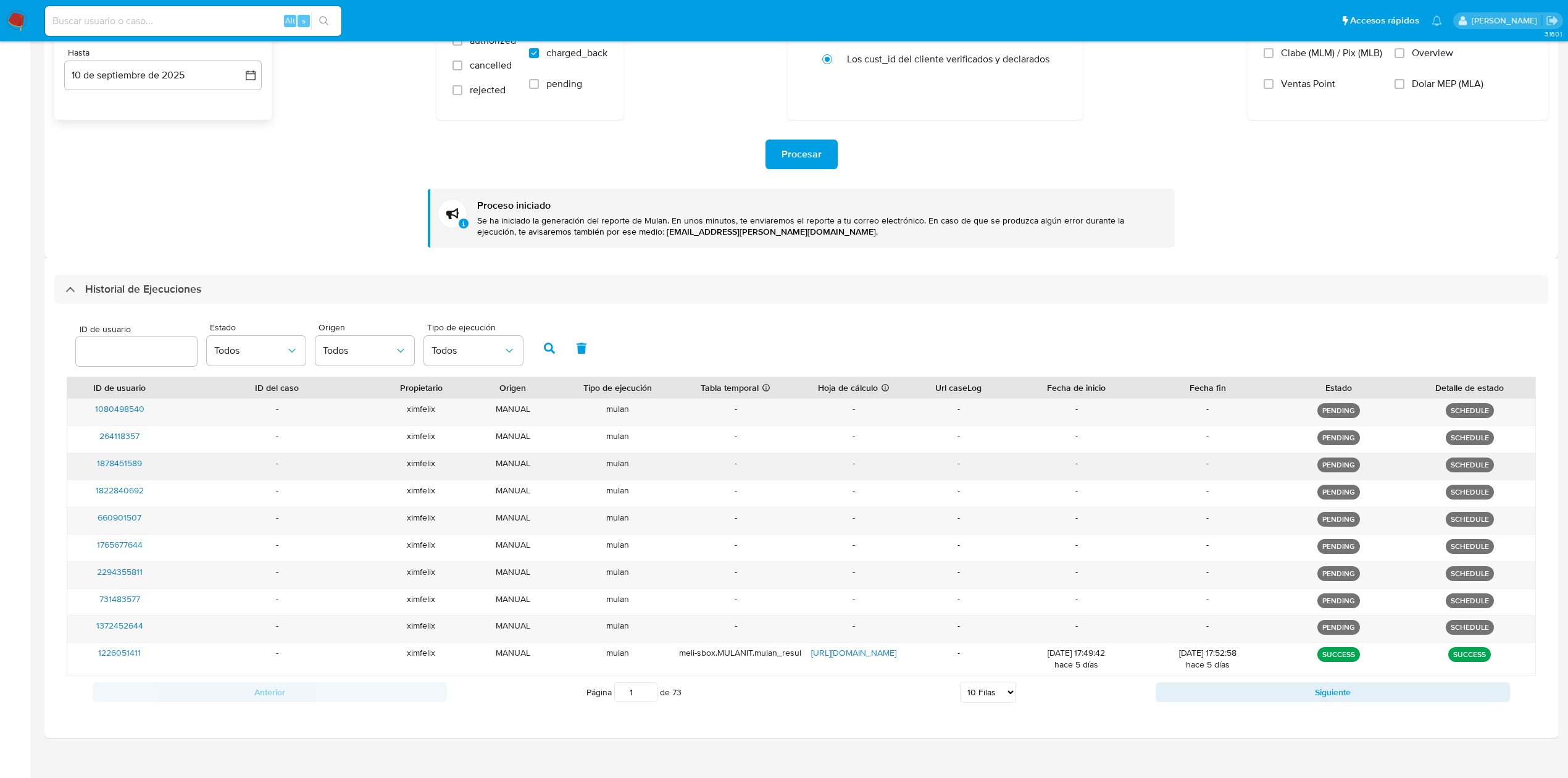
click at [872, 478] on div "-" at bounding box center [853, 466] width 105 height 26
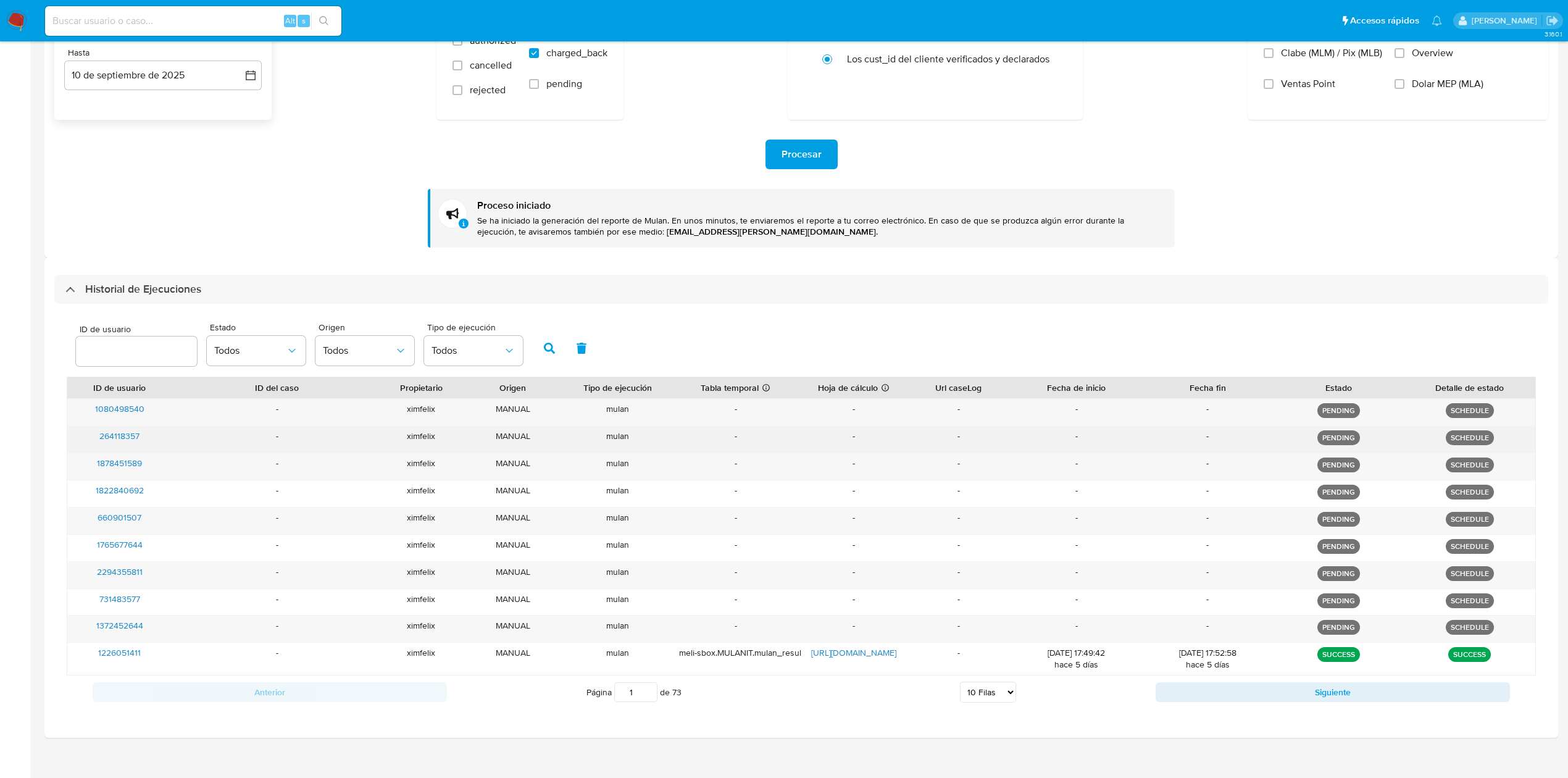
click at [939, 447] on div "-" at bounding box center [959, 439] width 105 height 26
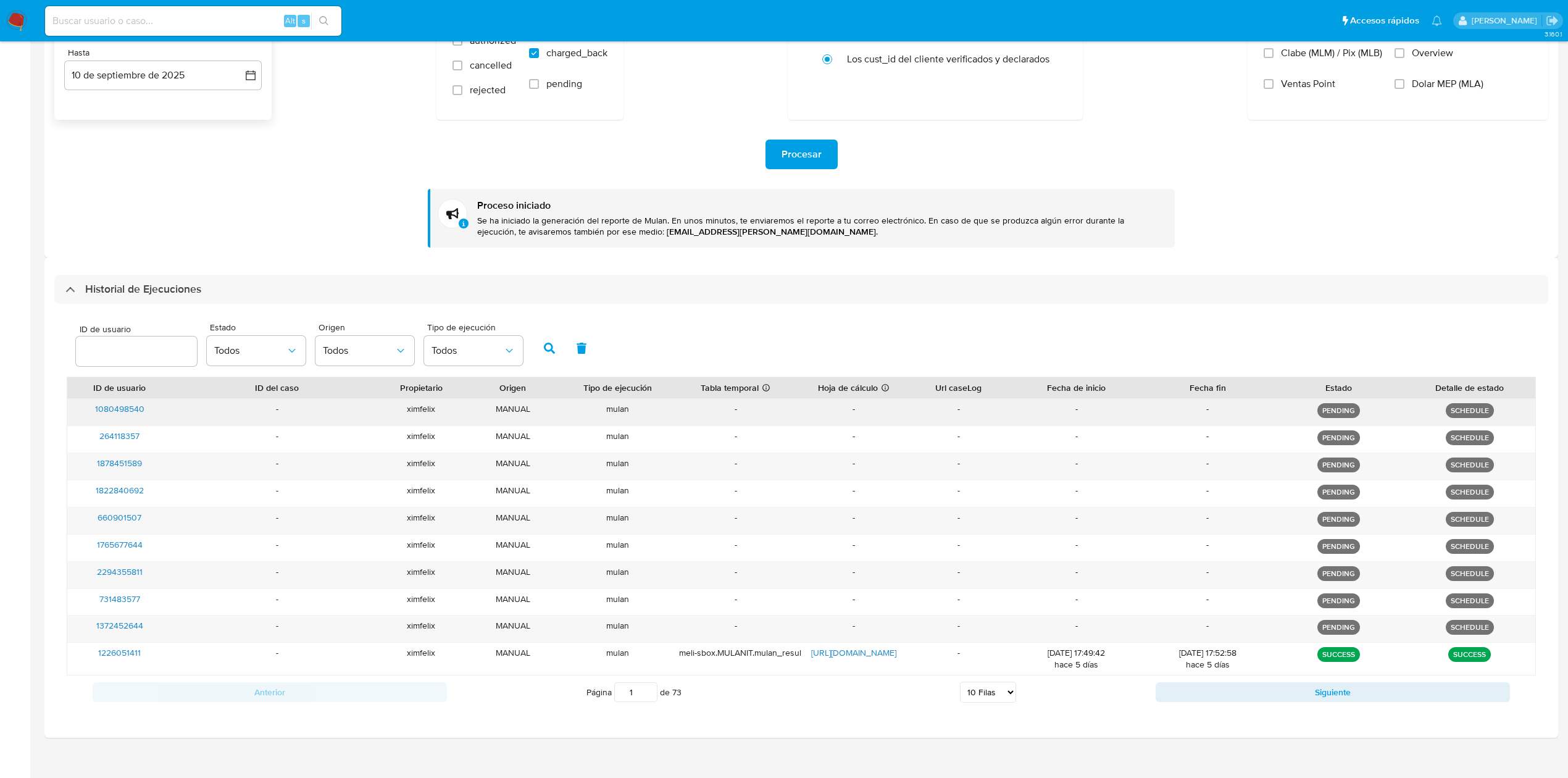
drag, startPoint x: 998, startPoint y: 426, endPoint x: 944, endPoint y: 409, distance: 56.6
click at [944, 409] on div "1080498540 - ximfelix MANUAL mulan - - - - - PENDING SCHEDULE 264118357 - ximfe…" at bounding box center [802, 537] width 1469 height 277
click at [889, 385] on icon at bounding box center [885, 388] width 9 height 9
click at [744, 329] on div "ID de usuario Estado Todos Origen Todos Tipo de ejecución Todos" at bounding box center [802, 345] width 1469 height 61
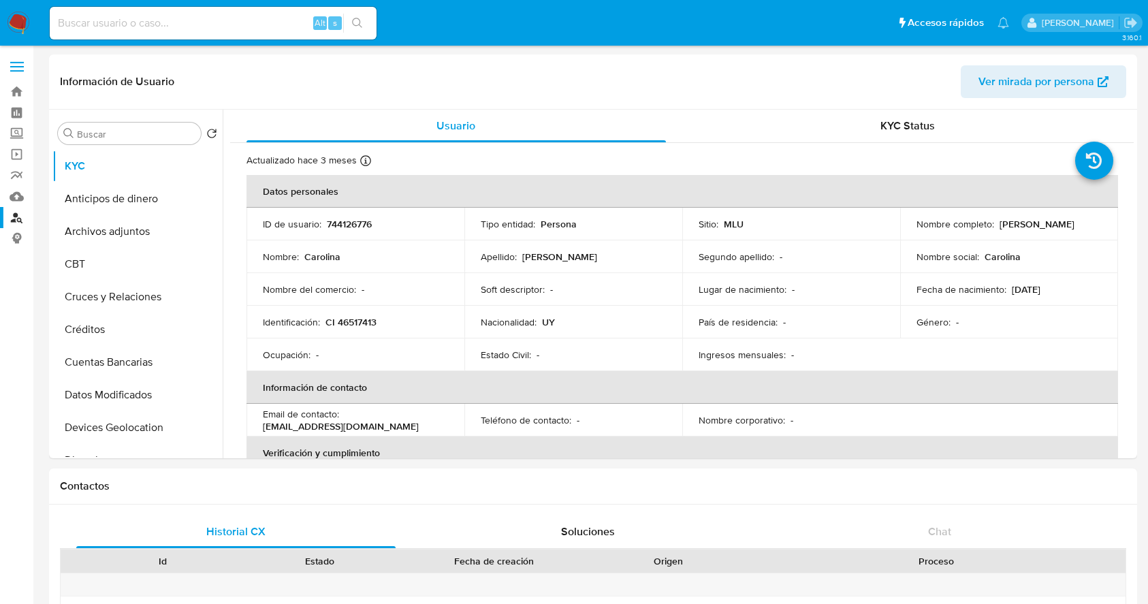
select select "10"
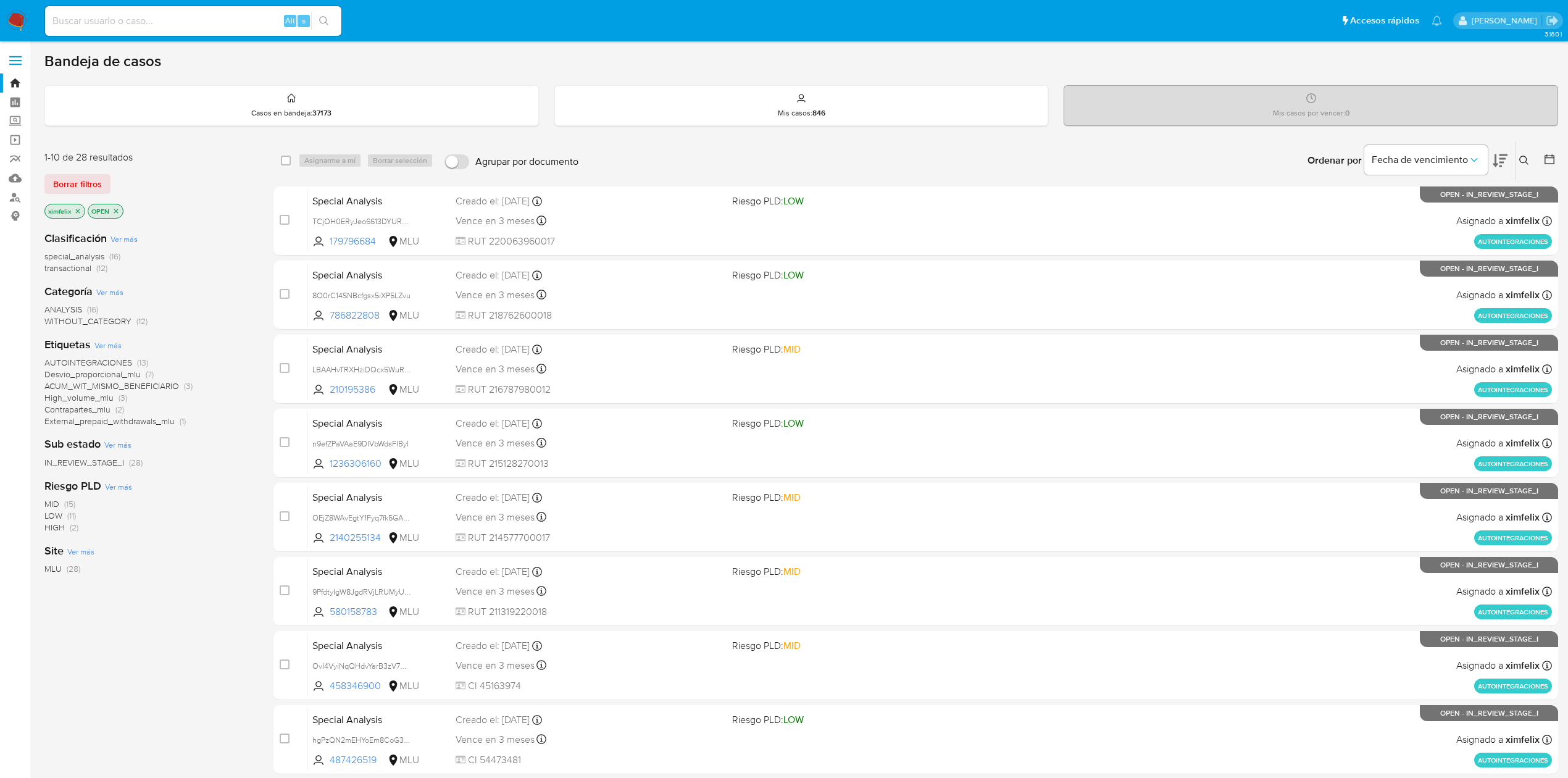
click at [206, 25] on input at bounding box center [193, 21] width 297 height 16
paste input "0vTG5XpUA7rswnNLdWZoL8QP"
type input "0vTG5XpUA7rswnNLdWZoL8QP"
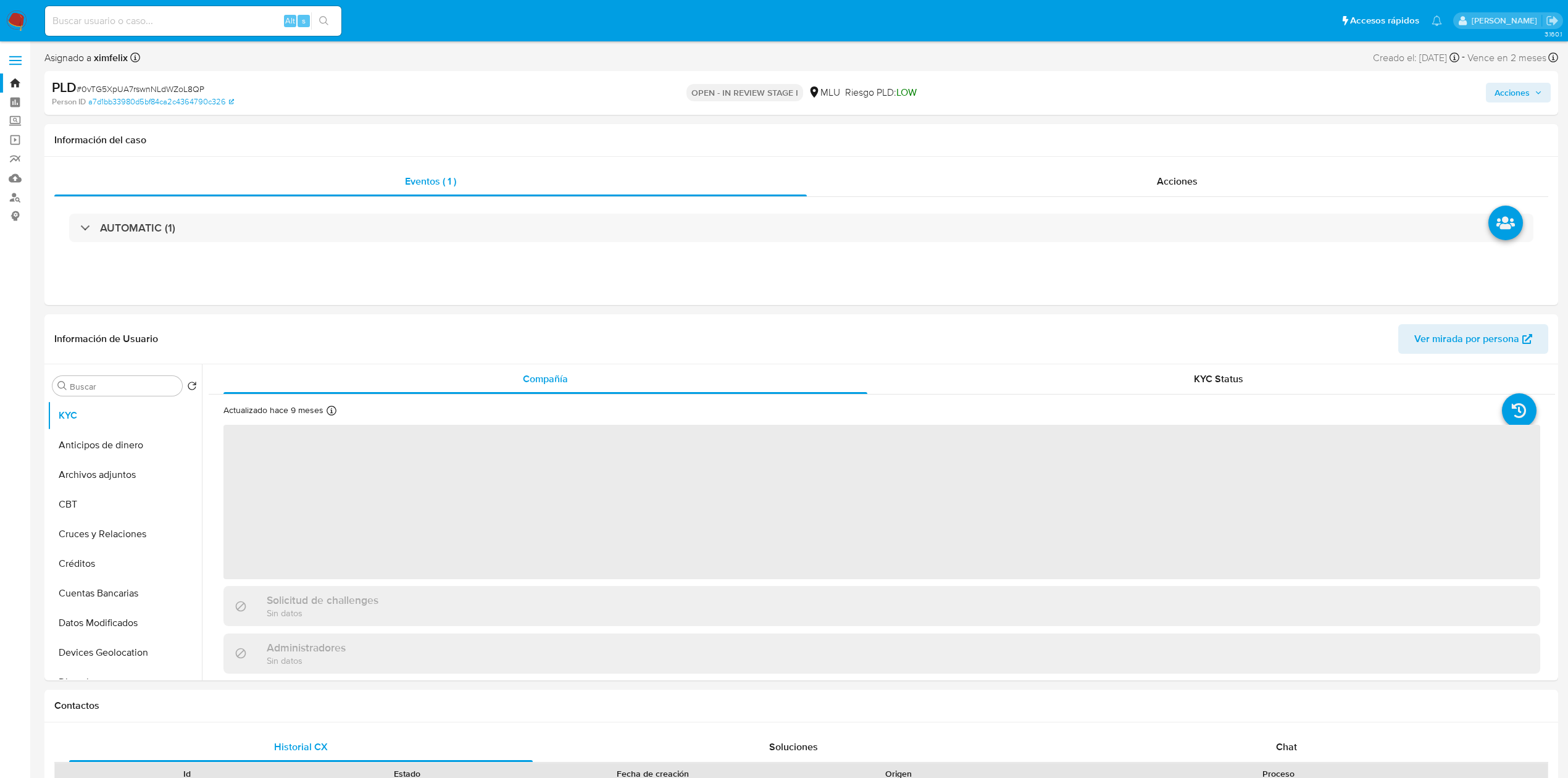
select select "10"
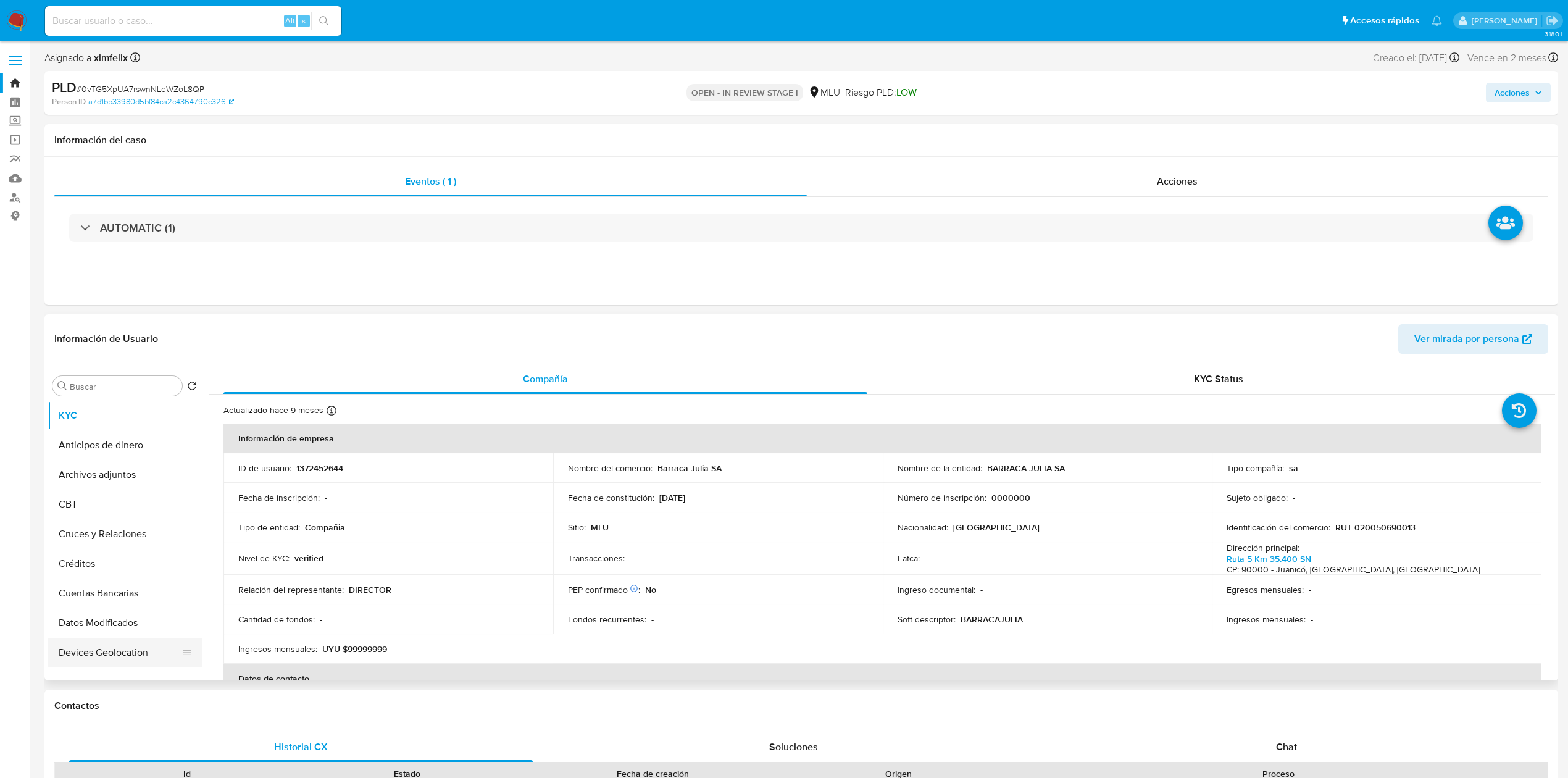
click at [131, 652] on button "Devices Geolocation" at bounding box center [119, 652] width 144 height 30
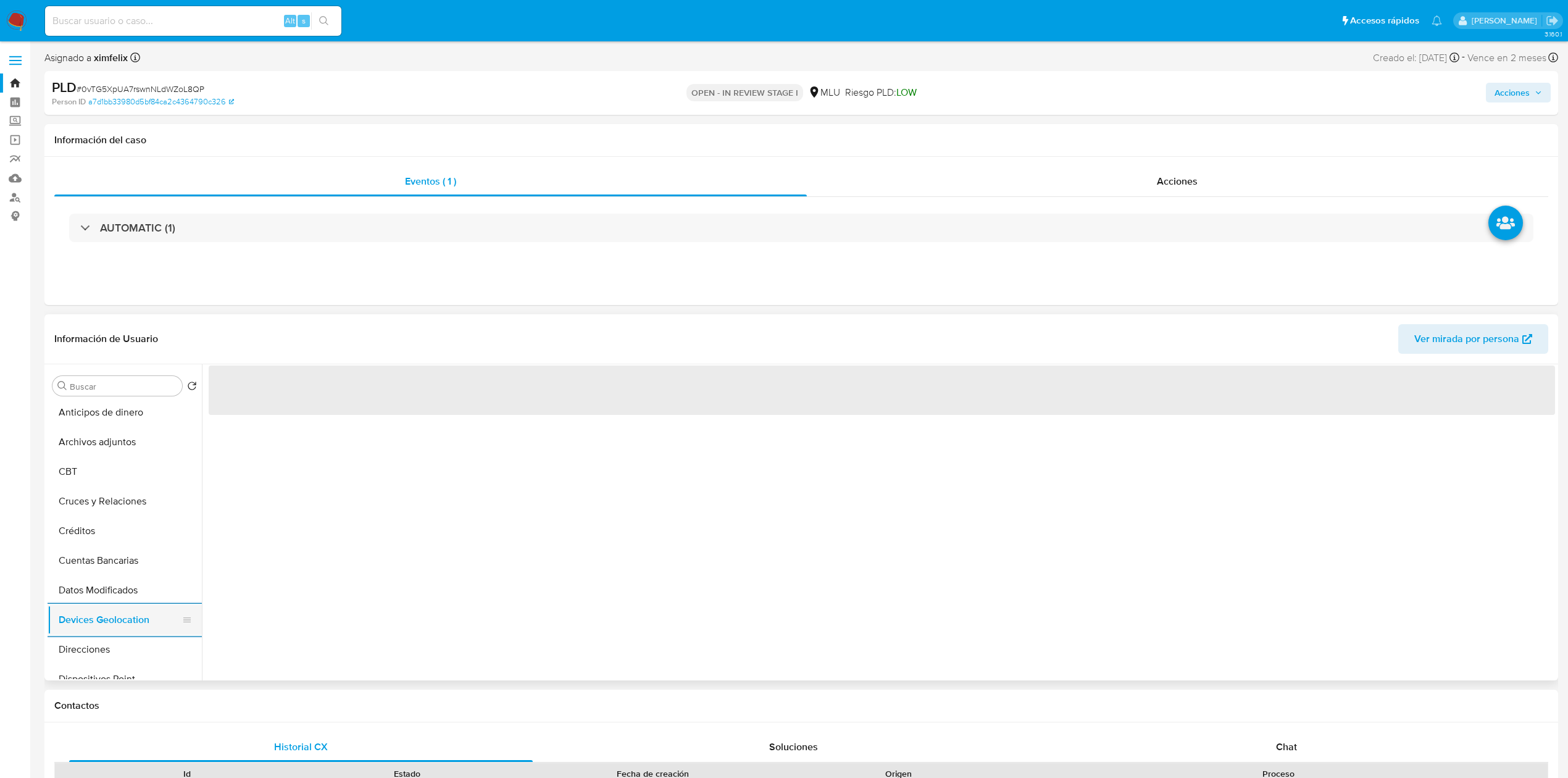
click at [131, 652] on button "Direcciones" at bounding box center [124, 649] width 154 height 30
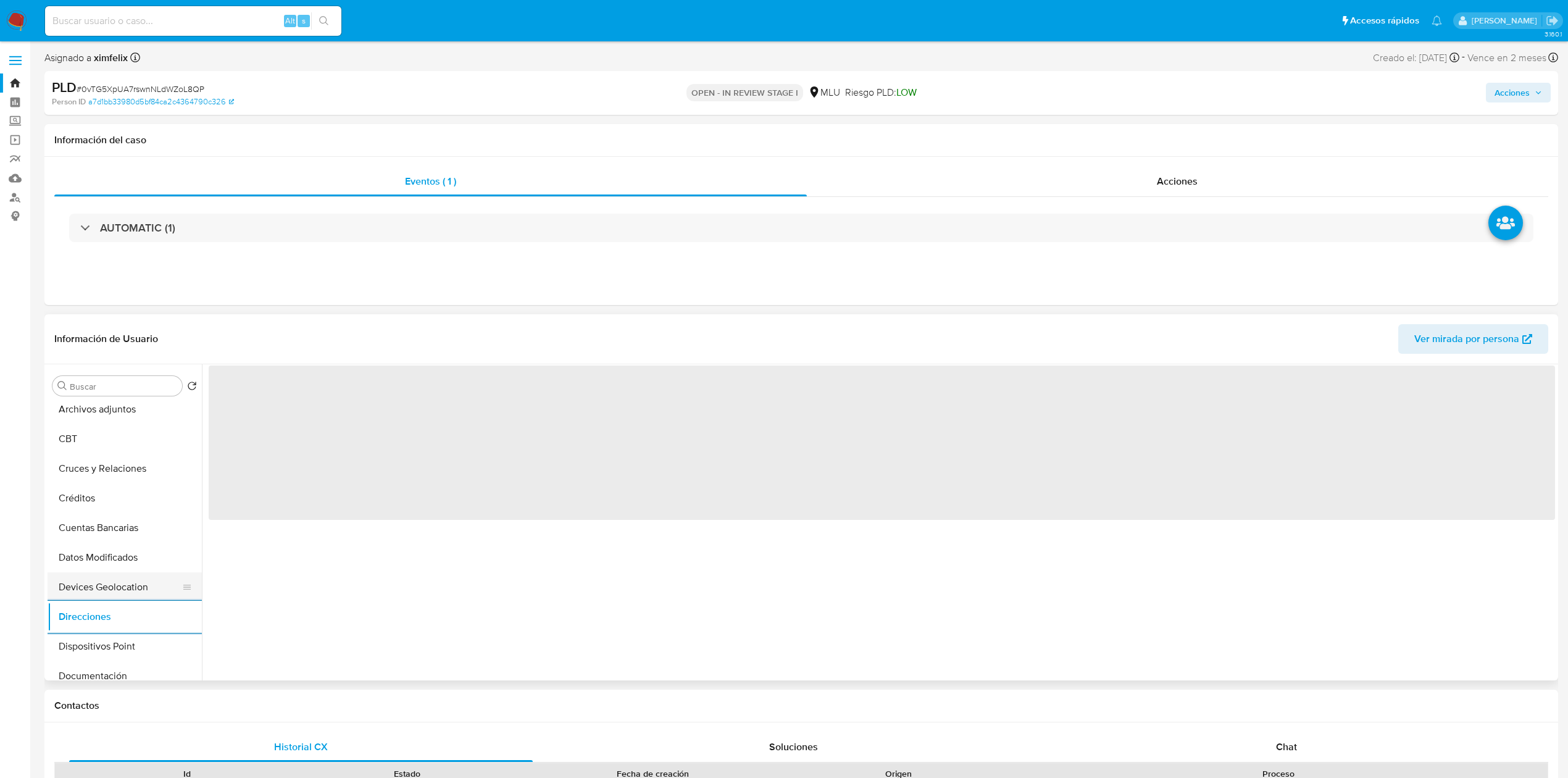
click at [131, 652] on button "Dispositivos Point" at bounding box center [124, 646] width 154 height 30
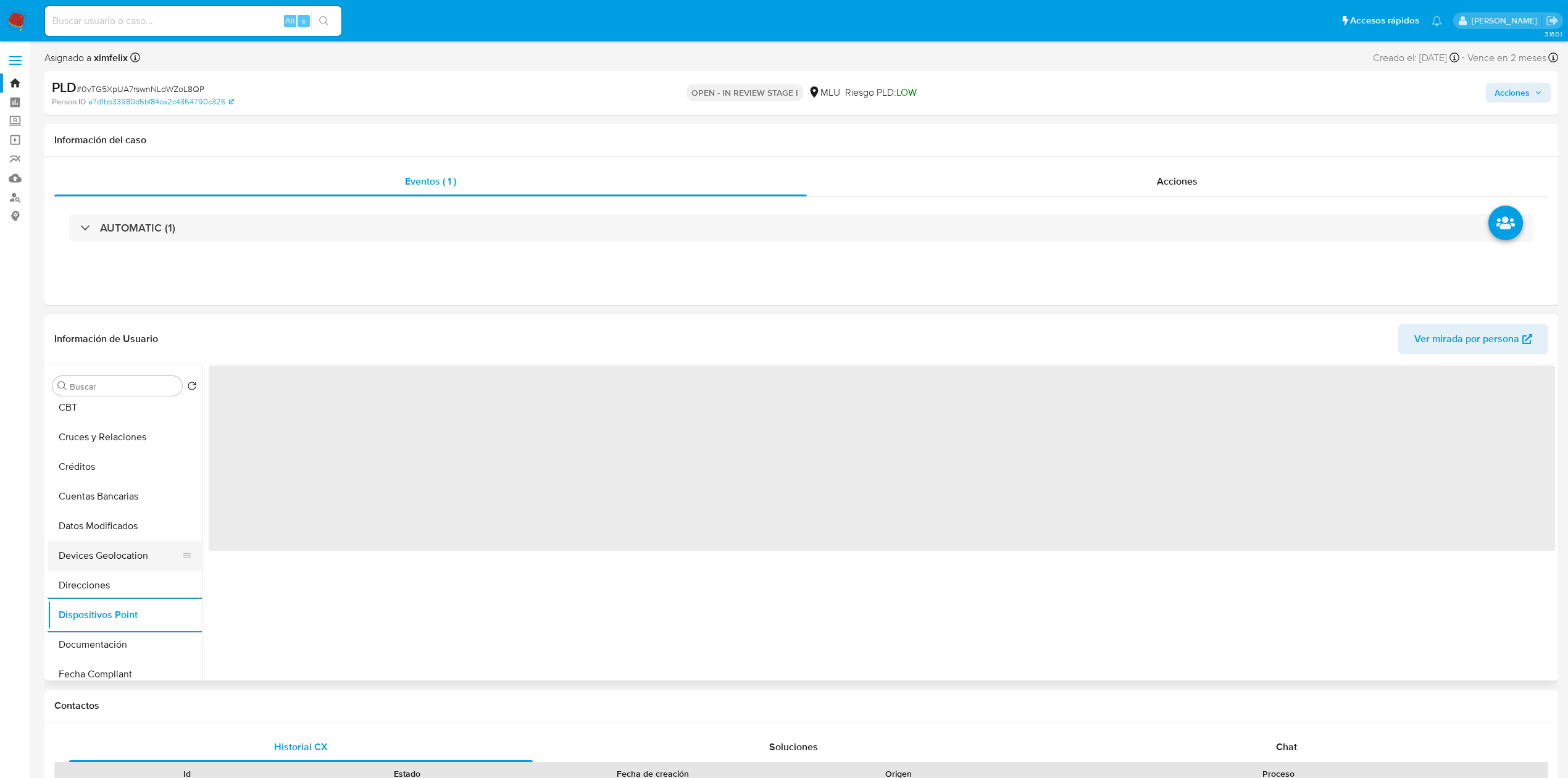
scroll to position [99, 0]
click at [131, 652] on button "Documentación" at bounding box center [124, 642] width 154 height 30
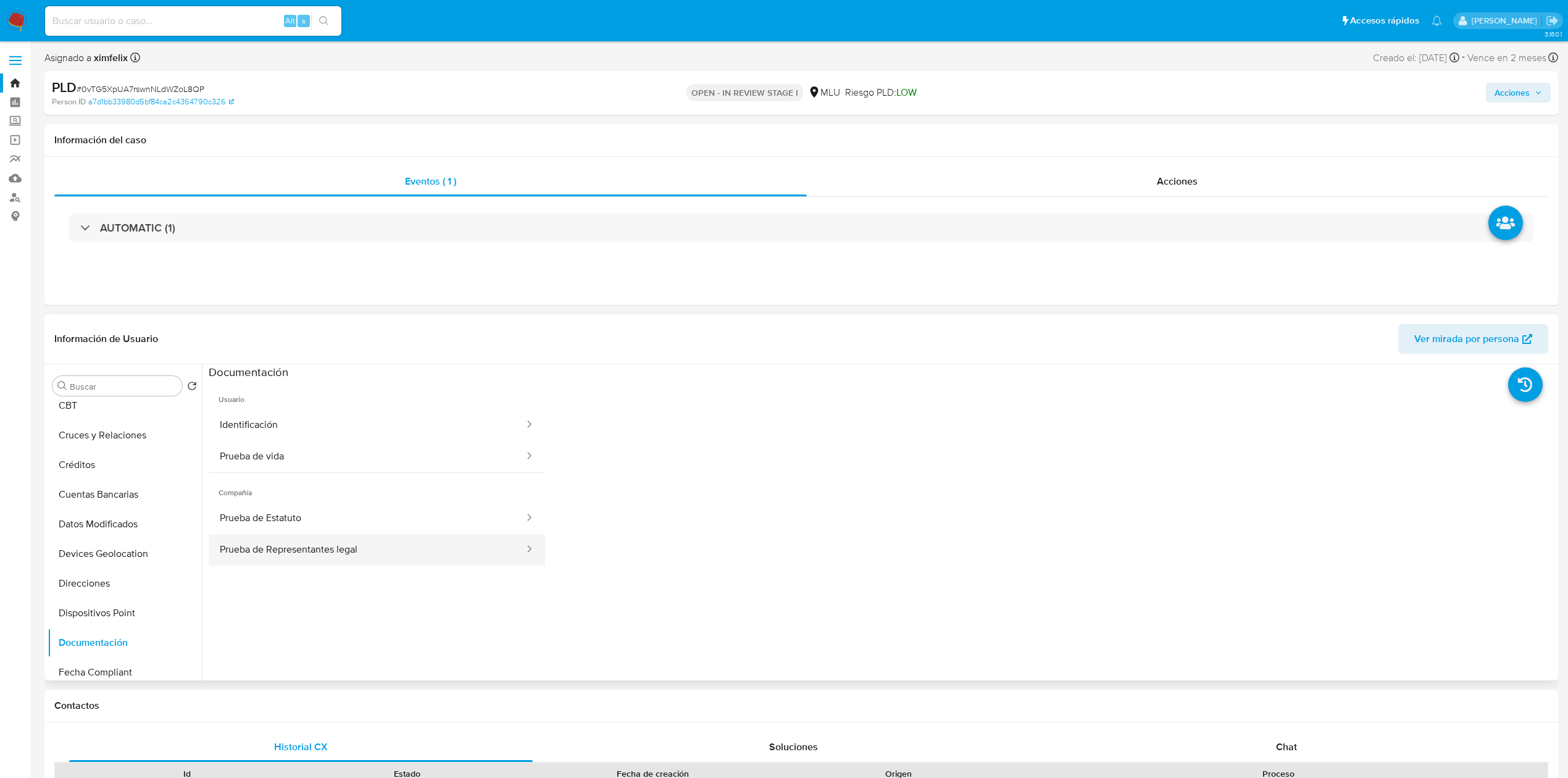
click at [341, 539] on button "Prueba de Representantes legal" at bounding box center [366, 549] width 317 height 32
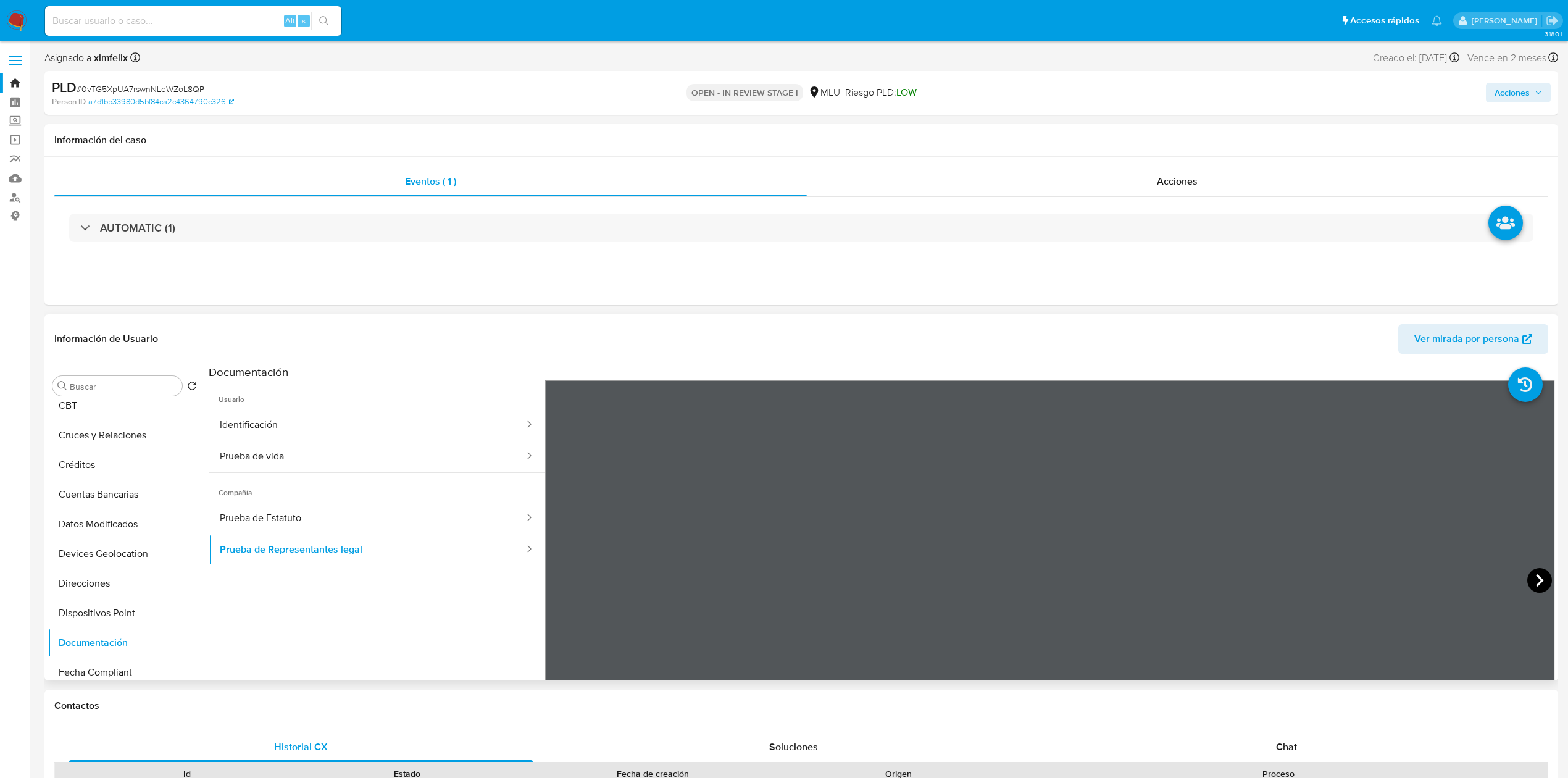
click at [1537, 583] on icon at bounding box center [1539, 579] width 24 height 24
click at [368, 489] on span "Compañía" at bounding box center [376, 487] width 336 height 30
click at [349, 511] on button "Prueba de Estatuto" at bounding box center [366, 518] width 317 height 32
click at [189, 24] on input at bounding box center [193, 21] width 297 height 16
paste input "oAkTUYq16KkElw27NoOP15ab"
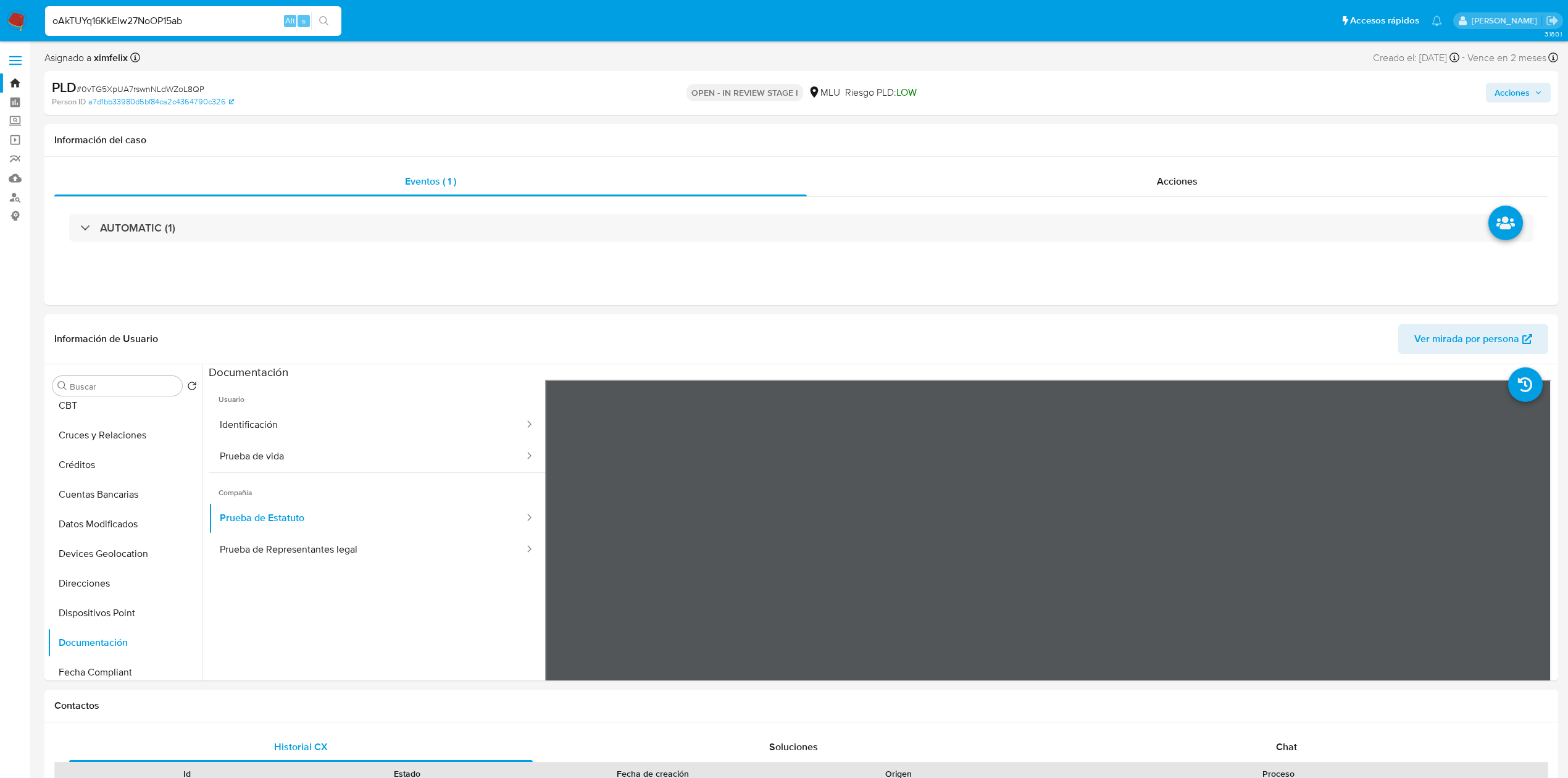
type input "oAkTUYq16KkElw27NoOP15ab"
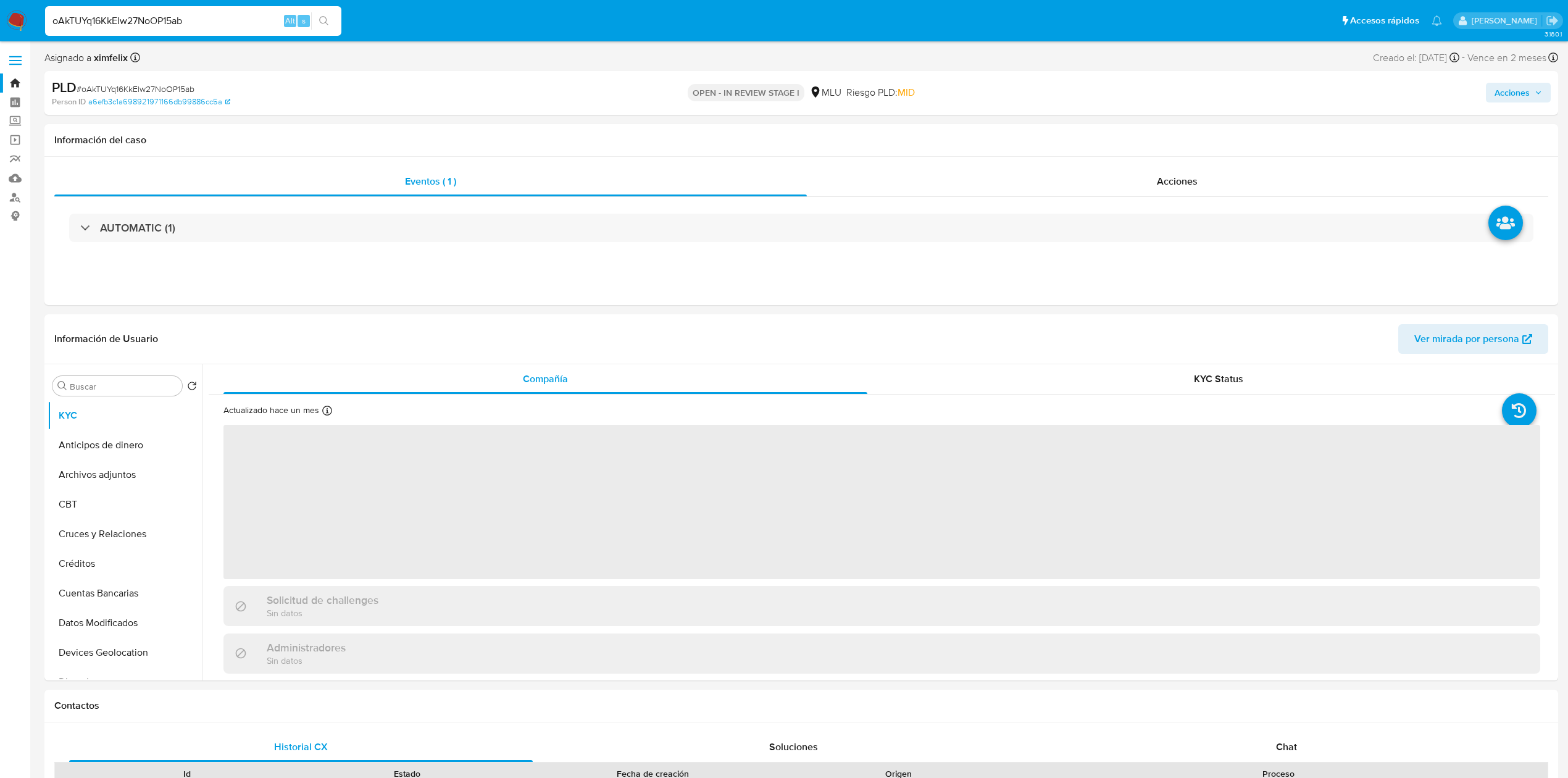
select select "10"
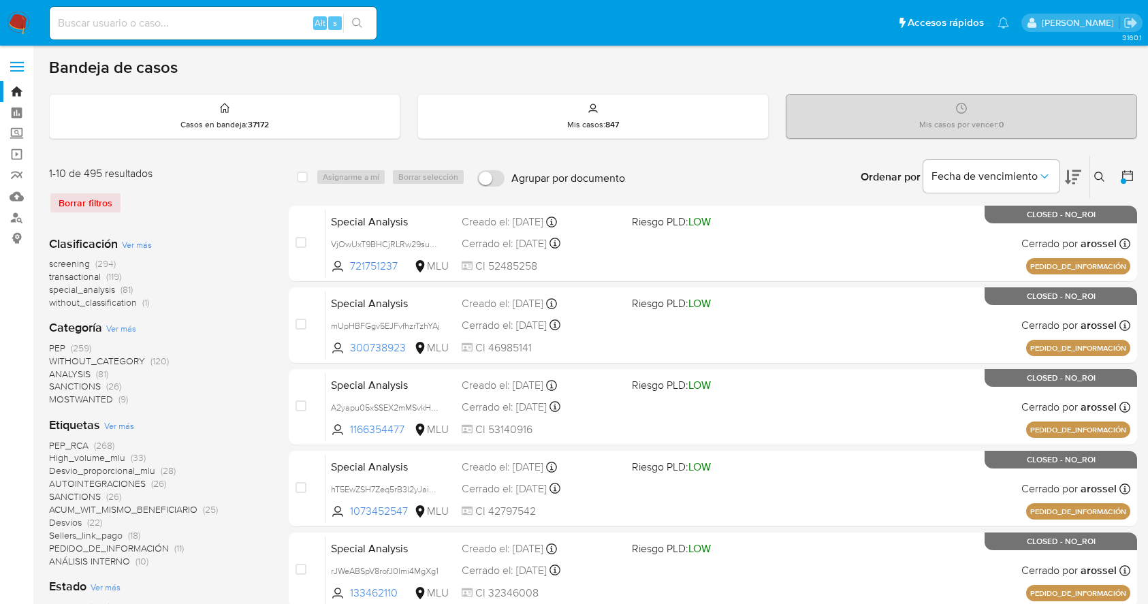
scroll to position [17, 0]
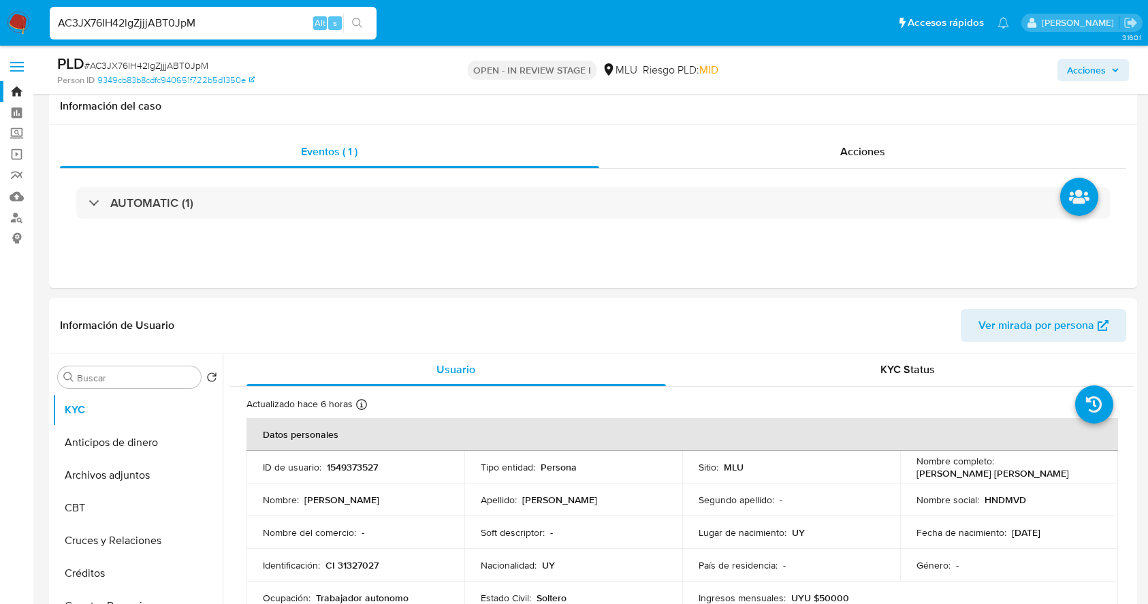
select select "10"
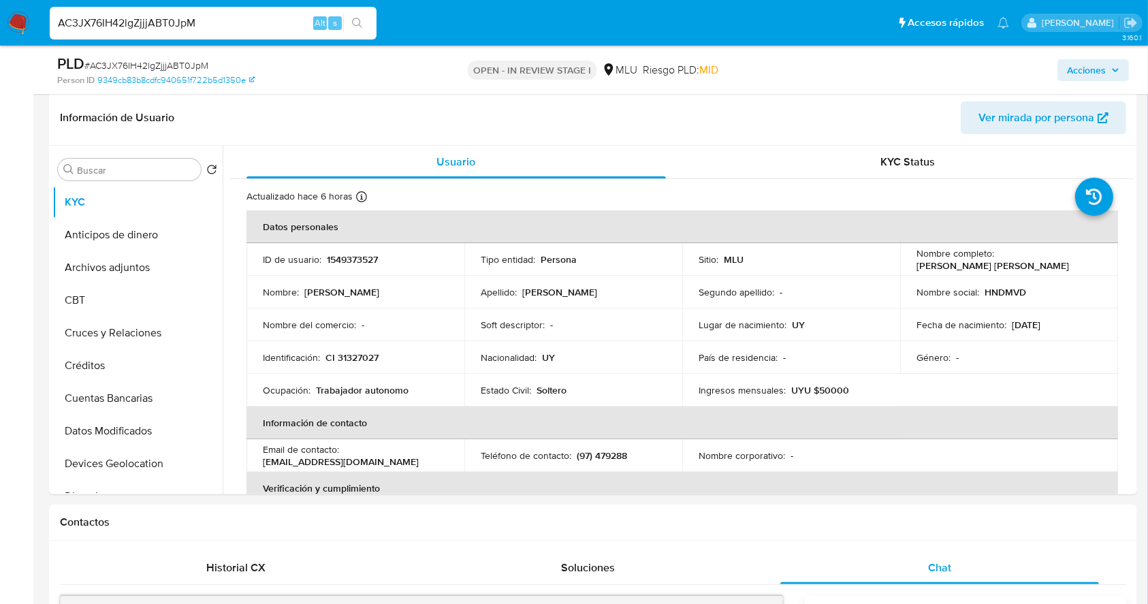
scroll to position [649, 0]
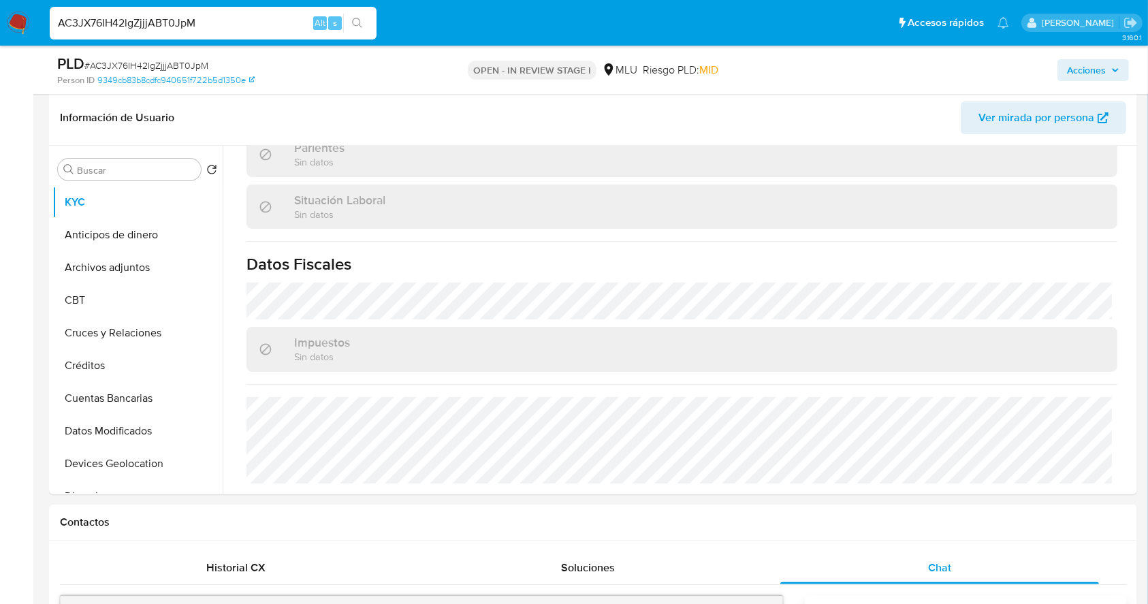
click at [176, 25] on input "AC3JX76IH42lgZjjjABT0JpM" at bounding box center [213, 23] width 327 height 18
paste input "0vTG5XpUA7rswnNLdWZoL8QP"
type input "0vTG5XpUA7rswnNLdWZoL8QP"
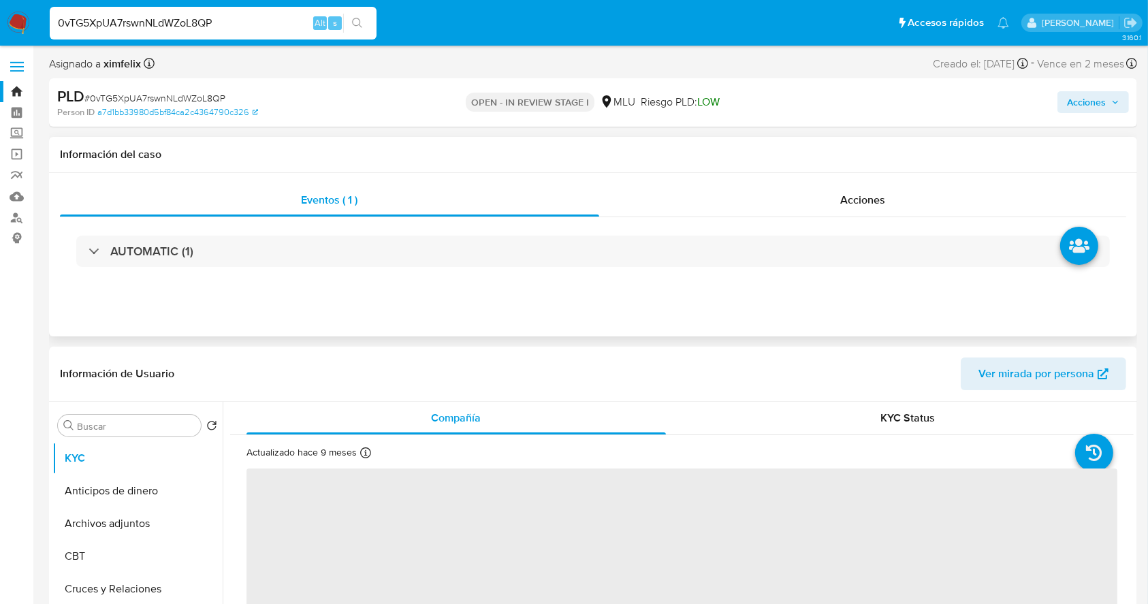
select select "10"
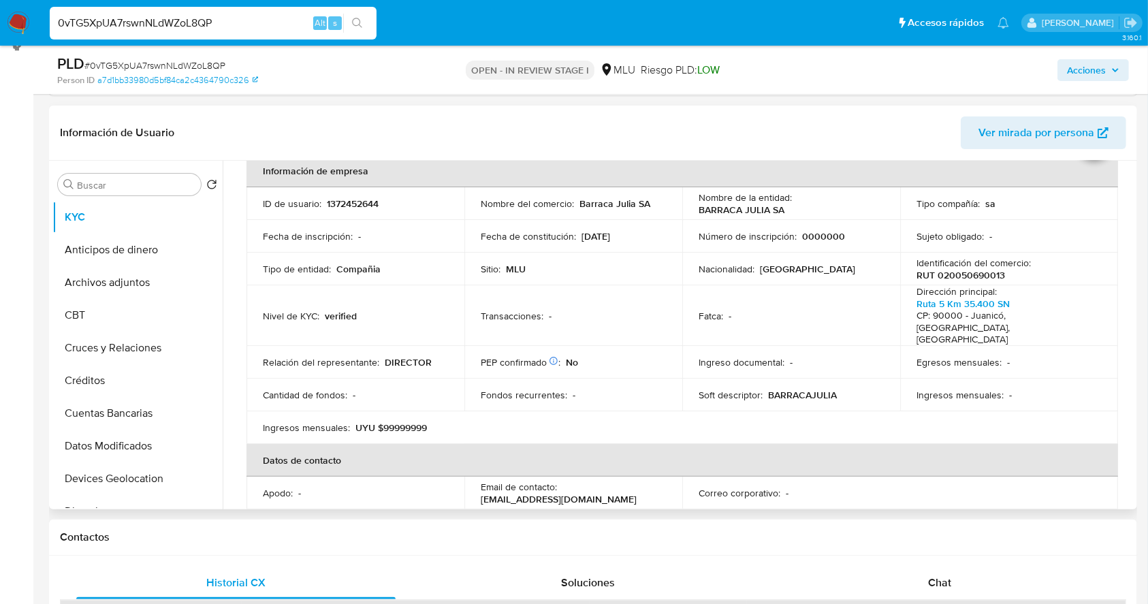
scroll to position [68, 0]
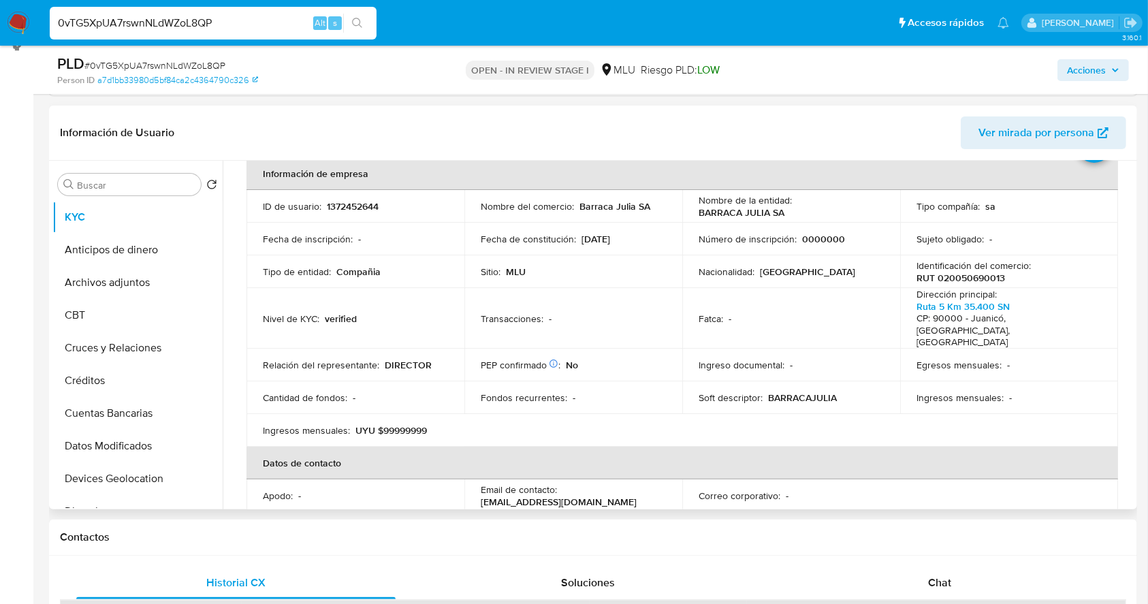
click at [1037, 404] on table "Información de empresa ID de usuario : 1372452644 Nombre del comercio : Barraca…" at bounding box center [681, 431] width 871 height 549
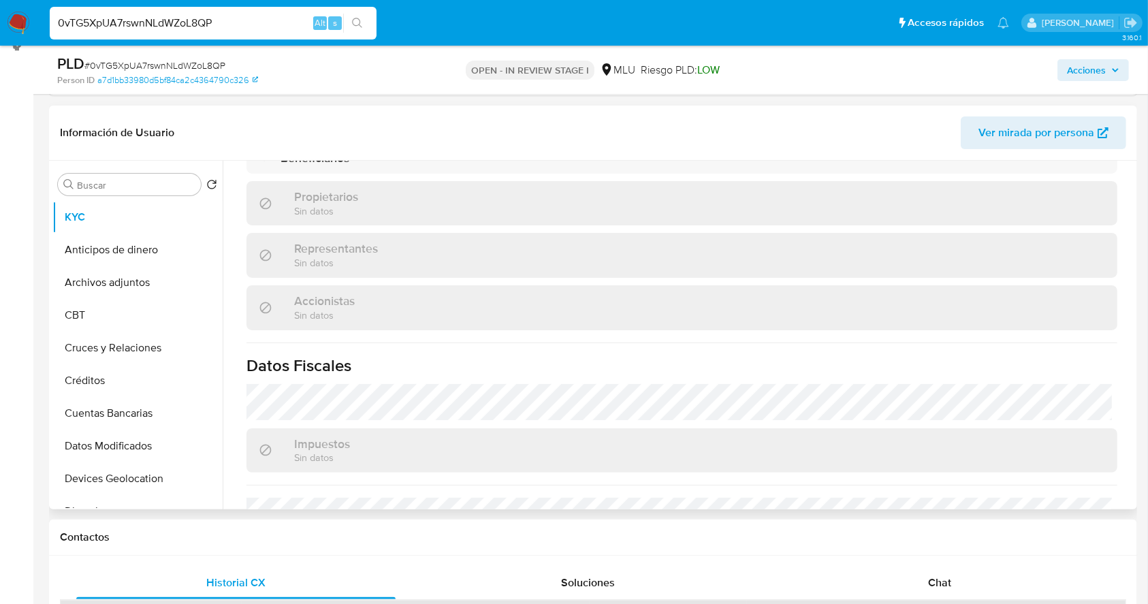
scroll to position [783, 0]
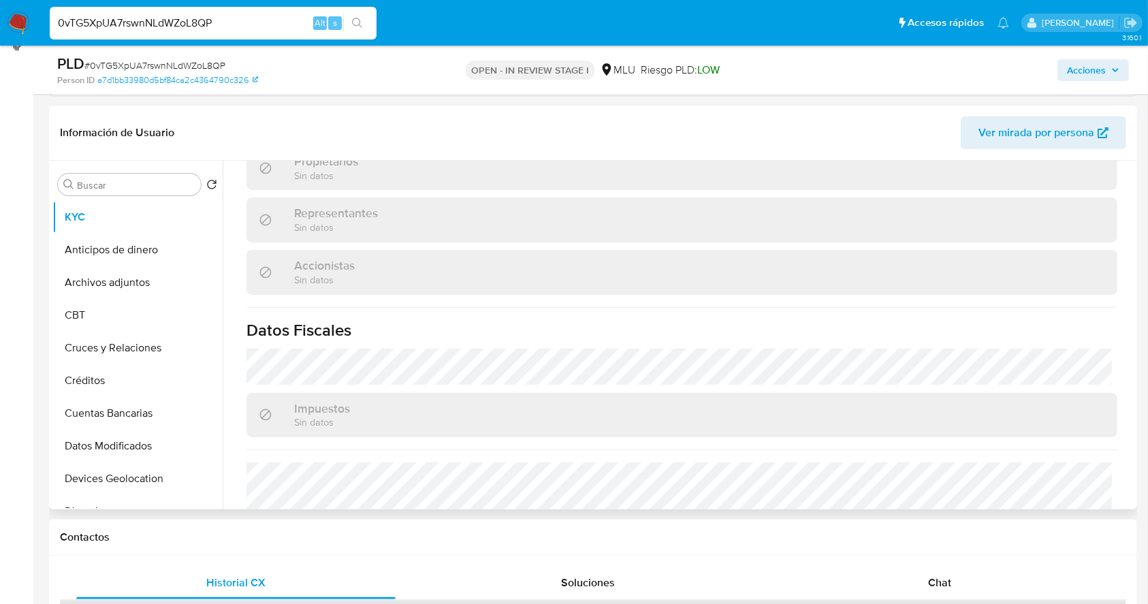
click at [1011, 393] on div "Impuestos Sin datos" at bounding box center [681, 415] width 871 height 44
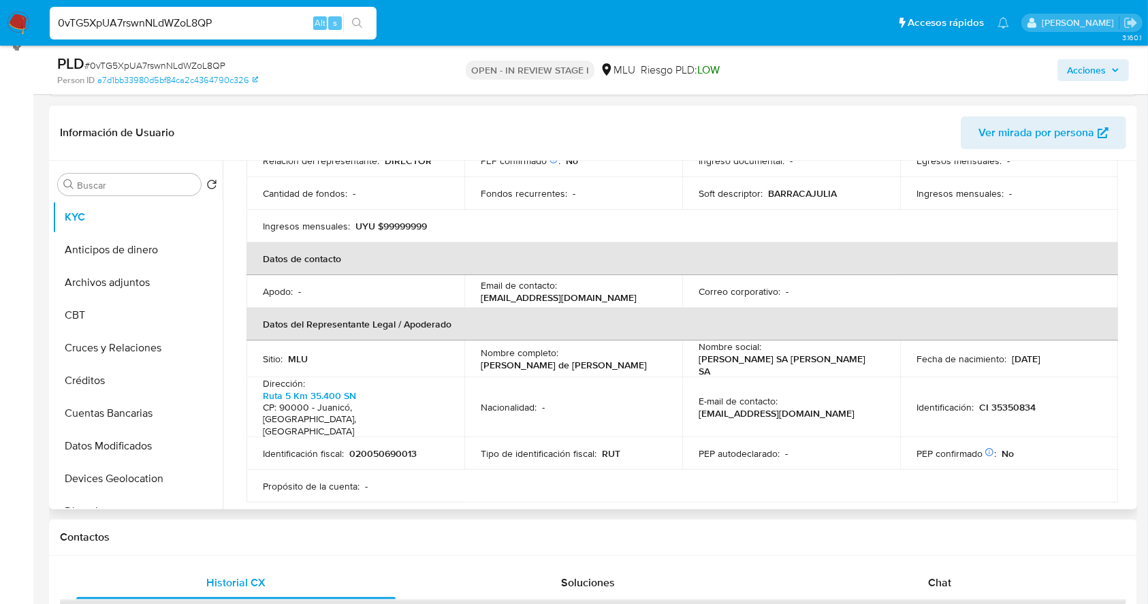
scroll to position [278, 0]
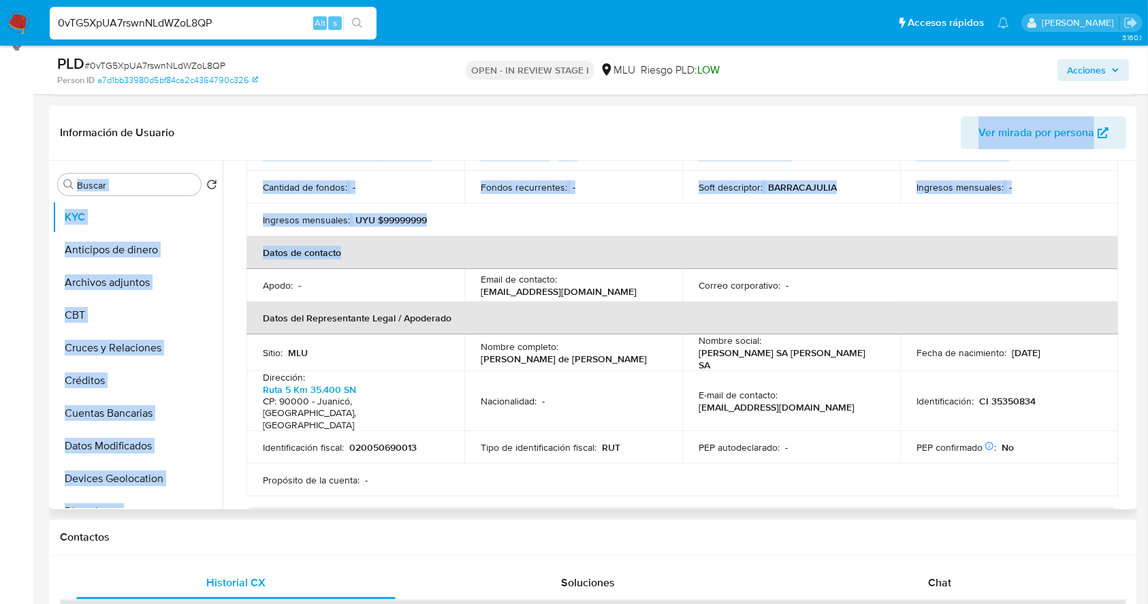
drag, startPoint x: 1001, startPoint y: 237, endPoint x: 449, endPoint y: 126, distance: 563.0
click at [449, 126] on div "Información de Usuario Ver mirada por persona Buscar Volver al orden por defect…" at bounding box center [593, 308] width 1088 height 404
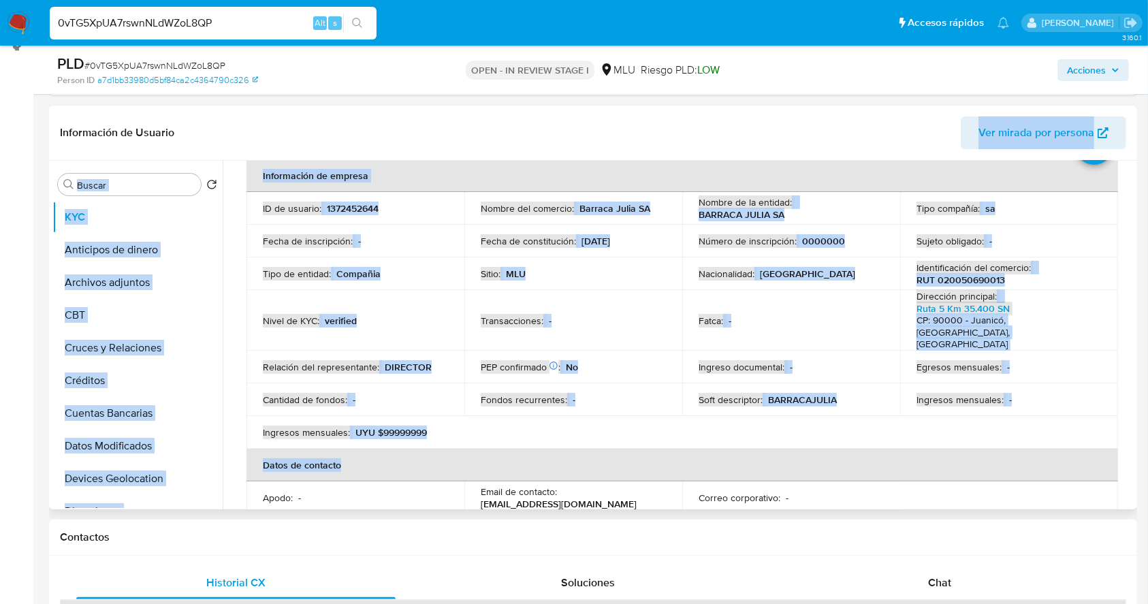
click at [461, 161] on th "Información de empresa" at bounding box center [681, 175] width 871 height 33
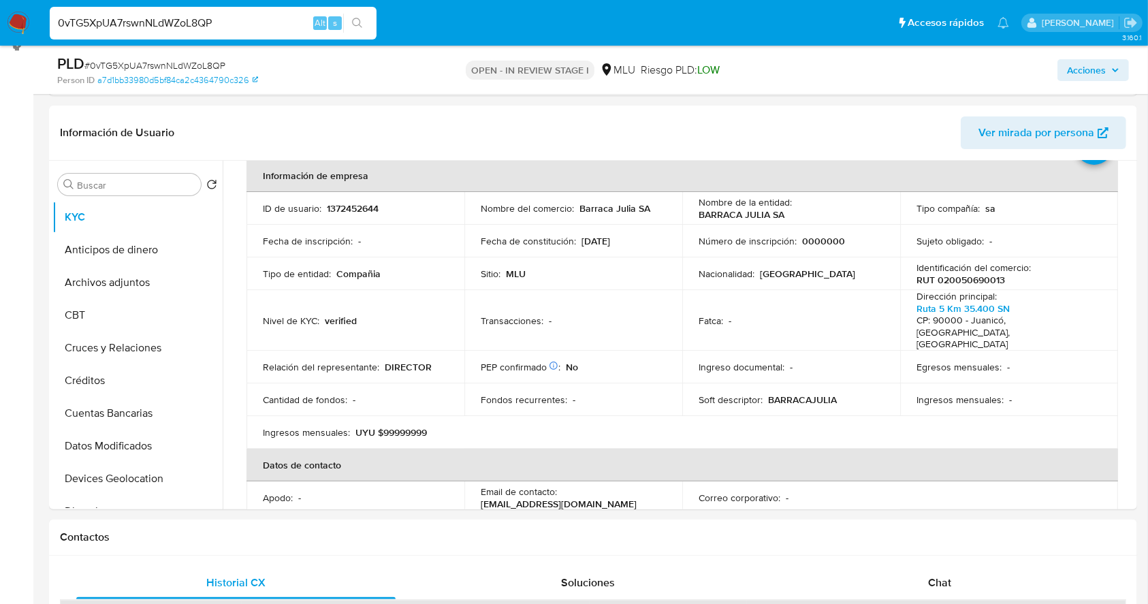
click at [231, 27] on input "0vTG5XpUA7rswnNLdWZoL8QP" at bounding box center [213, 23] width 327 height 18
paste input "OMfq900c1aZw2wTdjK4wg2qd"
type input "OMfq900c1aZw2wTdjK4wg2qd"
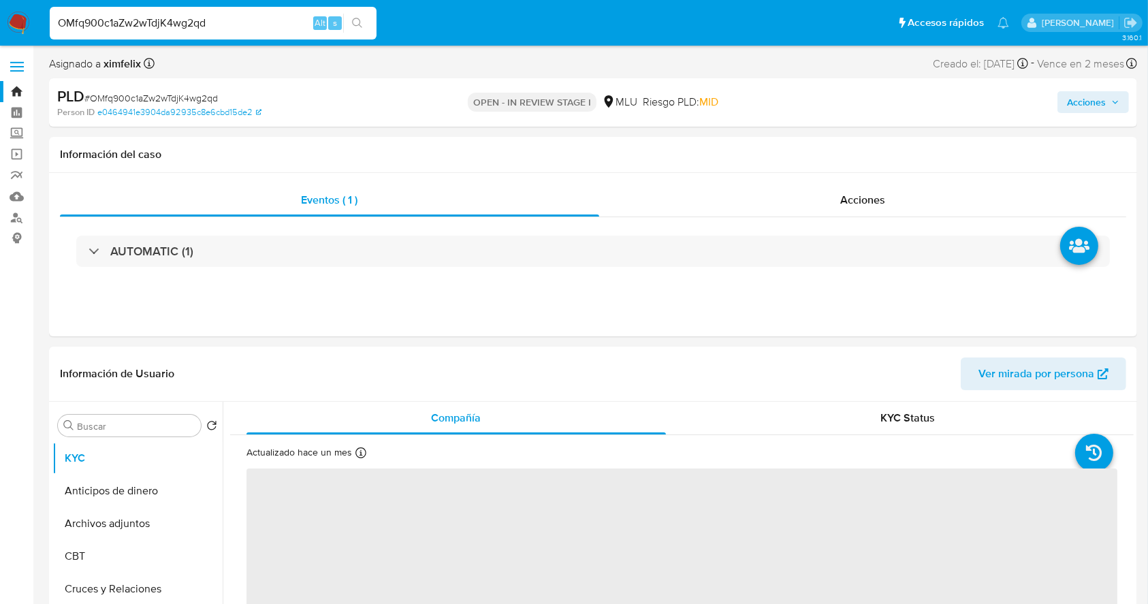
select select "10"
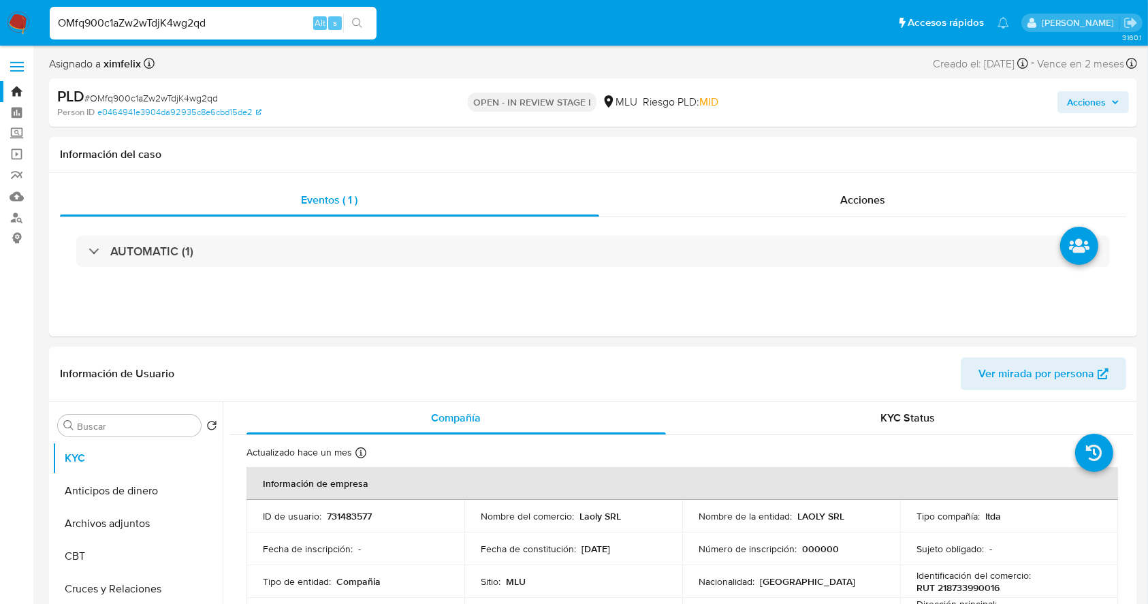
click at [192, 25] on input "OMfq900c1aZw2wTdjK4wg2qd" at bounding box center [213, 23] width 327 height 18
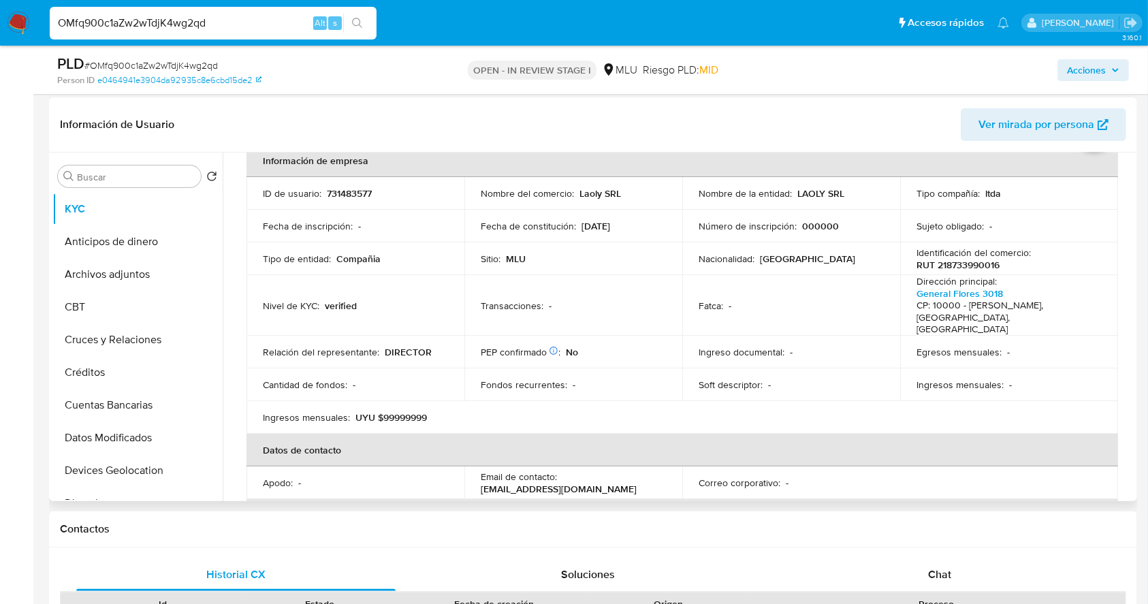
scroll to position [76, 0]
click at [958, 455] on table "Información de empresa ID de usuario : 731483577 Nombre del comercio : Laoly SR…" at bounding box center [681, 416] width 871 height 549
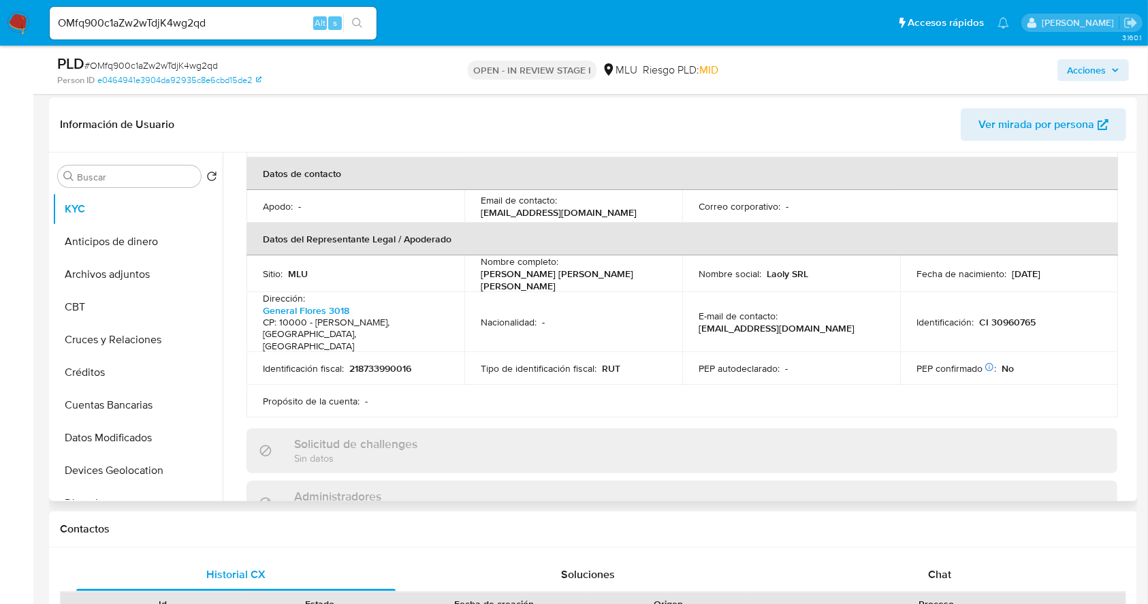
scroll to position [346, 0]
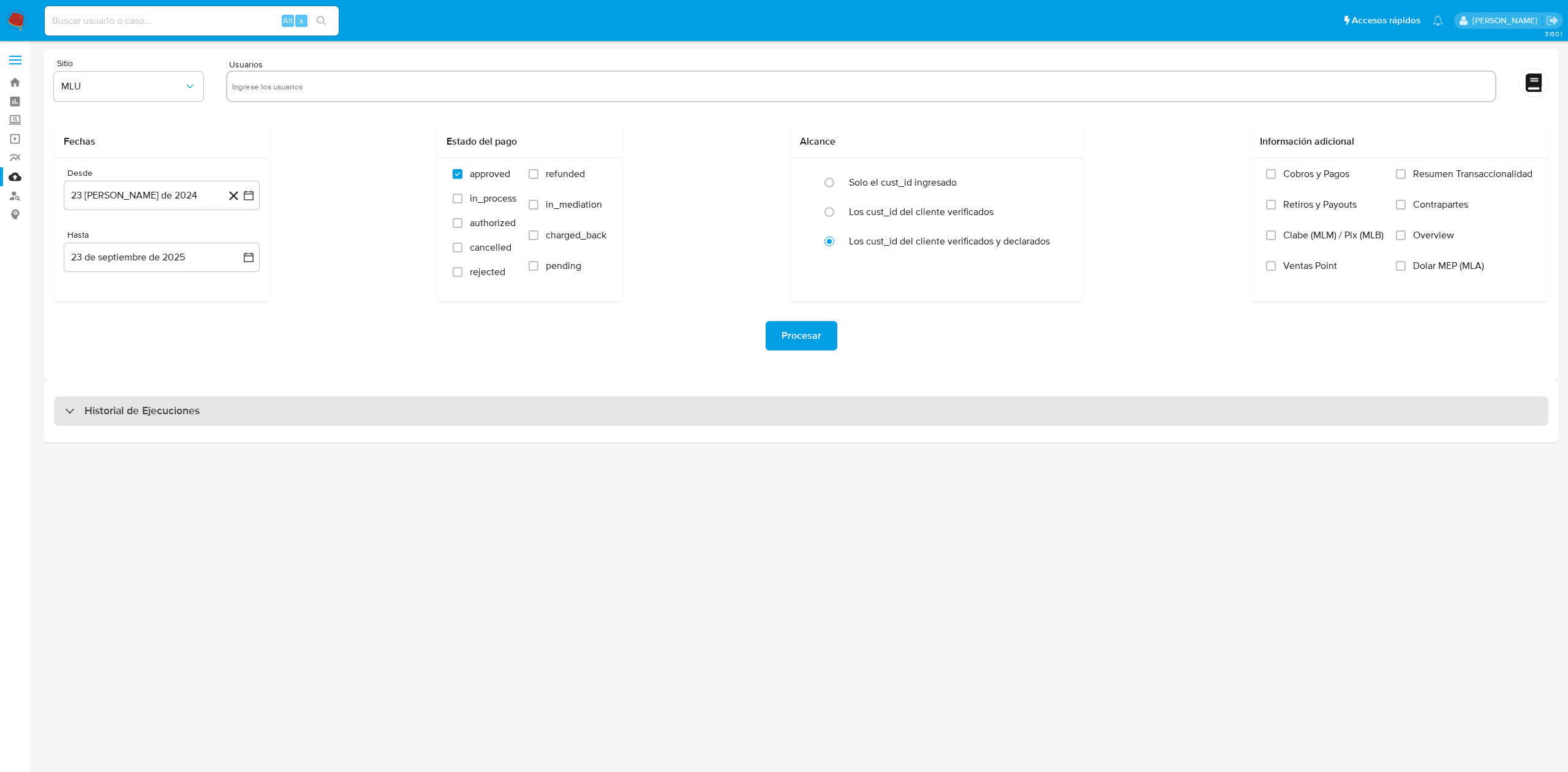
click at [481, 424] on div "Historial de Ejecuciones" at bounding box center [801, 410] width 1495 height 30
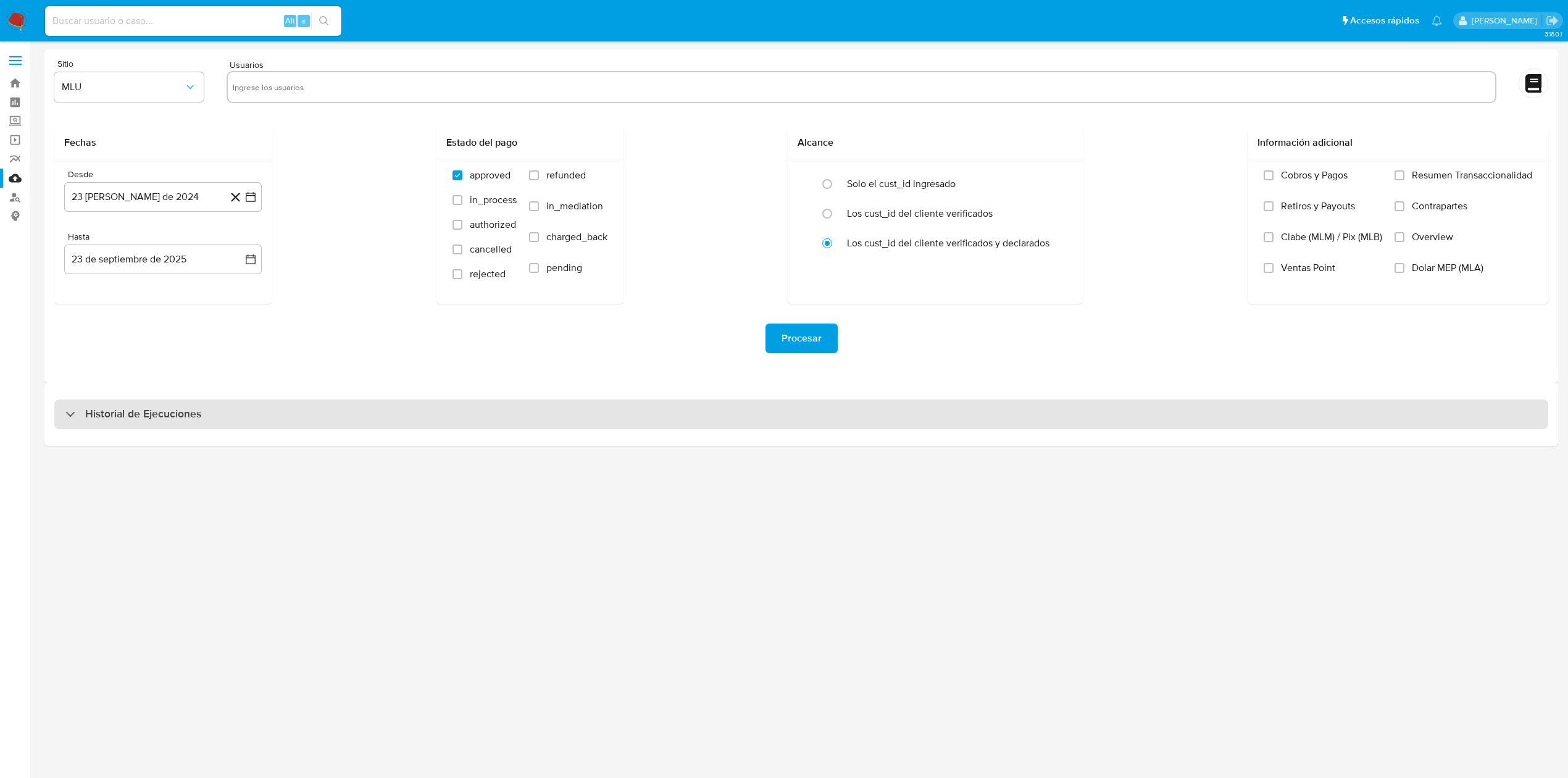
select select "10"
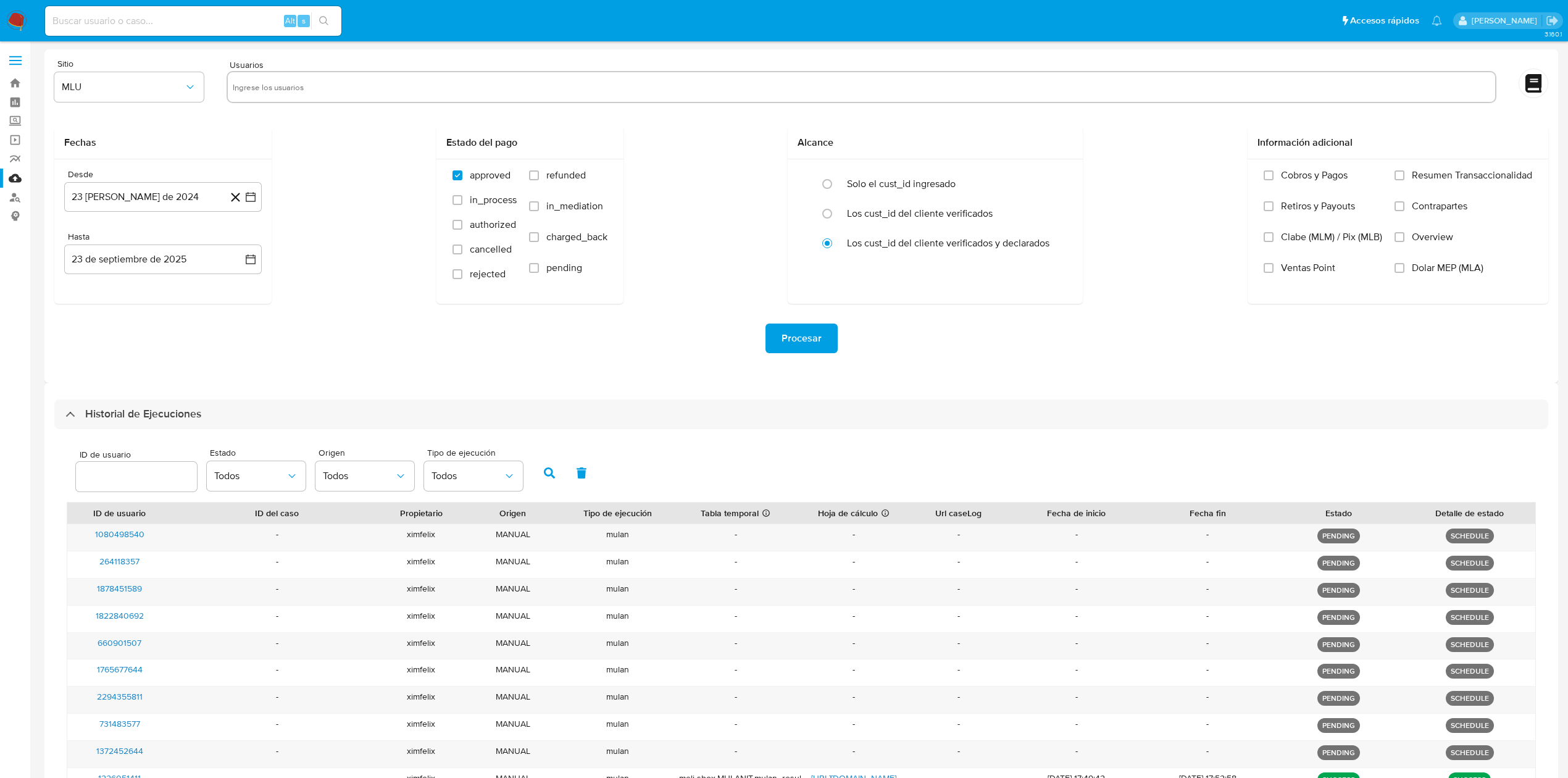
scroll to position [143, 0]
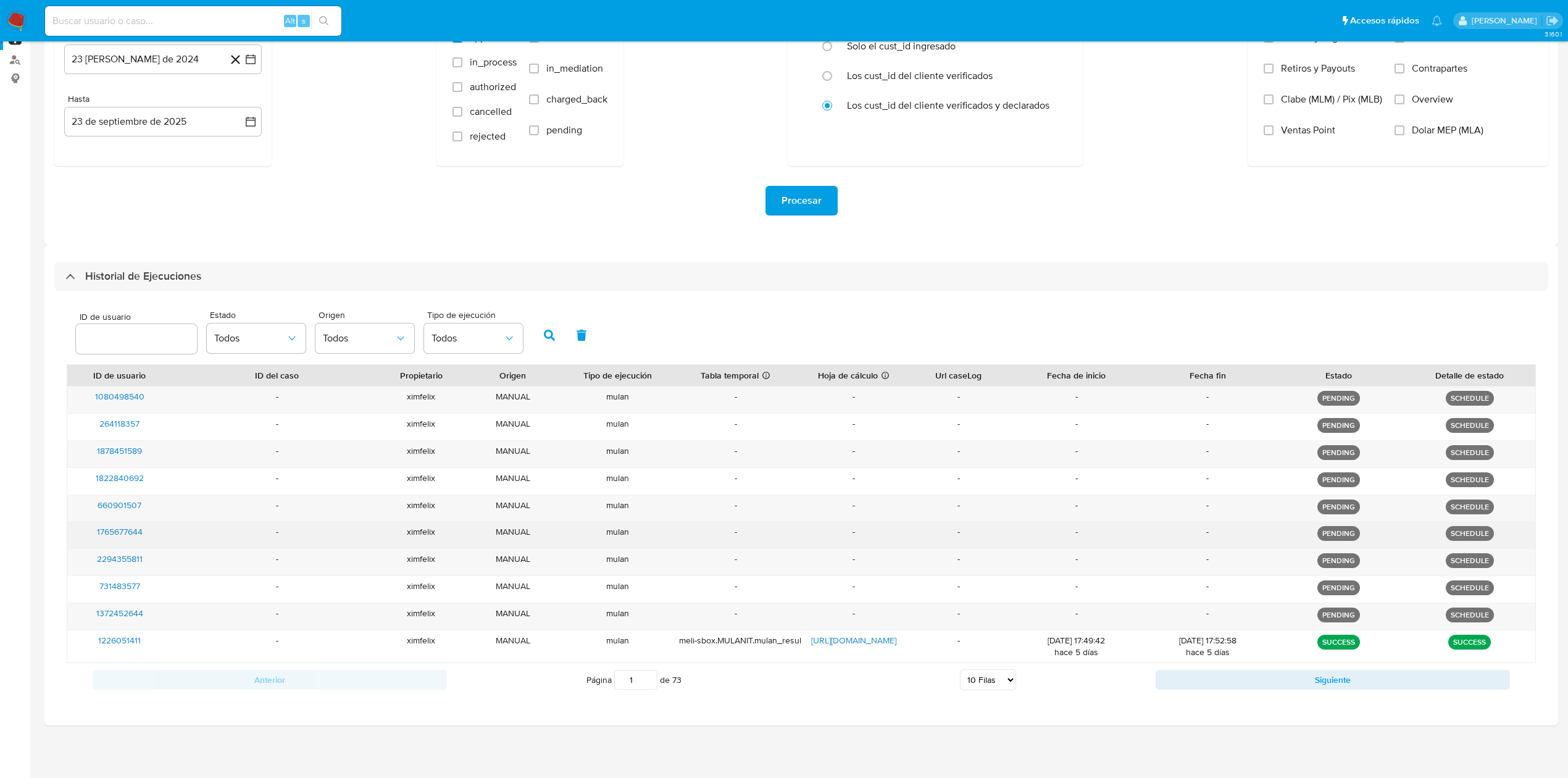
click at [1494, 536] on div "SCHEDULE" at bounding box center [1469, 534] width 131 height 26
click at [1429, 521] on div "SCHEDULE" at bounding box center [1469, 534] width 131 height 26
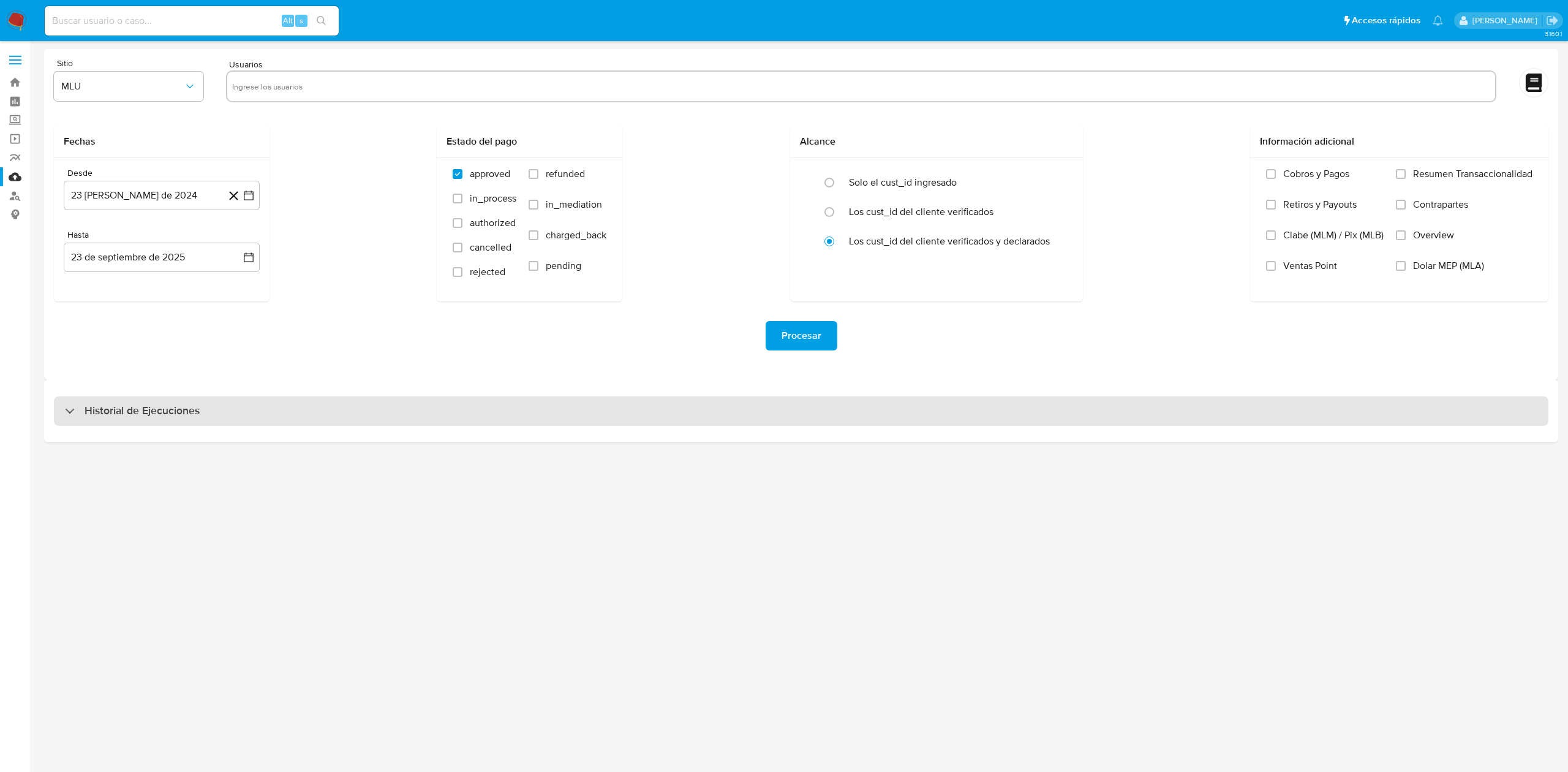
click at [256, 419] on div "Historial de Ejecuciones" at bounding box center [801, 410] width 1495 height 30
select select "10"
click at [814, 413] on div "Historial de Ejecuciones" at bounding box center [801, 410] width 1495 height 30
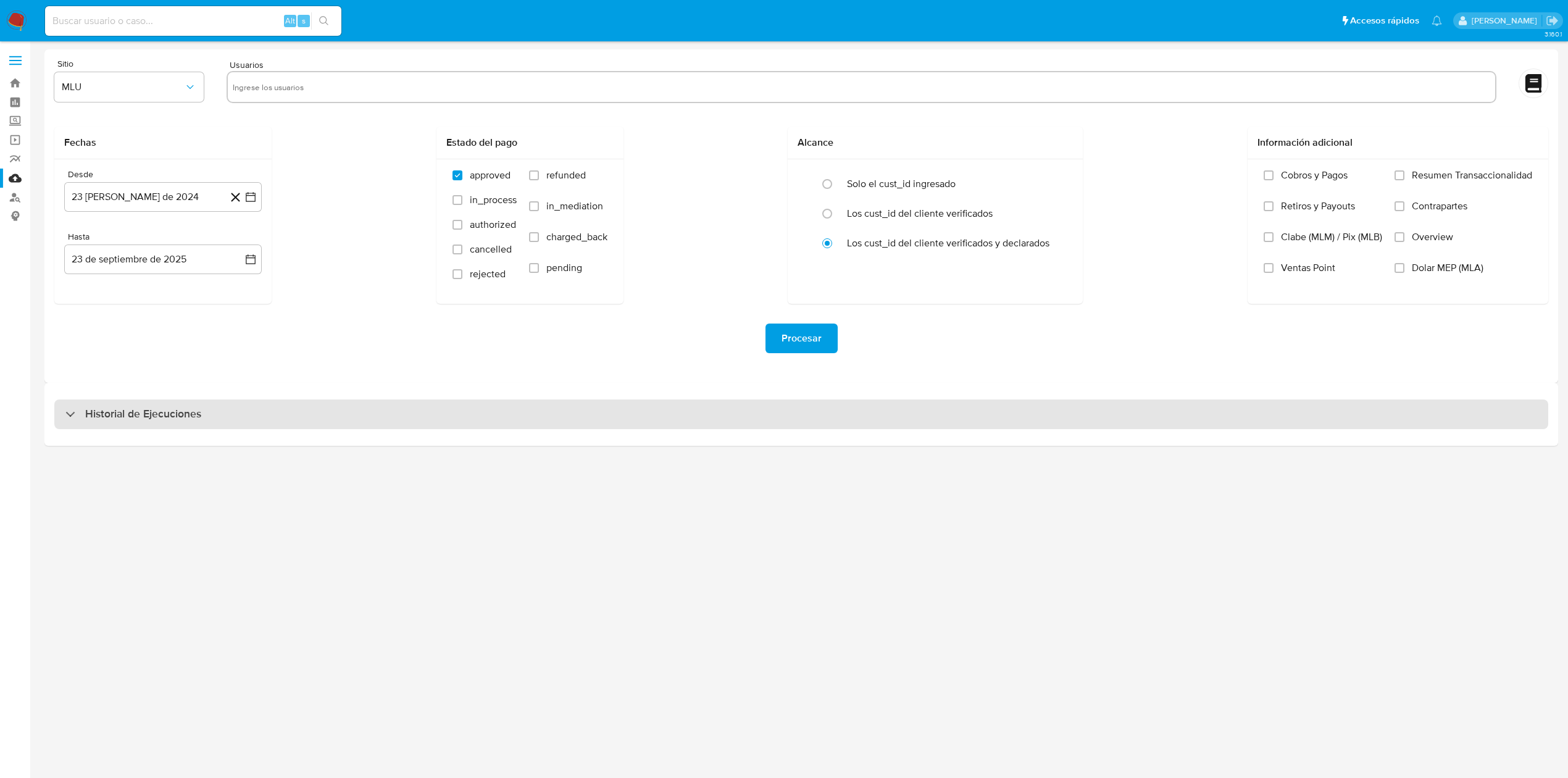
select select "10"
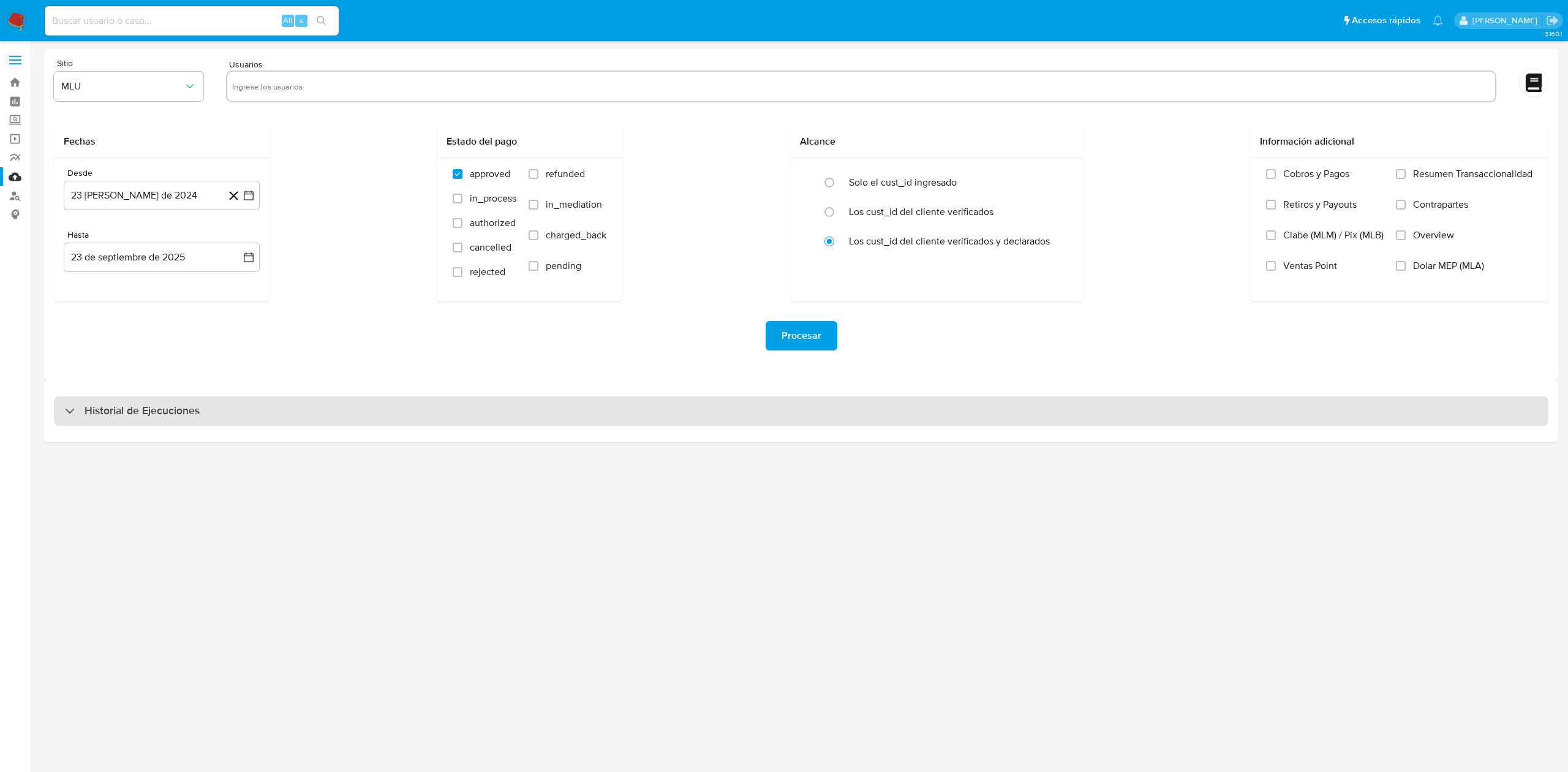
click at [437, 402] on div "Historial de Ejecuciones" at bounding box center [801, 410] width 1495 height 30
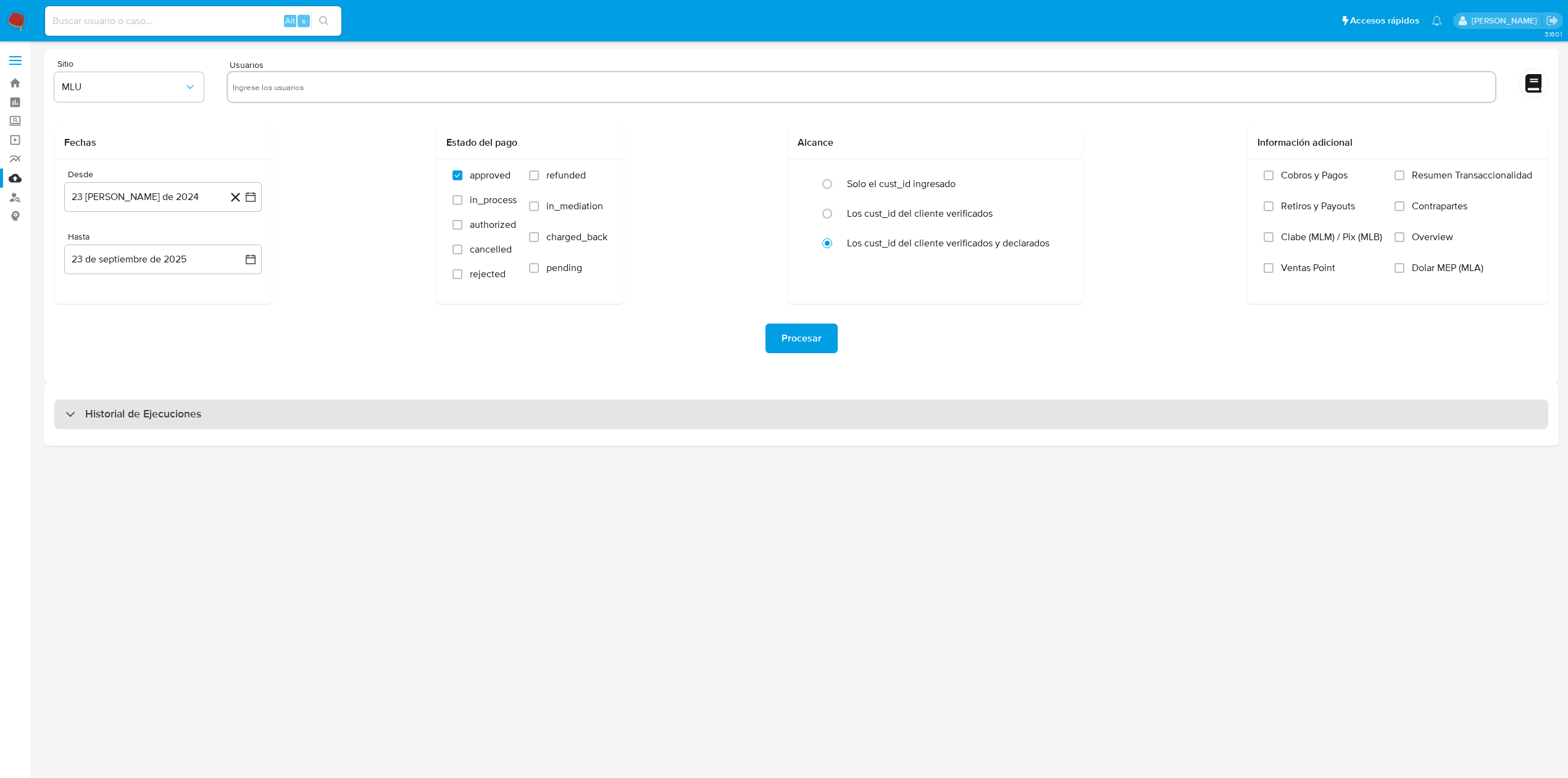
select select "10"
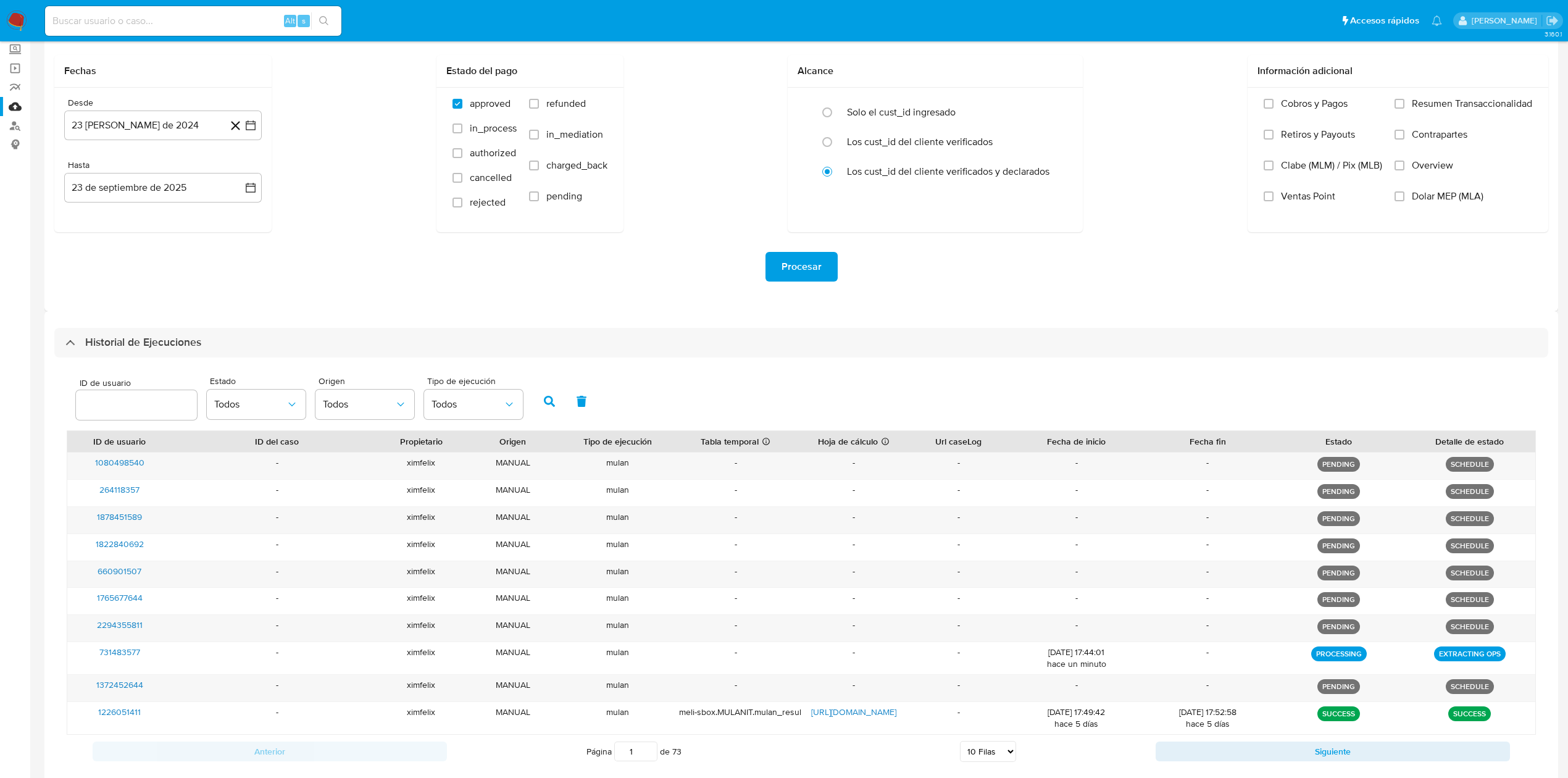
scroll to position [80, 0]
